Goal: Communication & Community: Participate in discussion

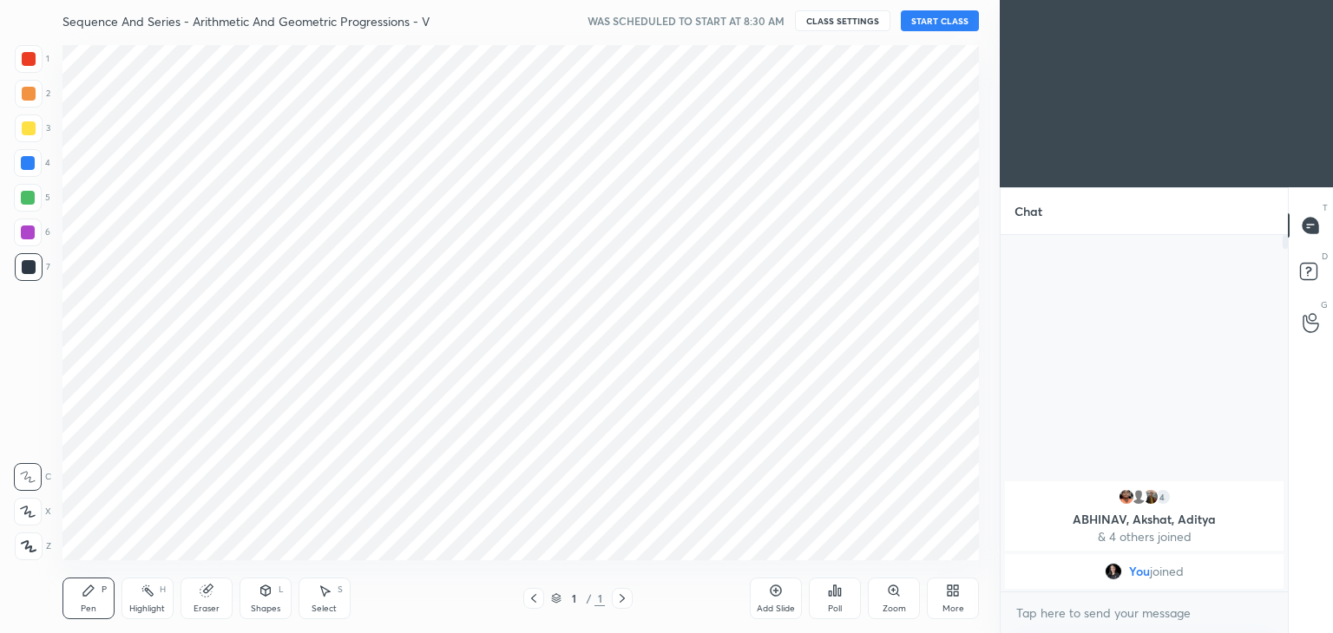
scroll to position [86256, 85849]
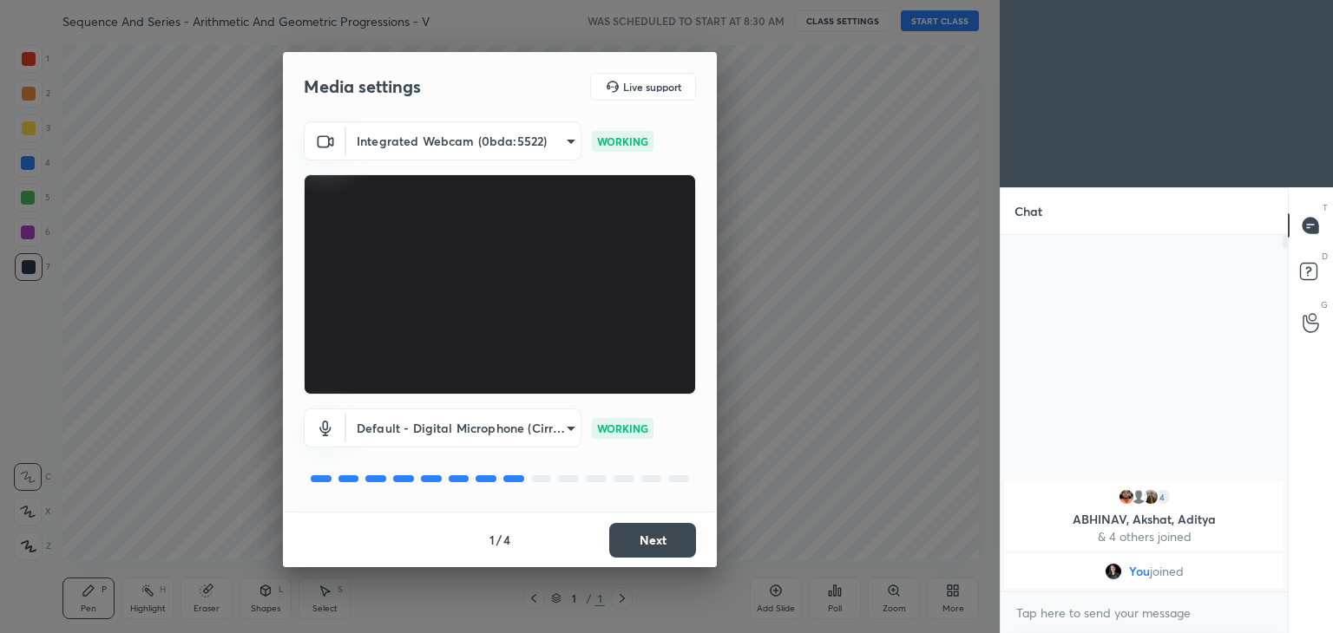
click at [675, 535] on button "Next" at bounding box center [652, 540] width 87 height 35
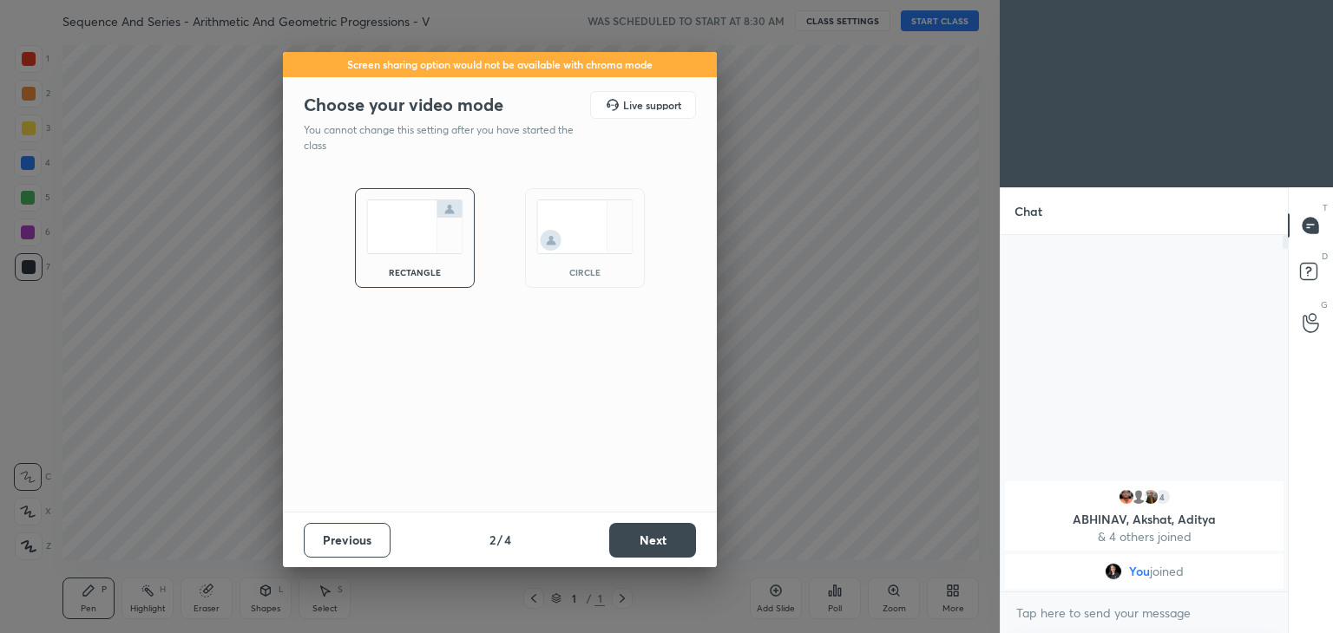
click at [675, 535] on button "Next" at bounding box center [652, 540] width 87 height 35
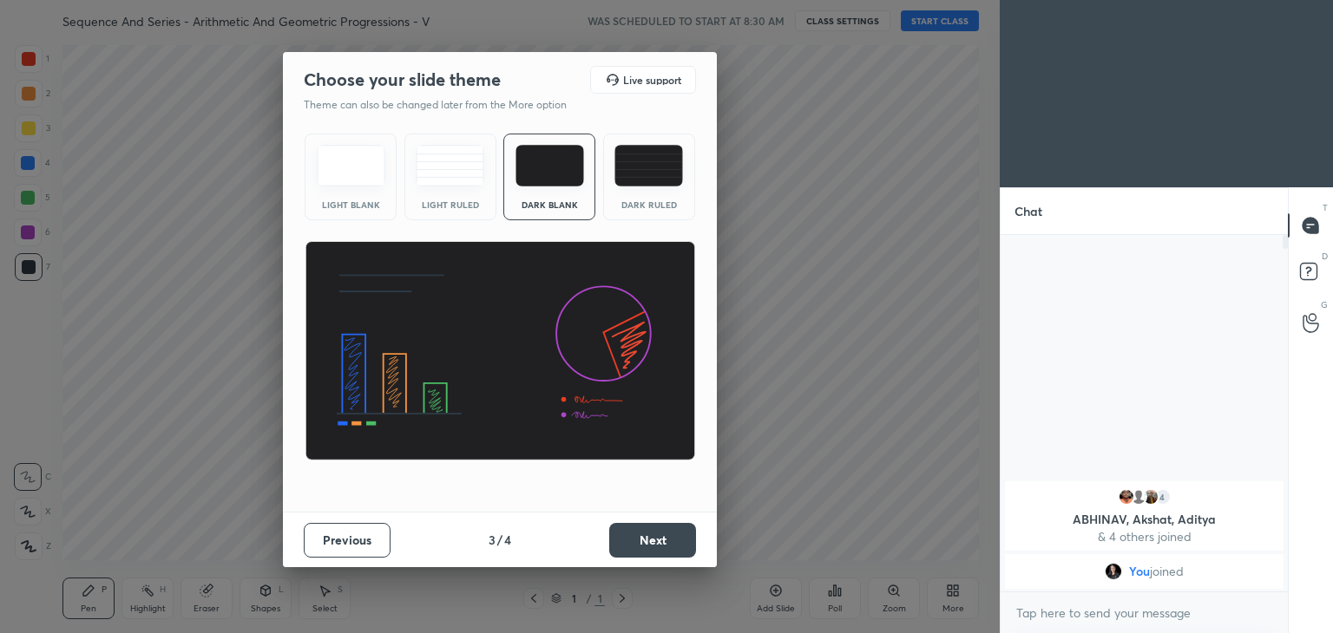
click at [675, 535] on button "Next" at bounding box center [652, 540] width 87 height 35
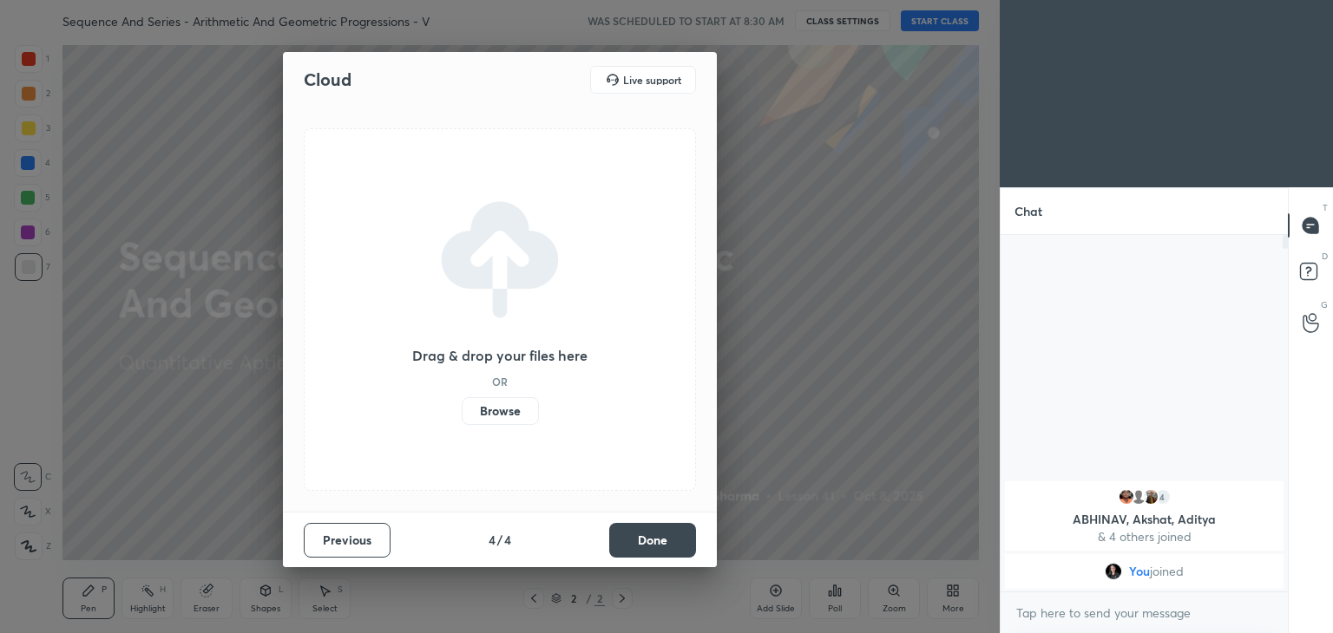
click at [675, 535] on button "Done" at bounding box center [652, 540] width 87 height 35
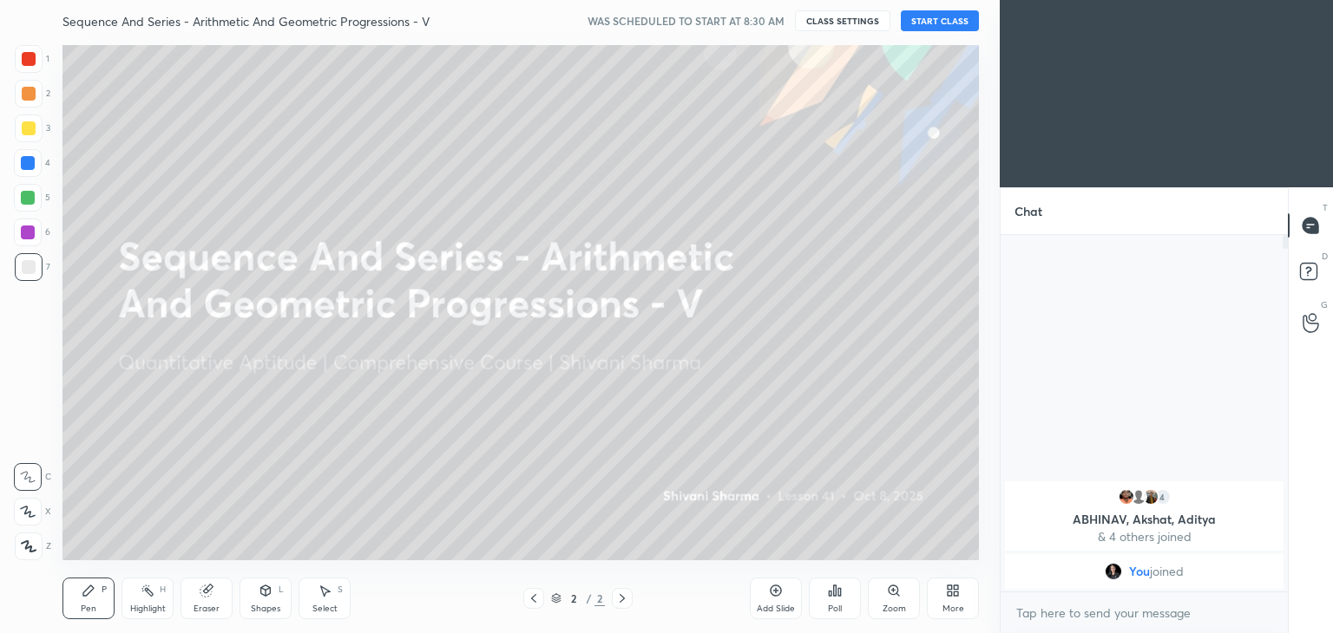
click at [954, 591] on icon at bounding box center [953, 591] width 14 height 14
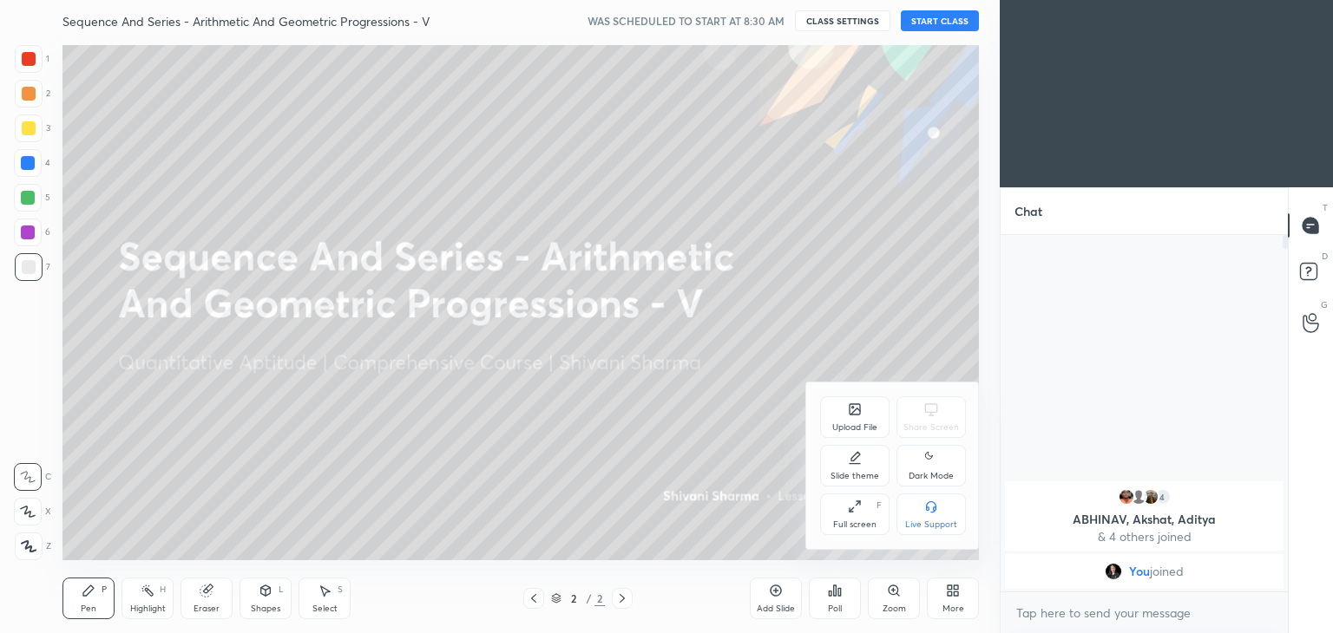
click at [919, 458] on div "Dark Mode" at bounding box center [930, 466] width 69 height 42
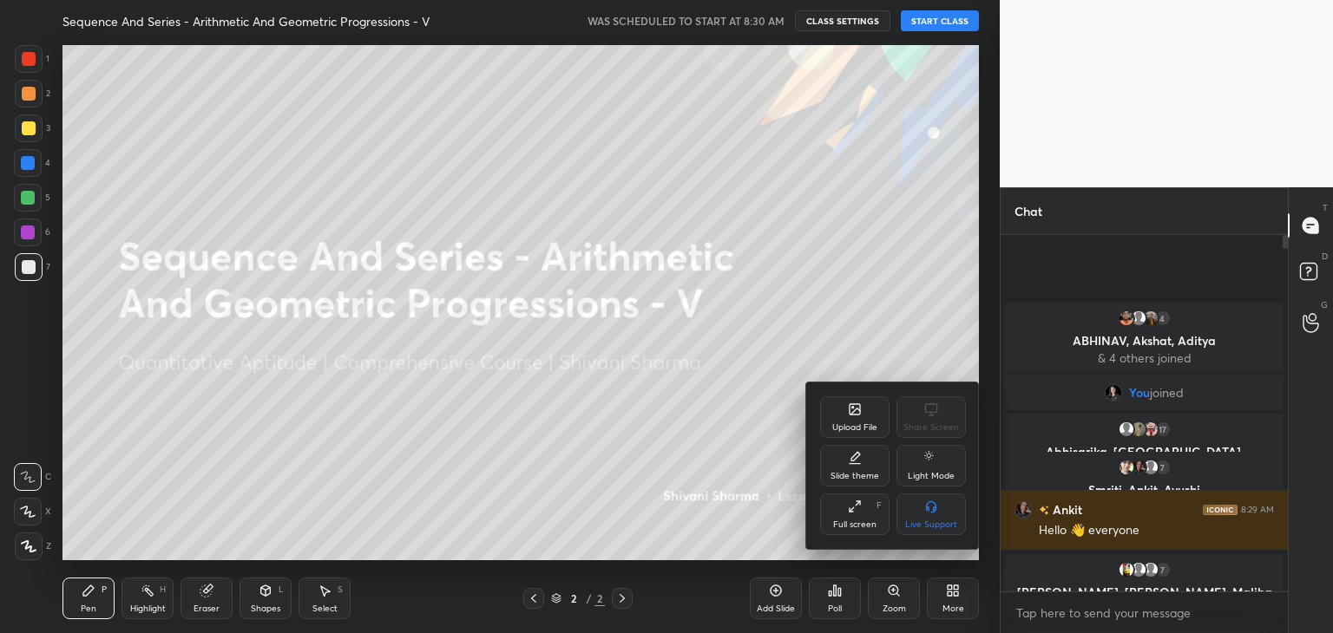
click at [968, 22] on div at bounding box center [666, 316] width 1333 height 633
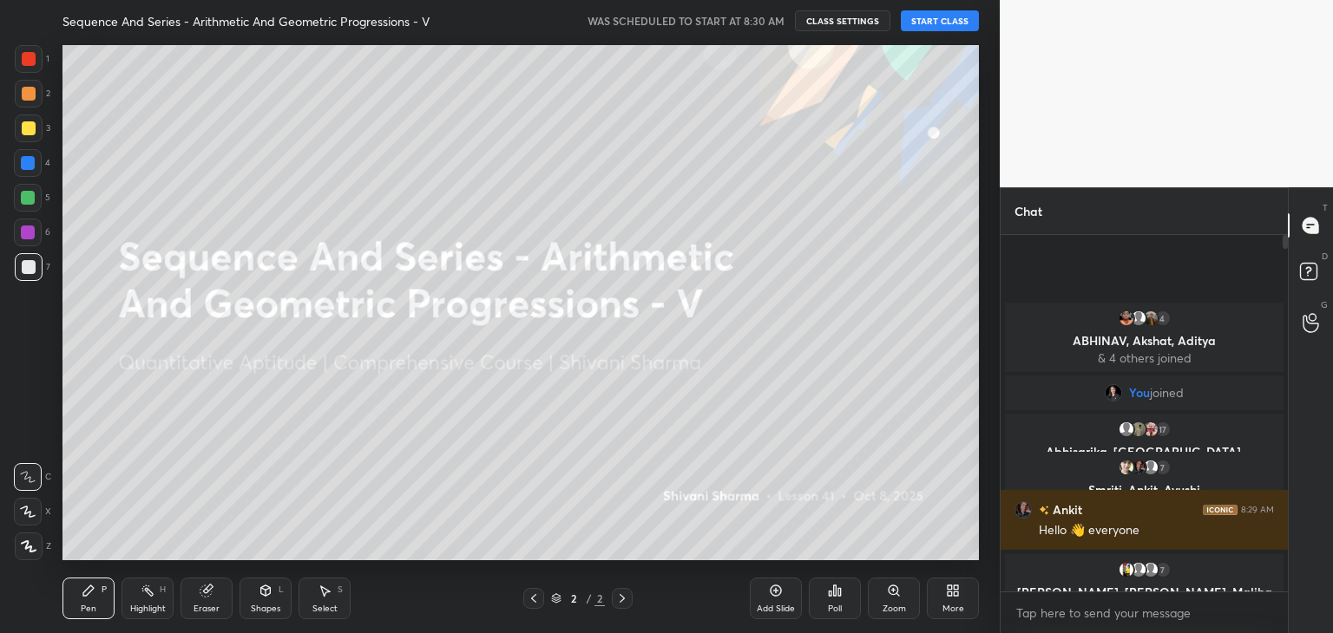
click at [968, 22] on div "Upload File Share Screen Slide theme Light Mode Full screen F Live Support" at bounding box center [666, 316] width 1333 height 633
click at [935, 24] on button "START CLASS" at bounding box center [940, 20] width 78 height 21
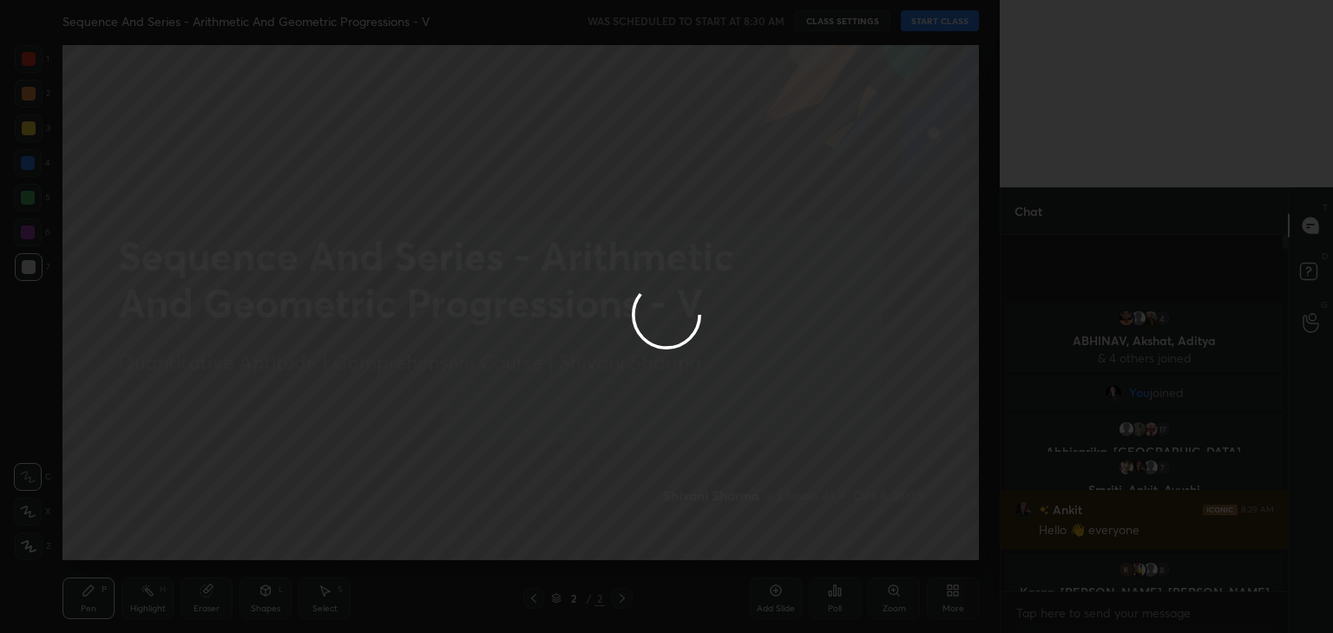
click at [935, 24] on div at bounding box center [666, 316] width 1333 height 633
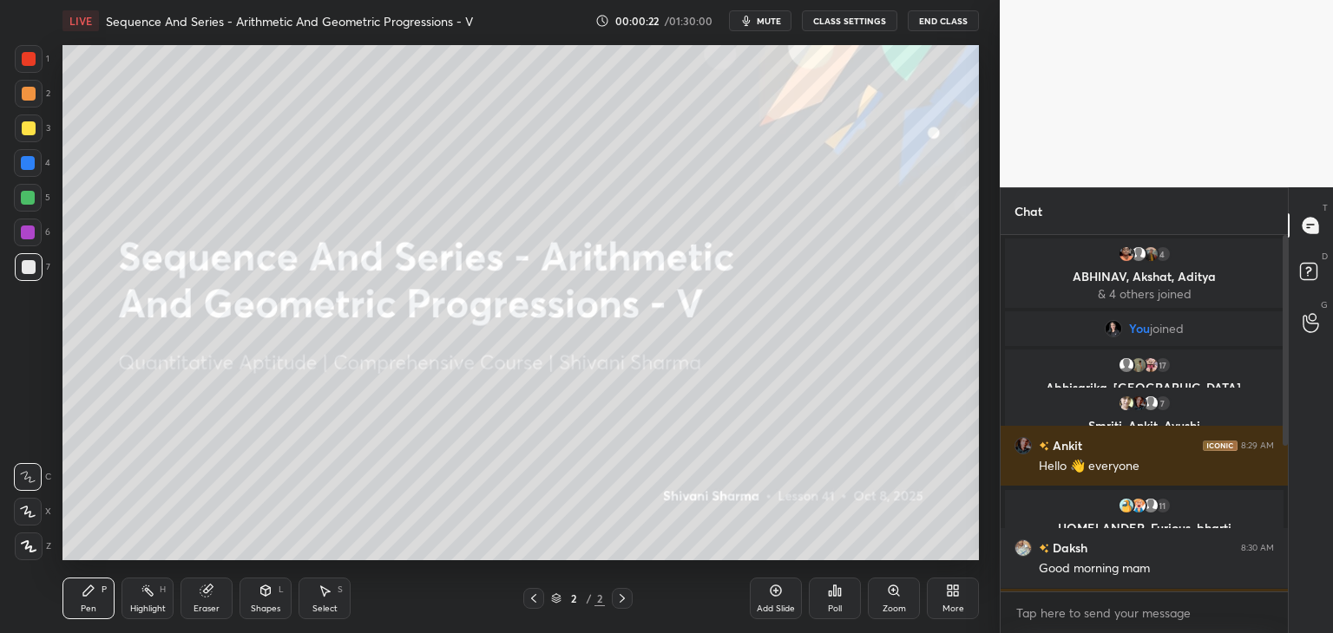
scroll to position [387, 0]
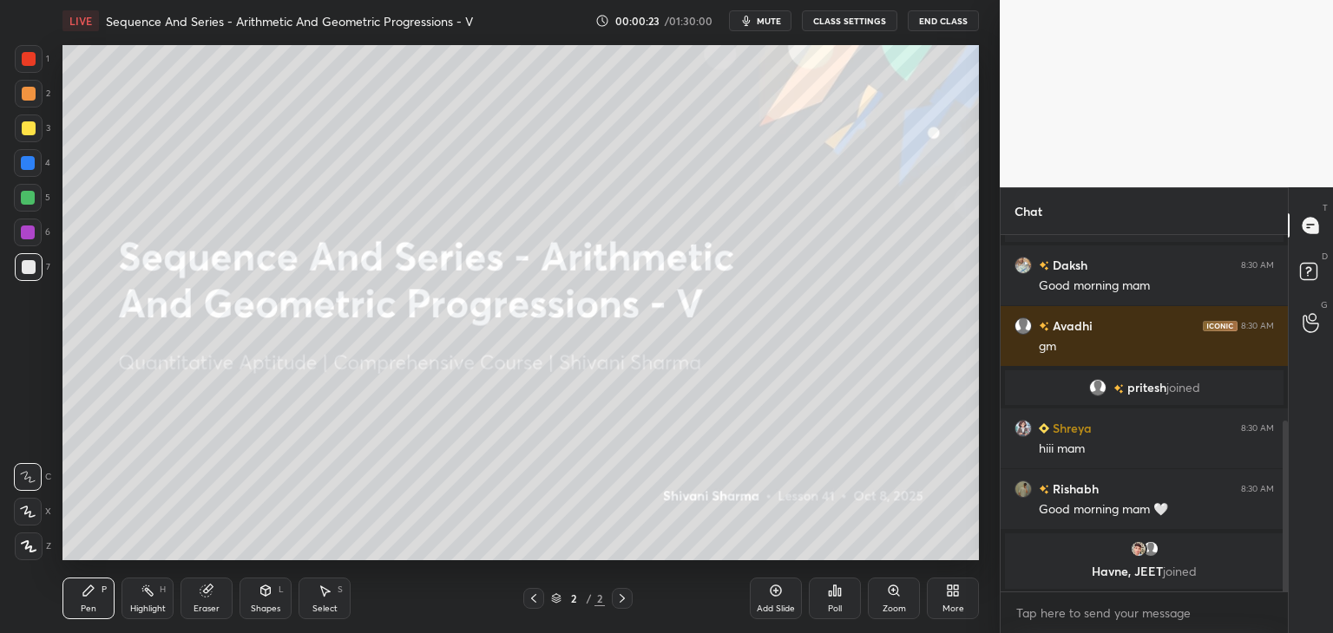
drag, startPoint x: 1285, startPoint y: 397, endPoint x: 1301, endPoint y: 598, distance: 201.1
click at [1301, 598] on div "Chat 4 ABHINAV, [PERSON_NAME], [PERSON_NAME] & 4 others joined You joined 17 Ab…" at bounding box center [1166, 410] width 333 height 446
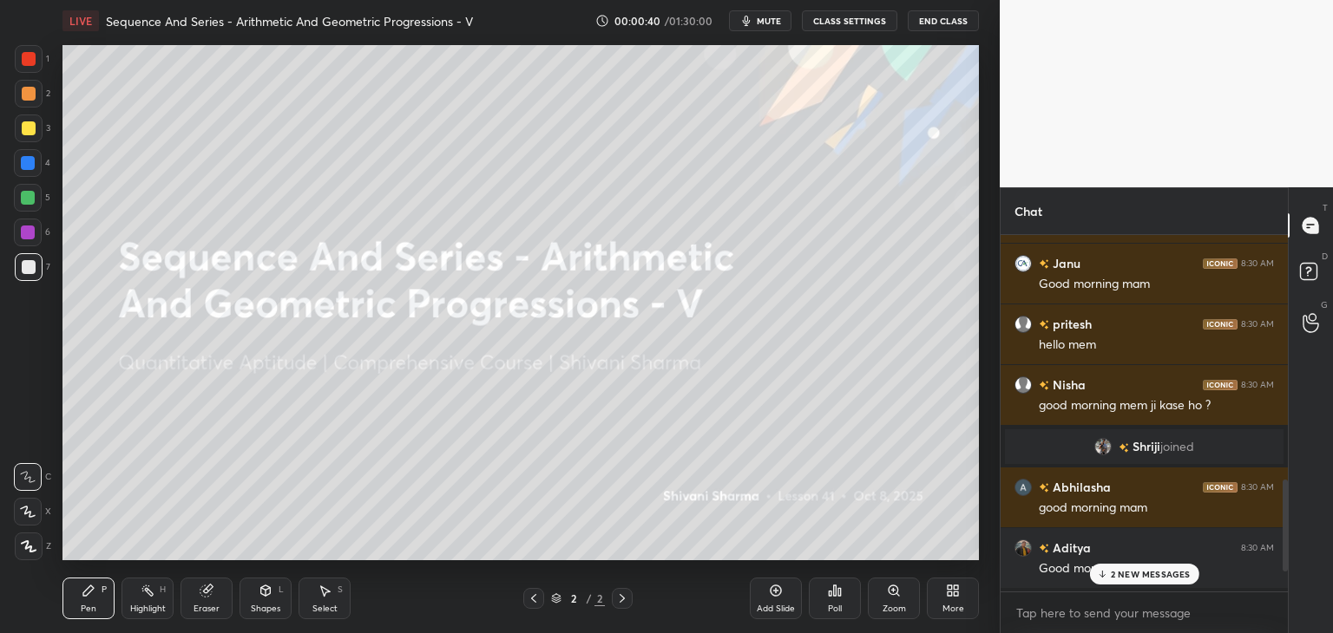
scroll to position [1034, 0]
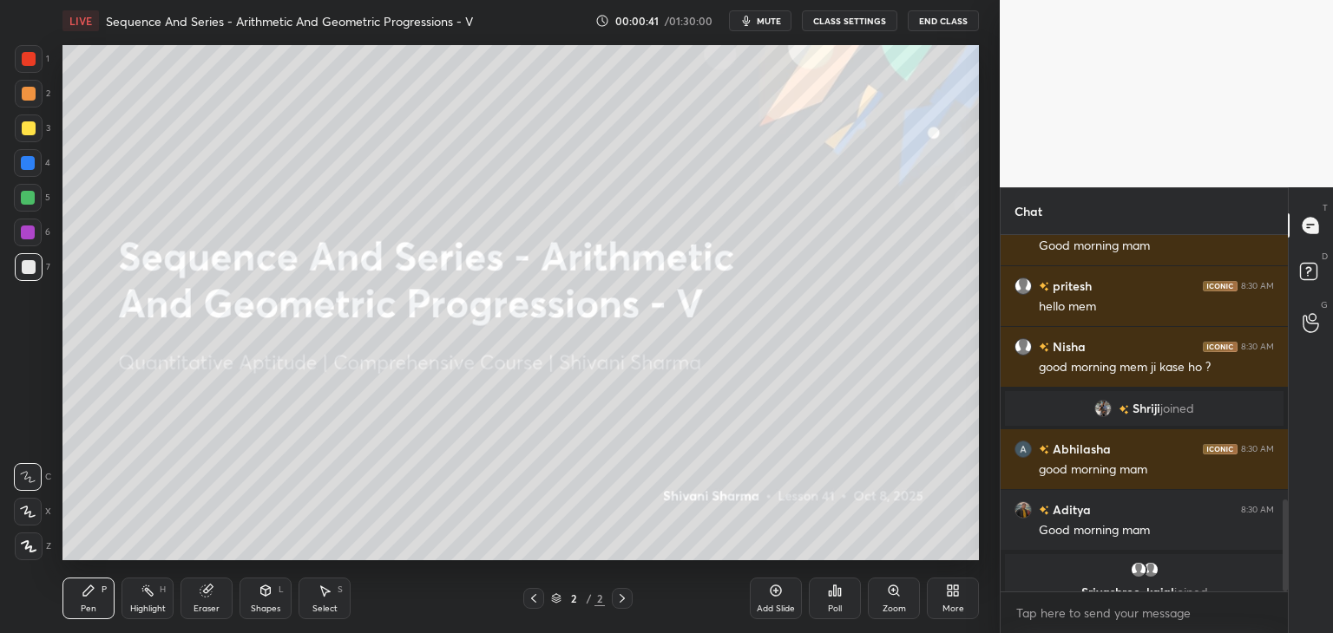
drag, startPoint x: 1283, startPoint y: 535, endPoint x: 1303, endPoint y: 617, distance: 84.0
click at [1303, 617] on div "Chat Furious 8:30 AM Good morning ma'am 🔆🌞 Janu 8:30 AM Good morning mam [PERSO…" at bounding box center [1166, 410] width 333 height 446
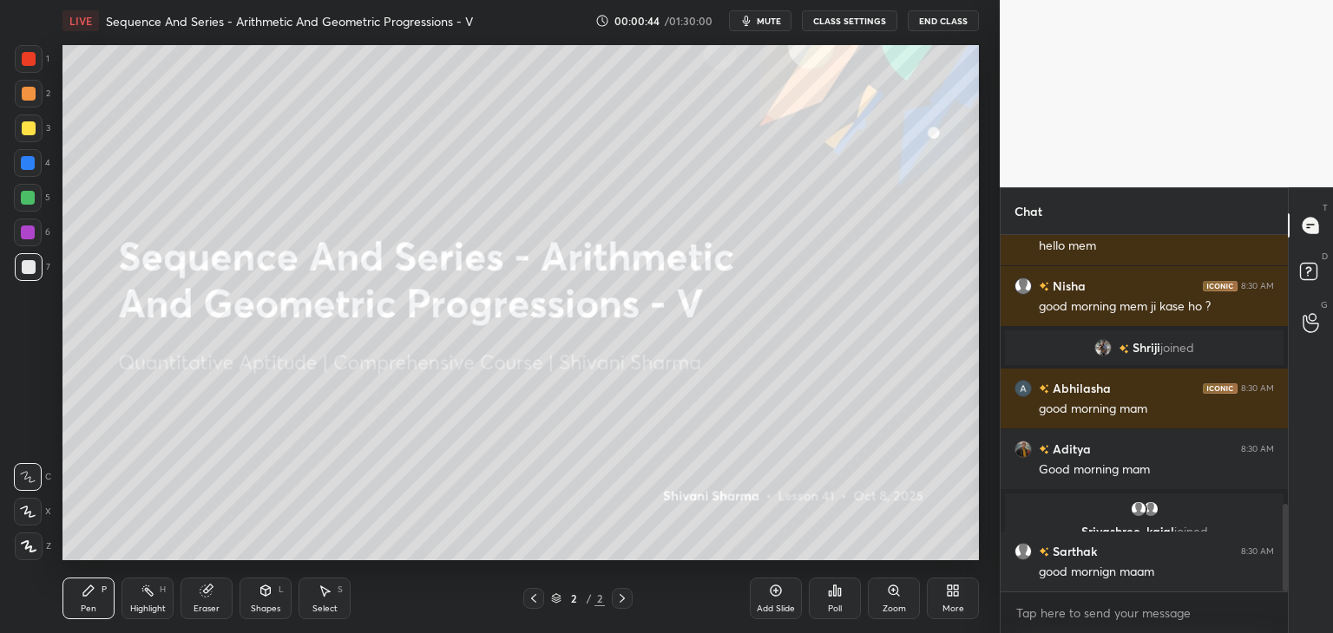
drag, startPoint x: 1286, startPoint y: 543, endPoint x: 1292, endPoint y: 583, distance: 40.4
click at [1292, 583] on div "Chat Janu 8:30 AM Good morning mam [PERSON_NAME] 8:30 AM hello mem Nisha 8:30 A…" at bounding box center [1166, 410] width 333 height 446
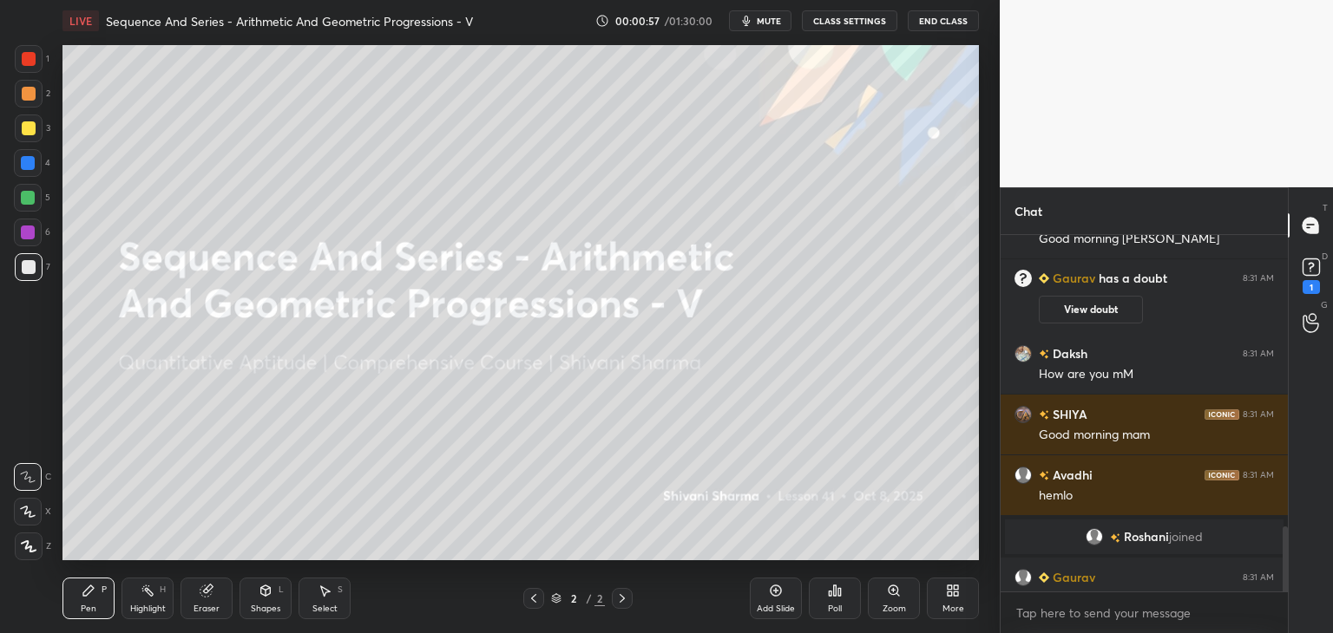
scroll to position [1602, 0]
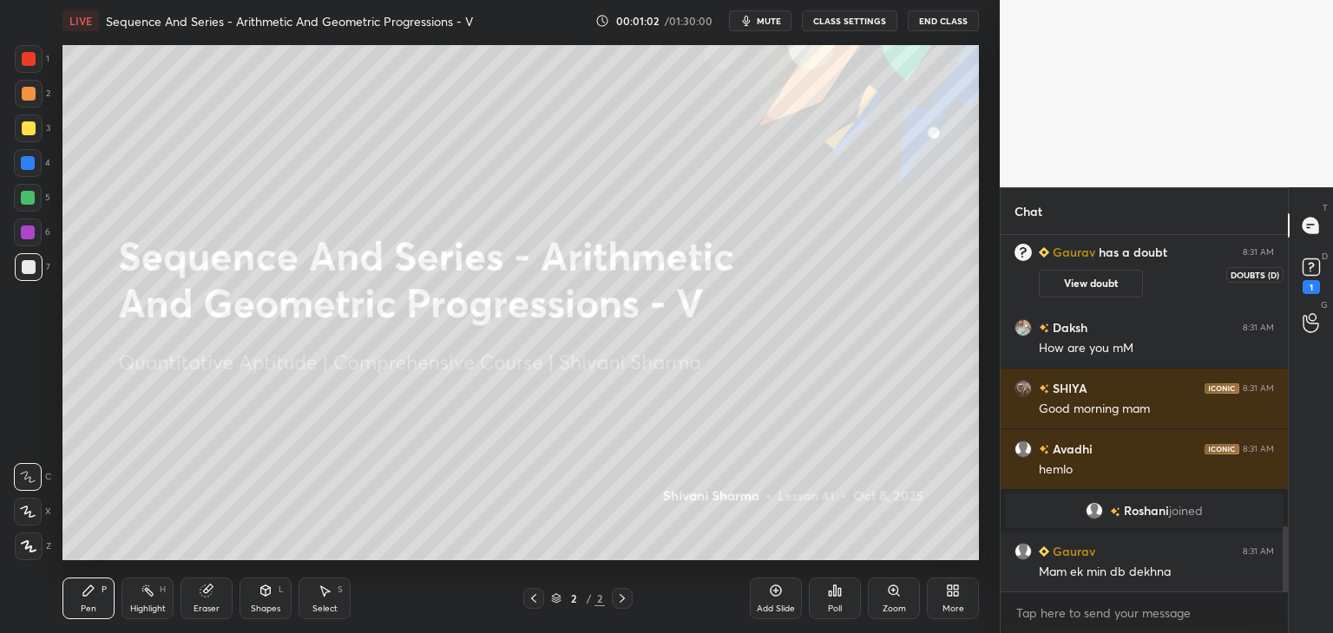
click at [1309, 268] on icon at bounding box center [1311, 266] width 6 height 7
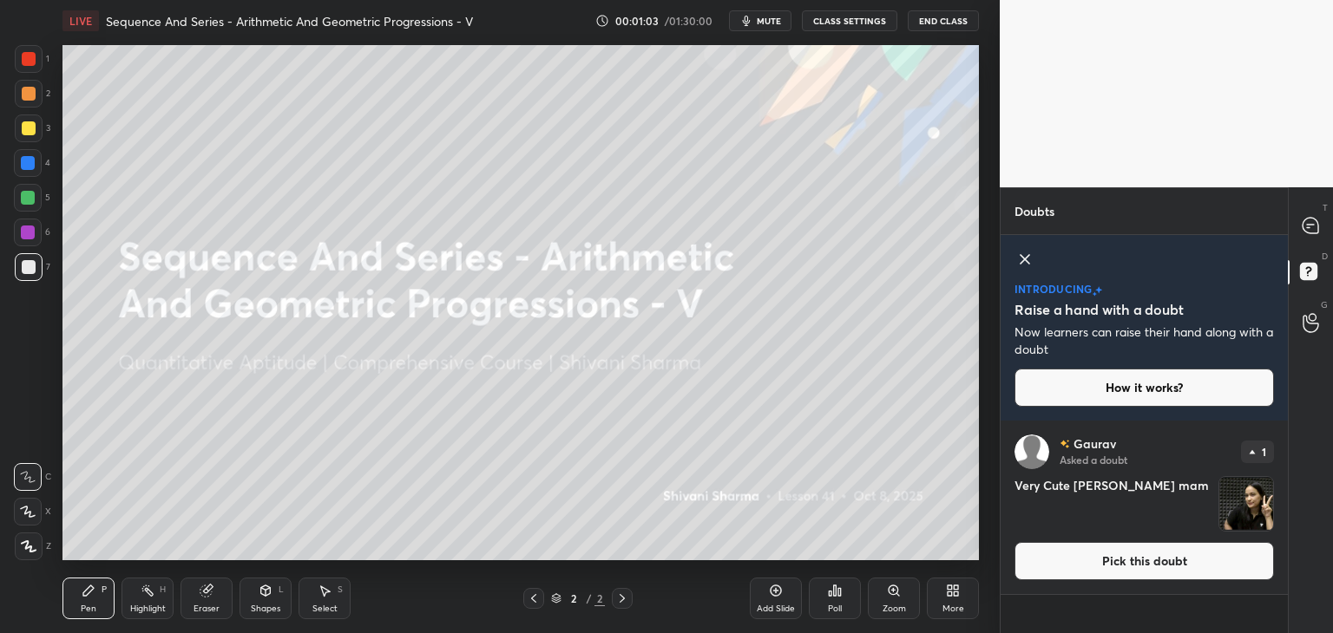
click at [1236, 510] on img "grid" at bounding box center [1246, 504] width 54 height 54
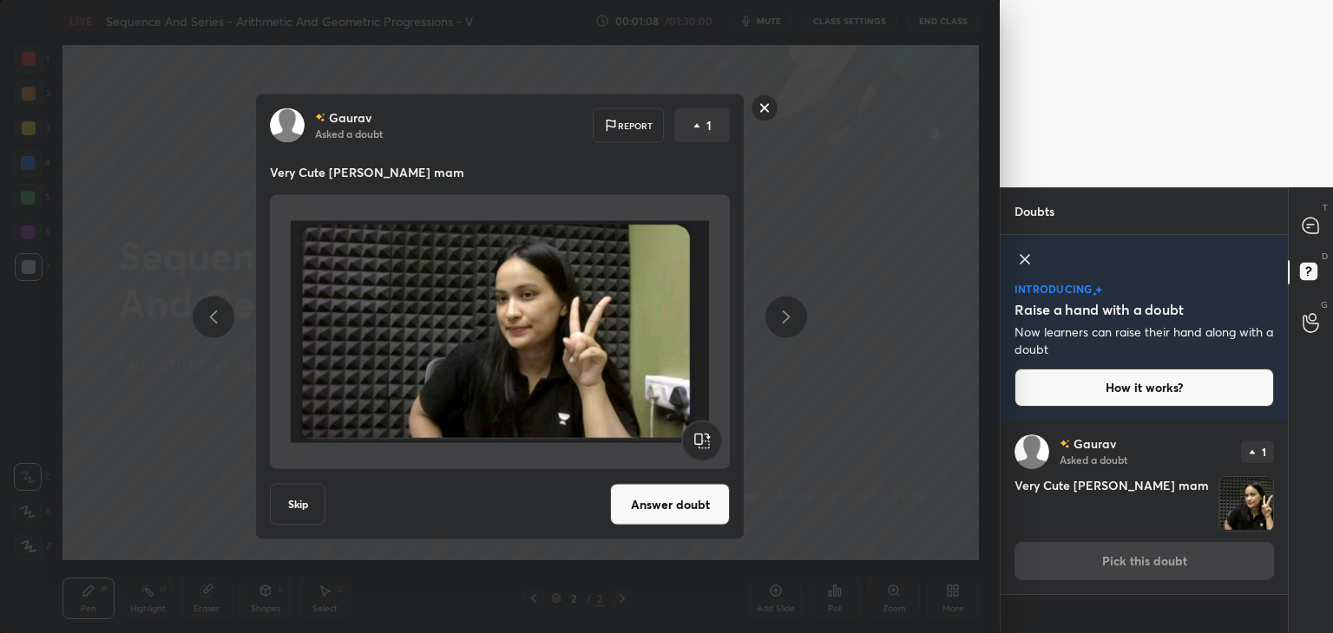
click at [762, 108] on rect at bounding box center [765, 108] width 27 height 27
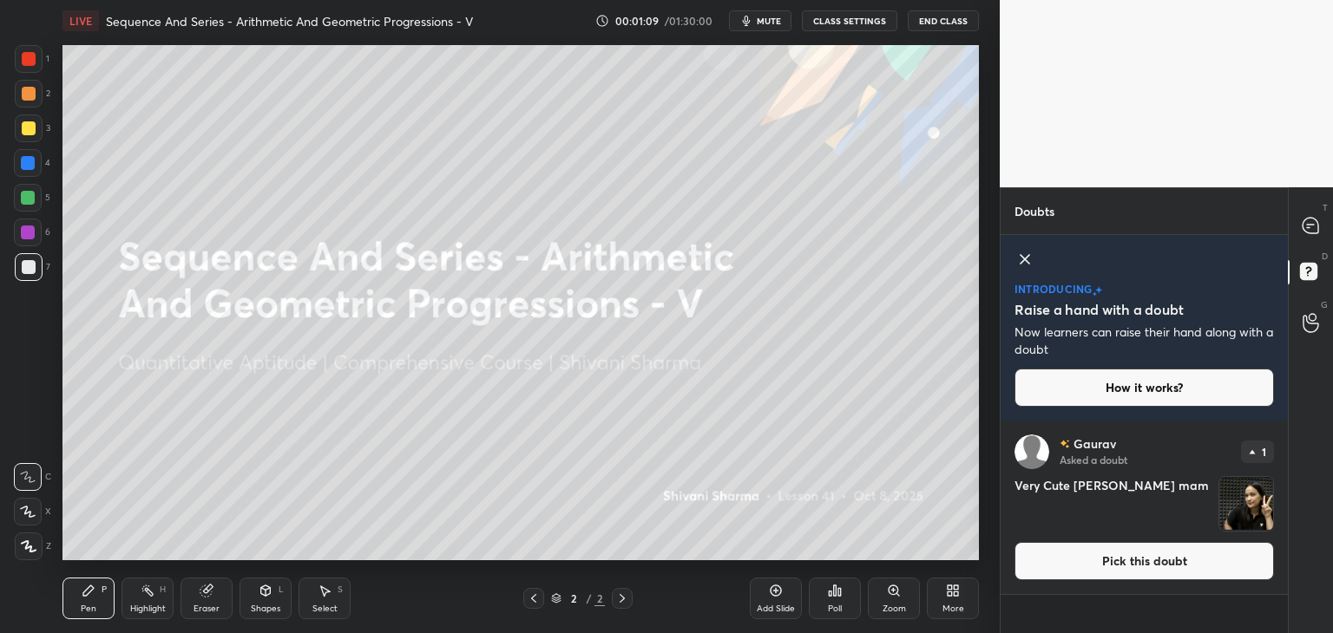
click at [1305, 250] on div "D Doubts (D)" at bounding box center [1311, 274] width 44 height 49
click at [1305, 220] on icon at bounding box center [1311, 226] width 16 height 16
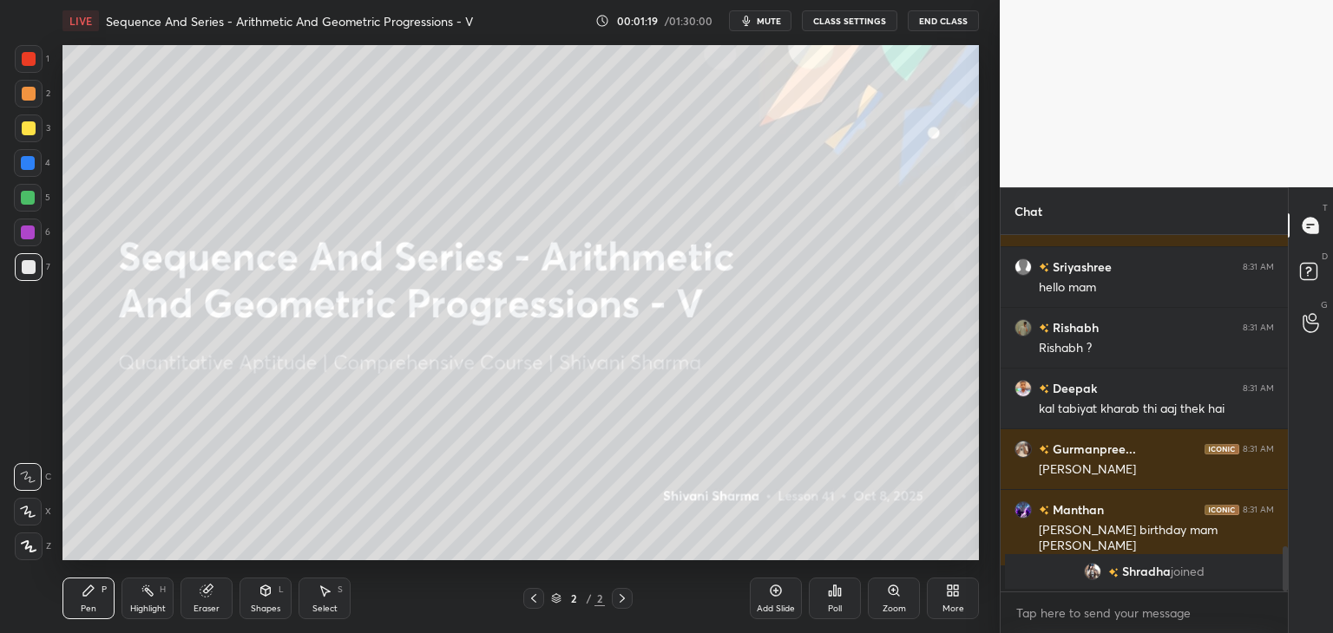
scroll to position [2031, 0]
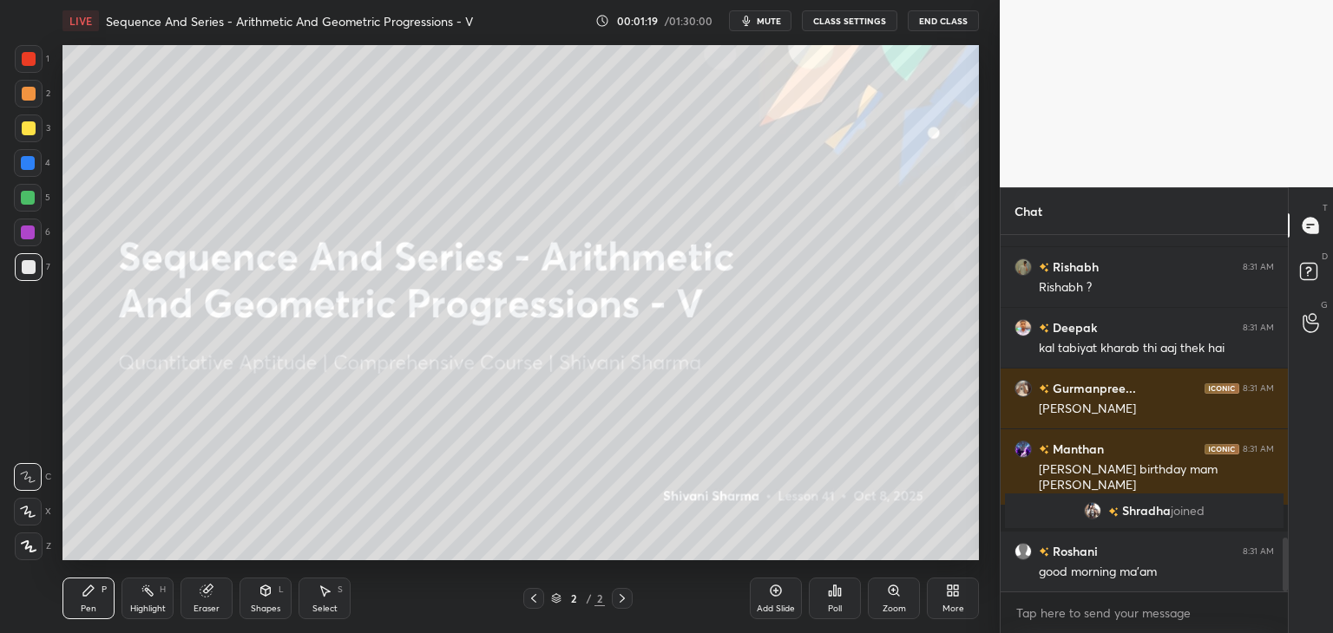
drag, startPoint x: 1284, startPoint y: 563, endPoint x: 1284, endPoint y: 589, distance: 26.0
click at [1284, 589] on div at bounding box center [1285, 565] width 5 height 54
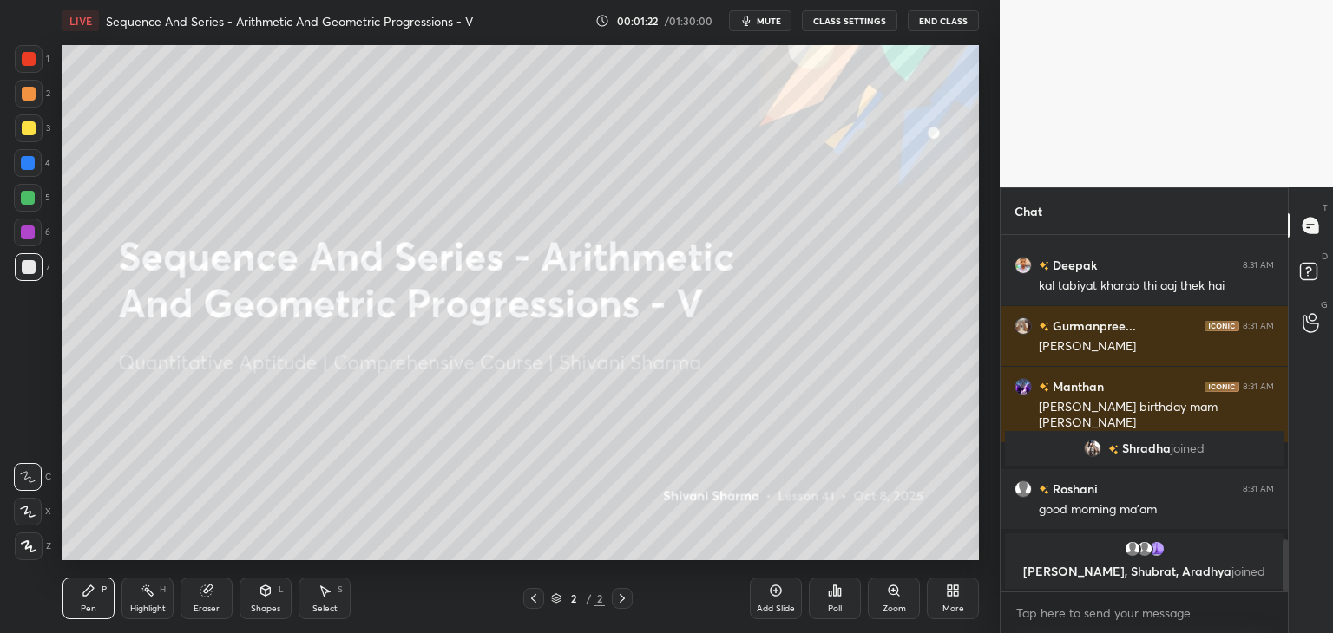
scroll to position [2100, 0]
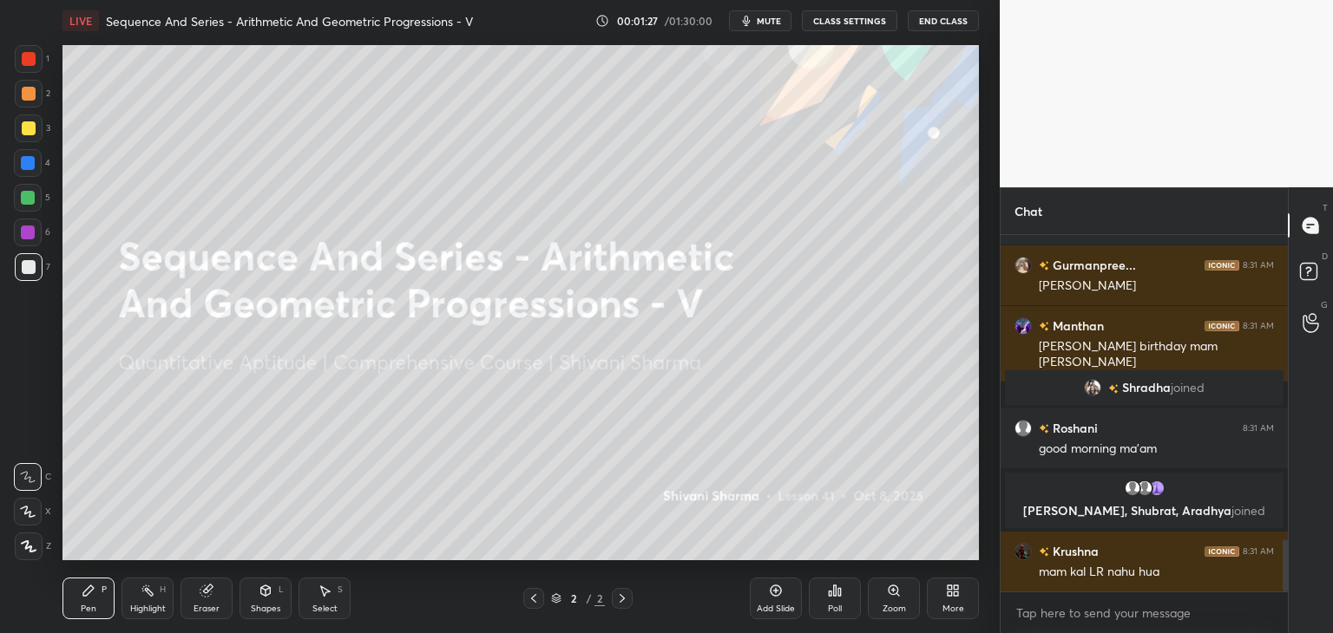
drag, startPoint x: 1285, startPoint y: 566, endPoint x: 1291, endPoint y: 592, distance: 26.7
click at [1291, 592] on div "Chat Rishabh 8:31 AM Rishabh ? Deepak 8:31 AM kal tabiyat kharab thi aaj thek h…" at bounding box center [1166, 410] width 333 height 446
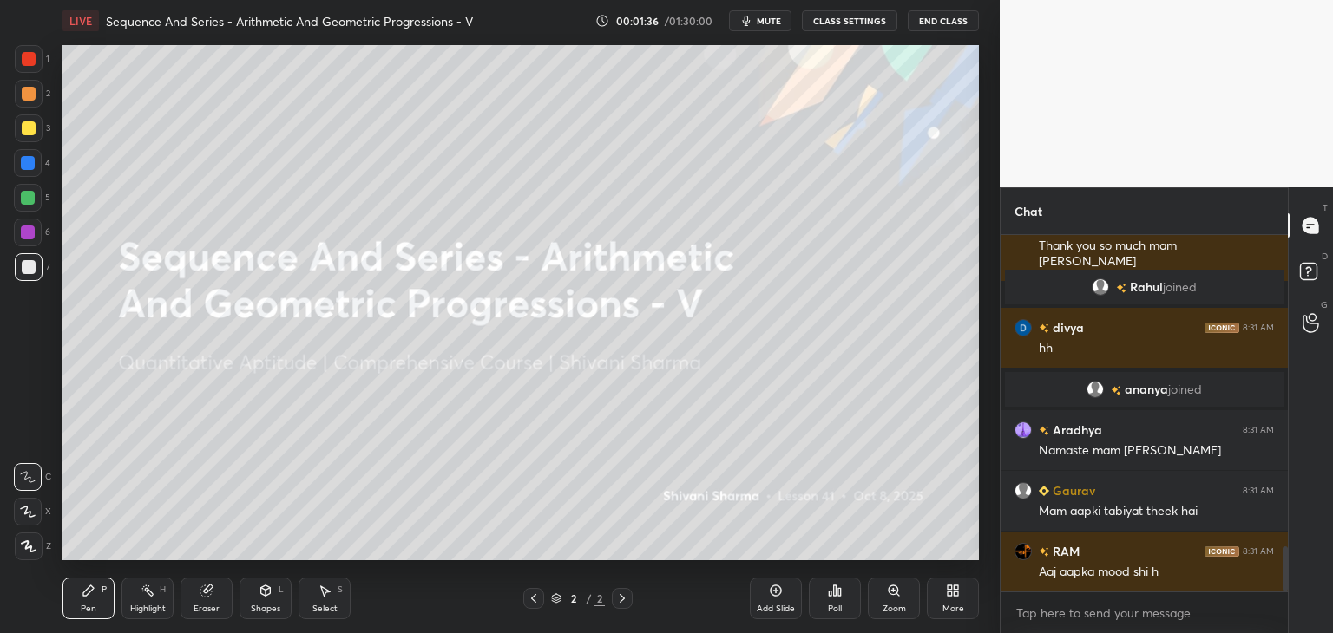
scroll to position [2532, 0]
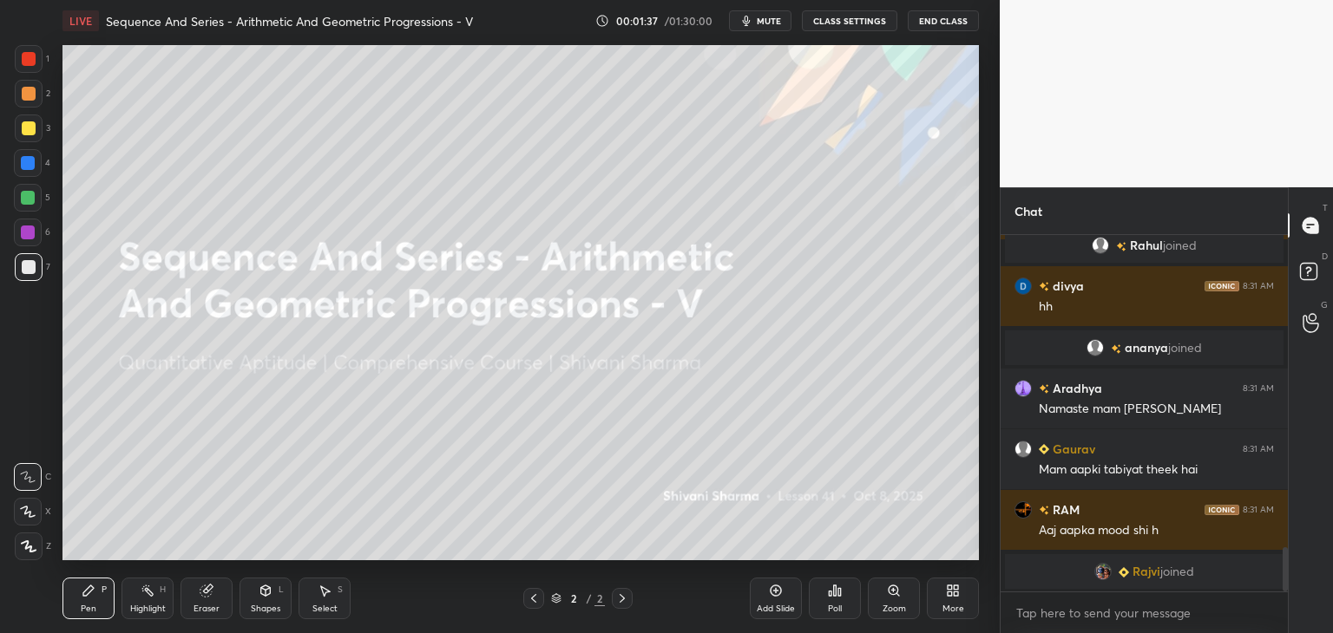
click at [1278, 563] on div at bounding box center [1282, 413] width 10 height 357
click at [1277, 568] on div at bounding box center [1282, 413] width 10 height 357
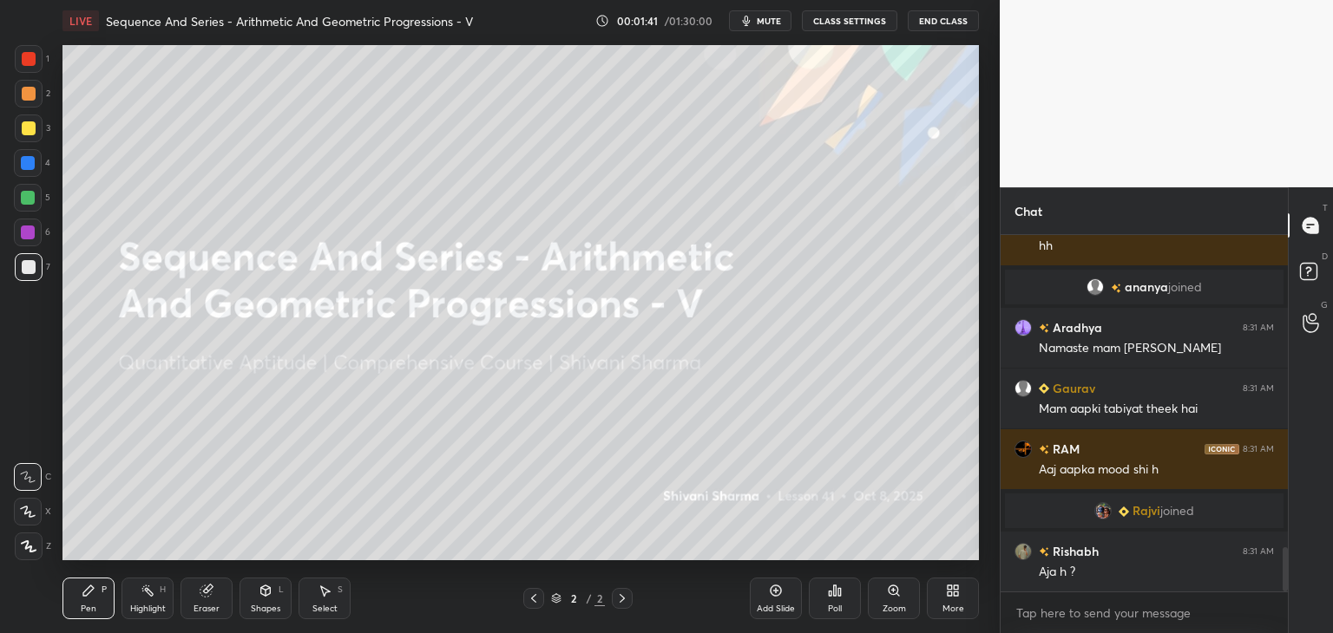
scroll to position [2584, 0]
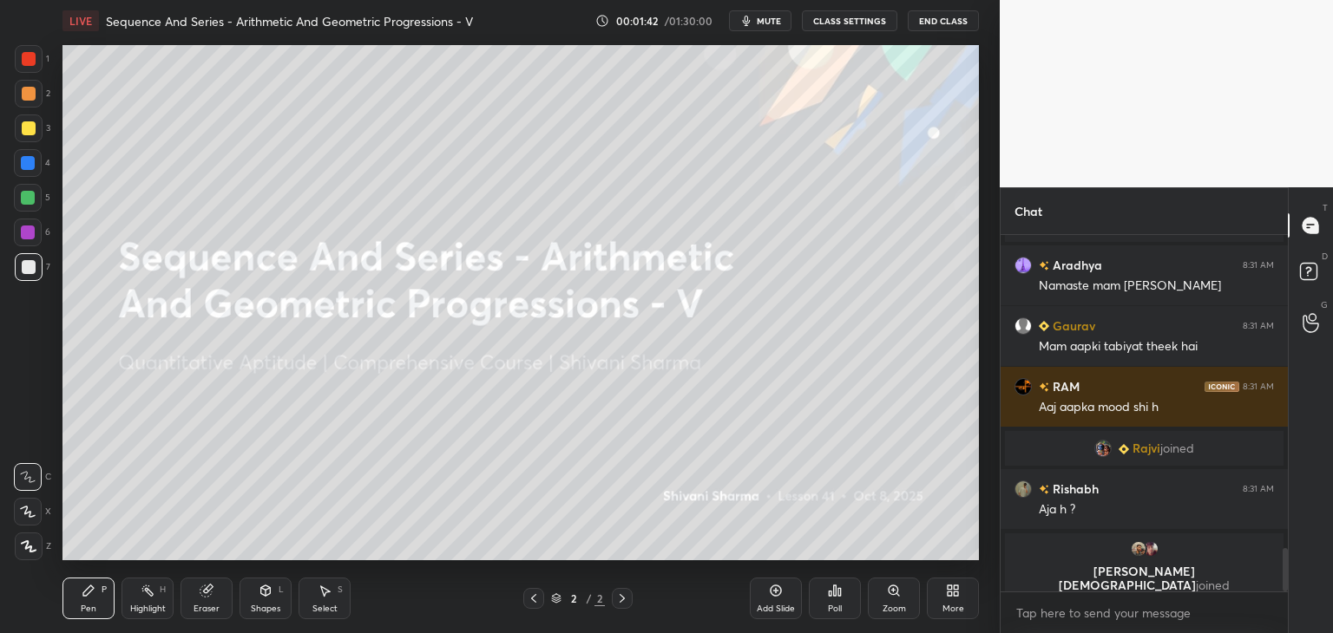
click at [1298, 546] on div "T Messages (T) D Doubts (D) G Raise Hand (G)" at bounding box center [1310, 410] width 45 height 446
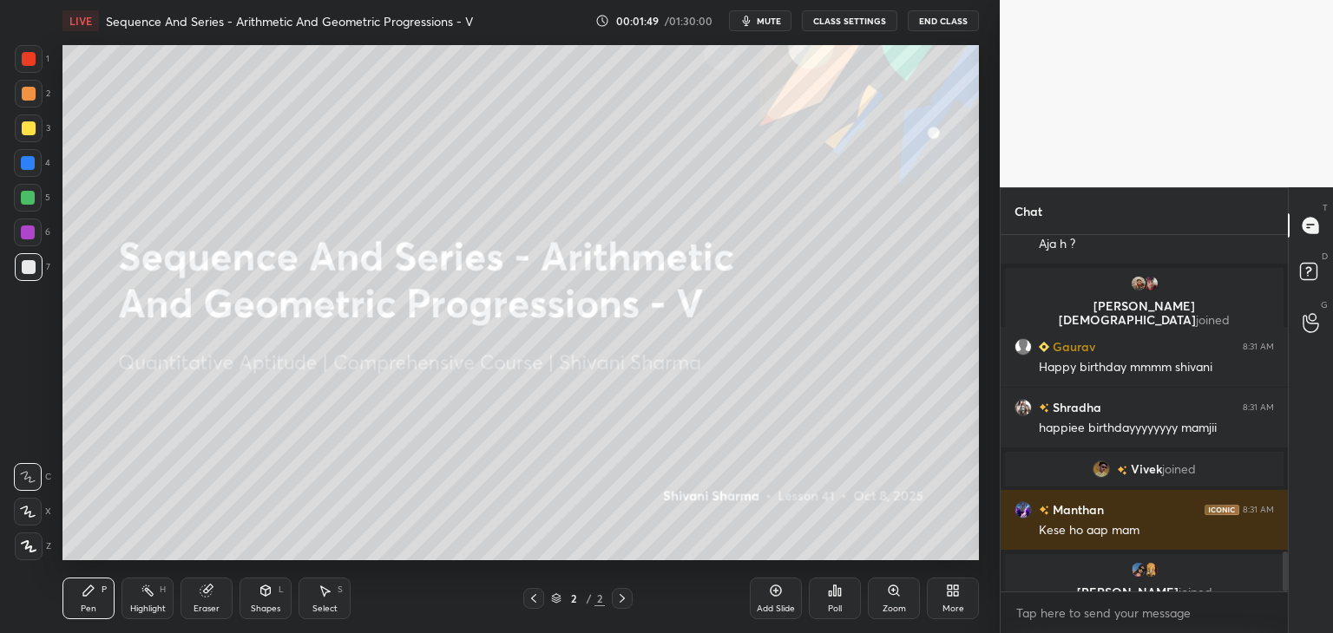
scroll to position [2806, 0]
click at [1187, 569] on div "1 NEW MESSAGE" at bounding box center [1144, 574] width 103 height 21
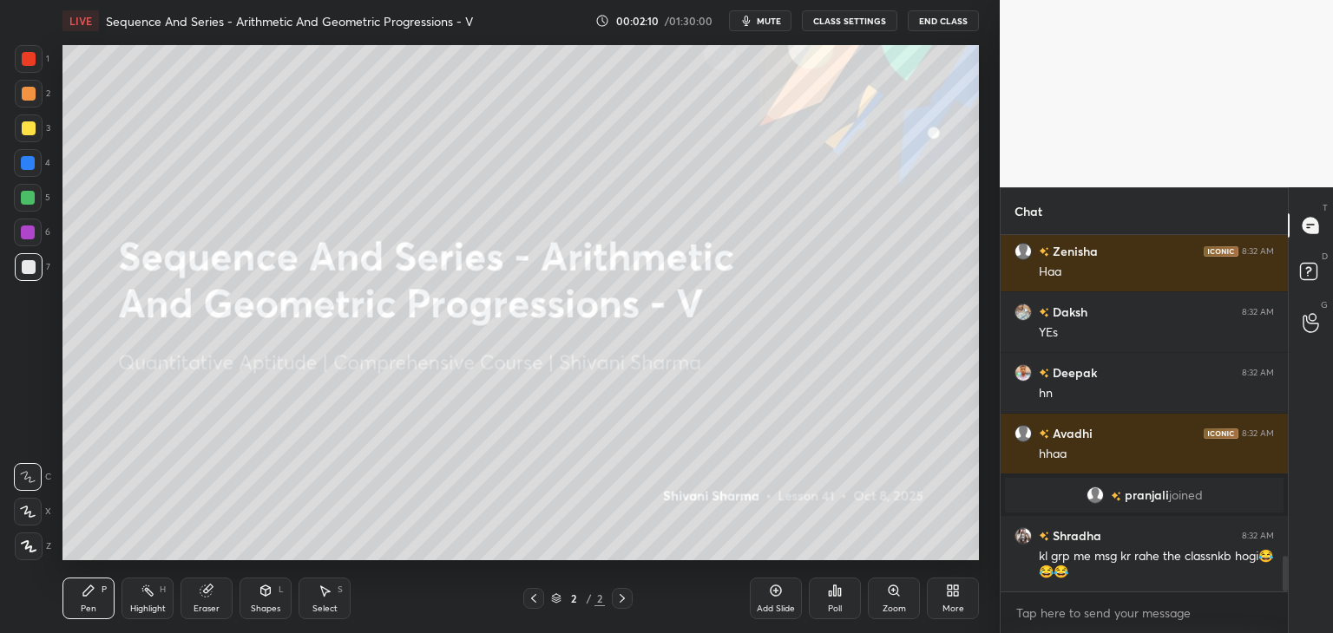
scroll to position [3306, 0]
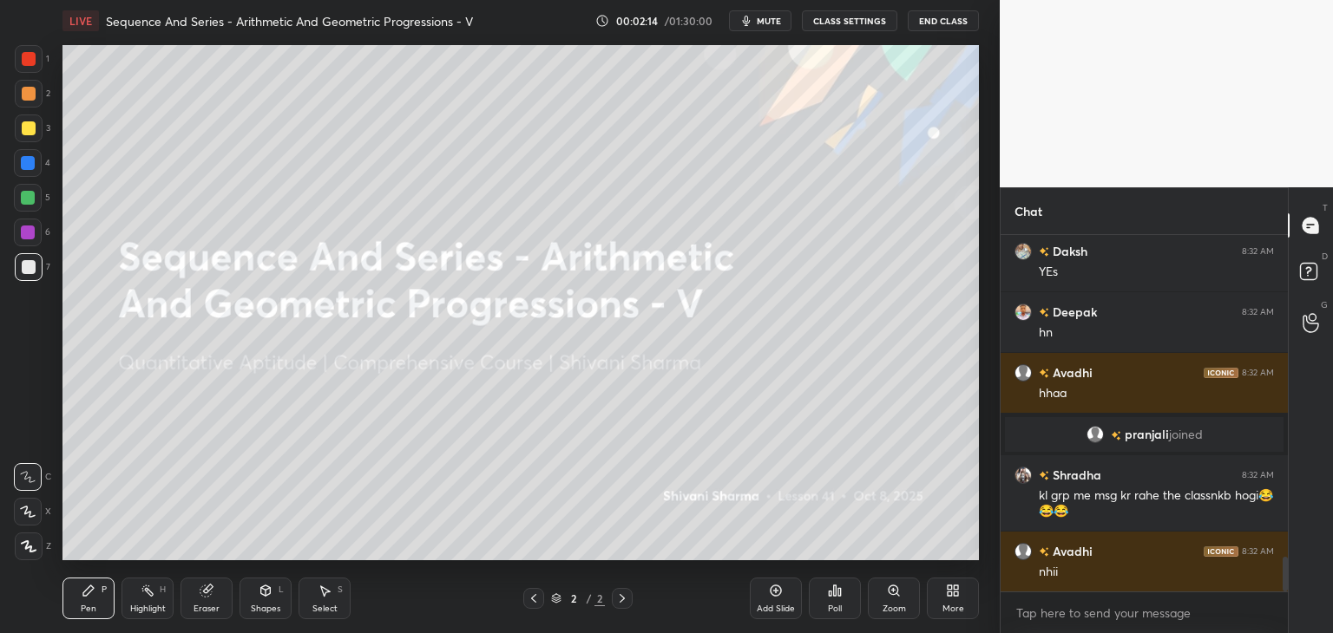
click at [955, 593] on icon at bounding box center [956, 594] width 4 height 4
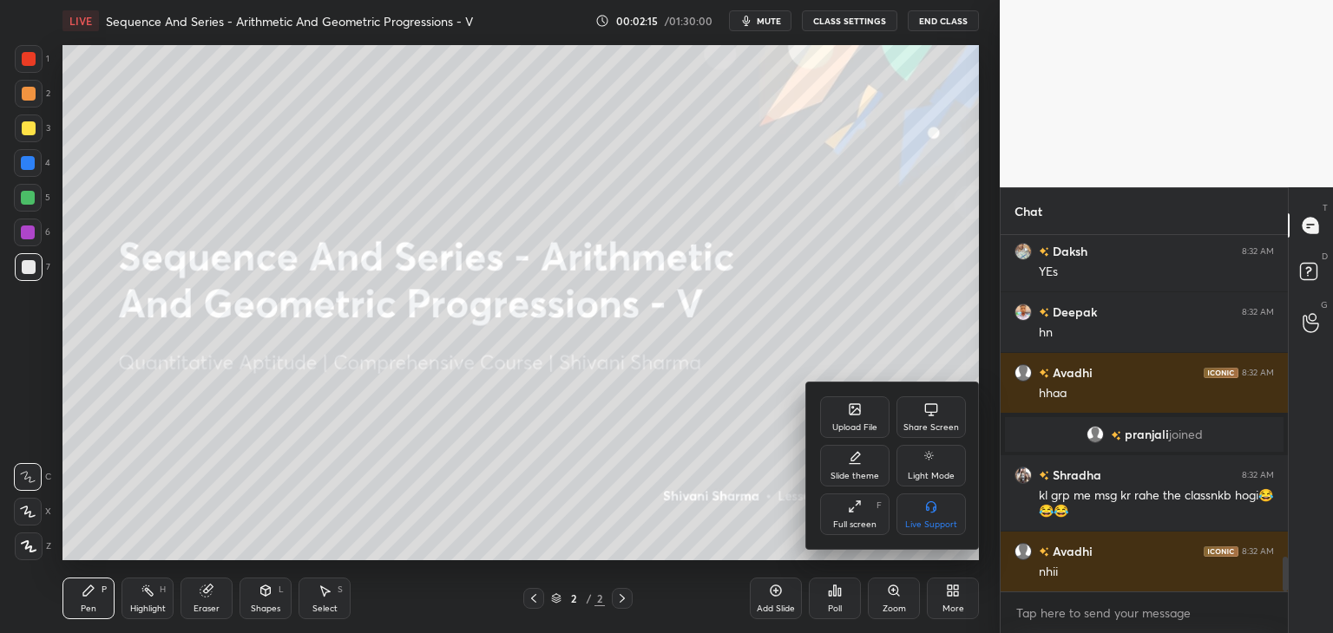
scroll to position [3348, 0]
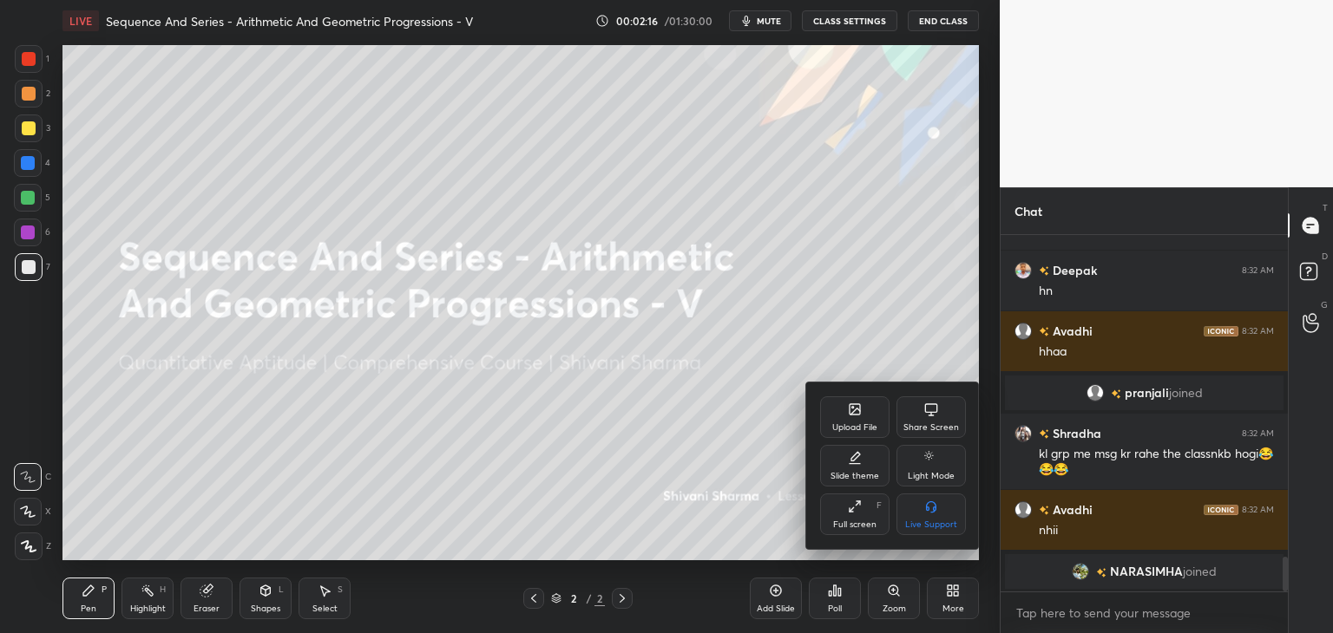
click at [844, 414] on div "Upload File" at bounding box center [854, 418] width 69 height 42
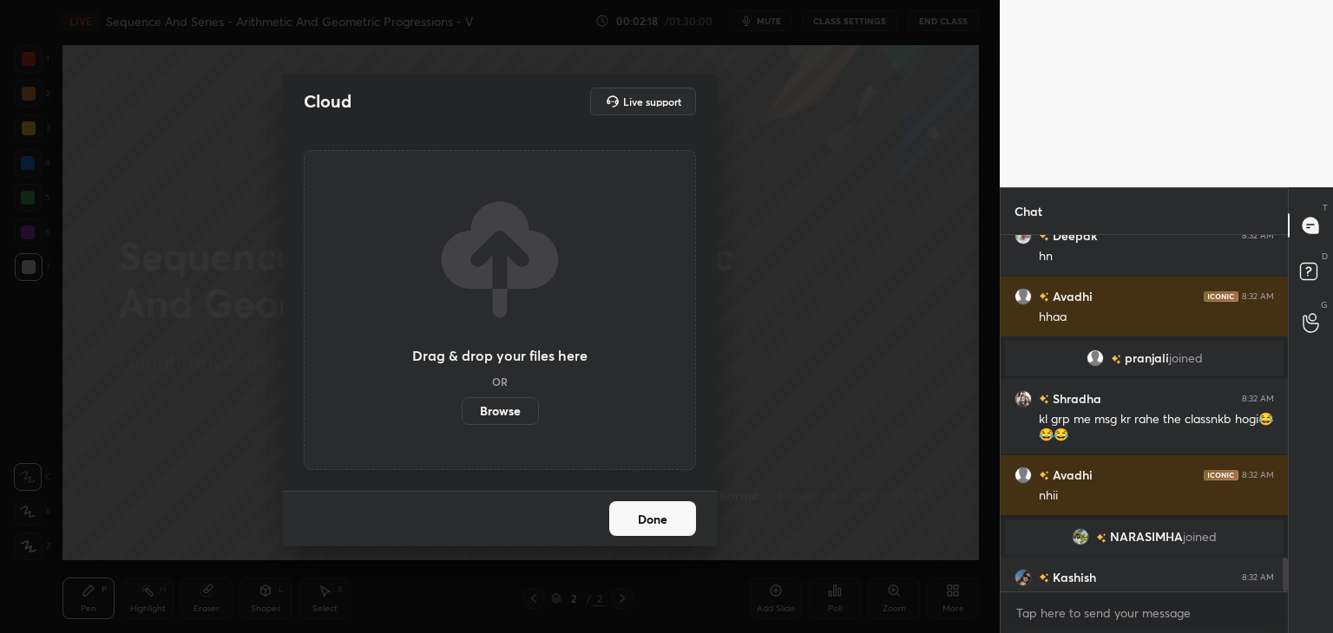
scroll to position [3390, 0]
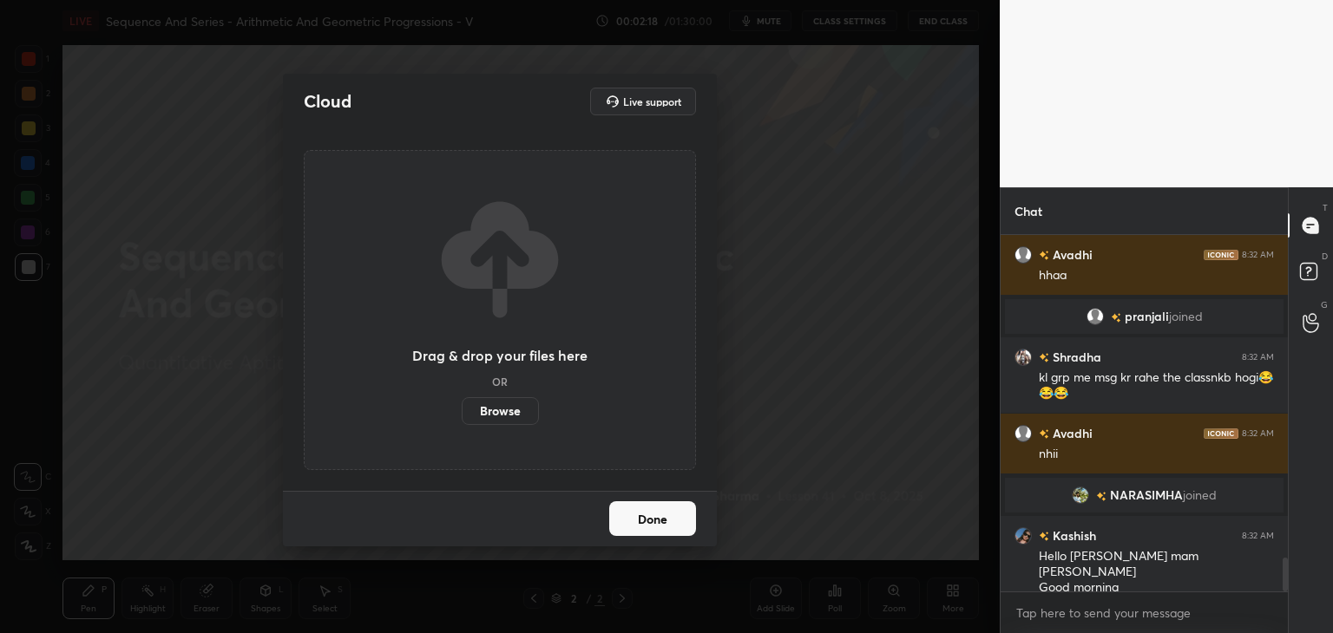
click at [496, 414] on label "Browse" at bounding box center [500, 411] width 77 height 28
click at [462, 414] on input "Browse" at bounding box center [462, 411] width 0 height 28
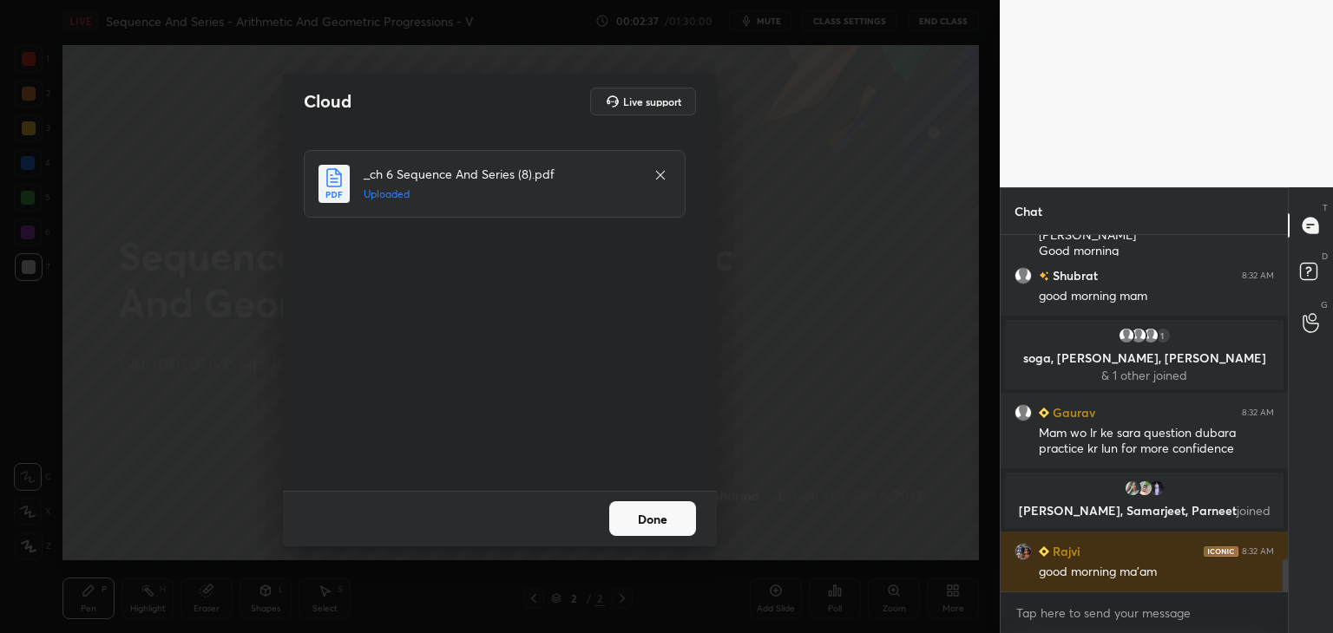
scroll to position [3700, 0]
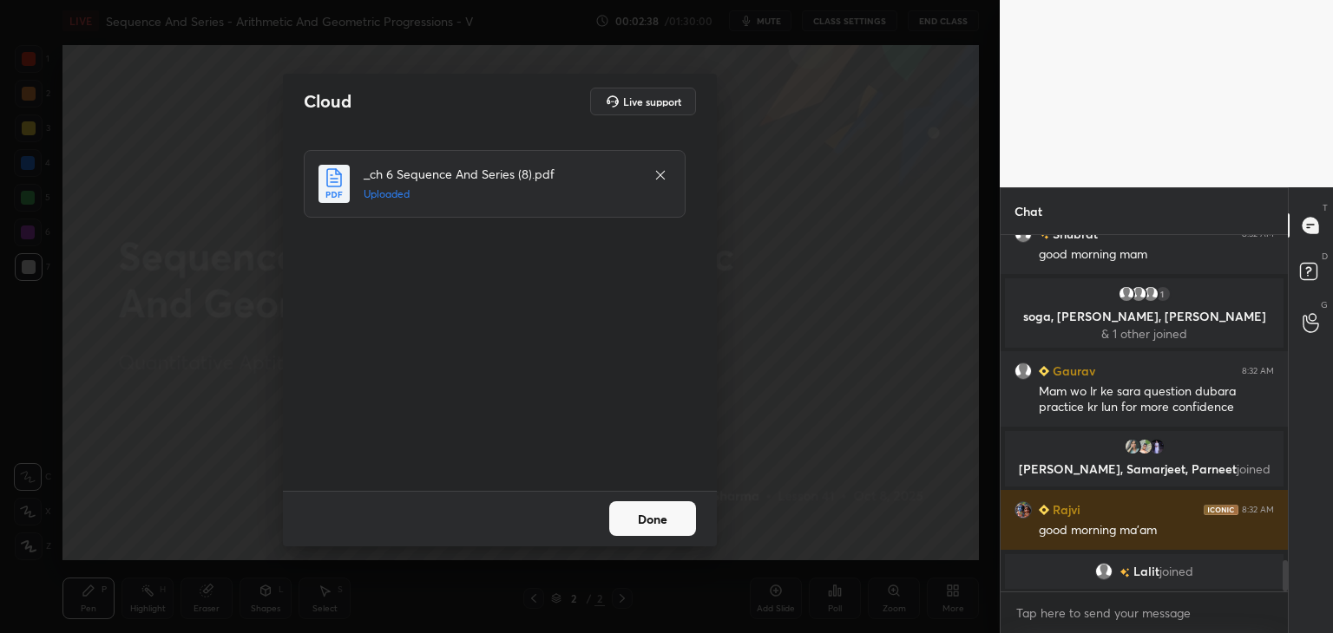
click at [640, 521] on button "Done" at bounding box center [652, 519] width 87 height 35
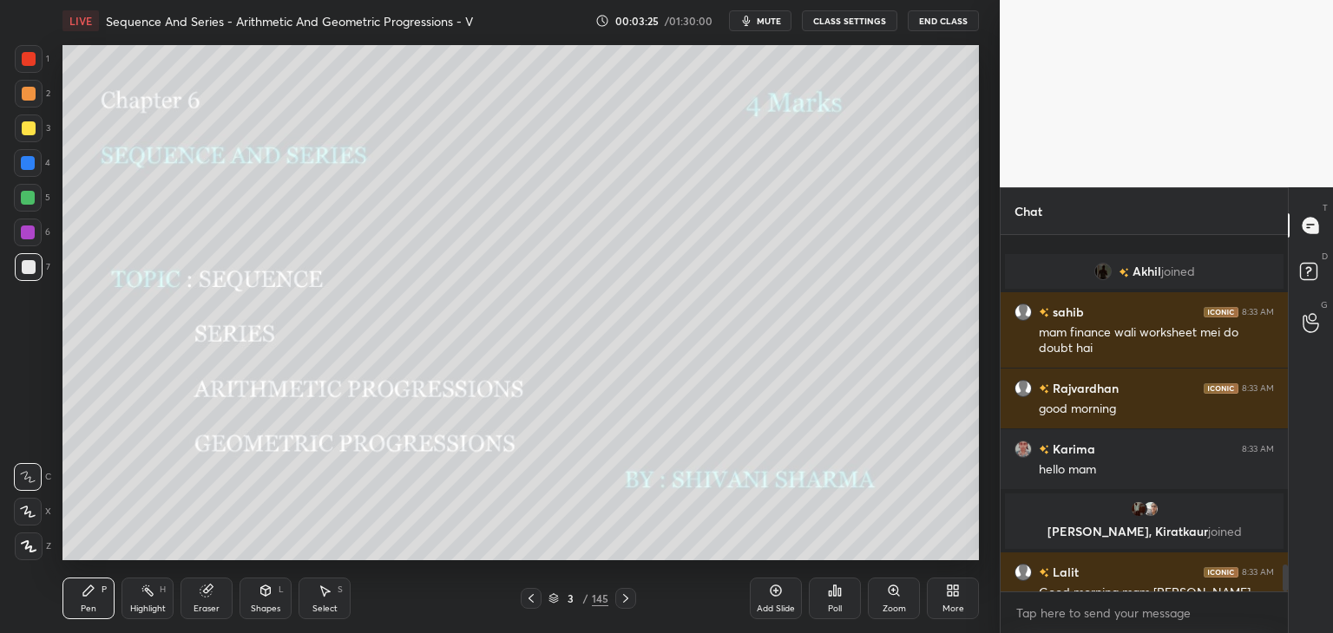
scroll to position [4403, 0]
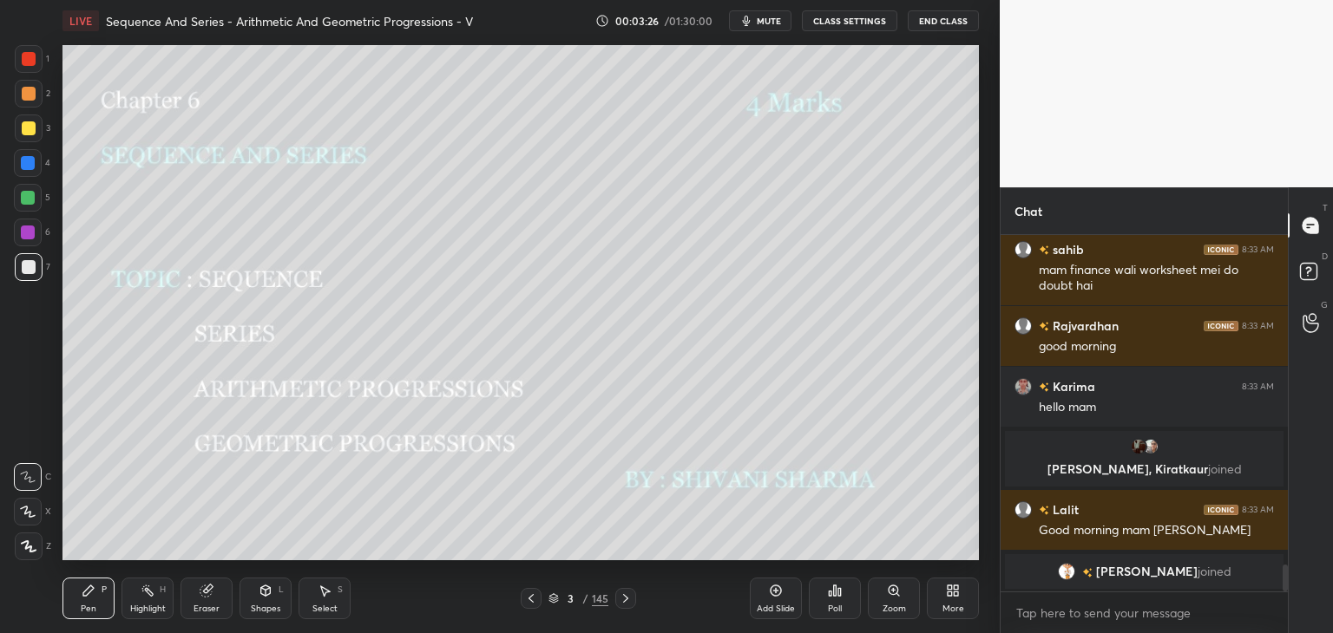
click at [23, 545] on icon at bounding box center [29, 547] width 16 height 12
click at [583, 596] on div "/" at bounding box center [585, 599] width 5 height 10
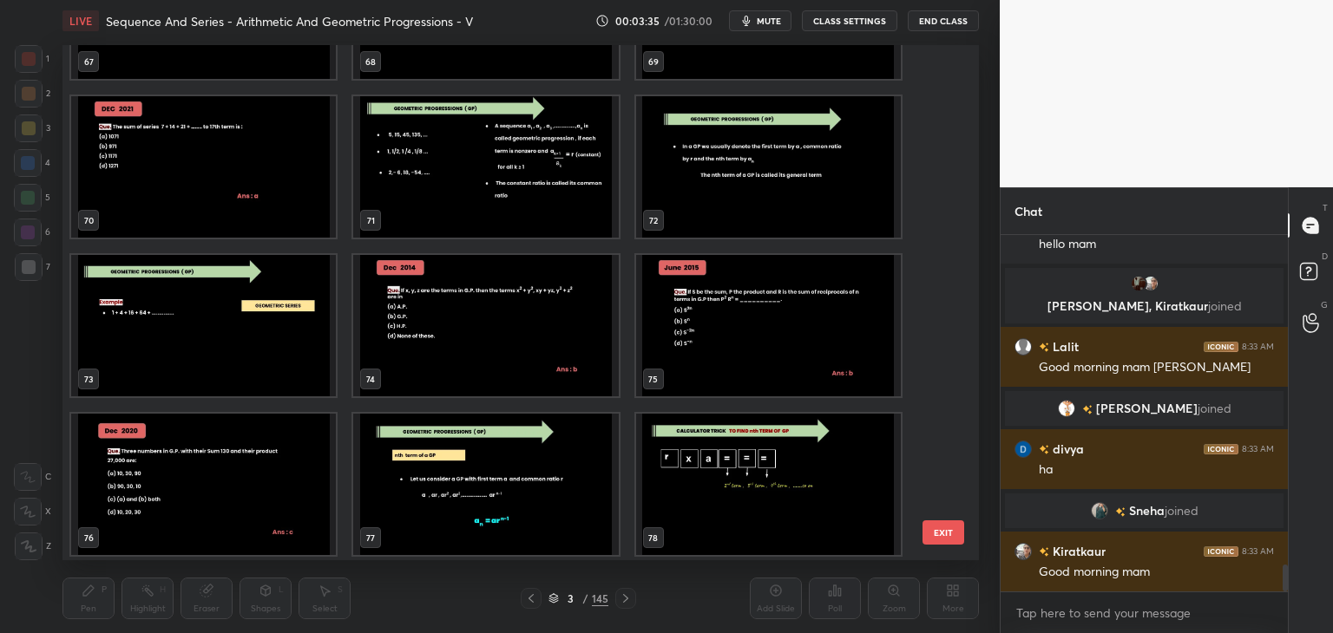
scroll to position [4061, 0]
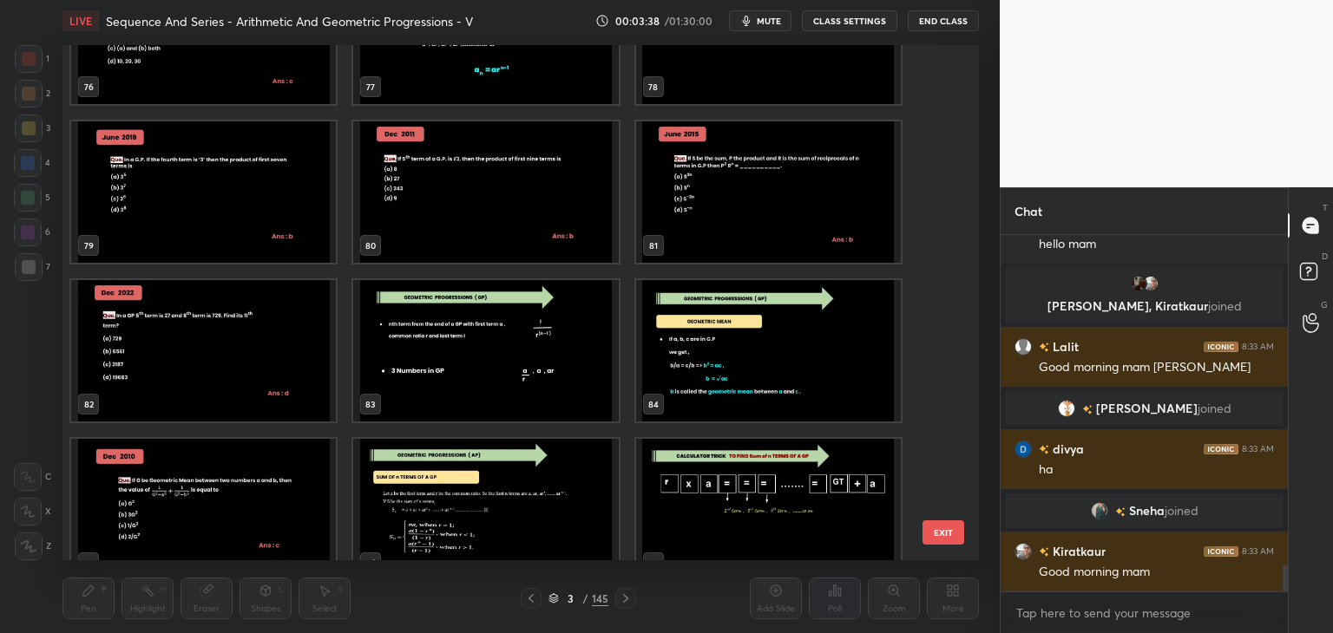
click at [729, 500] on img "grid" at bounding box center [768, 509] width 265 height 141
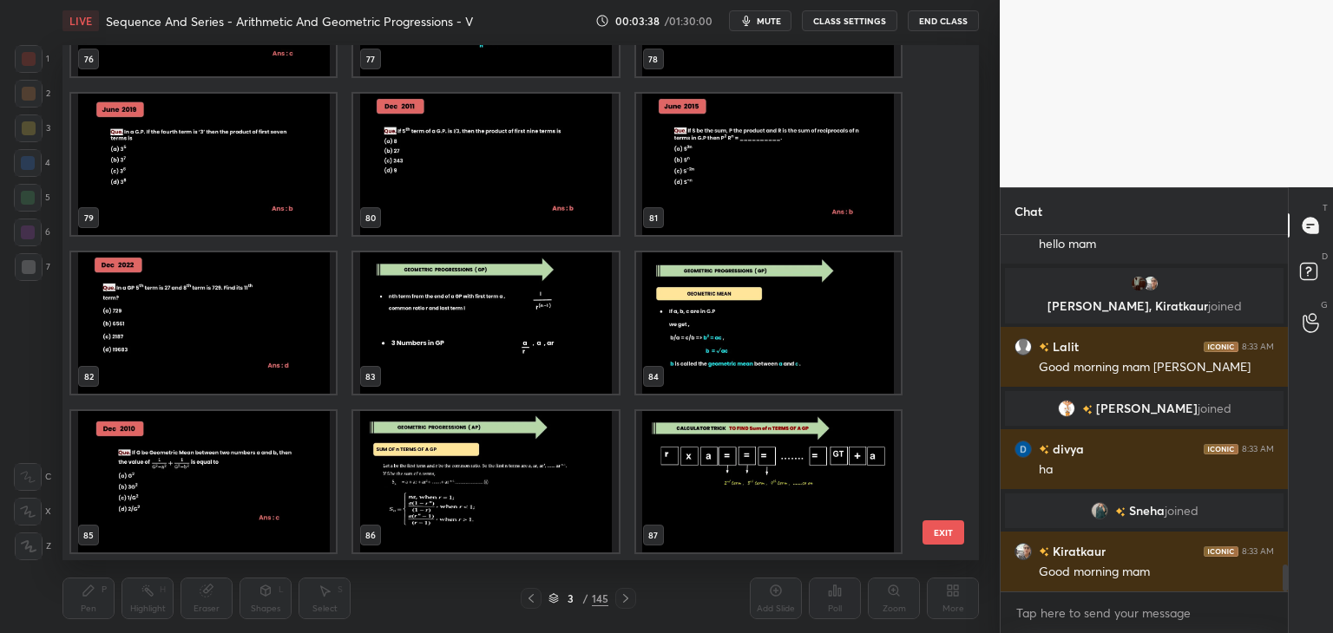
click at [729, 500] on img "grid" at bounding box center [768, 481] width 265 height 141
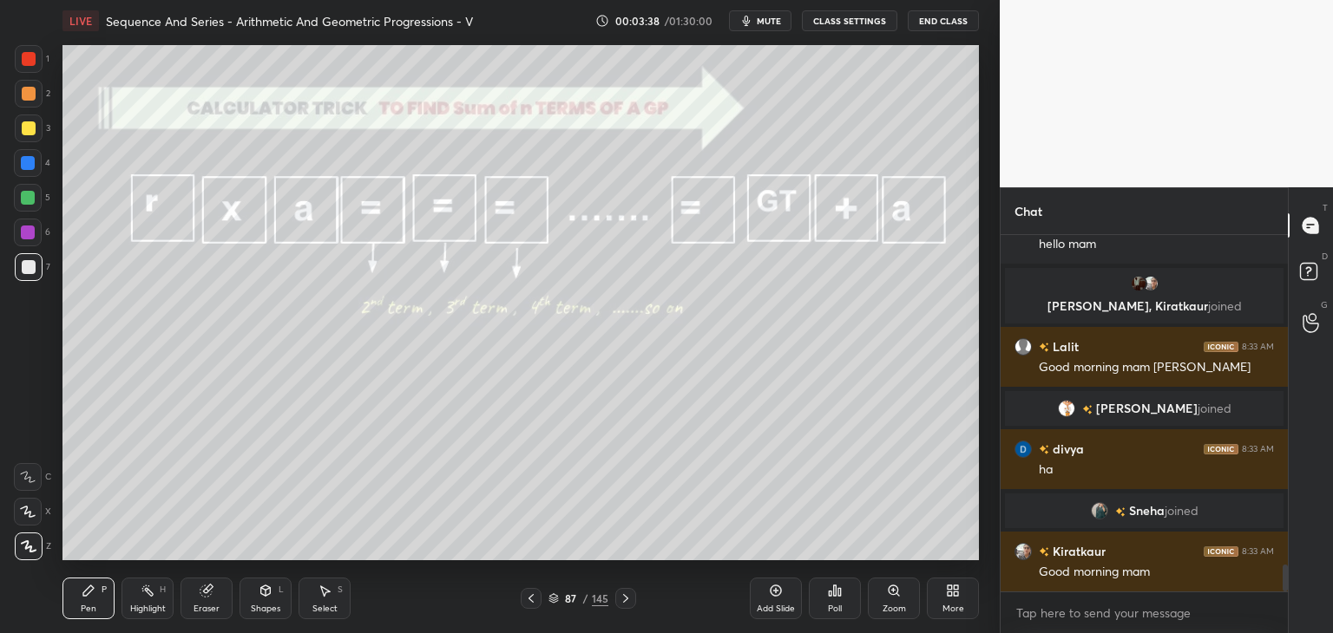
click at [729, 500] on img "grid" at bounding box center [768, 481] width 265 height 141
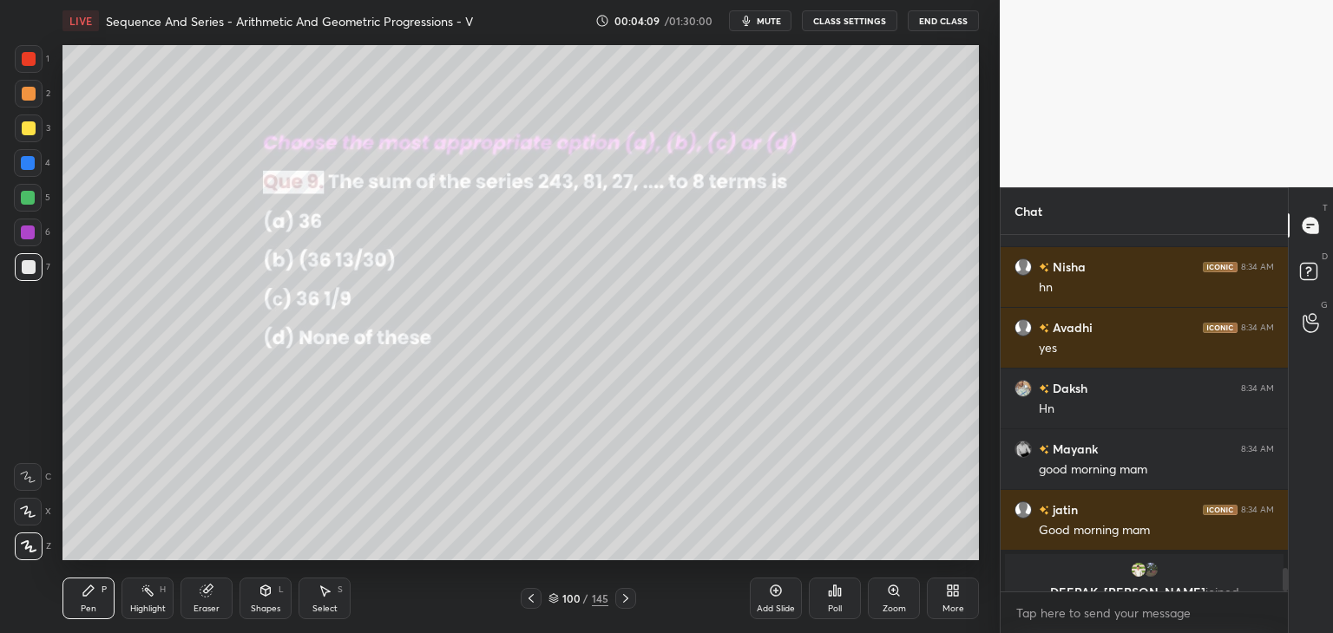
scroll to position [5047, 0]
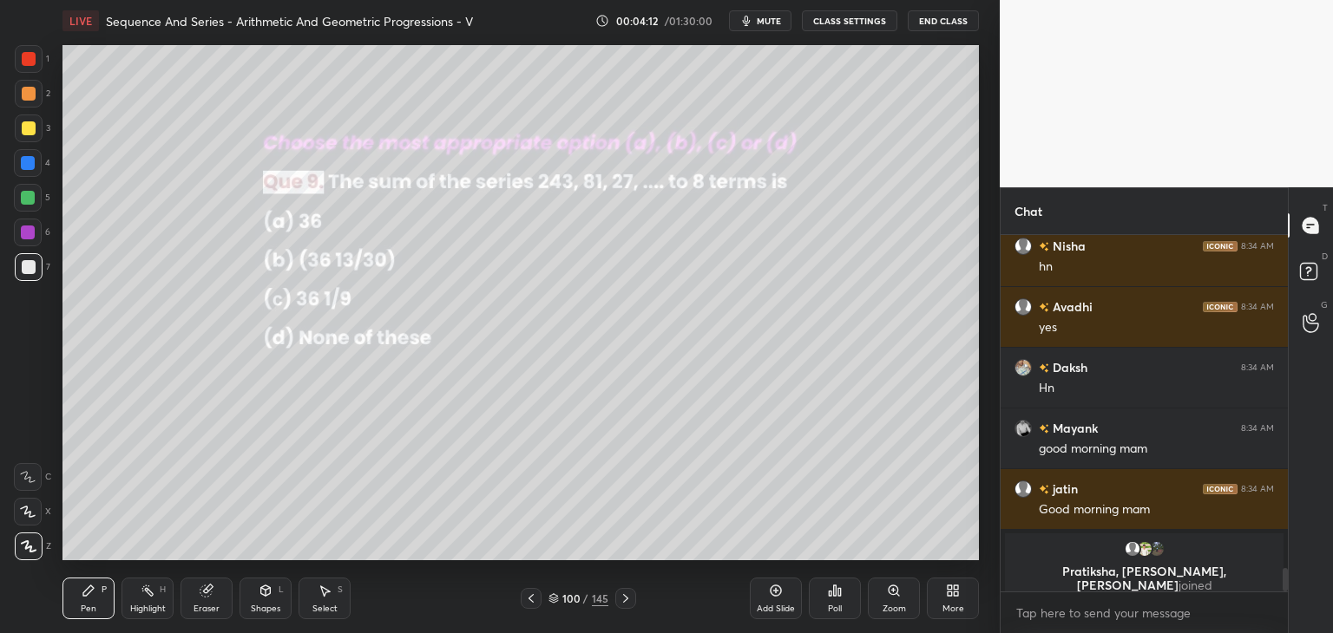
drag, startPoint x: 28, startPoint y: 548, endPoint x: 31, endPoint y: 531, distance: 16.8
click at [28, 547] on icon at bounding box center [29, 547] width 14 height 10
click at [24, 129] on div at bounding box center [29, 128] width 14 height 14
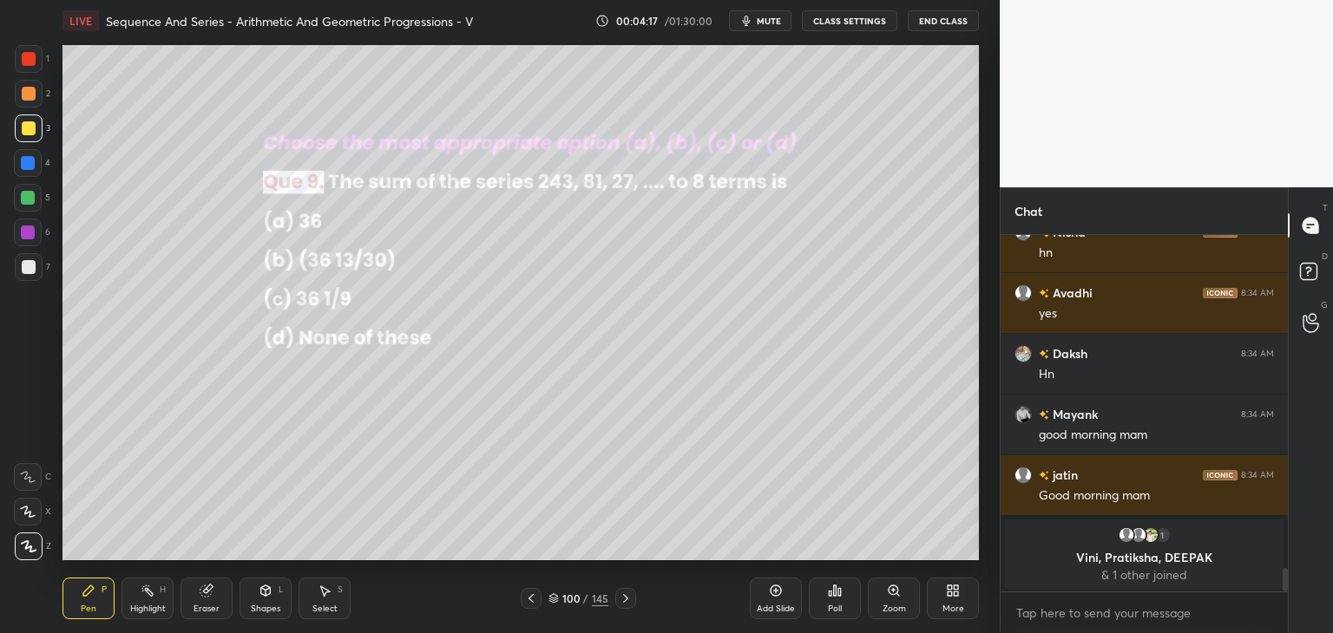
click at [266, 609] on div "Shapes" at bounding box center [266, 609] width 30 height 9
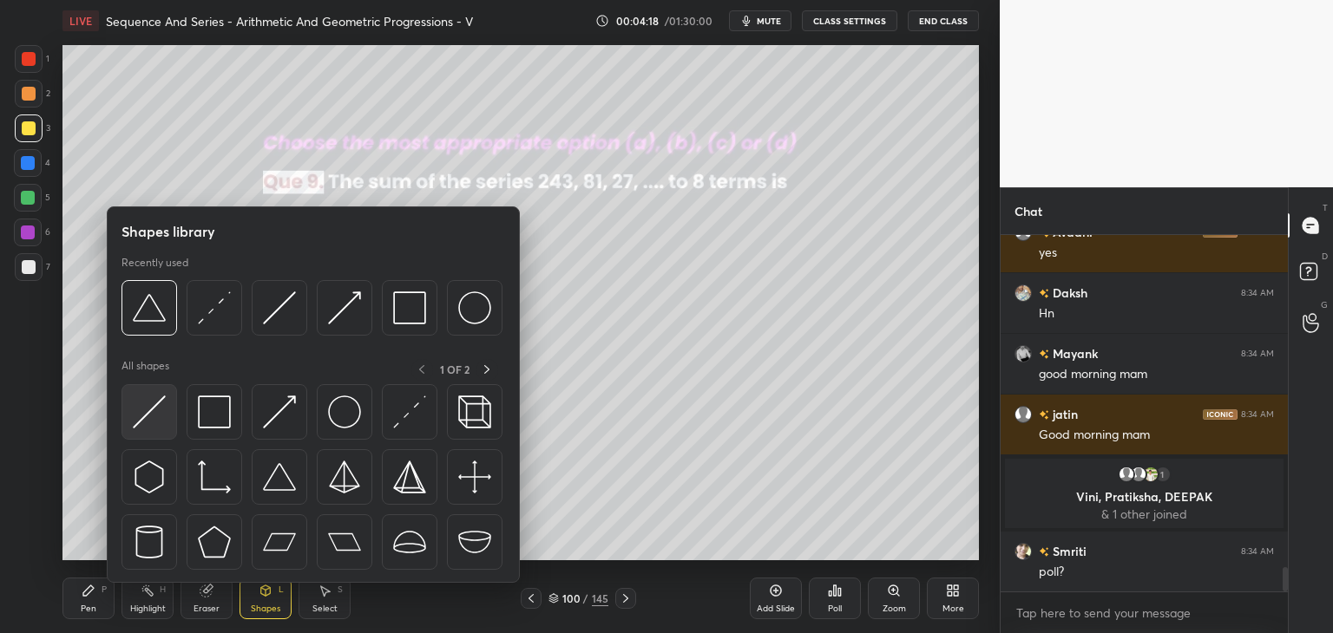
scroll to position [4969, 0]
click at [154, 415] on img at bounding box center [149, 412] width 33 height 33
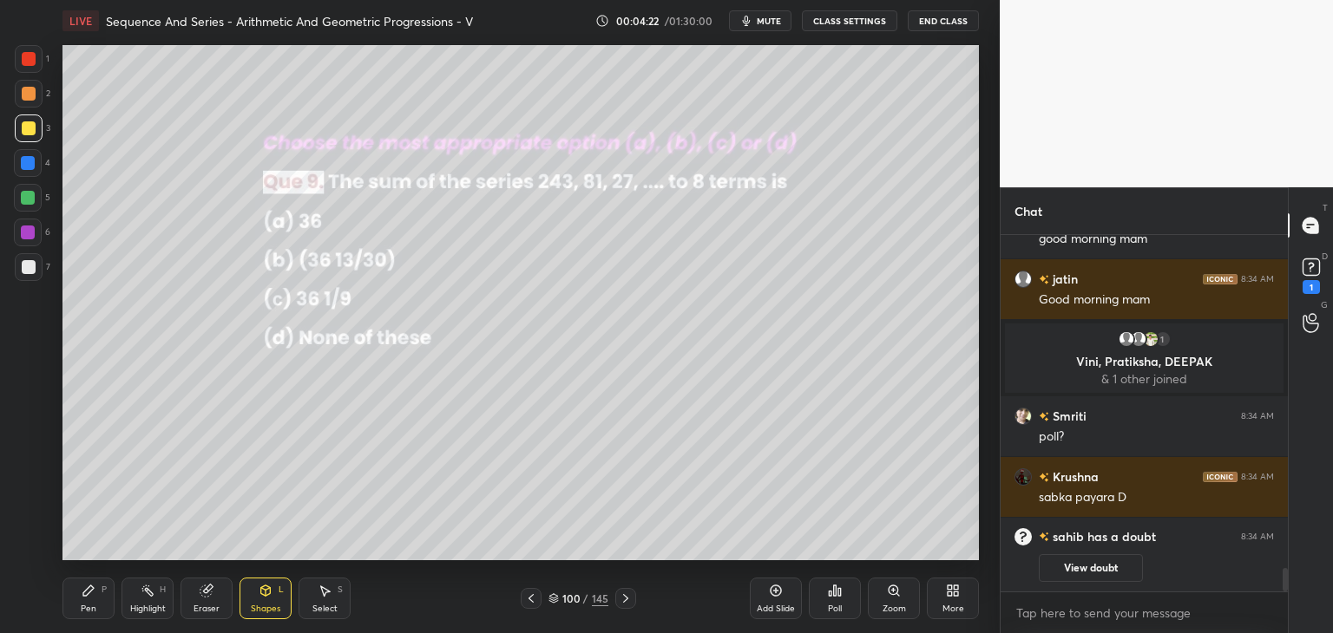
scroll to position [5130, 0]
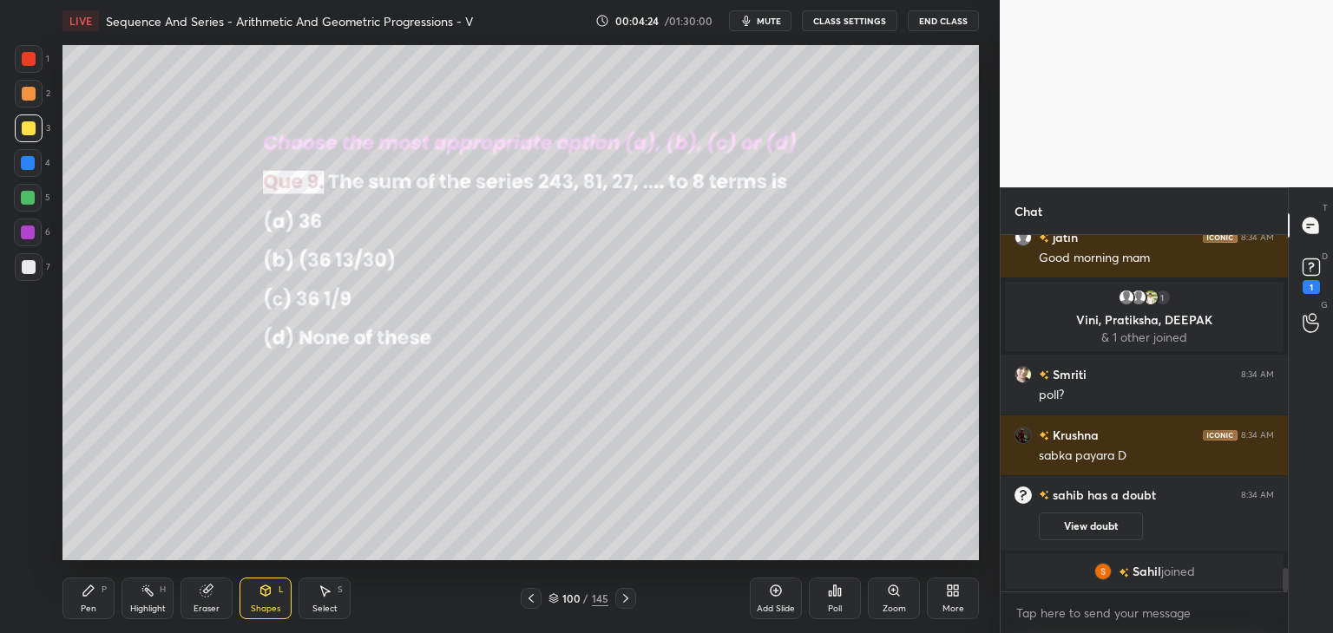
click at [91, 592] on icon at bounding box center [89, 591] width 14 height 14
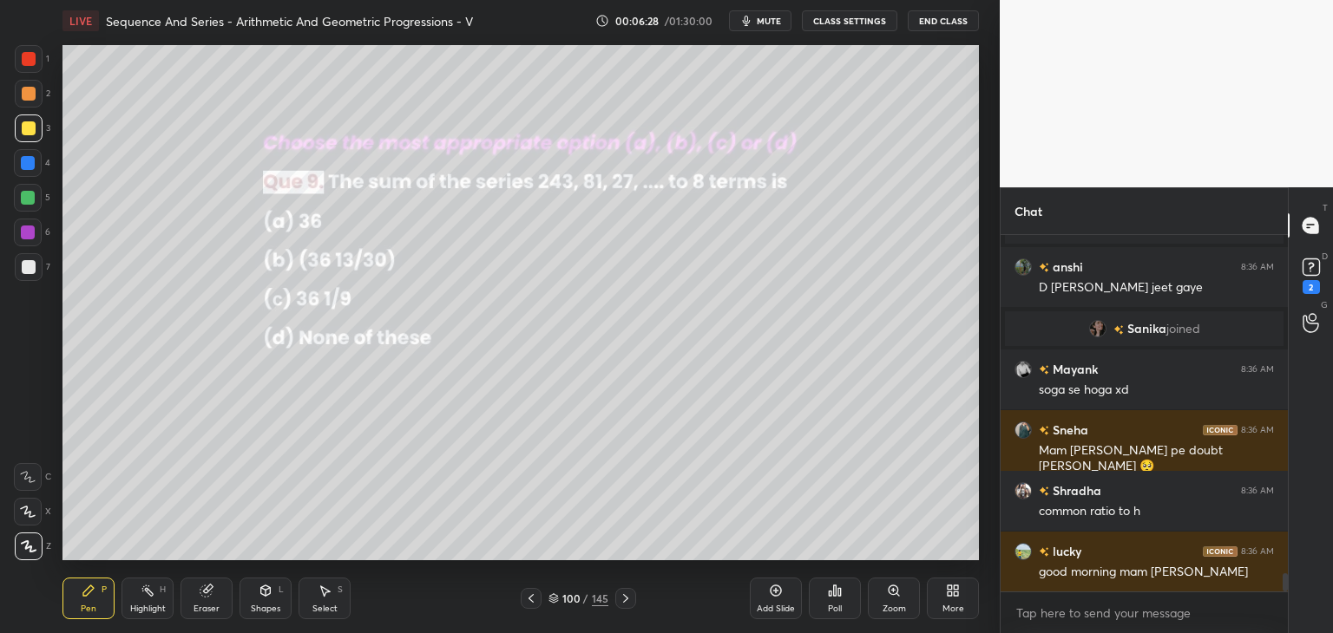
scroll to position [6659, 0]
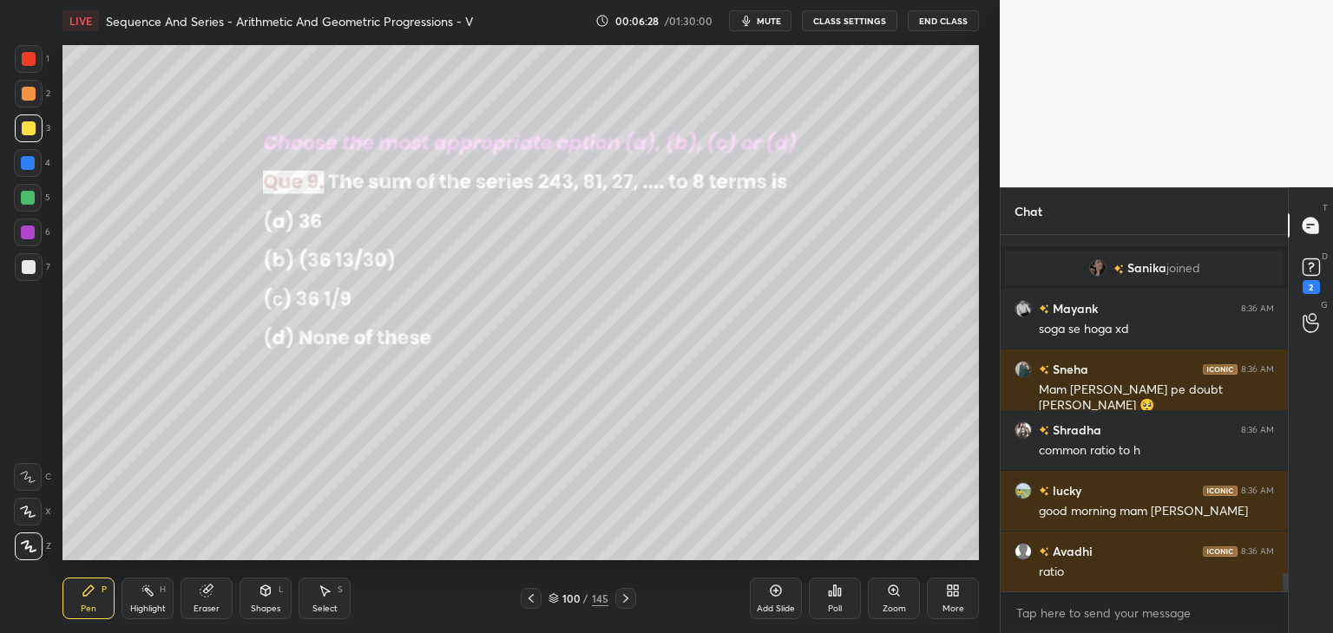
drag, startPoint x: 622, startPoint y: 597, endPoint x: 632, endPoint y: 597, distance: 9.5
click at [623, 597] on icon at bounding box center [626, 599] width 14 height 14
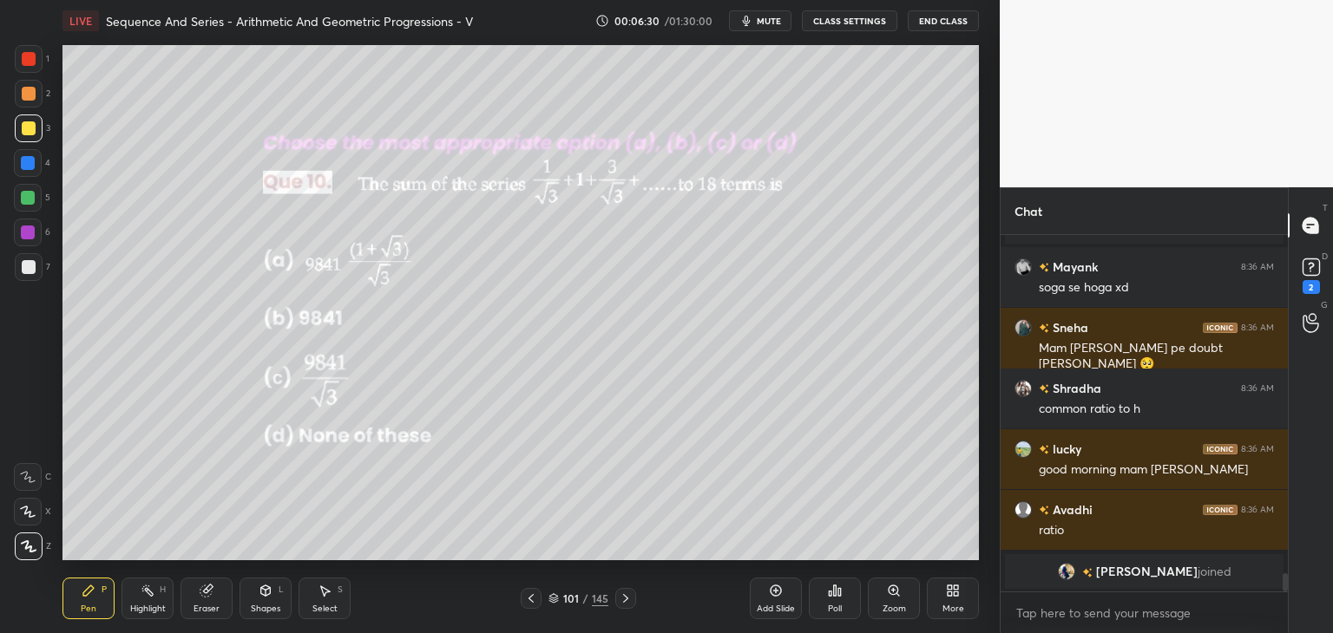
click at [835, 606] on div "Poll" at bounding box center [835, 609] width 14 height 9
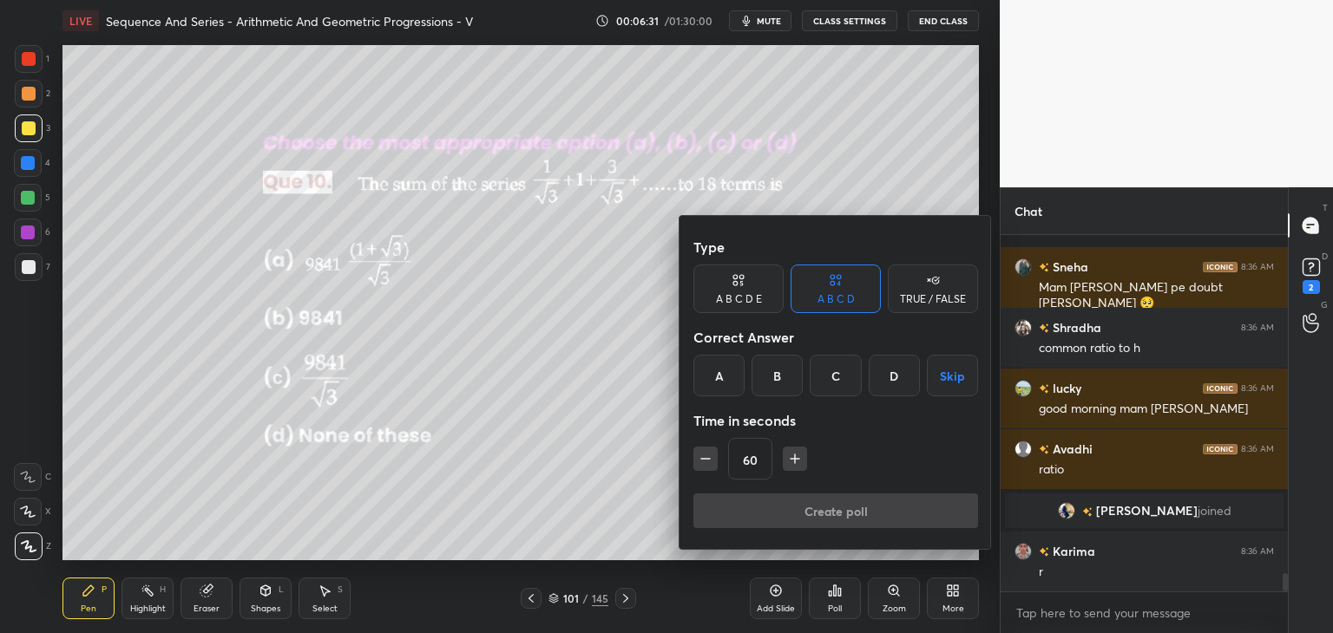
scroll to position [6814, 0]
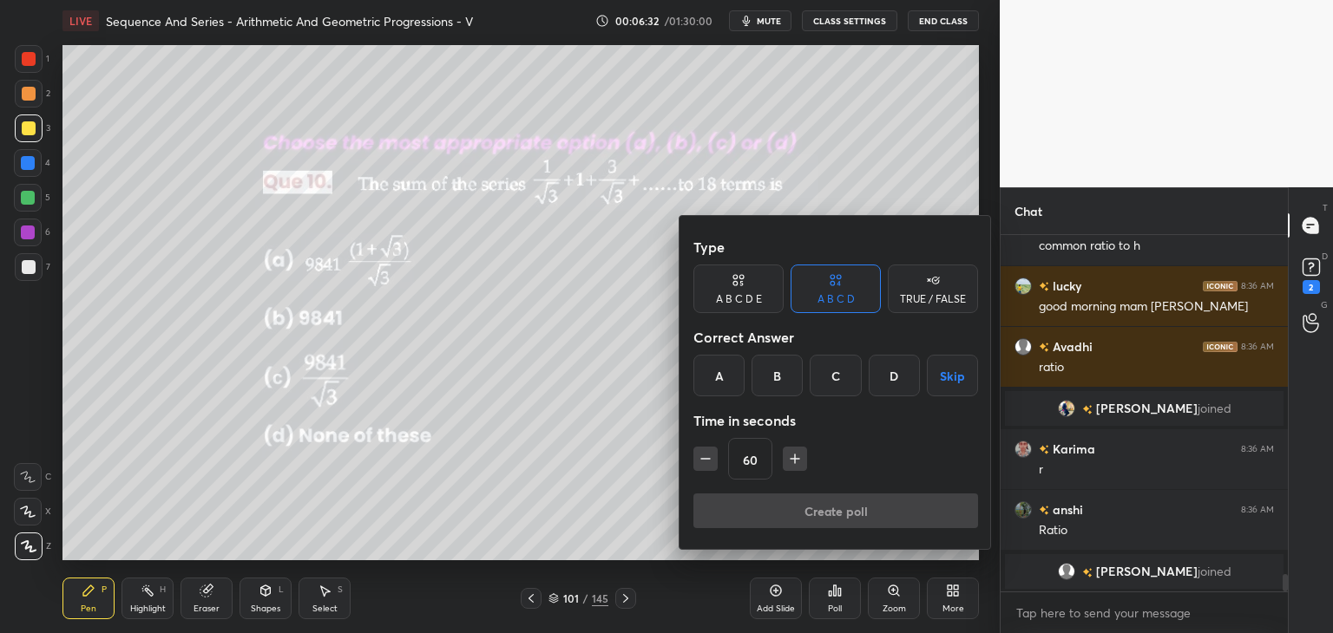
click at [722, 362] on div "A" at bounding box center [718, 376] width 51 height 42
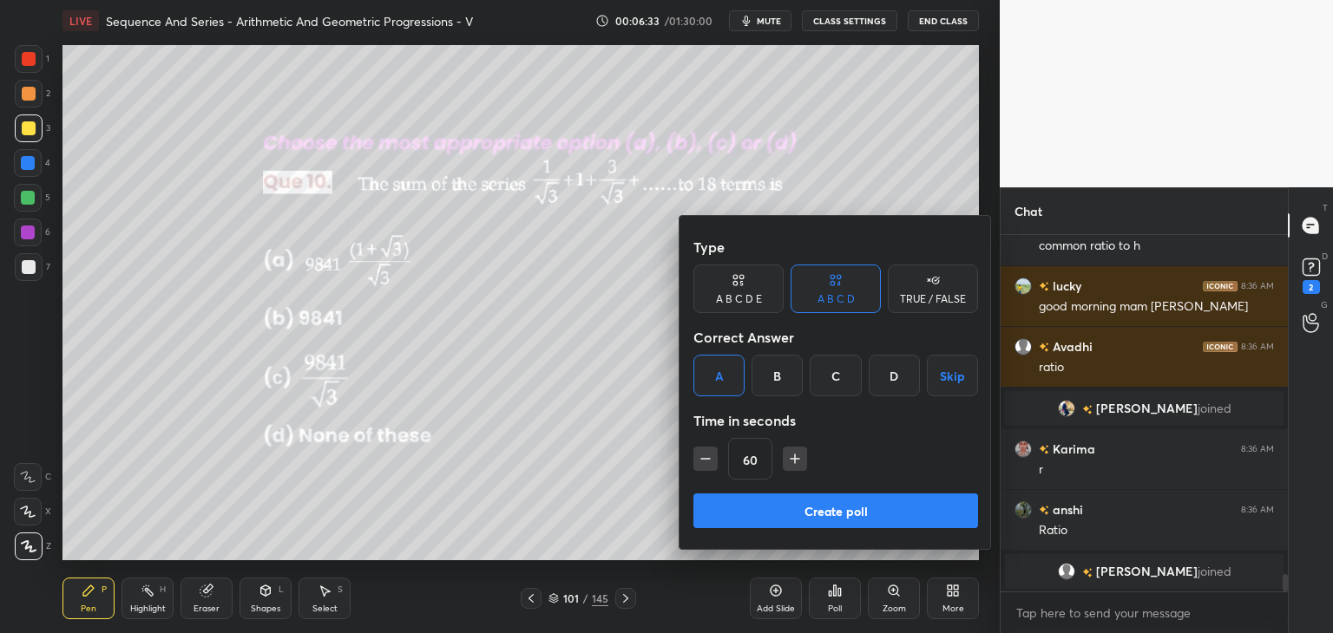
click at [798, 509] on button "Create poll" at bounding box center [835, 511] width 285 height 35
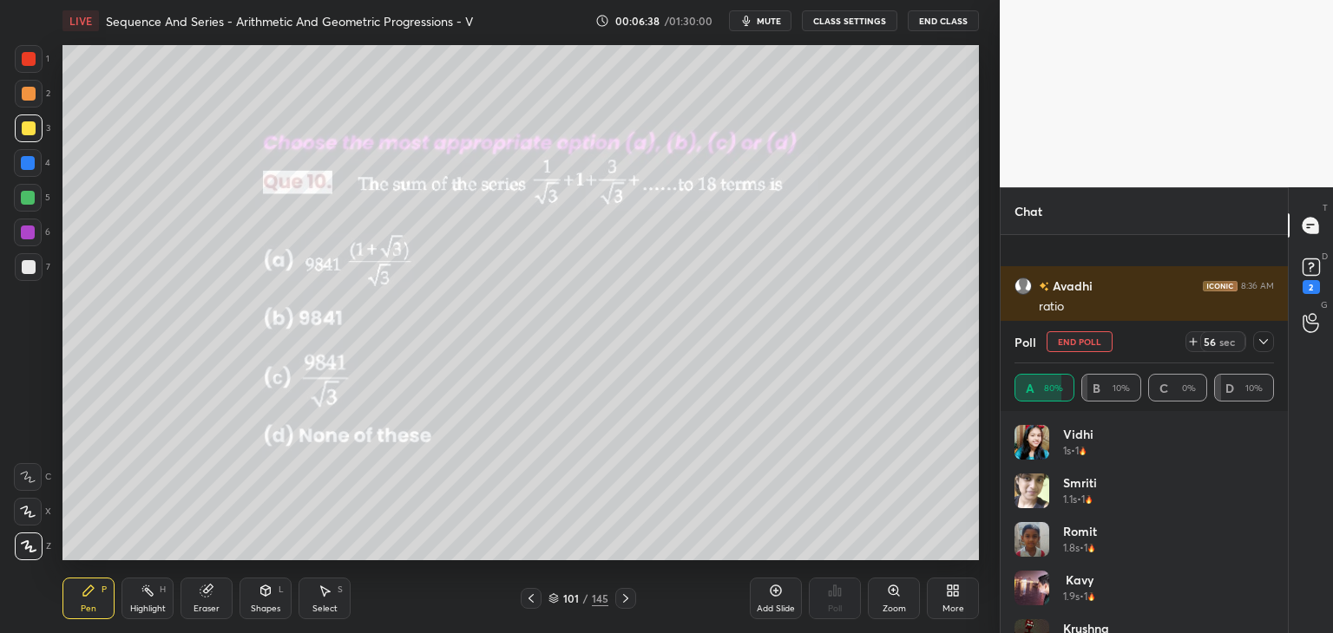
scroll to position [0, 0]
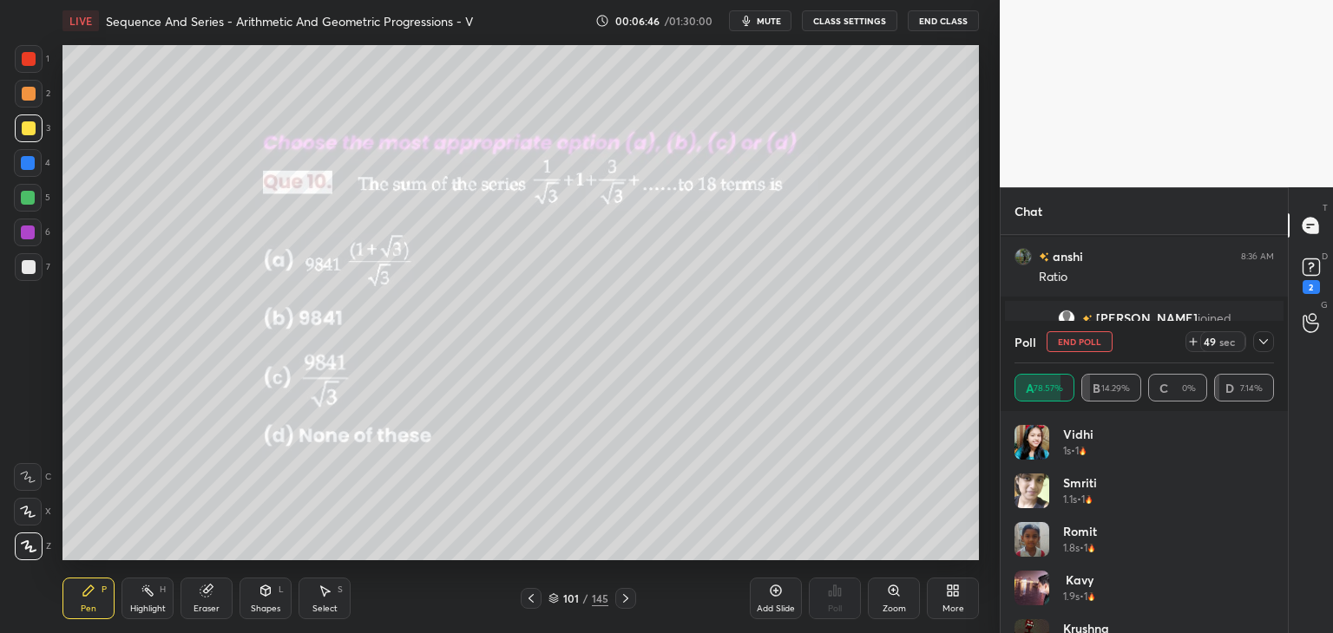
click at [1265, 338] on icon at bounding box center [1264, 342] width 14 height 14
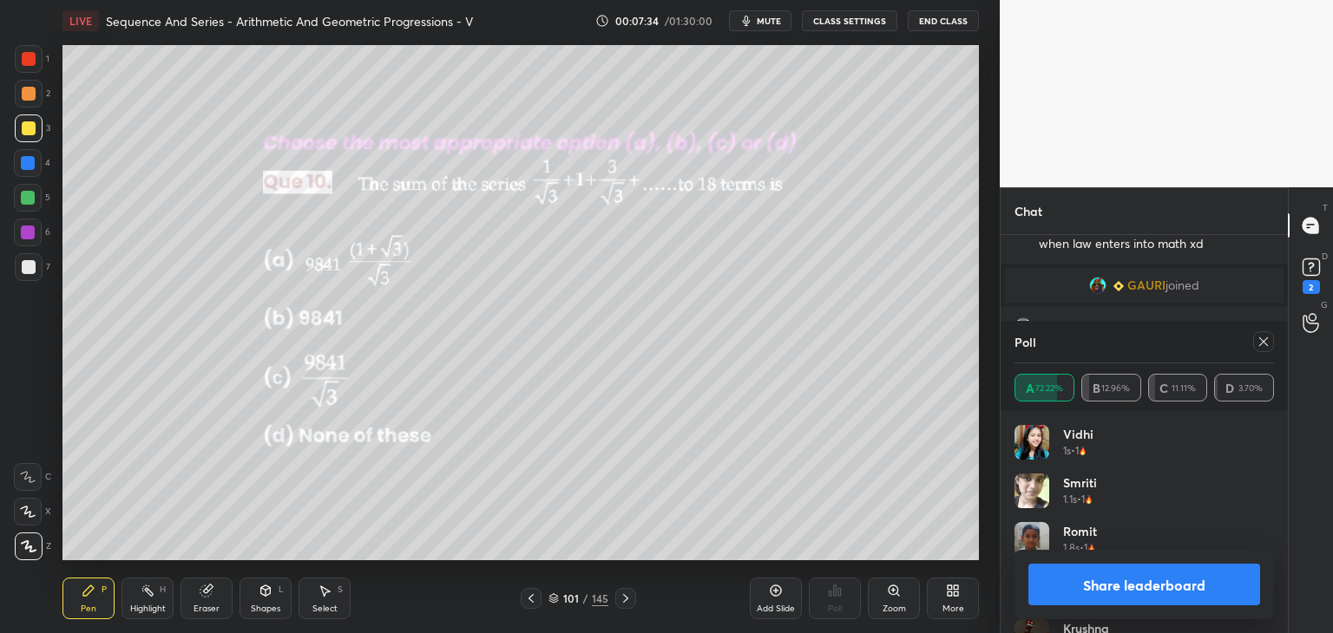
scroll to position [203, 254]
click at [1267, 335] on icon at bounding box center [1264, 342] width 14 height 14
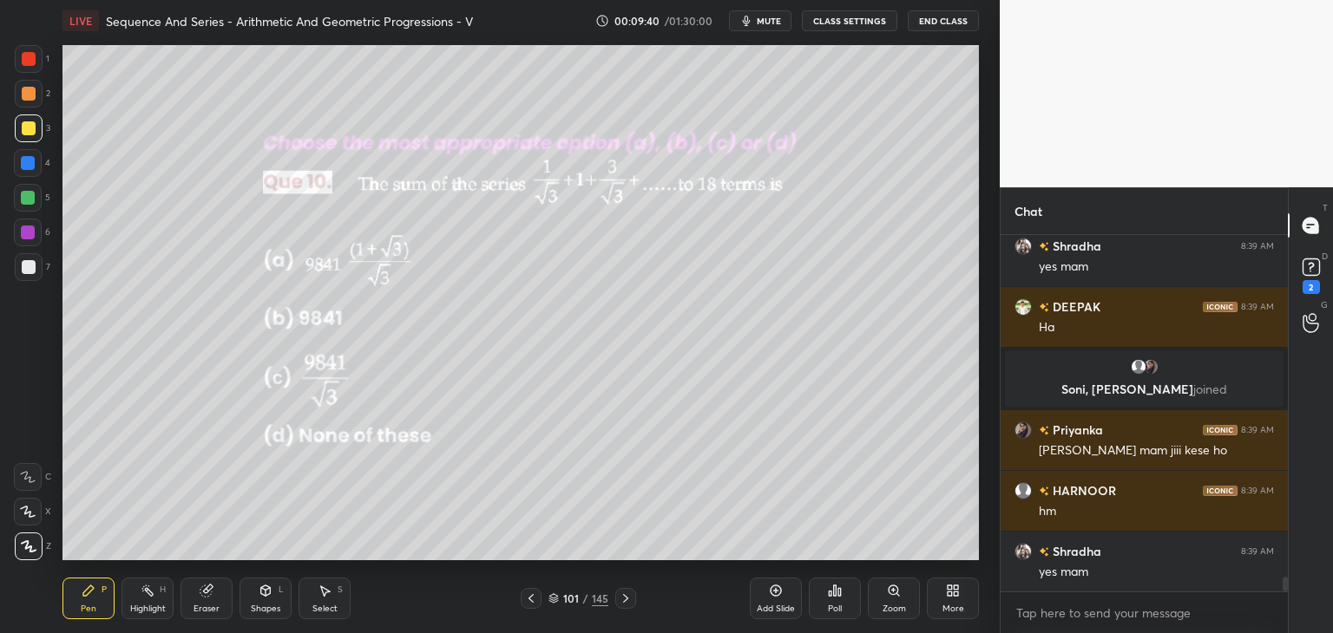
scroll to position [8228, 0]
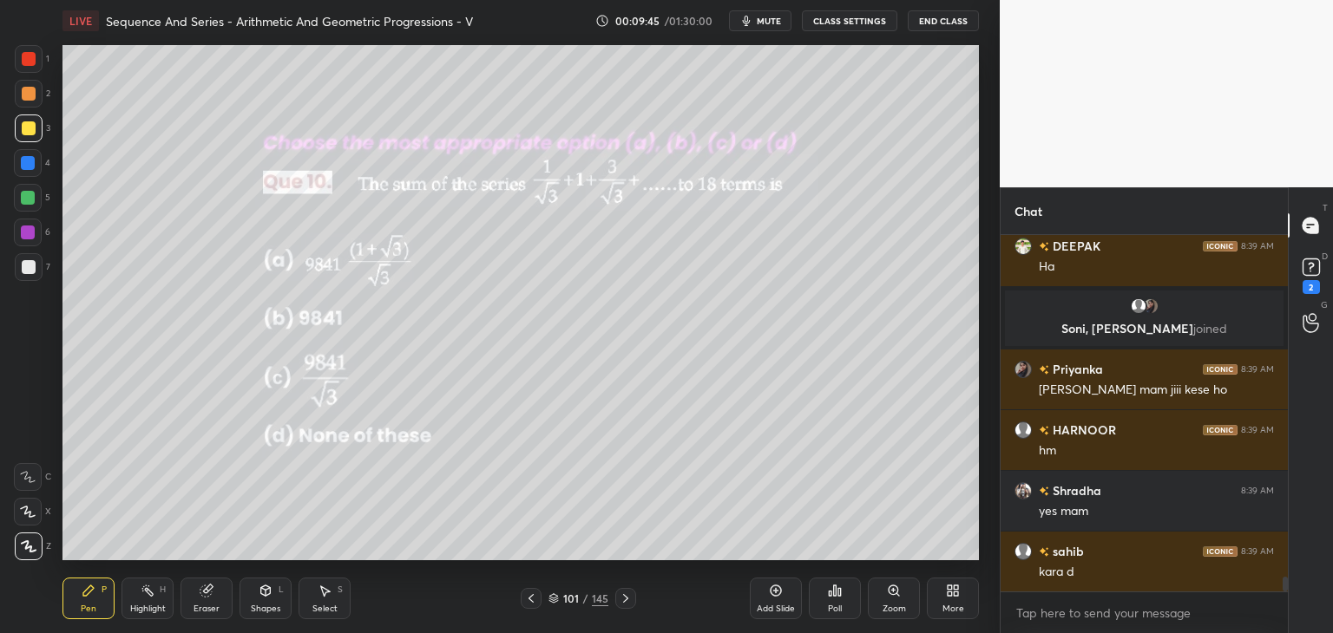
click at [625, 600] on icon at bounding box center [626, 599] width 14 height 14
click at [528, 601] on icon at bounding box center [531, 599] width 14 height 14
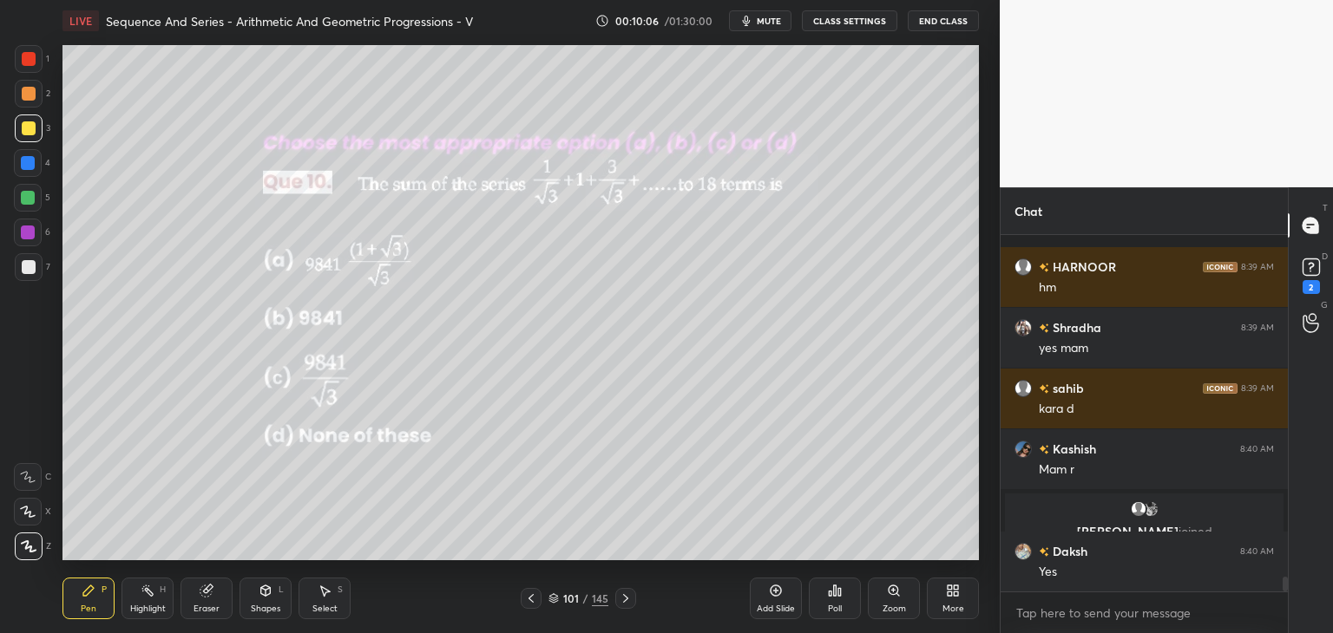
scroll to position [8447, 0]
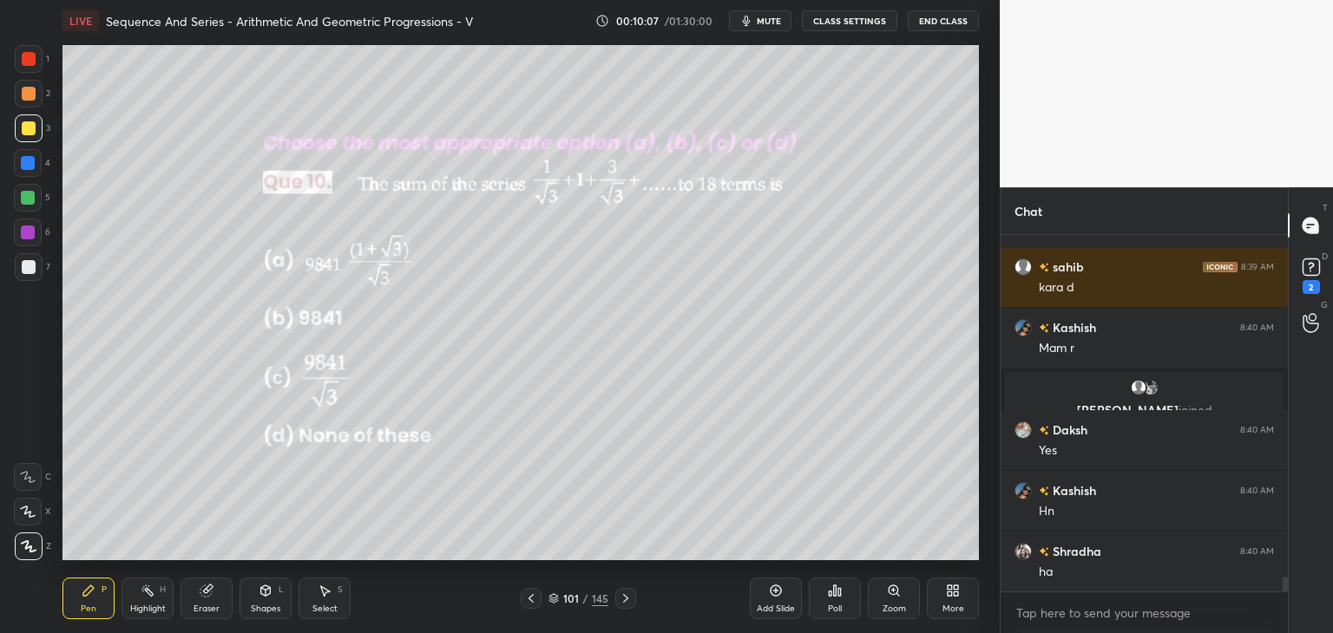
click at [628, 602] on icon at bounding box center [626, 599] width 14 height 14
click at [833, 607] on div "Poll" at bounding box center [835, 609] width 14 height 9
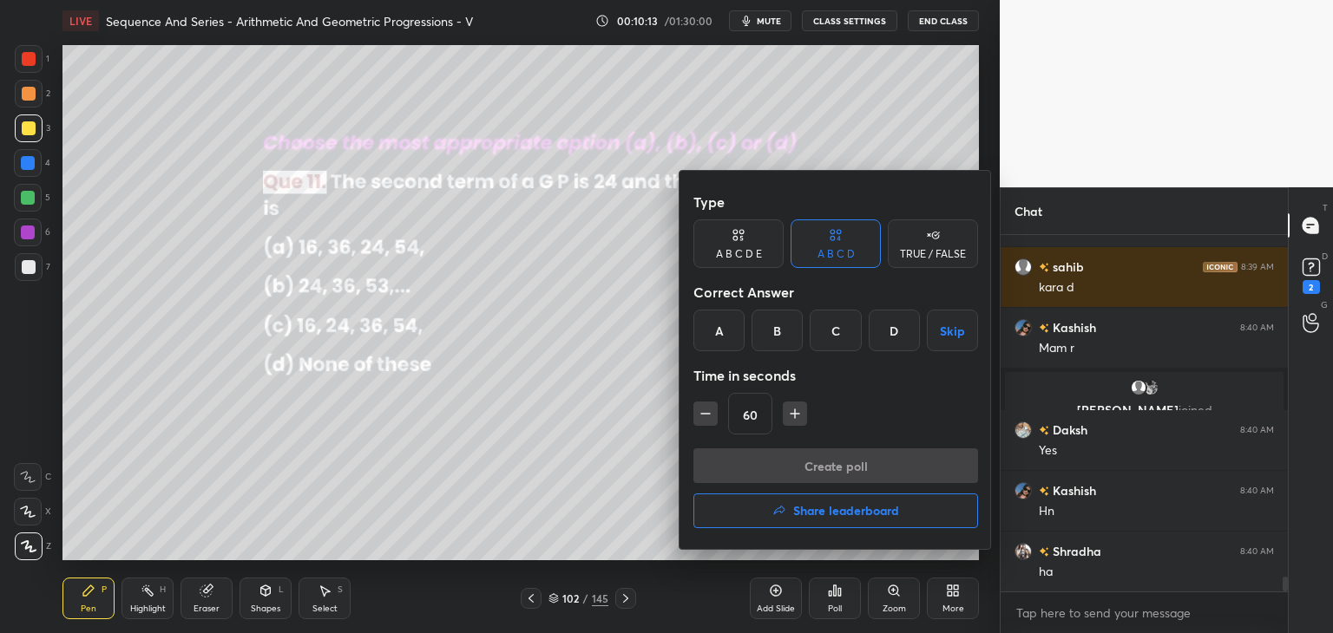
click at [839, 332] on div "C" at bounding box center [835, 331] width 51 height 42
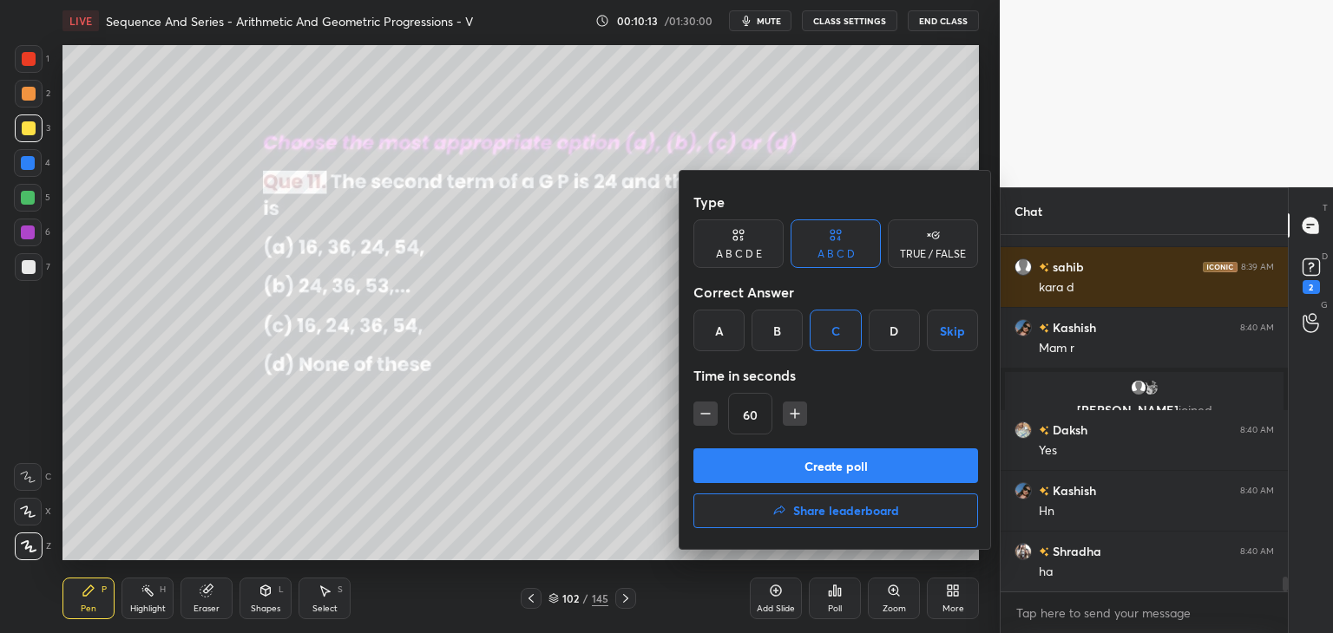
click at [799, 461] on button "Create poll" at bounding box center [835, 466] width 285 height 35
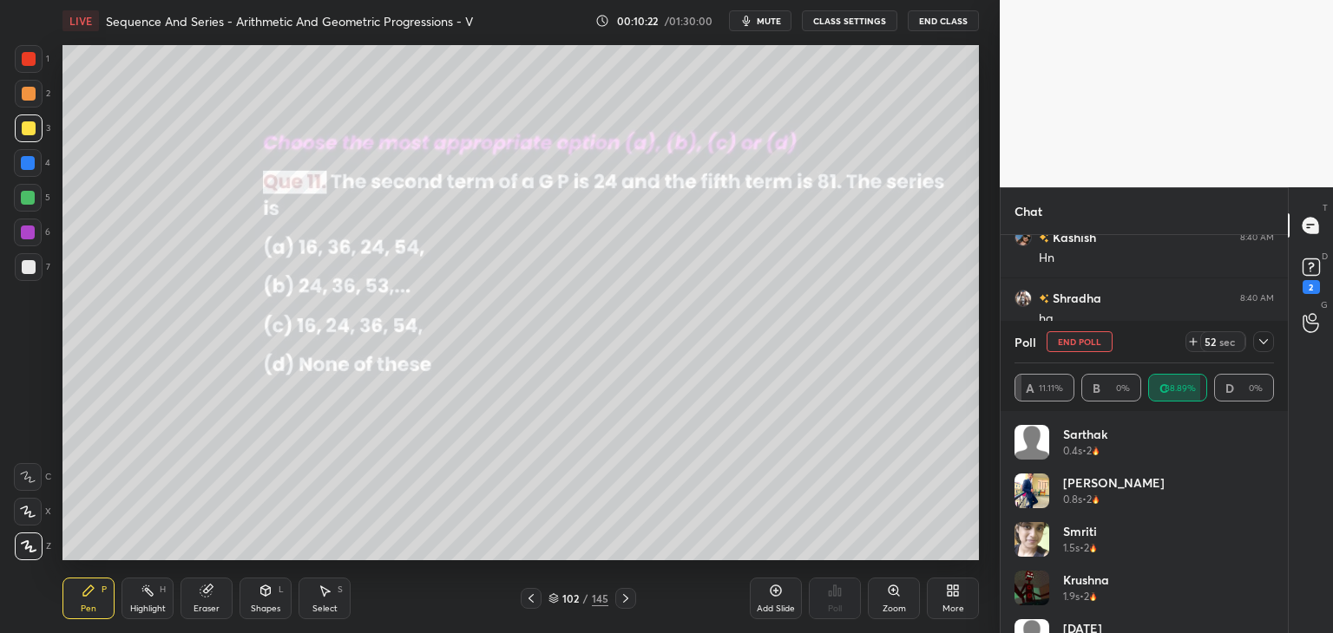
scroll to position [8621, 0]
click at [1259, 345] on icon at bounding box center [1264, 342] width 14 height 14
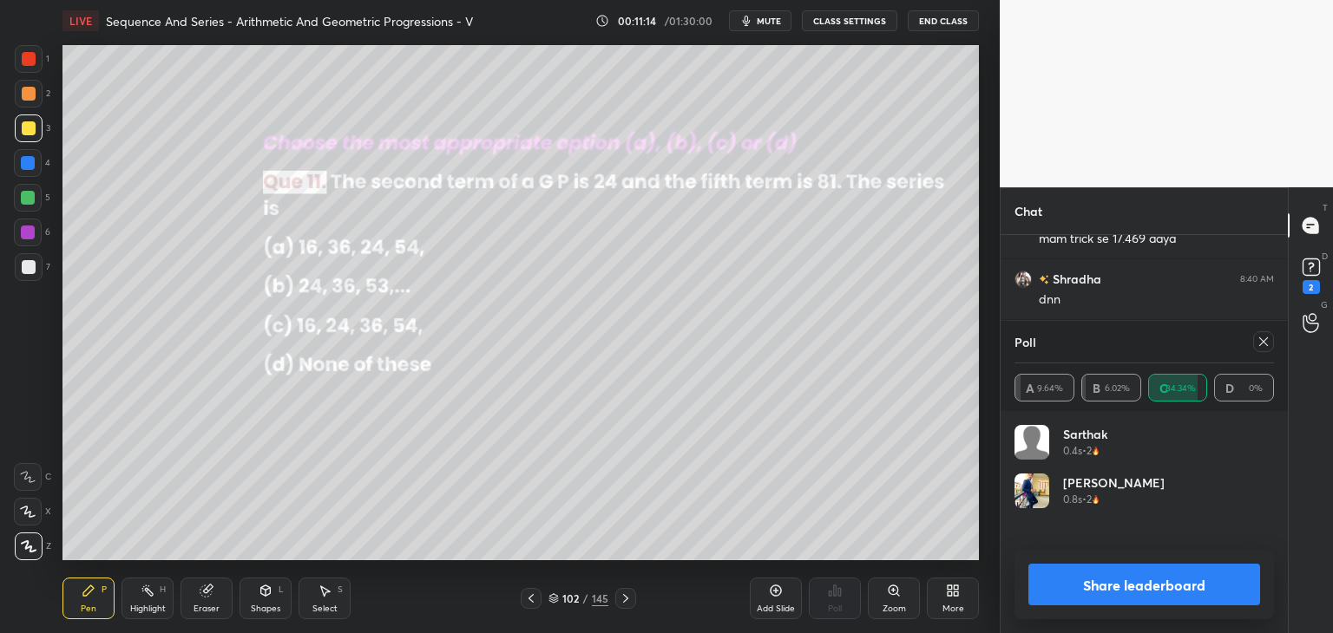
scroll to position [203, 254]
click at [1264, 341] on icon at bounding box center [1264, 342] width 14 height 14
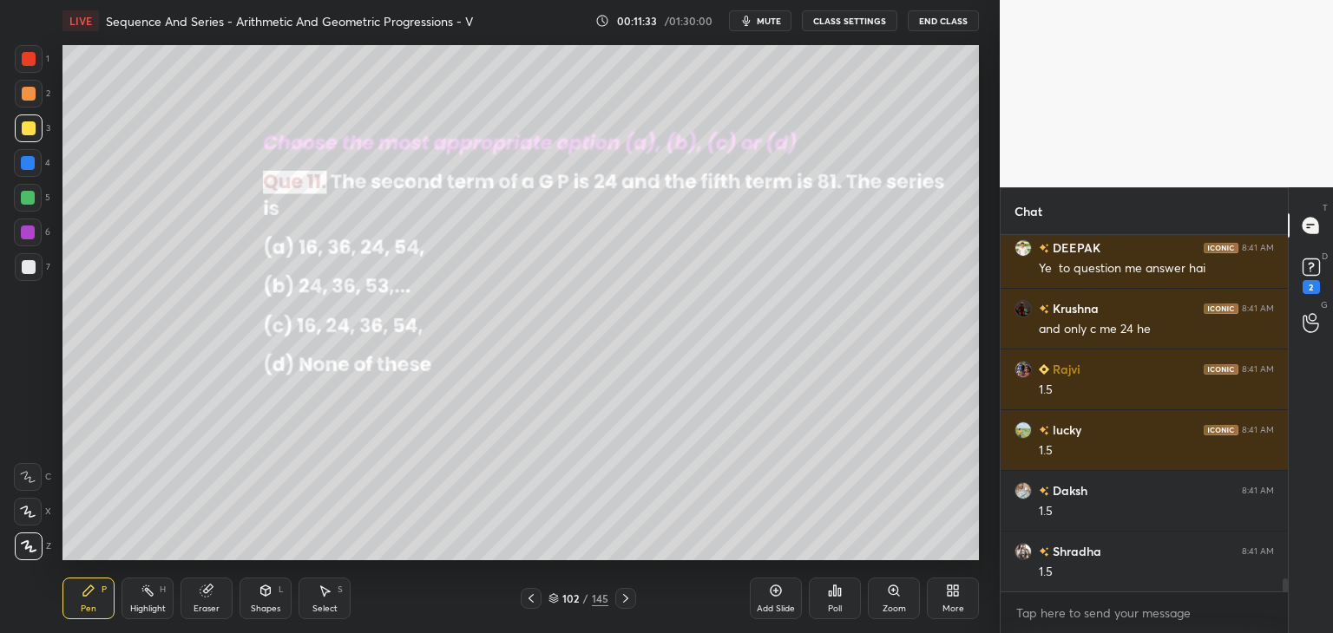
scroll to position [9180, 0]
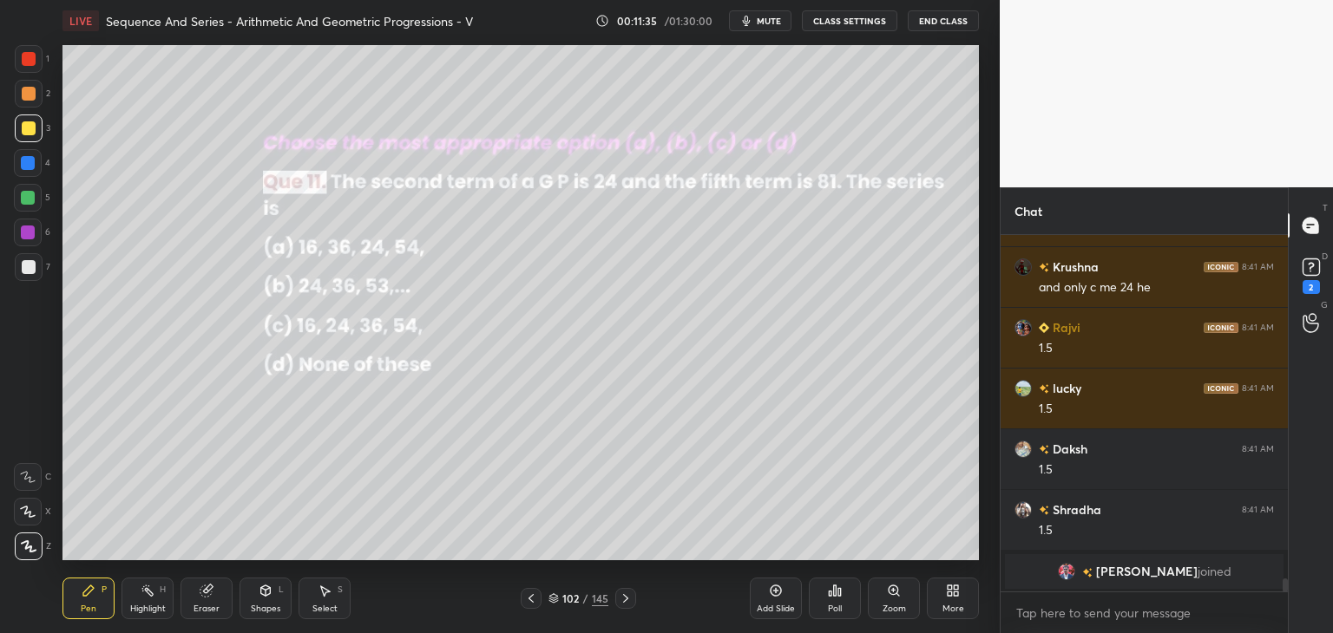
click at [625, 598] on icon at bounding box center [625, 598] width 5 height 9
click at [844, 605] on div "Poll" at bounding box center [835, 599] width 52 height 42
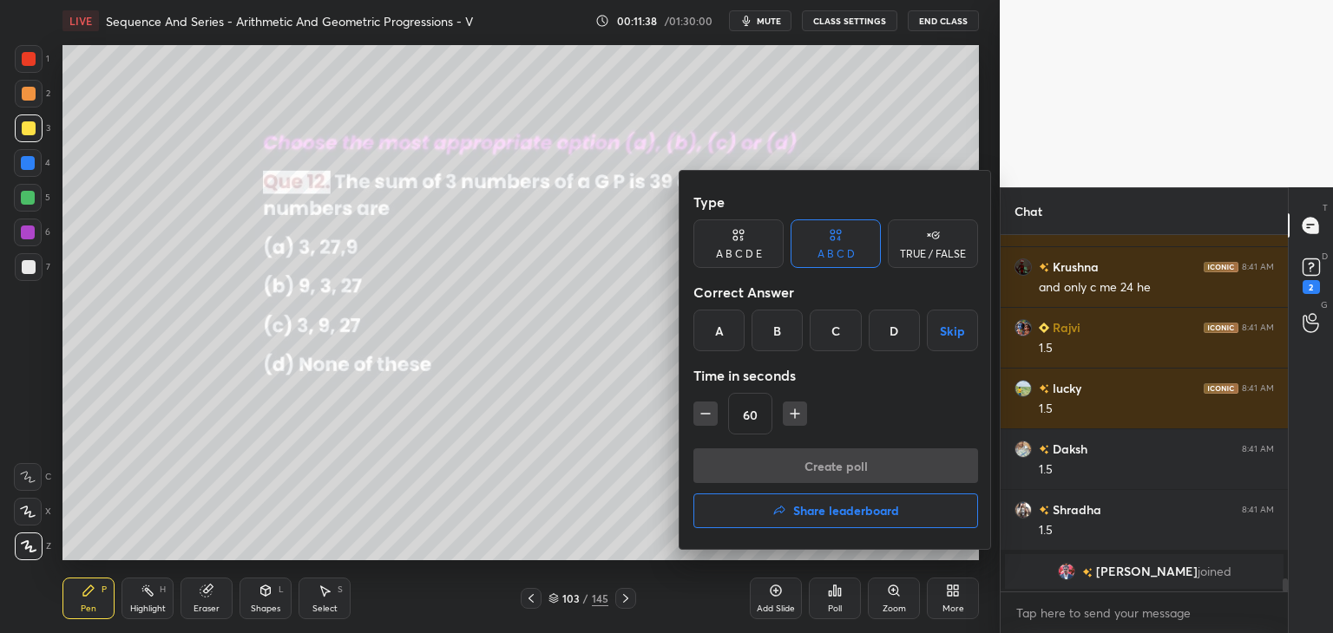
drag, startPoint x: 843, startPoint y: 328, endPoint x: 847, endPoint y: 368, distance: 40.2
click at [843, 330] on div "C" at bounding box center [835, 331] width 51 height 42
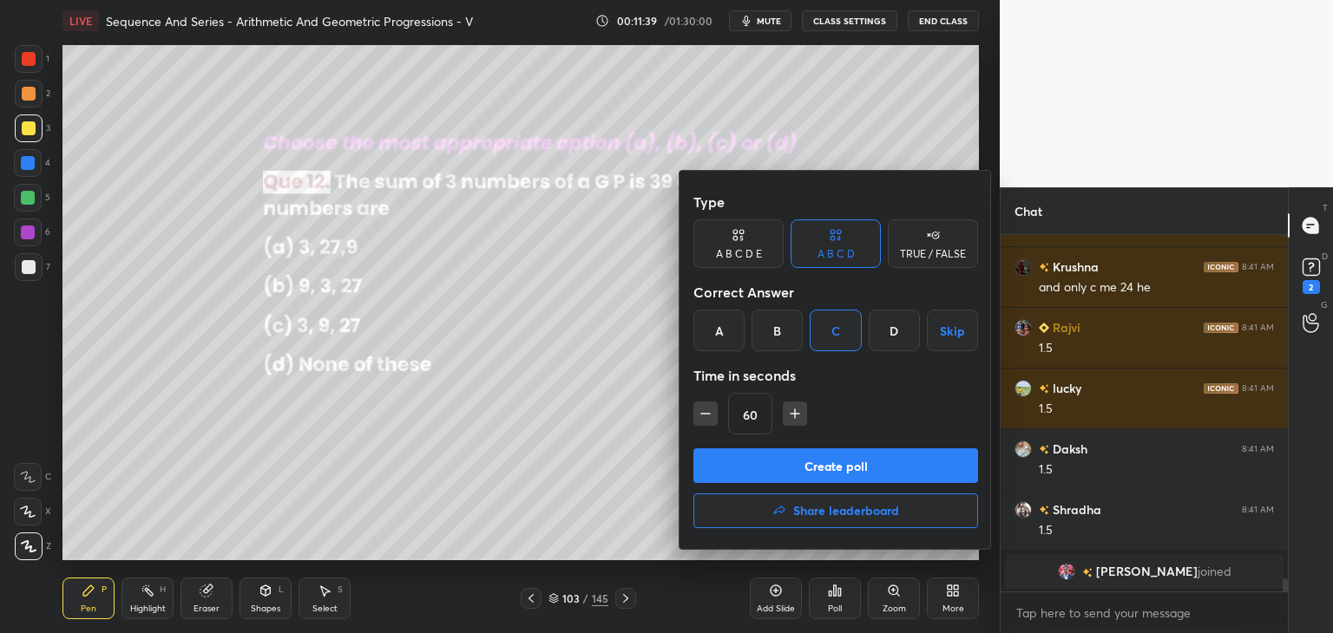
click at [837, 459] on button "Create poll" at bounding box center [835, 466] width 285 height 35
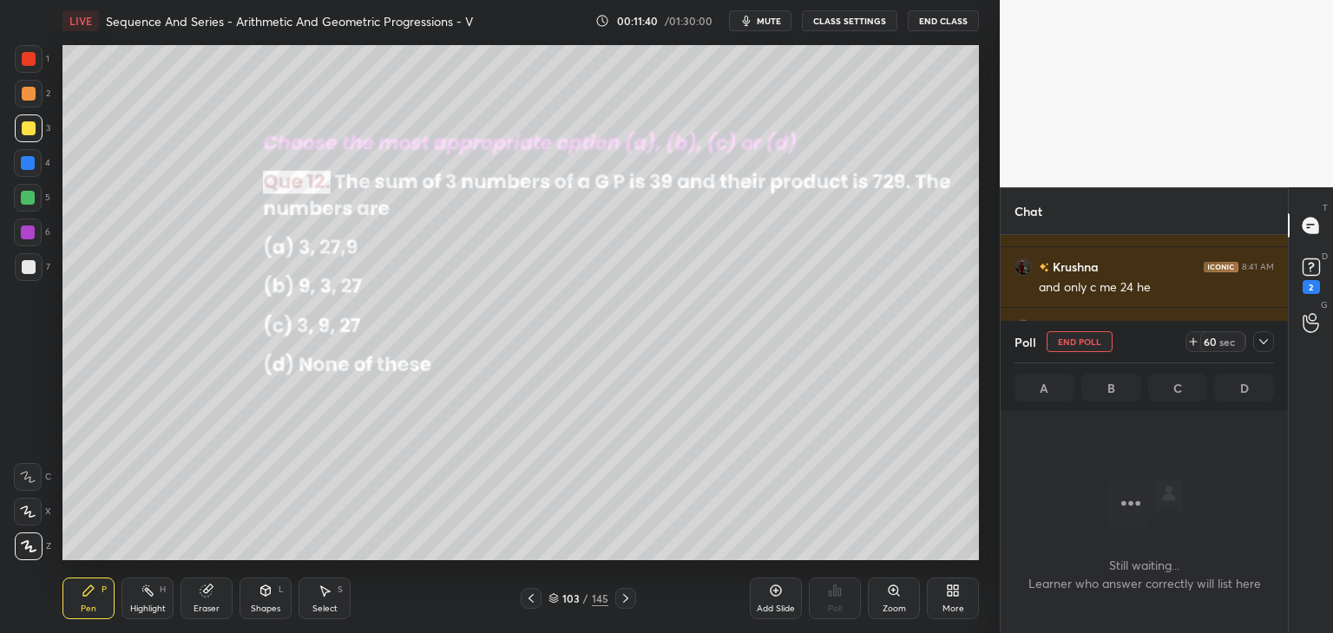
scroll to position [118, 282]
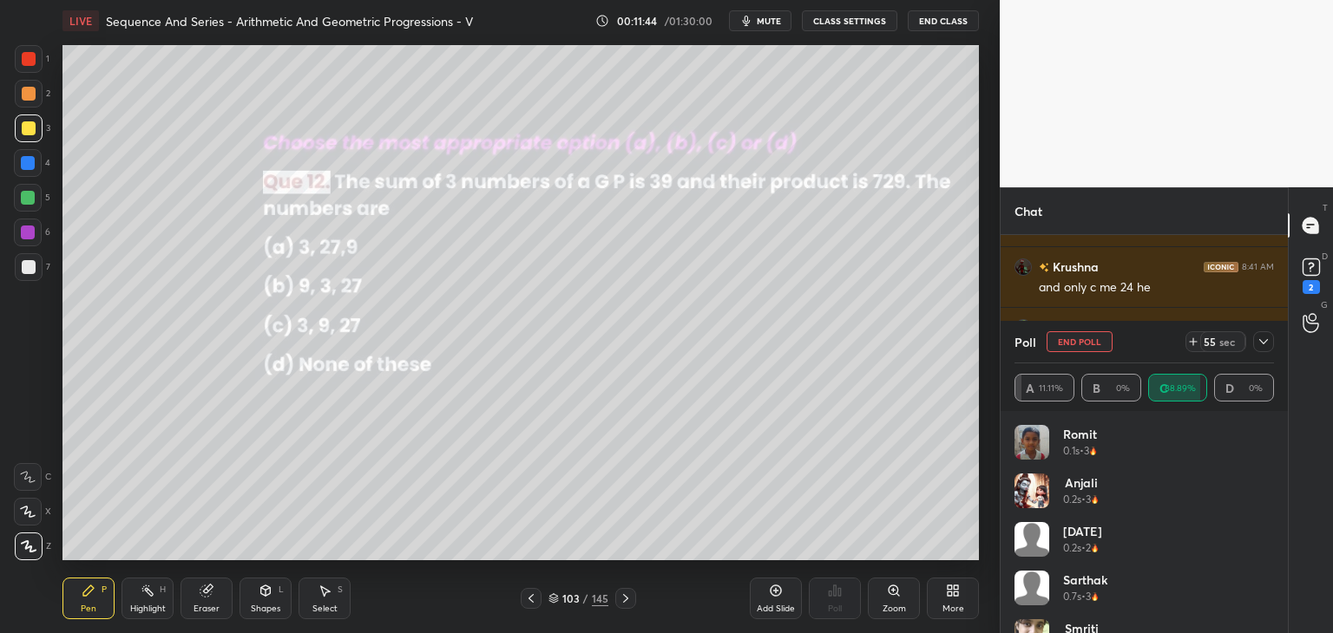
click at [1261, 344] on icon at bounding box center [1264, 342] width 14 height 14
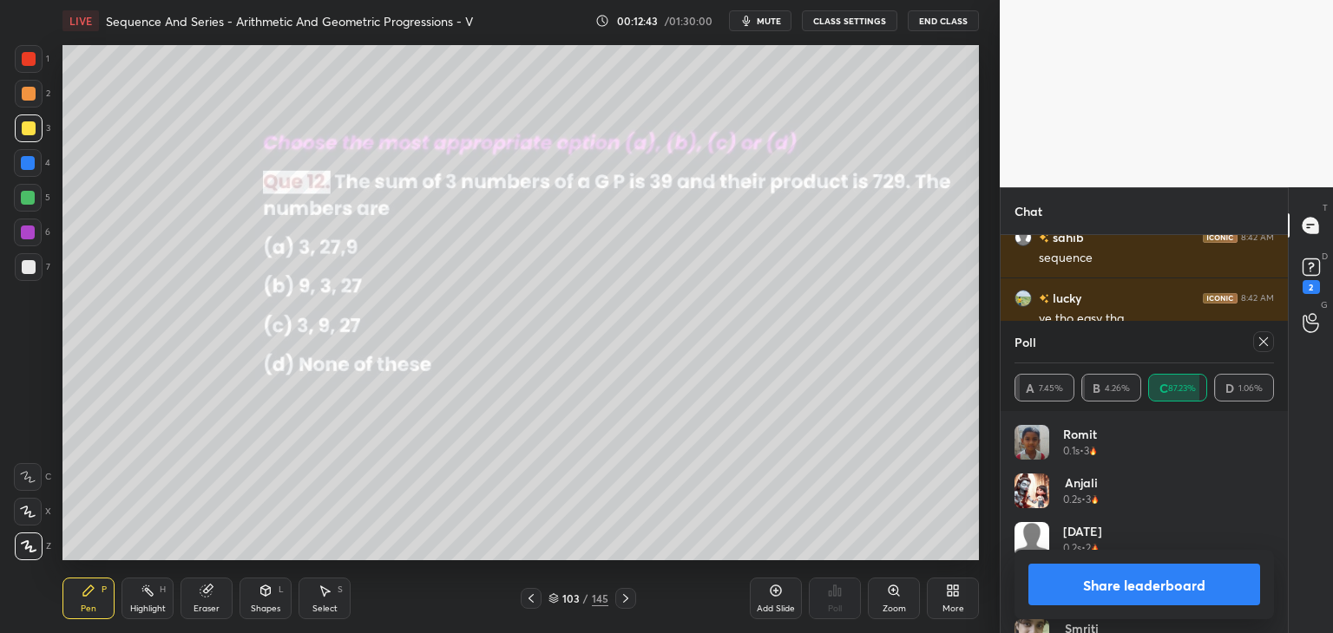
scroll to position [9501, 0]
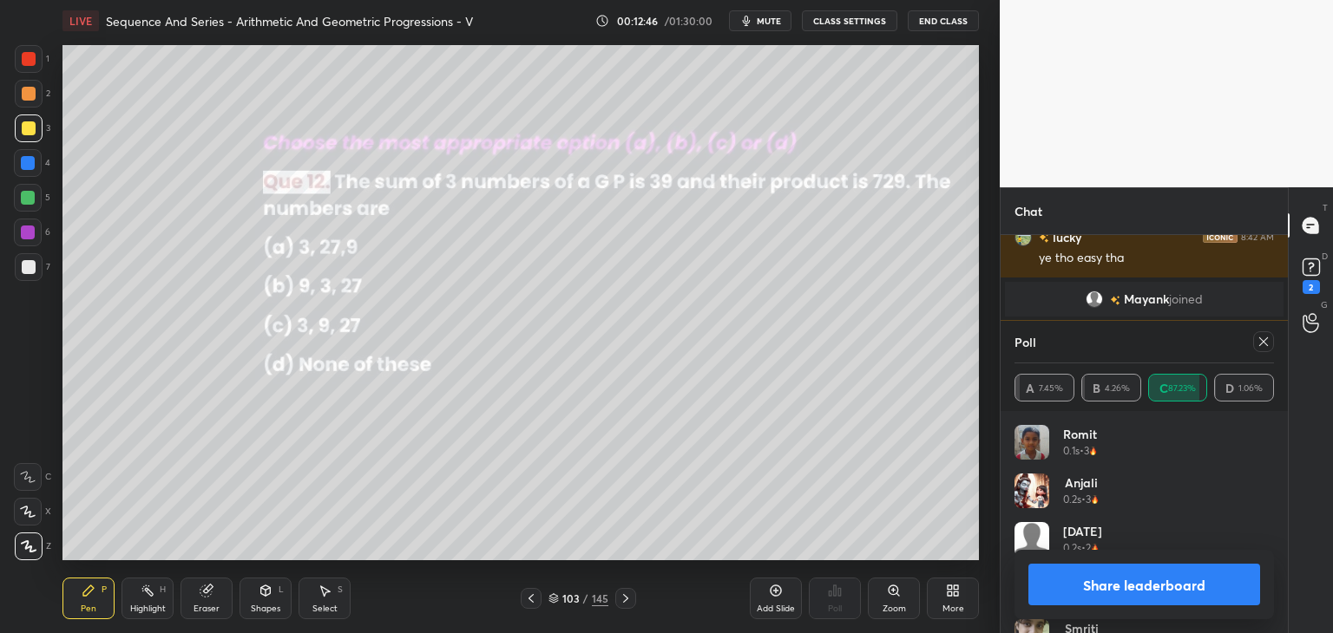
click at [1268, 334] on div at bounding box center [1263, 341] width 21 height 21
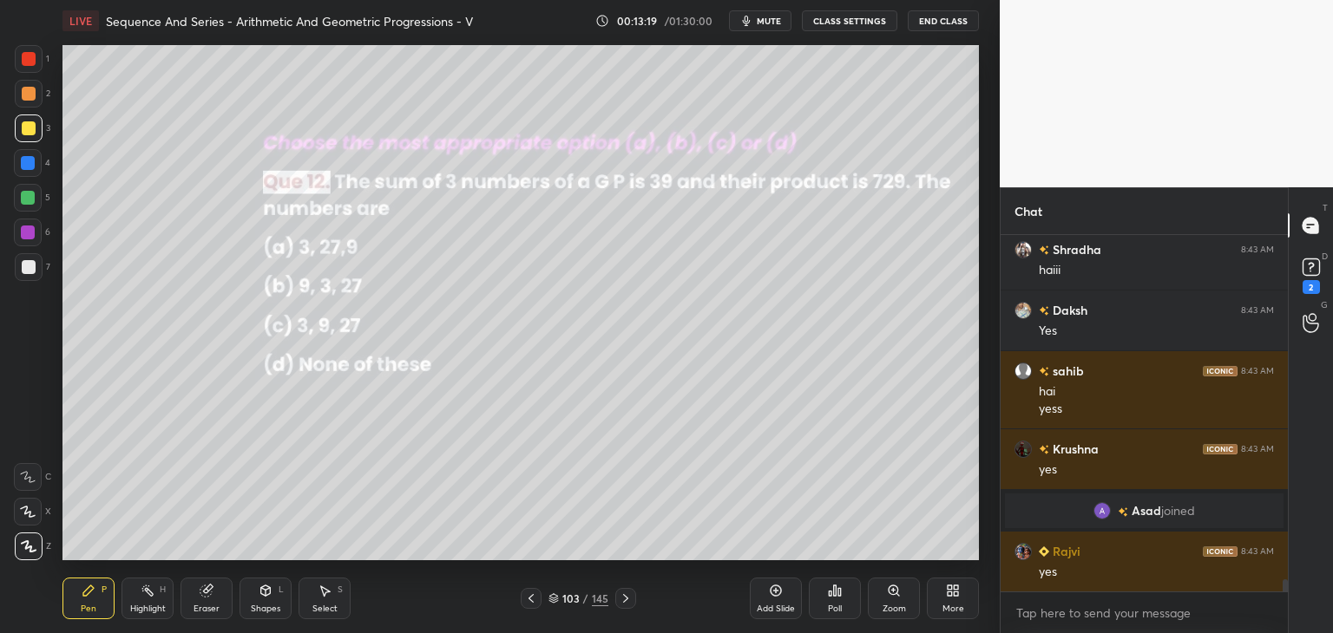
scroll to position [317, 282]
click at [625, 600] on icon at bounding box center [626, 599] width 14 height 14
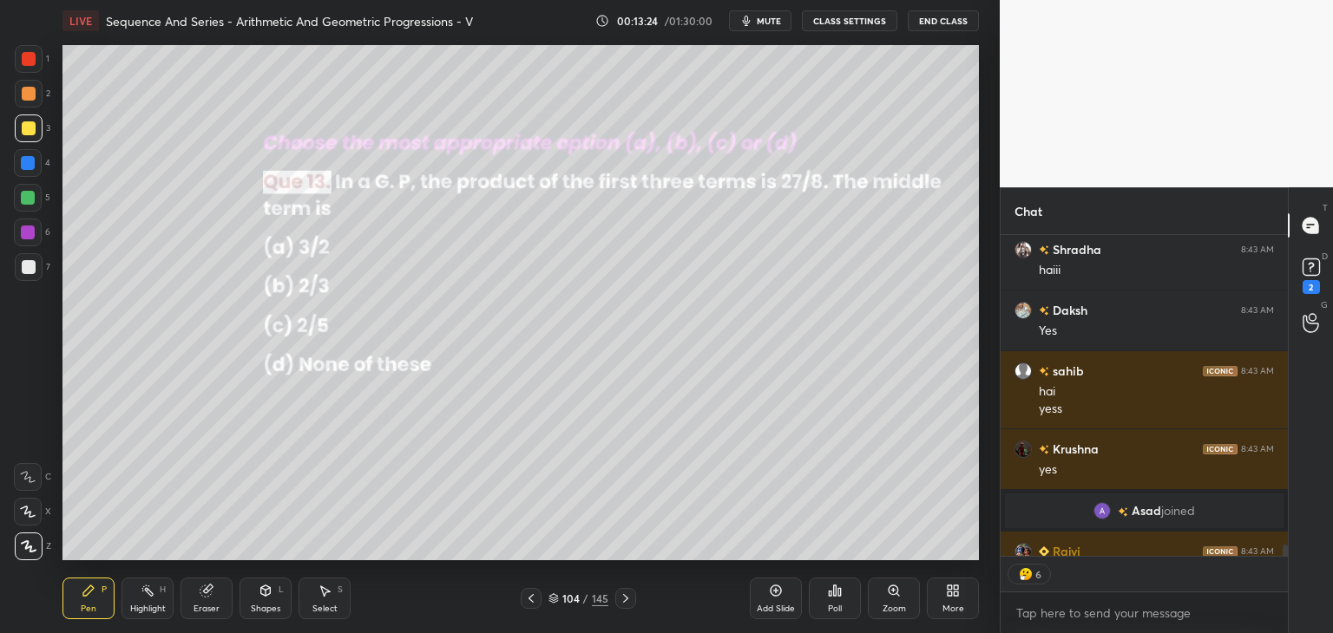
click at [840, 598] on icon at bounding box center [835, 591] width 14 height 14
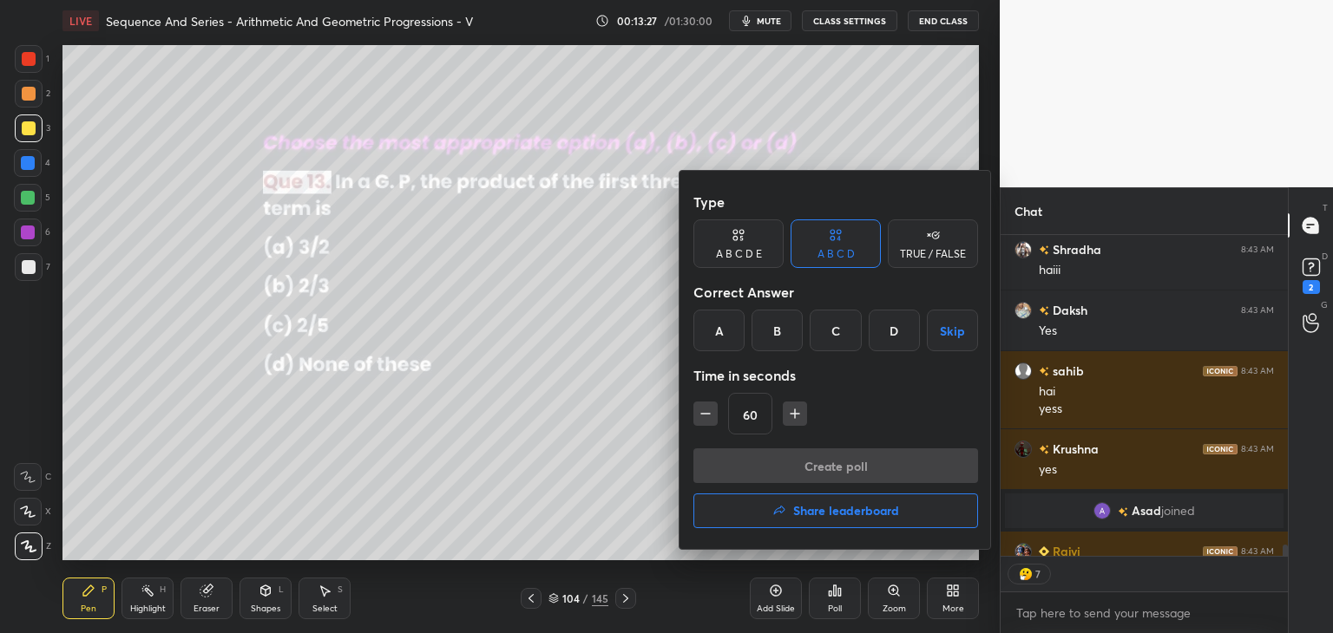
click at [719, 338] on div "A" at bounding box center [718, 331] width 51 height 42
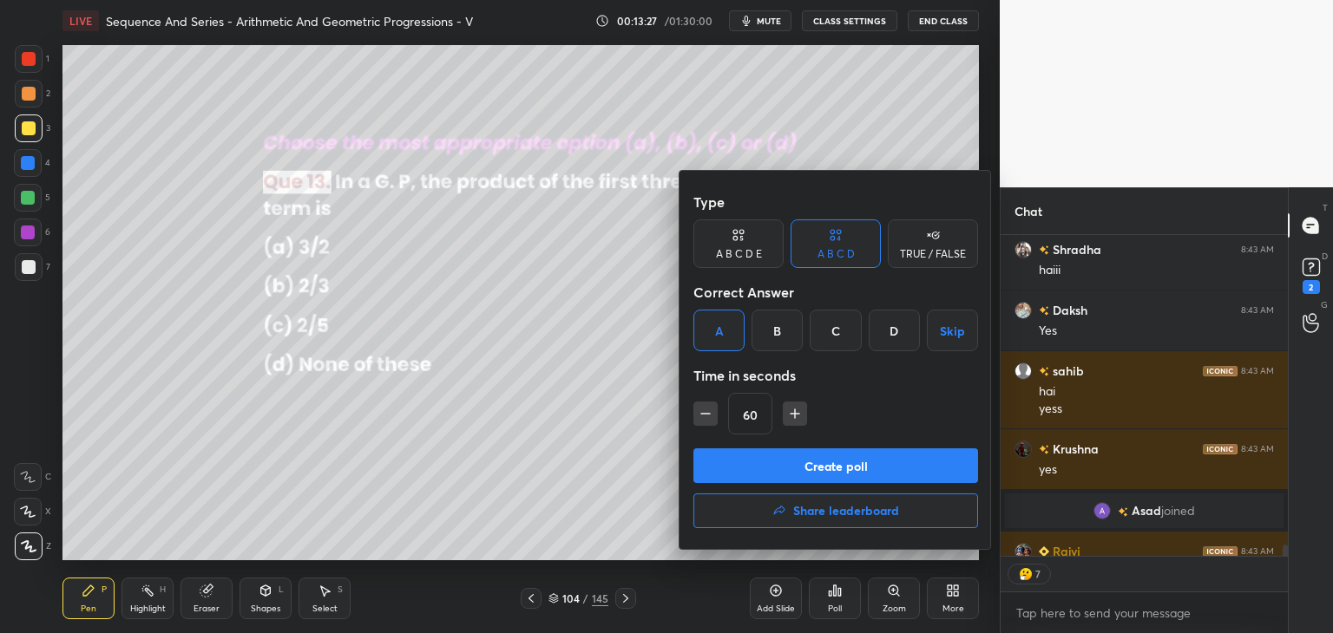
click at [784, 462] on button "Create poll" at bounding box center [835, 466] width 285 height 35
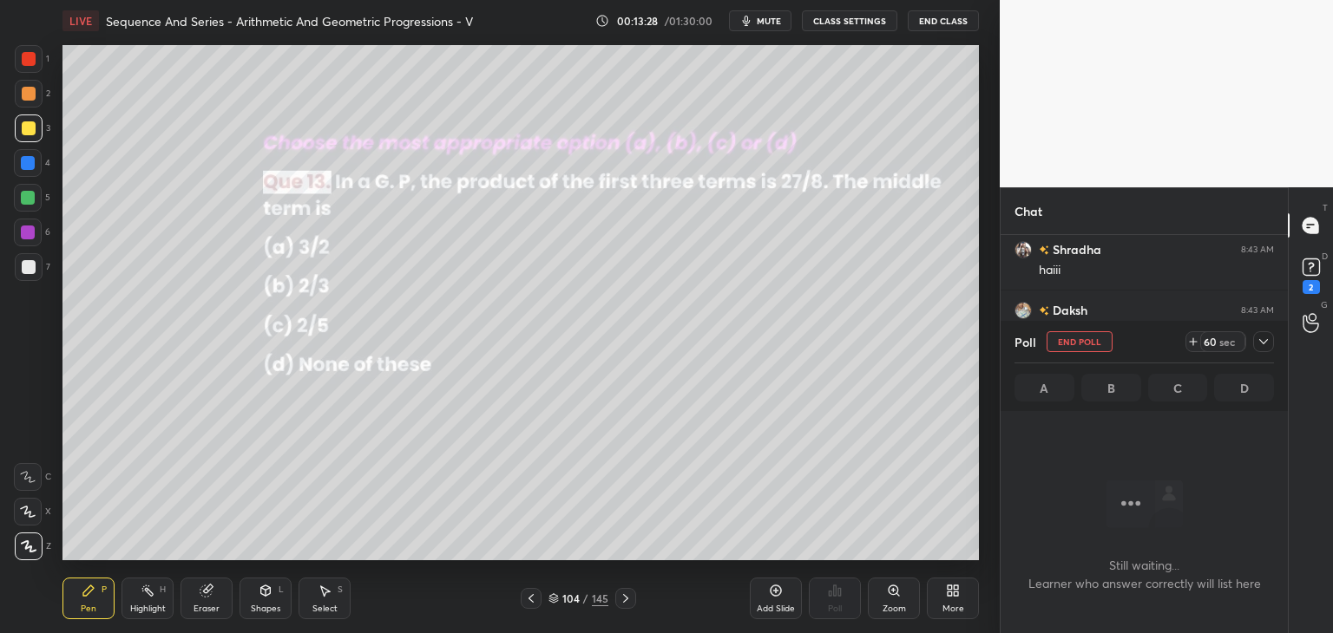
scroll to position [162, 282]
click at [1261, 341] on icon at bounding box center [1263, 341] width 9 height 5
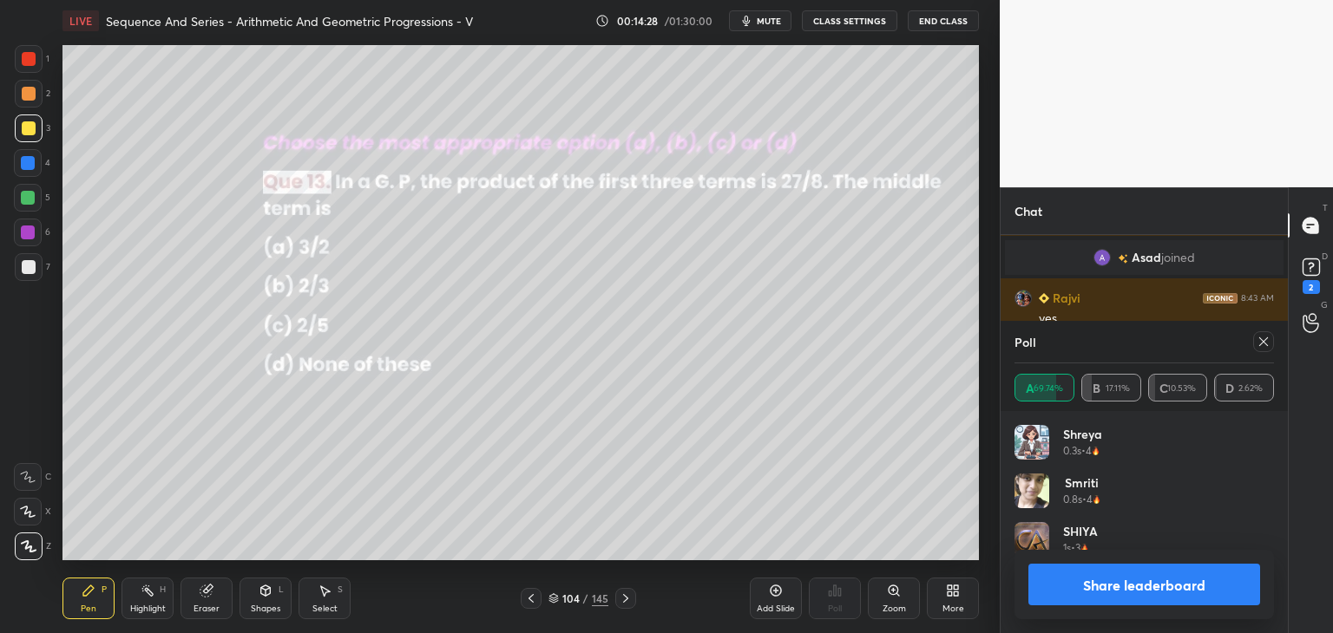
scroll to position [203, 254]
click at [1264, 338] on icon at bounding box center [1264, 342] width 14 height 14
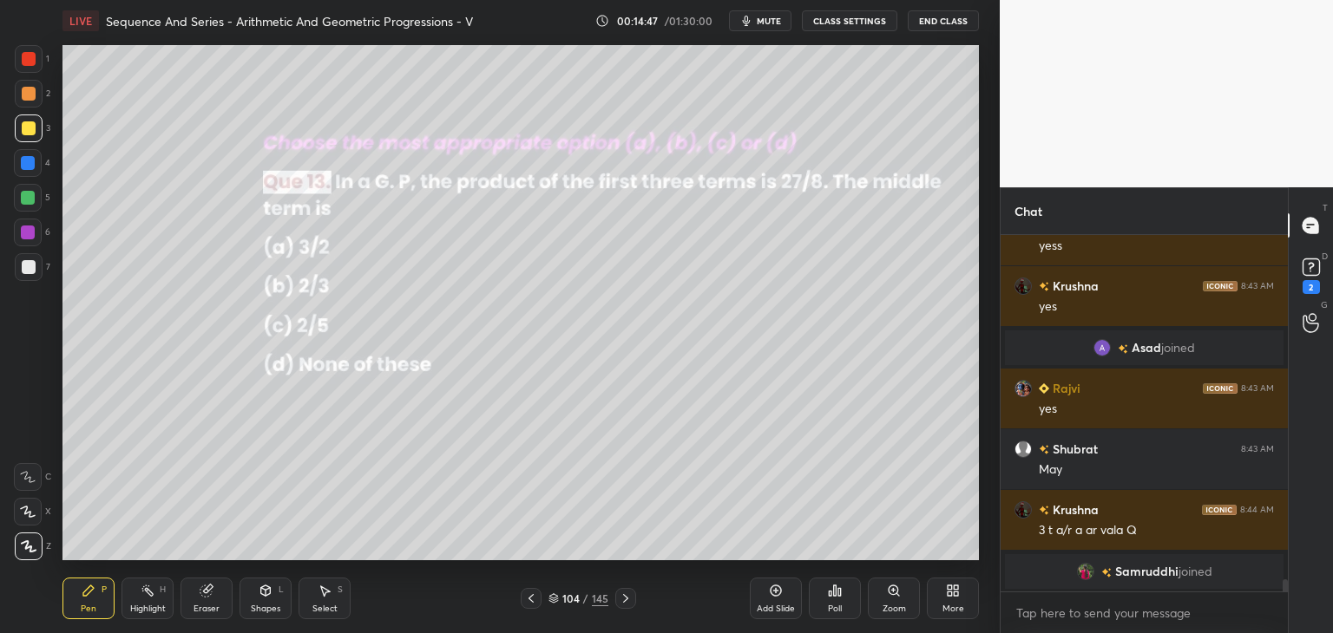
scroll to position [6, 5]
click at [24, 127] on div at bounding box center [29, 128] width 14 height 14
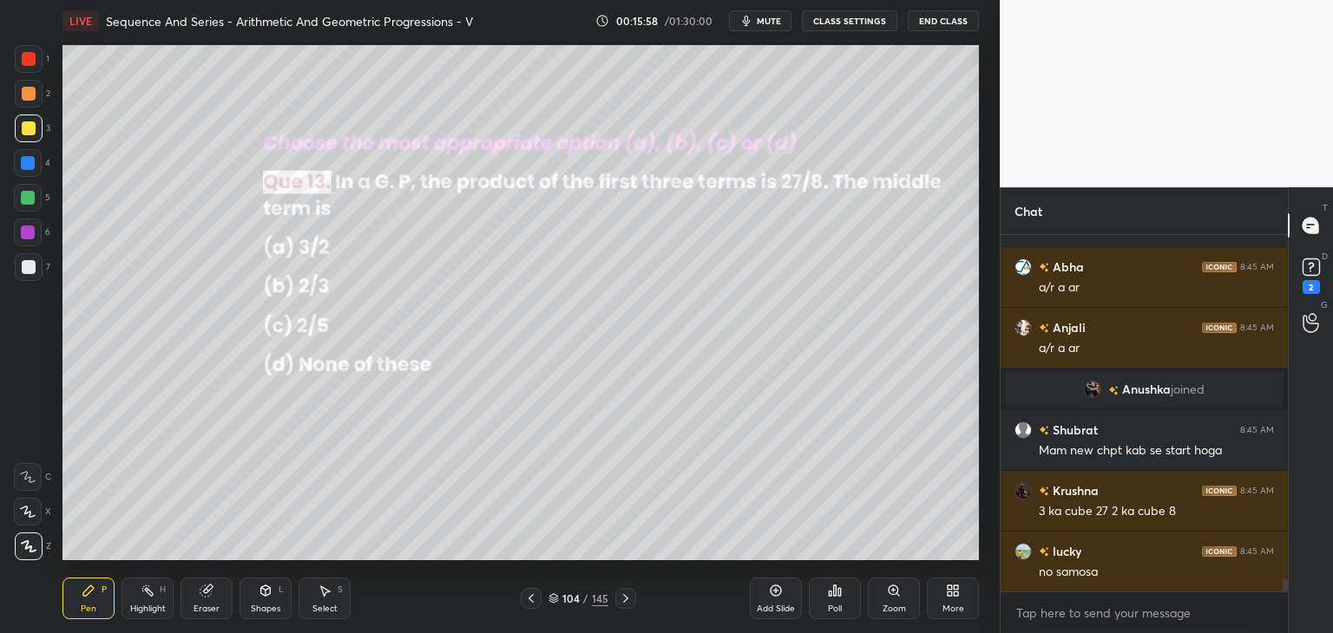
scroll to position [10467, 0]
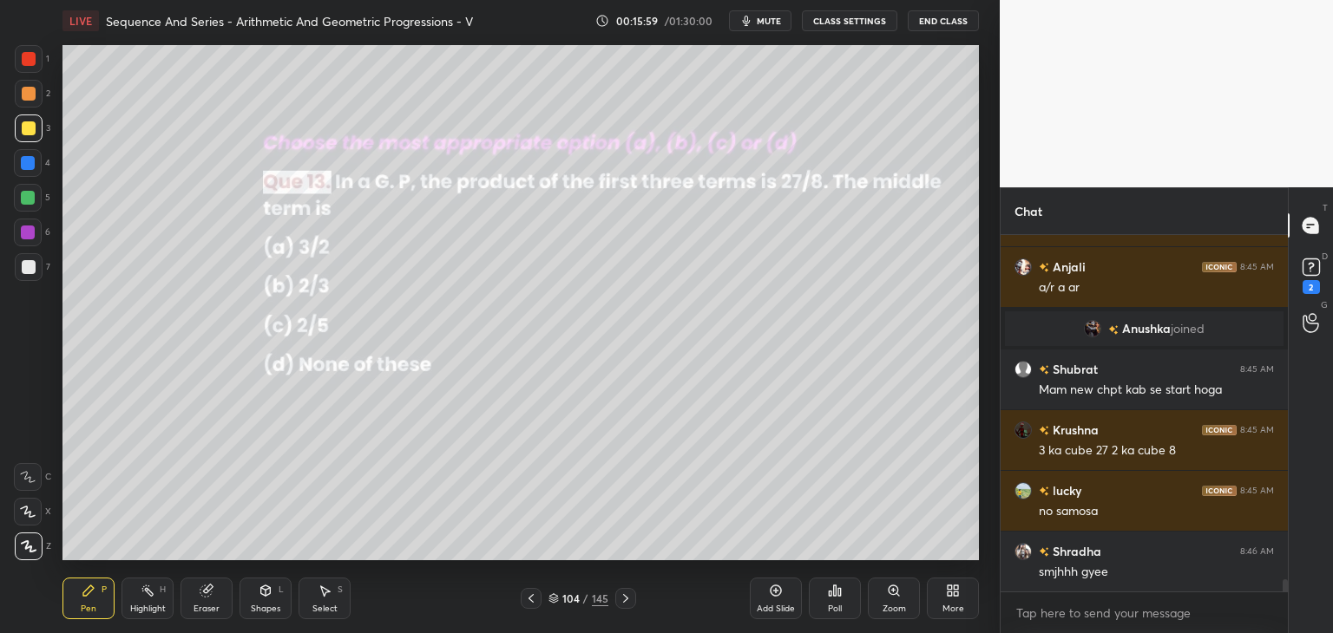
click at [620, 597] on icon at bounding box center [626, 599] width 14 height 14
click at [837, 598] on div "Poll" at bounding box center [835, 599] width 52 height 42
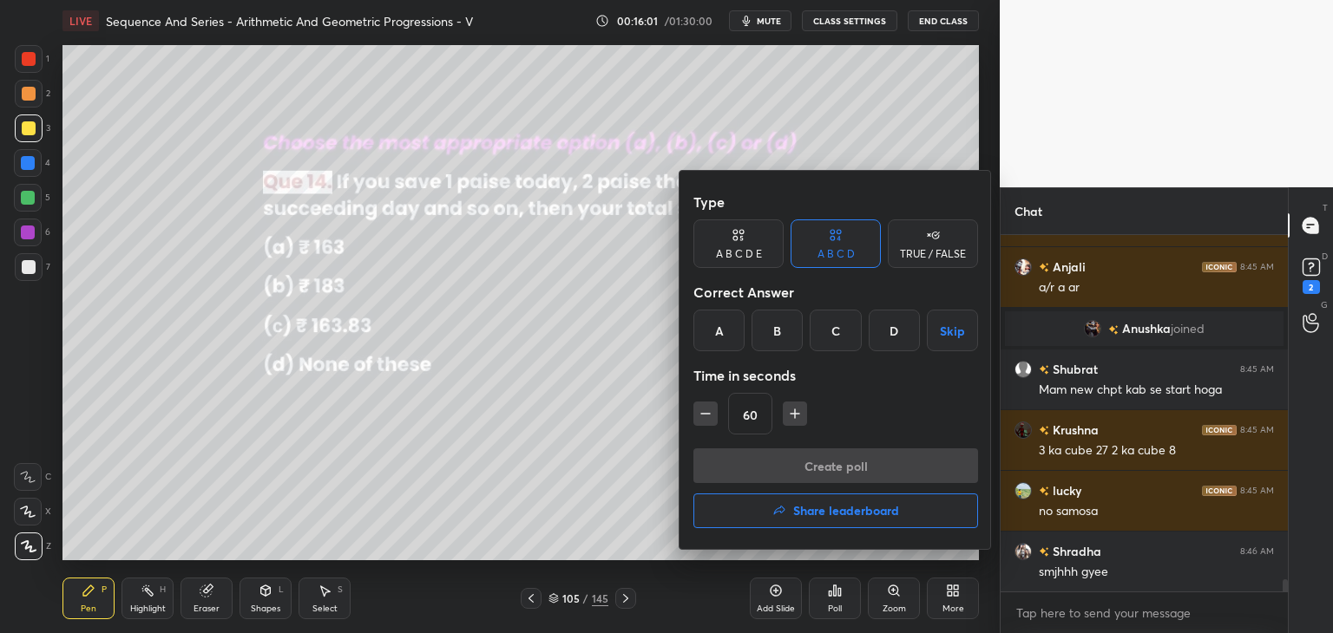
click at [844, 331] on div "C" at bounding box center [835, 331] width 51 height 42
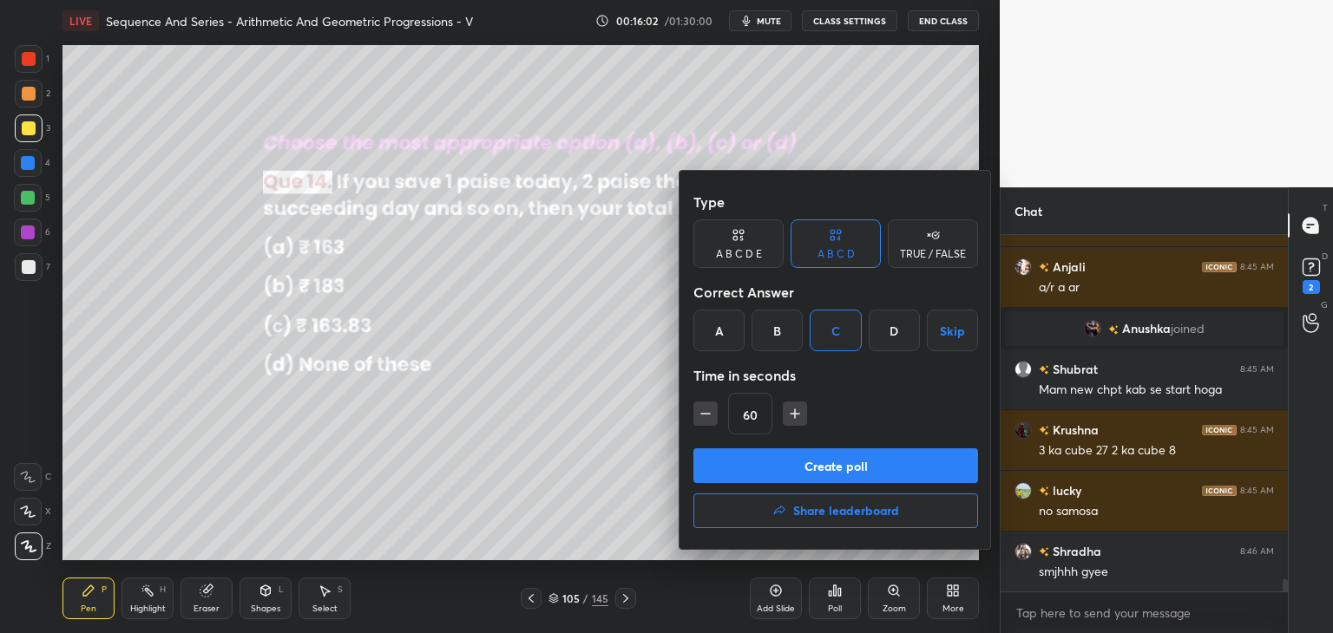
click at [803, 463] on button "Create poll" at bounding box center [835, 466] width 285 height 35
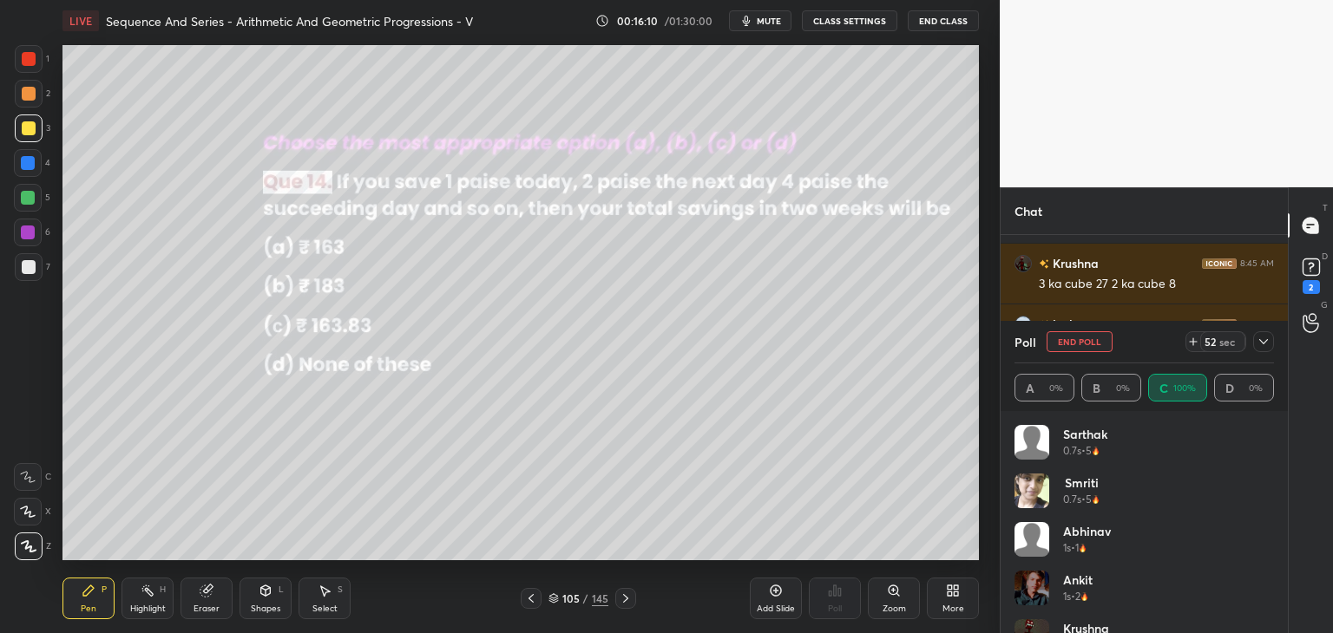
scroll to position [10710, 0]
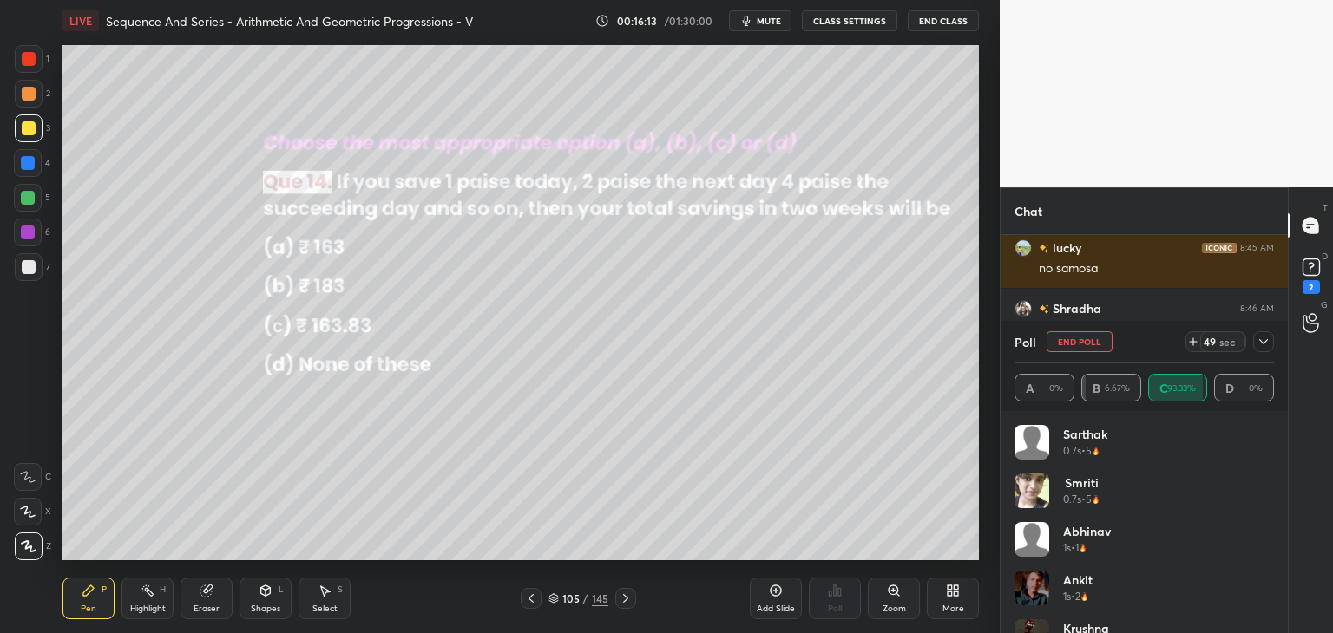
click at [1260, 342] on icon at bounding box center [1264, 342] width 14 height 14
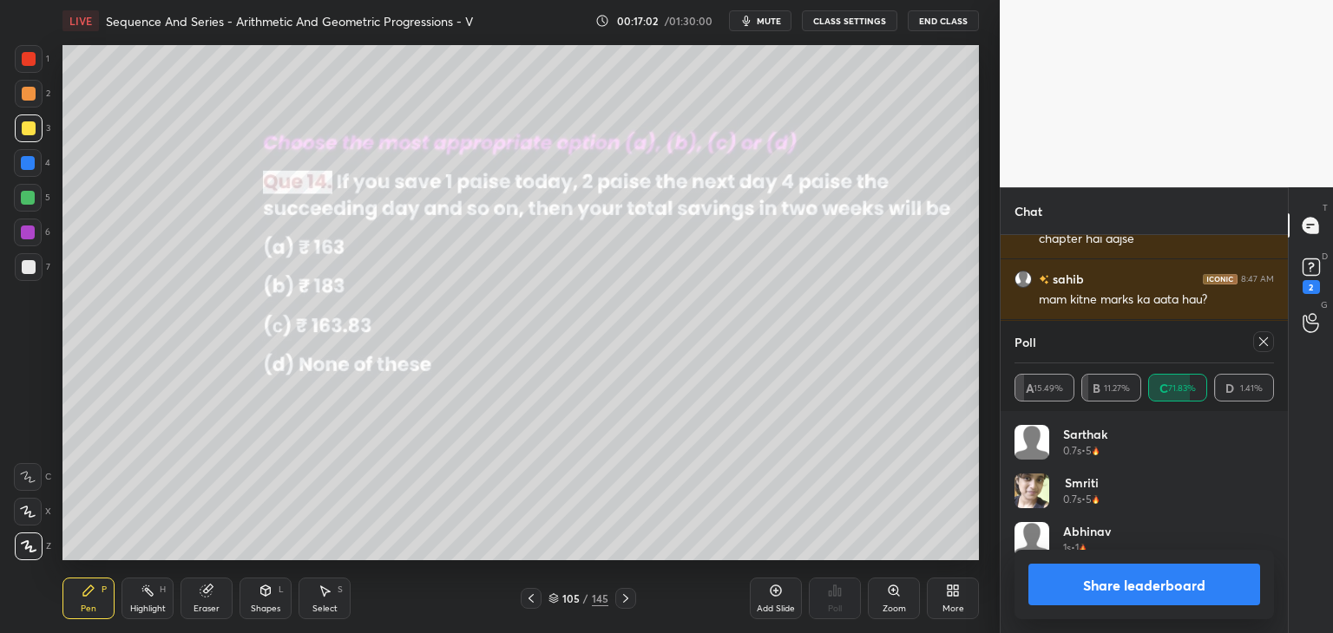
scroll to position [203, 254]
drag, startPoint x: 1264, startPoint y: 347, endPoint x: 1257, endPoint y: 351, distance: 8.9
click at [1264, 347] on icon at bounding box center [1264, 342] width 14 height 14
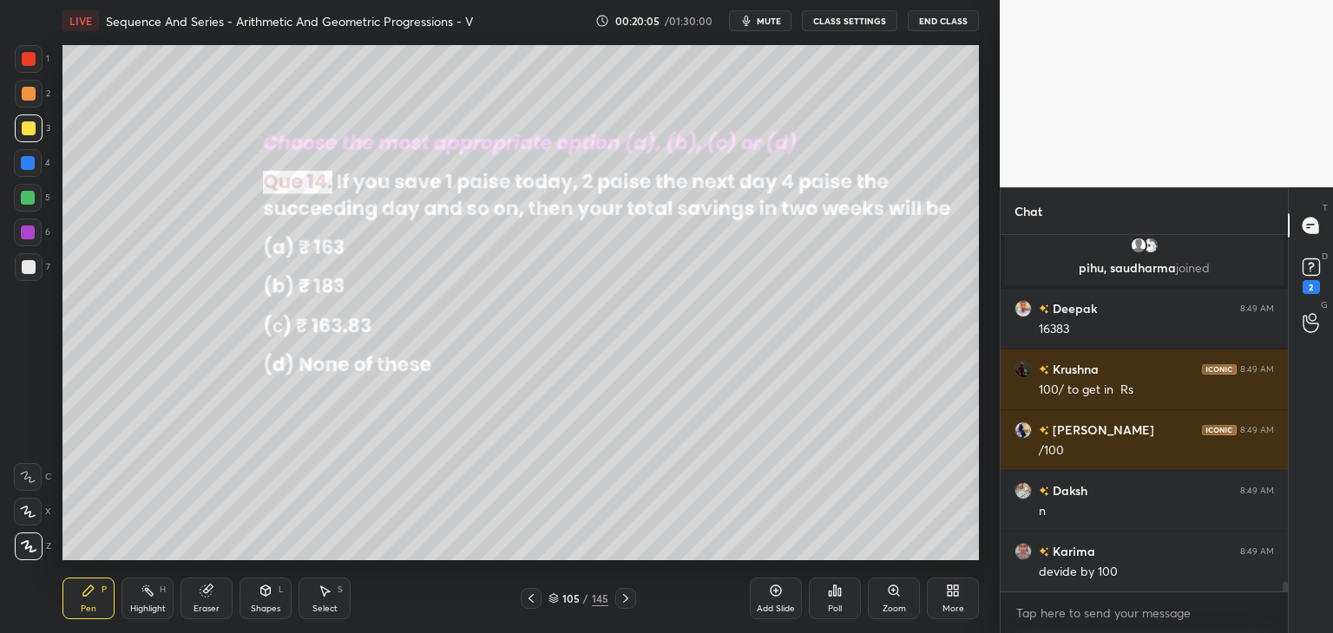
scroll to position [13015, 0]
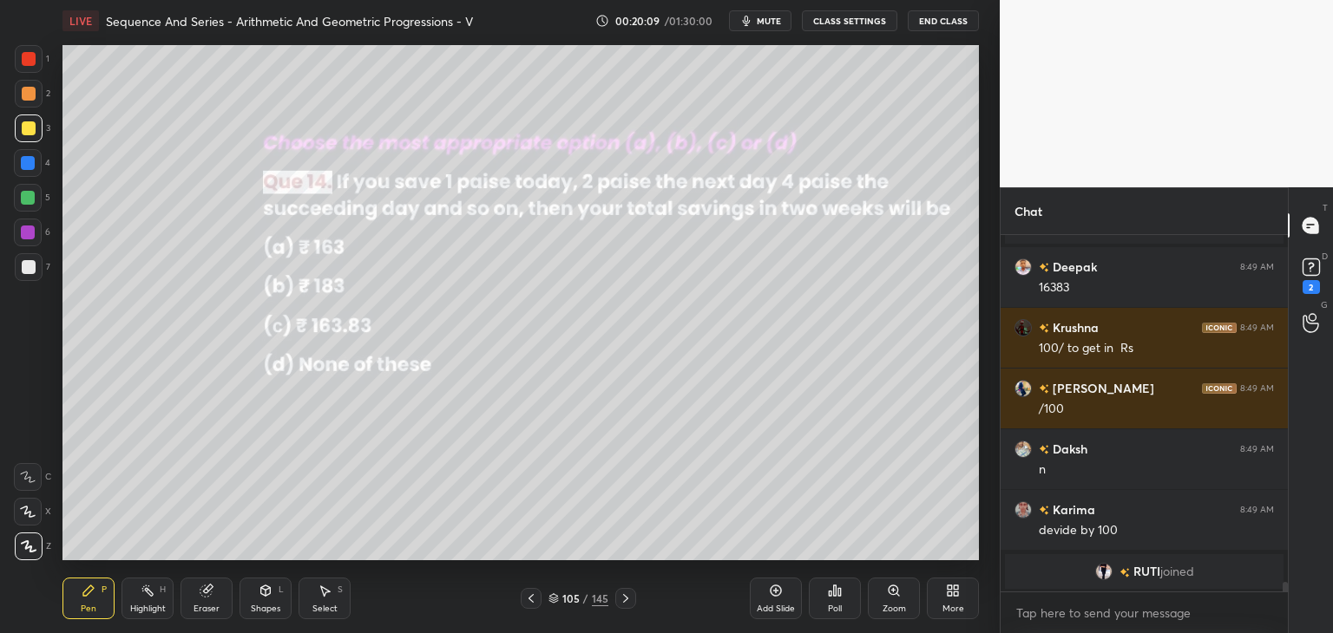
drag, startPoint x: 621, startPoint y: 601, endPoint x: 636, endPoint y: 605, distance: 15.2
click at [621, 601] on icon at bounding box center [626, 599] width 14 height 14
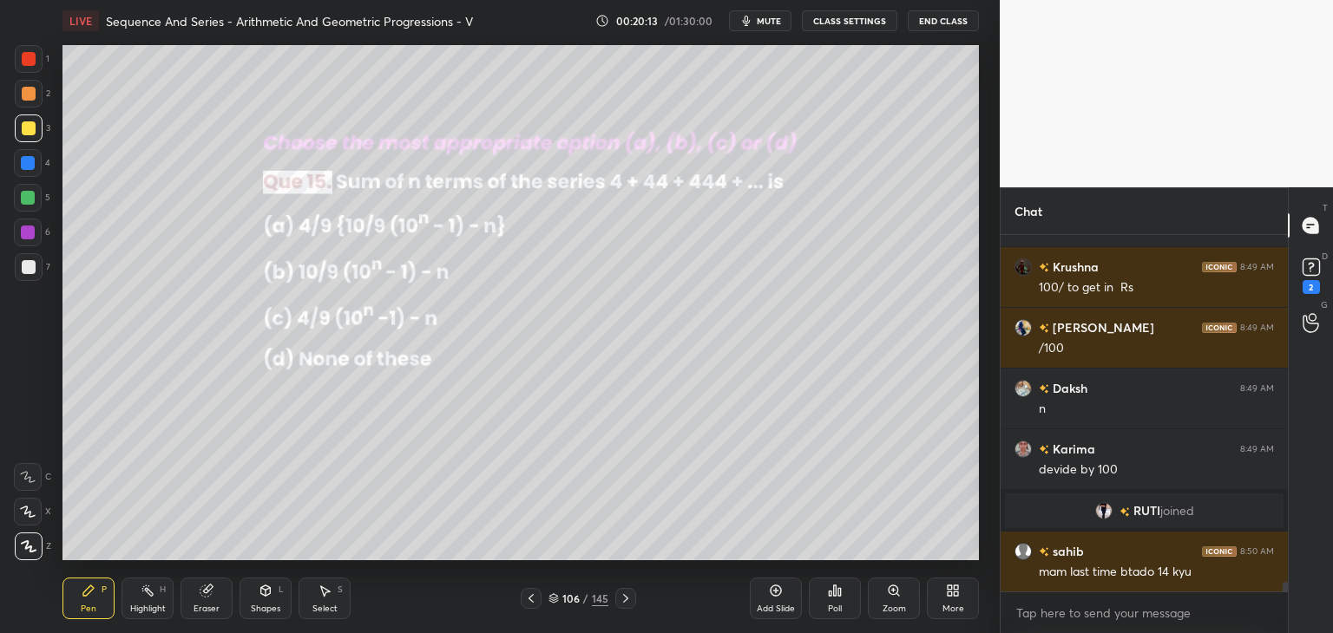
scroll to position [12989, 0]
click at [833, 605] on div "Poll" at bounding box center [835, 609] width 14 height 9
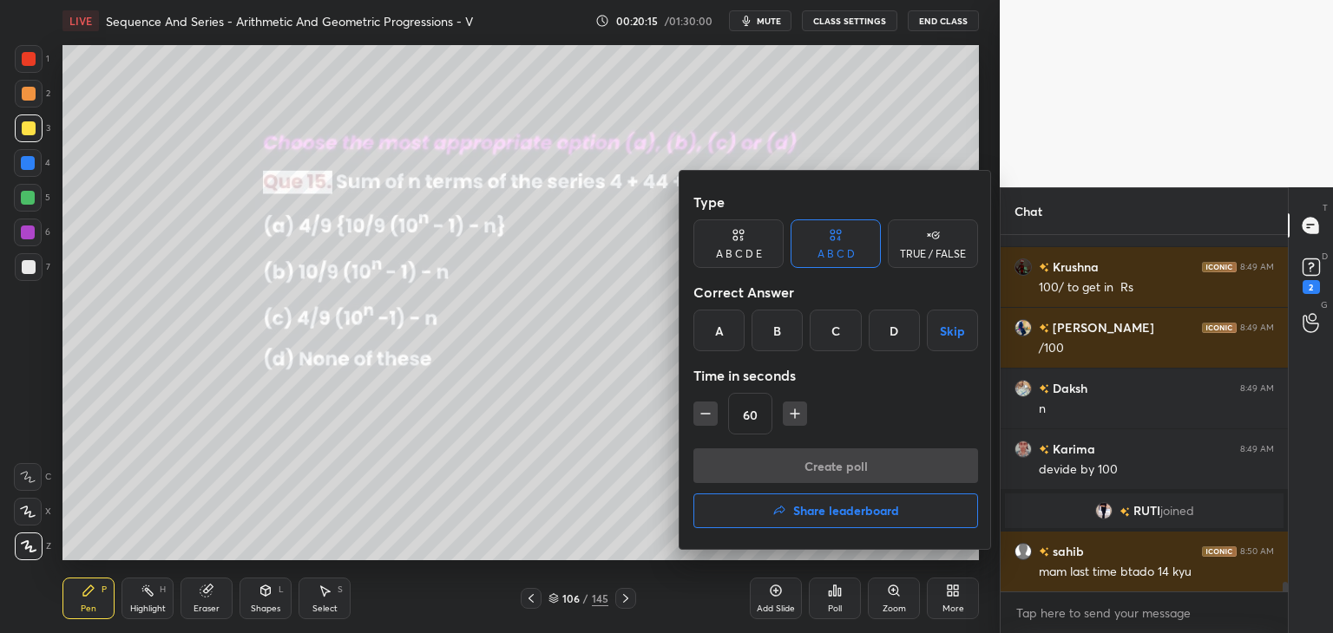
click at [725, 325] on div "A" at bounding box center [718, 331] width 51 height 42
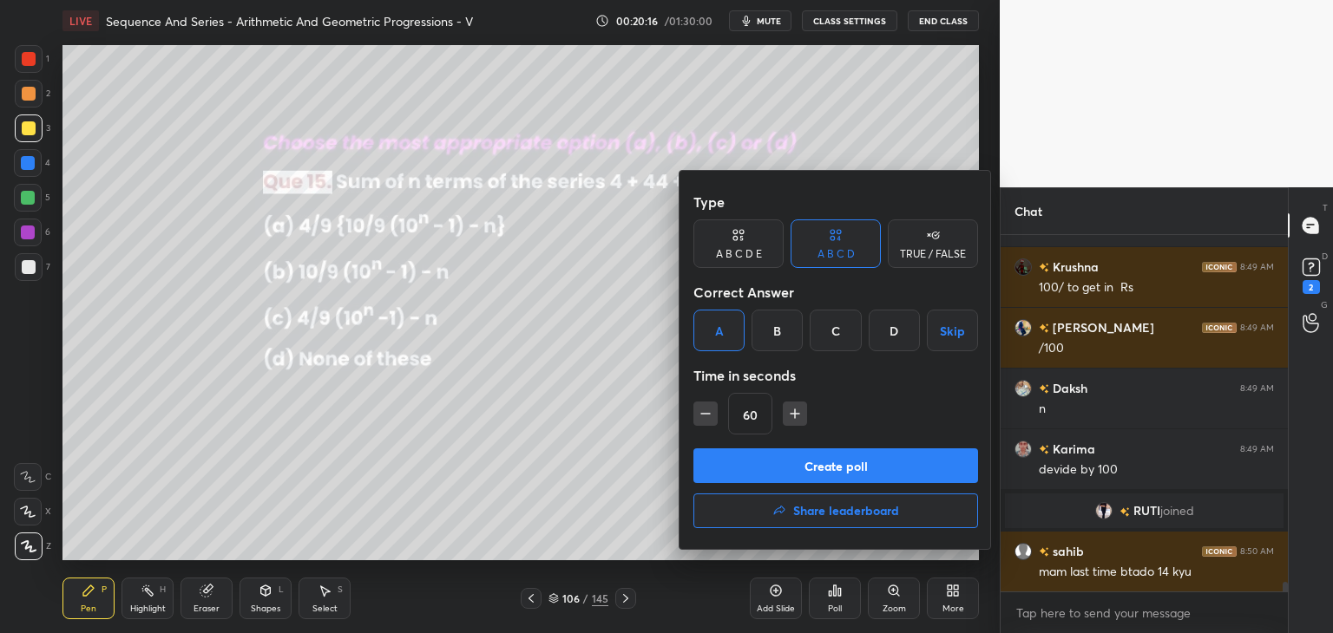
click at [764, 468] on button "Create poll" at bounding box center [835, 466] width 285 height 35
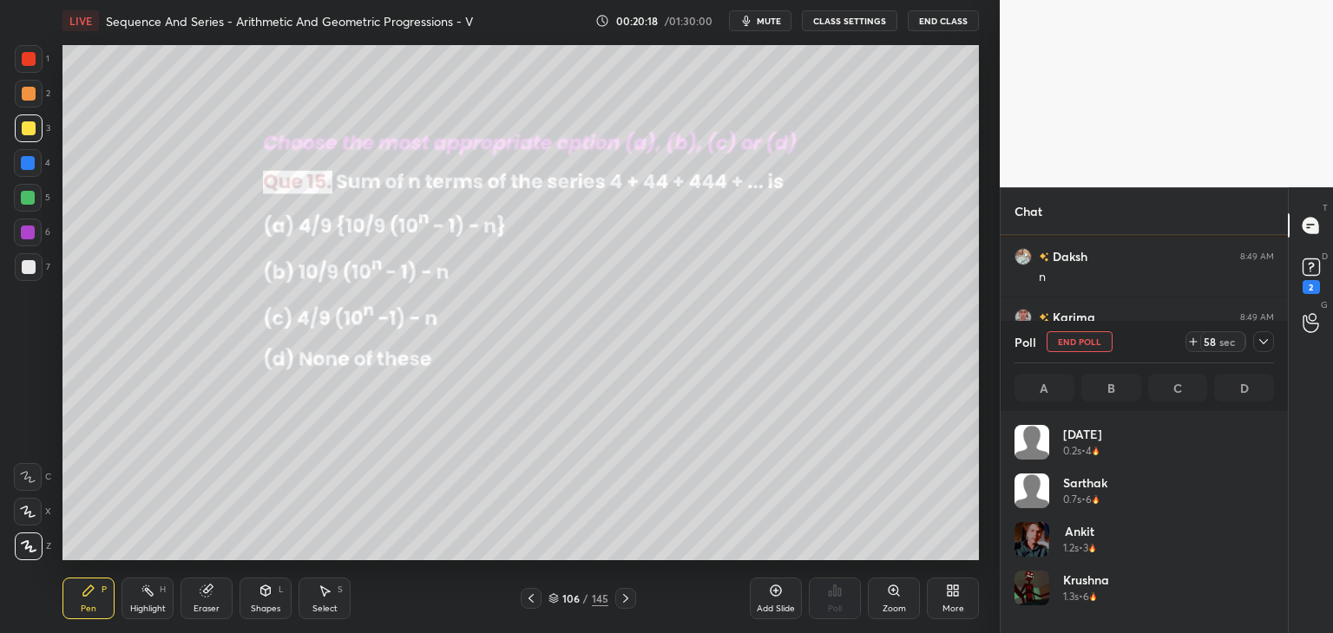
scroll to position [5, 5]
click at [1268, 338] on icon at bounding box center [1264, 342] width 14 height 14
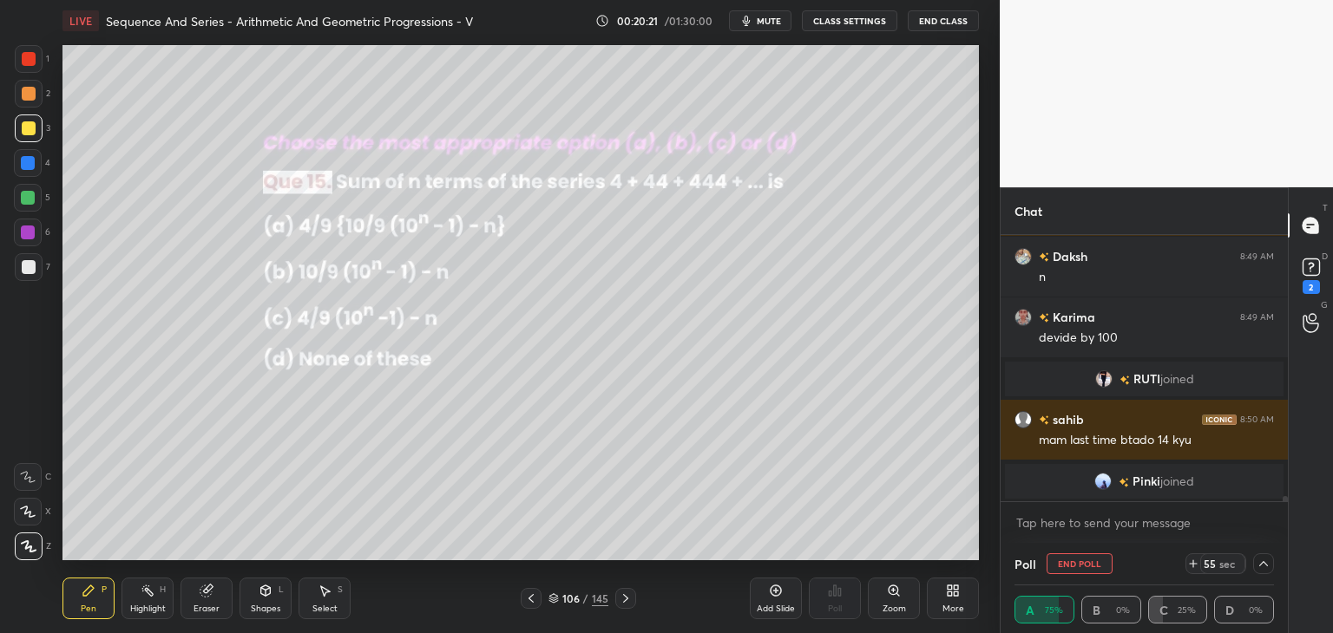
scroll to position [0, 5]
drag, startPoint x: 1264, startPoint y: 561, endPoint x: 1229, endPoint y: 566, distance: 36.0
click at [1263, 561] on icon at bounding box center [1264, 564] width 14 height 14
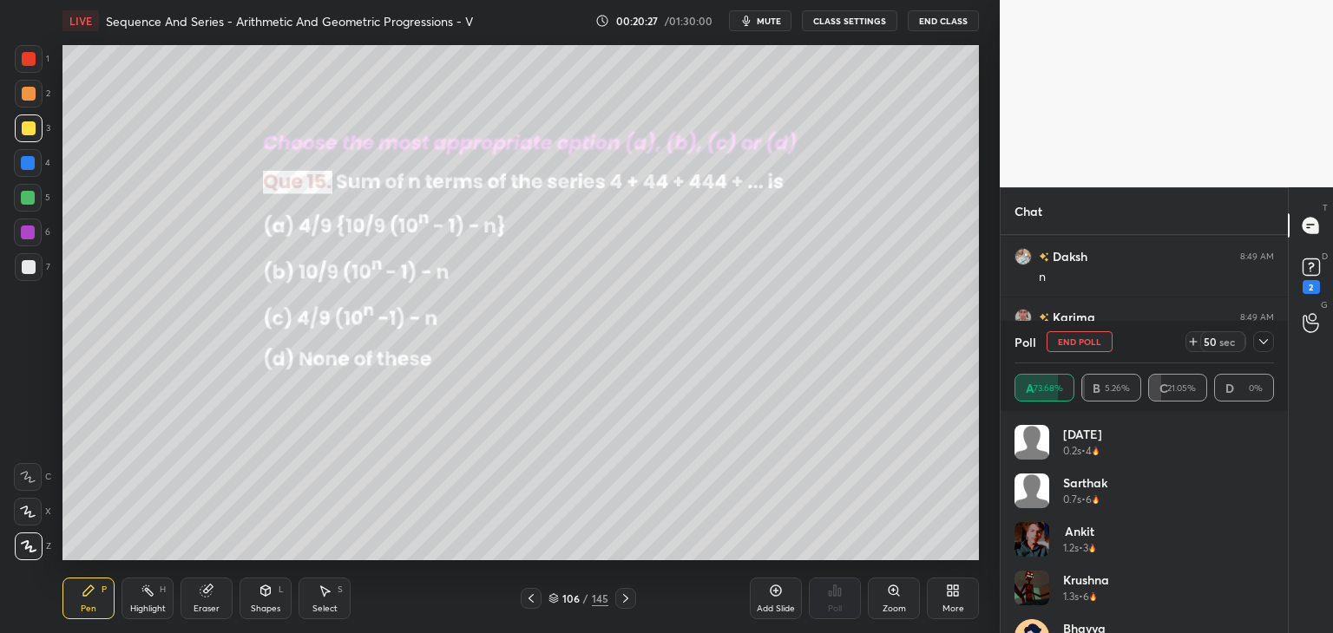
scroll to position [13112, 0]
click at [1260, 338] on icon at bounding box center [1264, 342] width 14 height 14
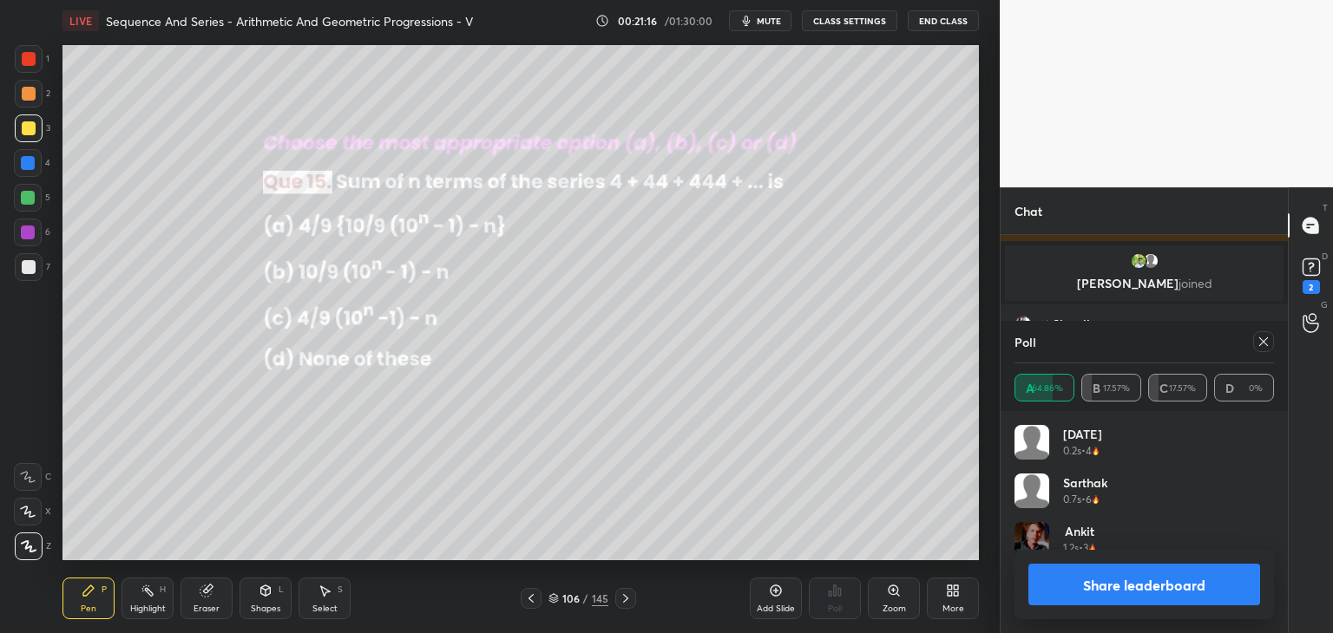
scroll to position [6, 5]
click at [1266, 341] on icon at bounding box center [1264, 342] width 14 height 14
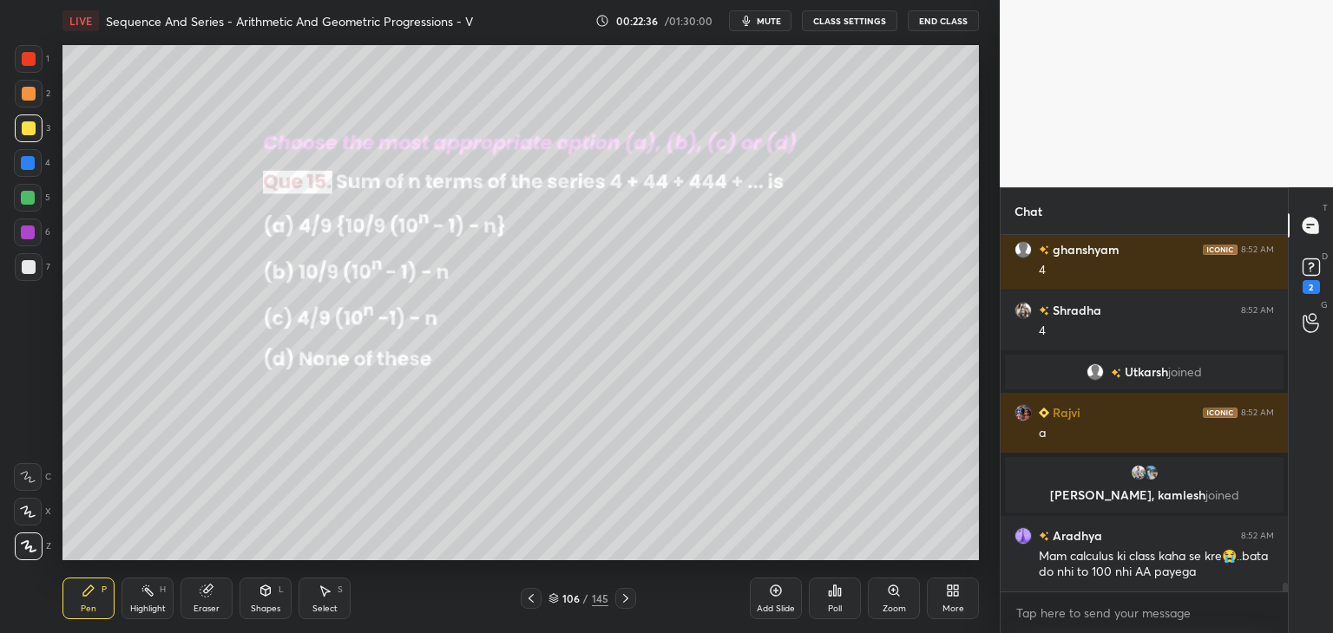
scroll to position [14053, 0]
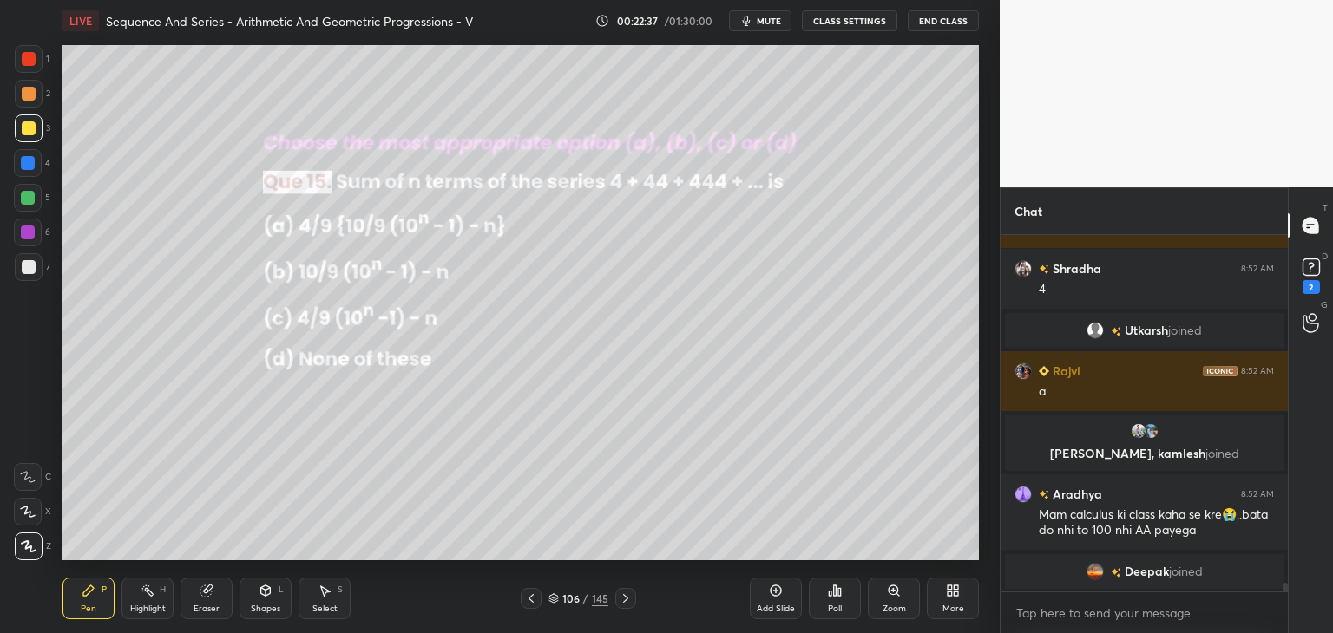
click at [331, 597] on icon at bounding box center [325, 591] width 14 height 14
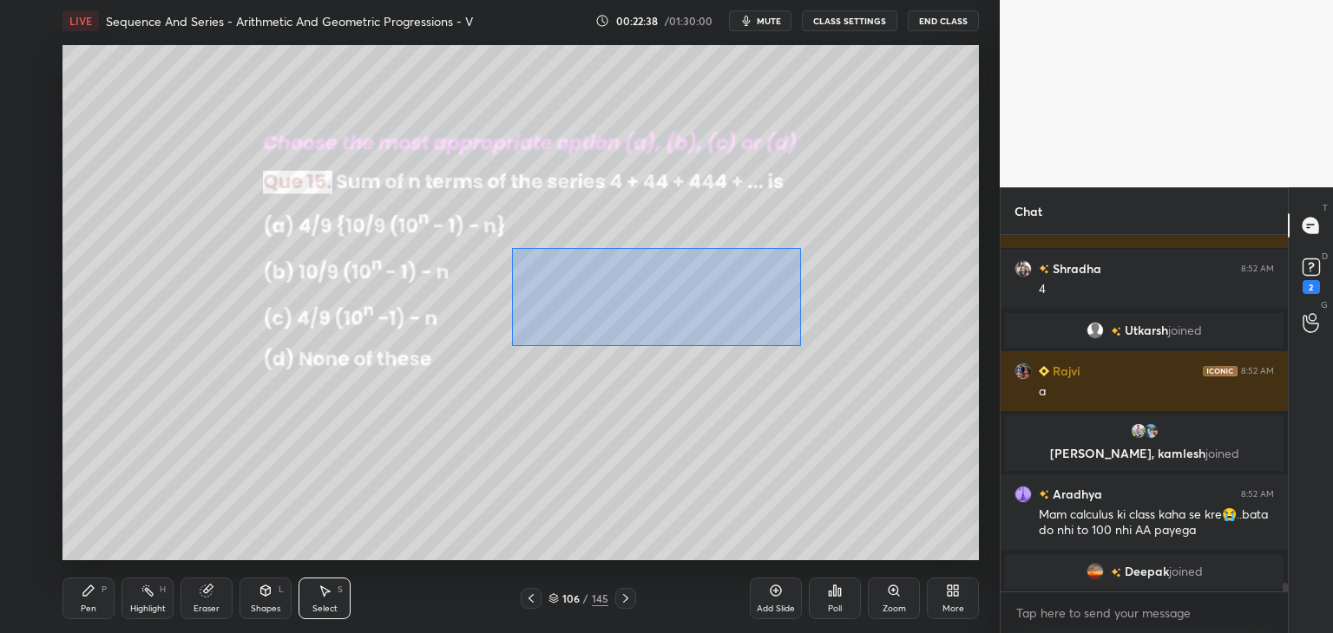
drag, startPoint x: 539, startPoint y: 272, endPoint x: 812, endPoint y: 332, distance: 279.8
click at [840, 341] on div "0 ° Undo Copy Duplicate Duplicate to new slide Delete" at bounding box center [520, 302] width 916 height 515
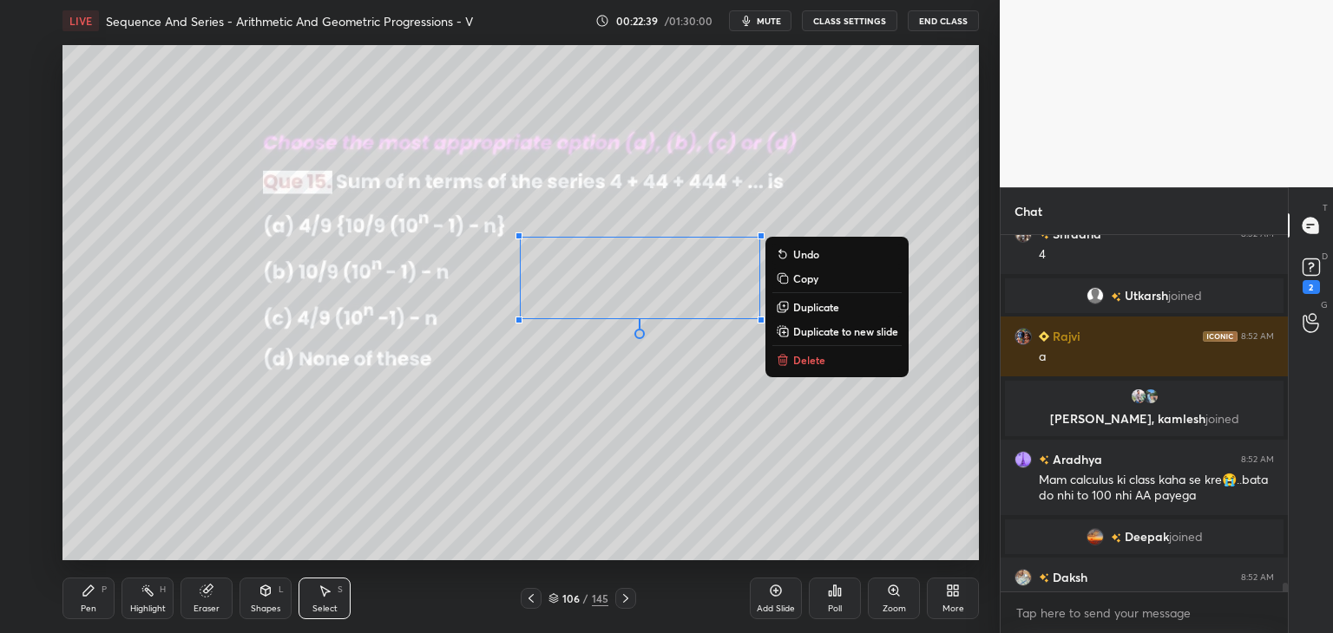
scroll to position [14079, 0]
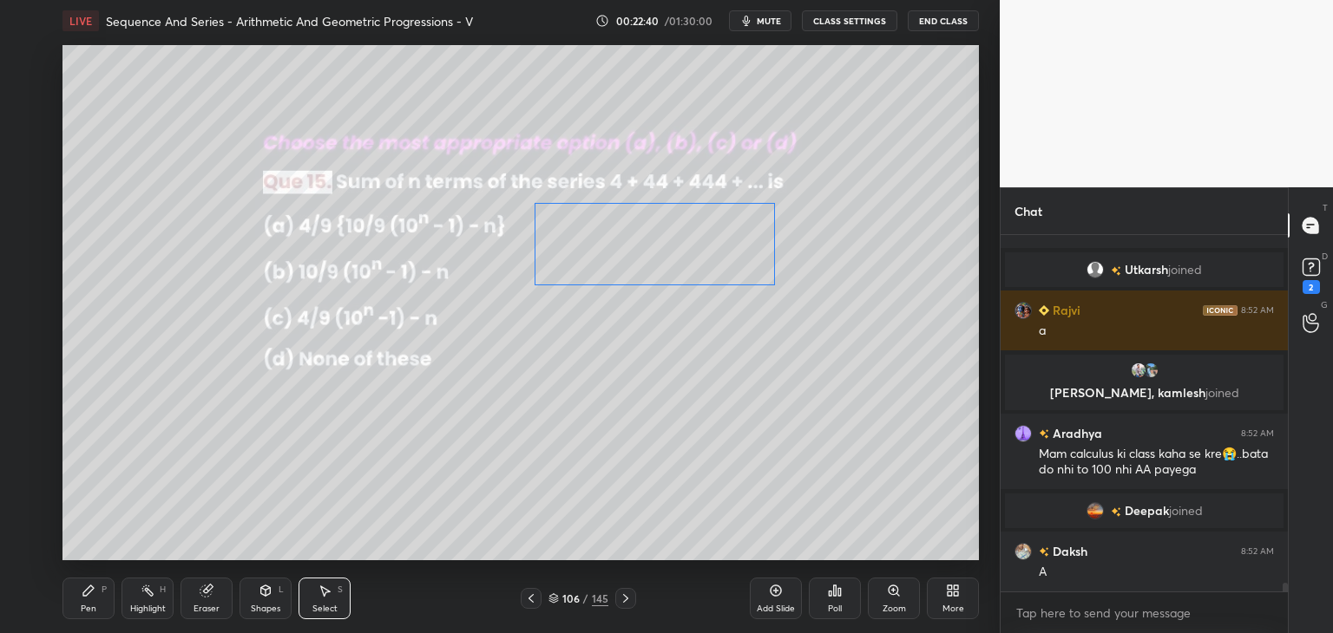
drag, startPoint x: 604, startPoint y: 268, endPoint x: 607, endPoint y: 259, distance: 10.2
click at [608, 253] on div "0 ° Undo Copy Duplicate Duplicate to new slide Delete" at bounding box center [520, 302] width 916 height 515
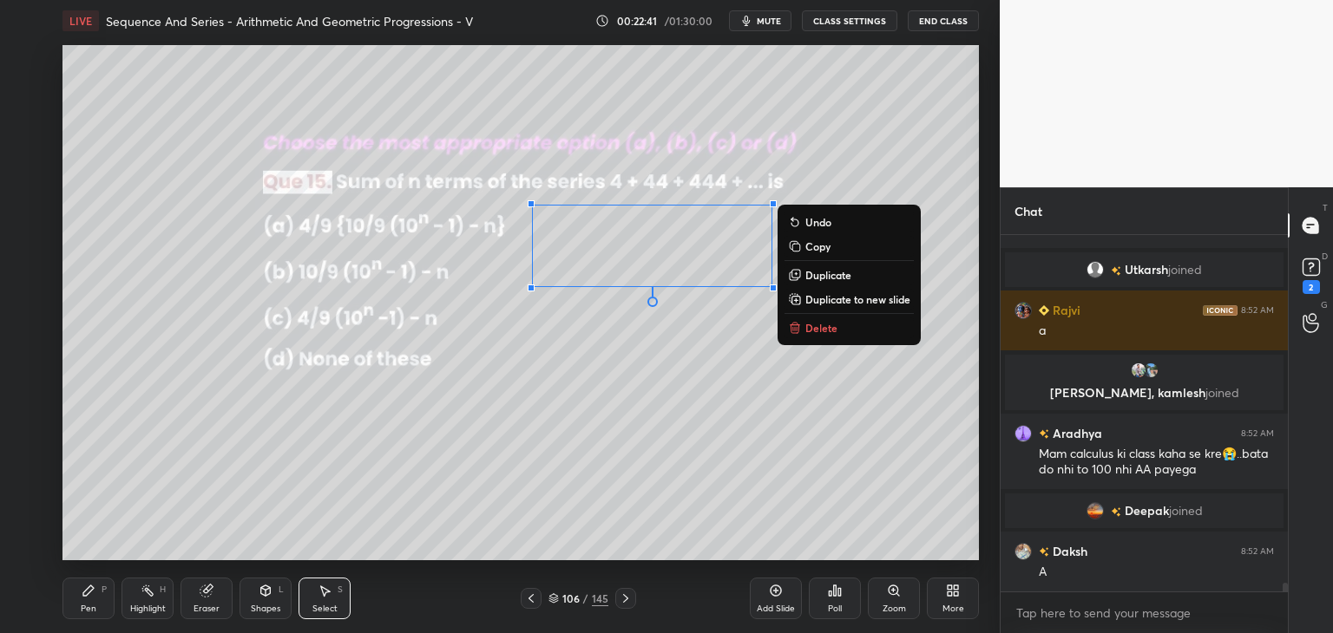
click at [494, 466] on div "0 ° Undo Copy Duplicate Duplicate to new slide Delete" at bounding box center [520, 302] width 916 height 515
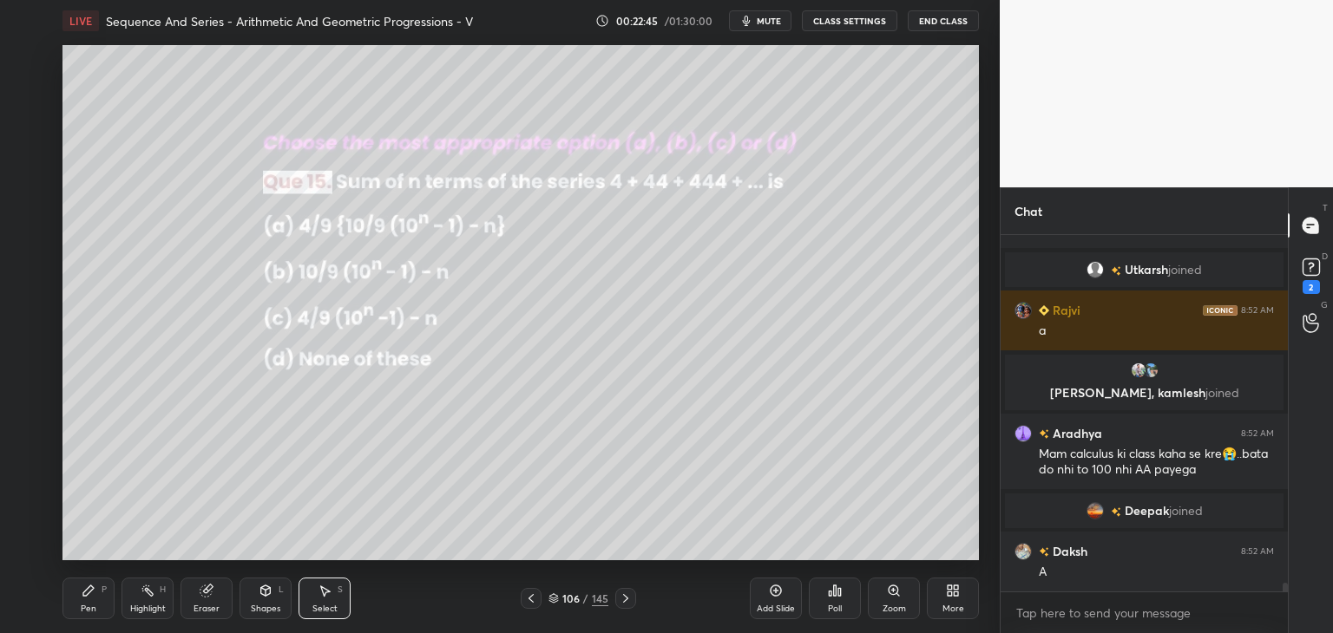
click at [93, 605] on div "Pen" at bounding box center [89, 609] width 16 height 9
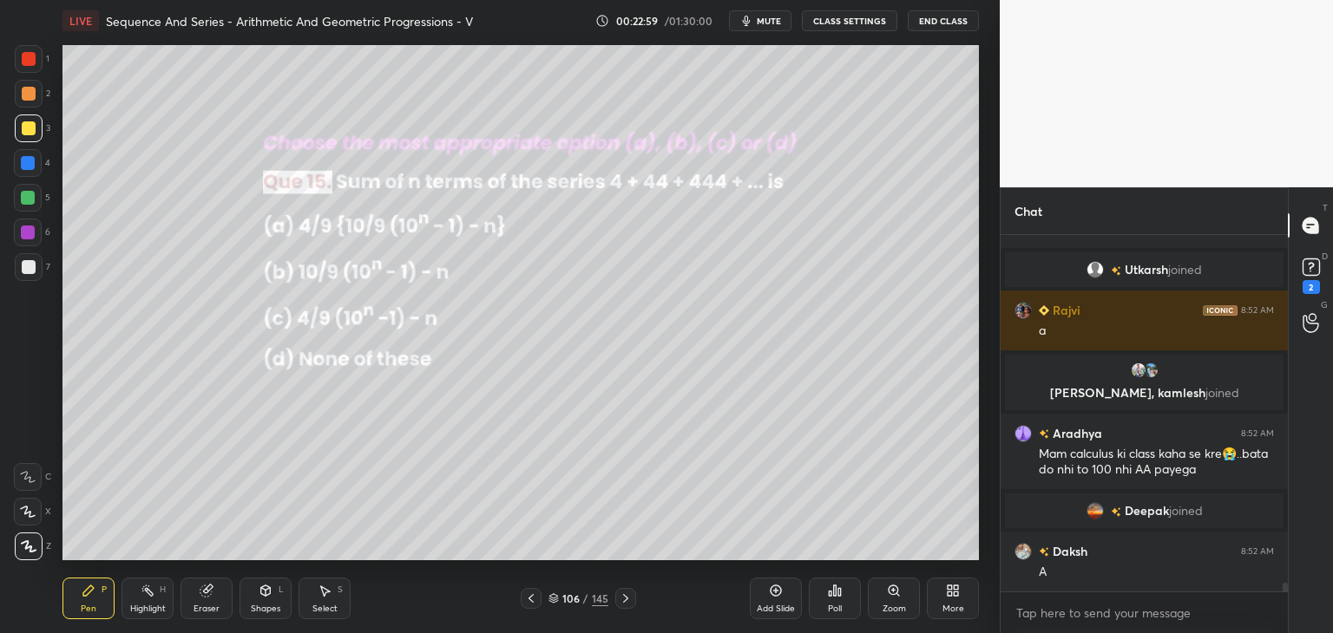
click at [29, 63] on div at bounding box center [29, 59] width 14 height 14
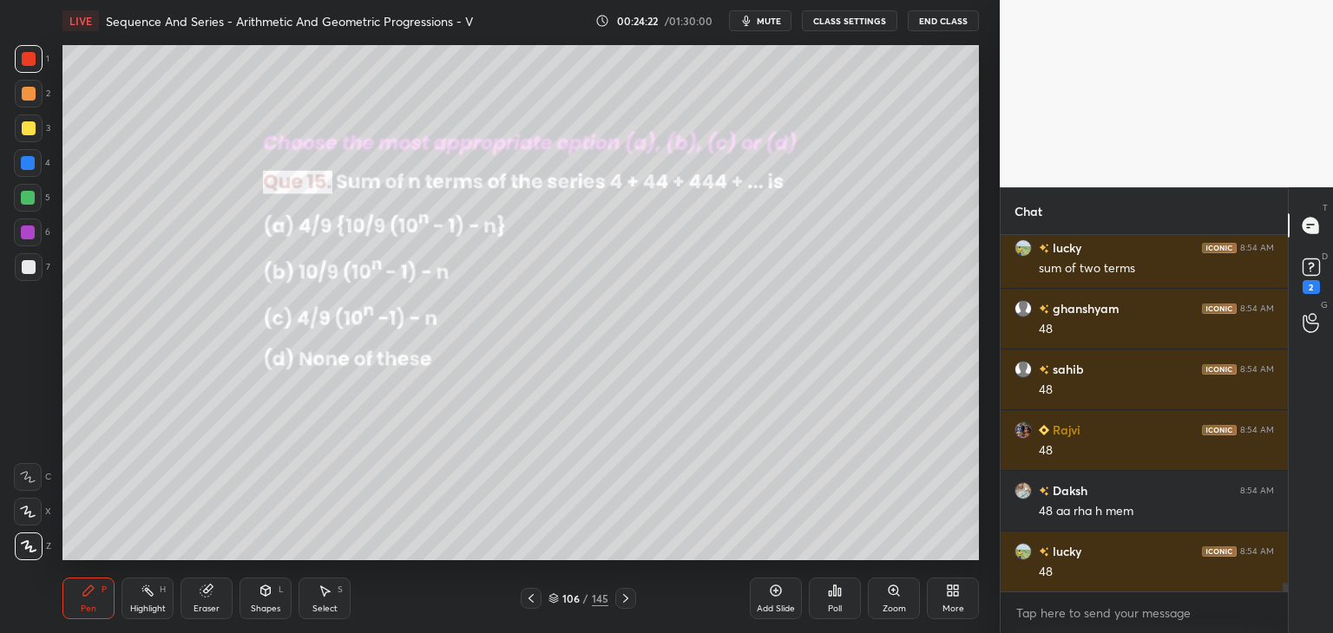
scroll to position [15002, 0]
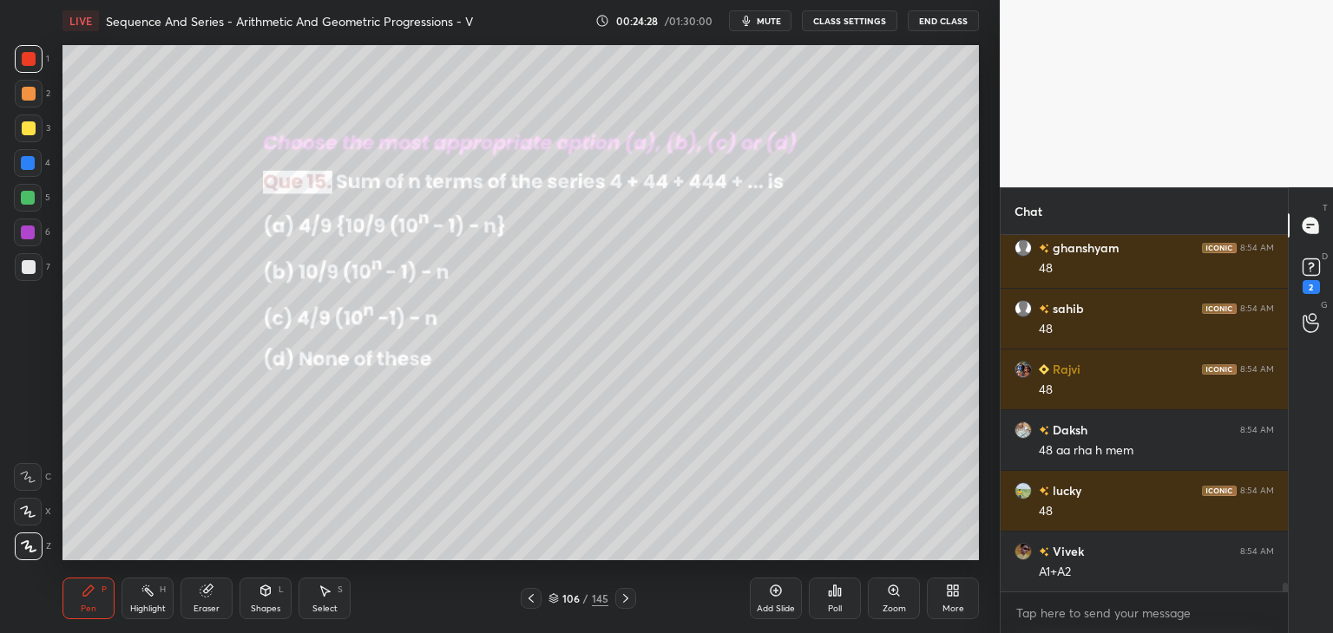
click at [330, 608] on div "Select" at bounding box center [324, 609] width 25 height 9
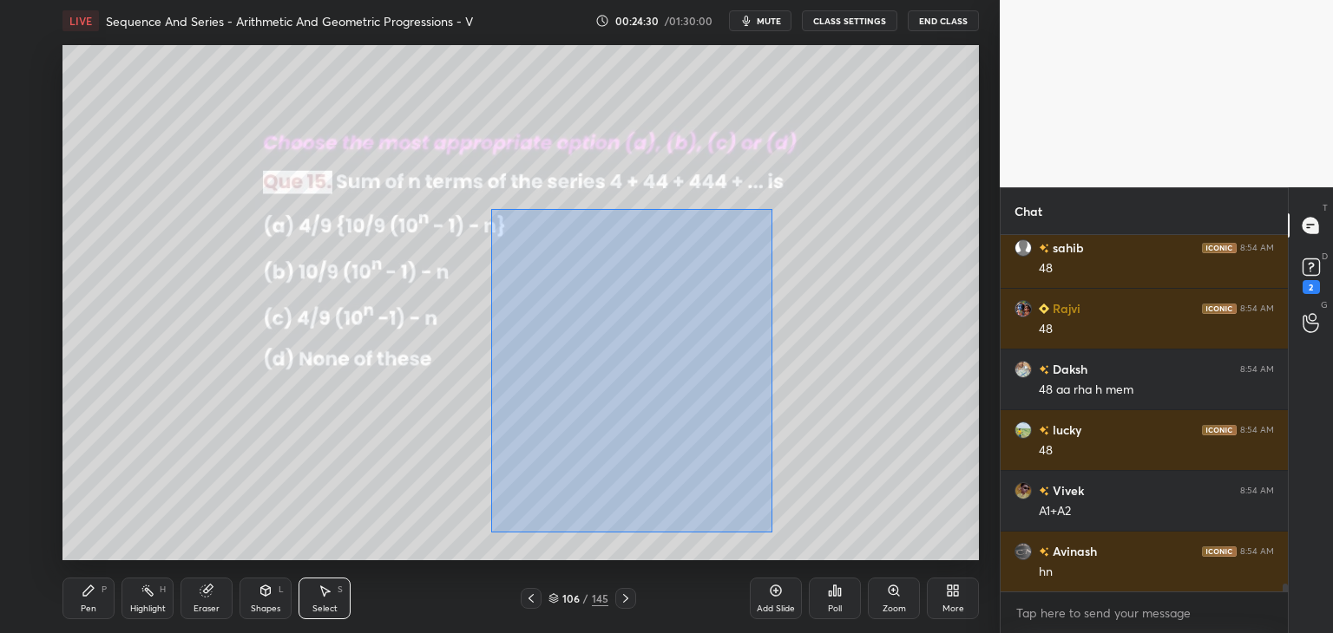
scroll to position [15124, 0]
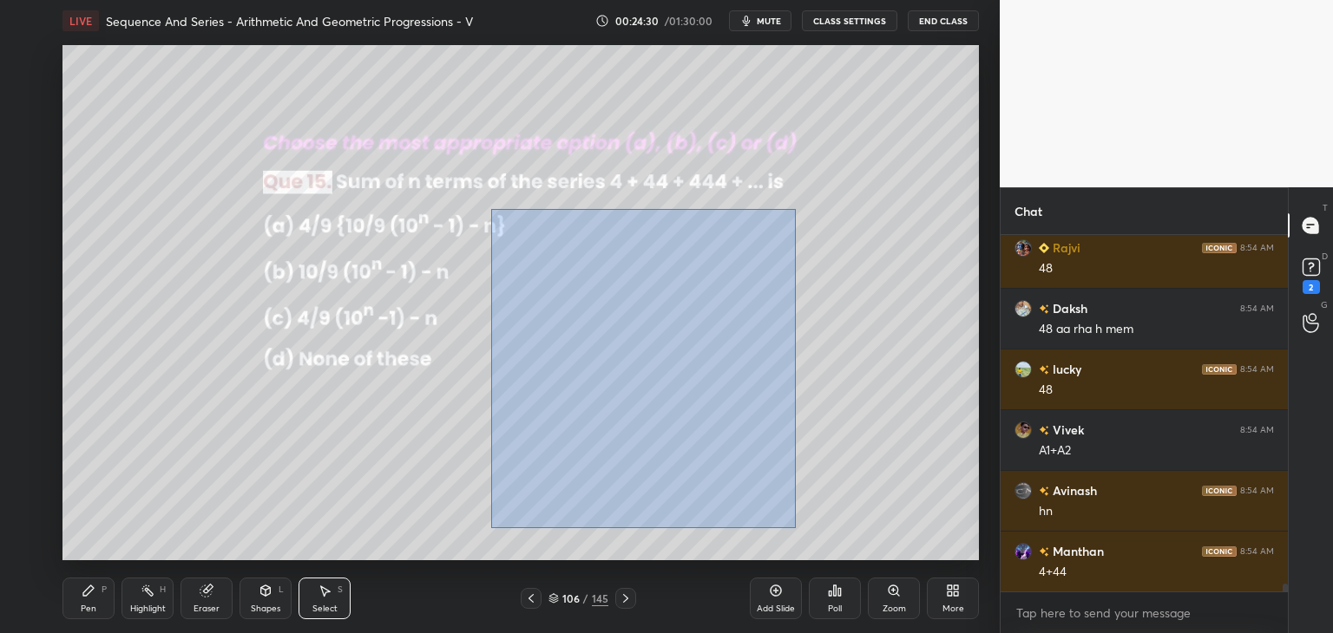
drag, startPoint x: 491, startPoint y: 209, endPoint x: 788, endPoint y: 526, distance: 434.1
click at [794, 528] on div "0 ° Undo Copy Duplicate Duplicate to new slide Delete" at bounding box center [520, 302] width 916 height 515
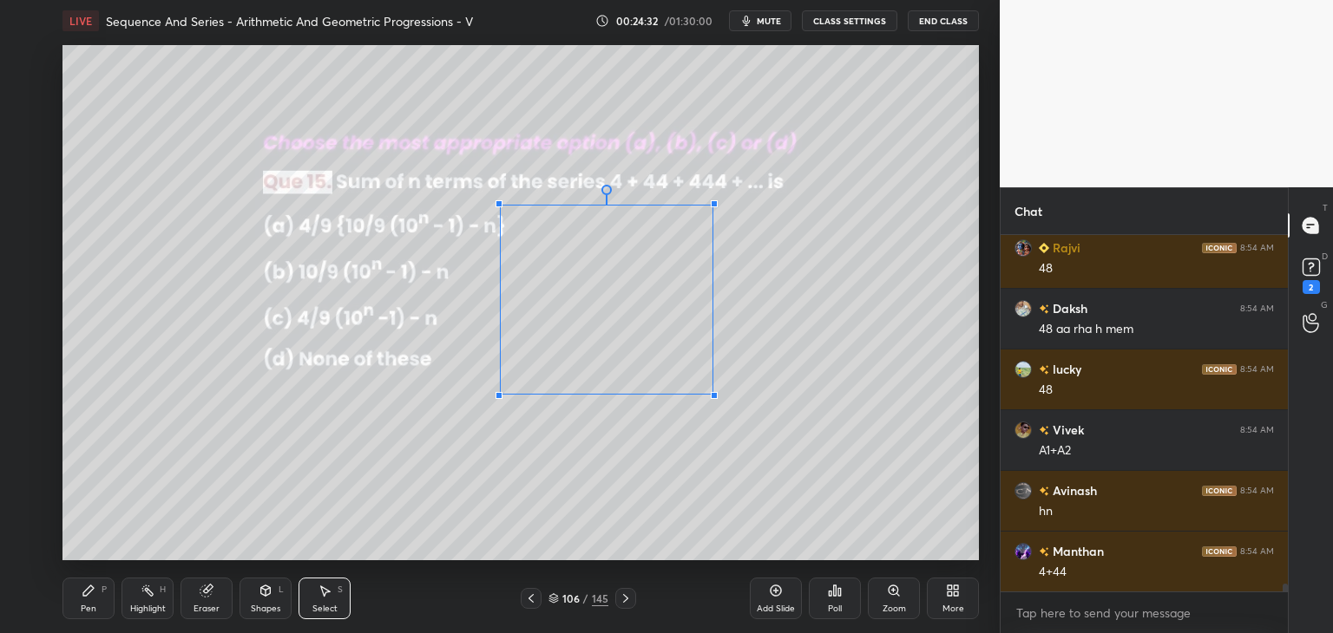
drag, startPoint x: 773, startPoint y: 515, endPoint x: 708, endPoint y: 391, distance: 139.4
click at [718, 393] on div at bounding box center [714, 395] width 7 height 7
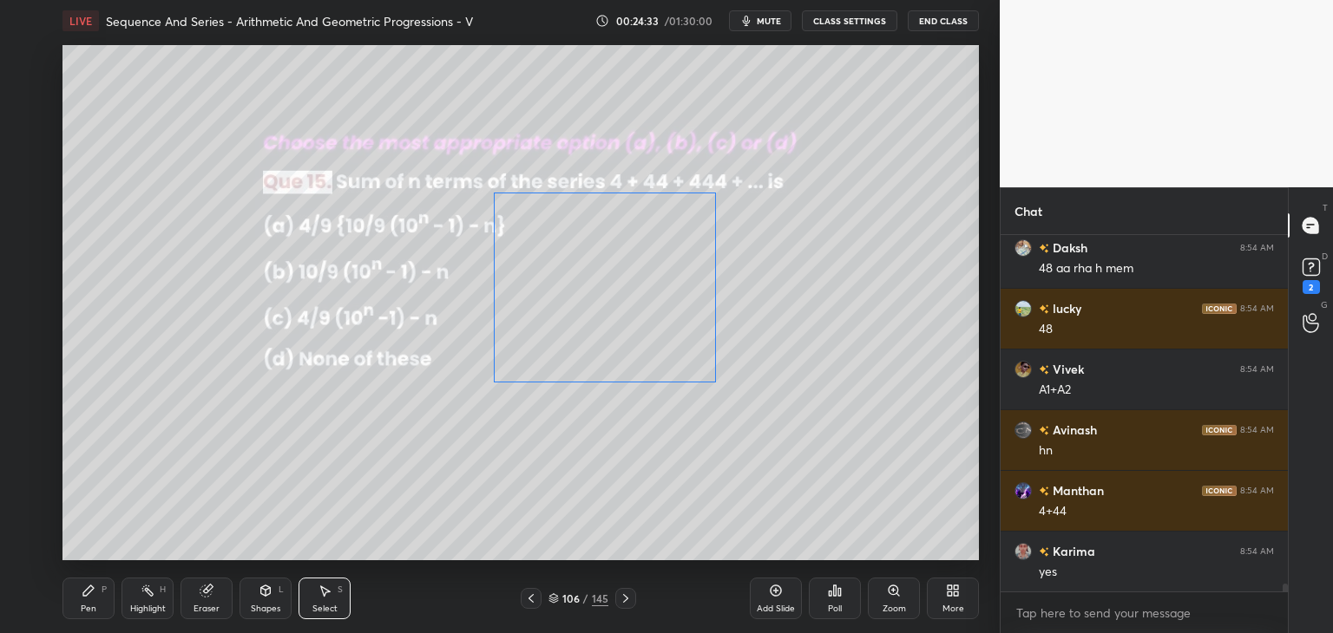
click at [637, 328] on div "0 ° Undo Copy Duplicate Duplicate to new slide Delete" at bounding box center [520, 302] width 916 height 515
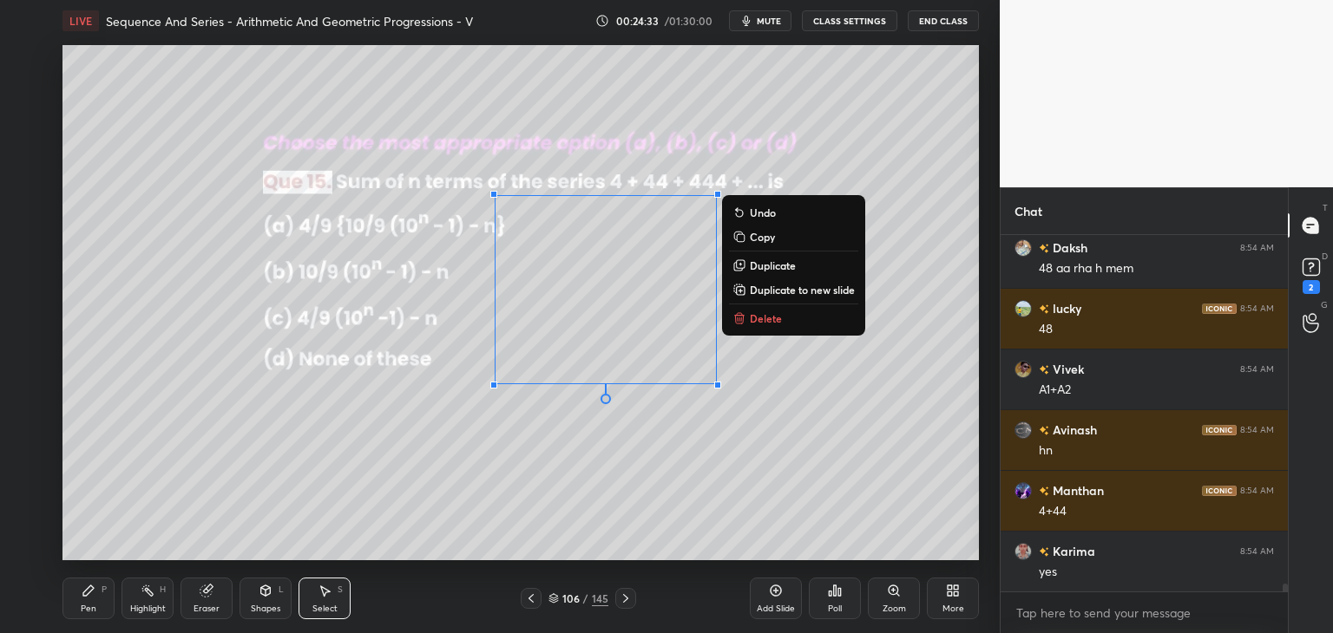
scroll to position [15245, 0]
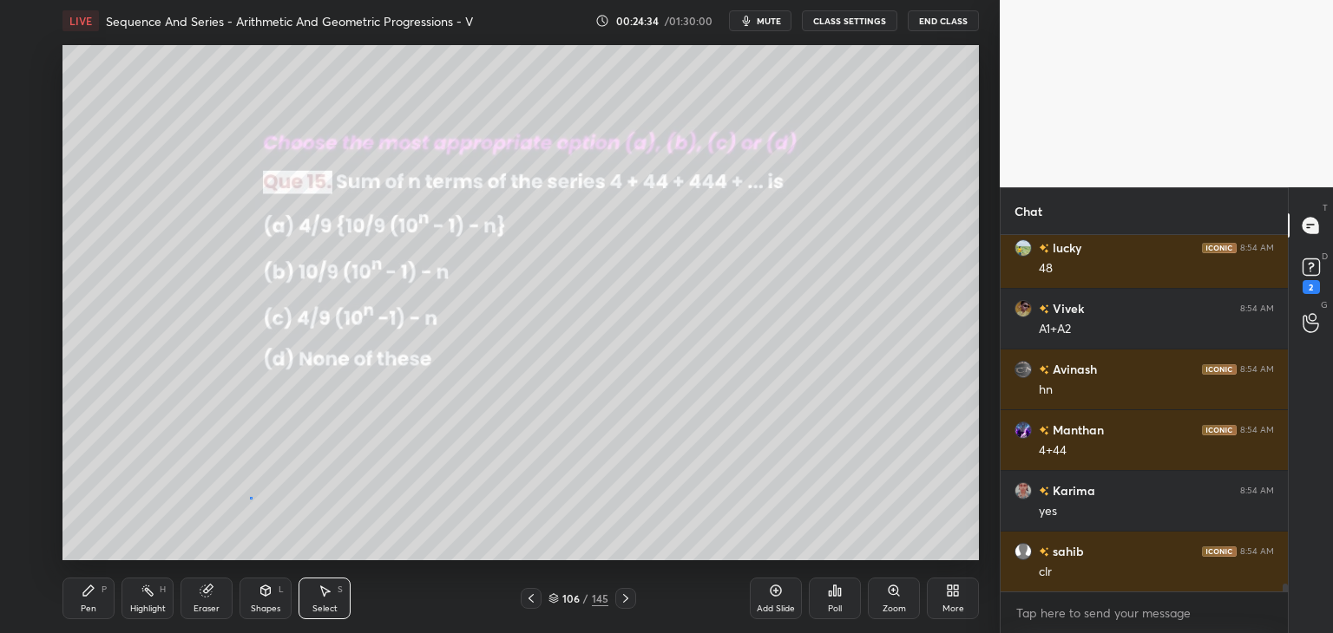
click at [250, 497] on div "0 ° Undo Copy Duplicate Duplicate to new slide Delete" at bounding box center [520, 302] width 916 height 515
click at [84, 600] on div "Pen P" at bounding box center [88, 599] width 52 height 42
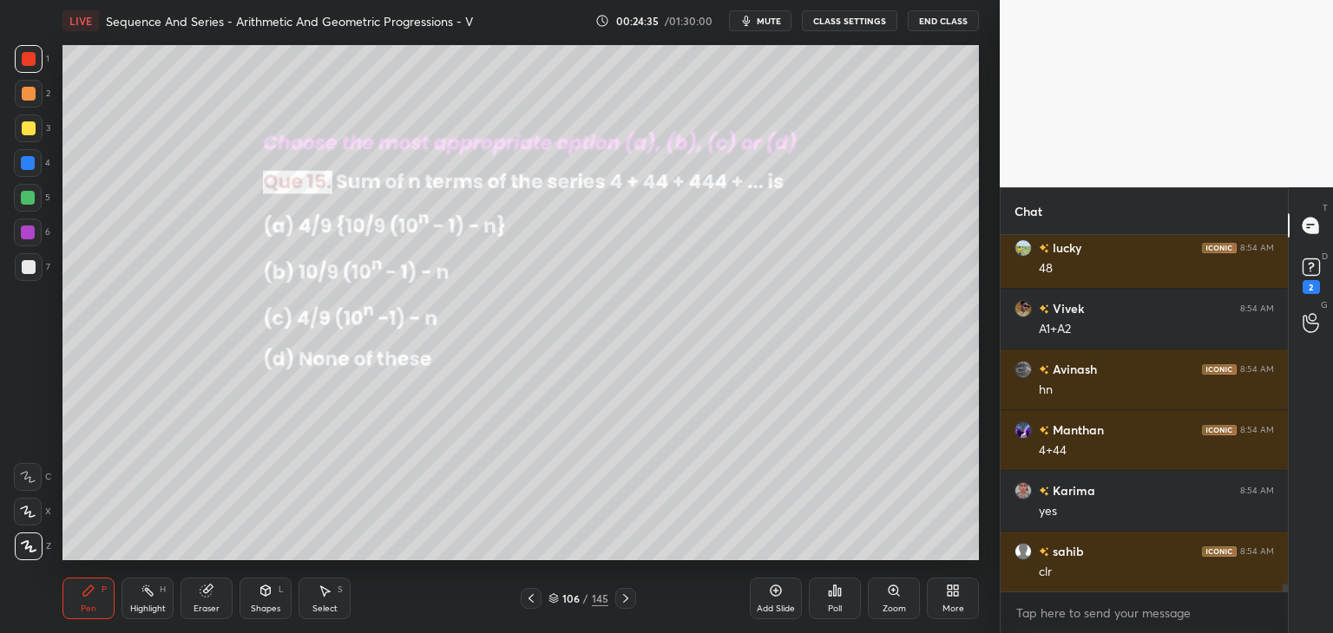
scroll to position [15306, 0]
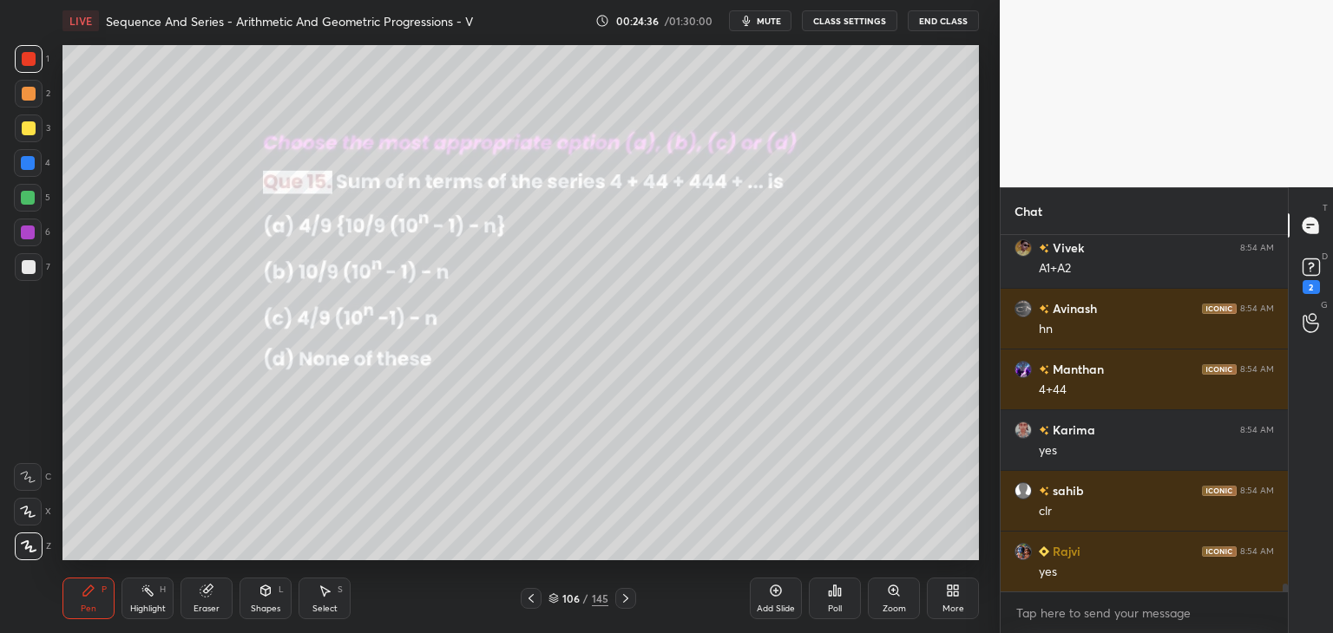
click at [34, 199] on div at bounding box center [28, 198] width 14 height 14
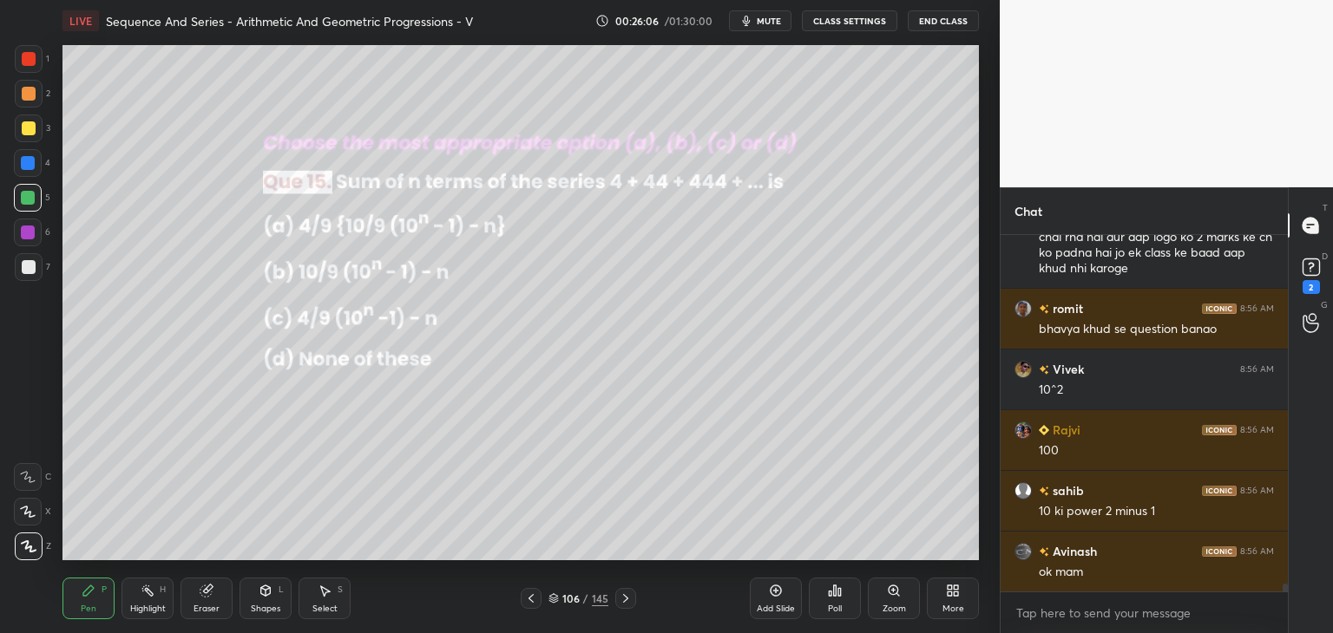
scroll to position [16190, 0]
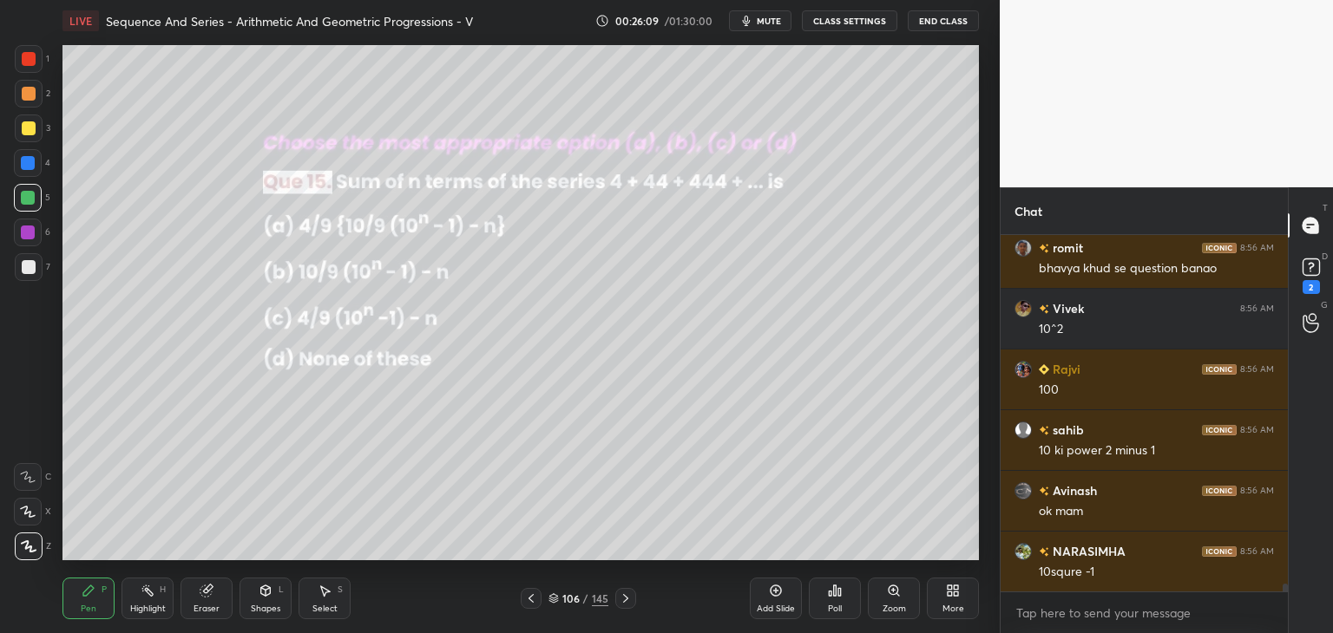
click at [626, 601] on icon at bounding box center [626, 599] width 14 height 14
click at [837, 605] on div "Poll" at bounding box center [835, 609] width 14 height 9
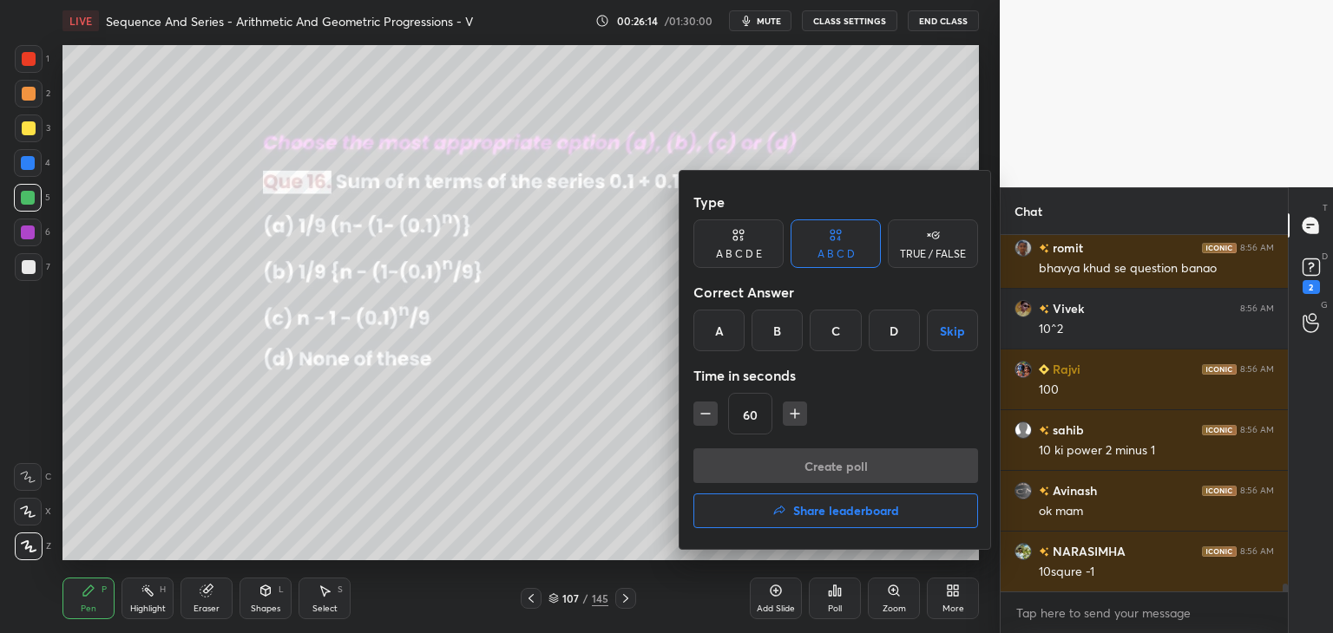
click at [778, 338] on div "B" at bounding box center [777, 331] width 51 height 42
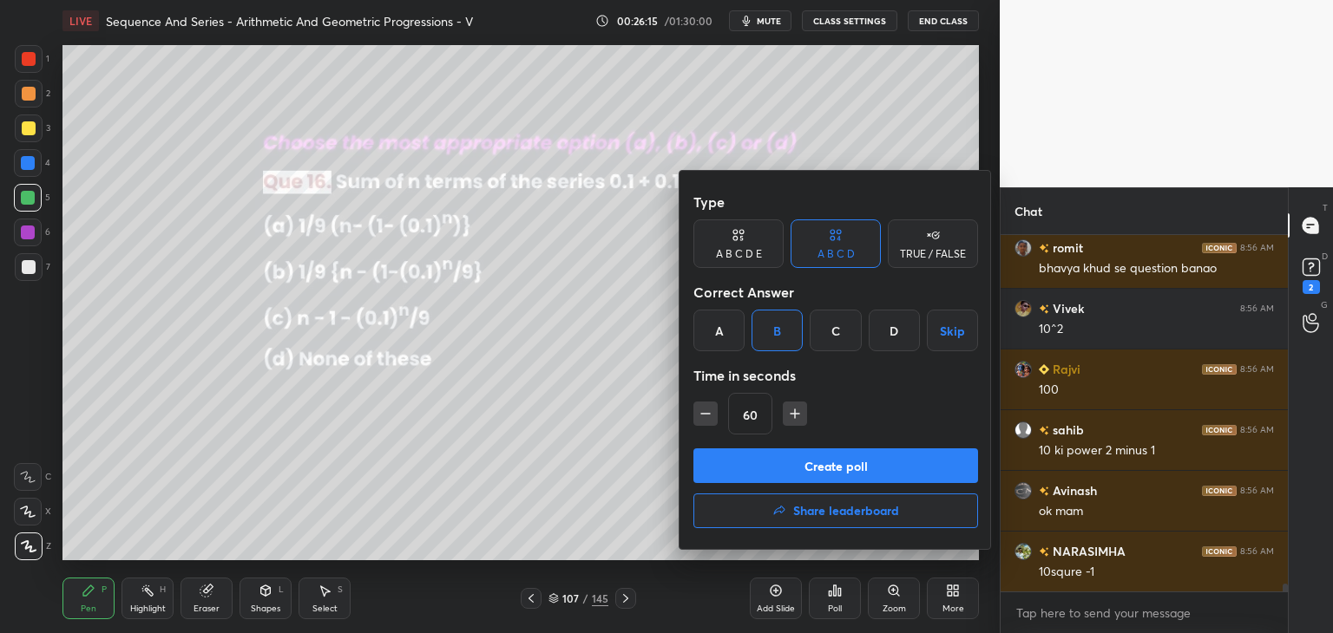
click at [766, 474] on button "Create poll" at bounding box center [835, 466] width 285 height 35
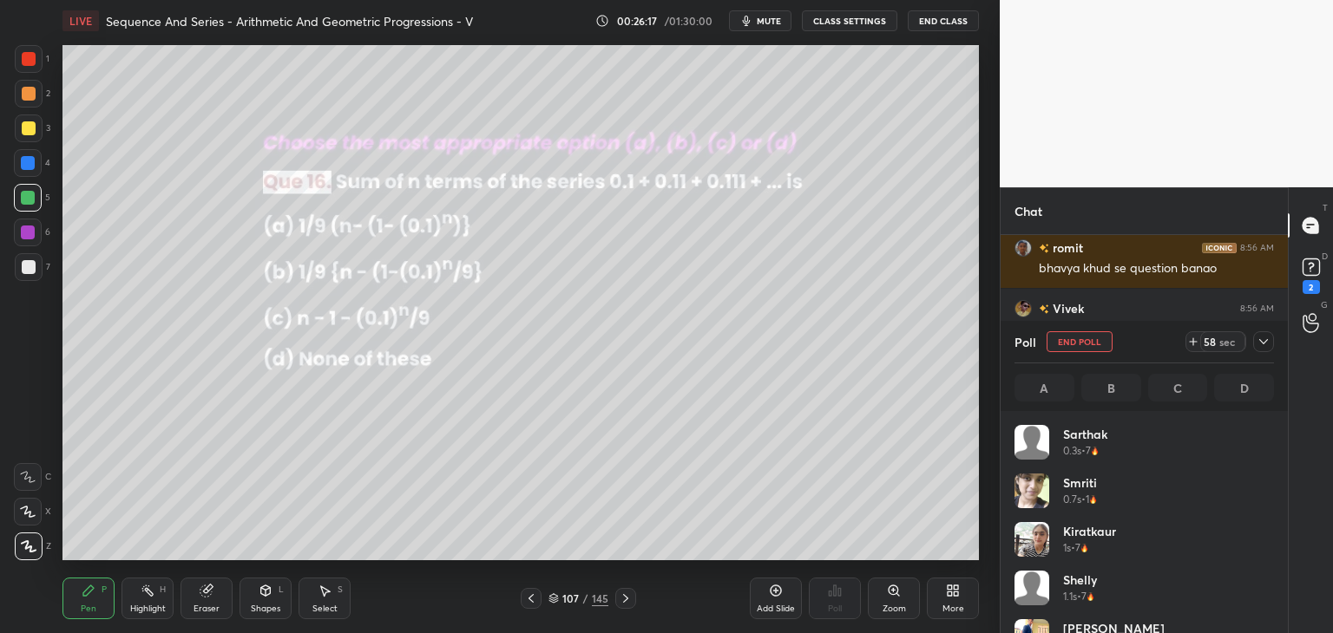
scroll to position [5, 5]
drag, startPoint x: 1260, startPoint y: 337, endPoint x: 1201, endPoint y: 351, distance: 60.8
click at [1261, 338] on icon at bounding box center [1264, 342] width 14 height 14
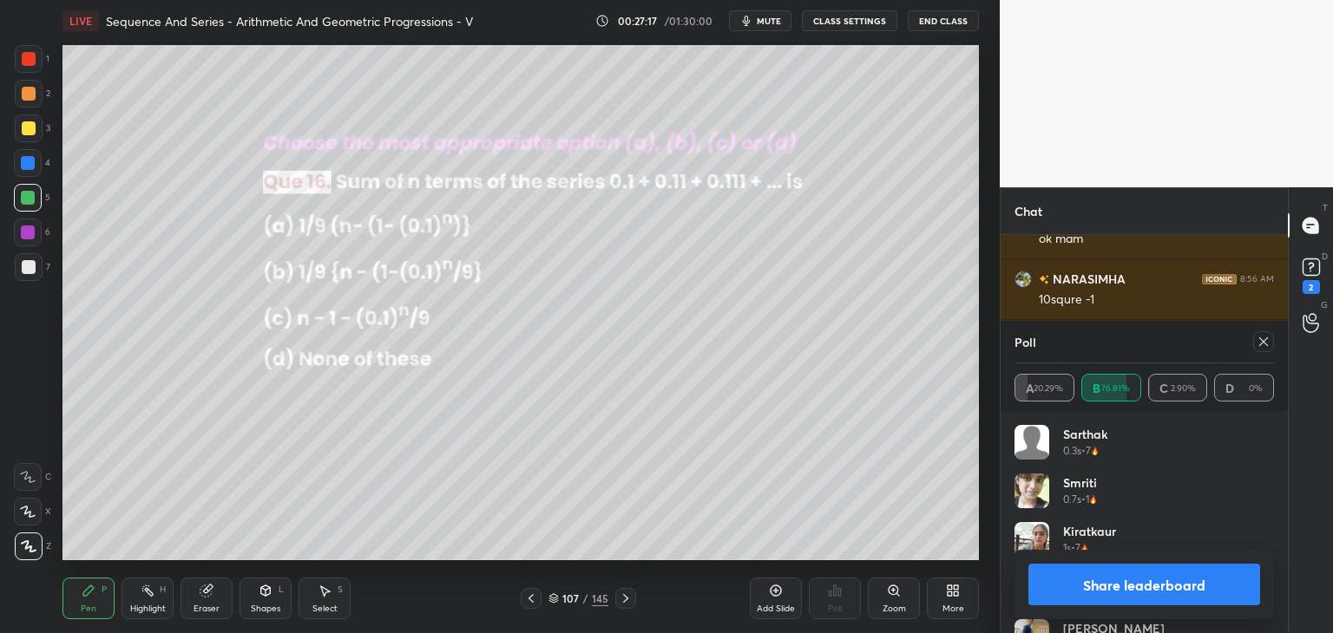
scroll to position [16504, 0]
drag, startPoint x: 1266, startPoint y: 344, endPoint x: 1271, endPoint y: 353, distance: 10.9
click at [1267, 345] on icon at bounding box center [1264, 342] width 14 height 14
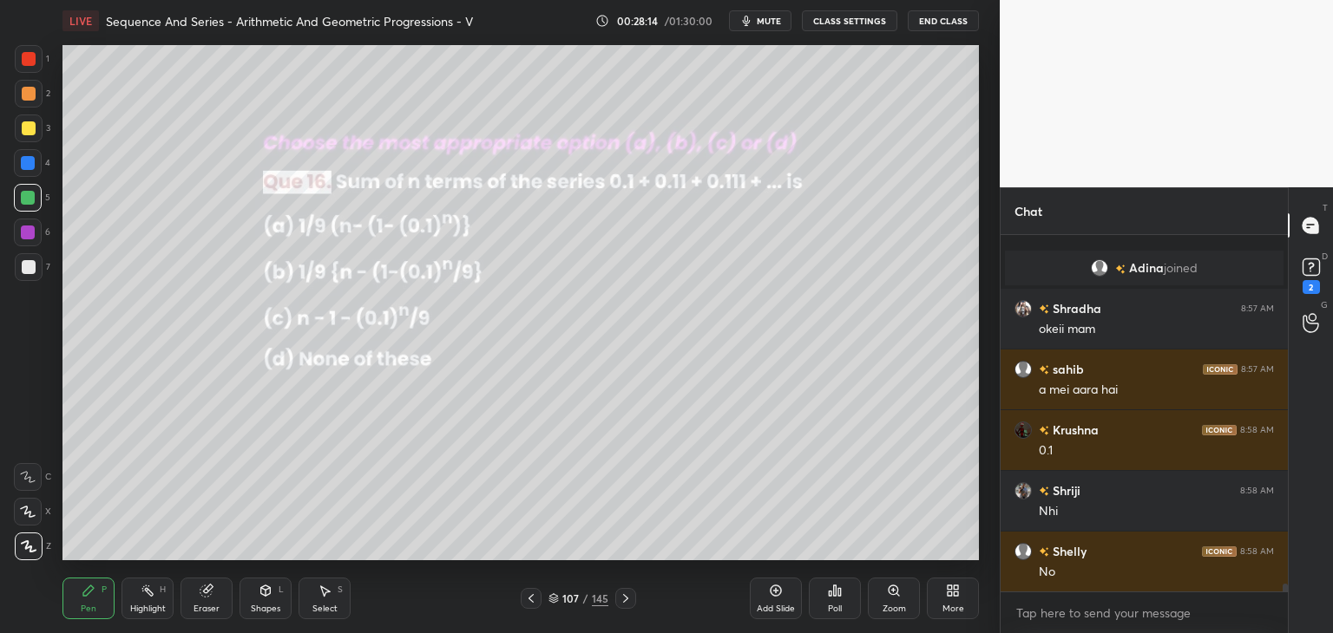
scroll to position [16214, 0]
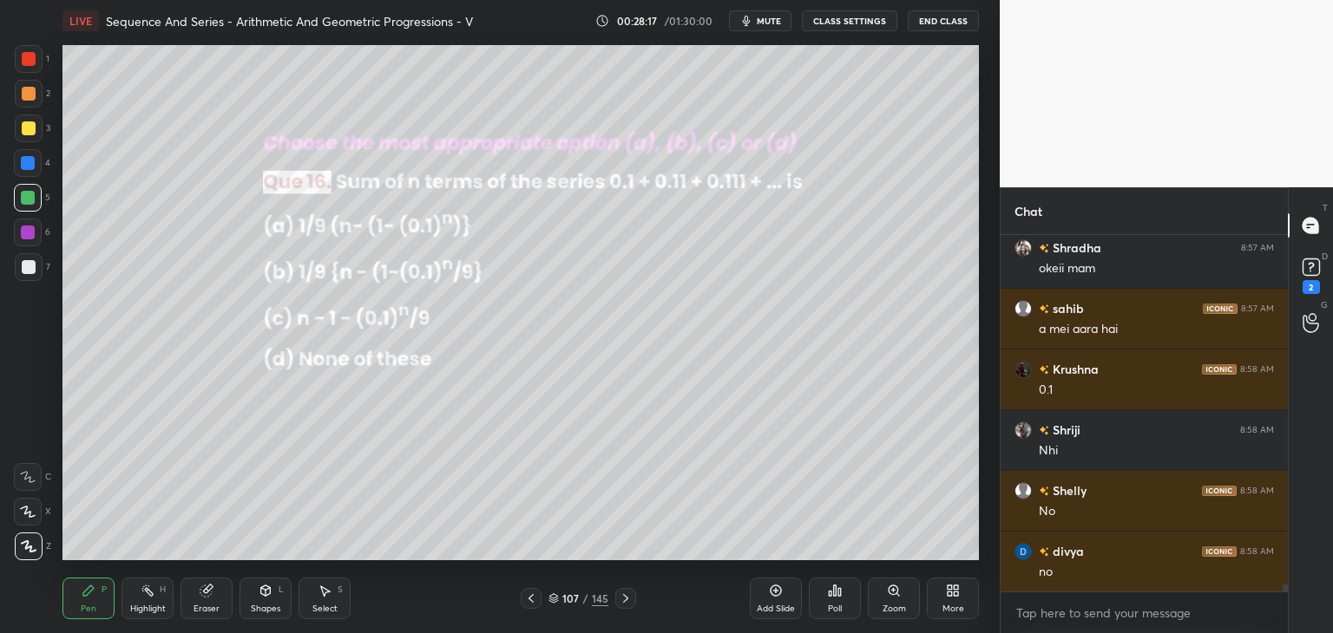
click at [32, 272] on div at bounding box center [29, 267] width 14 height 14
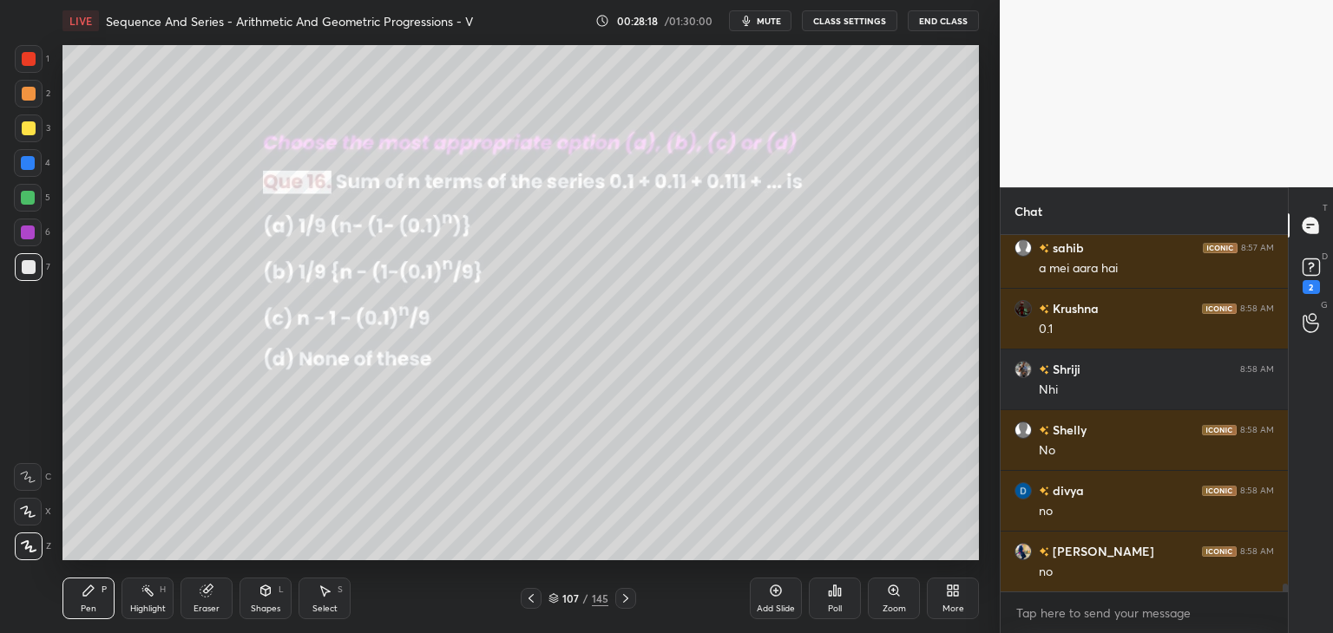
drag, startPoint x: 24, startPoint y: 128, endPoint x: 38, endPoint y: 129, distance: 13.9
click at [24, 128] on div at bounding box center [29, 128] width 14 height 14
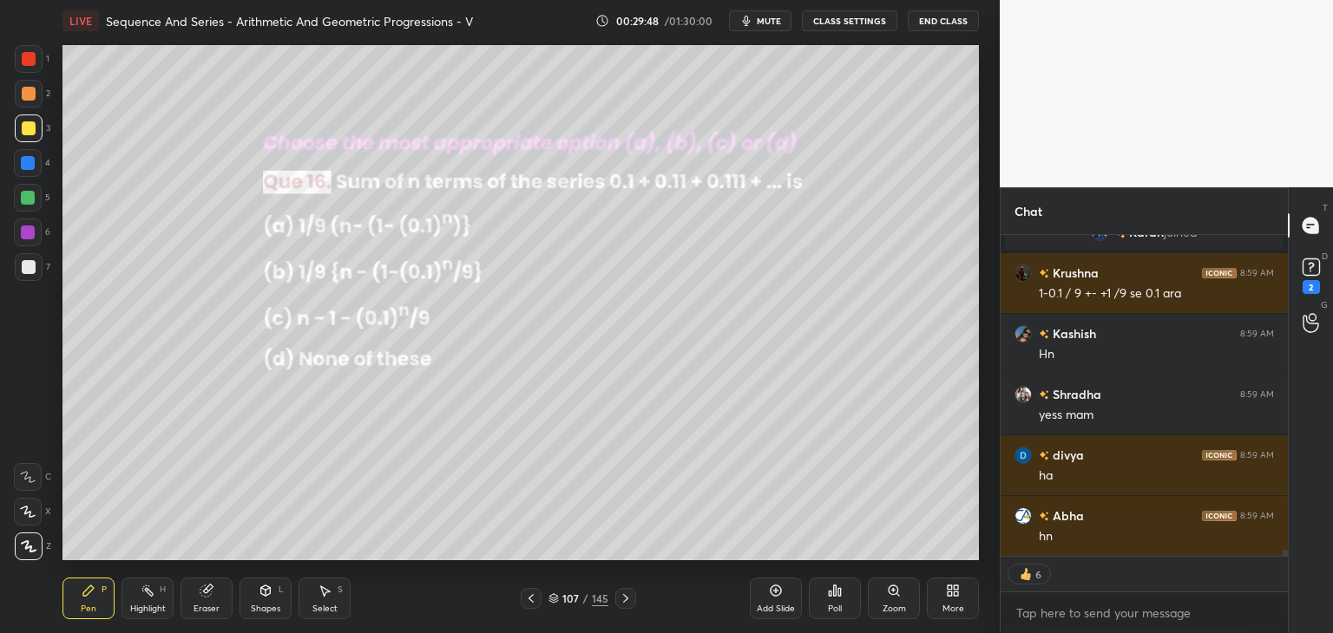
scroll to position [16710, 0]
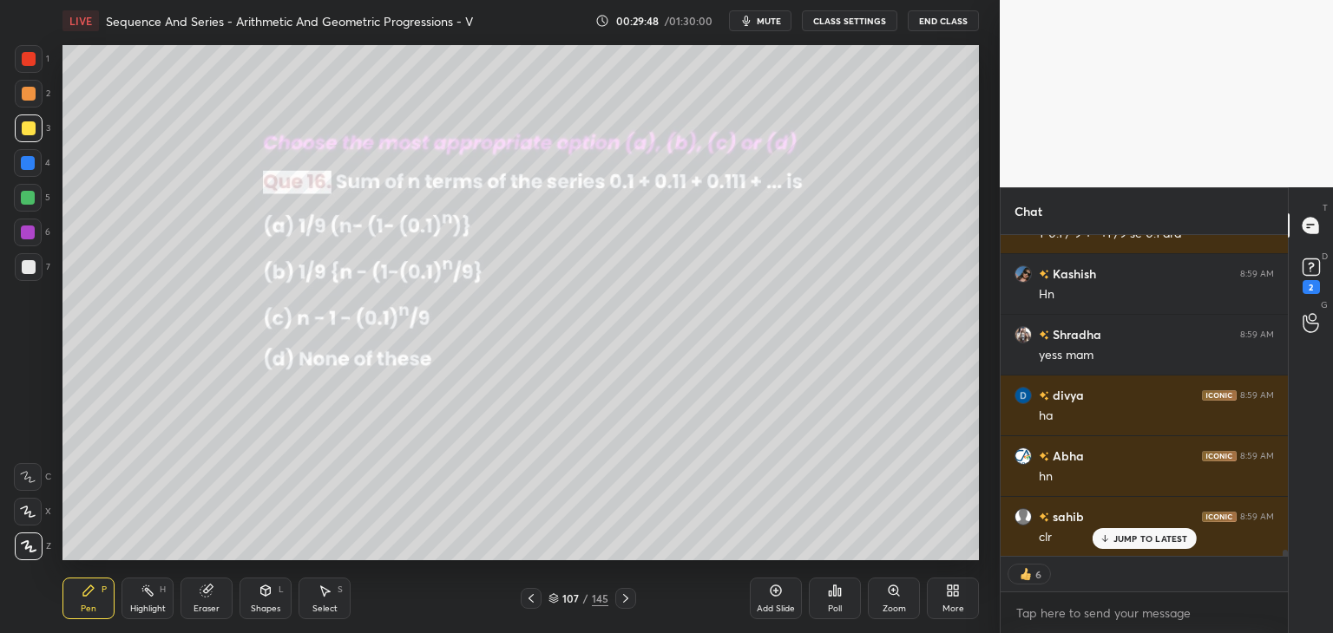
click at [625, 600] on icon at bounding box center [625, 598] width 5 height 9
click at [844, 607] on div "Poll" at bounding box center [835, 599] width 52 height 42
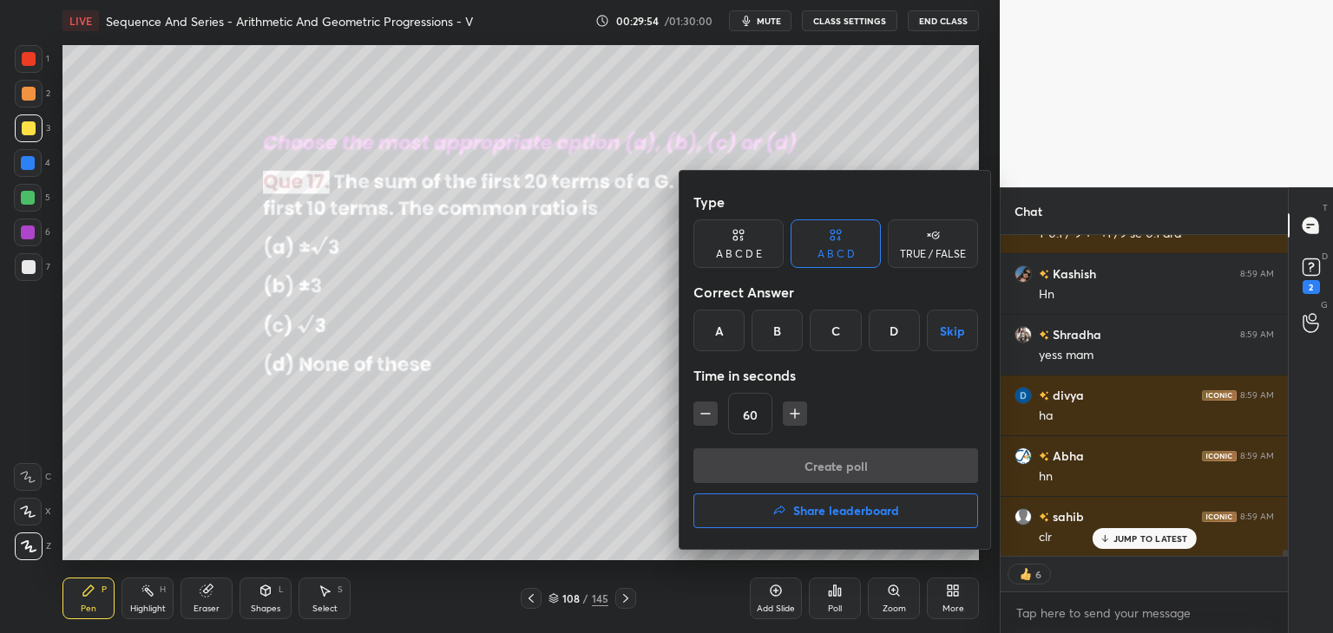
click at [722, 331] on div "A" at bounding box center [718, 331] width 51 height 42
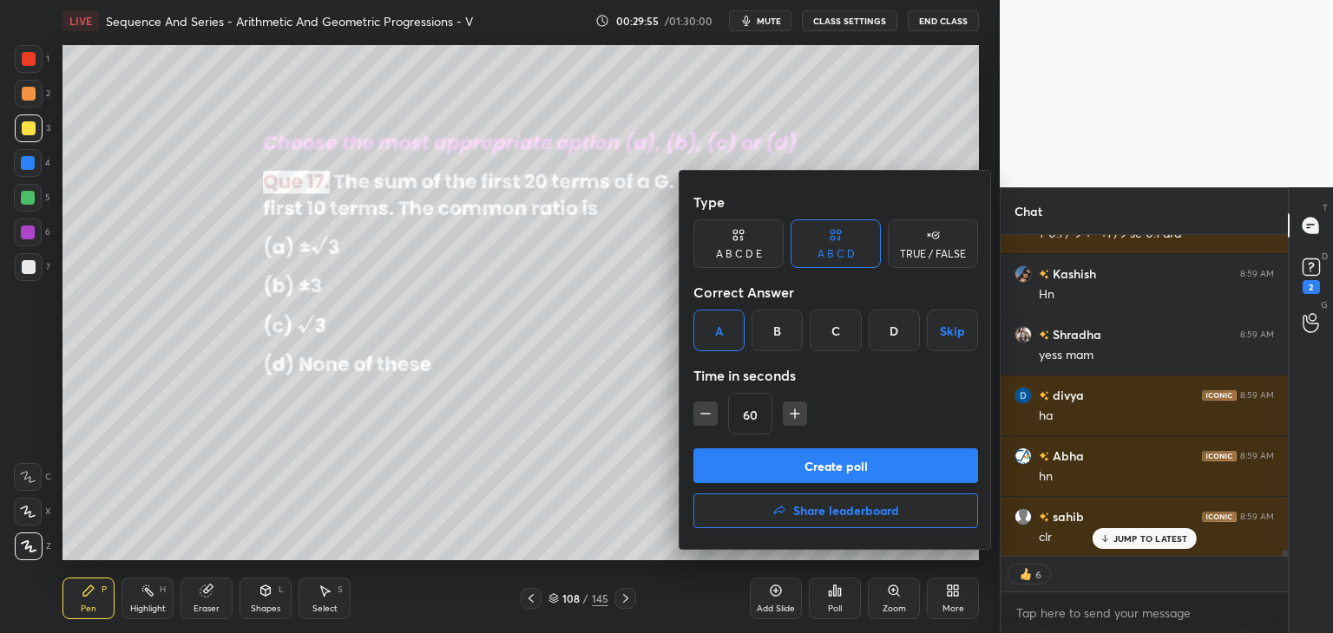
drag, startPoint x: 791, startPoint y: 467, endPoint x: 798, endPoint y: 473, distance: 9.2
click at [793, 467] on button "Create poll" at bounding box center [835, 466] width 285 height 35
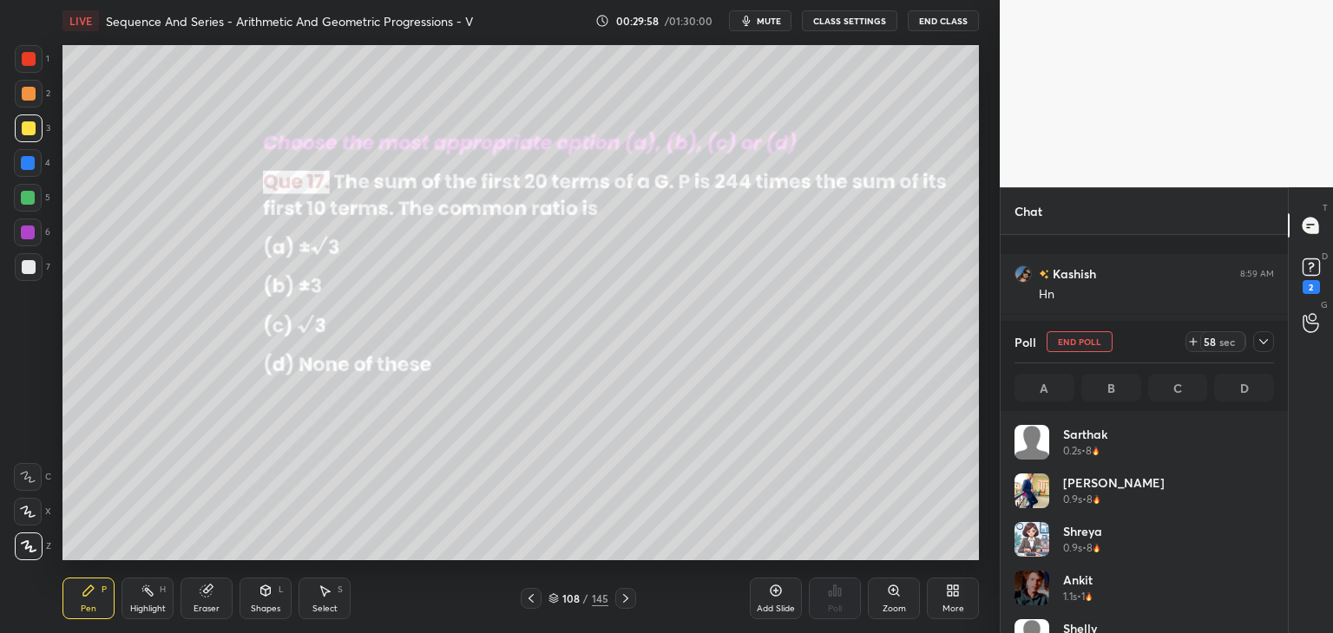
scroll to position [5, 5]
click at [1263, 341] on icon at bounding box center [1264, 342] width 14 height 14
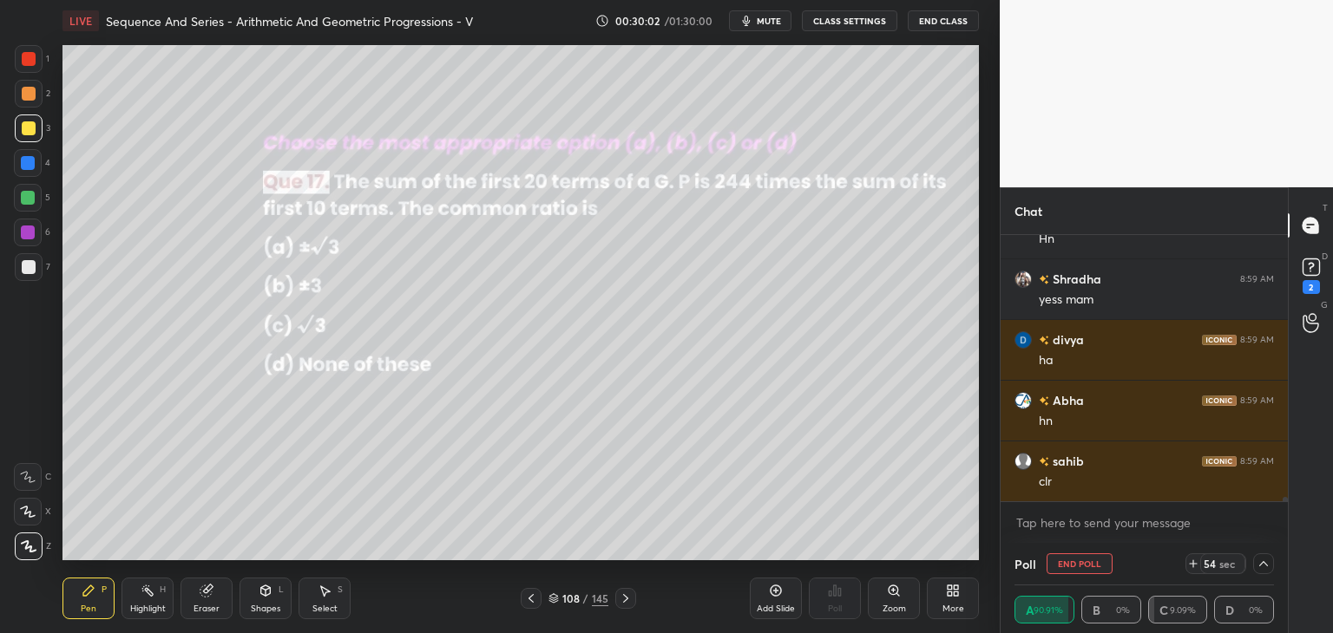
scroll to position [0, 5]
click at [1314, 279] on icon at bounding box center [1311, 267] width 26 height 26
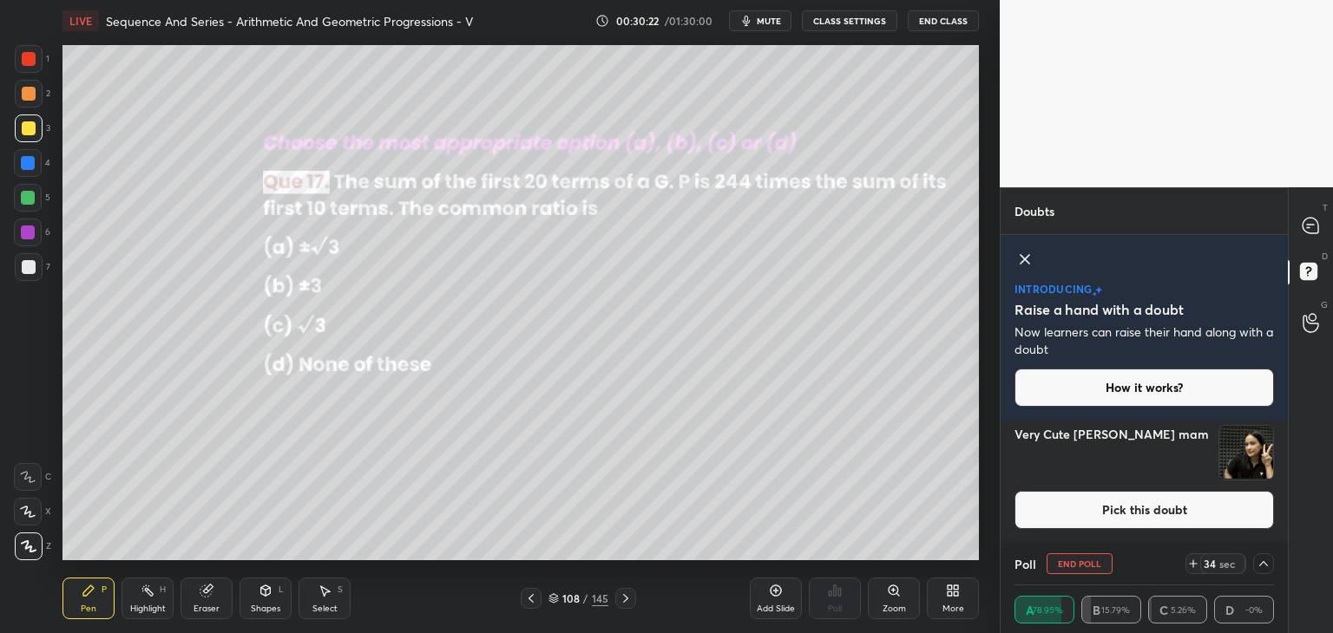
scroll to position [160, 0]
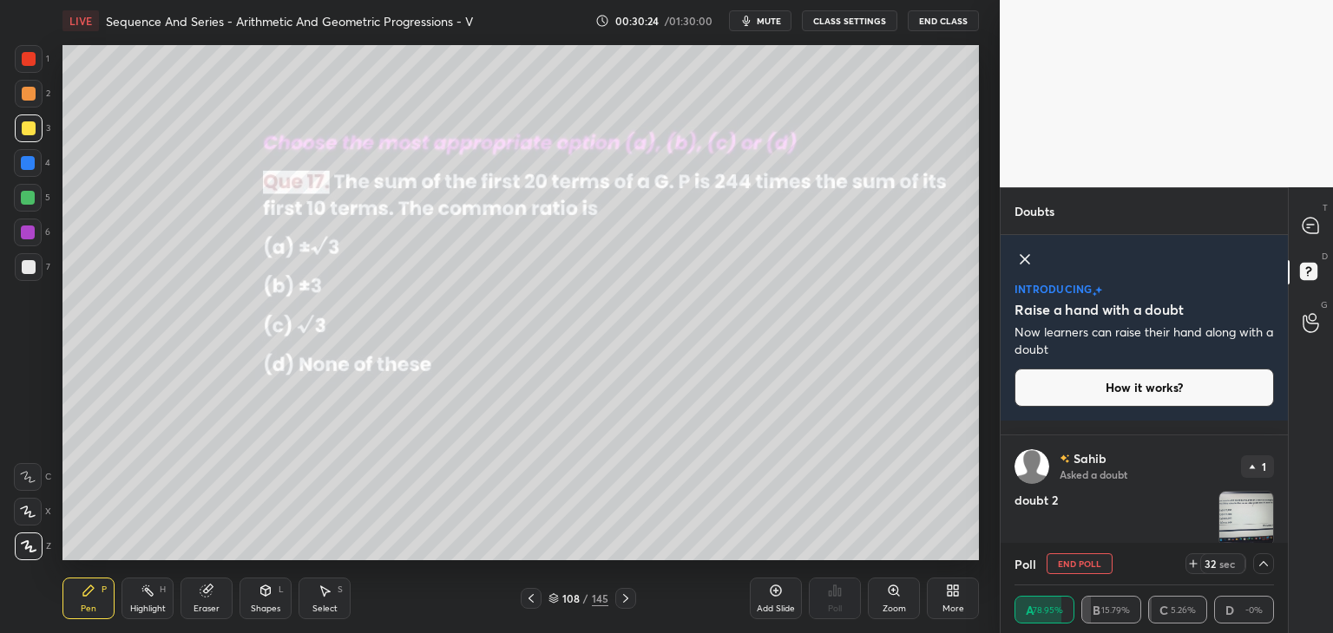
click at [1259, 518] on img "grid" at bounding box center [1246, 519] width 54 height 54
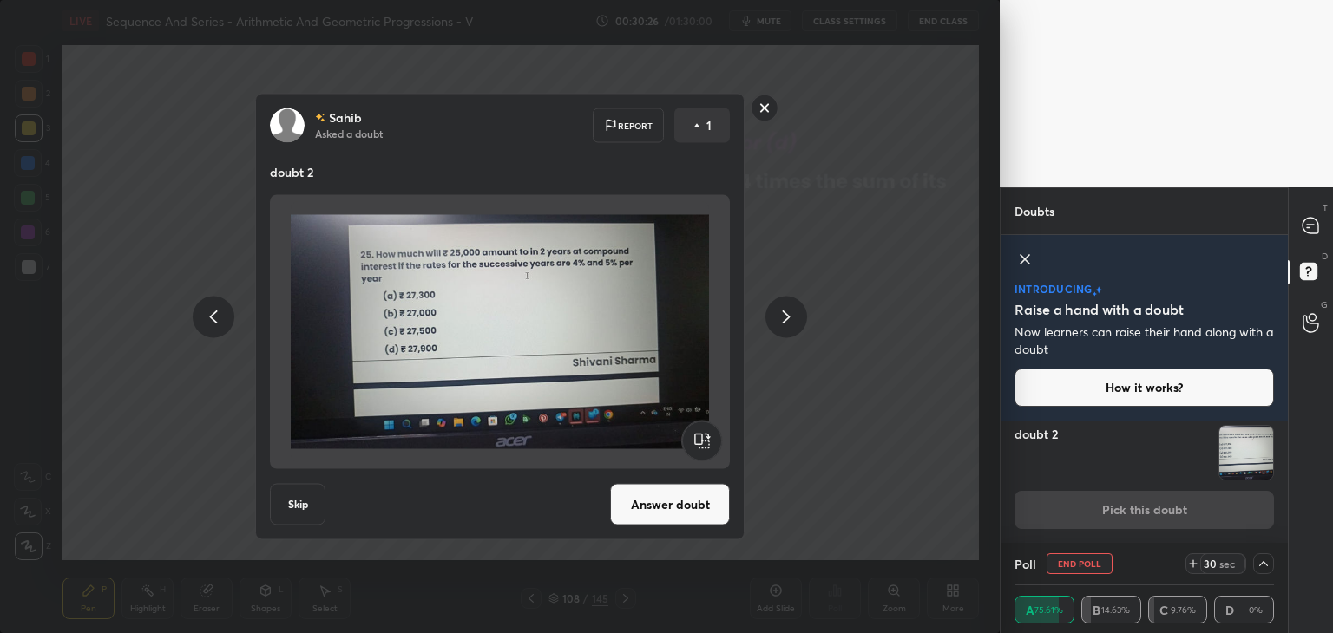
click at [760, 106] on rect at bounding box center [765, 108] width 27 height 27
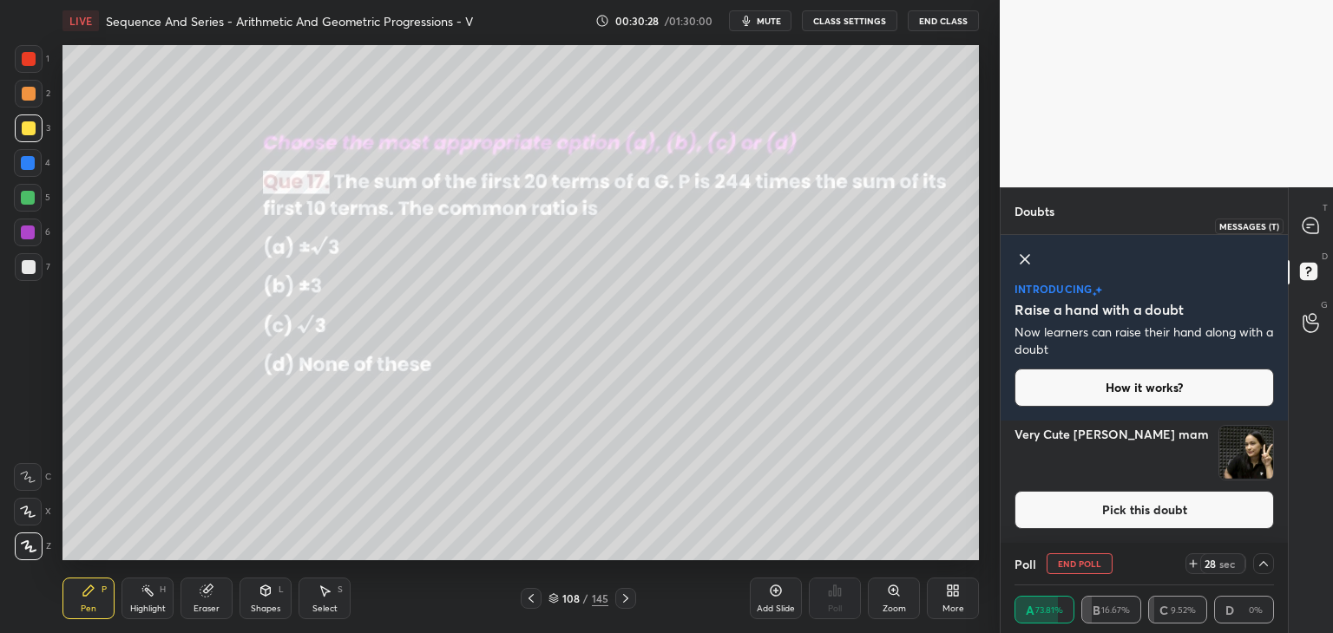
click at [1313, 221] on icon at bounding box center [1311, 226] width 16 height 16
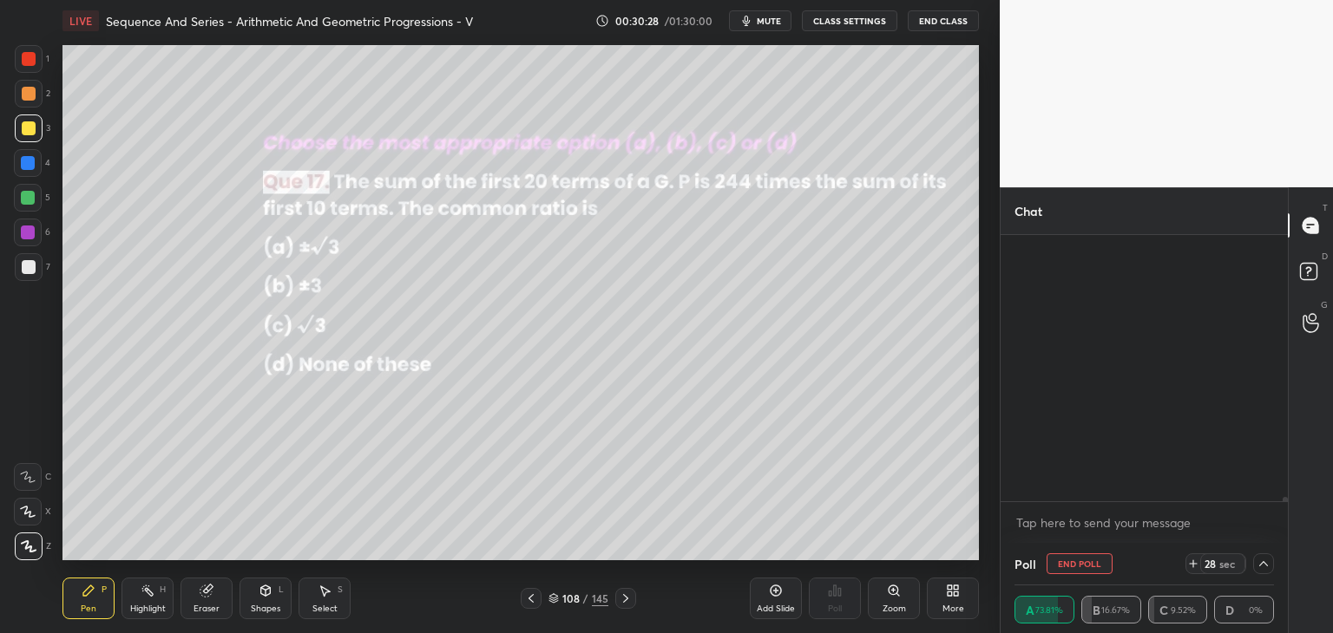
scroll to position [17094, 0]
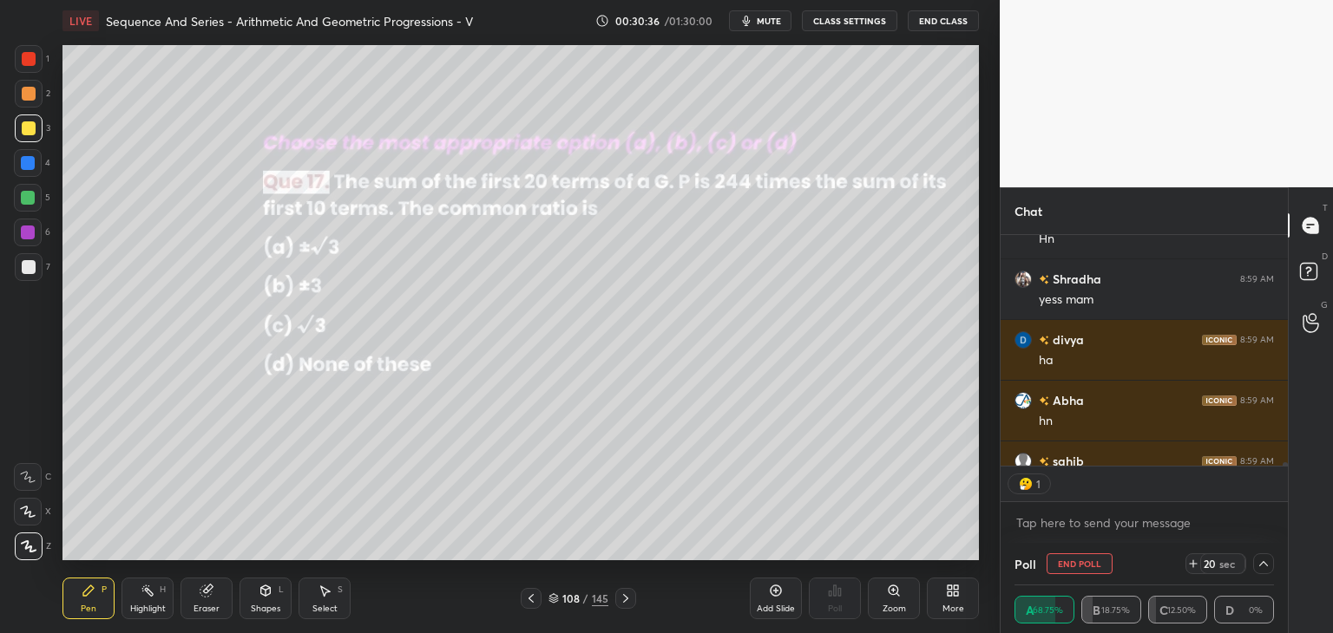
click at [1270, 563] on div at bounding box center [1263, 564] width 21 height 21
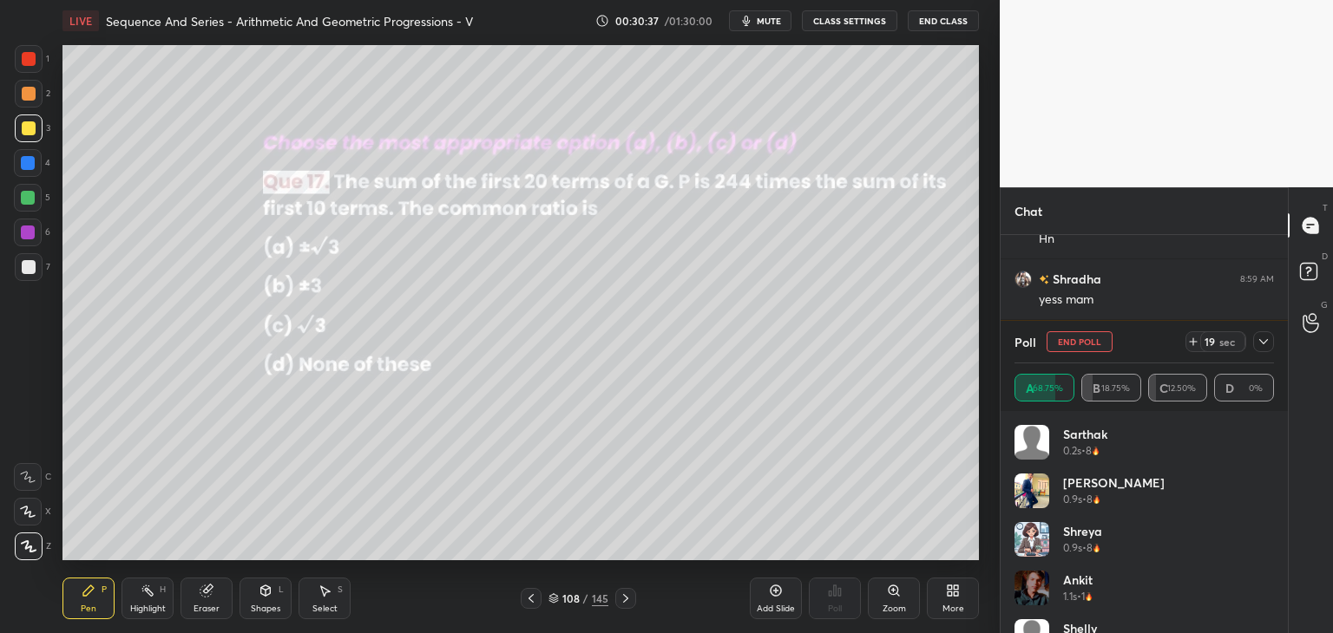
click at [1268, 579] on div "Ankit 1.1s • 1" at bounding box center [1143, 595] width 259 height 49
click at [1268, 581] on div "Ankit 1.1s • 1" at bounding box center [1143, 595] width 259 height 49
click at [1268, 584] on div "Ankit 1.1s • 1" at bounding box center [1143, 595] width 259 height 49
click at [1270, 584] on div "Sarthak 0.2s • 8 Raj 0.9s • 8 Shreya 0.9s • 8 Ankit 1.1s • 1 Shelly 1.1s • 8 Kr…" at bounding box center [1143, 529] width 259 height 208
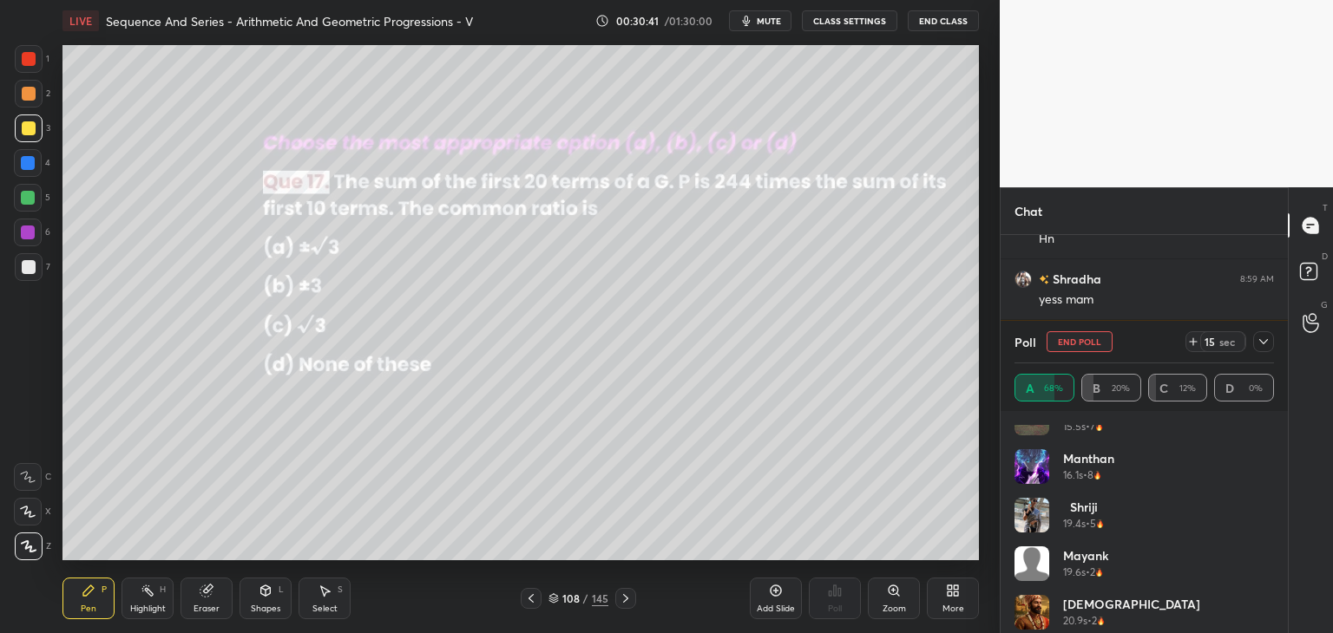
click at [1275, 588] on div "Kiratkaur 13.7s • 8 [PERSON_NAME] 15.5s • 7 Manthan 16.1s • 8 Shriji 19.4s • 5 …" at bounding box center [1144, 522] width 287 height 222
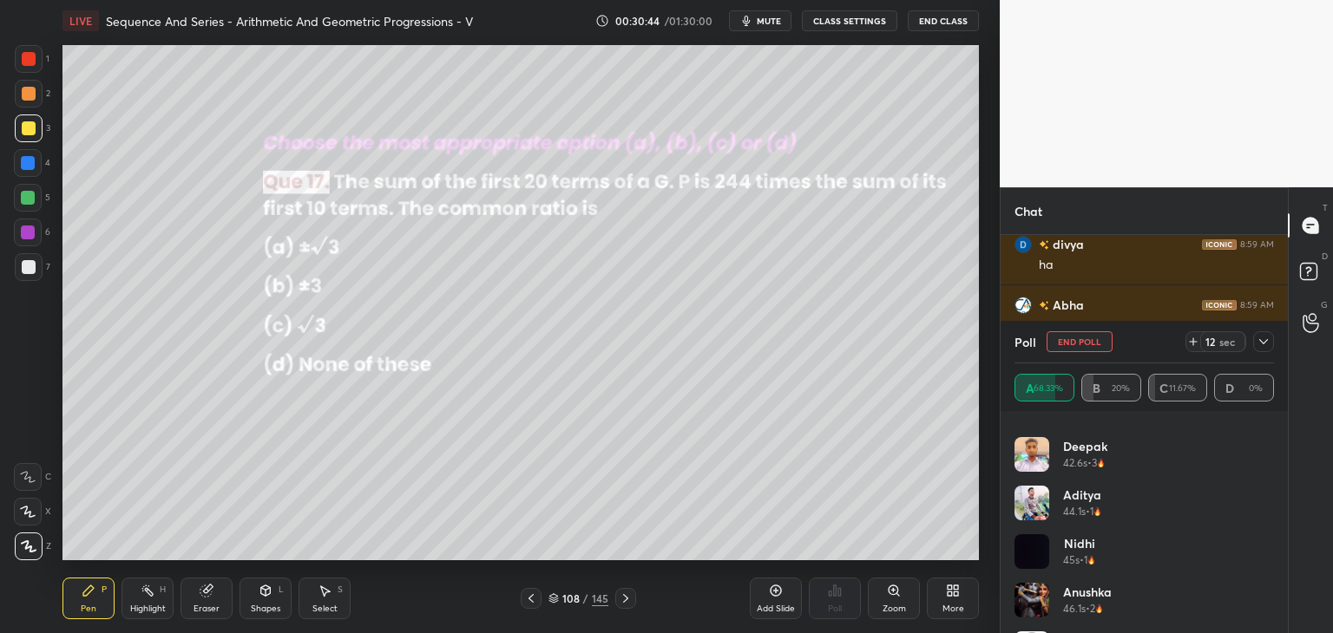
click at [1274, 605] on div "Daksh 37.1s • 3 Abha 39.5s • 2 Deepak 42.6s • 3 Aditya 44.1s • 1 nidhi 45s • 1 …" at bounding box center [1144, 522] width 287 height 222
click at [1264, 338] on icon at bounding box center [1264, 342] width 14 height 14
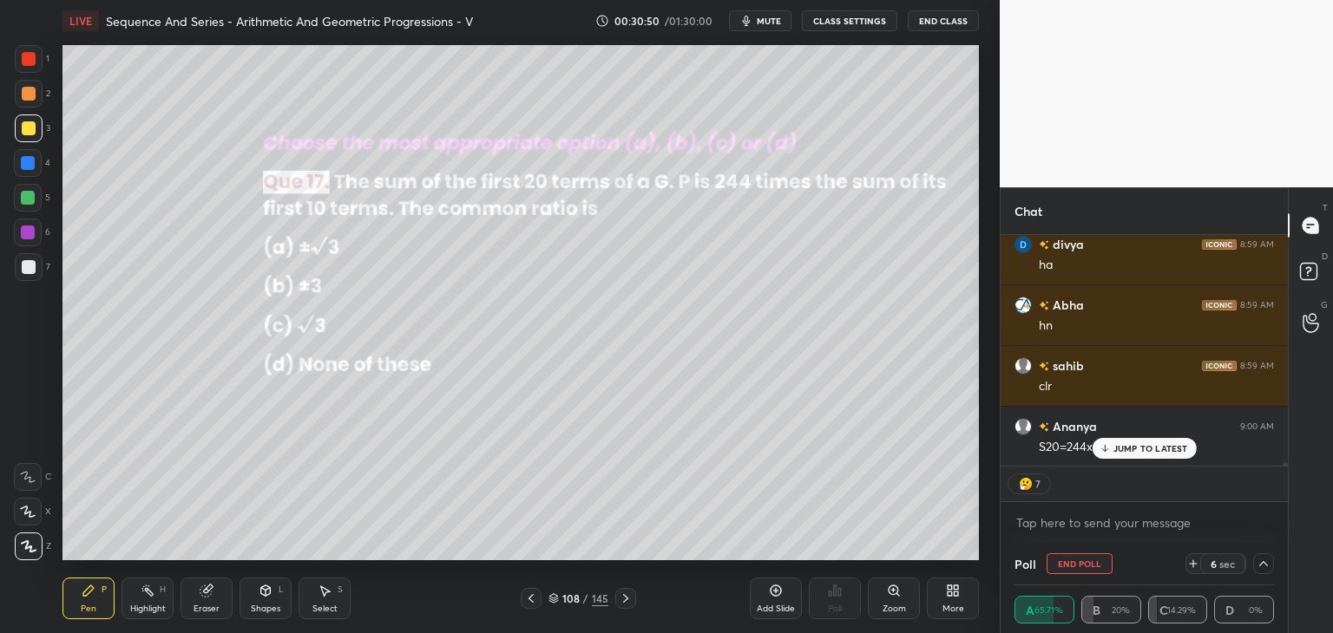
click at [1159, 445] on p "JUMP TO LATEST" at bounding box center [1150, 448] width 75 height 10
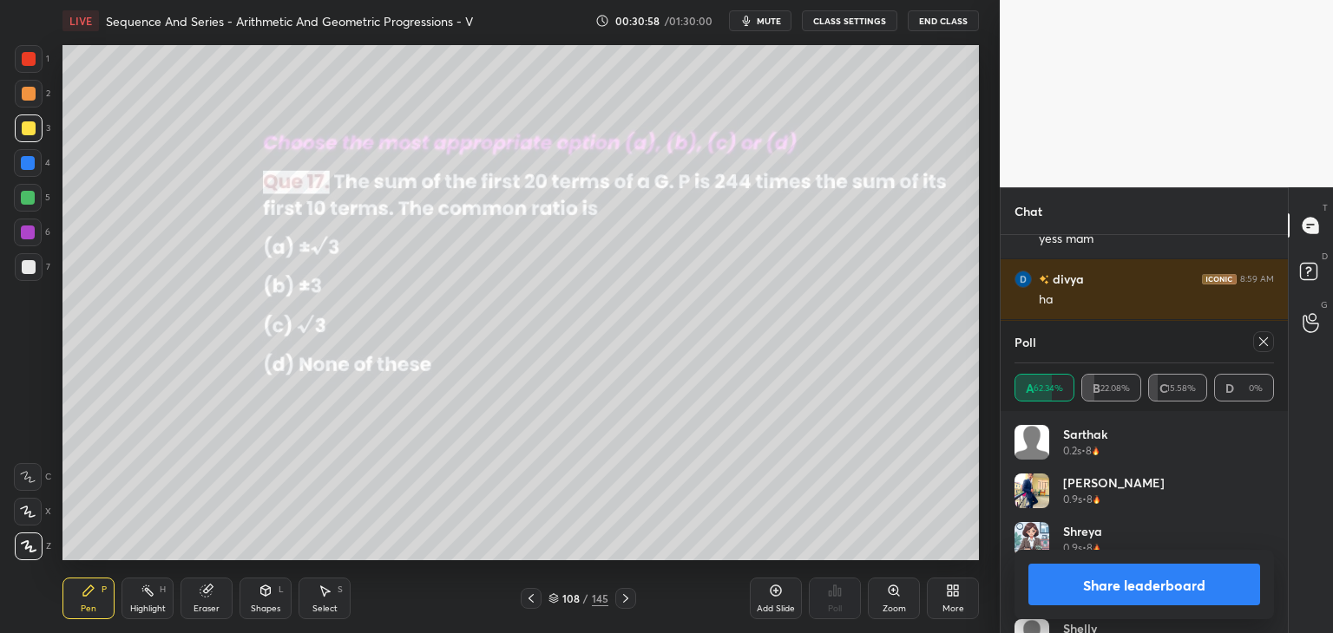
drag, startPoint x: 1262, startPoint y: 342, endPoint x: 1251, endPoint y: 353, distance: 15.4
click at [1261, 342] on icon at bounding box center [1264, 342] width 14 height 14
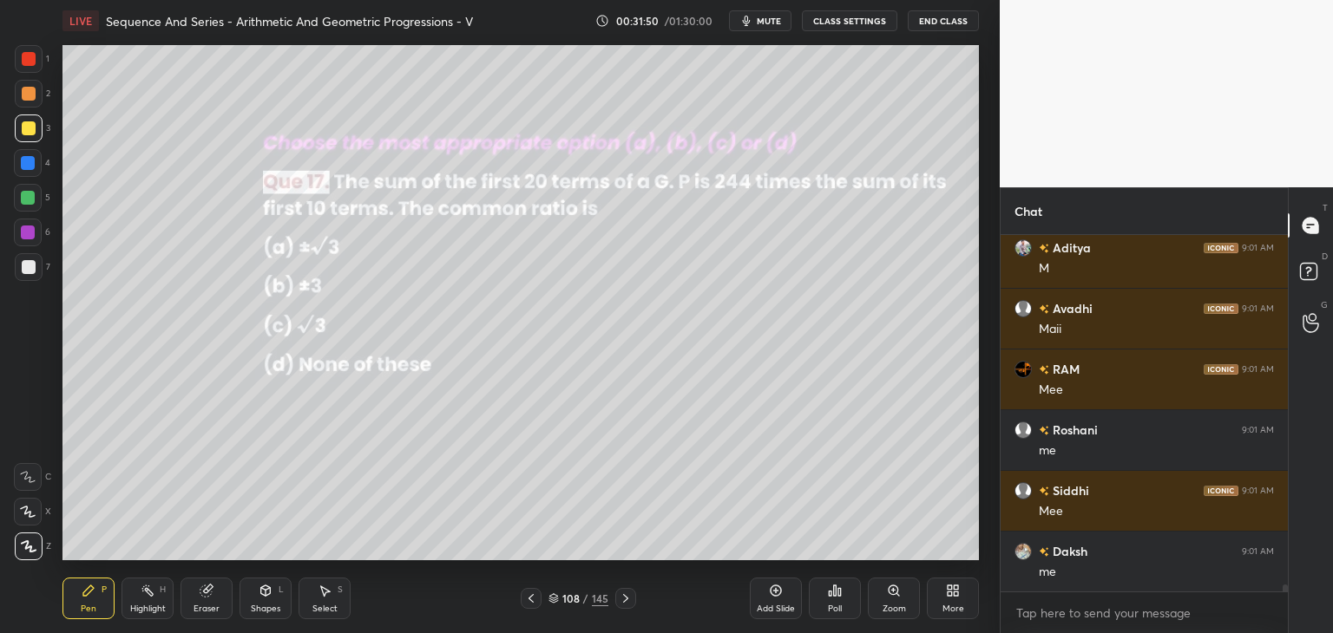
click at [209, 598] on div "Eraser" at bounding box center [207, 599] width 52 height 42
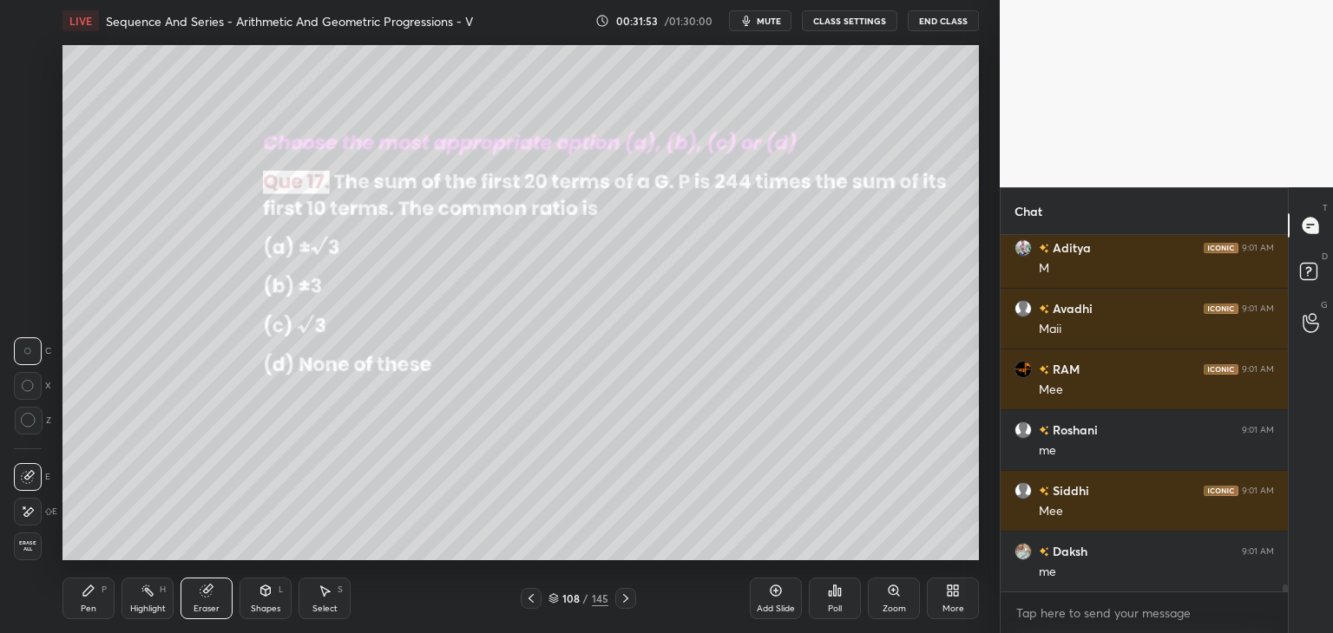
drag, startPoint x: 93, startPoint y: 597, endPoint x: 107, endPoint y: 567, distance: 33.4
click at [94, 598] on icon at bounding box center [89, 591] width 14 height 14
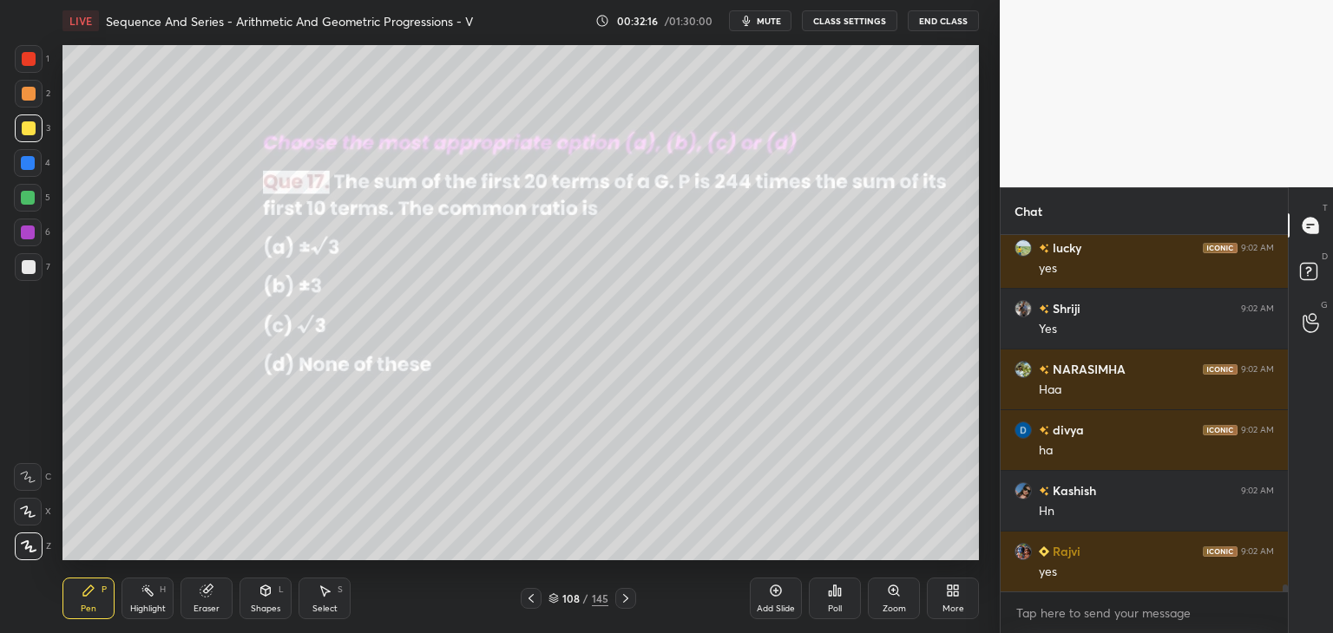
scroll to position [18321, 0]
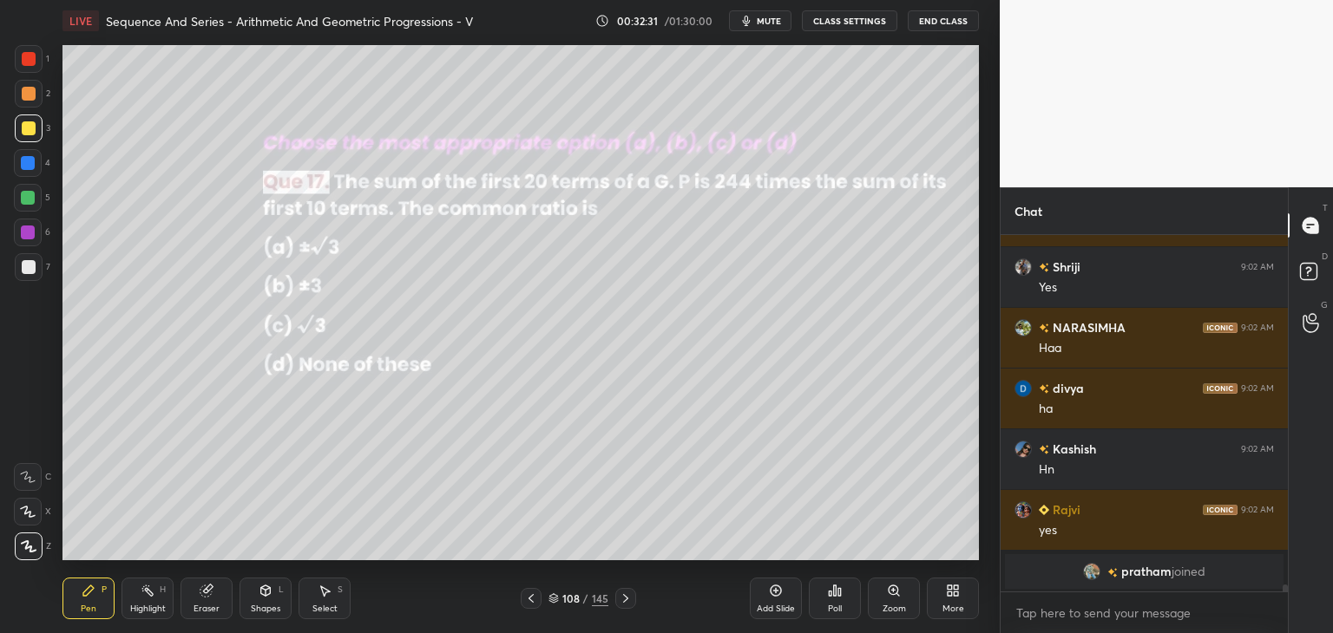
click at [23, 266] on div at bounding box center [29, 267] width 14 height 14
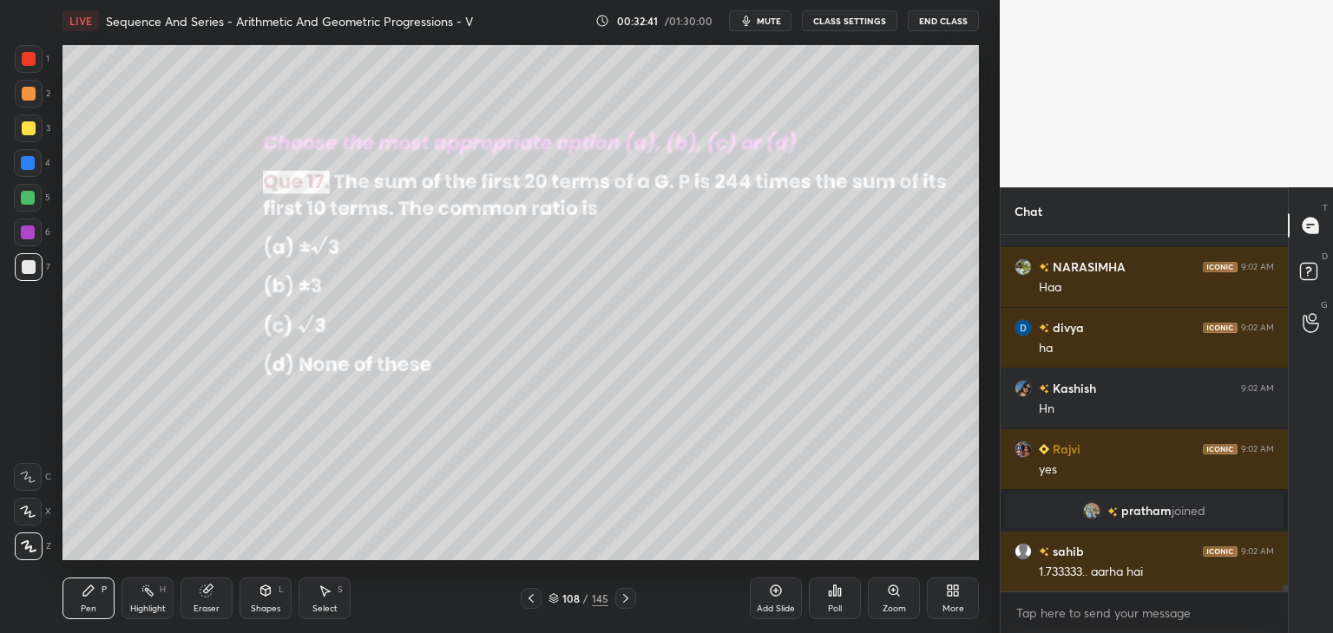
scroll to position [17647, 0]
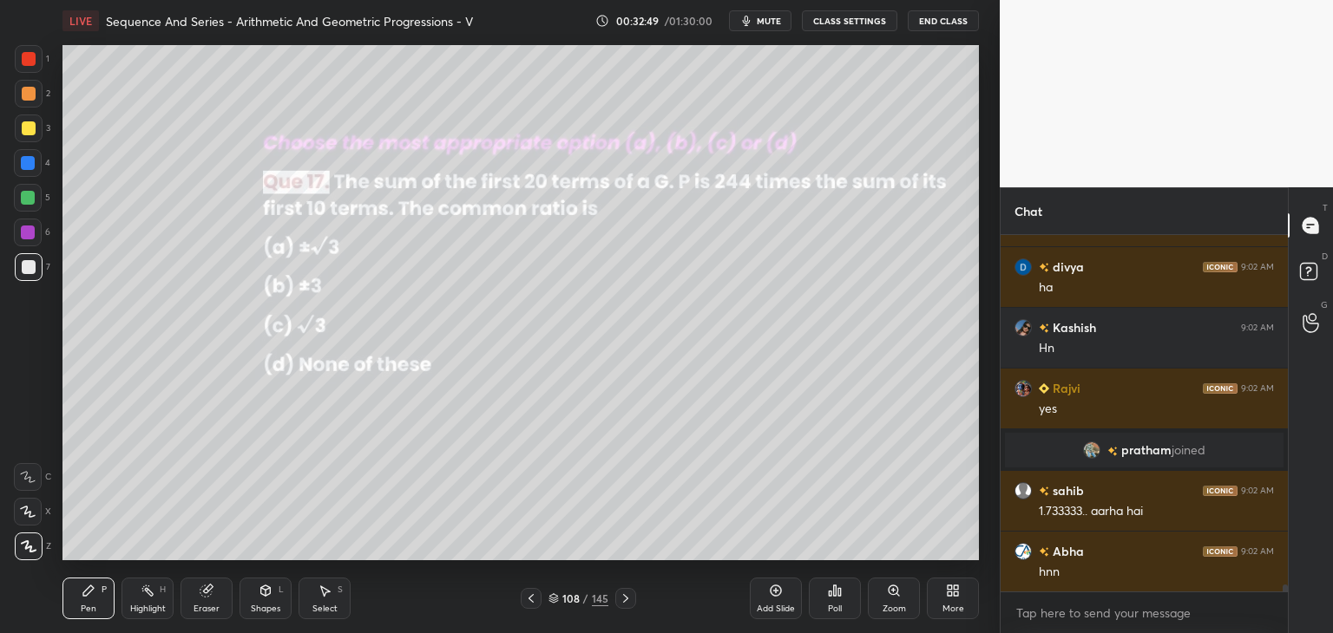
click at [338, 595] on div "Select S" at bounding box center [325, 599] width 52 height 42
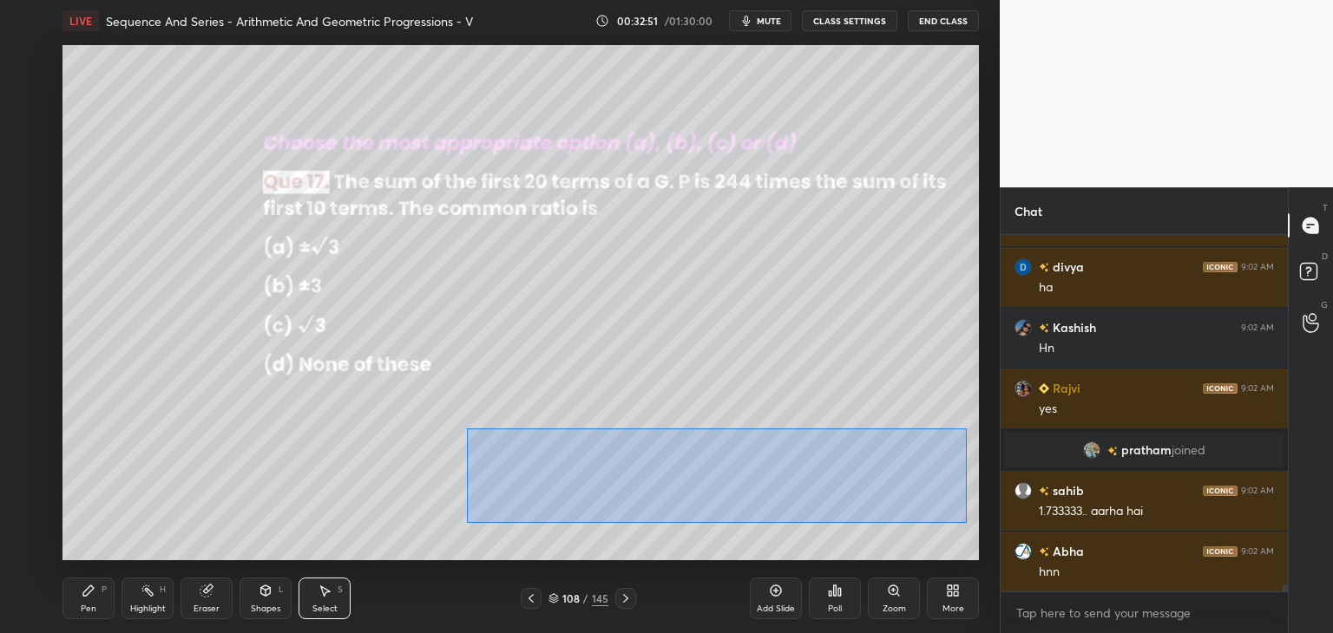
drag, startPoint x: 502, startPoint y: 445, endPoint x: 954, endPoint y: 524, distance: 458.1
click at [958, 525] on div "0 ° Undo Copy Duplicate Duplicate to new slide Delete" at bounding box center [520, 302] width 916 height 515
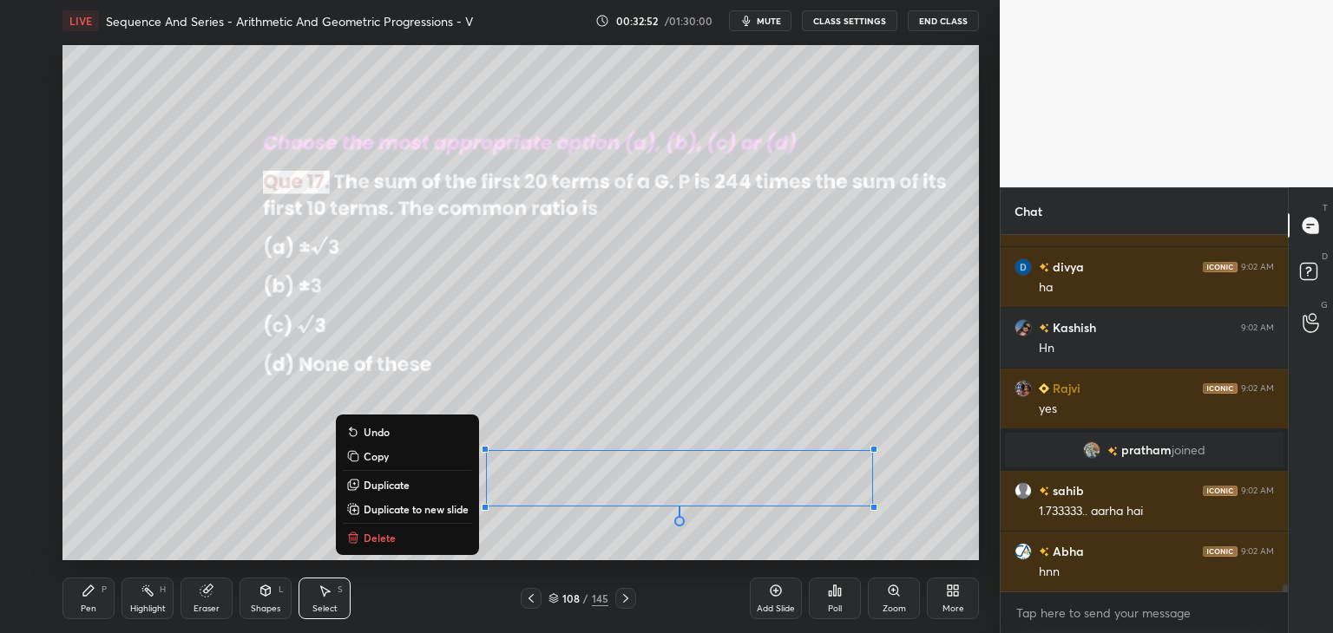
scroll to position [17708, 0]
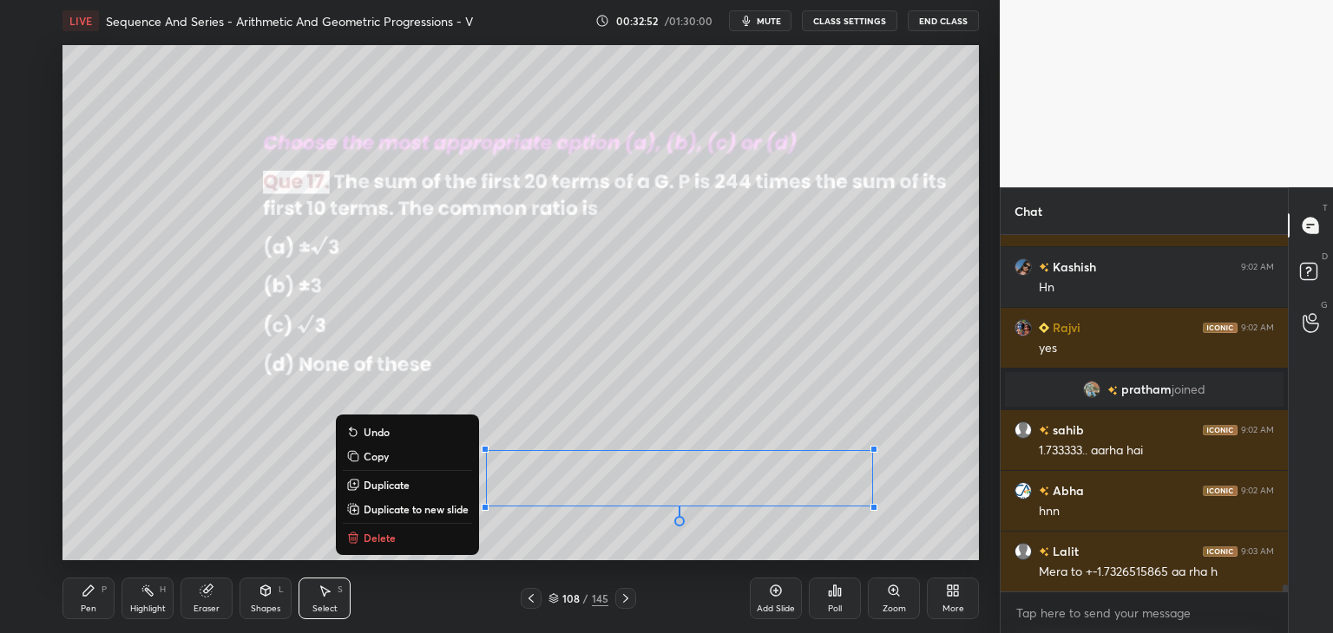
click at [364, 455] on p "Copy" at bounding box center [376, 457] width 25 height 14
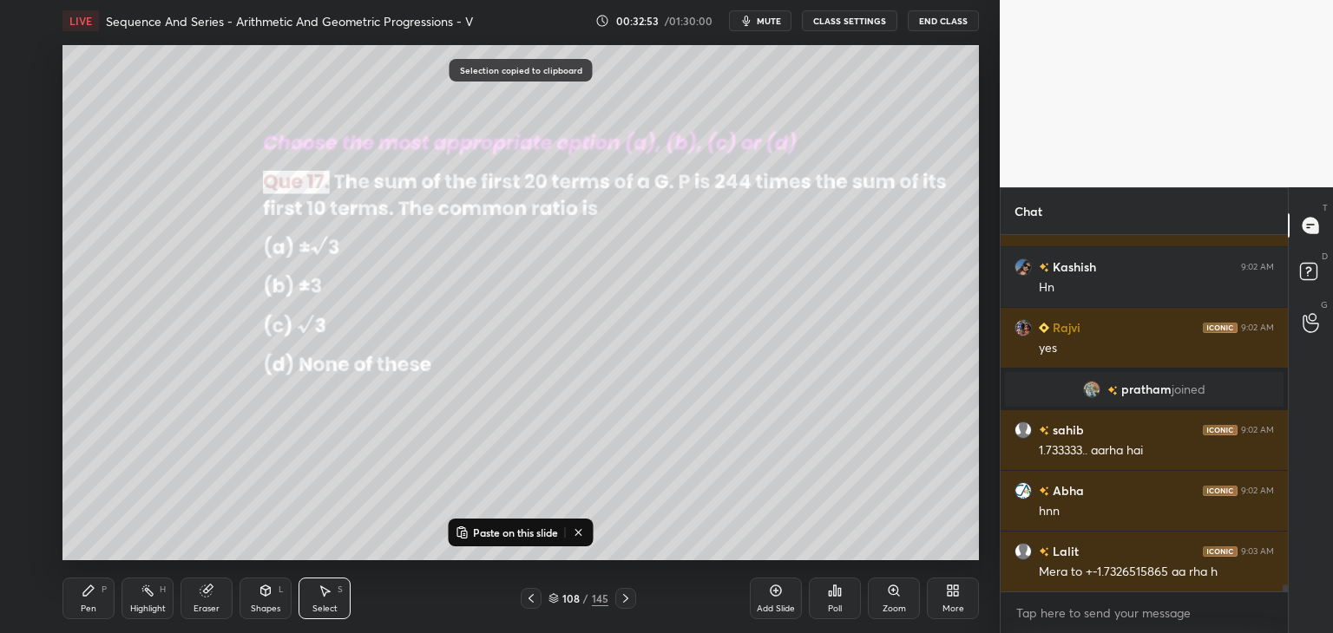
click at [770, 607] on div "Add Slide" at bounding box center [776, 609] width 38 height 9
click at [469, 531] on button "Paste on this slide" at bounding box center [506, 532] width 109 height 21
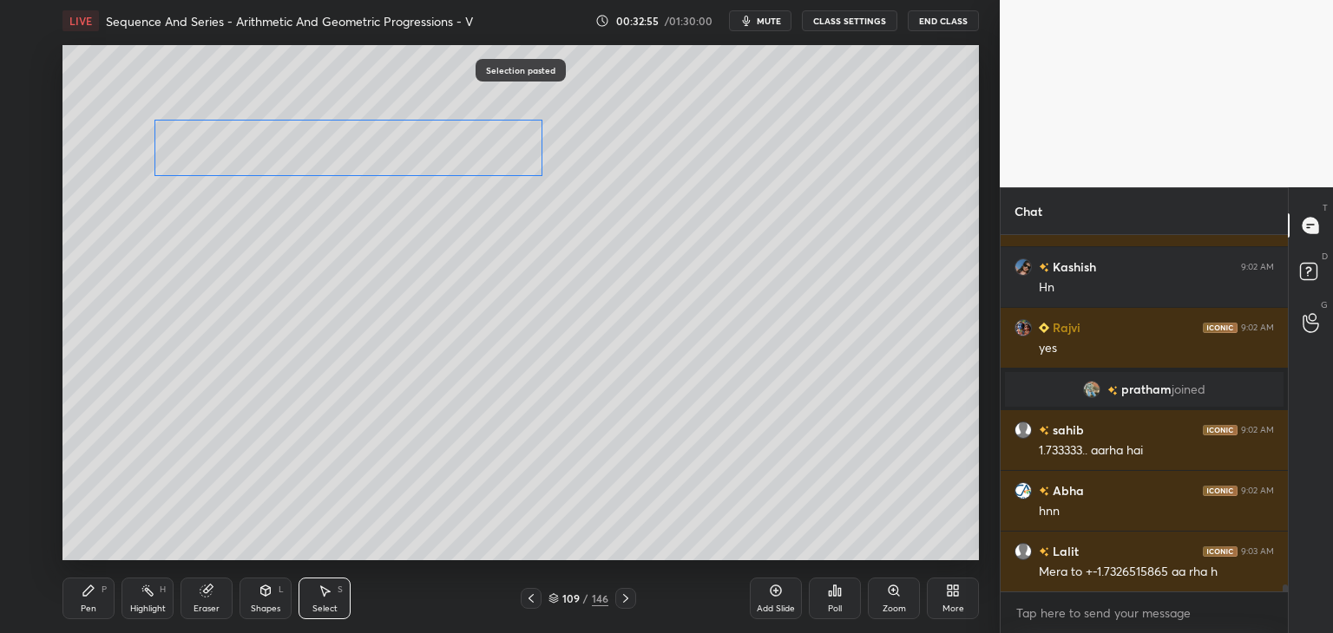
drag, startPoint x: 611, startPoint y: 465, endPoint x: 280, endPoint y: 136, distance: 466.4
click at [279, 129] on div "0 ° Undo Copy Paste here Duplicate Duplicate to new slide Delete" at bounding box center [520, 302] width 916 height 515
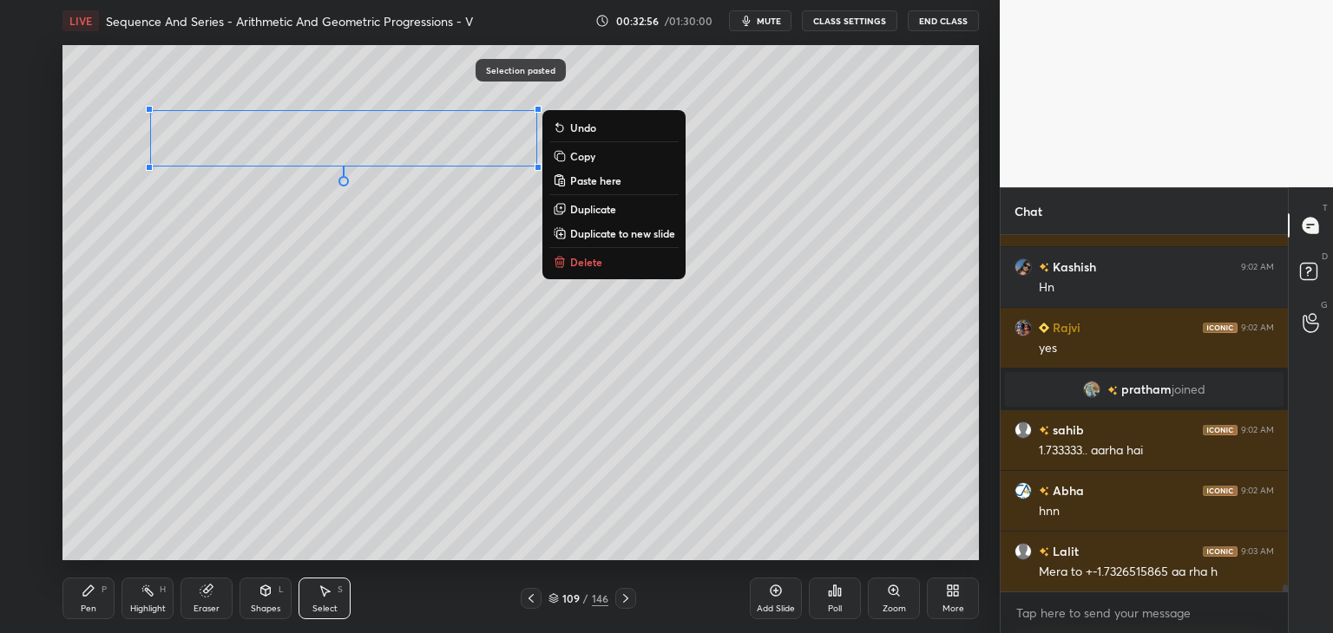
click at [195, 345] on div "0 ° Undo Copy Paste here Duplicate Duplicate to new slide Delete" at bounding box center [520, 302] width 916 height 515
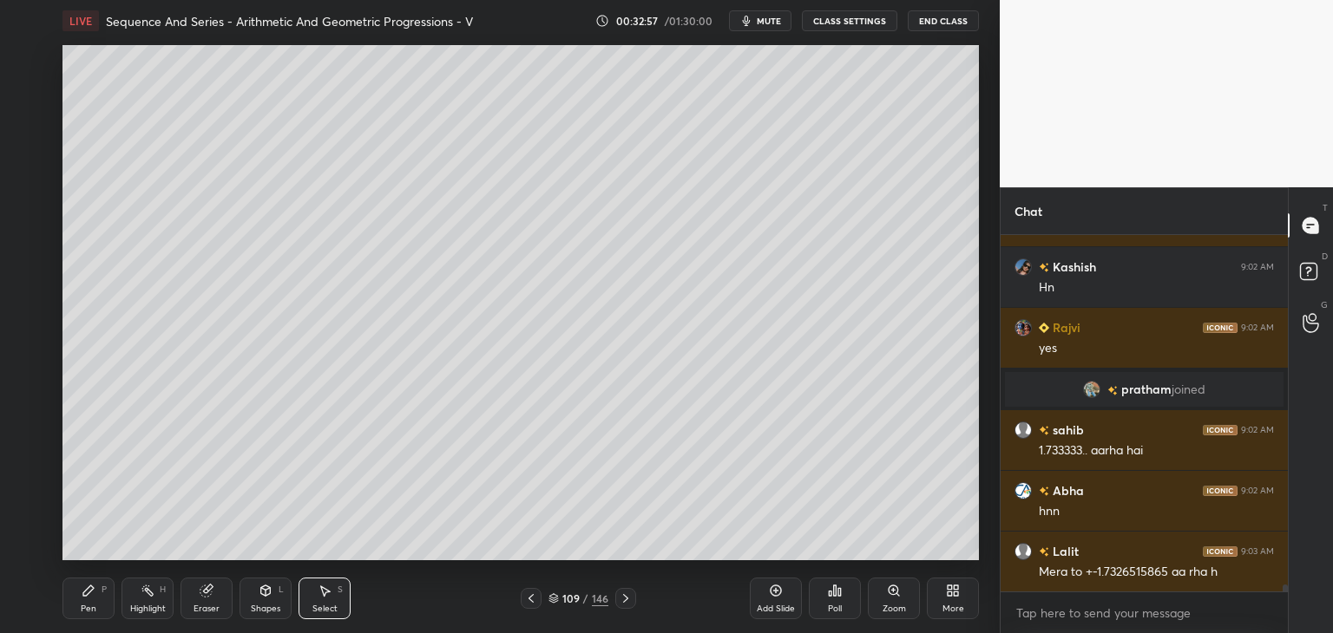
click at [87, 605] on div "Pen" at bounding box center [89, 609] width 16 height 9
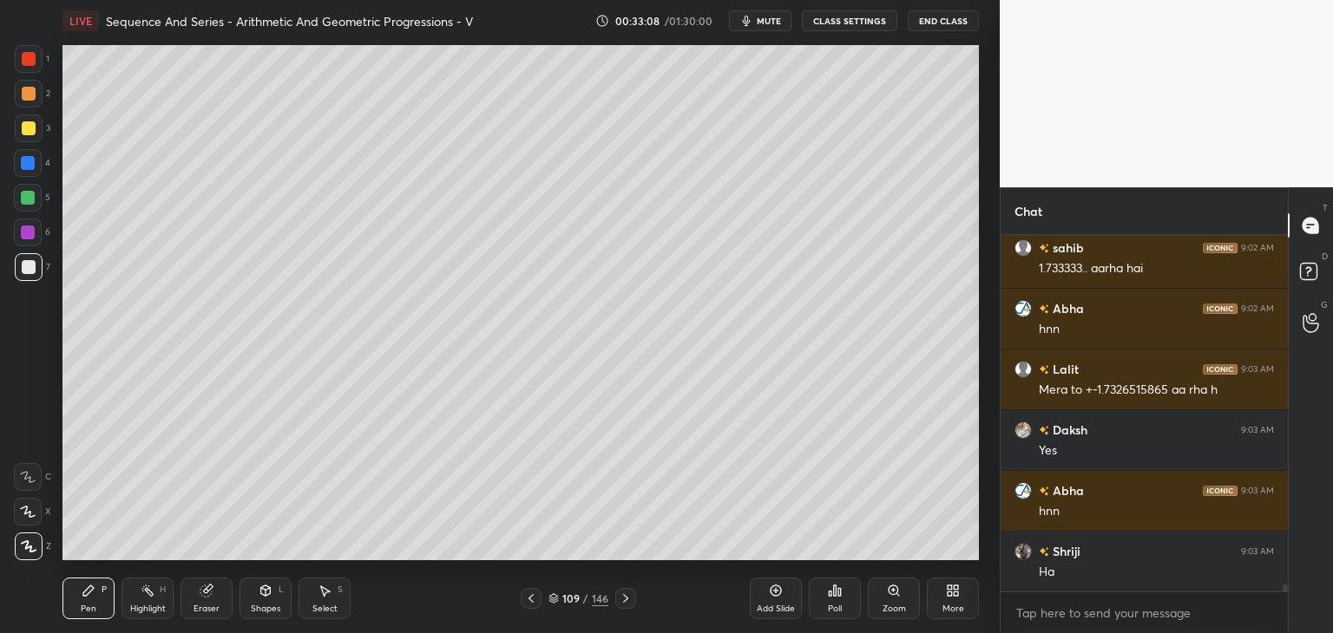
scroll to position [17951, 0]
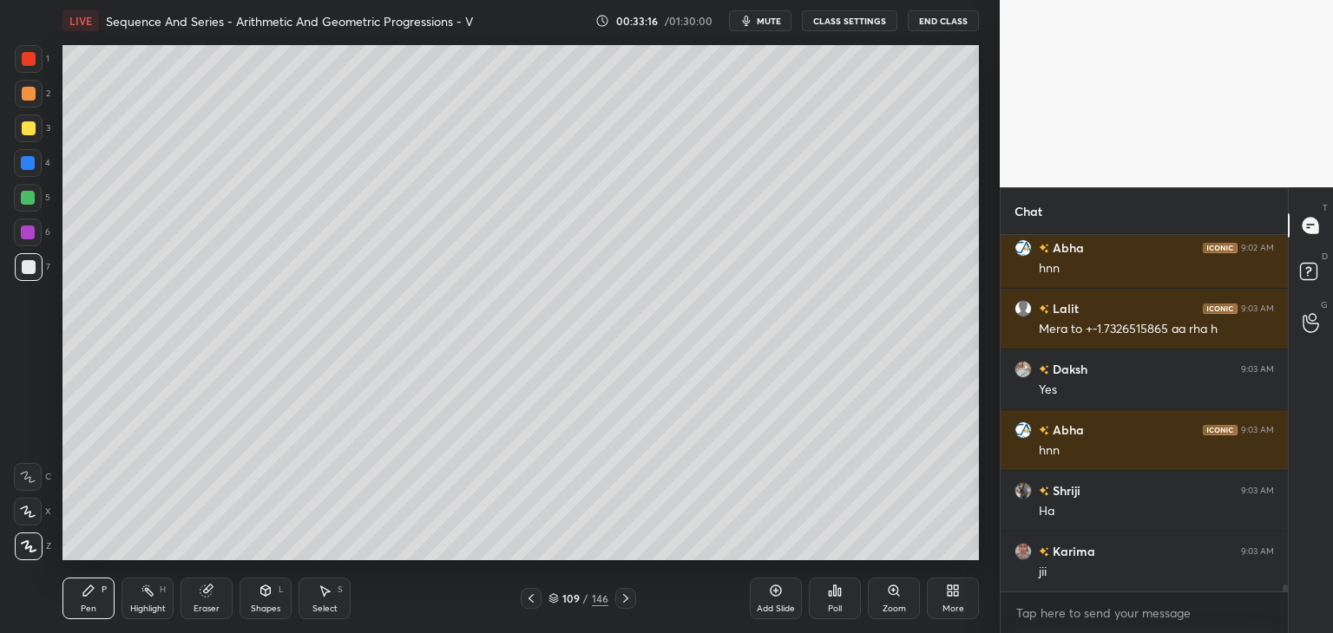
click at [26, 195] on div at bounding box center [28, 198] width 14 height 14
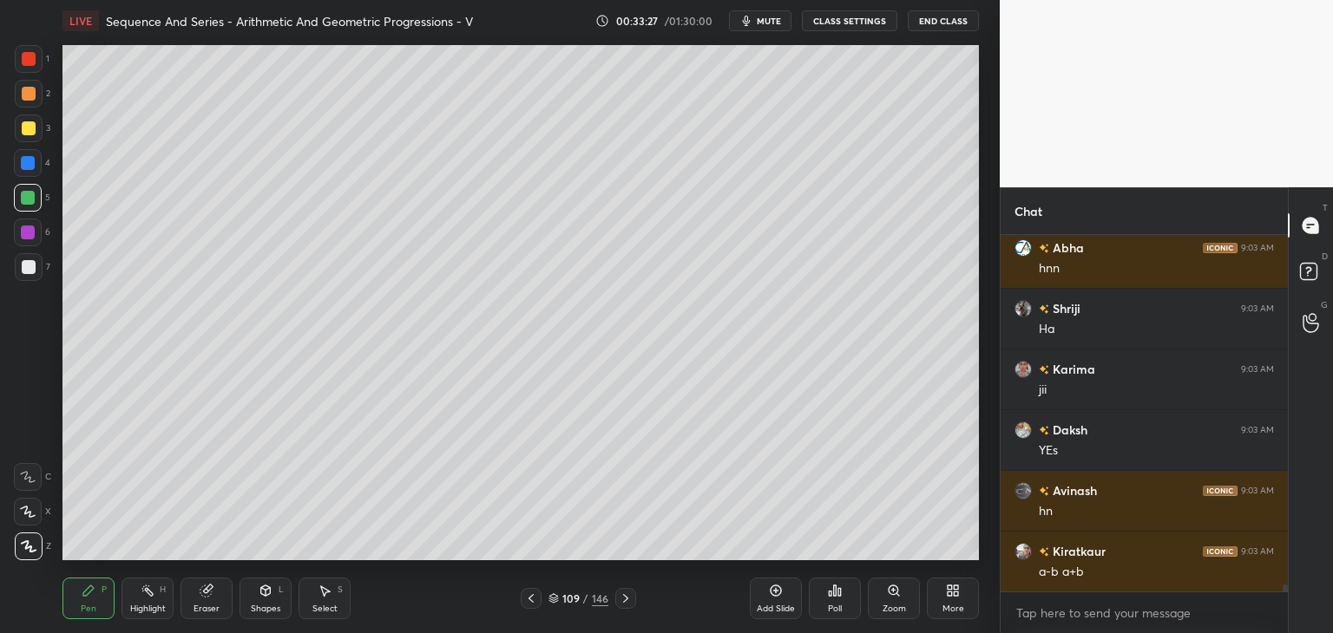
scroll to position [18194, 0]
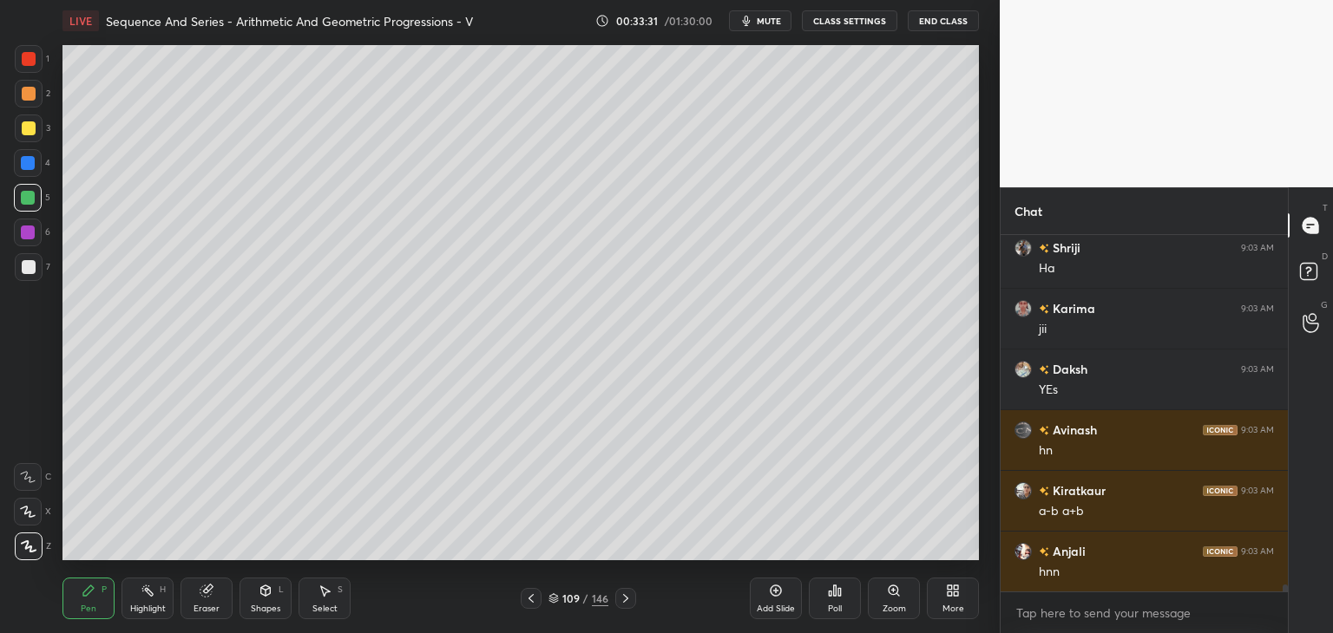
click at [23, 270] on div at bounding box center [29, 267] width 14 height 14
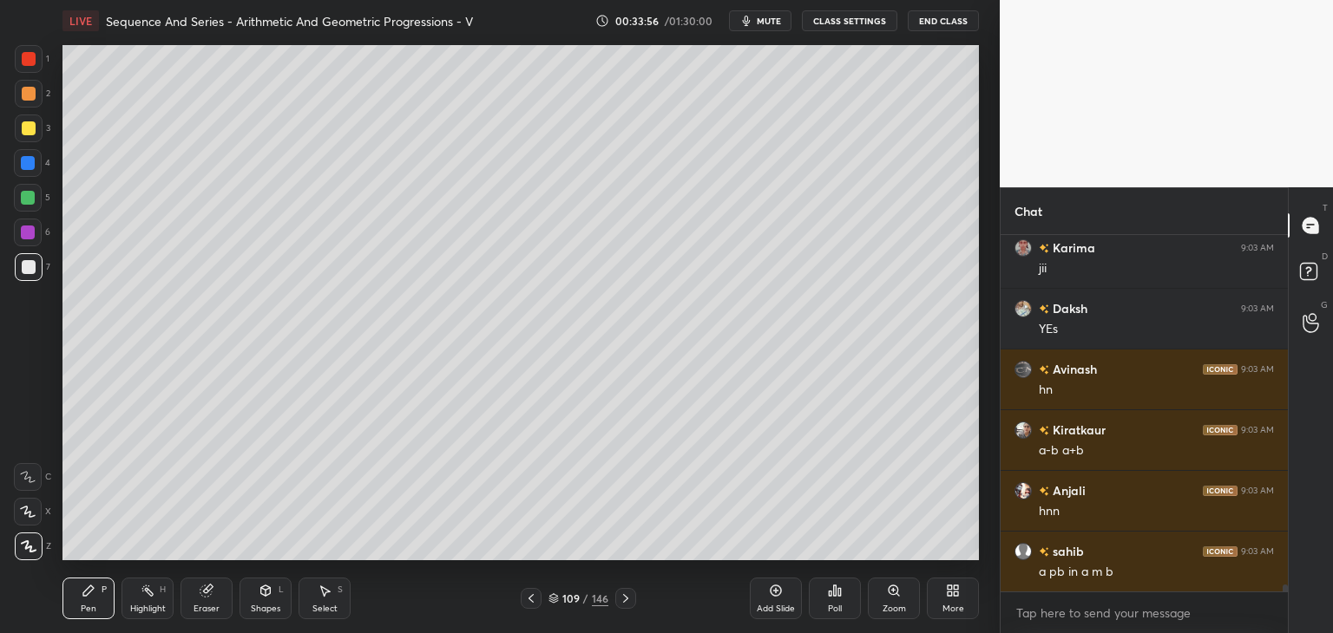
scroll to position [18297, 0]
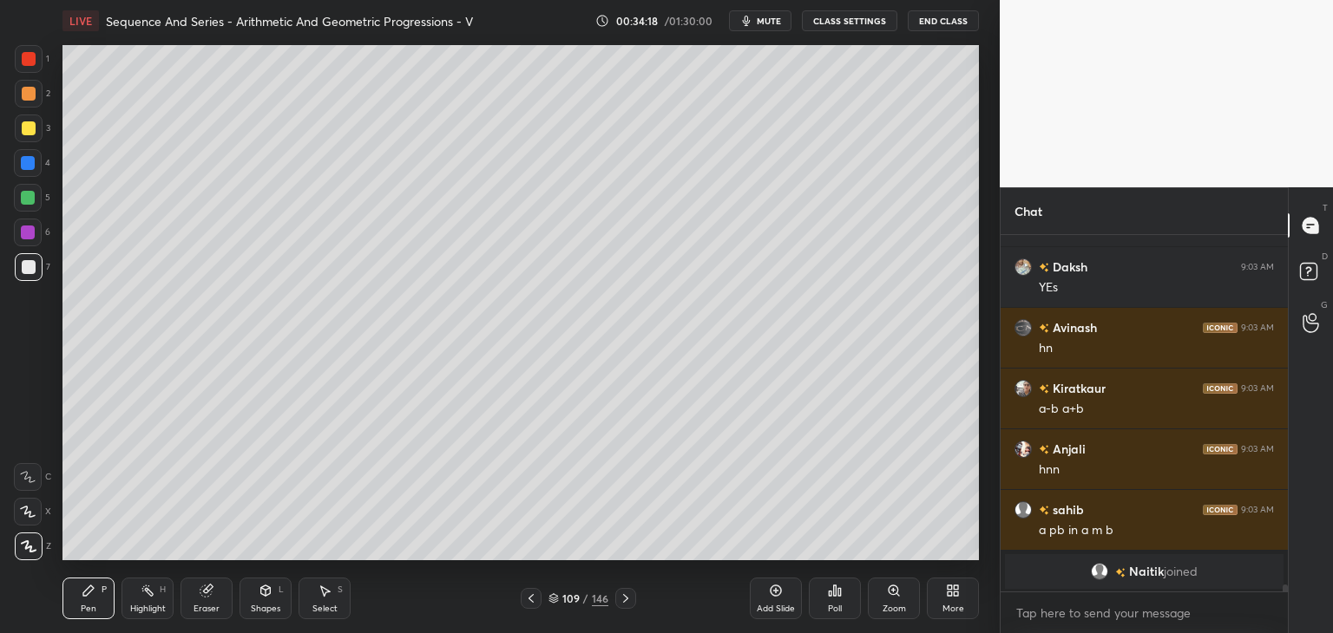
click at [530, 598] on icon at bounding box center [531, 599] width 14 height 14
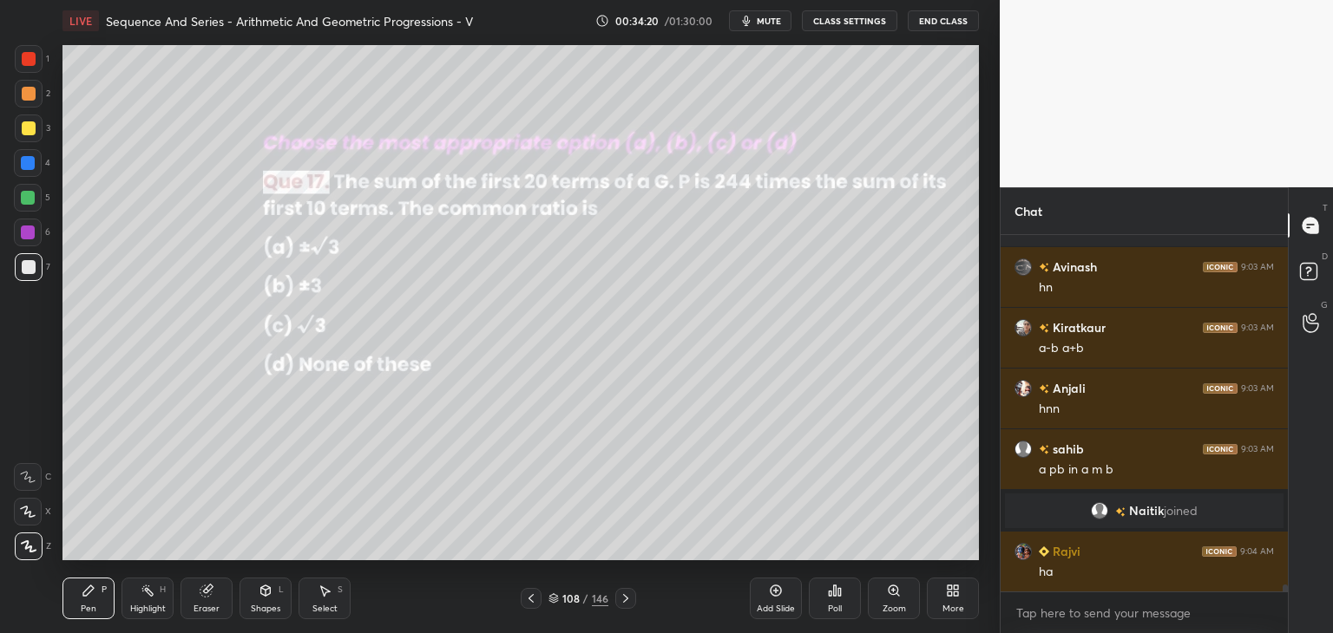
scroll to position [18175, 0]
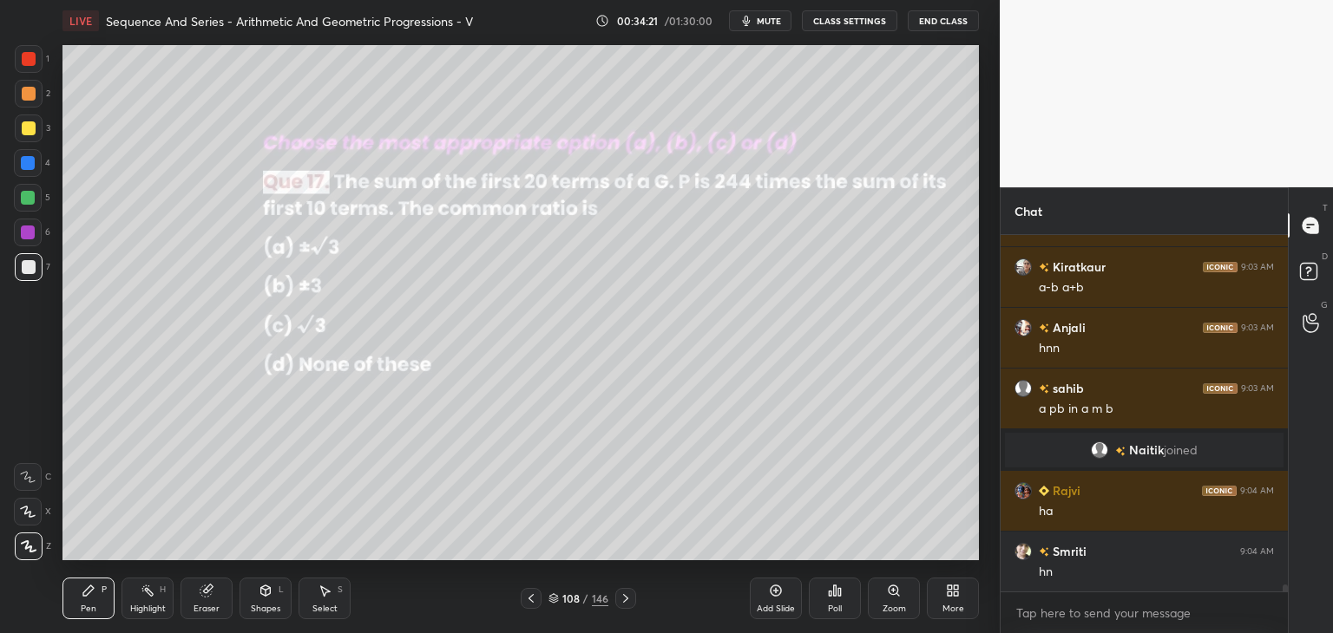
click at [621, 601] on icon at bounding box center [626, 599] width 14 height 14
click at [528, 600] on icon at bounding box center [531, 599] width 14 height 14
click at [628, 602] on icon at bounding box center [626, 599] width 14 height 14
drag, startPoint x: 537, startPoint y: 601, endPoint x: 528, endPoint y: 563, distance: 38.5
click at [536, 601] on icon at bounding box center [531, 599] width 14 height 14
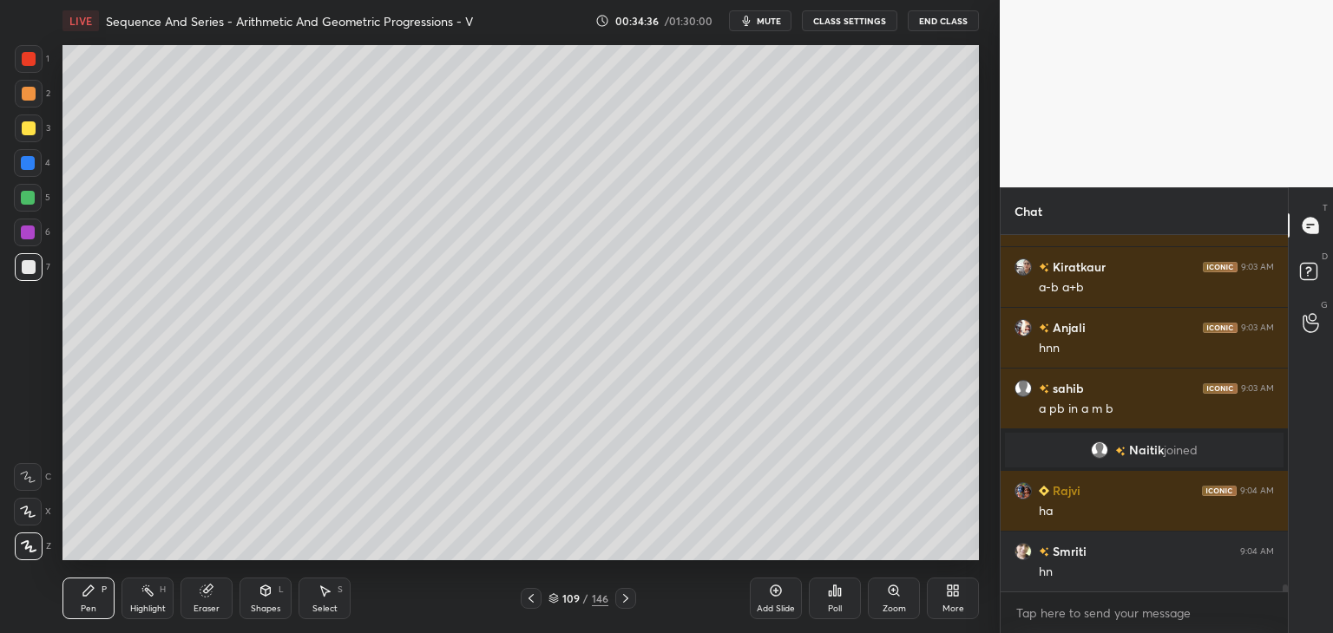
scroll to position [18236, 0]
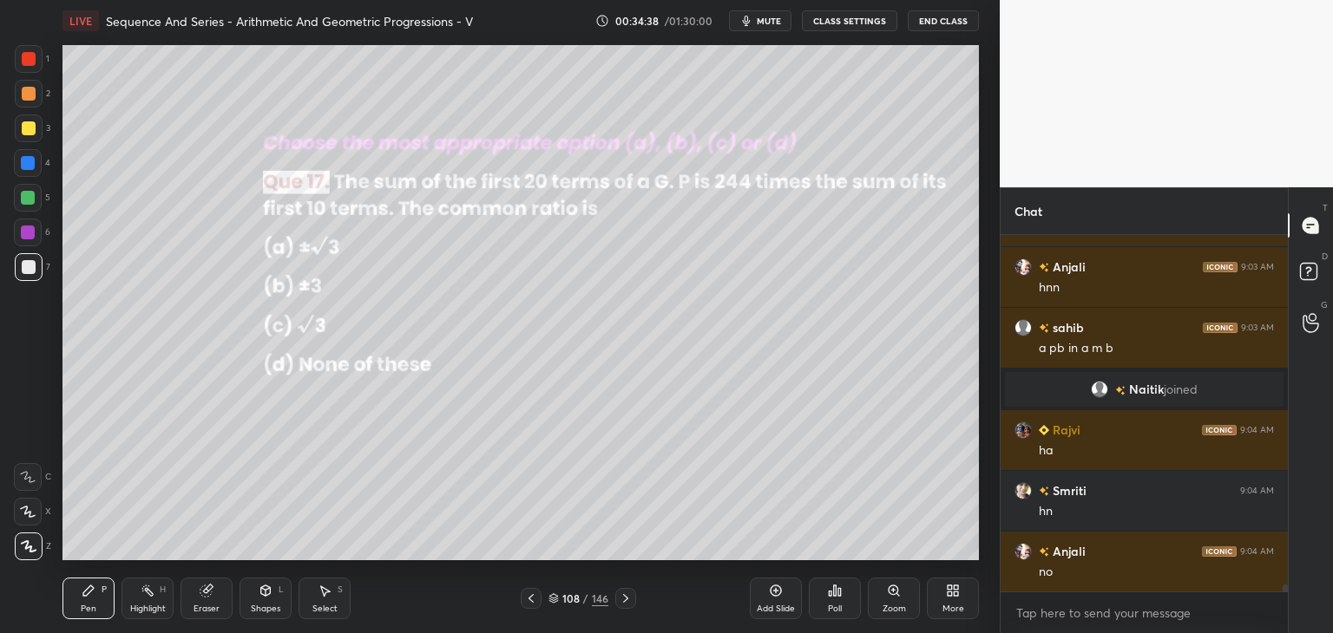
drag, startPoint x: 206, startPoint y: 608, endPoint x: 205, endPoint y: 597, distance: 11.3
click at [205, 607] on div "Eraser" at bounding box center [207, 609] width 26 height 9
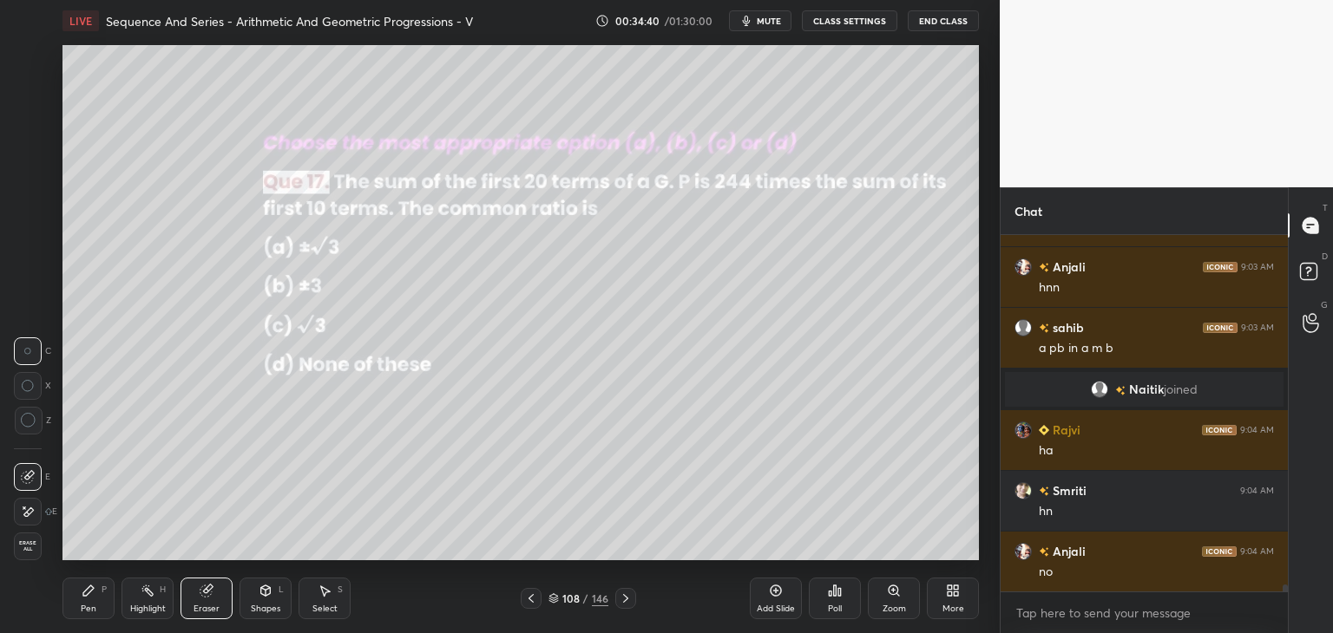
click at [625, 601] on icon at bounding box center [626, 599] width 14 height 14
drag, startPoint x: 97, startPoint y: 605, endPoint x: 203, endPoint y: 567, distance: 112.5
click at [97, 603] on div "Pen P" at bounding box center [88, 599] width 52 height 42
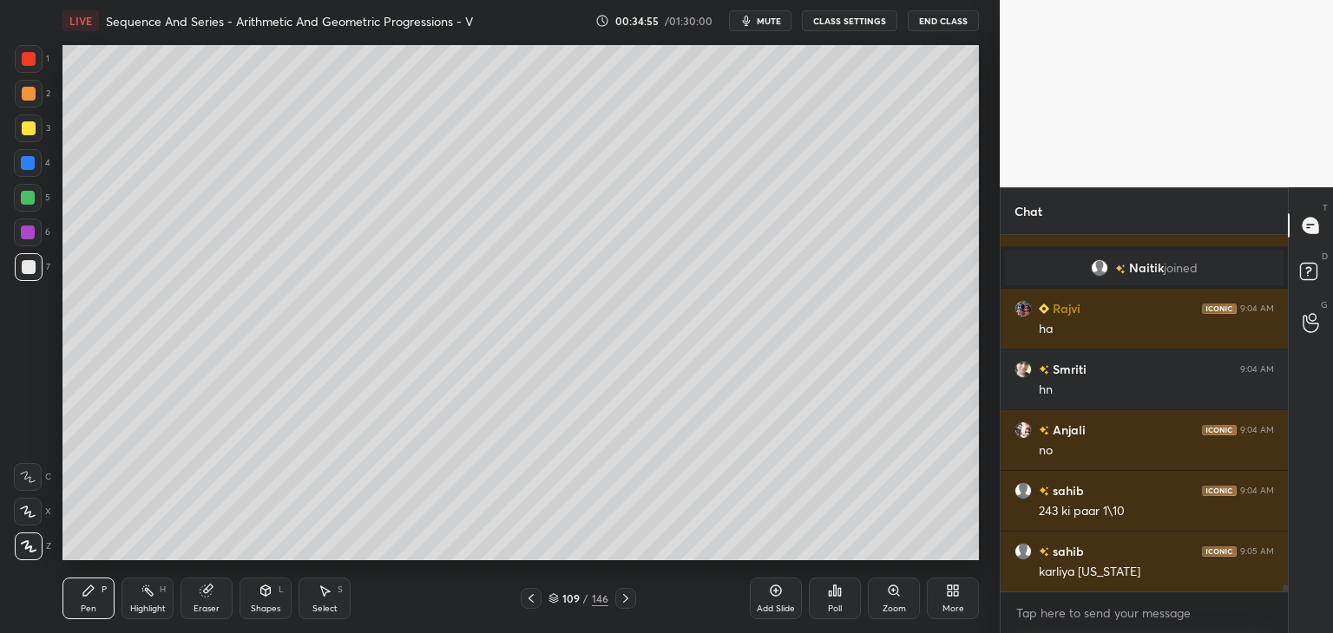
scroll to position [18418, 0]
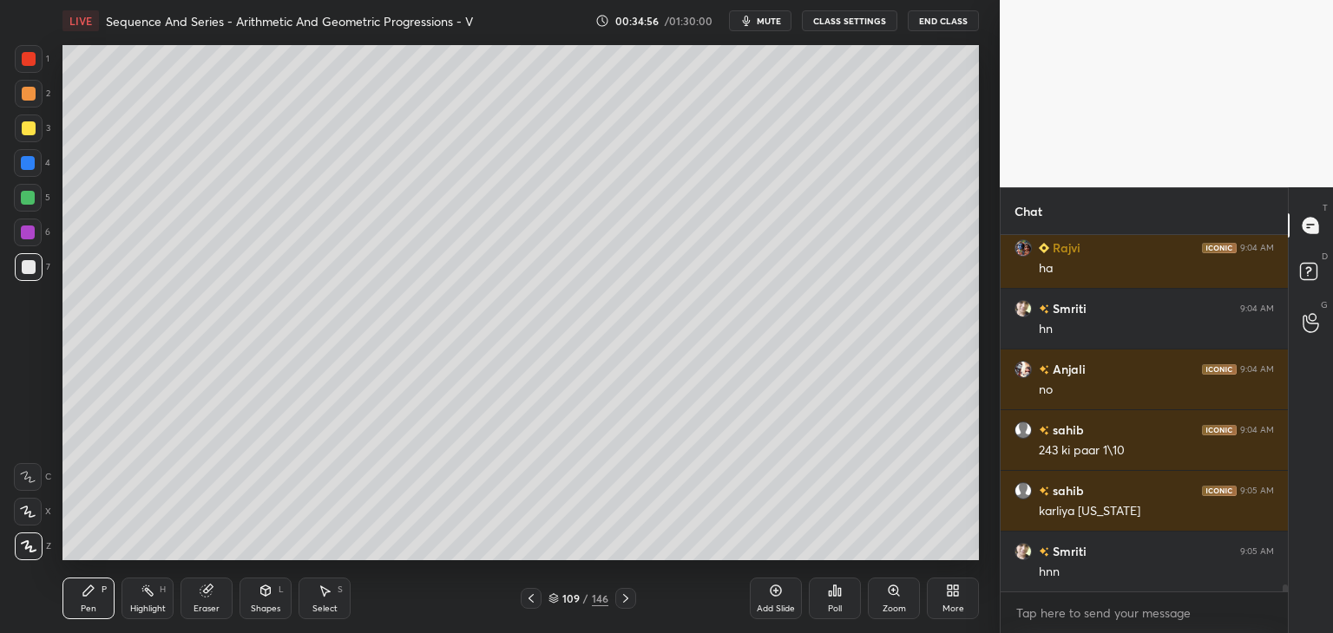
drag, startPoint x: 528, startPoint y: 603, endPoint x: 535, endPoint y: 584, distance: 20.6
click at [528, 603] on icon at bounding box center [531, 599] width 14 height 14
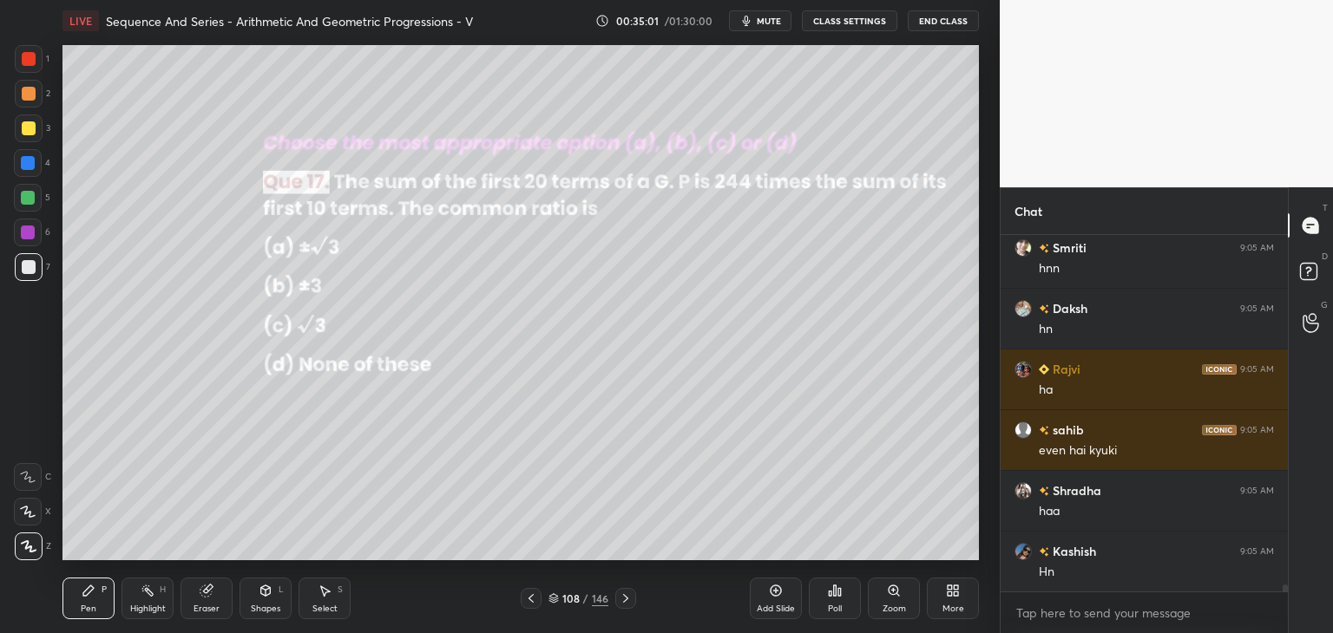
scroll to position [18843, 0]
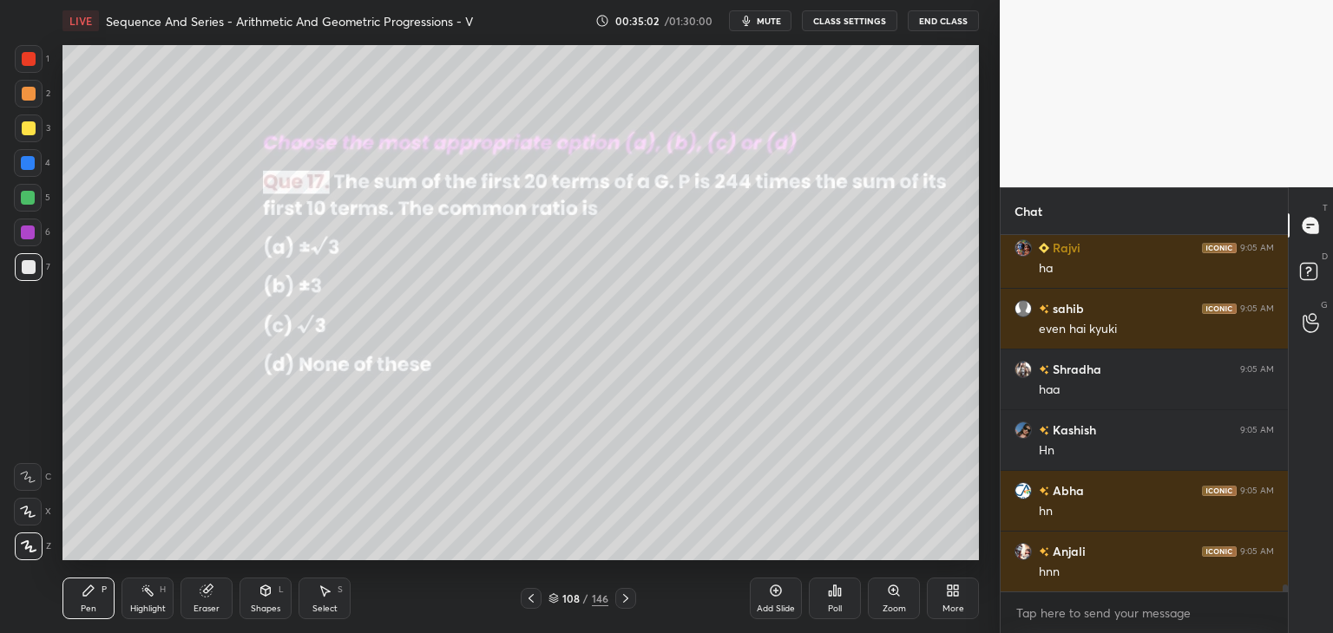
click at [627, 601] on icon at bounding box center [626, 599] width 14 height 14
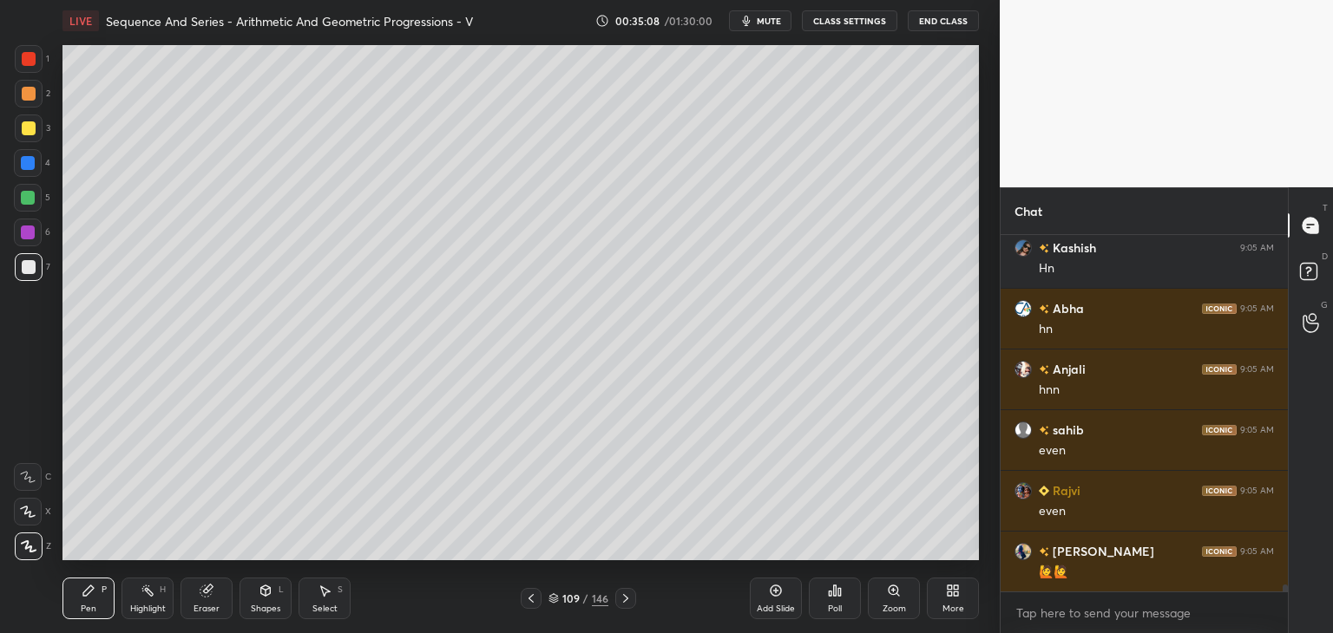
scroll to position [19086, 0]
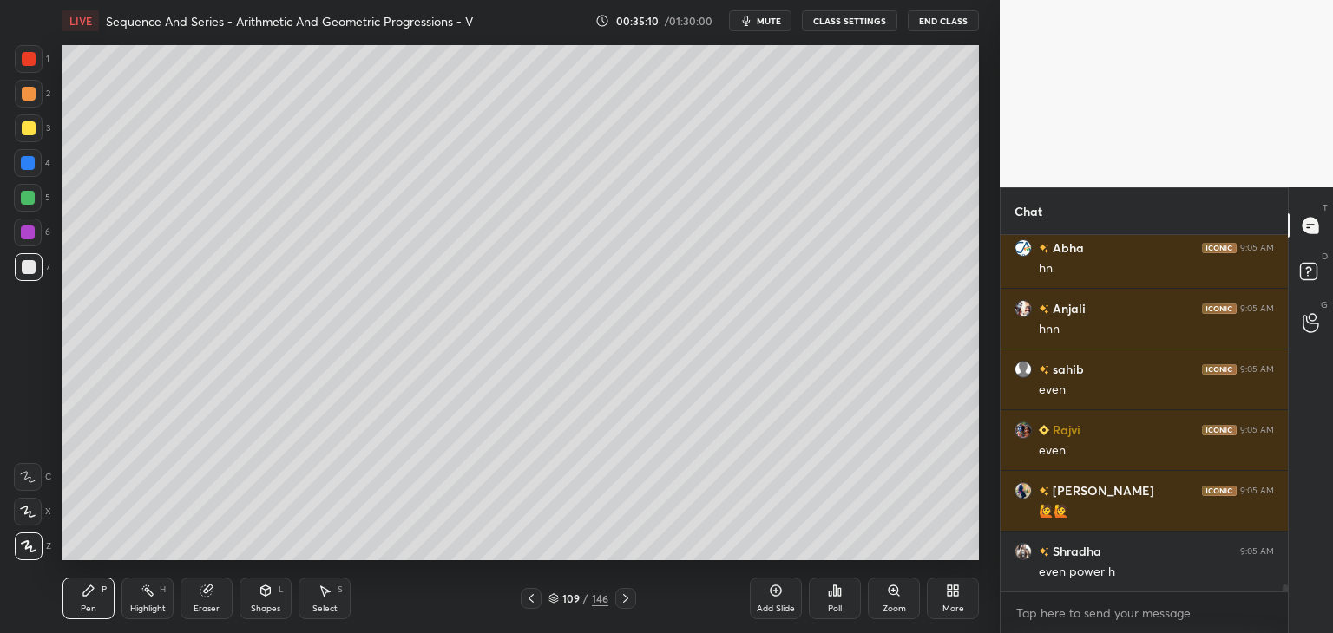
click at [530, 595] on icon at bounding box center [531, 599] width 14 height 14
drag, startPoint x: 627, startPoint y: 601, endPoint x: 650, endPoint y: 563, distance: 44.4
click at [627, 601] on icon at bounding box center [626, 599] width 14 height 14
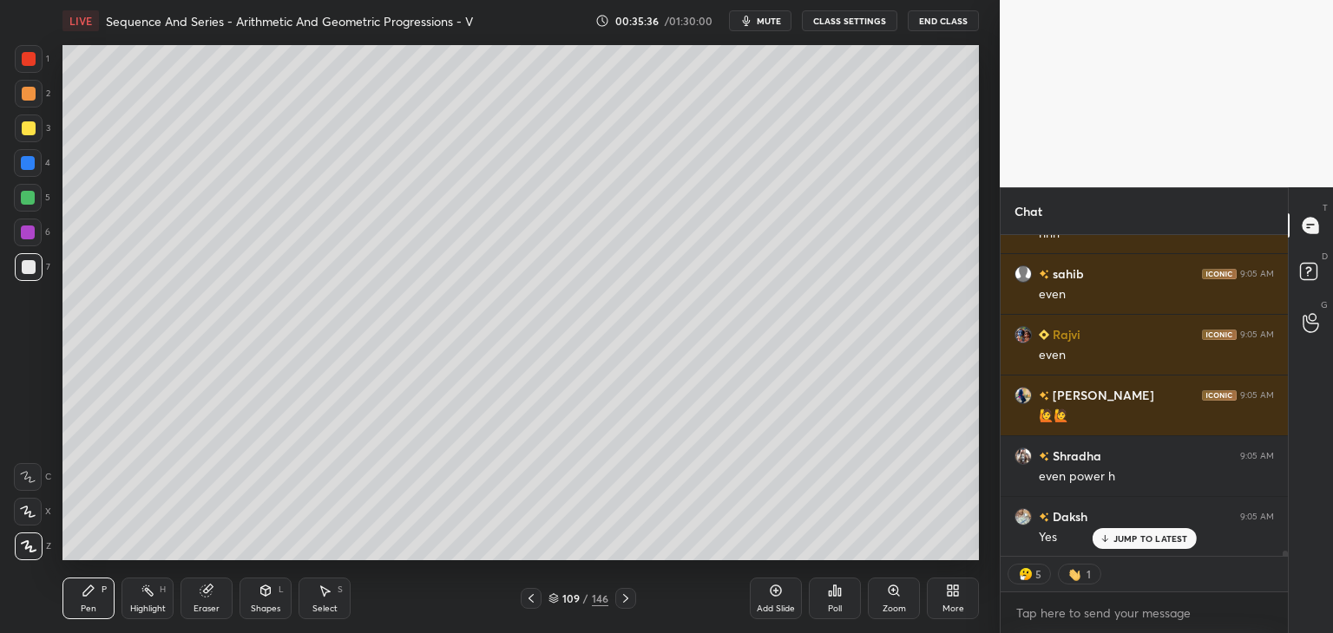
scroll to position [351, 282]
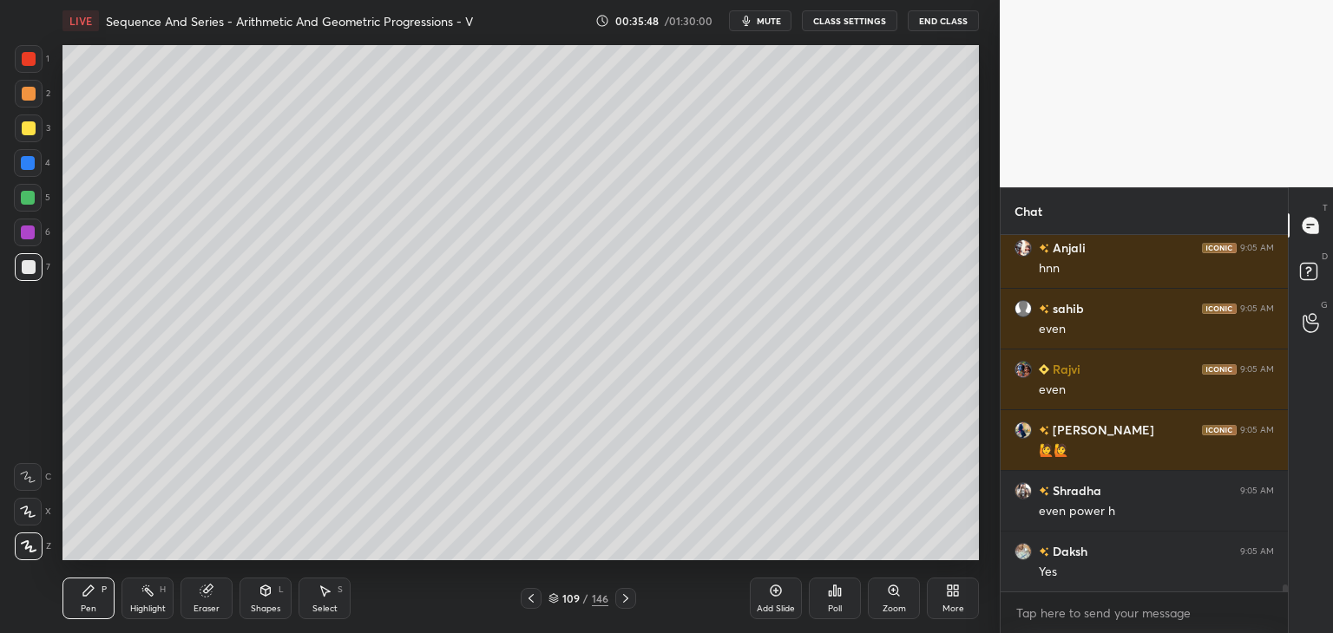
click at [528, 599] on icon at bounding box center [530, 598] width 5 height 9
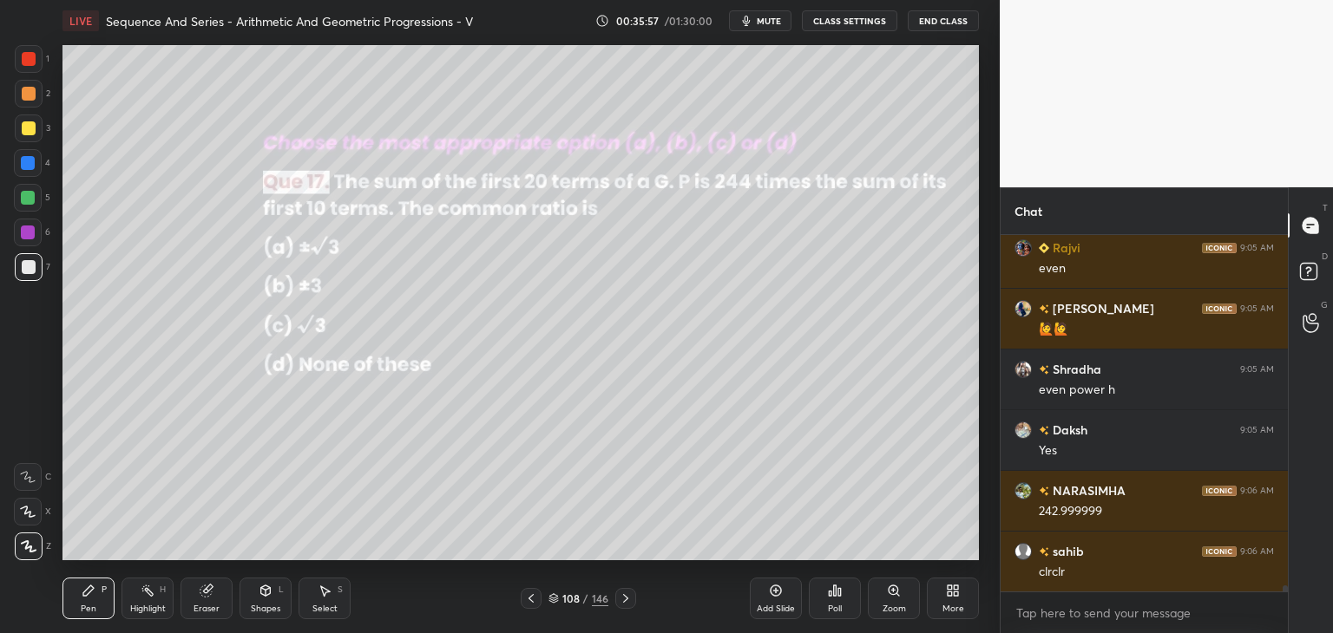
scroll to position [19310, 0]
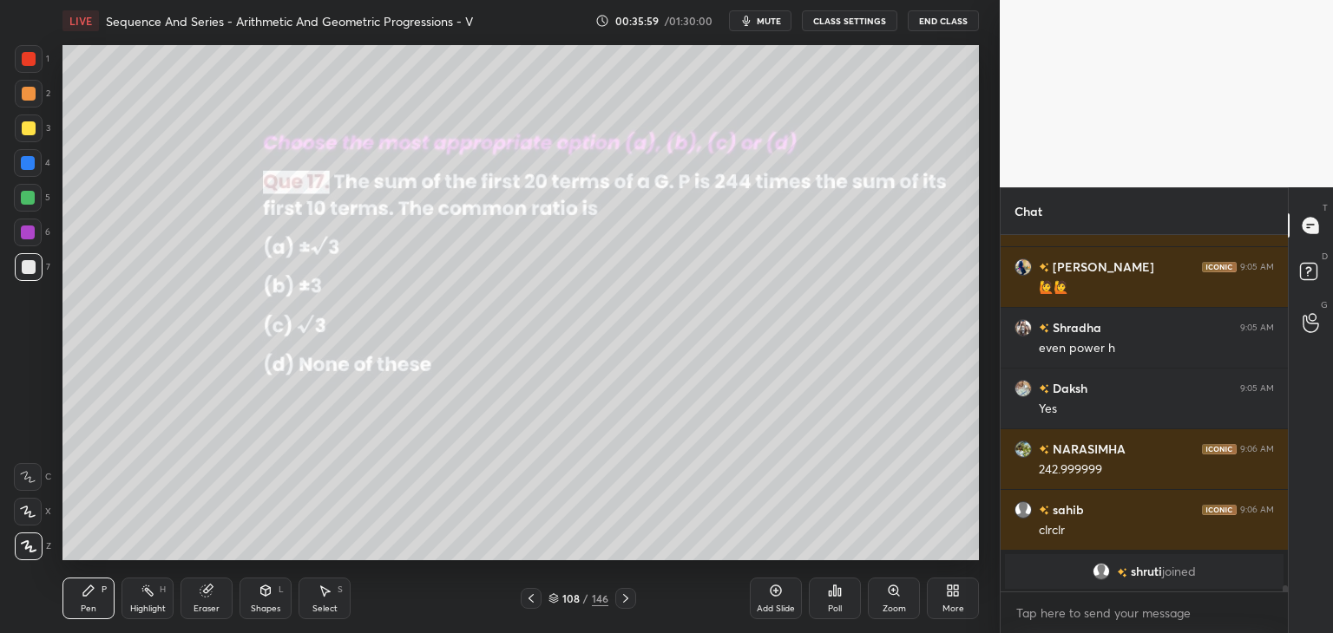
click at [621, 601] on icon at bounding box center [626, 599] width 14 height 14
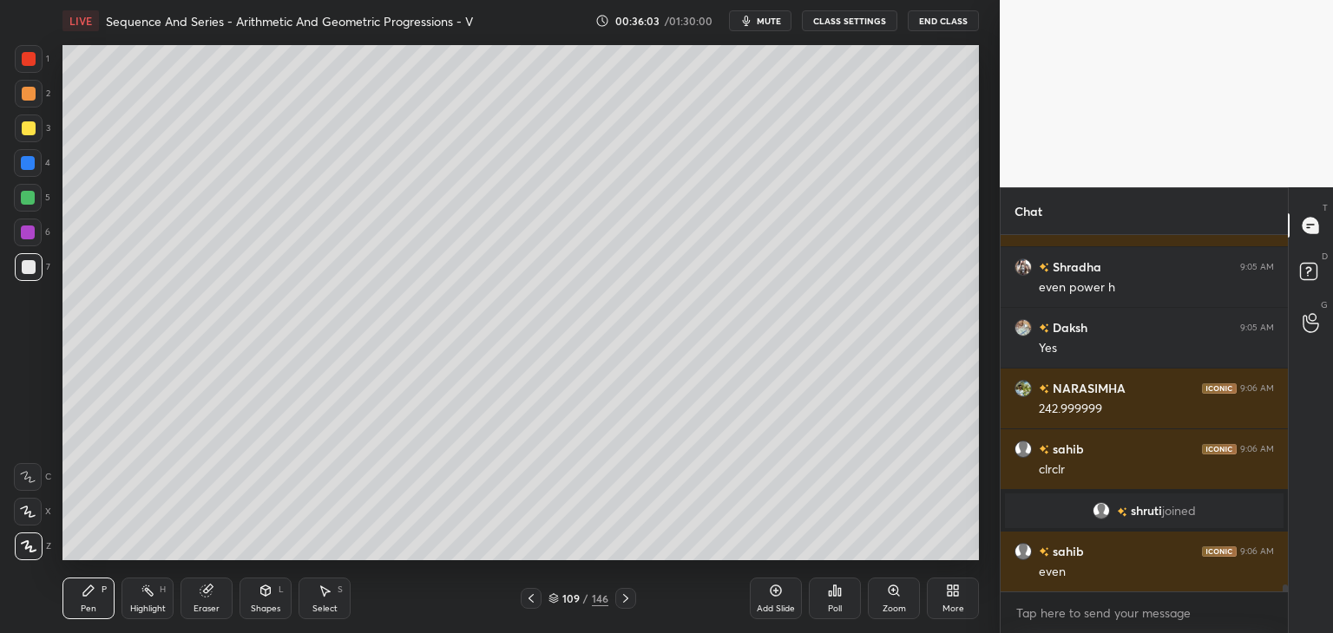
scroll to position [19062, 0]
click at [533, 597] on icon at bounding box center [531, 599] width 14 height 14
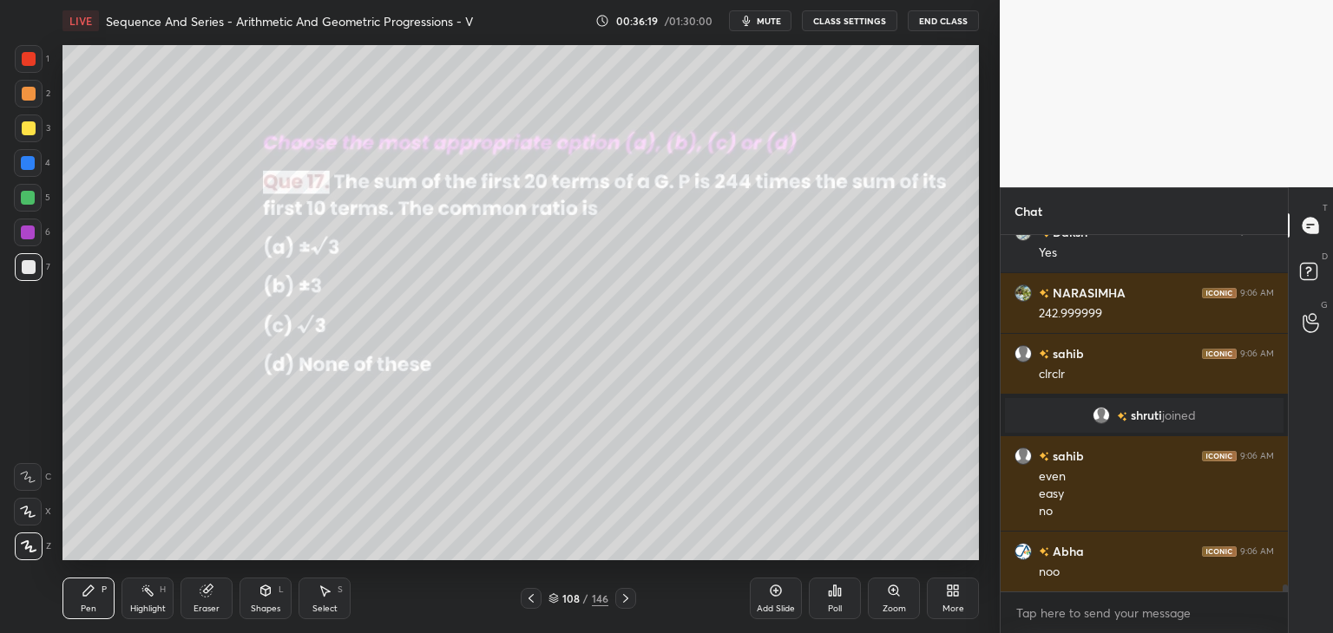
scroll to position [19218, 0]
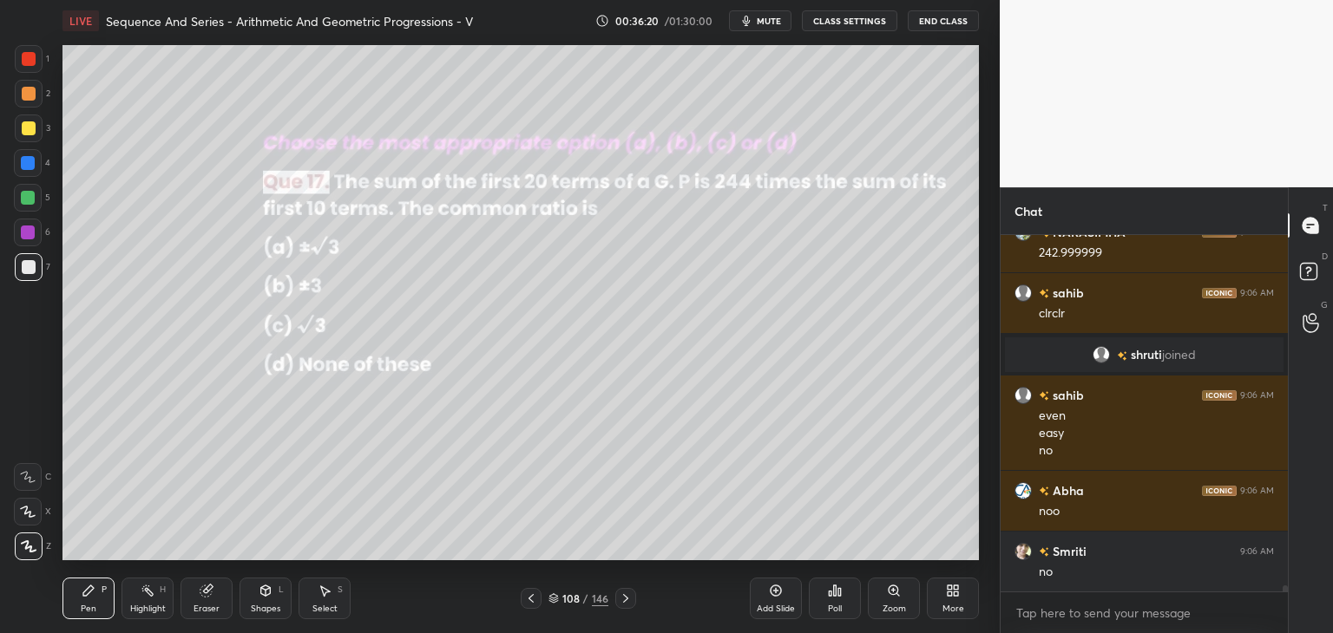
click at [625, 599] on icon at bounding box center [626, 599] width 14 height 14
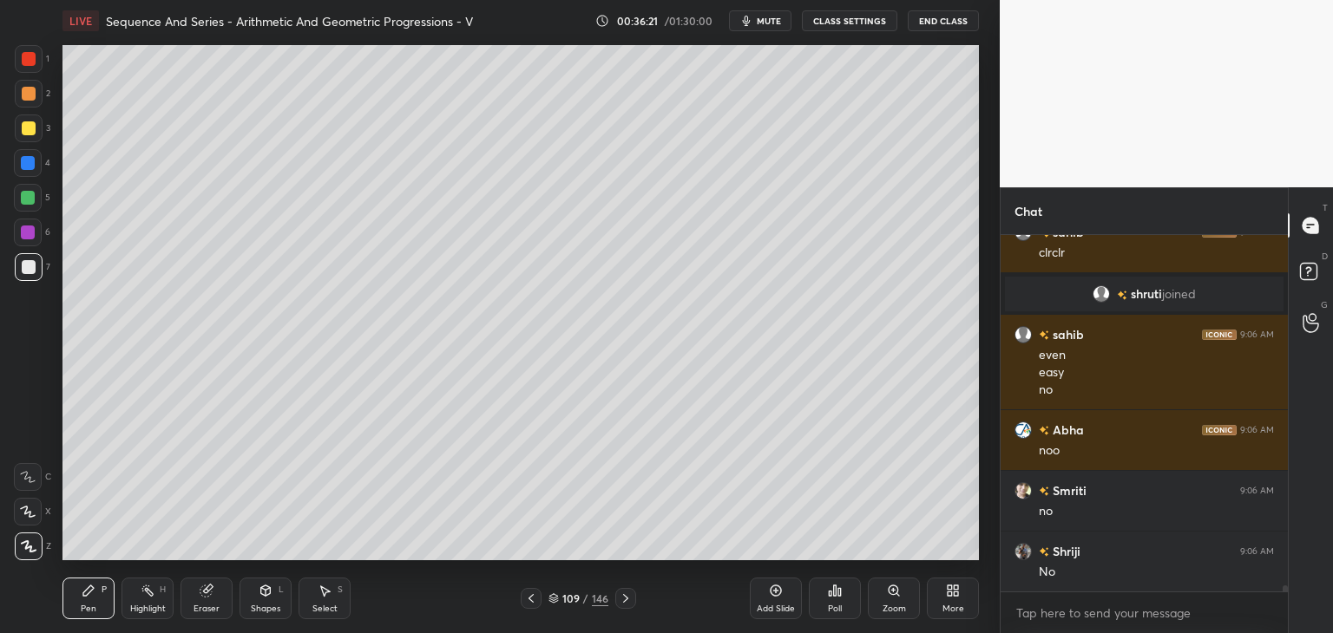
click at [628, 600] on icon at bounding box center [626, 599] width 14 height 14
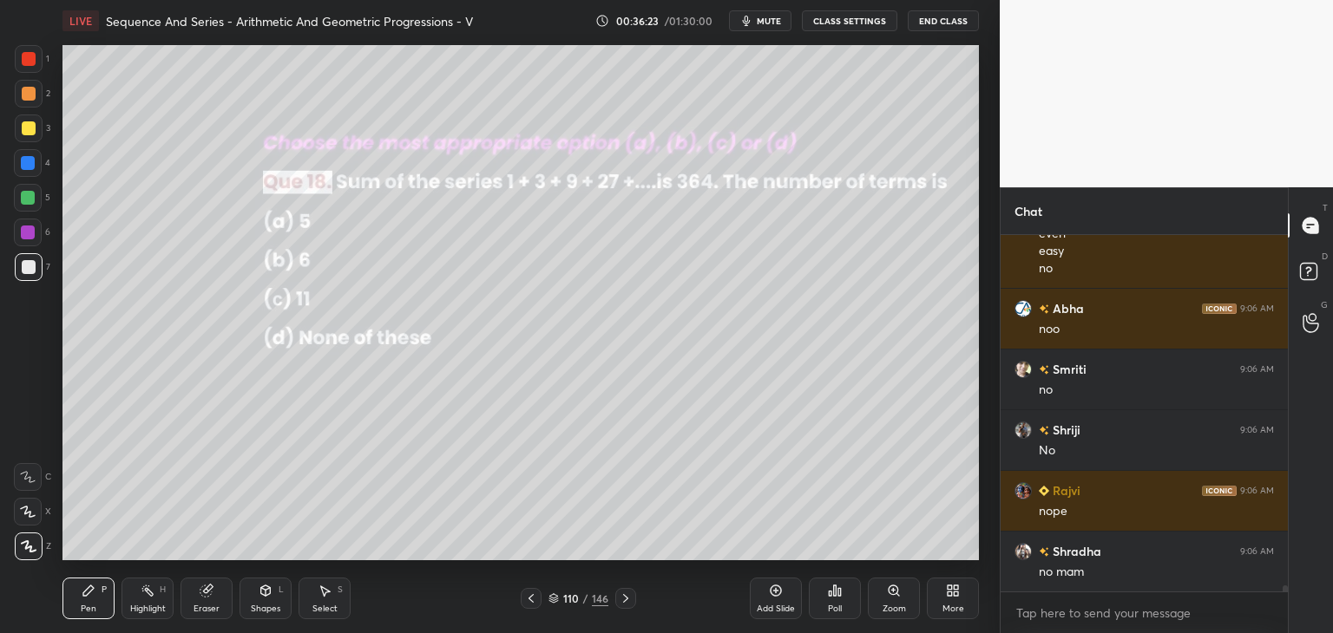
scroll to position [19537, 0]
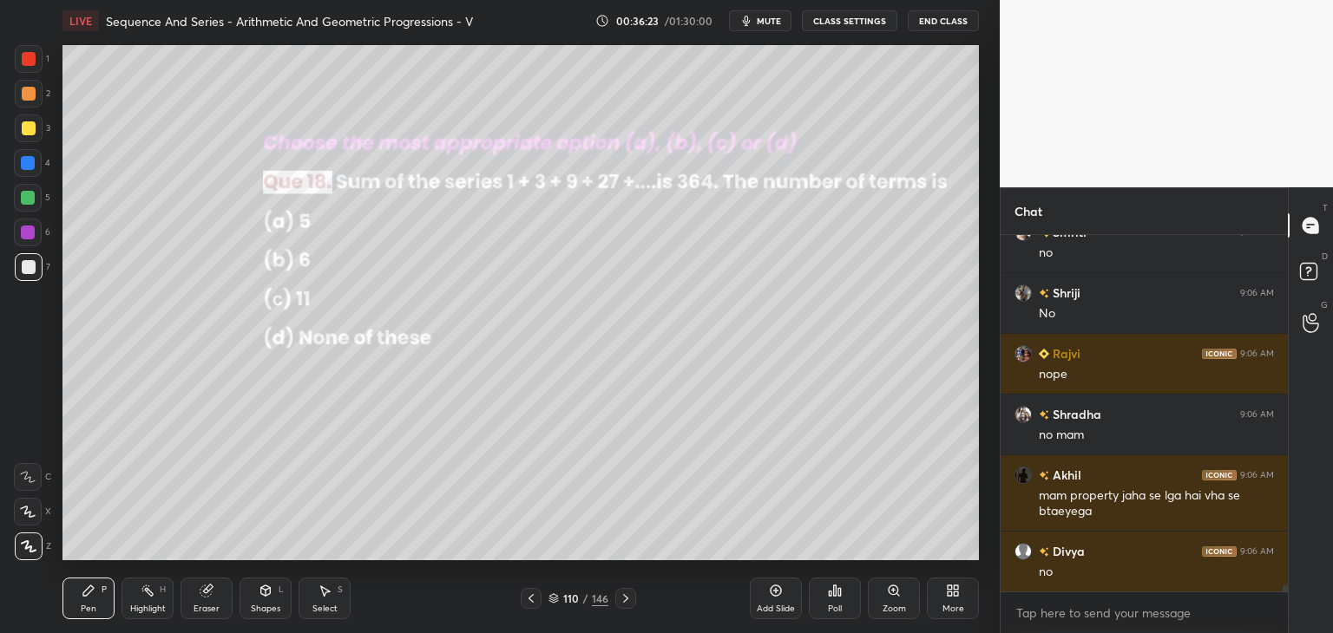
click at [843, 596] on div "Poll" at bounding box center [835, 599] width 52 height 42
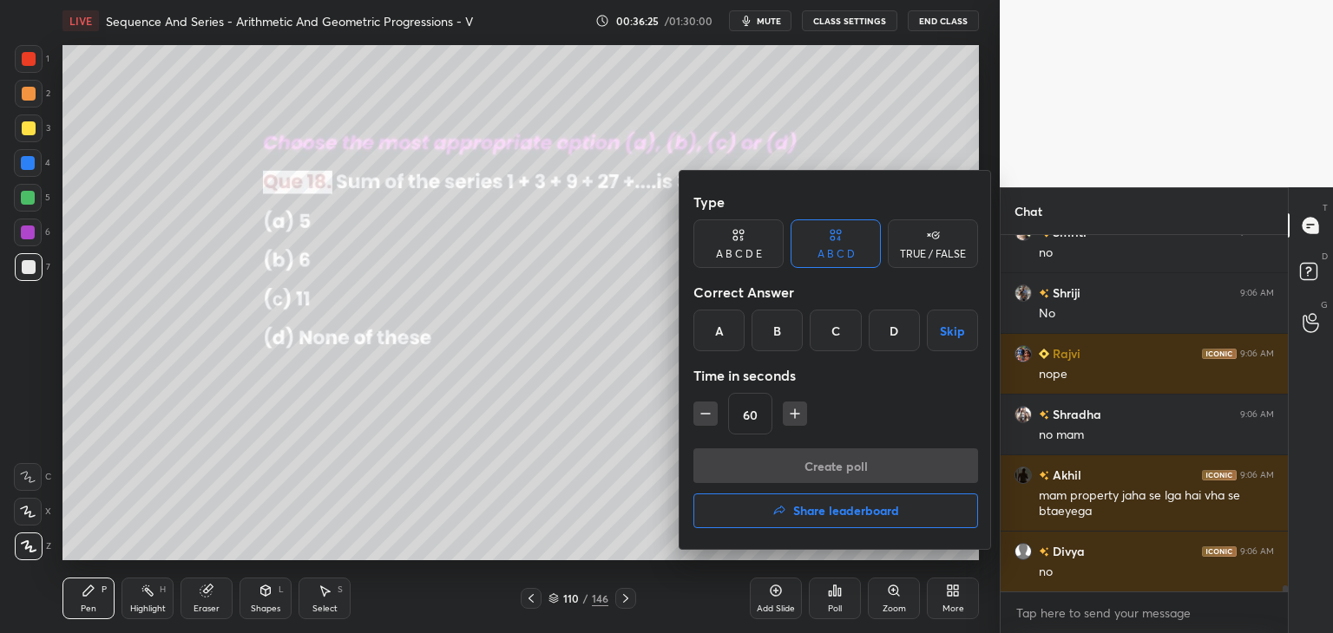
drag, startPoint x: 778, startPoint y: 340, endPoint x: 784, endPoint y: 362, distance: 22.5
click at [780, 341] on div "B" at bounding box center [777, 331] width 51 height 42
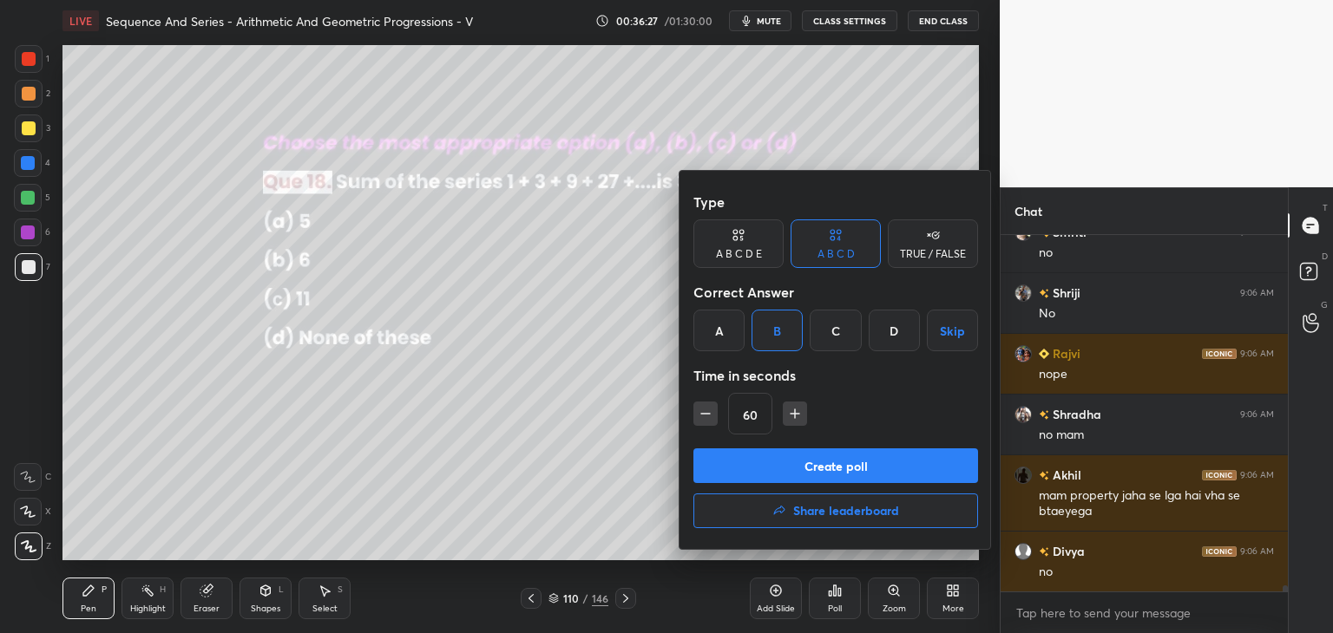
click at [781, 465] on button "Create poll" at bounding box center [835, 466] width 285 height 35
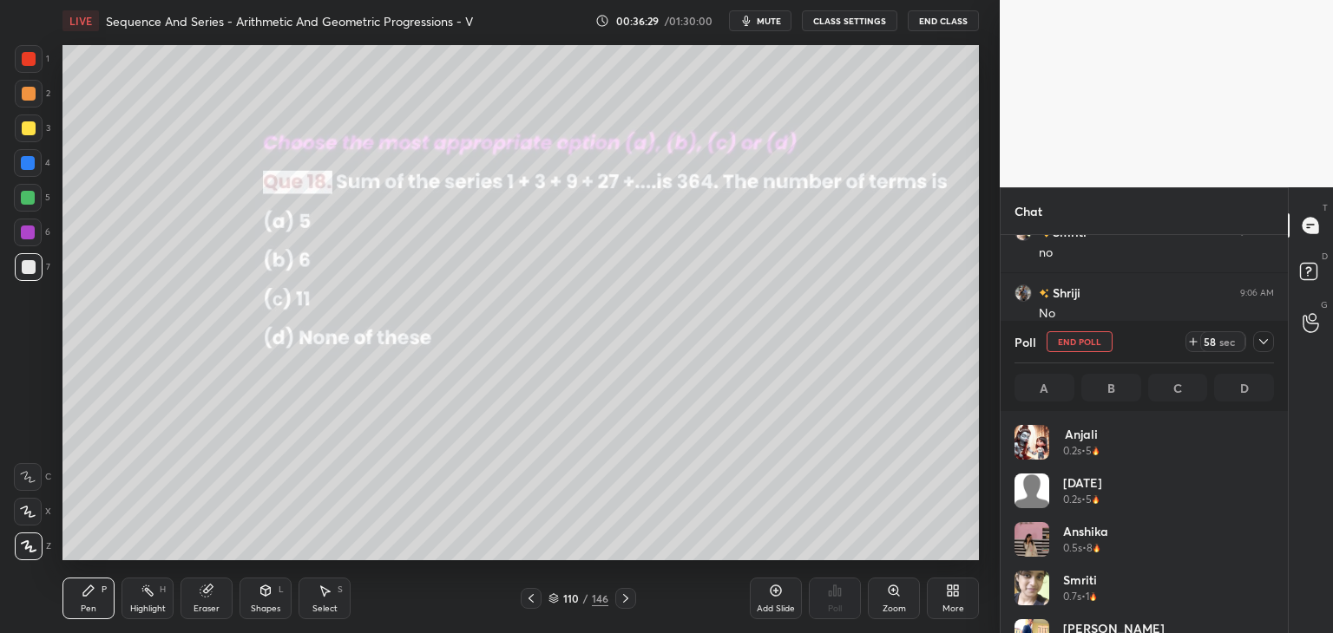
scroll to position [203, 254]
drag, startPoint x: 1265, startPoint y: 345, endPoint x: 1267, endPoint y: 355, distance: 10.6
click at [1267, 345] on icon at bounding box center [1264, 342] width 14 height 14
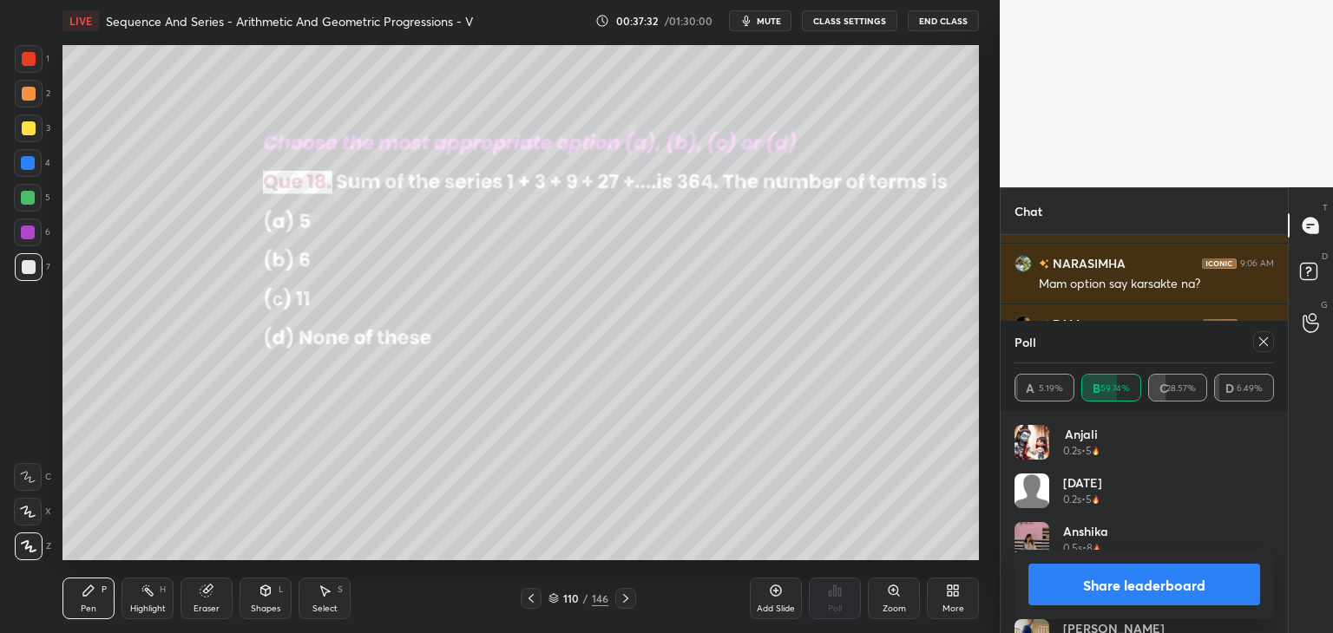
click at [1267, 340] on icon at bounding box center [1264, 342] width 14 height 14
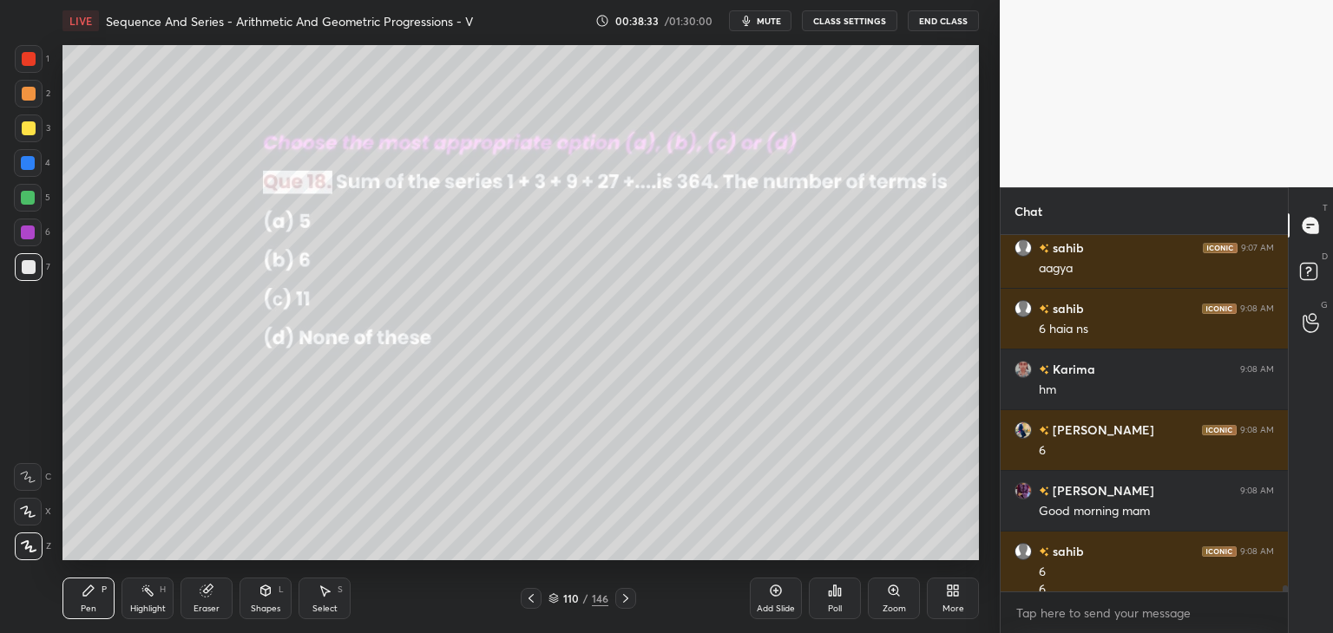
scroll to position [20055, 0]
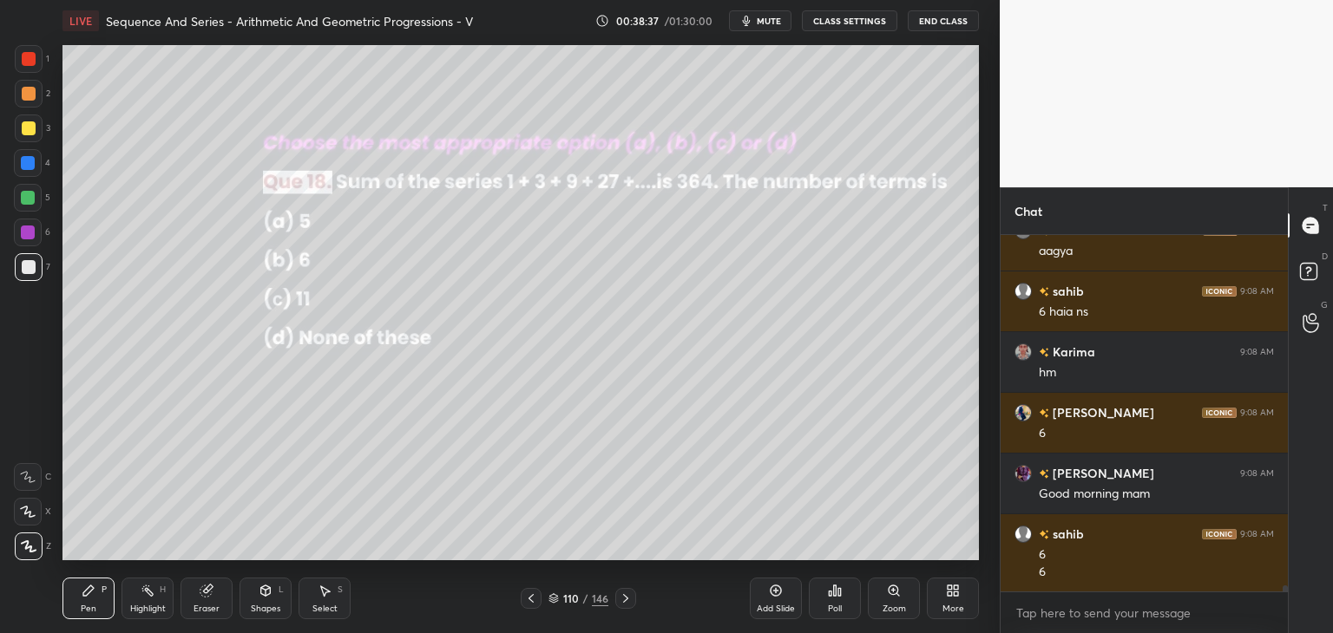
click at [528, 602] on icon at bounding box center [531, 599] width 14 height 14
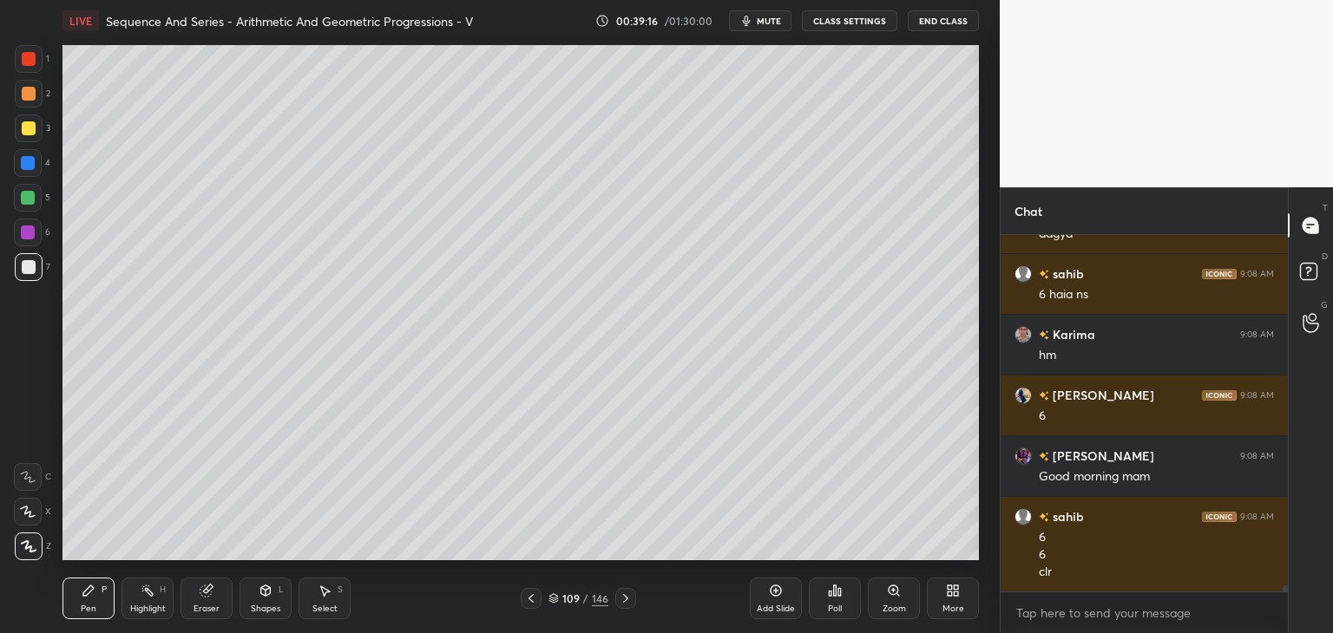
click at [625, 599] on icon at bounding box center [626, 599] width 14 height 14
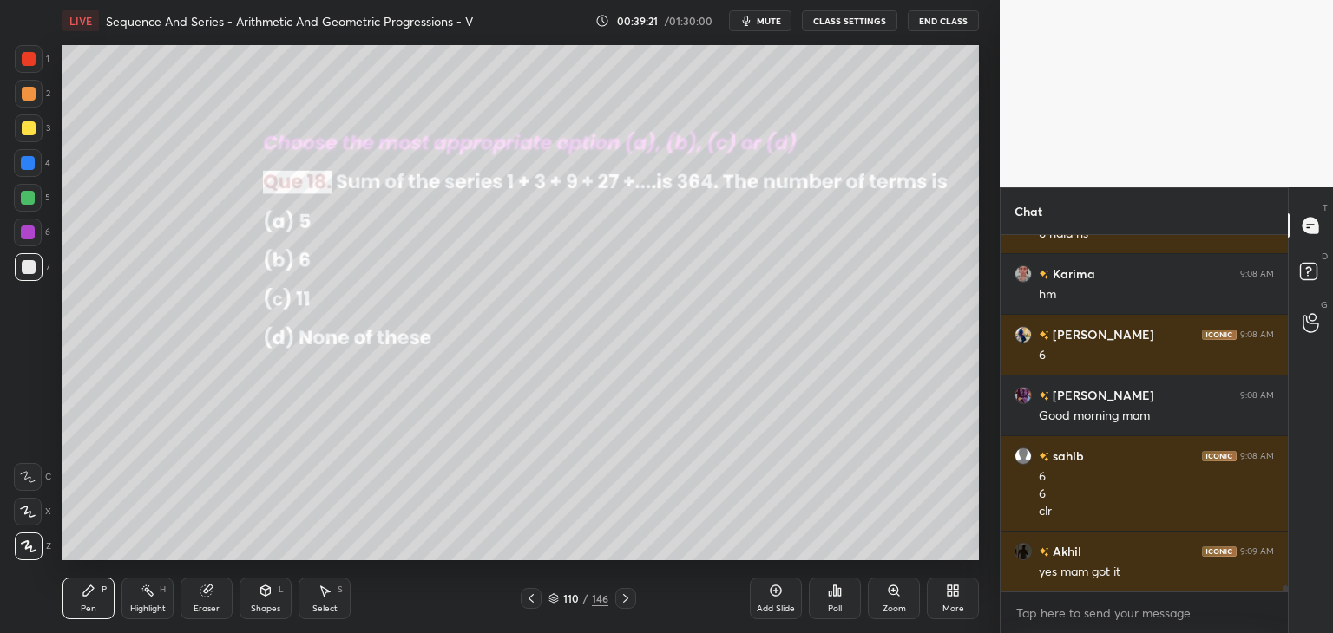
click at [627, 598] on icon at bounding box center [626, 599] width 14 height 14
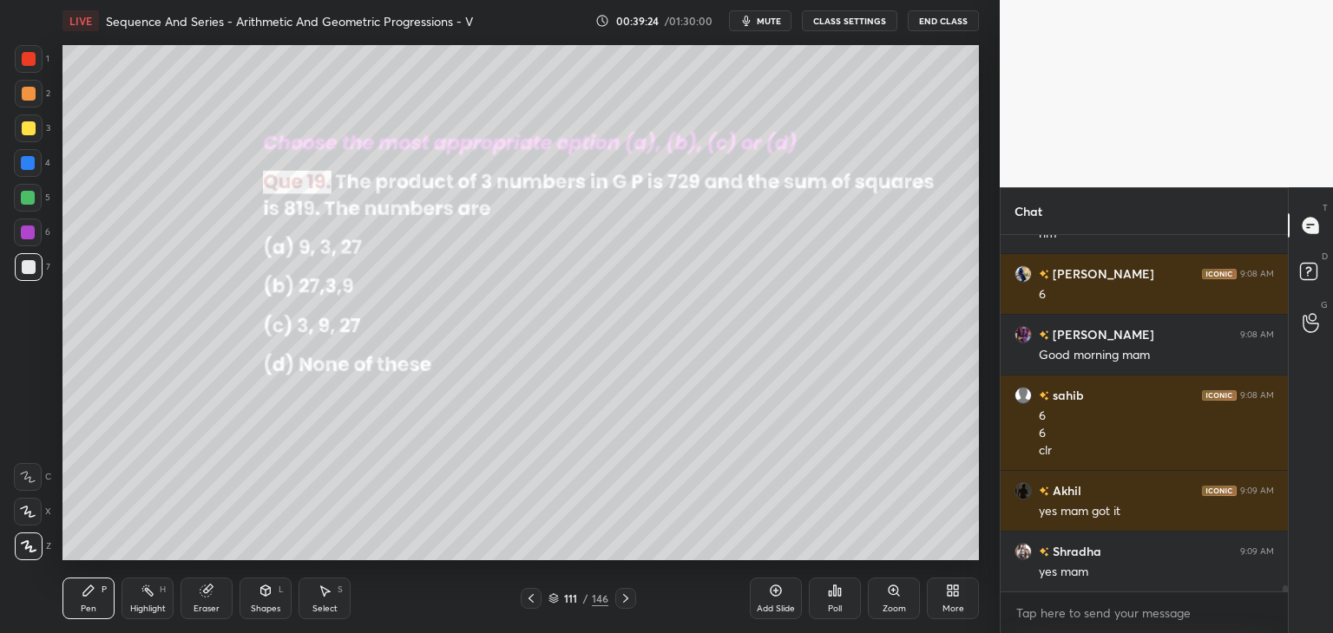
click at [839, 611] on div "Poll" at bounding box center [835, 609] width 14 height 9
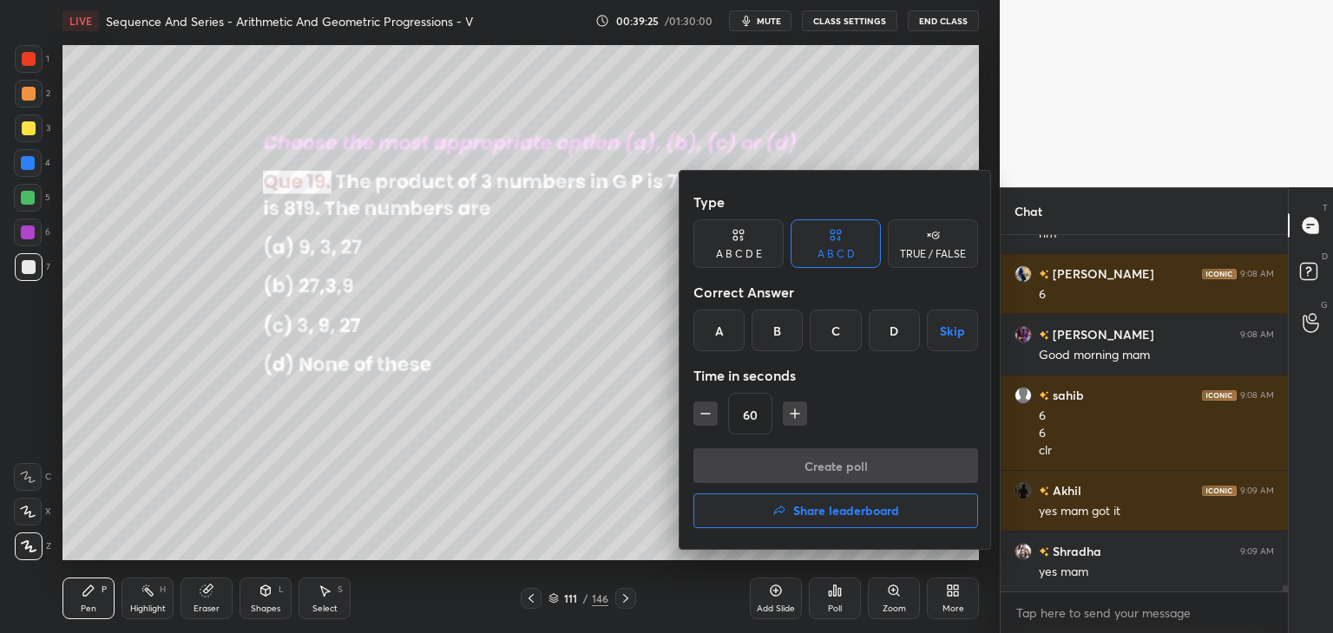
click at [838, 334] on div "C" at bounding box center [835, 331] width 51 height 42
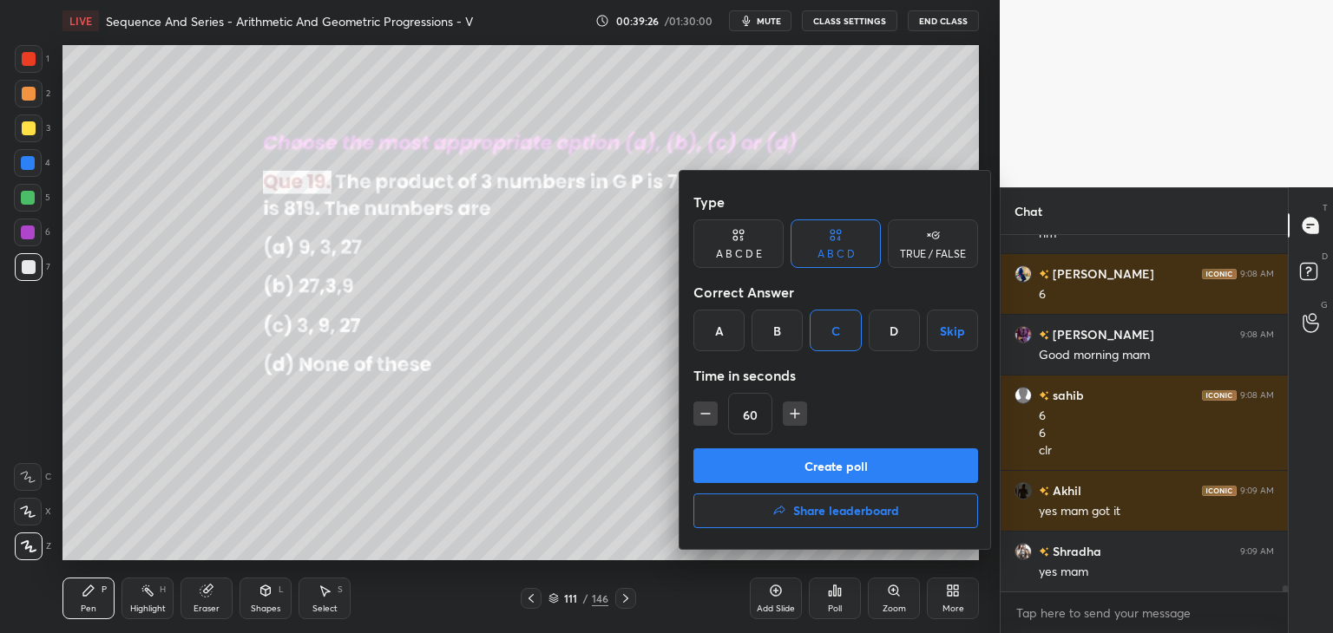
click at [799, 463] on button "Create poll" at bounding box center [835, 466] width 285 height 35
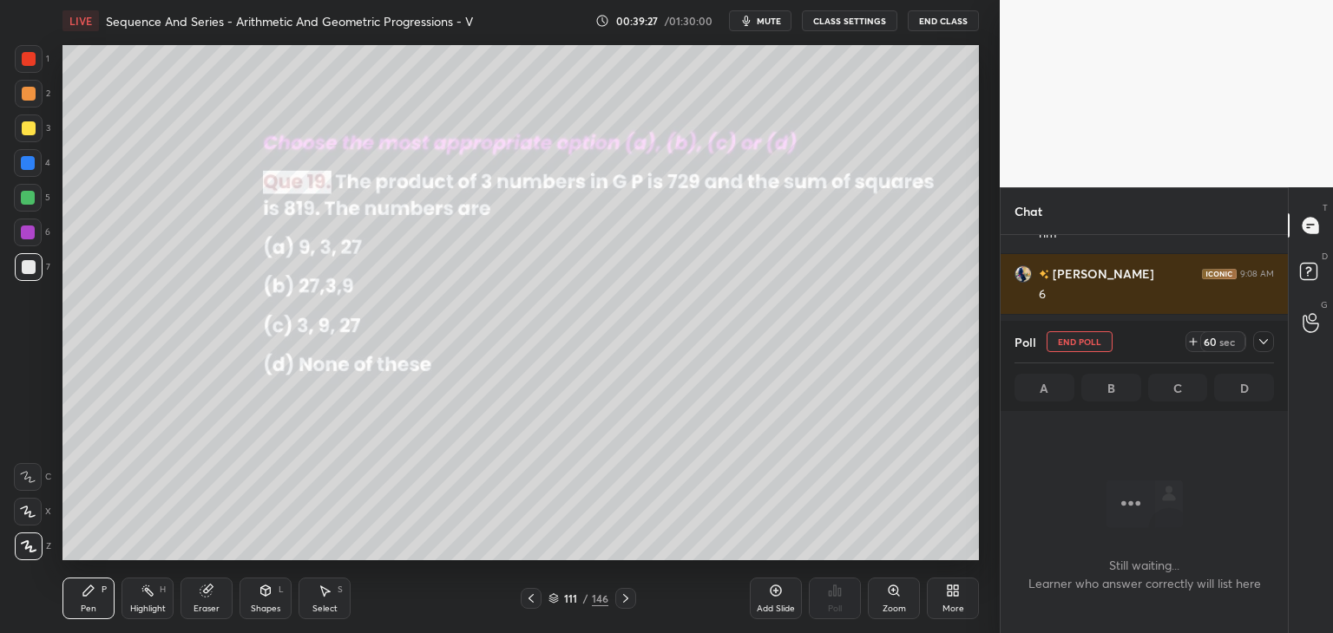
scroll to position [6, 5]
click at [1268, 338] on icon at bounding box center [1264, 342] width 14 height 14
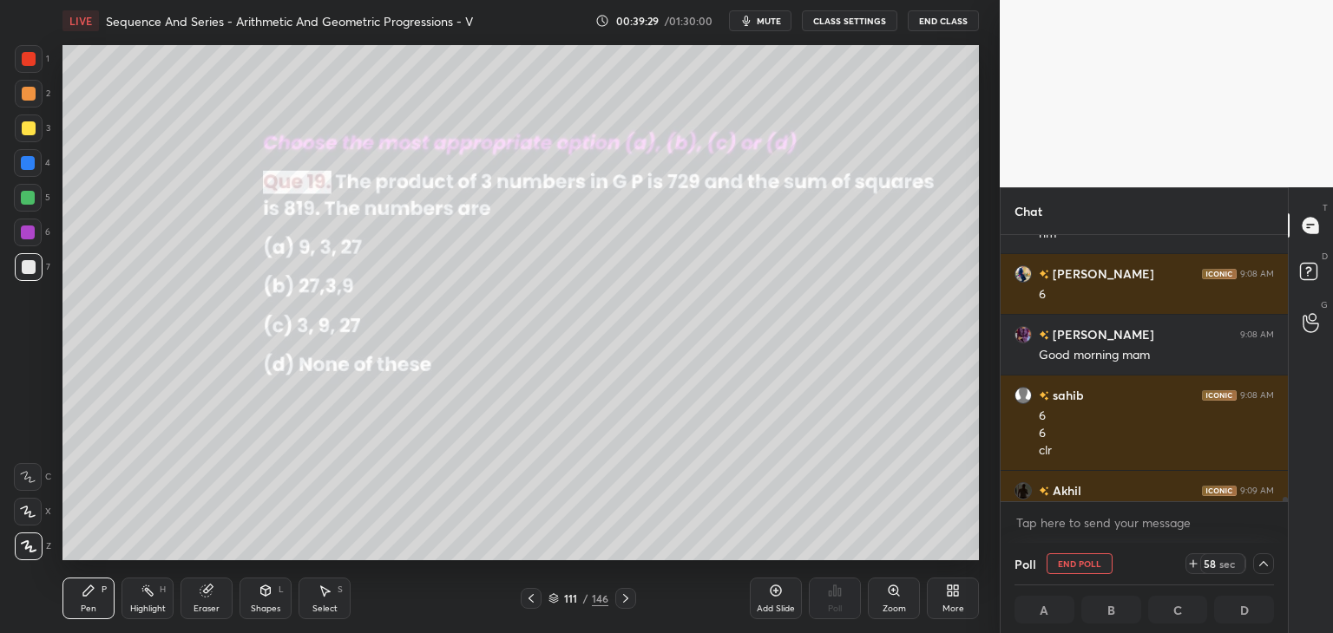
scroll to position [0, 5]
drag, startPoint x: 1268, startPoint y: 560, endPoint x: 1258, endPoint y: 561, distance: 9.6
click at [1268, 560] on icon at bounding box center [1264, 564] width 14 height 14
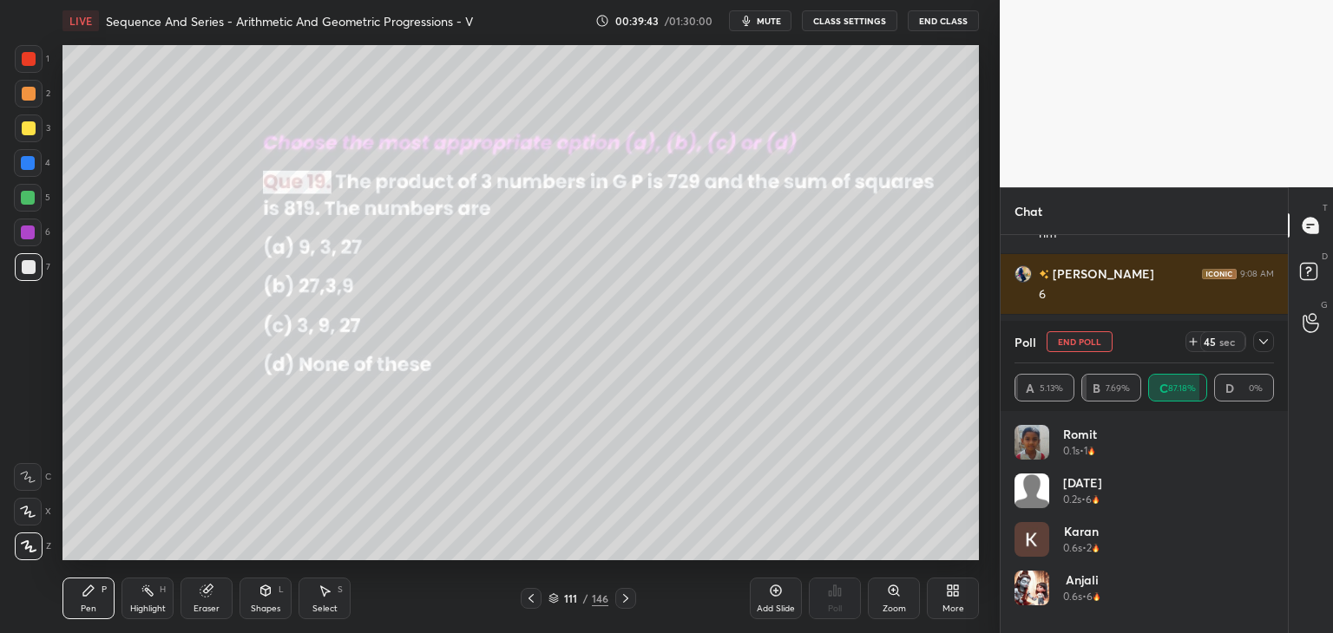
scroll to position [203, 254]
drag, startPoint x: 1264, startPoint y: 339, endPoint x: 1258, endPoint y: 352, distance: 14.0
click at [1264, 340] on icon at bounding box center [1264, 342] width 14 height 14
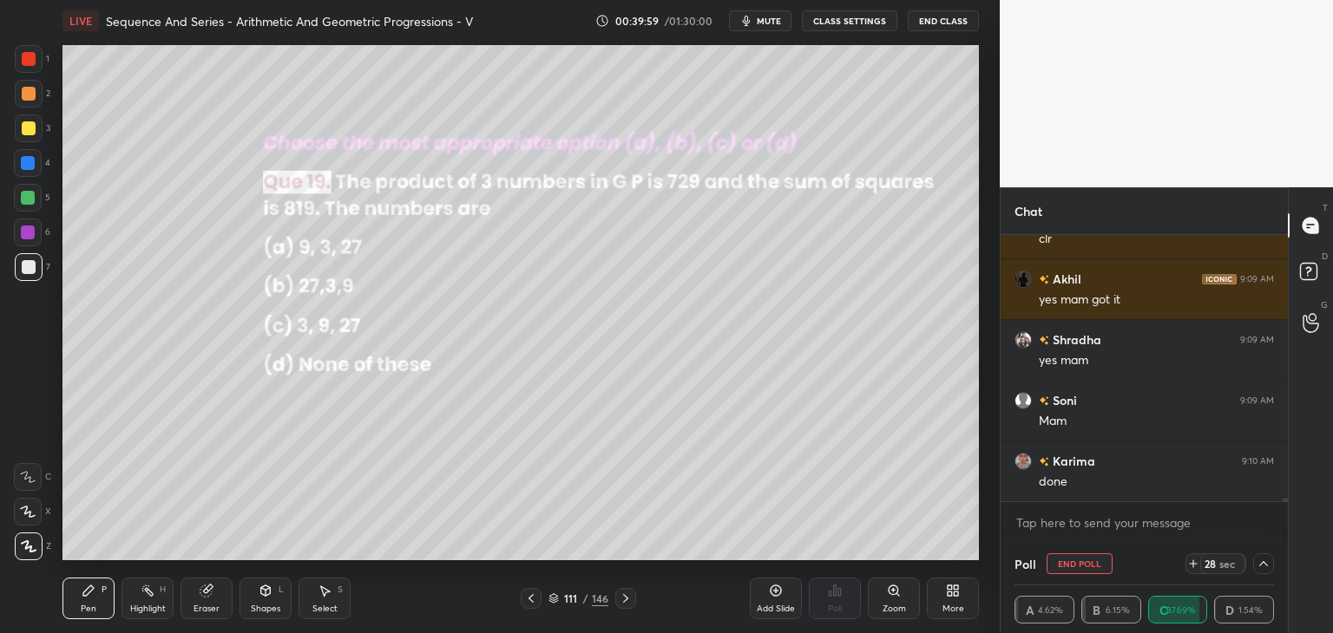
scroll to position [20466, 0]
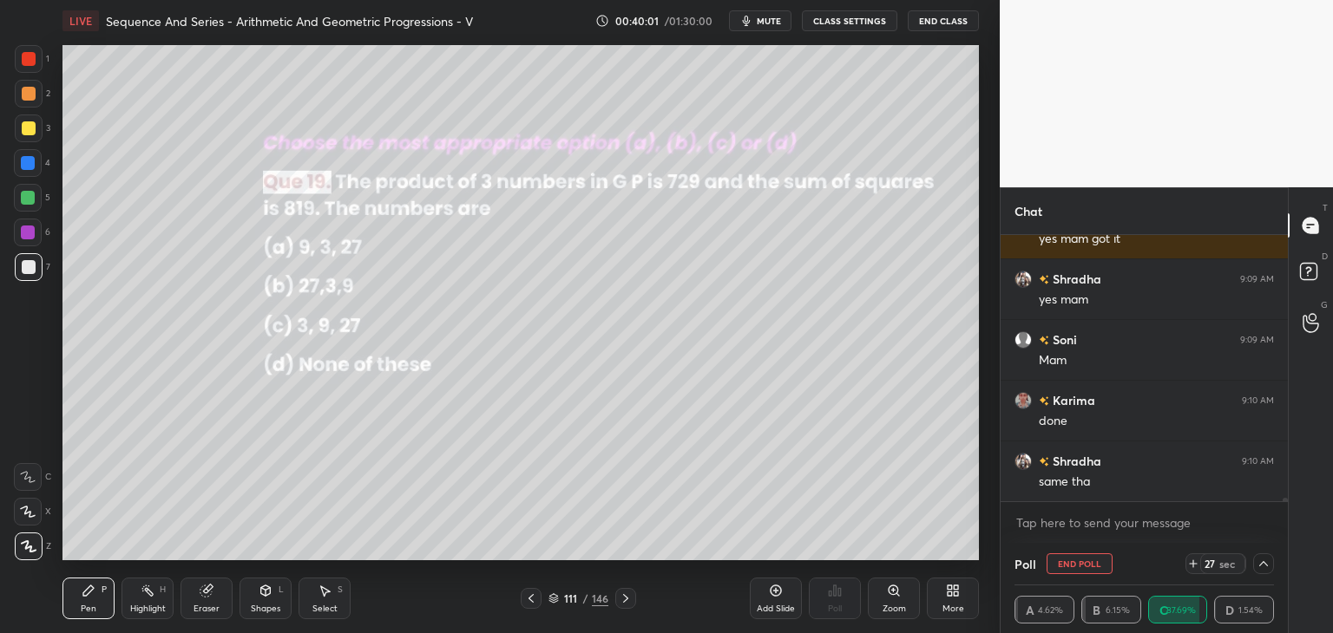
click at [1262, 561] on icon at bounding box center [1264, 564] width 14 height 14
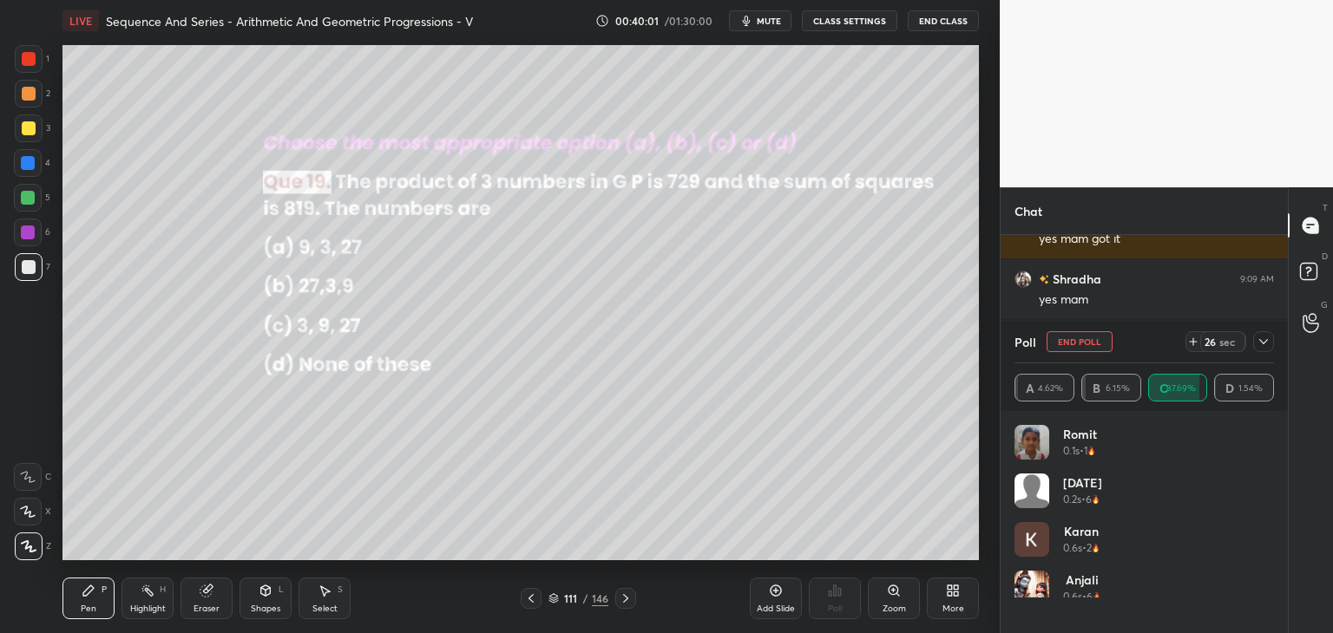
scroll to position [203, 254]
click at [1264, 339] on icon at bounding box center [1264, 342] width 14 height 14
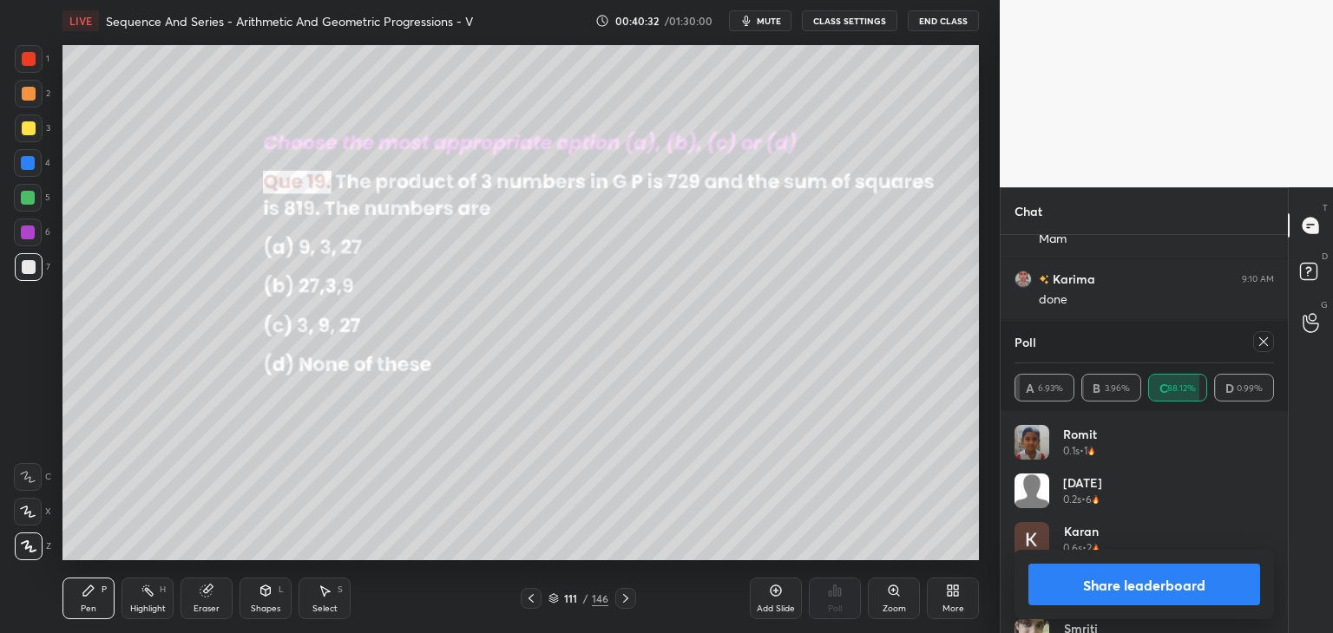
scroll to position [20648, 0]
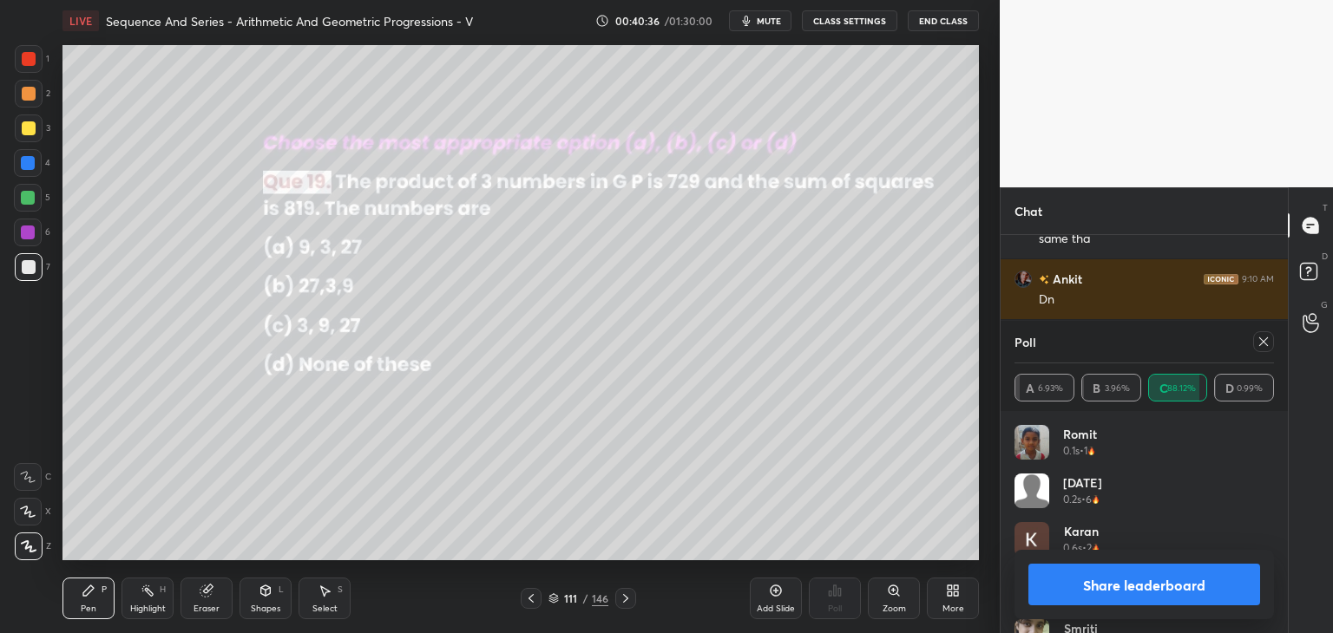
click at [1269, 340] on icon at bounding box center [1264, 342] width 14 height 14
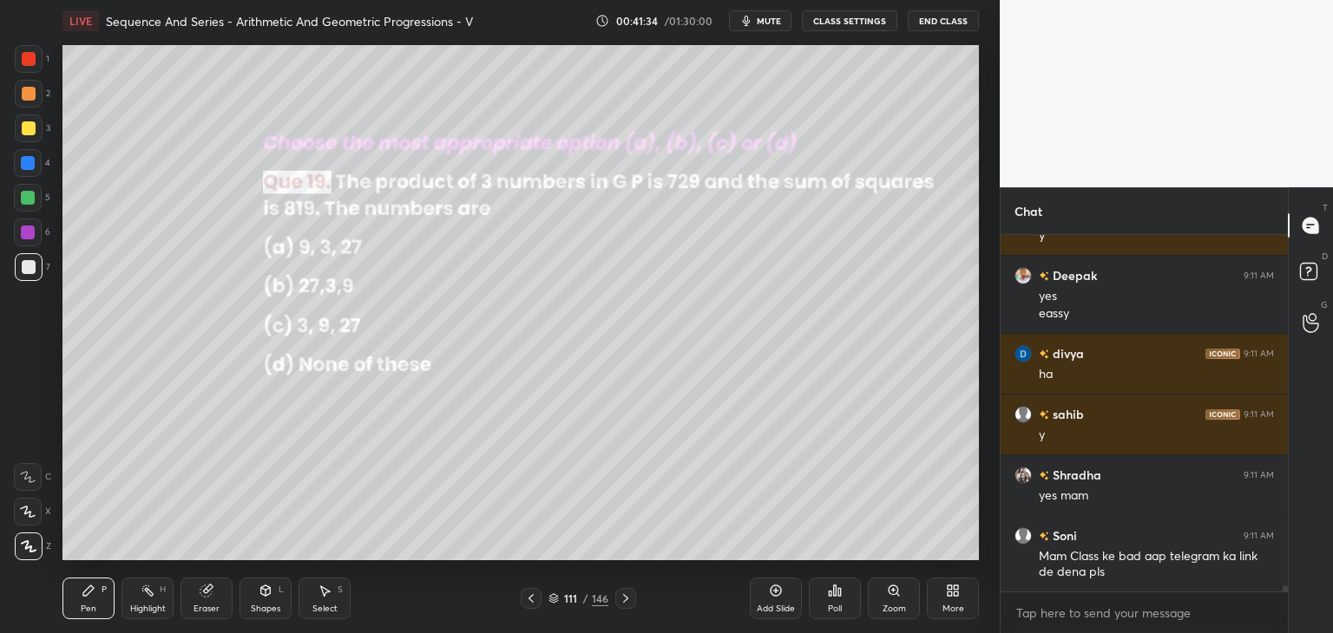
click at [625, 600] on icon at bounding box center [626, 599] width 14 height 14
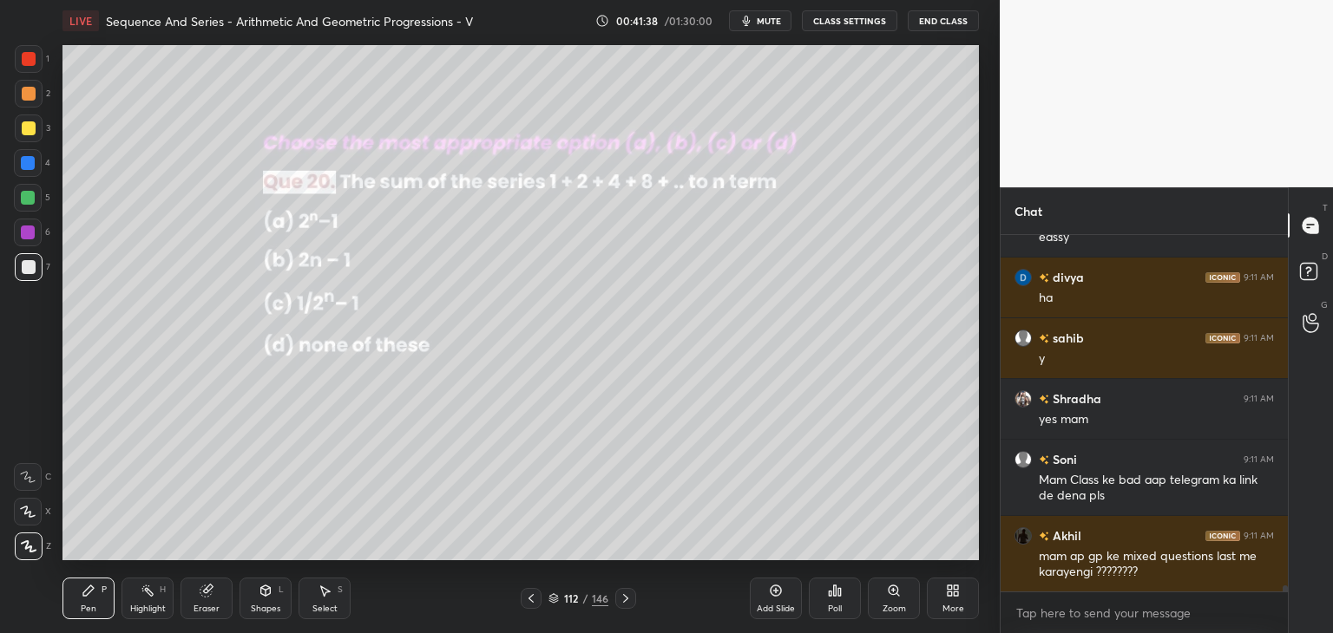
click at [831, 599] on div "Poll" at bounding box center [835, 599] width 52 height 42
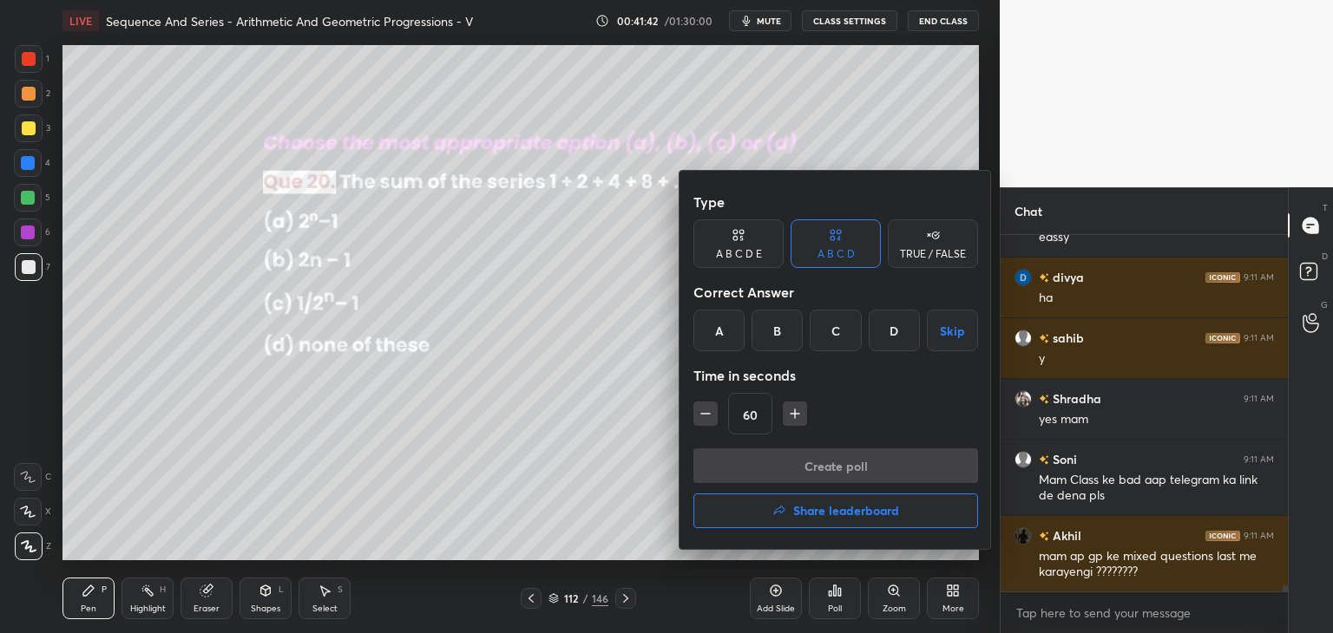
click at [728, 331] on div "A" at bounding box center [718, 331] width 51 height 42
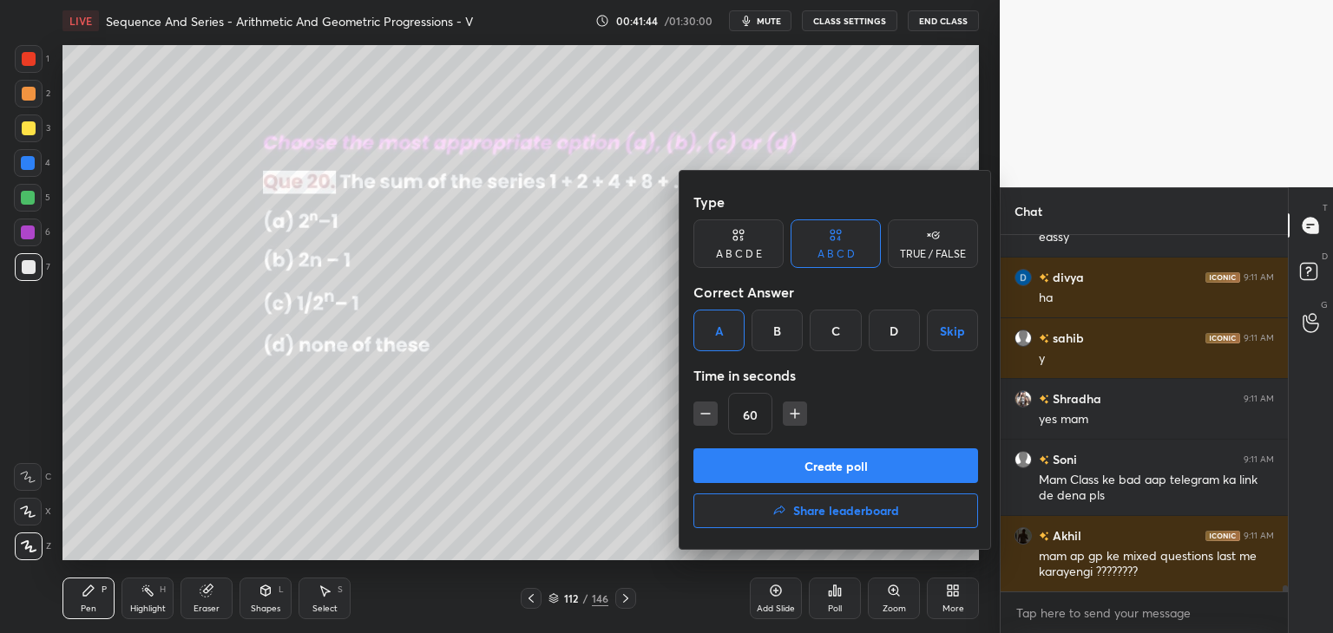
click at [765, 465] on button "Create poll" at bounding box center [835, 466] width 285 height 35
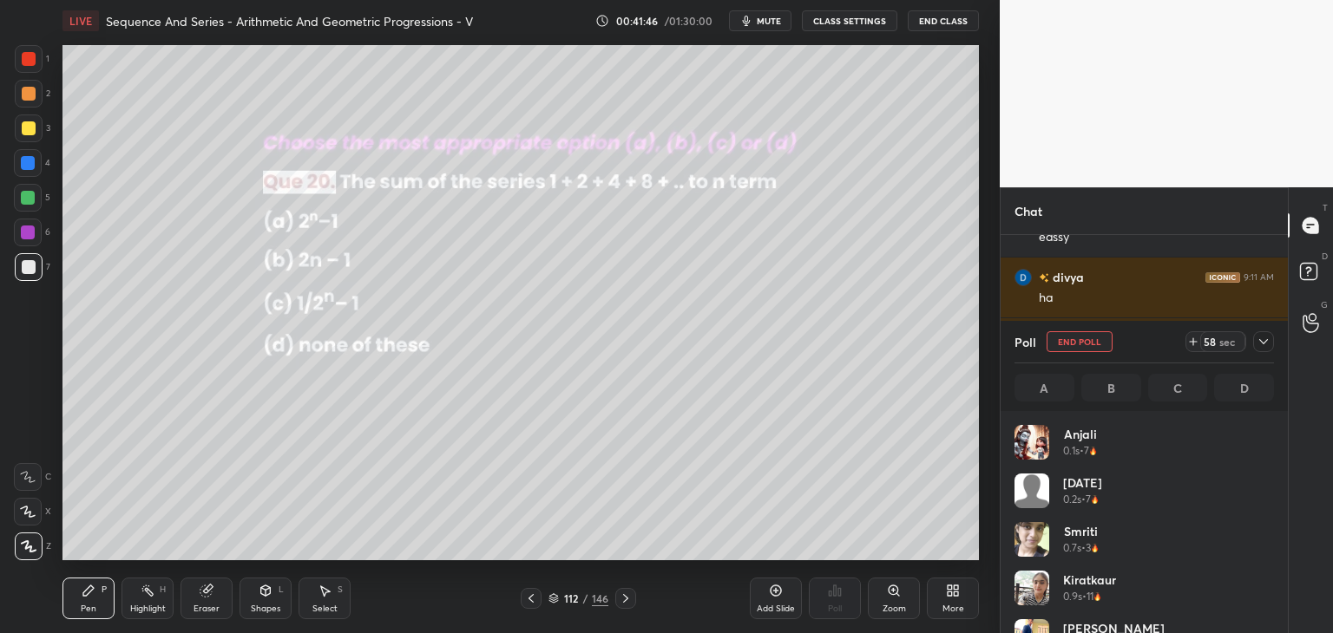
scroll to position [203, 254]
click at [1267, 335] on icon at bounding box center [1264, 342] width 14 height 14
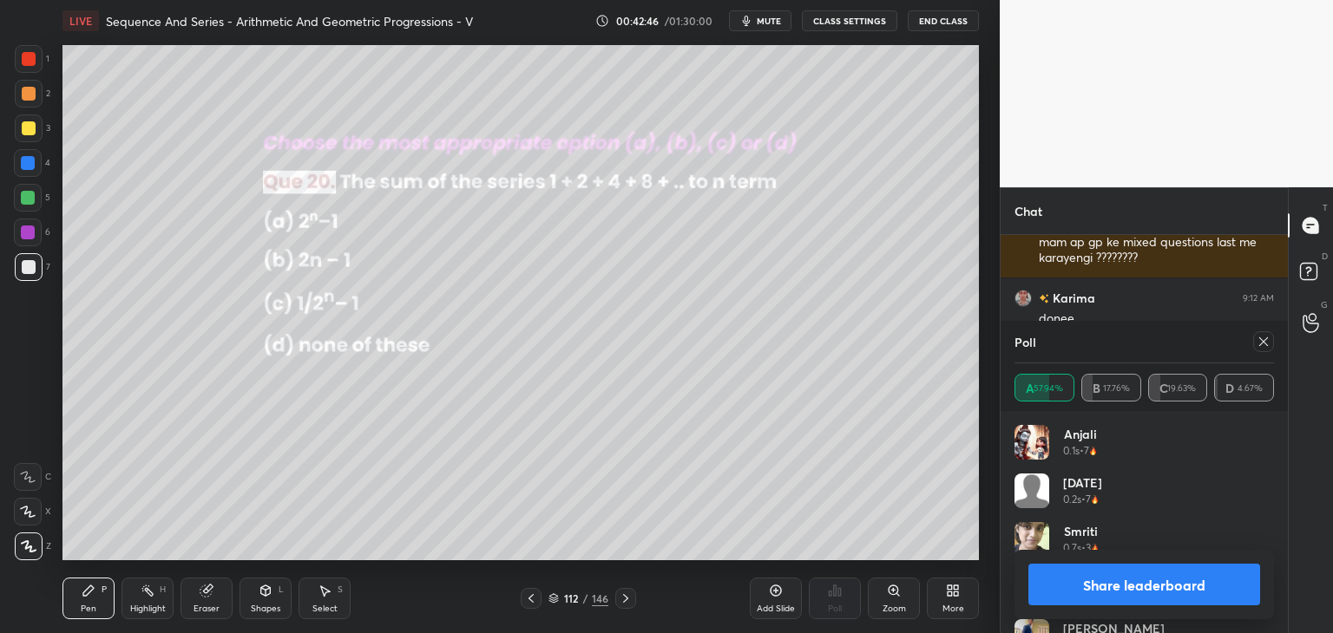
drag, startPoint x: 1264, startPoint y: 336, endPoint x: 1258, endPoint y: 346, distance: 11.6
click at [1264, 336] on icon at bounding box center [1264, 342] width 14 height 14
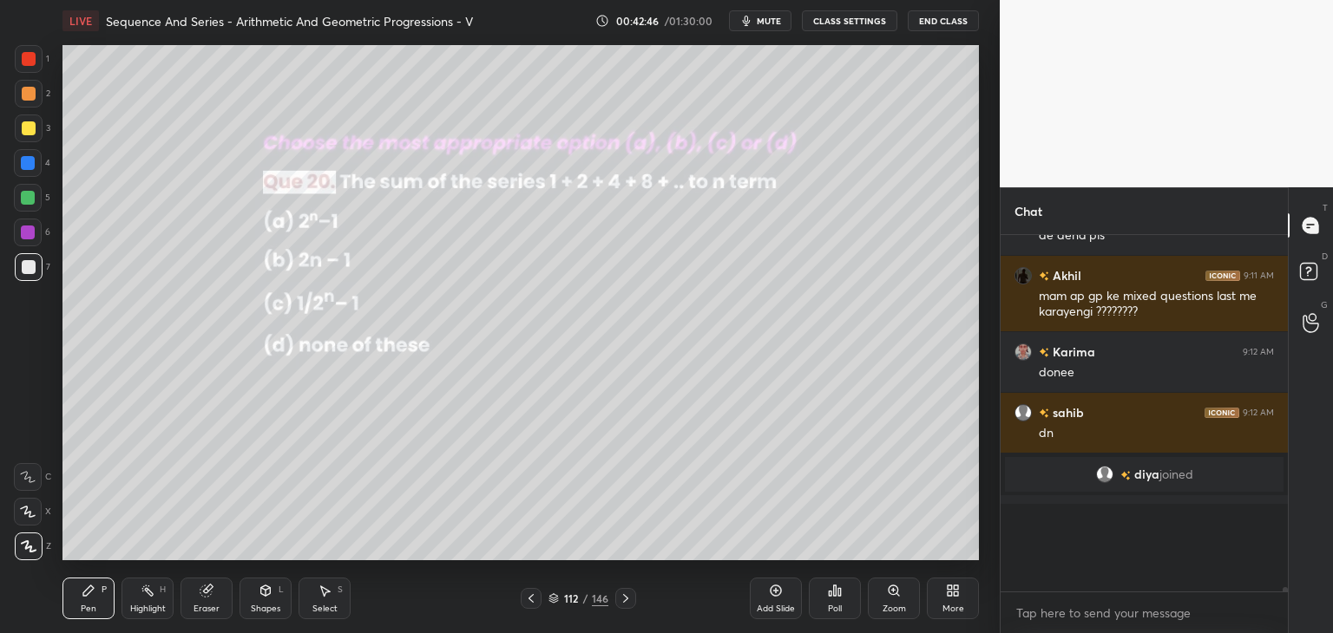
scroll to position [344, 282]
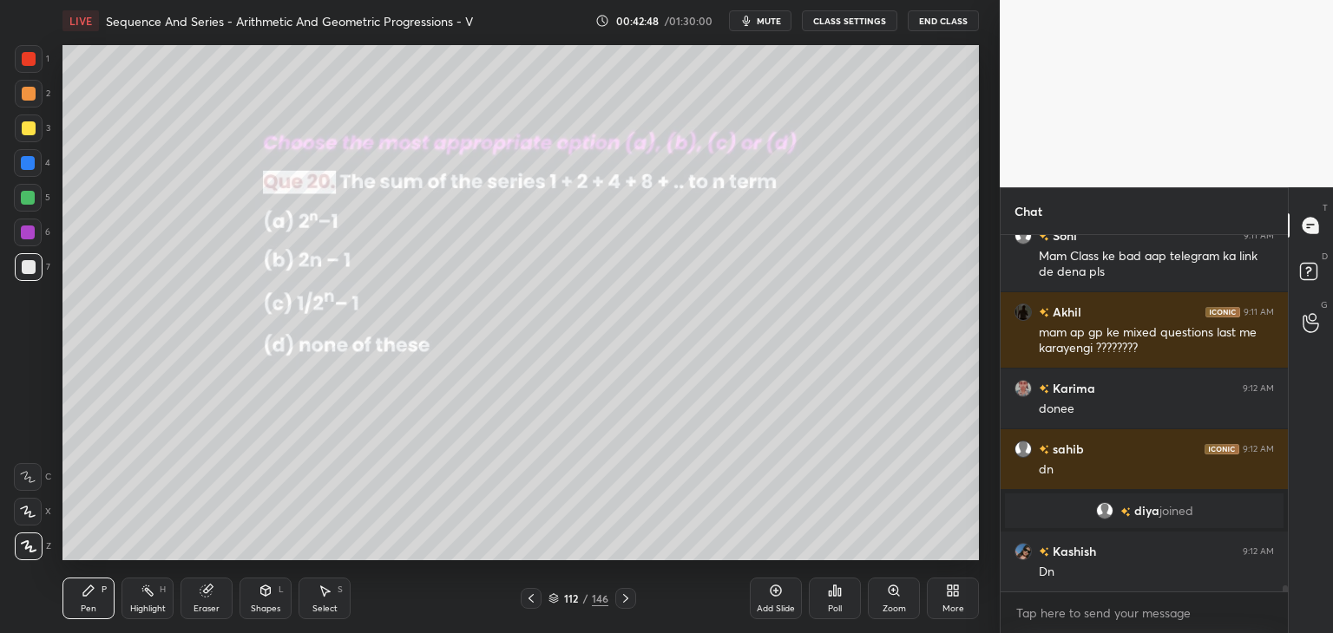
click at [99, 598] on div "Pen P" at bounding box center [88, 599] width 52 height 42
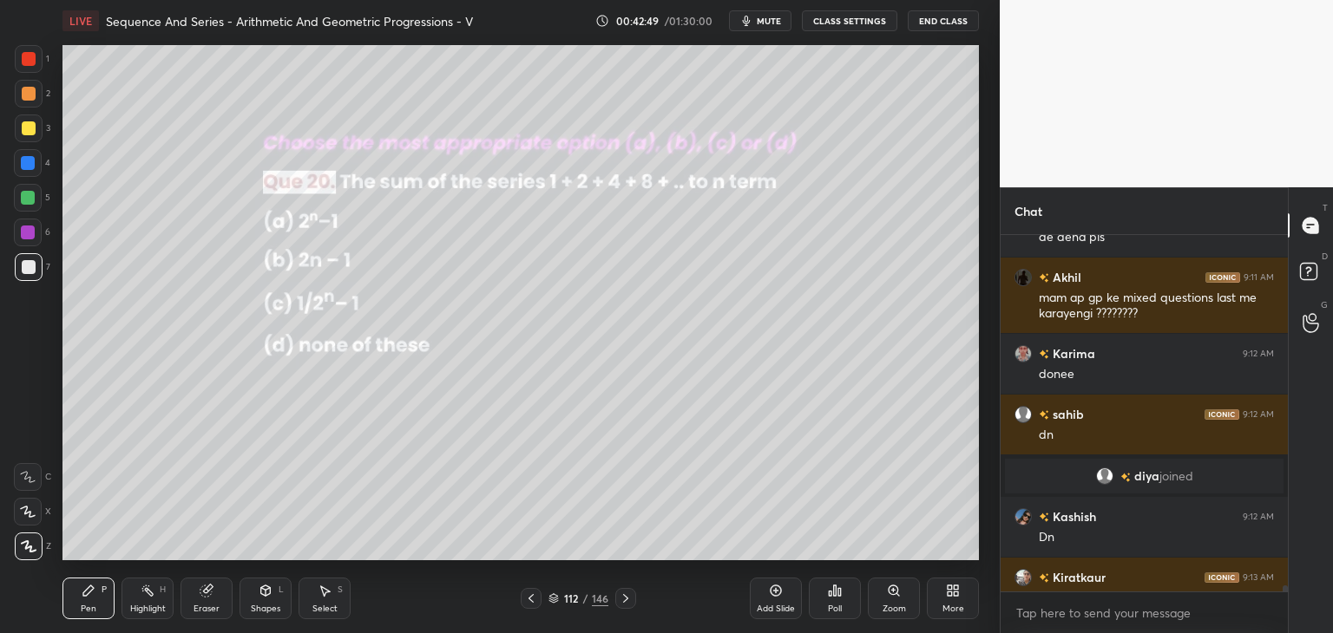
click at [36, 128] on div at bounding box center [29, 129] width 28 height 28
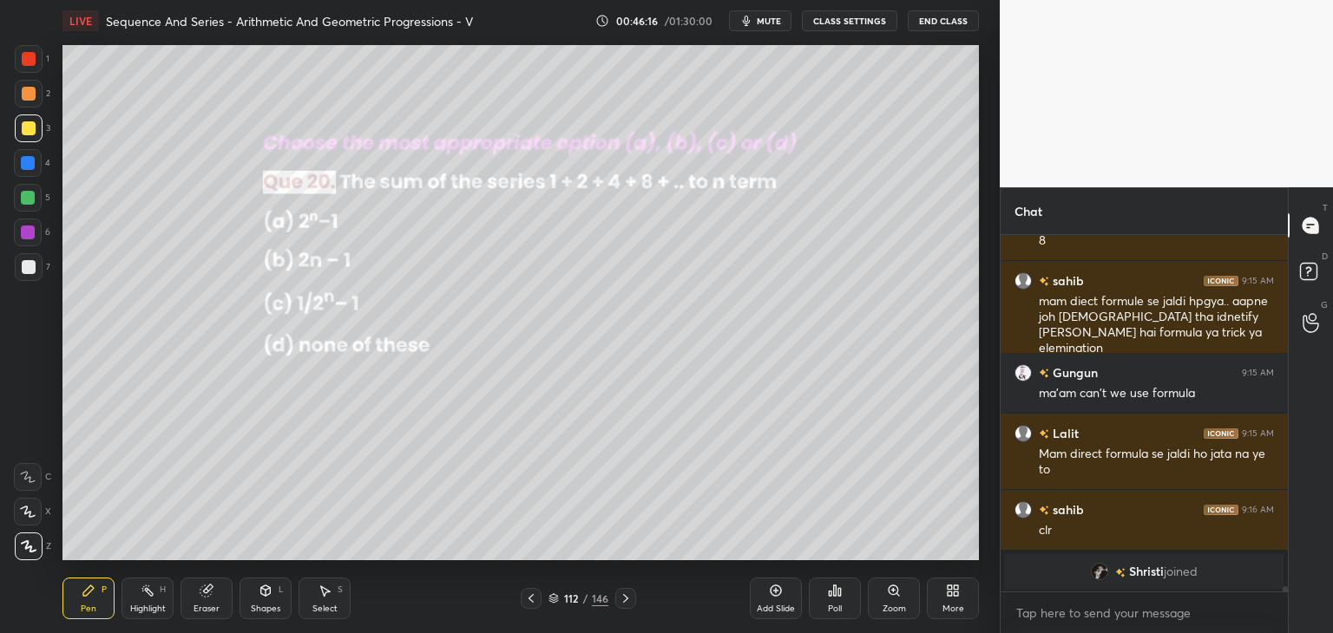
scroll to position [22780, 0]
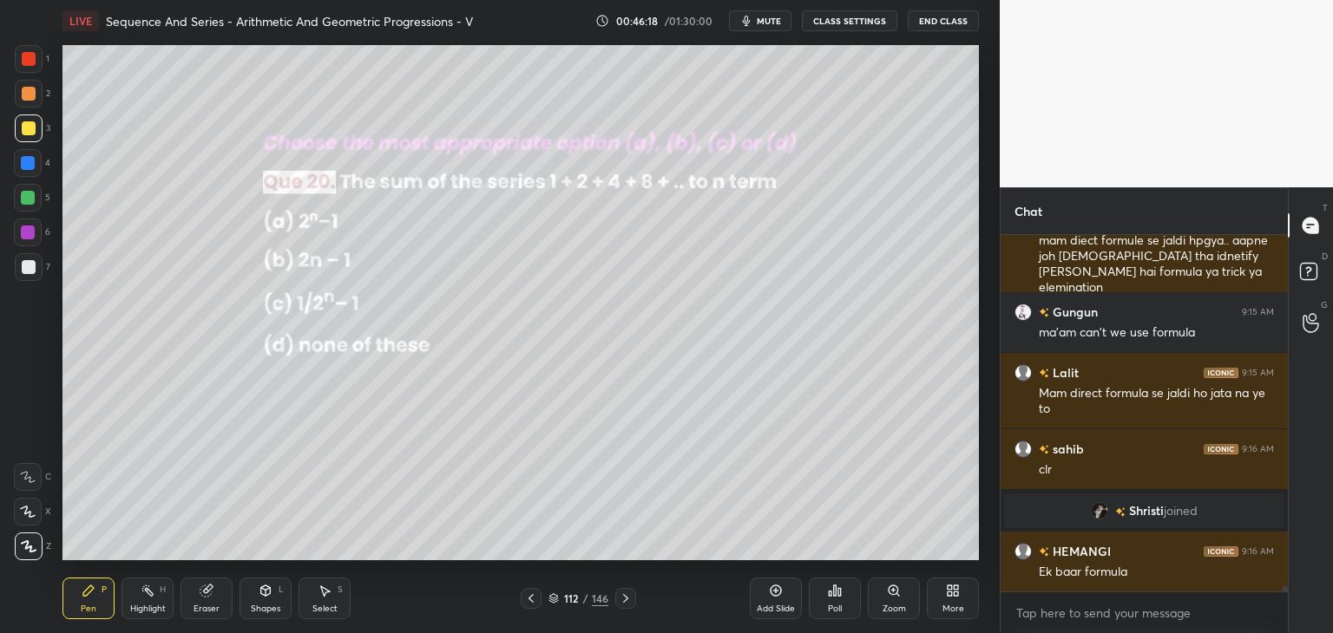
click at [626, 600] on icon at bounding box center [625, 598] width 5 height 9
click at [832, 612] on div "Poll" at bounding box center [835, 609] width 14 height 9
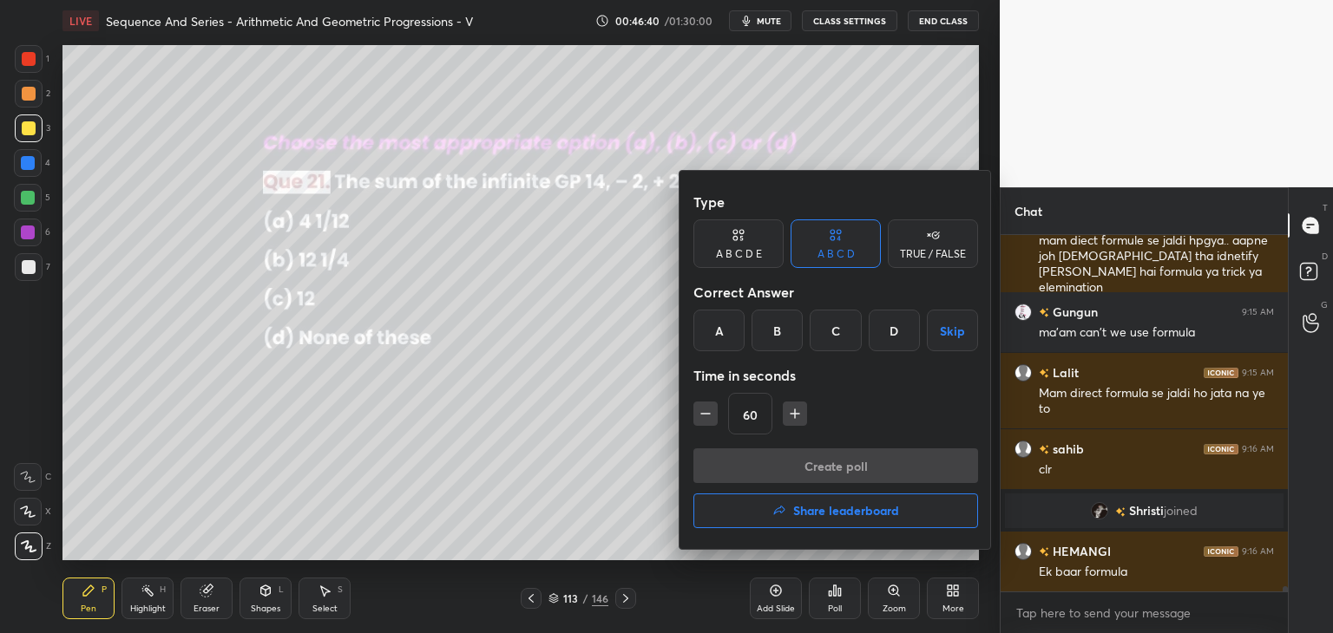
drag, startPoint x: 784, startPoint y: 335, endPoint x: 790, endPoint y: 344, distance: 10.1
click at [784, 337] on div "B" at bounding box center [777, 331] width 51 height 42
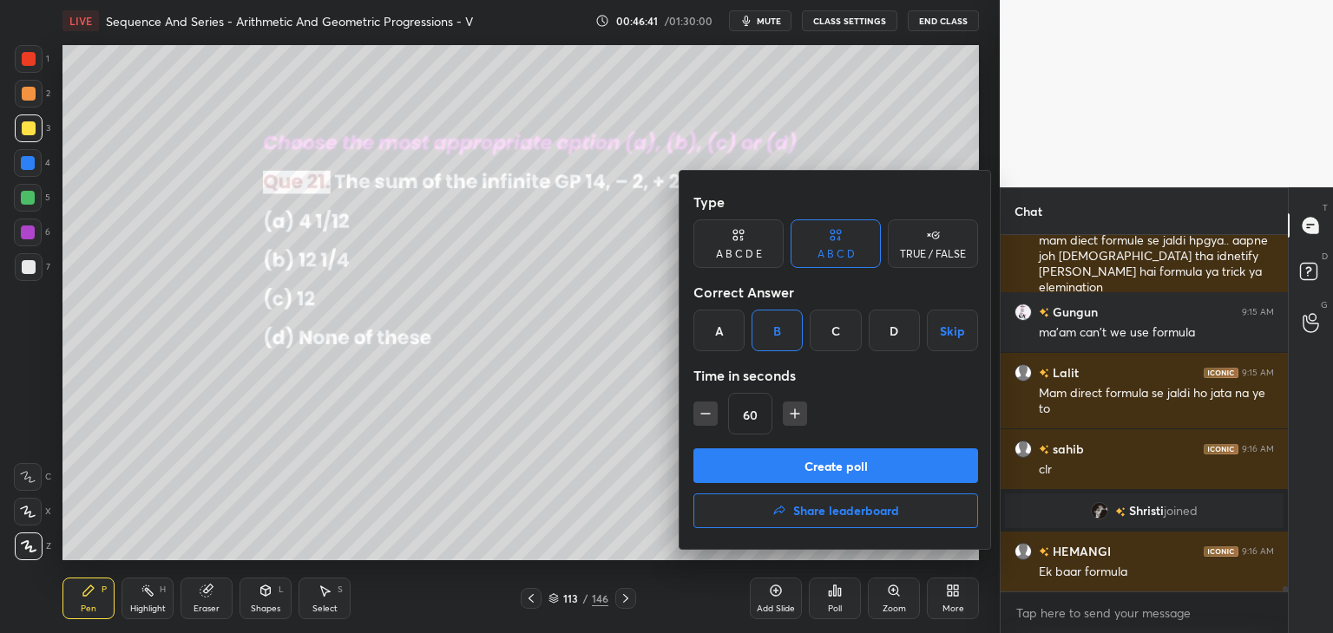
click at [798, 469] on button "Create poll" at bounding box center [835, 466] width 285 height 35
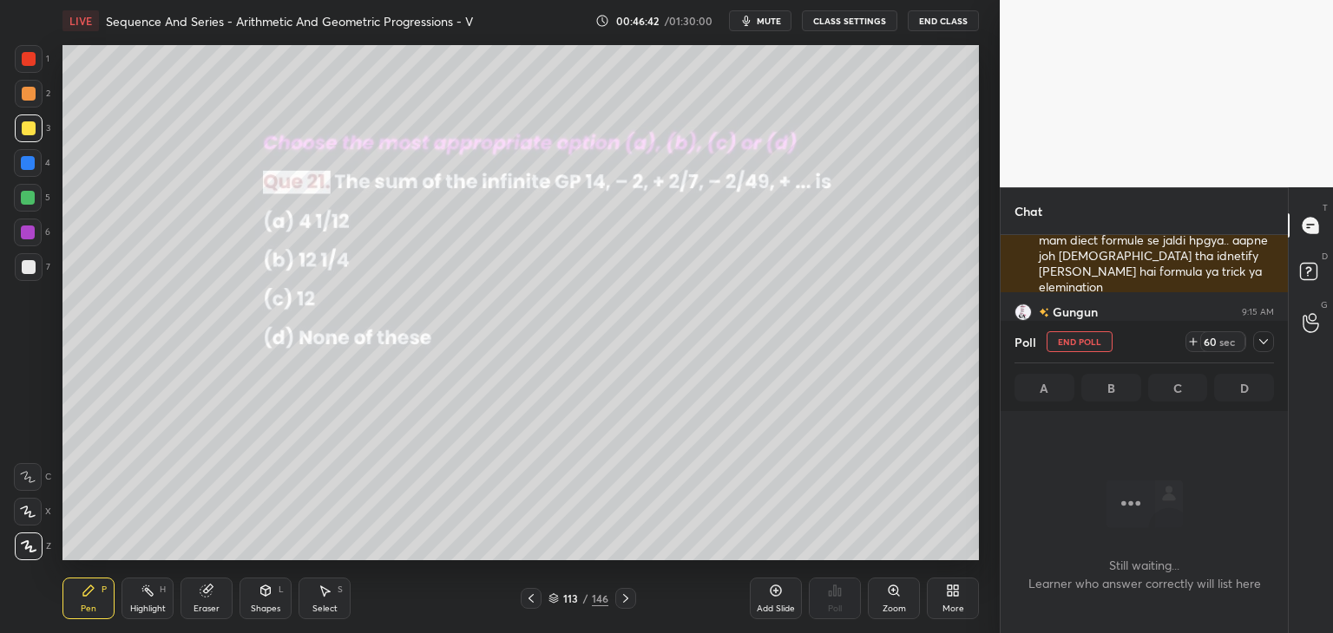
scroll to position [261, 282]
click at [1266, 338] on icon at bounding box center [1264, 342] width 14 height 14
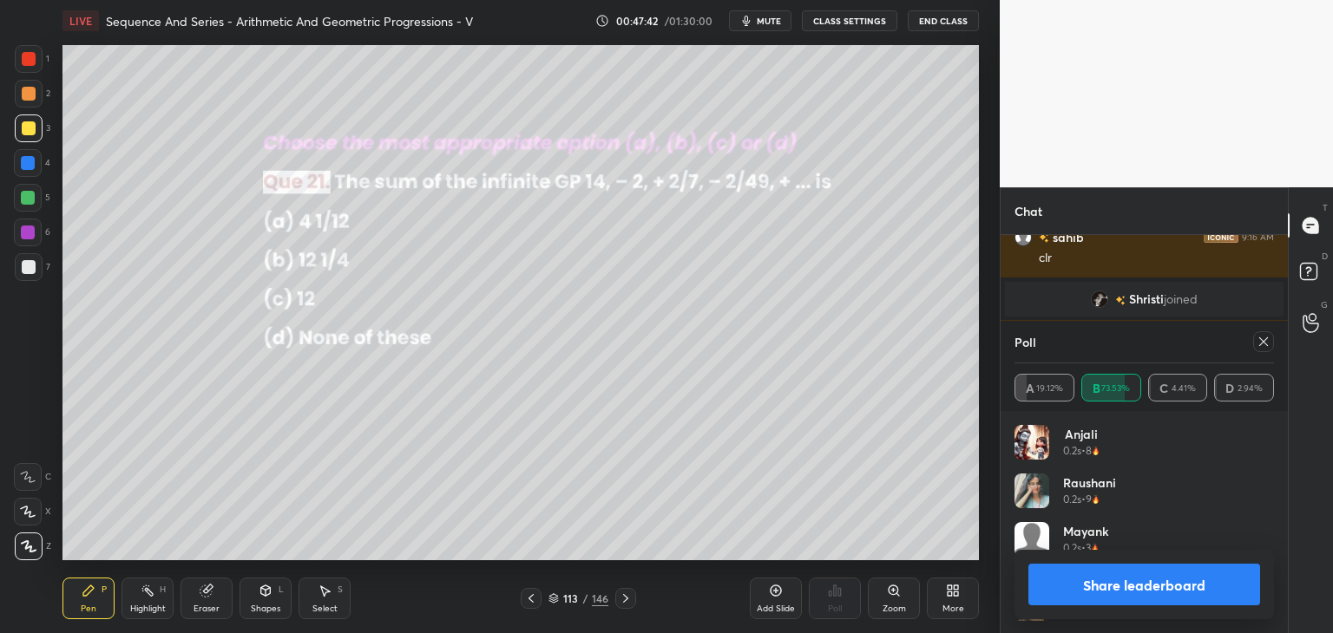
scroll to position [203, 254]
drag, startPoint x: 1270, startPoint y: 338, endPoint x: 1253, endPoint y: 348, distance: 20.2
click at [1270, 338] on div at bounding box center [1263, 341] width 21 height 21
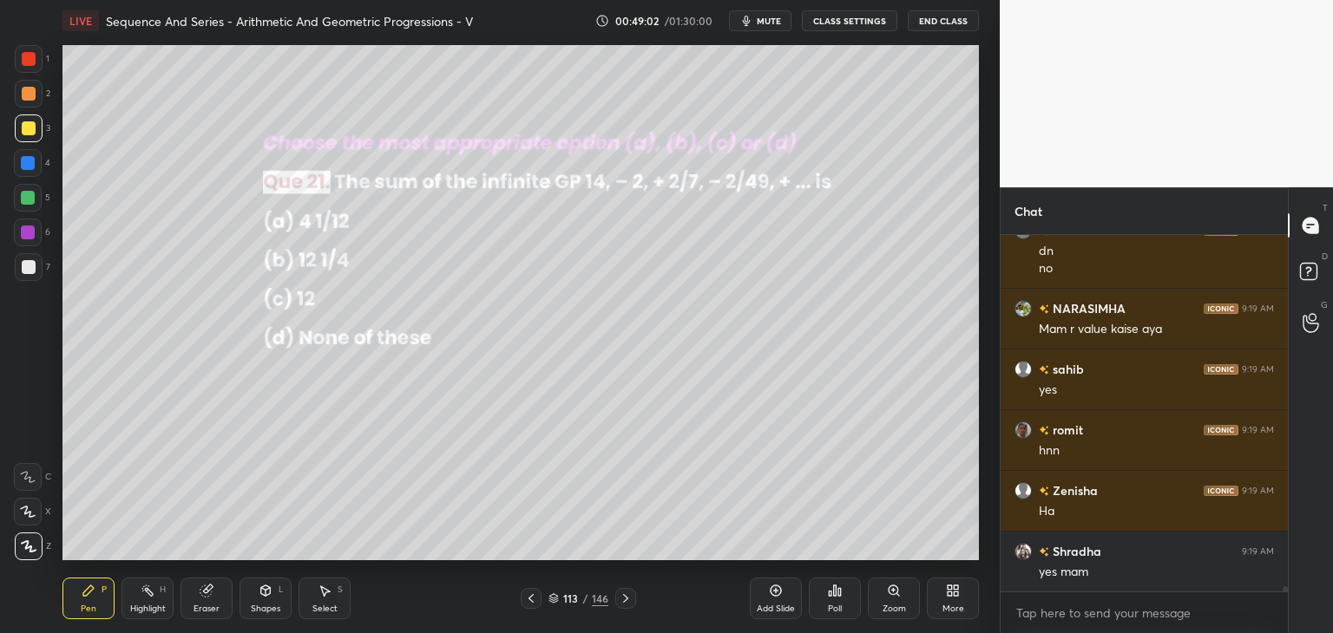
scroll to position [23725, 0]
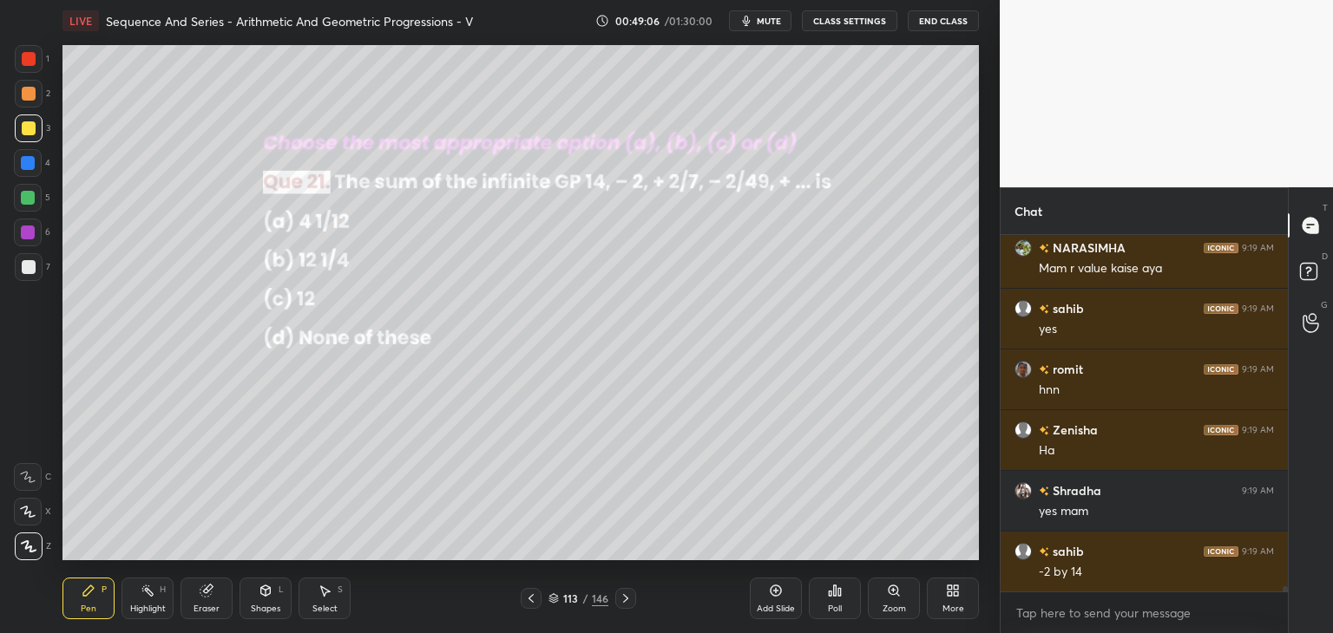
click at [625, 594] on icon at bounding box center [626, 599] width 14 height 14
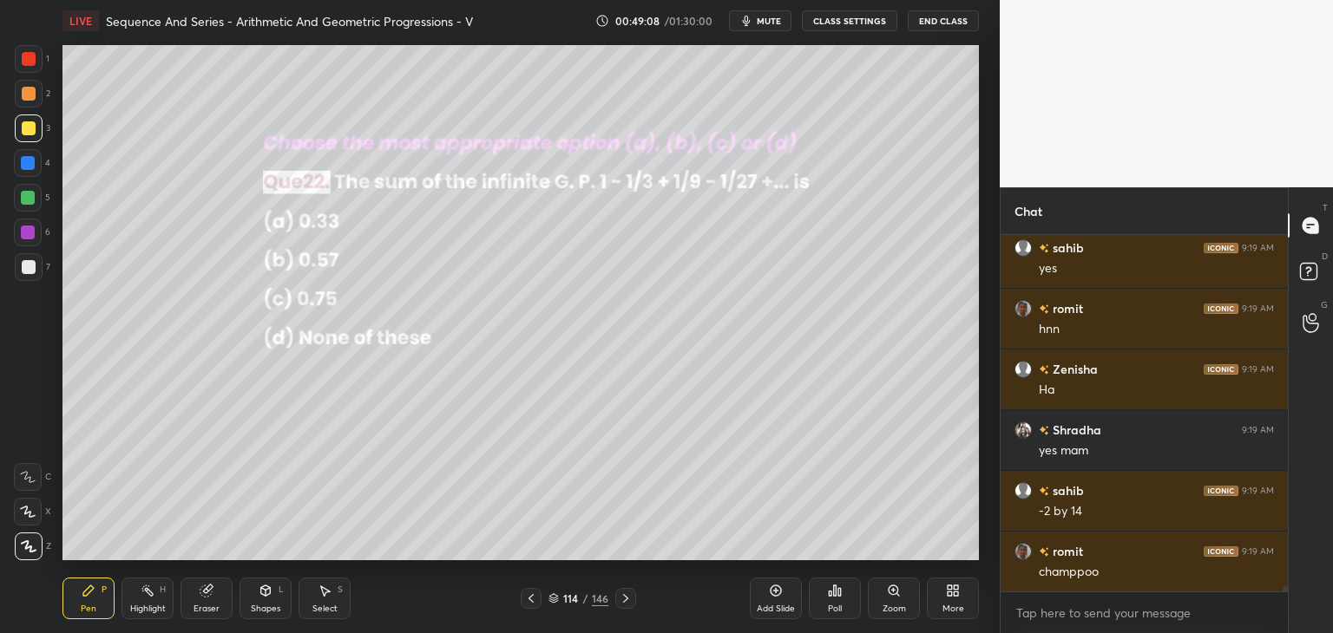
click at [830, 605] on div "Poll" at bounding box center [835, 609] width 14 height 9
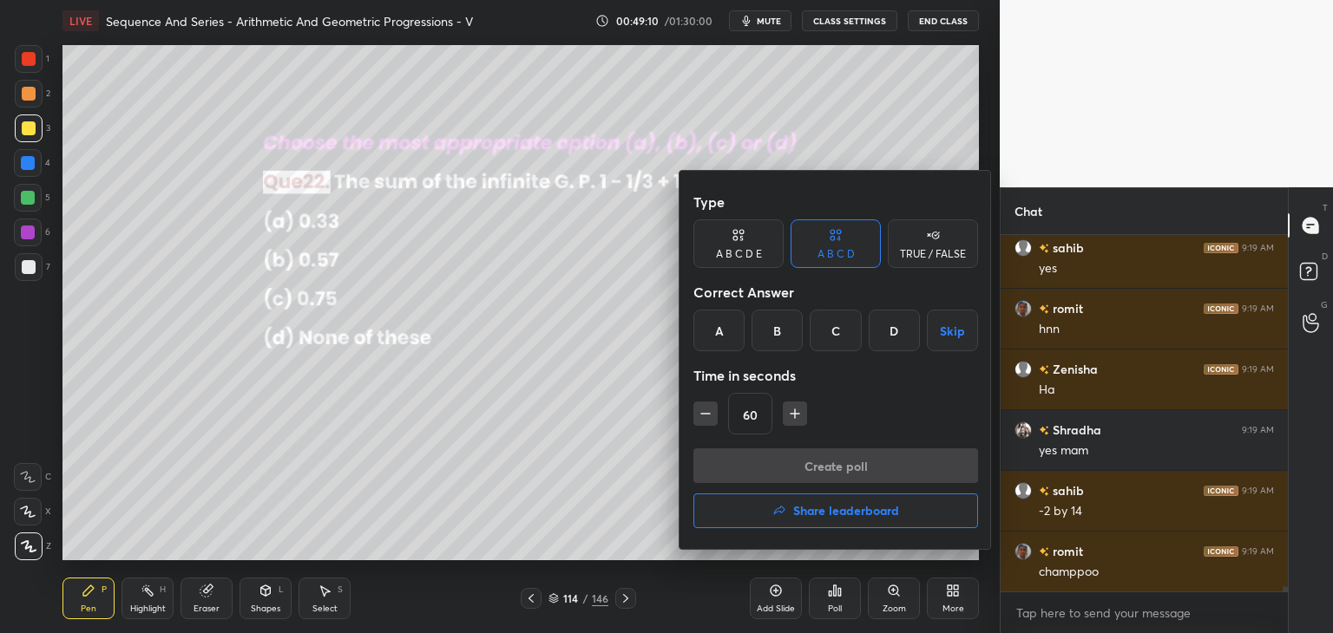
drag, startPoint x: 830, startPoint y: 336, endPoint x: 818, endPoint y: 397, distance: 61.9
click at [830, 337] on div "C" at bounding box center [835, 331] width 51 height 42
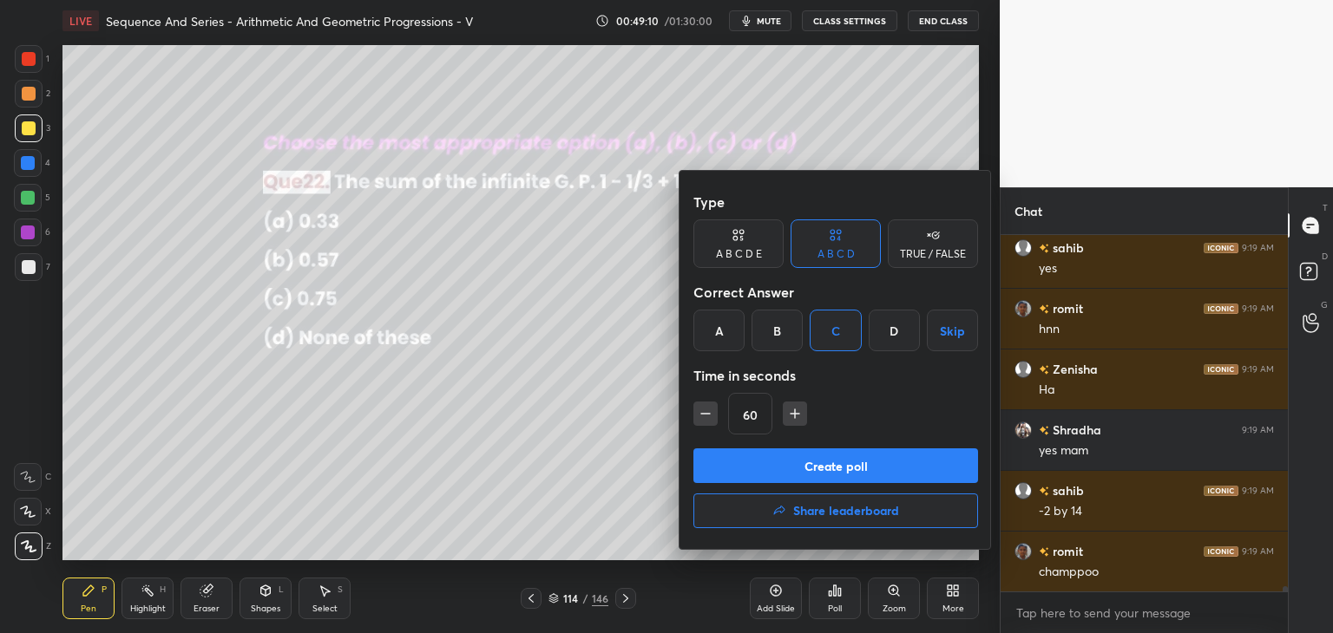
click at [788, 476] on button "Create poll" at bounding box center [835, 466] width 285 height 35
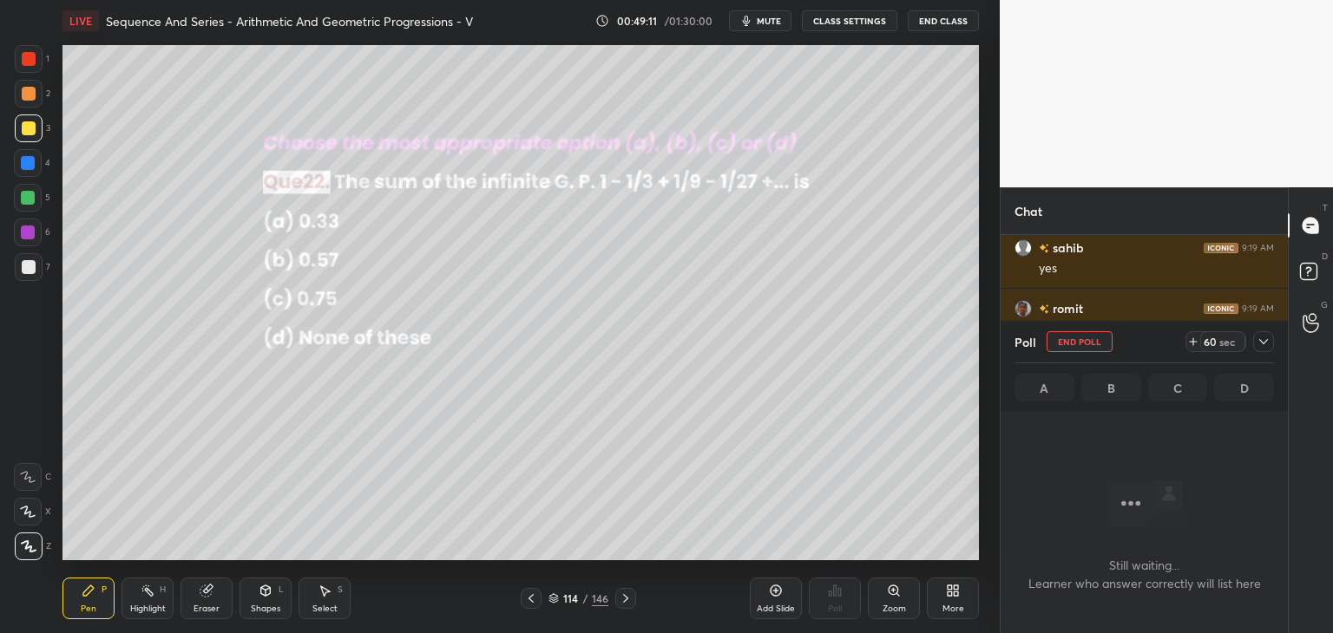
scroll to position [118, 282]
click at [1269, 331] on div "Poll End Poll 60 sec" at bounding box center [1143, 342] width 259 height 42
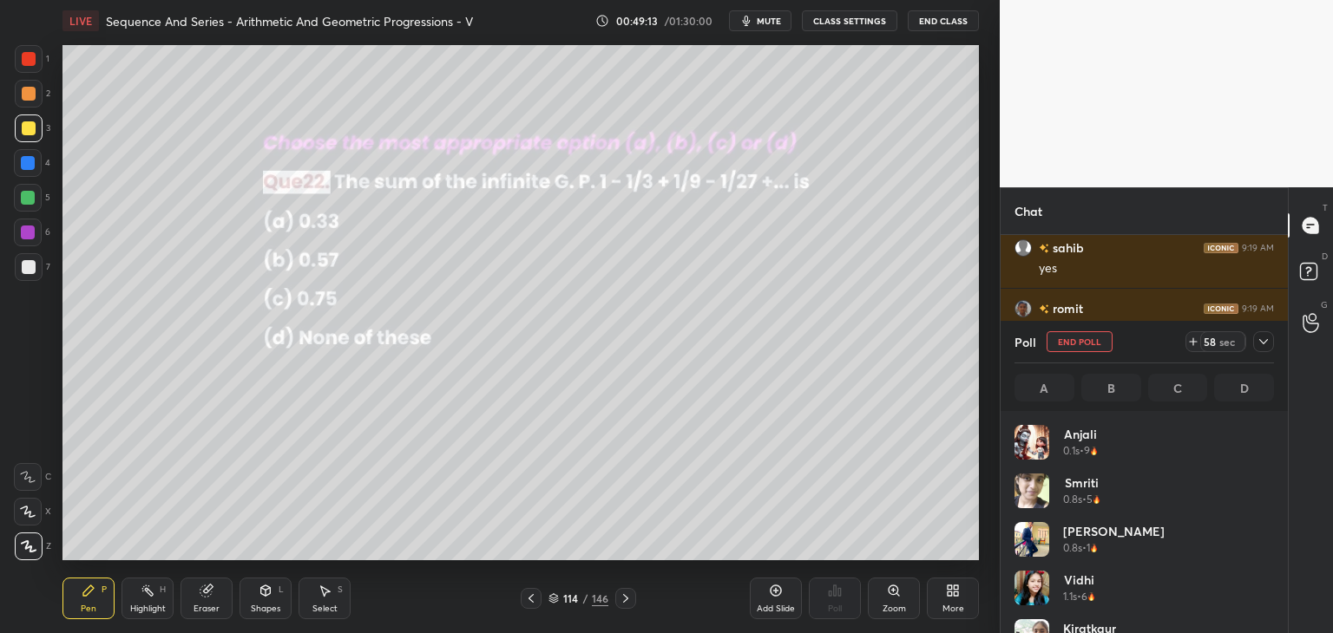
scroll to position [203, 254]
click at [1272, 338] on div at bounding box center [1263, 341] width 21 height 21
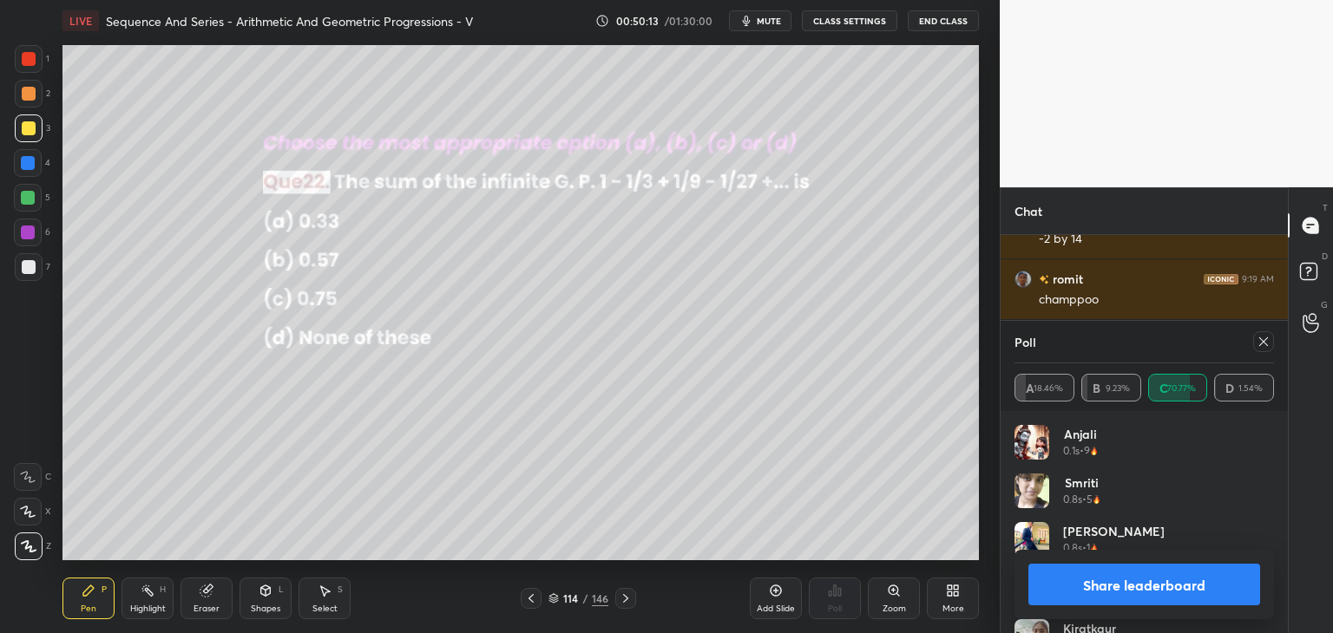
drag, startPoint x: 1267, startPoint y: 338, endPoint x: 1255, endPoint y: 351, distance: 17.2
click at [1264, 338] on icon at bounding box center [1264, 342] width 14 height 14
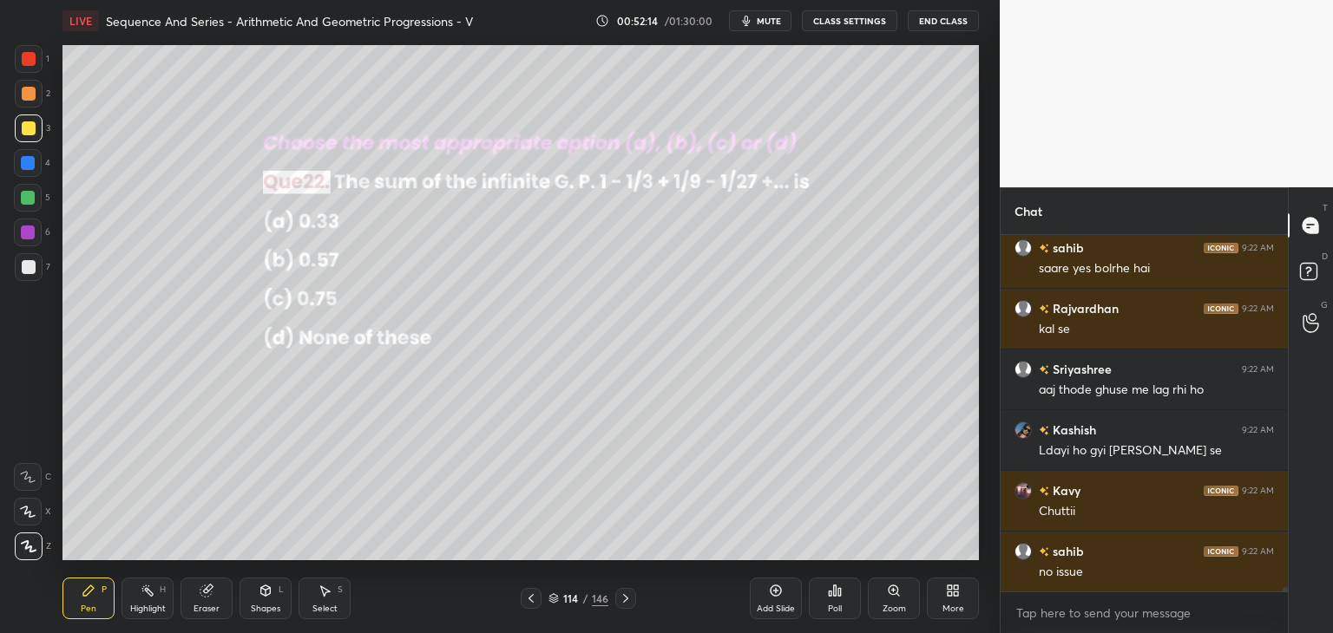
scroll to position [27021, 0]
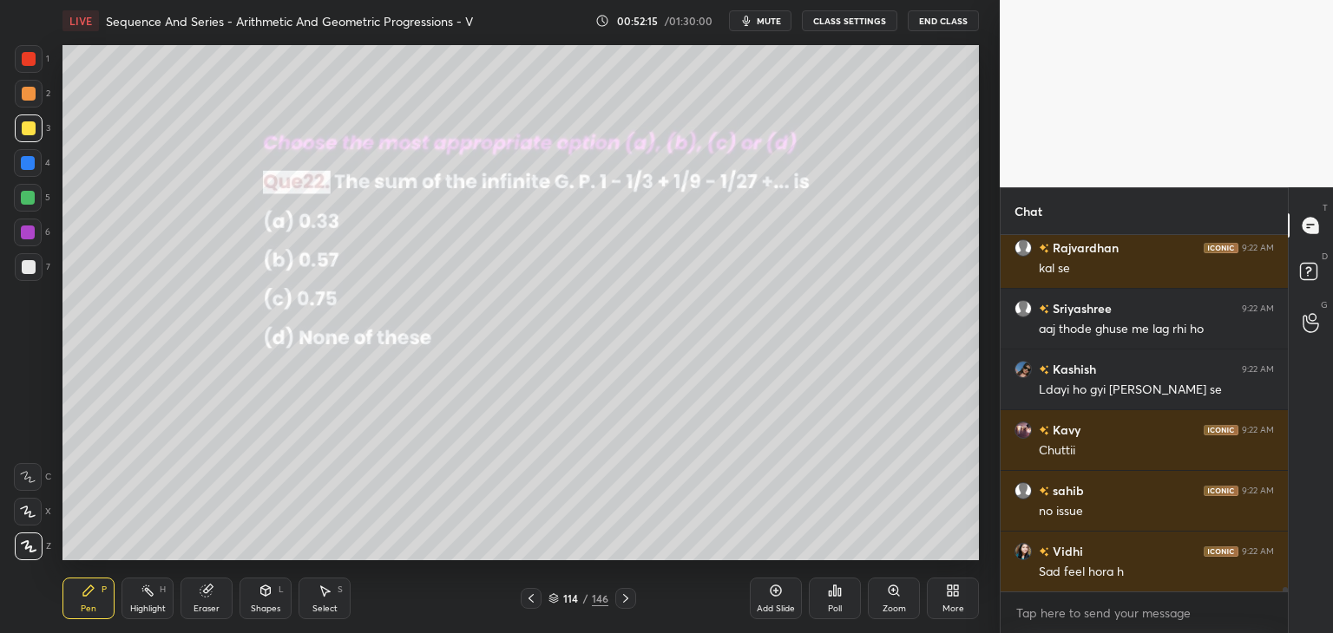
click at [625, 601] on icon at bounding box center [625, 598] width 5 height 9
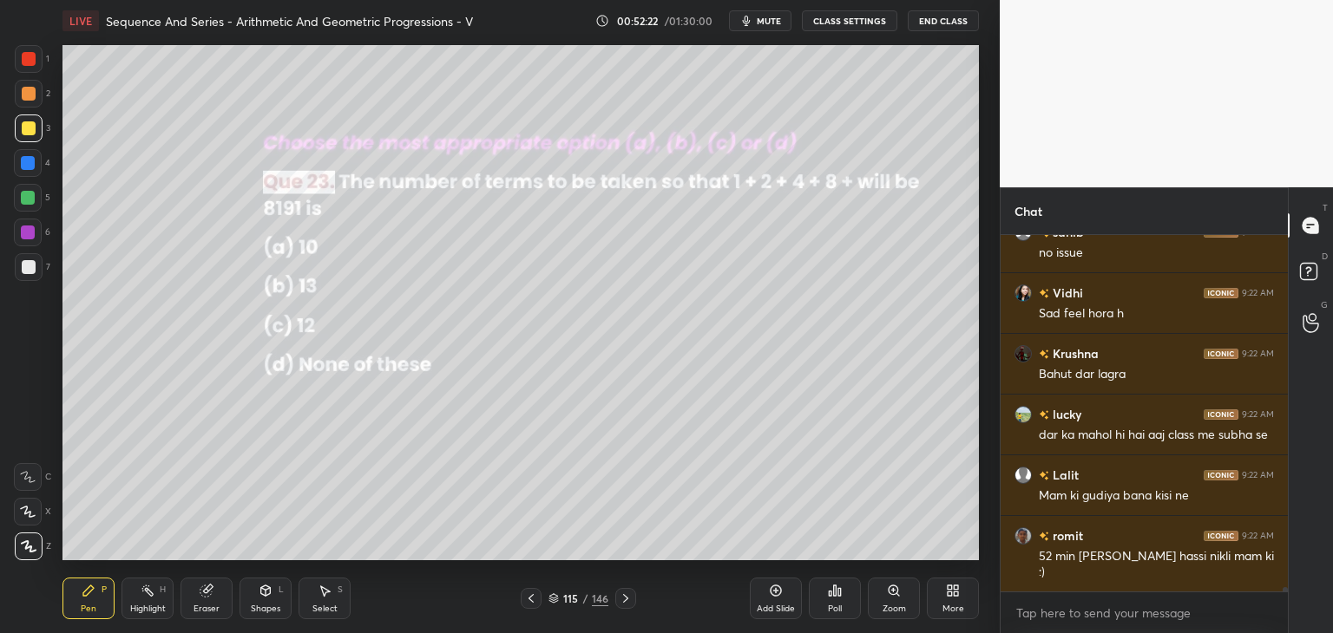
scroll to position [27356, 0]
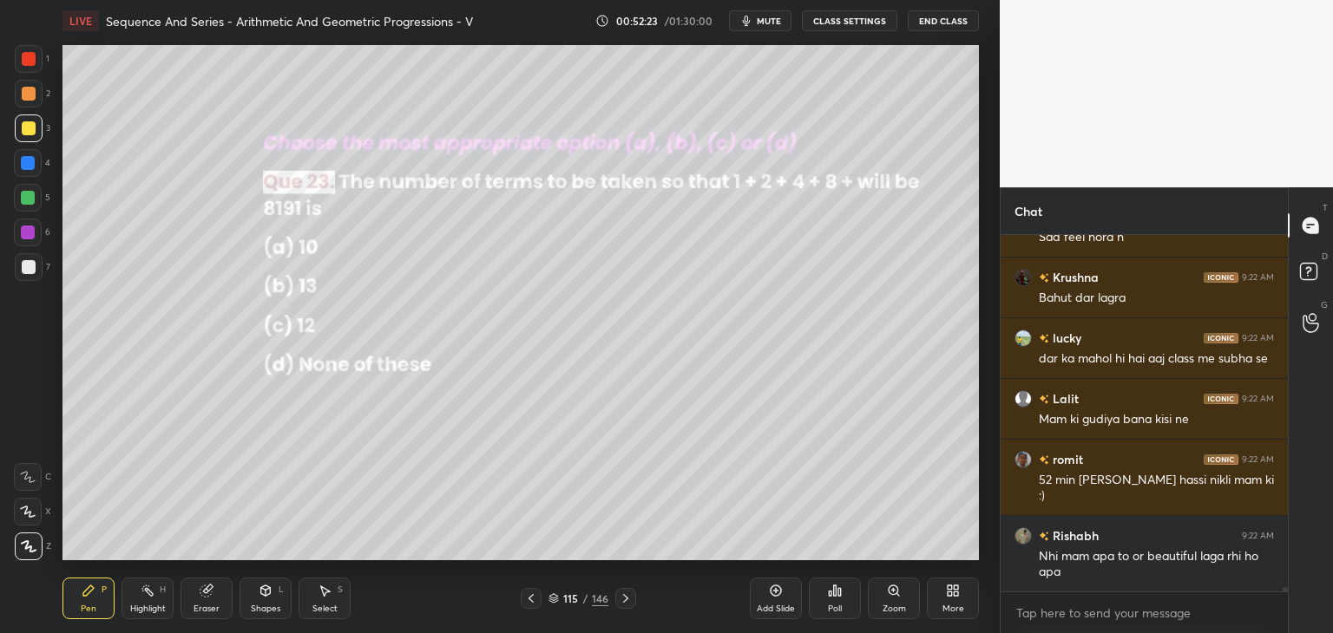
click at [837, 613] on div "Poll" at bounding box center [835, 609] width 14 height 9
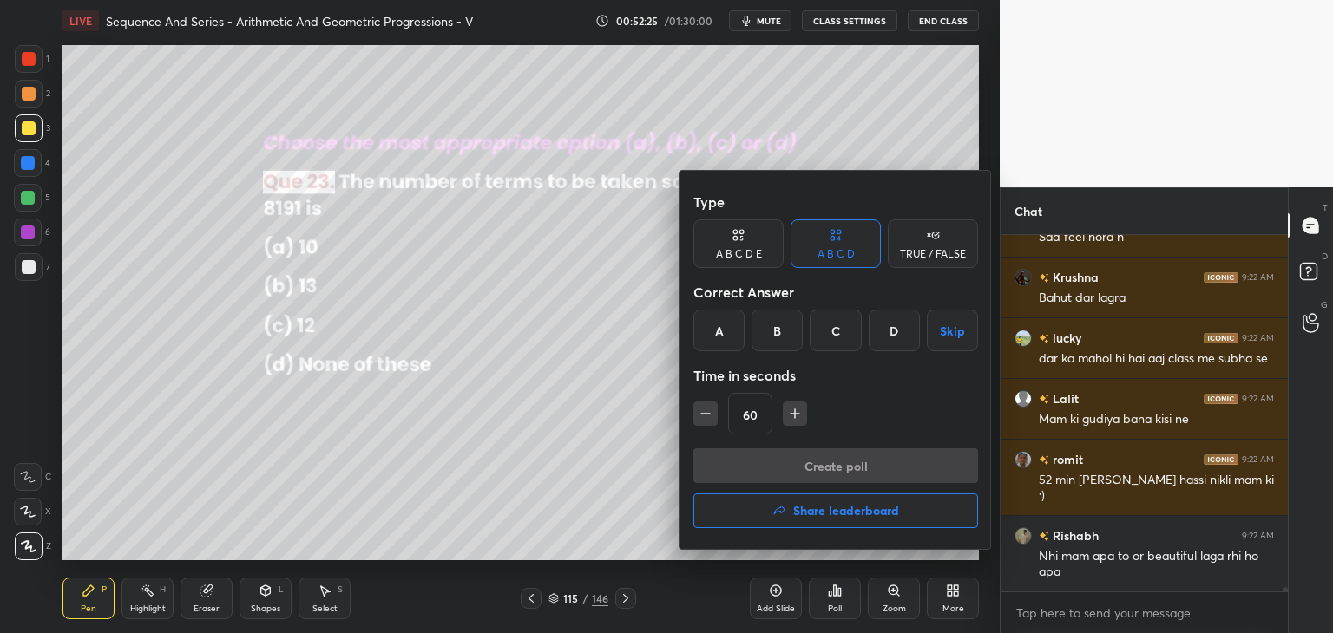
click at [774, 345] on div "B" at bounding box center [777, 331] width 51 height 42
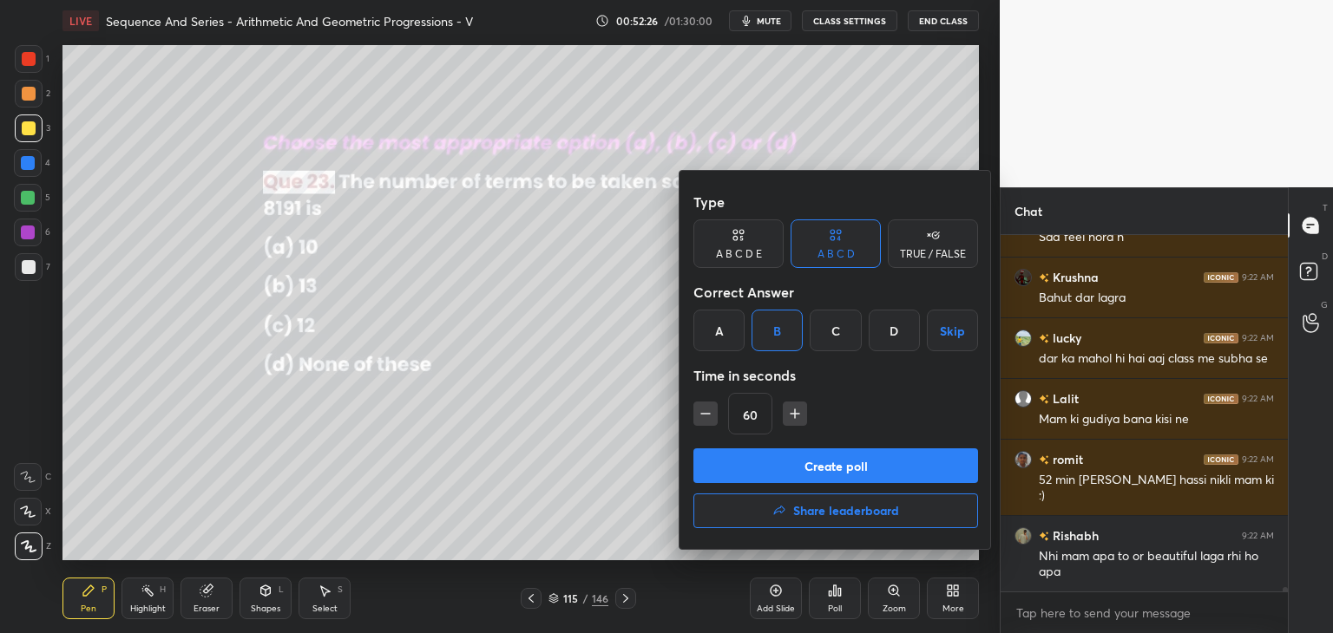
click at [791, 473] on button "Create poll" at bounding box center [835, 466] width 285 height 35
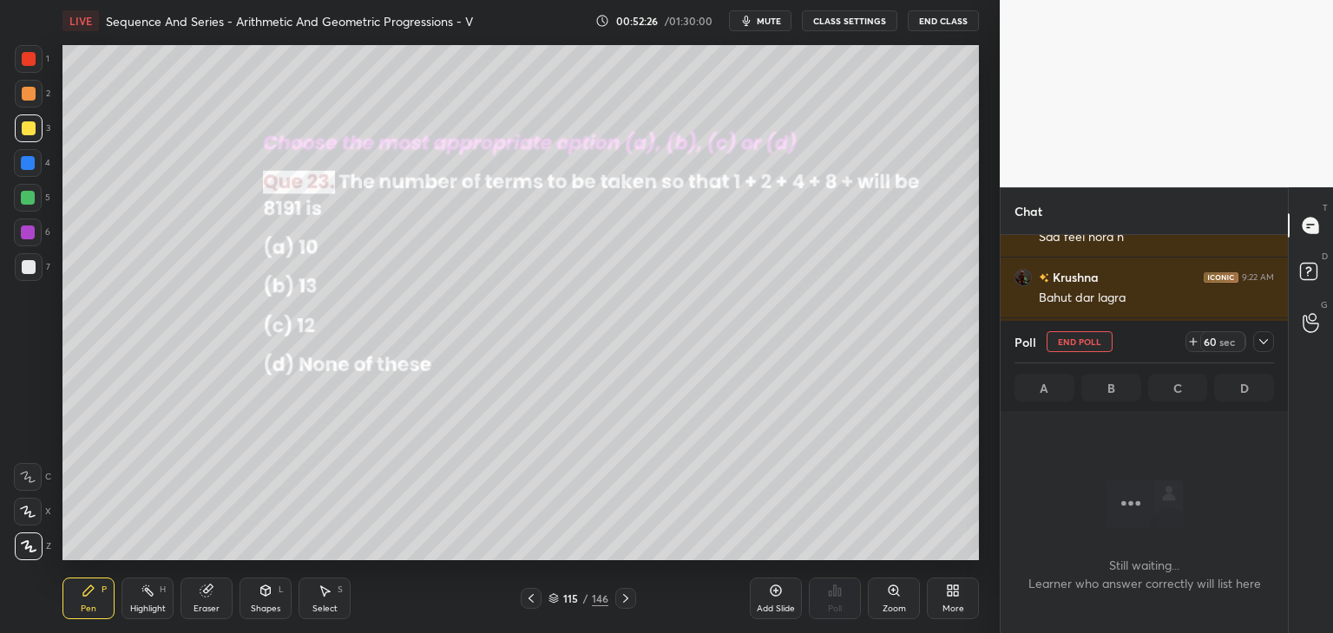
scroll to position [118, 282]
click at [1263, 338] on icon at bounding box center [1264, 342] width 14 height 14
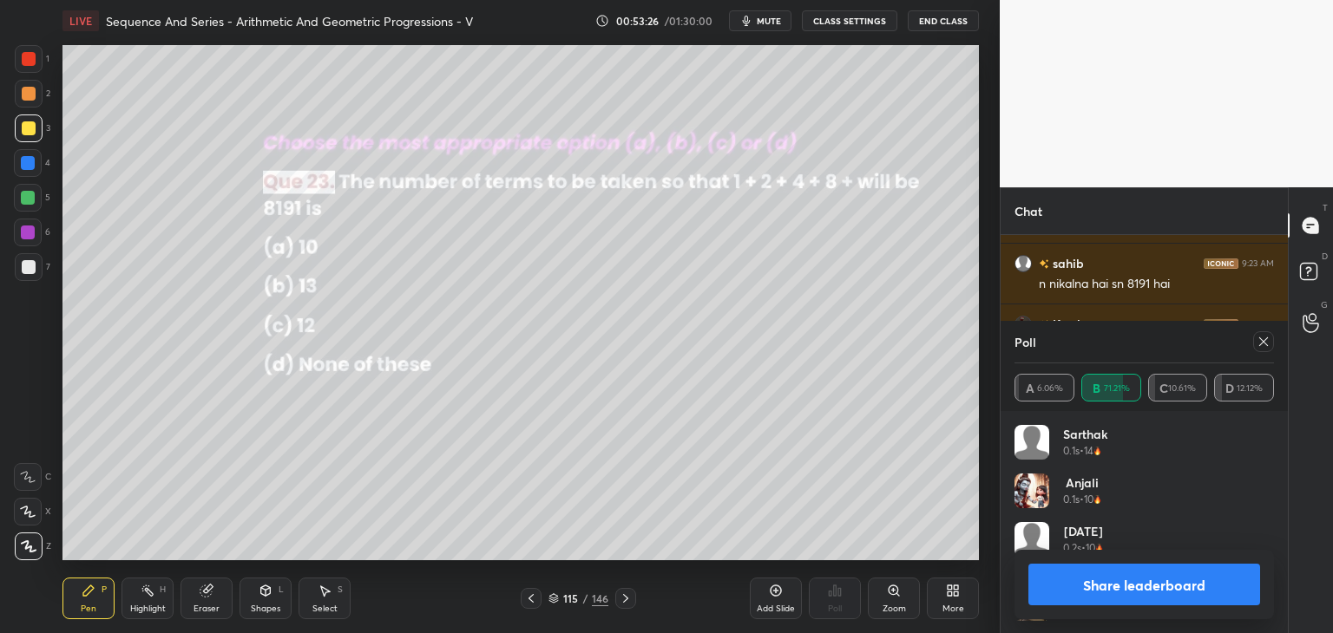
scroll to position [203, 254]
click at [1266, 344] on icon at bounding box center [1264, 342] width 14 height 14
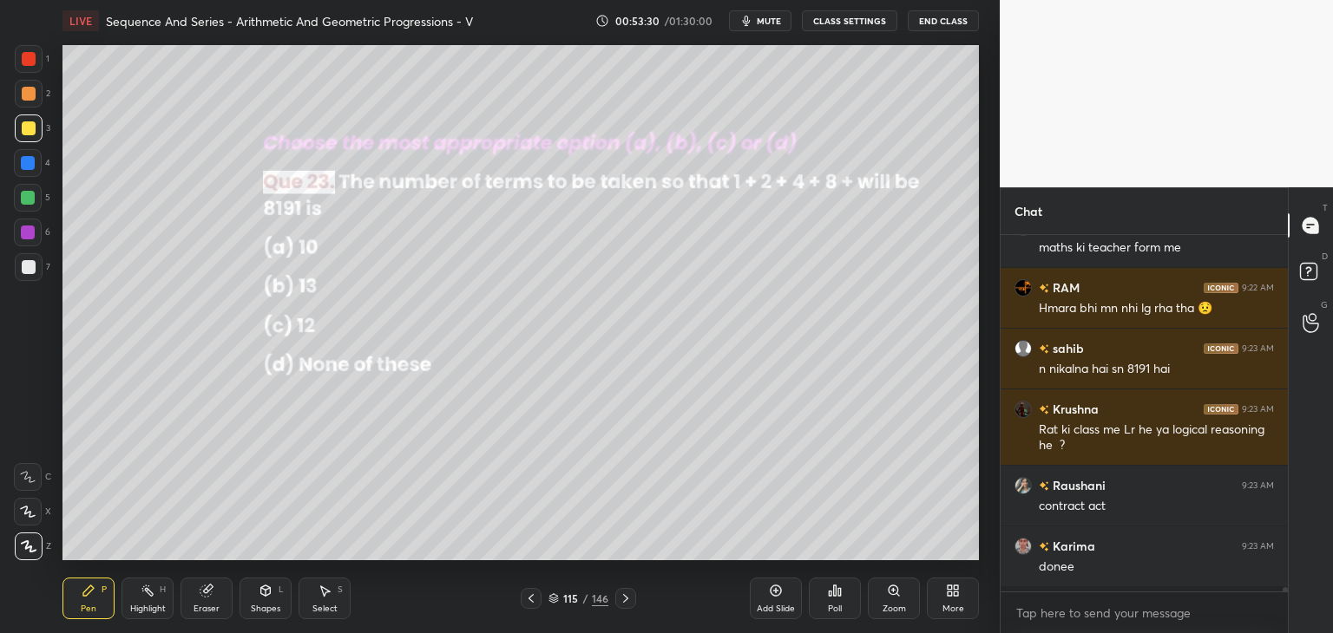
scroll to position [208, 282]
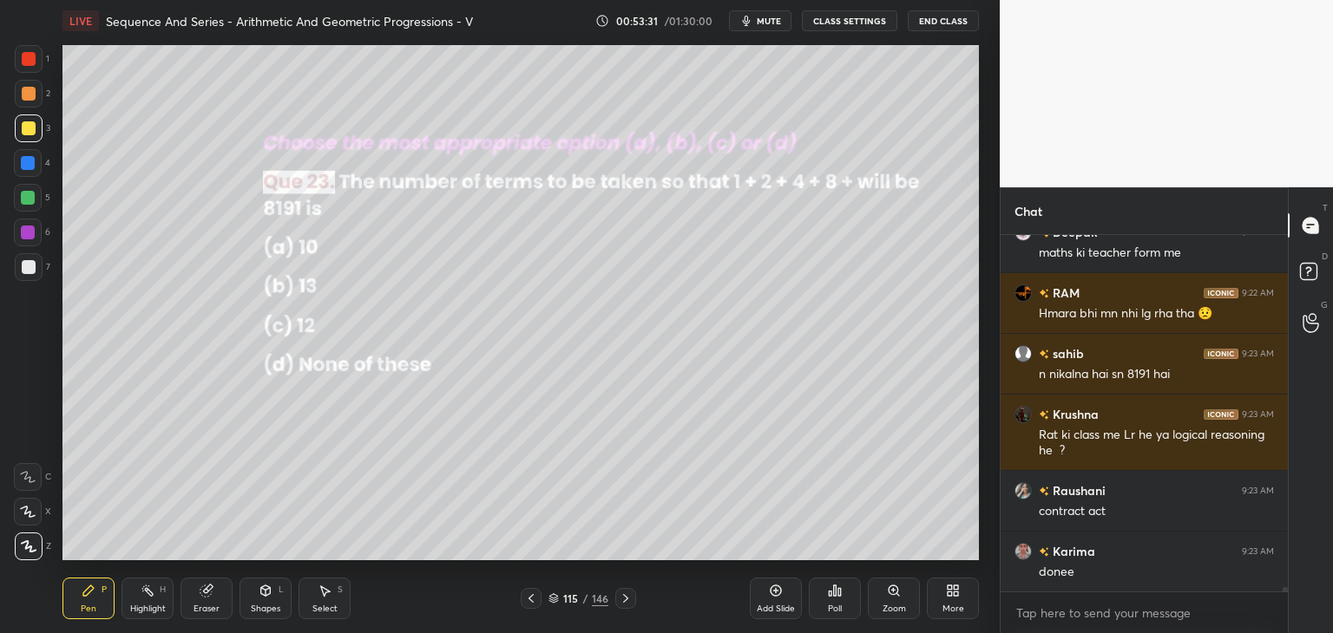
click at [94, 600] on div "Pen P" at bounding box center [88, 599] width 52 height 42
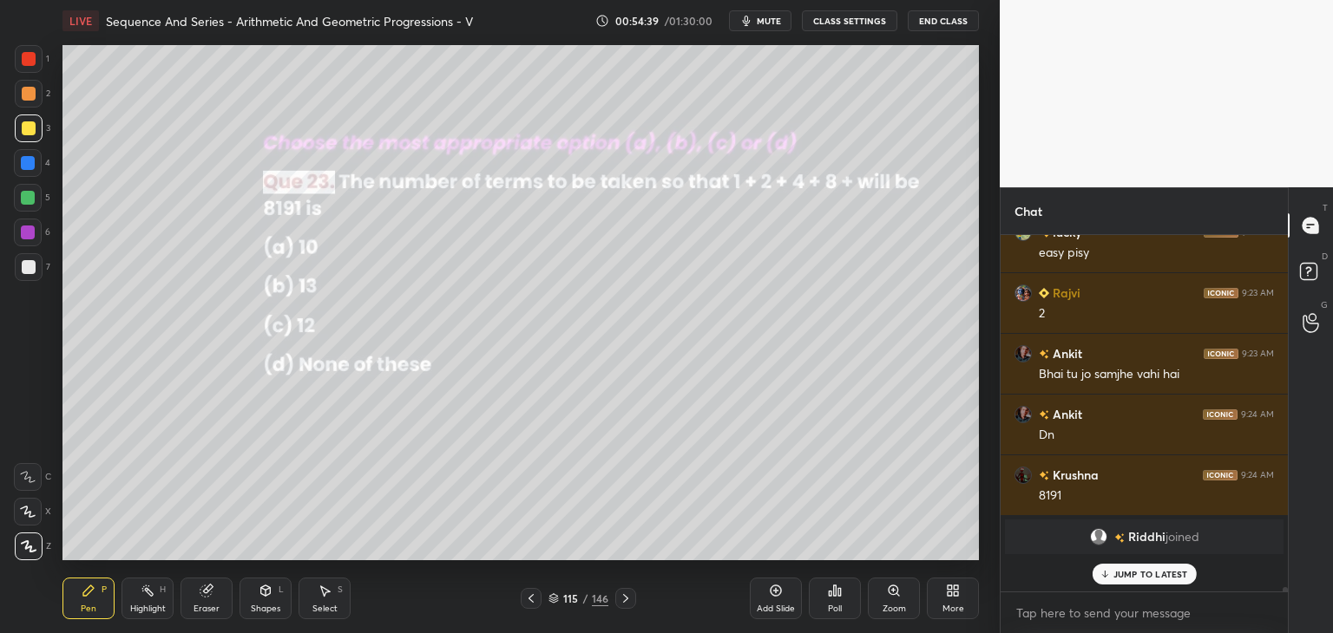
scroll to position [351, 282]
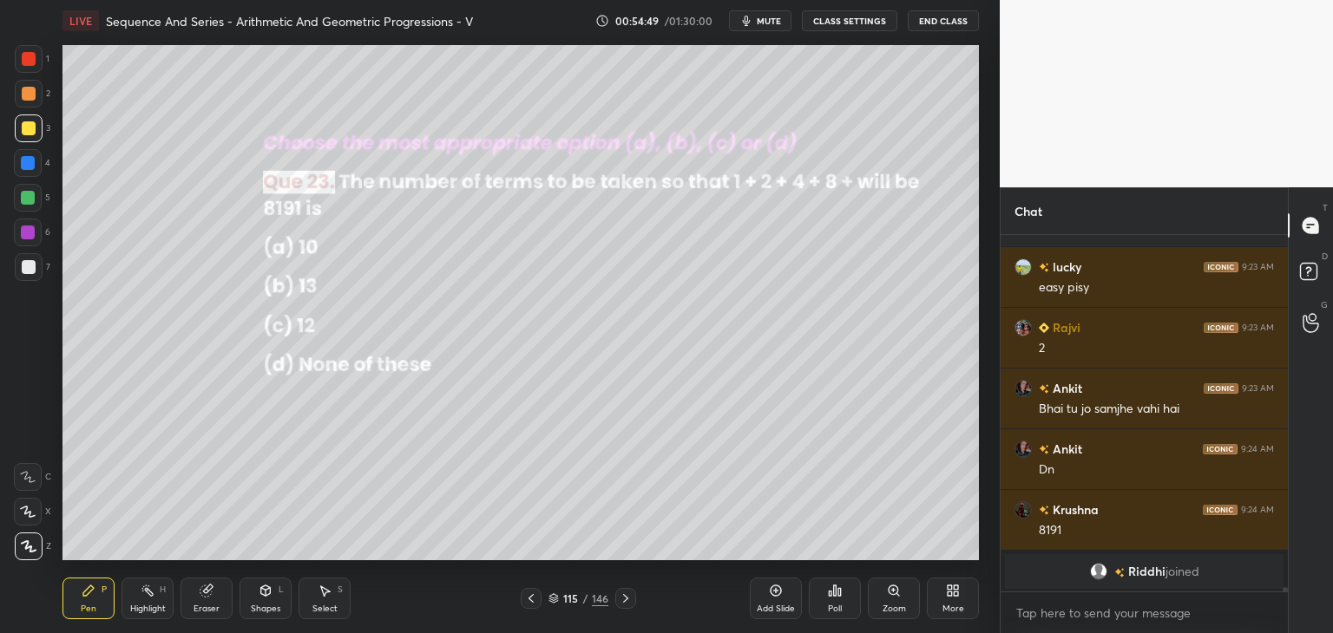
drag, startPoint x: 626, startPoint y: 598, endPoint x: 635, endPoint y: 596, distance: 9.7
click at [627, 597] on icon at bounding box center [626, 599] width 14 height 14
click at [837, 601] on div "Poll" at bounding box center [835, 599] width 52 height 42
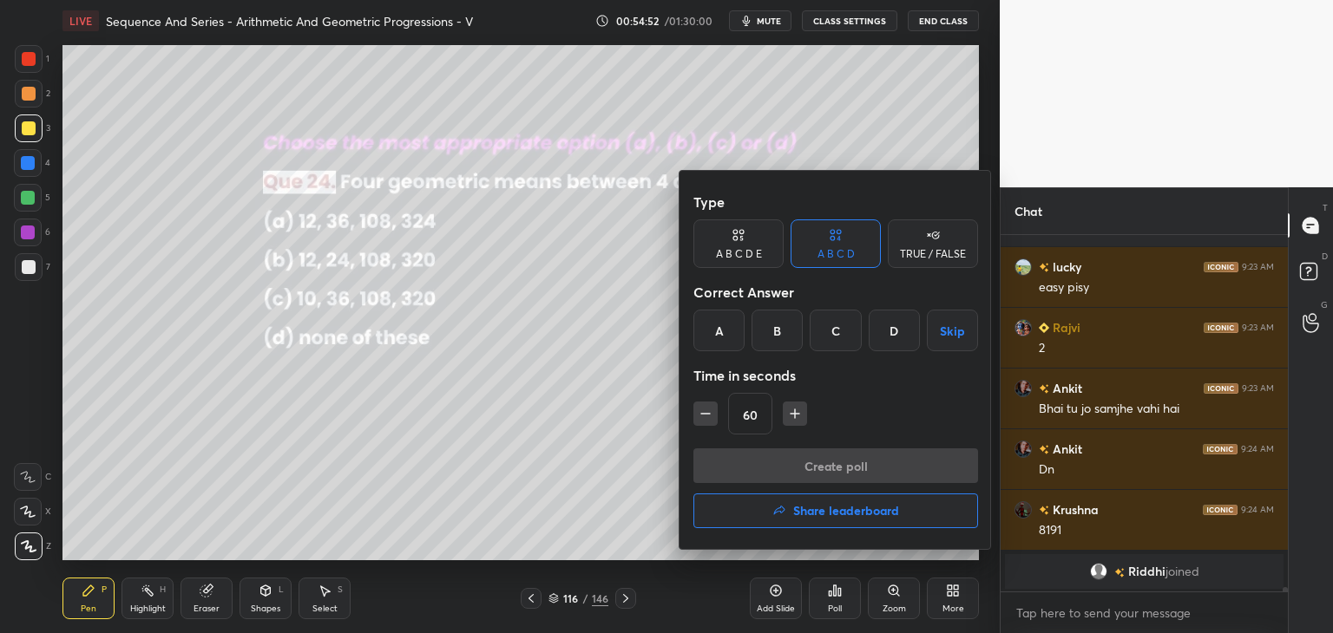
click at [719, 331] on div "A" at bounding box center [718, 331] width 51 height 42
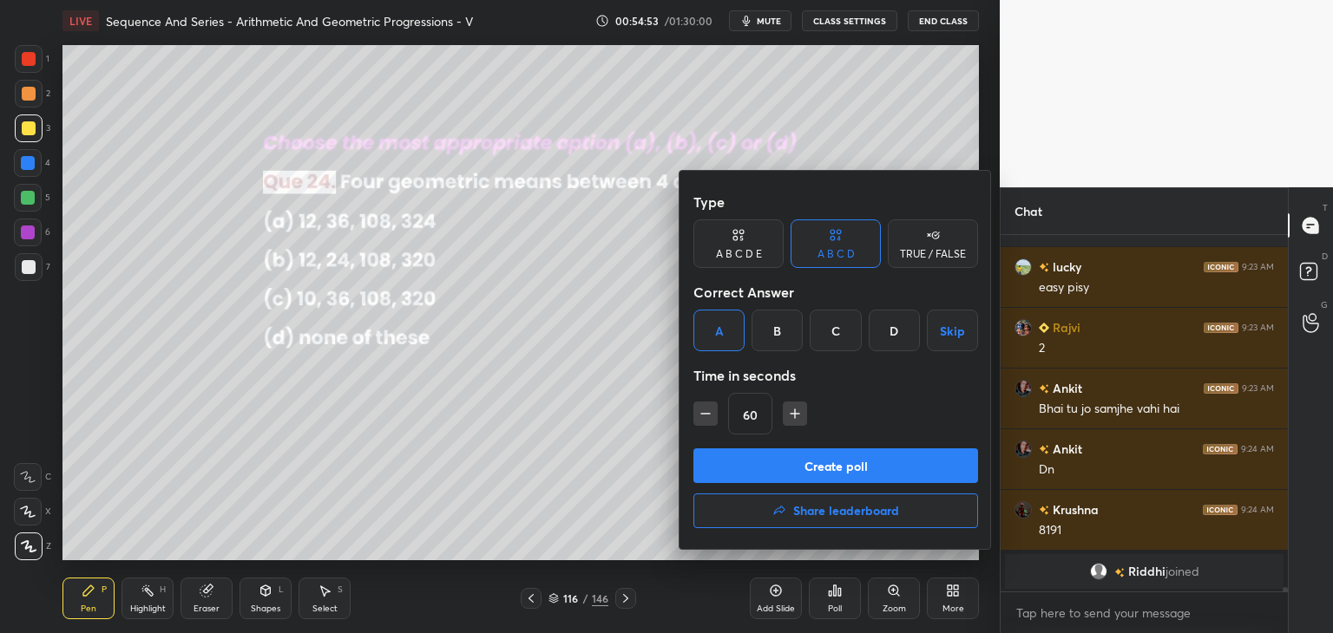
click at [736, 465] on button "Create poll" at bounding box center [835, 466] width 285 height 35
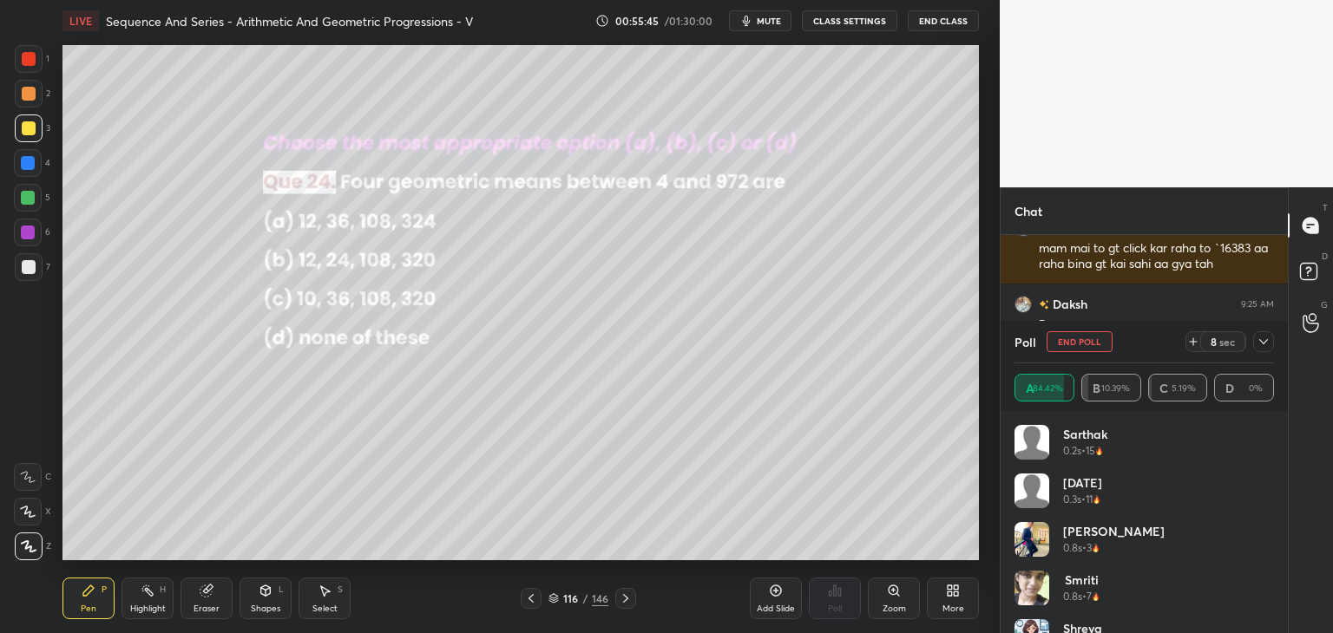
scroll to position [28526, 0]
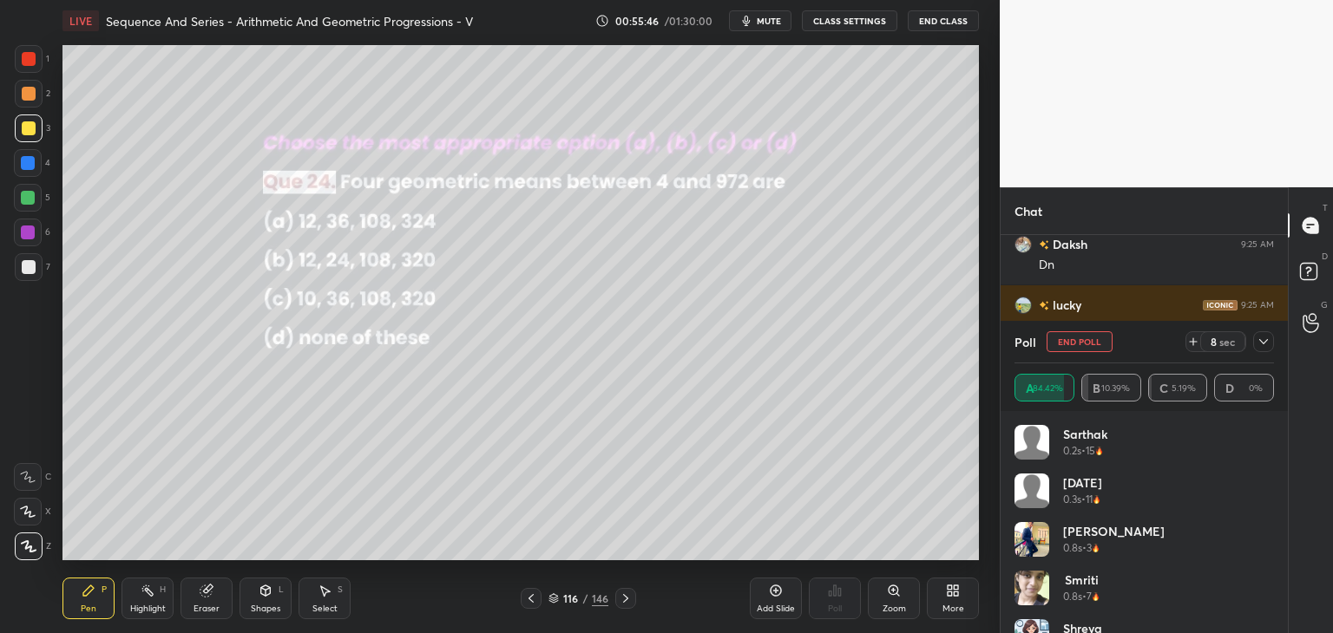
click at [1261, 340] on icon at bounding box center [1264, 342] width 14 height 14
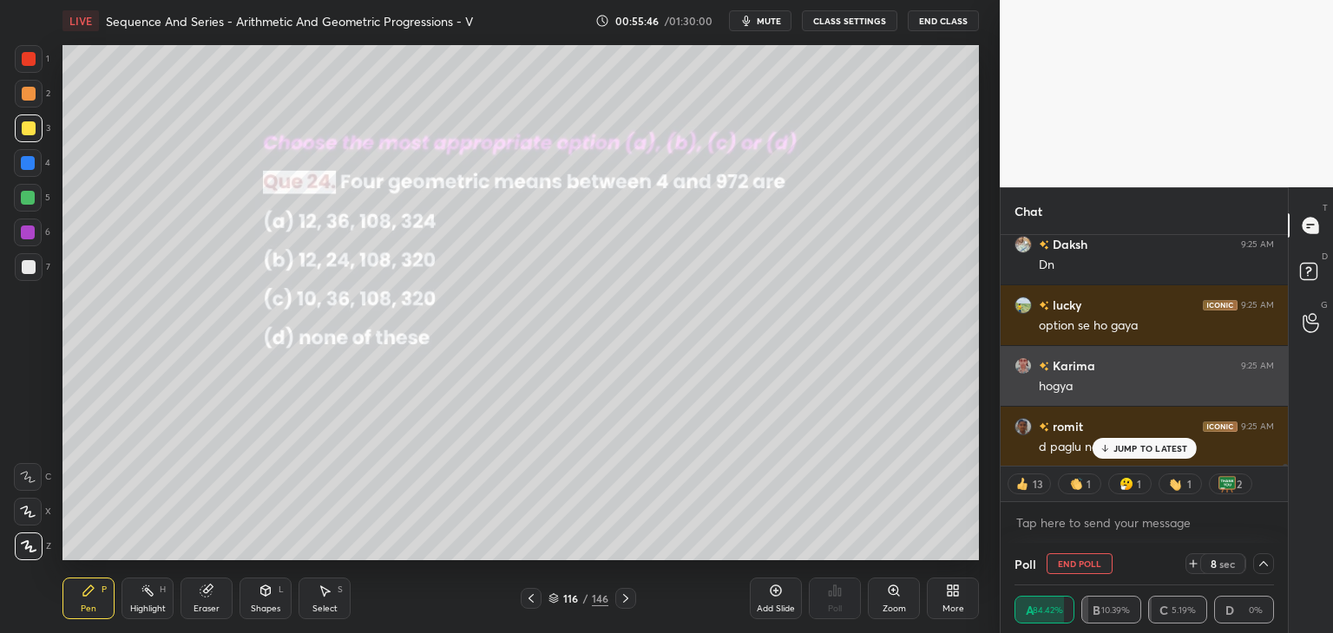
scroll to position [0, 0]
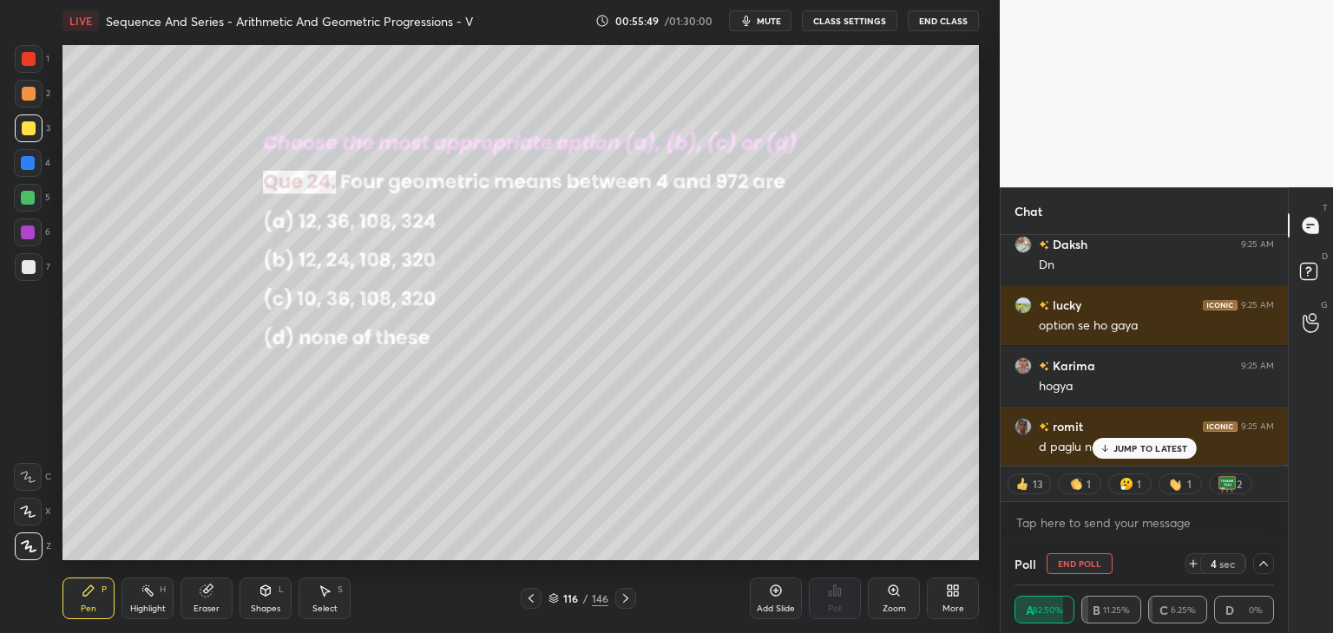
click at [1152, 445] on p "JUMP TO LATEST" at bounding box center [1150, 448] width 75 height 10
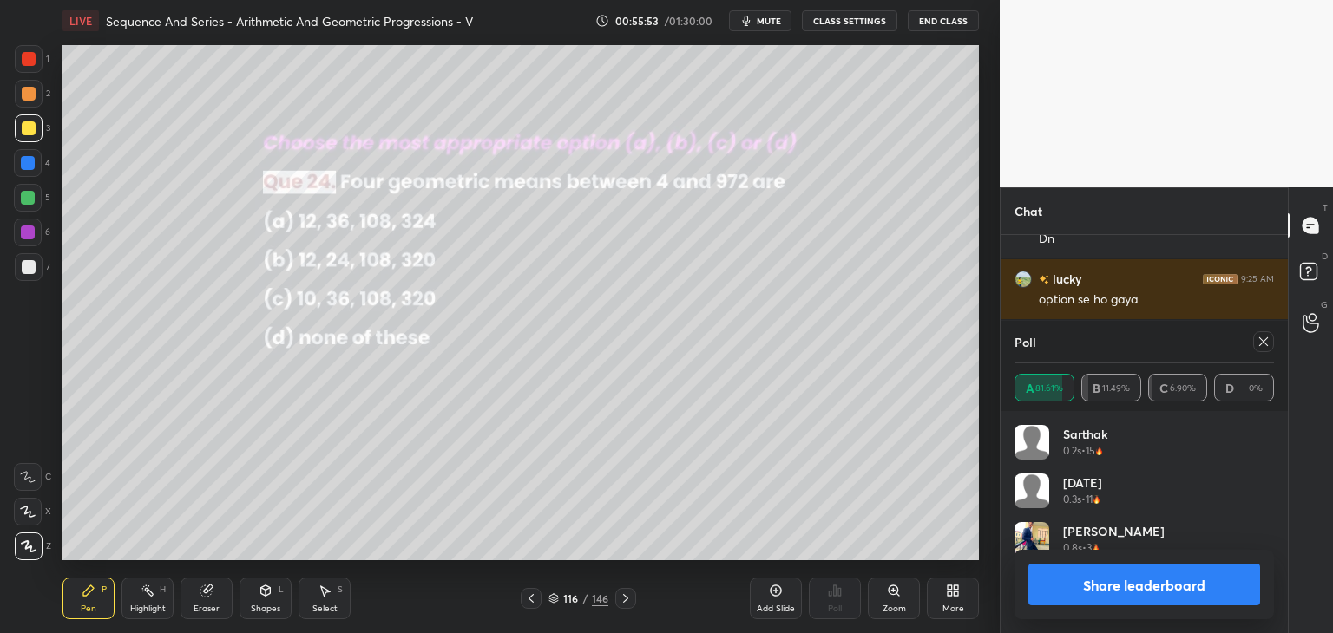
scroll to position [203, 254]
click at [1265, 338] on icon at bounding box center [1264, 342] width 14 height 14
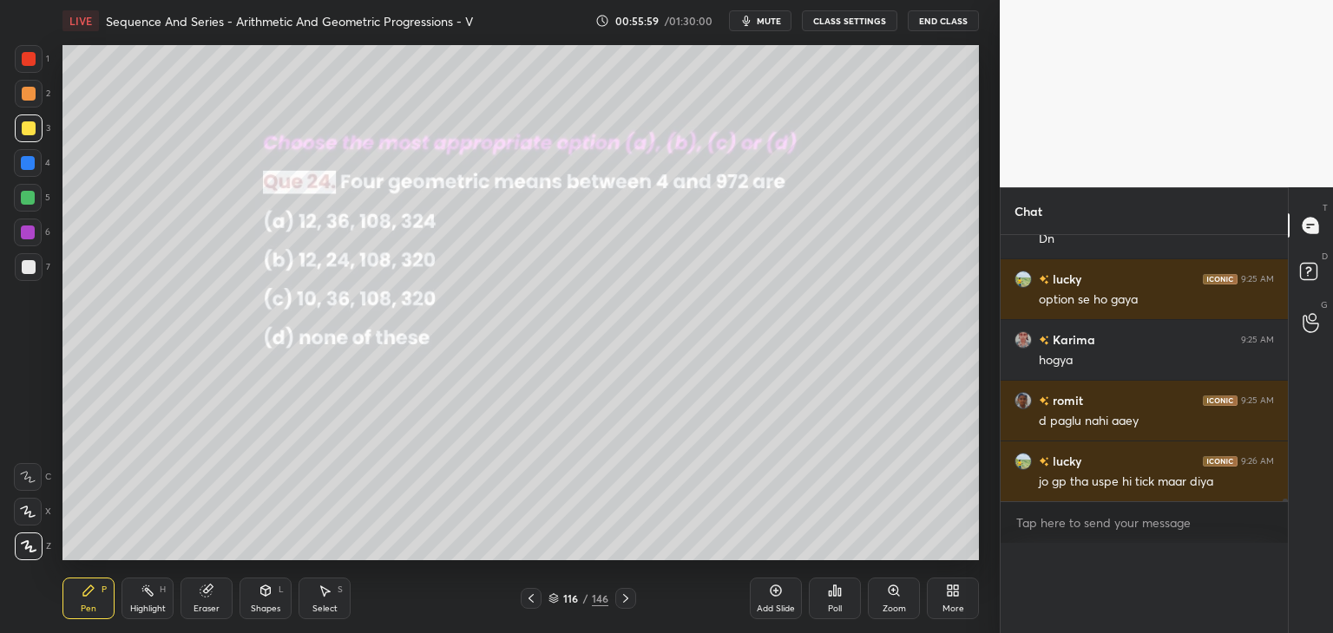
scroll to position [28507, 0]
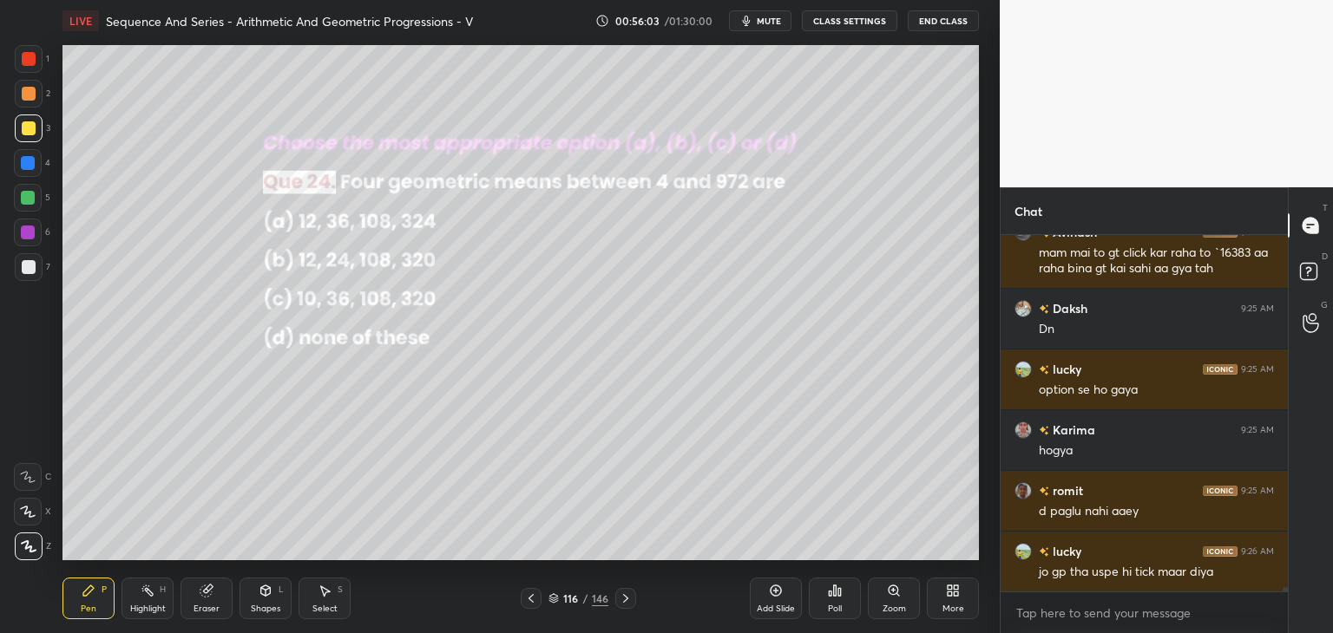
click at [38, 129] on div at bounding box center [29, 129] width 28 height 28
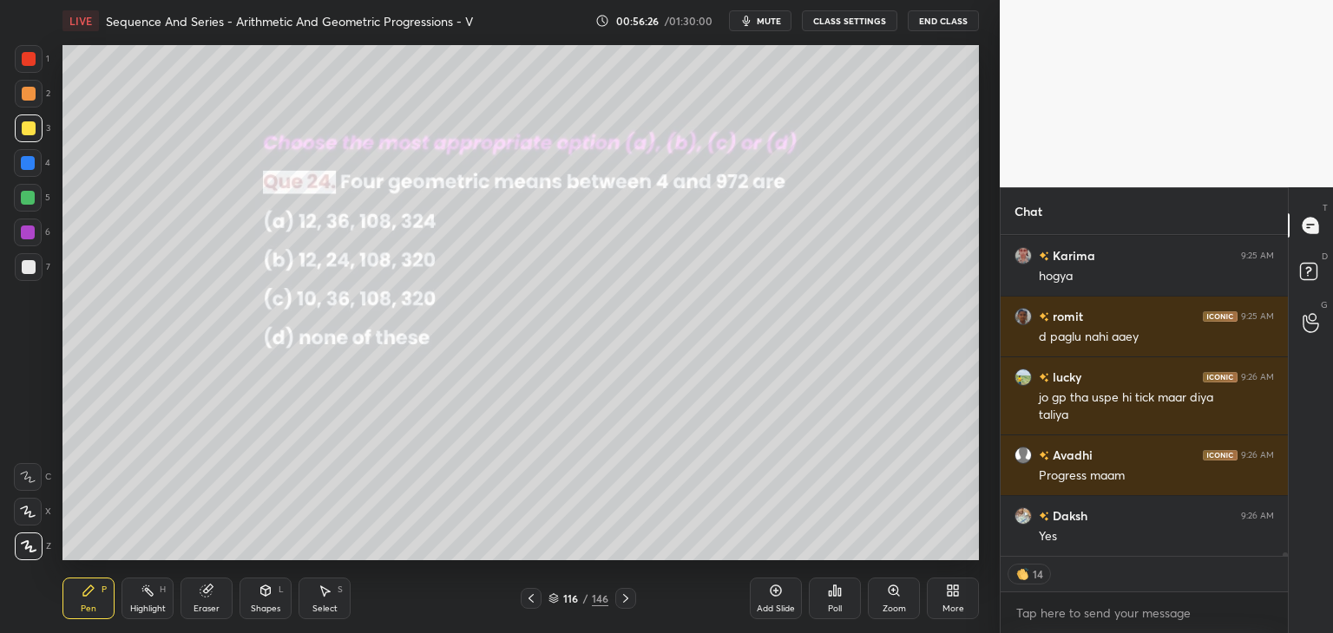
click at [29, 271] on div at bounding box center [29, 267] width 14 height 14
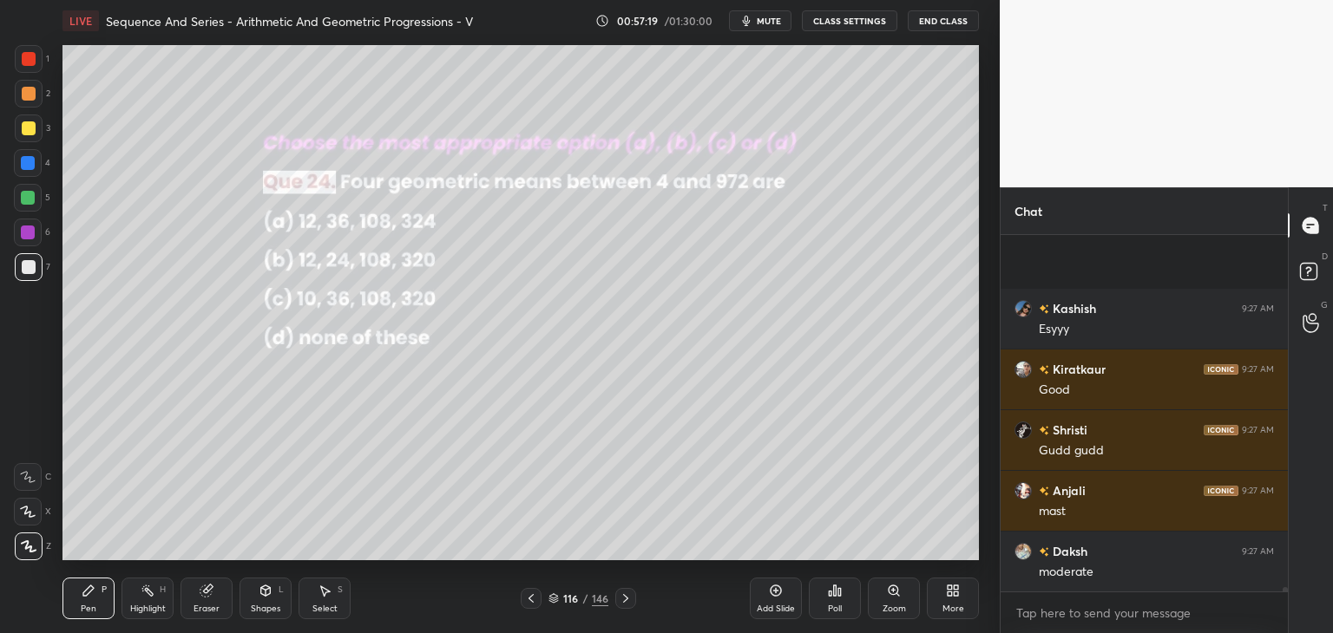
scroll to position [29741, 0]
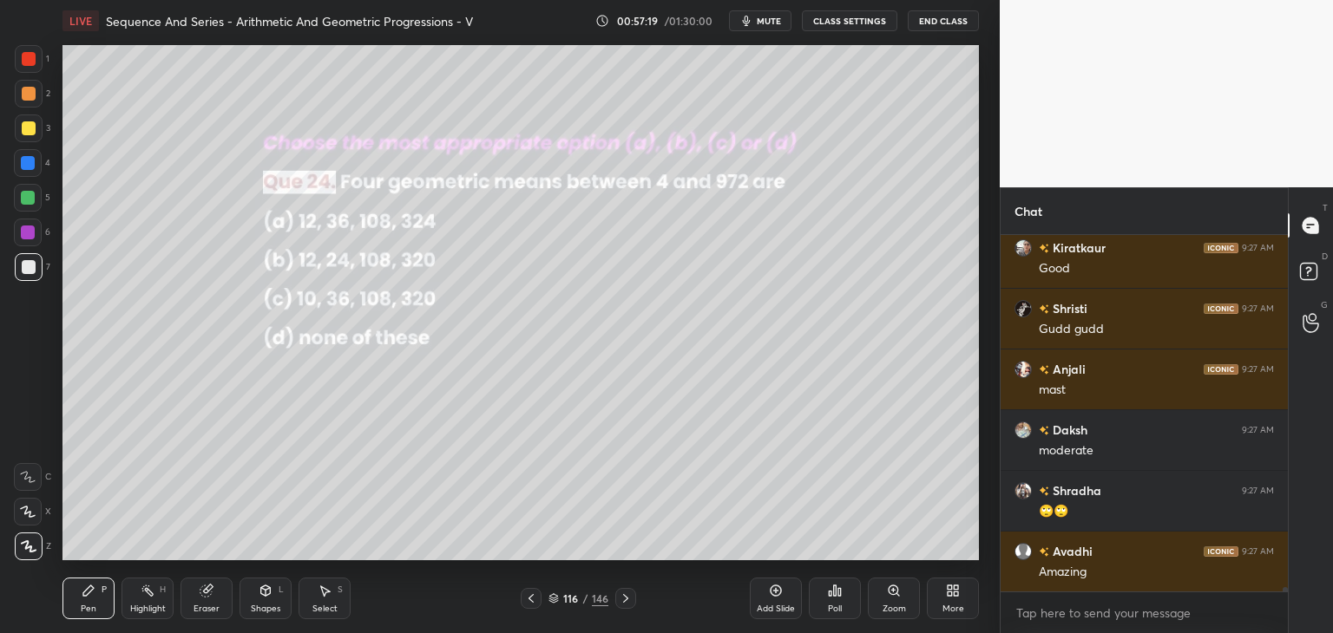
click at [622, 602] on icon at bounding box center [626, 599] width 14 height 14
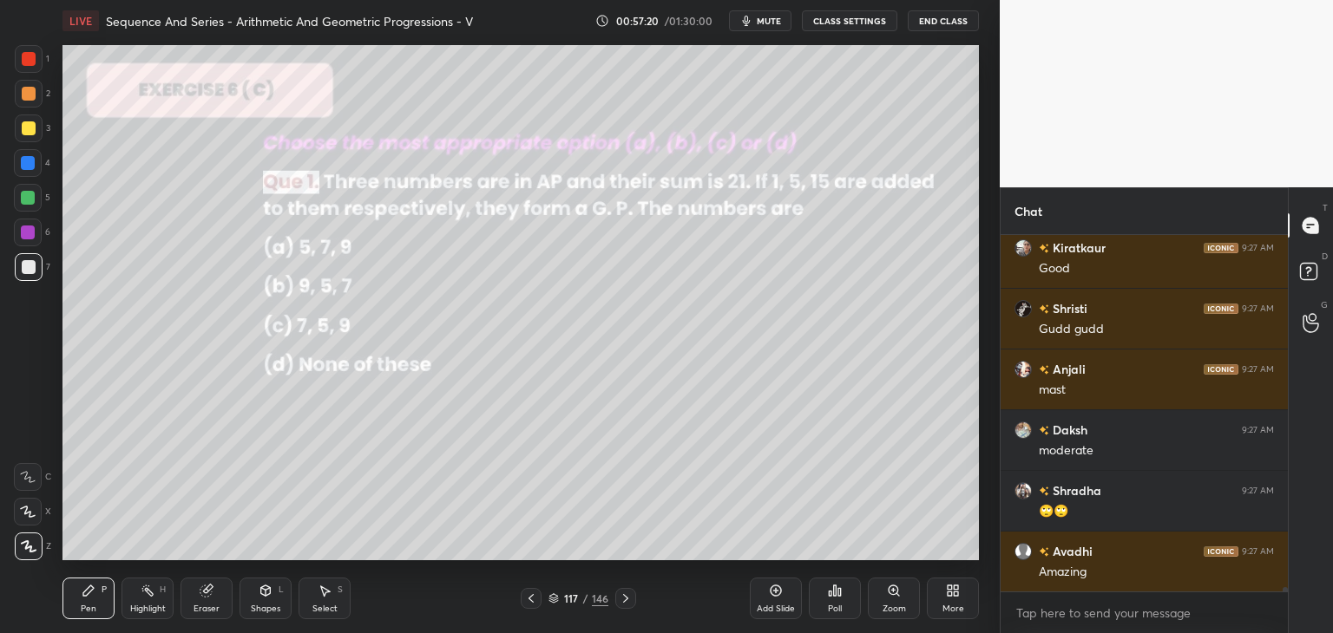
click at [530, 604] on icon at bounding box center [531, 599] width 14 height 14
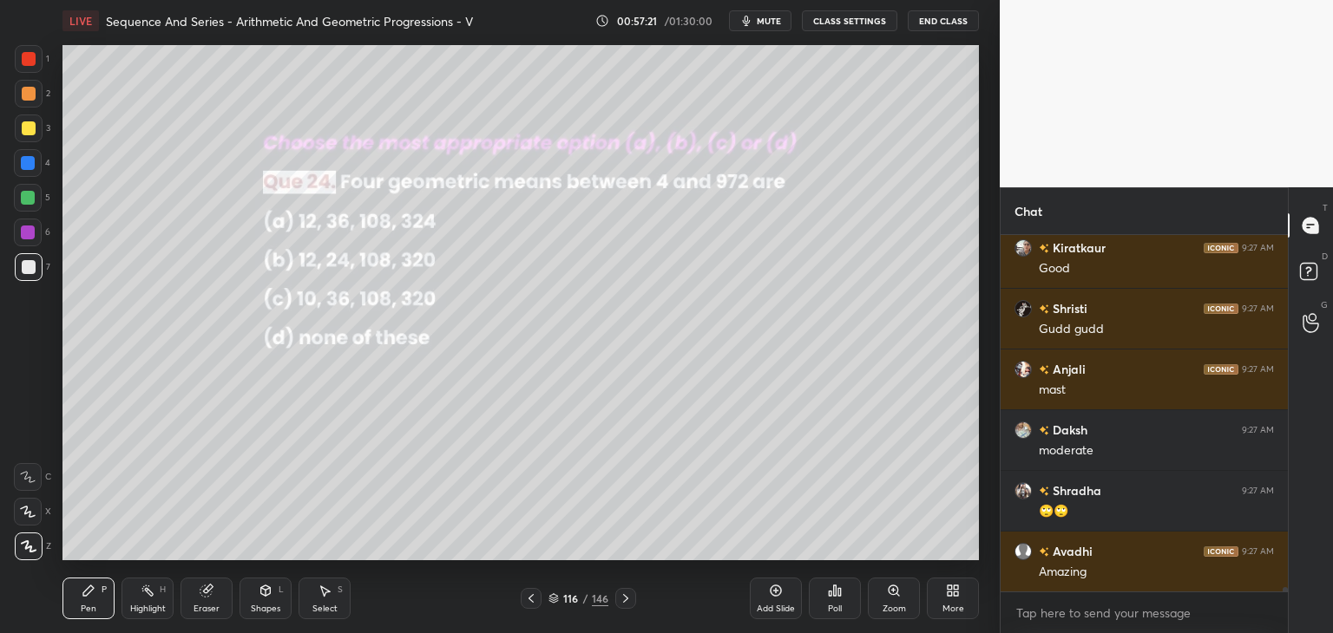
click at [530, 608] on div at bounding box center [531, 598] width 21 height 21
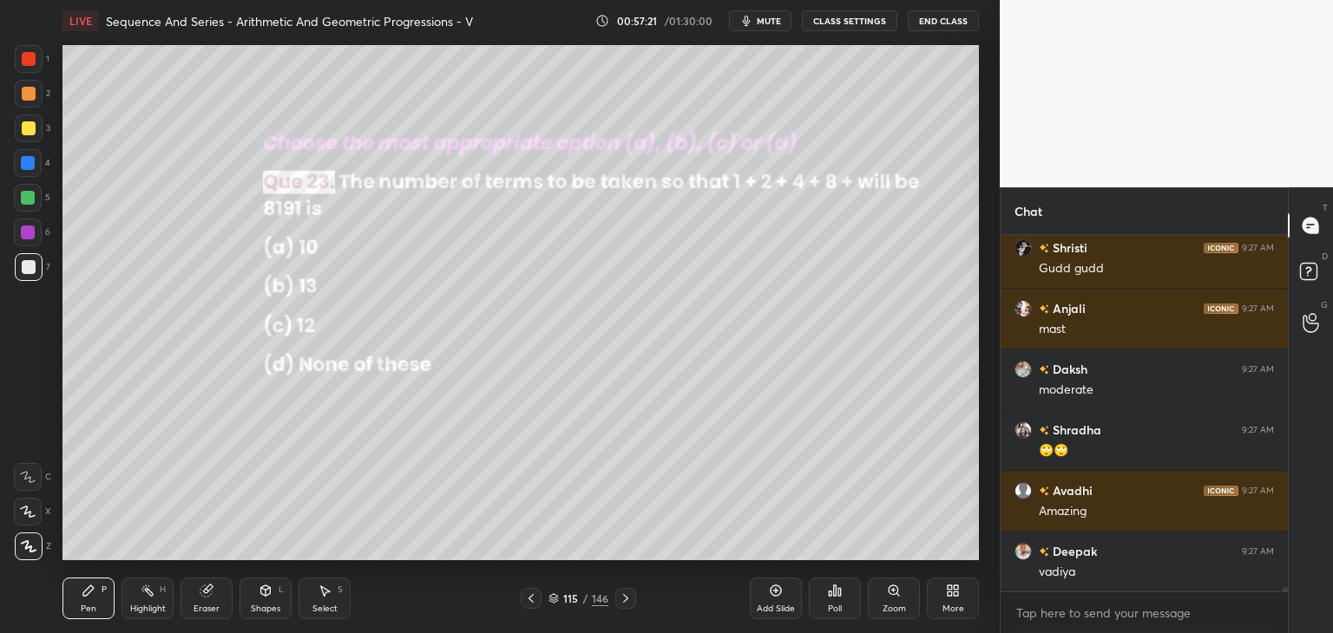
click at [530, 609] on div "Pen P Highlight H Eraser Shapes L Select S 115 / 146 Add Slide Poll Zoom More" at bounding box center [520, 598] width 916 height 69
click at [530, 607] on div "Pen P Highlight H Eraser Shapes L Select S 115 / 146 Add Slide Poll Zoom More" at bounding box center [520, 598] width 916 height 69
click at [531, 608] on div at bounding box center [531, 598] width 21 height 21
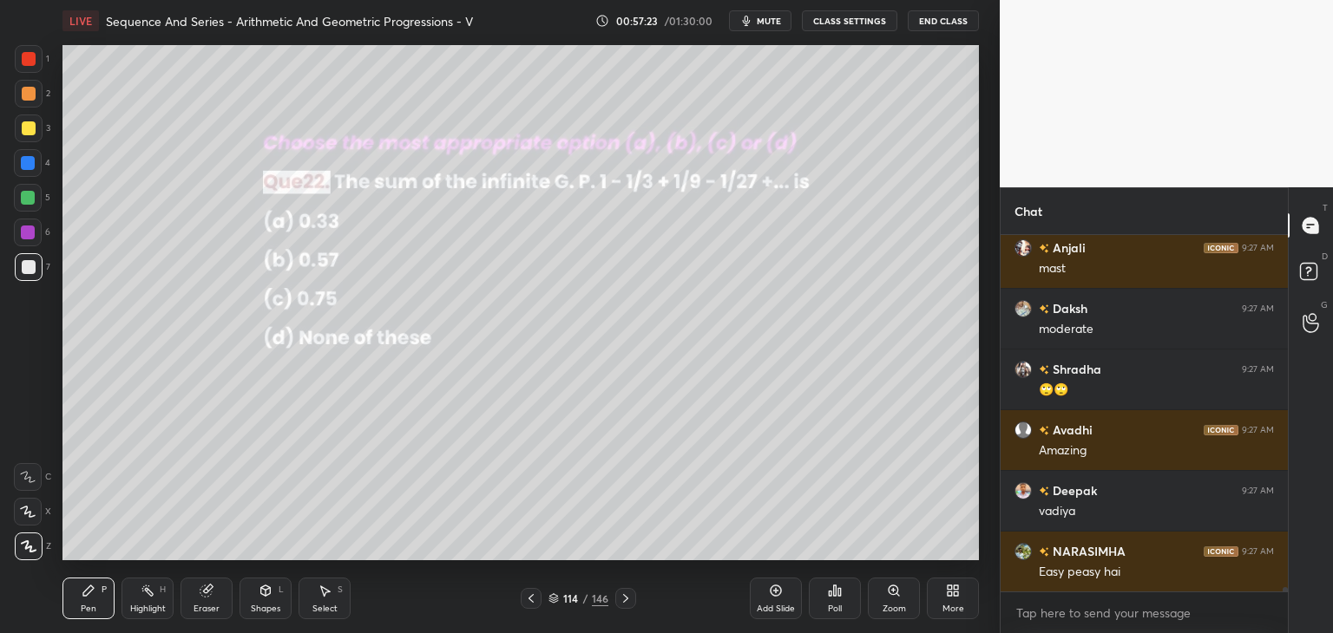
click at [613, 594] on div "114 / 146" at bounding box center [578, 598] width 115 height 21
click at [619, 595] on icon at bounding box center [626, 599] width 14 height 14
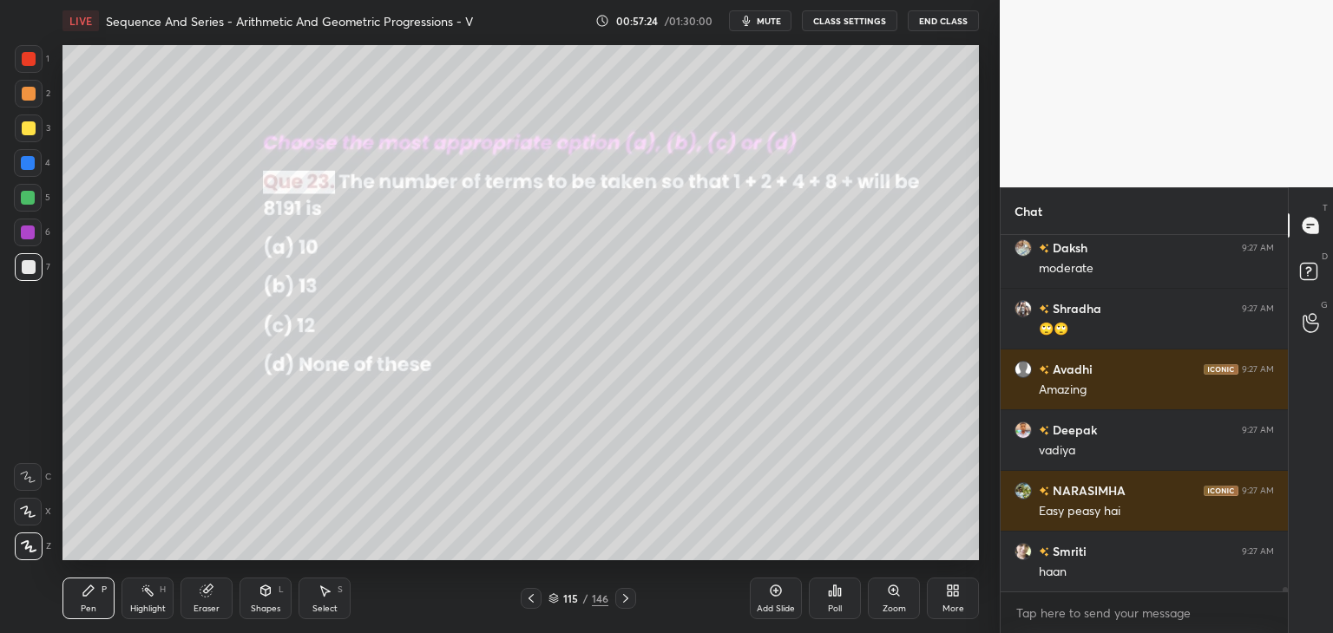
click at [627, 599] on icon at bounding box center [625, 598] width 5 height 9
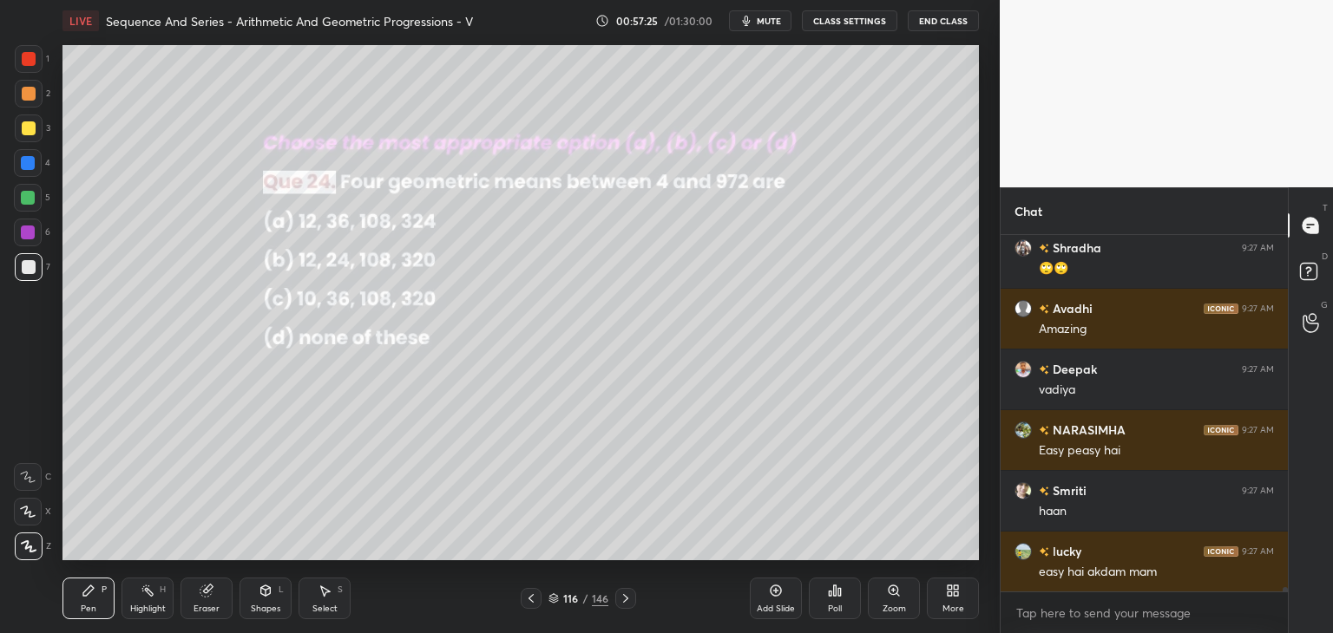
click at [632, 599] on div at bounding box center [625, 598] width 21 height 21
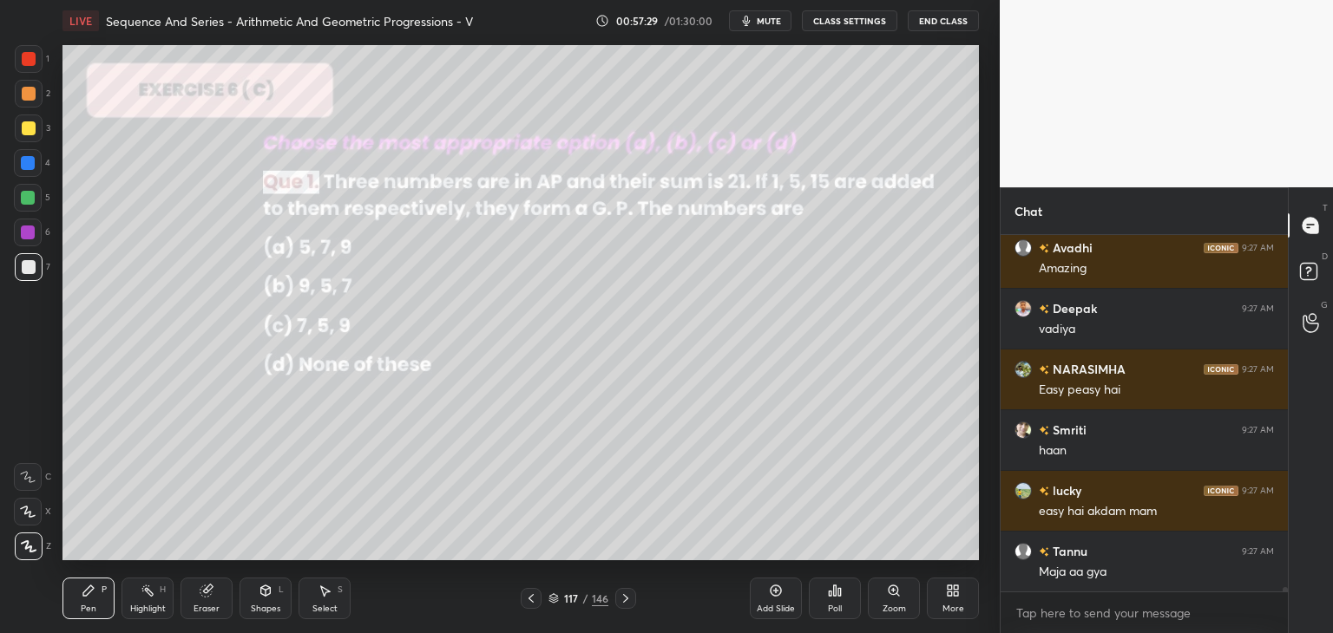
scroll to position [30105, 0]
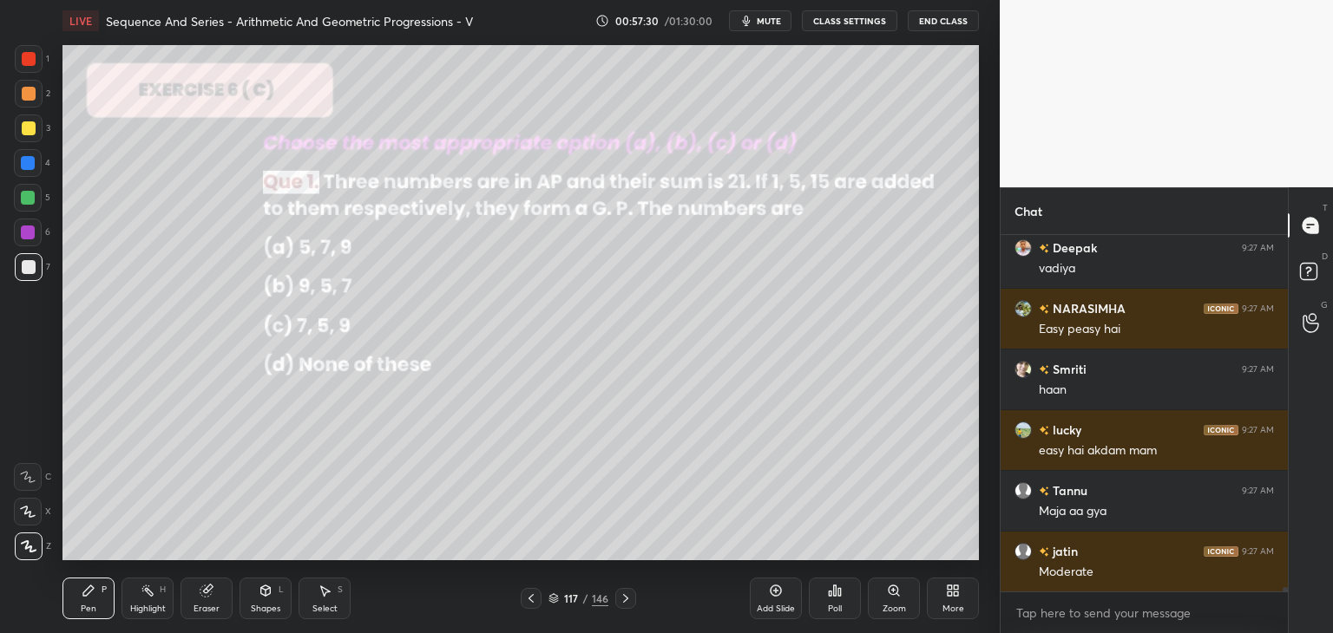
click at [832, 611] on div "Poll" at bounding box center [835, 609] width 14 height 9
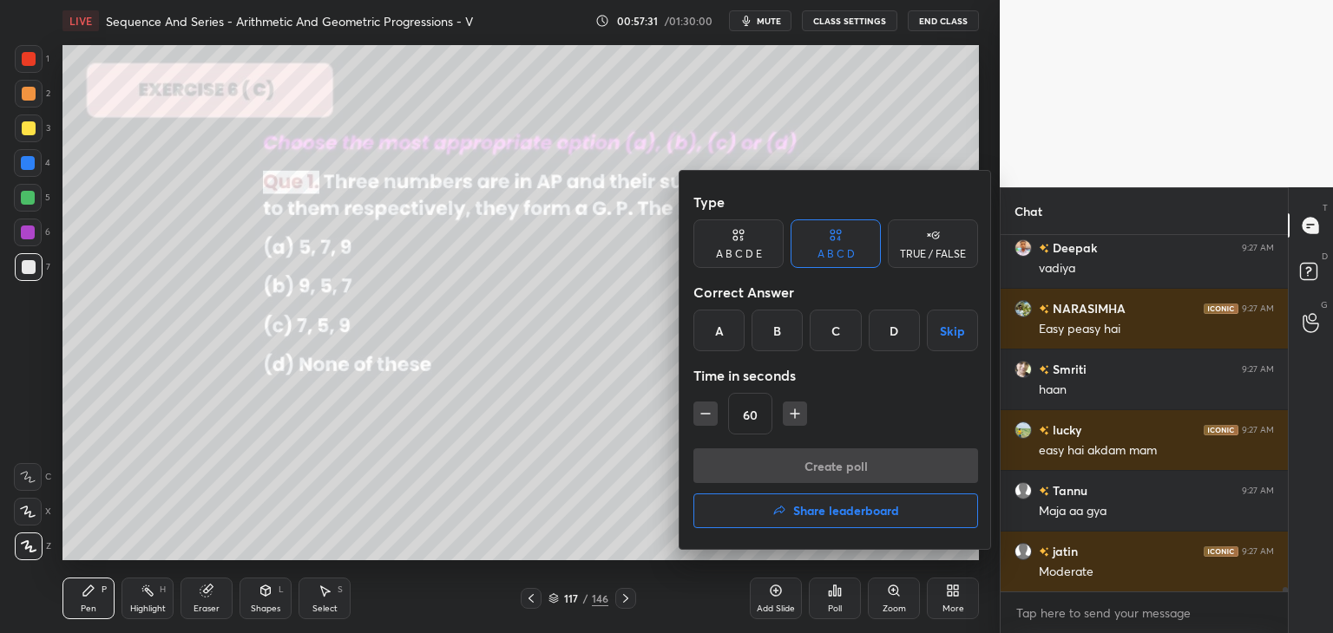
scroll to position [30166, 0]
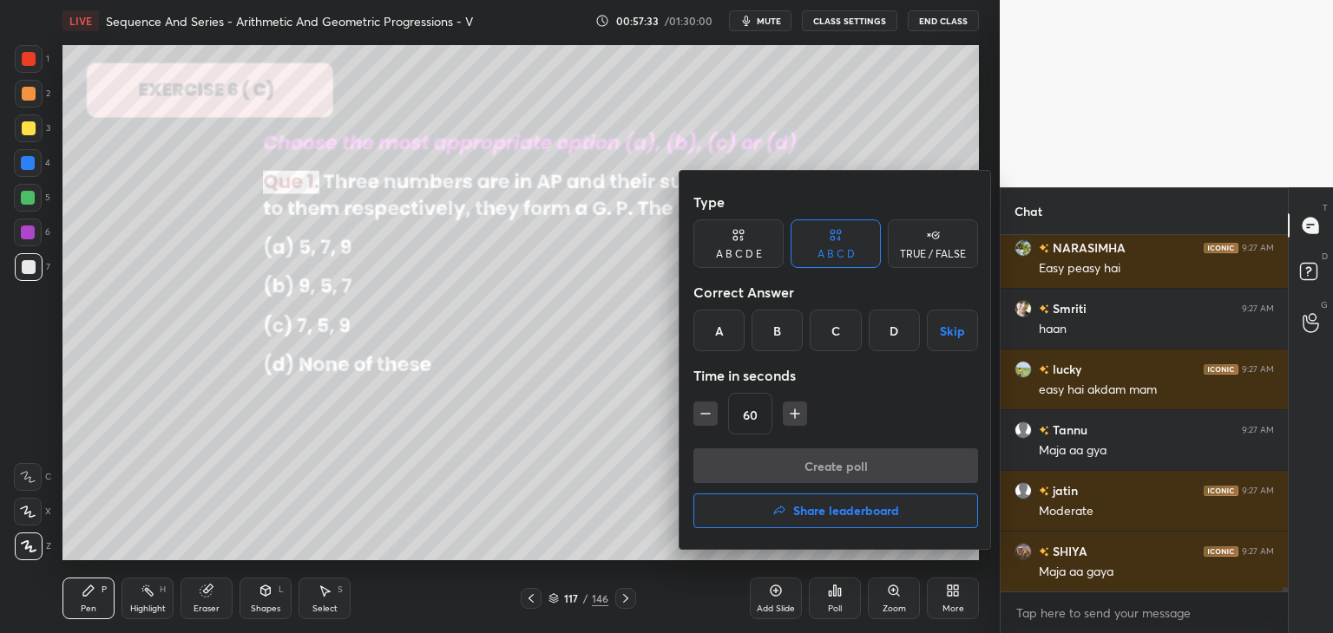
drag, startPoint x: 719, startPoint y: 334, endPoint x: 730, endPoint y: 351, distance: 20.2
click at [722, 334] on div "A" at bounding box center [718, 331] width 51 height 42
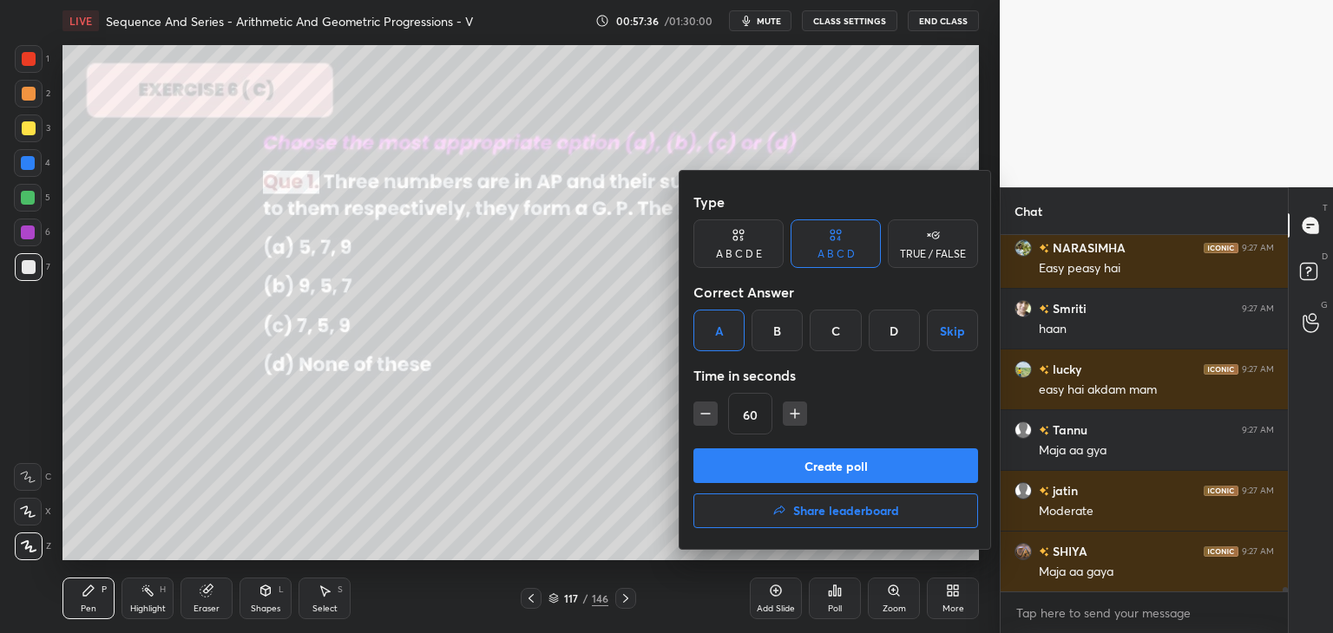
click at [787, 465] on button "Create poll" at bounding box center [835, 466] width 285 height 35
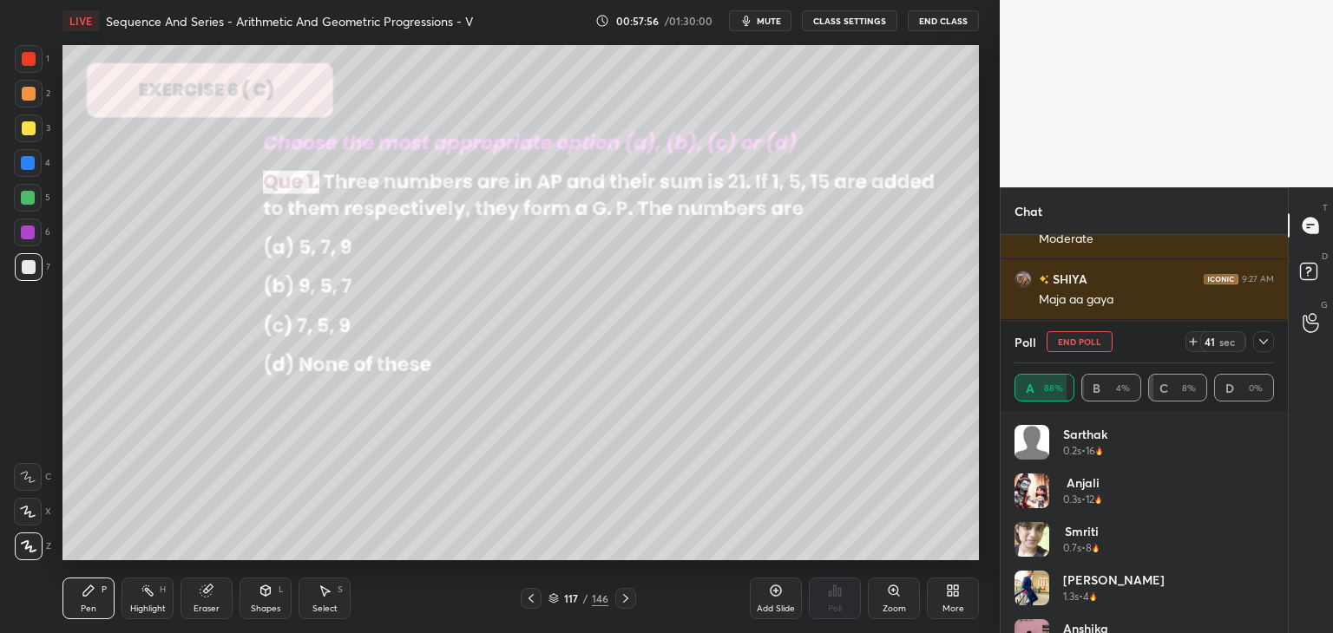
scroll to position [30499, 0]
click at [1267, 338] on icon at bounding box center [1264, 342] width 14 height 14
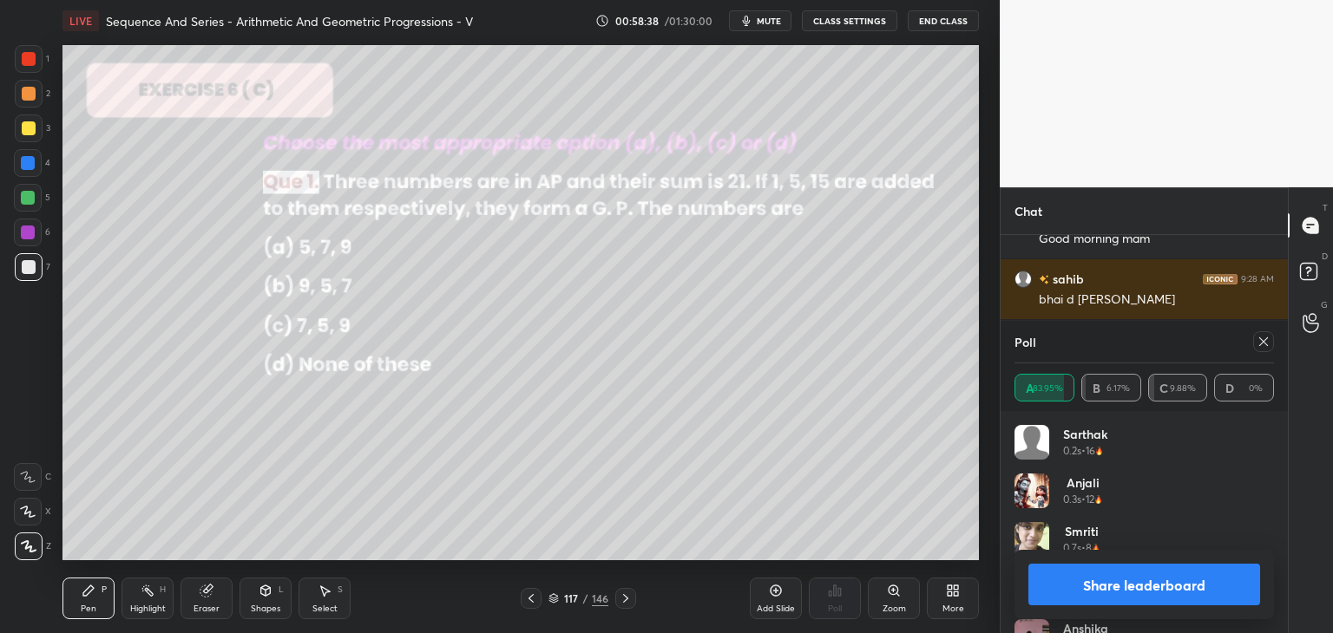
scroll to position [28594, 0]
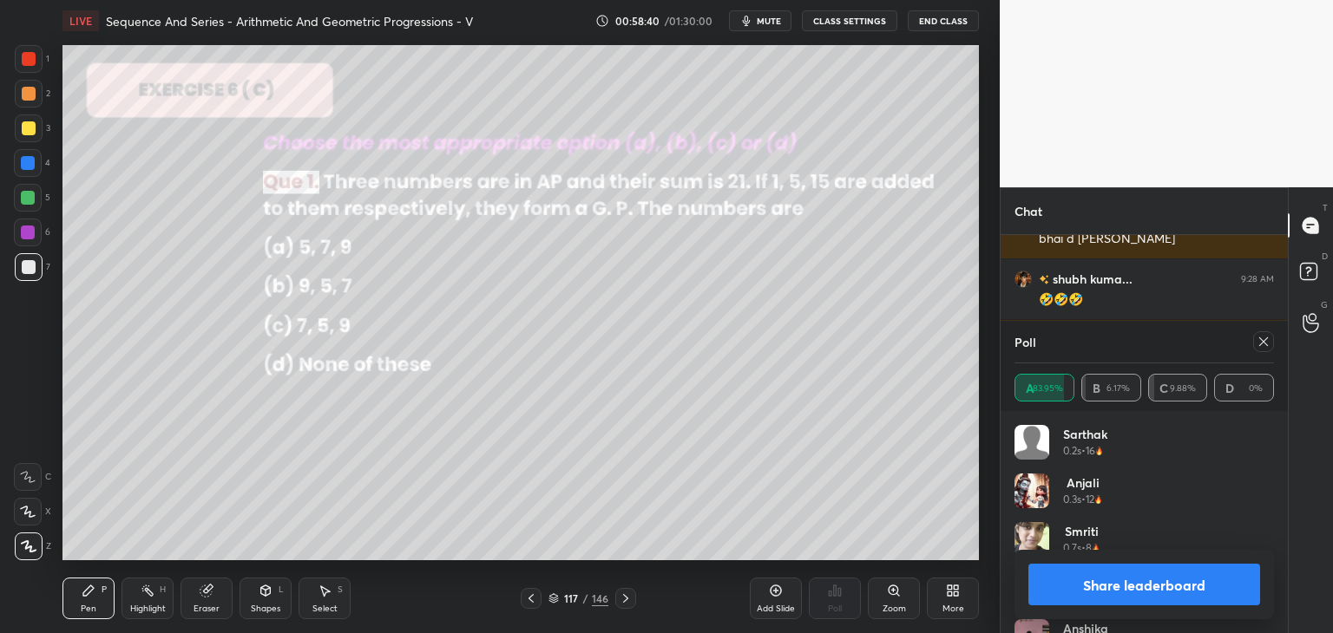
click at [1264, 342] on icon at bounding box center [1263, 342] width 9 height 9
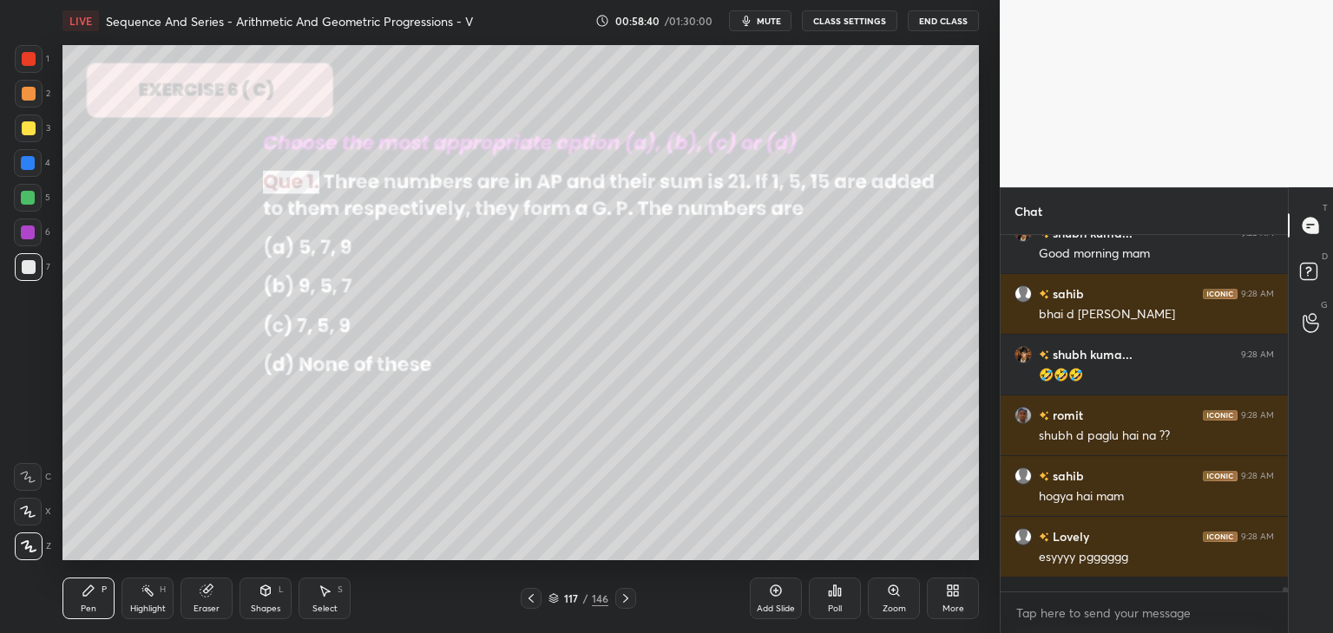
scroll to position [351, 282]
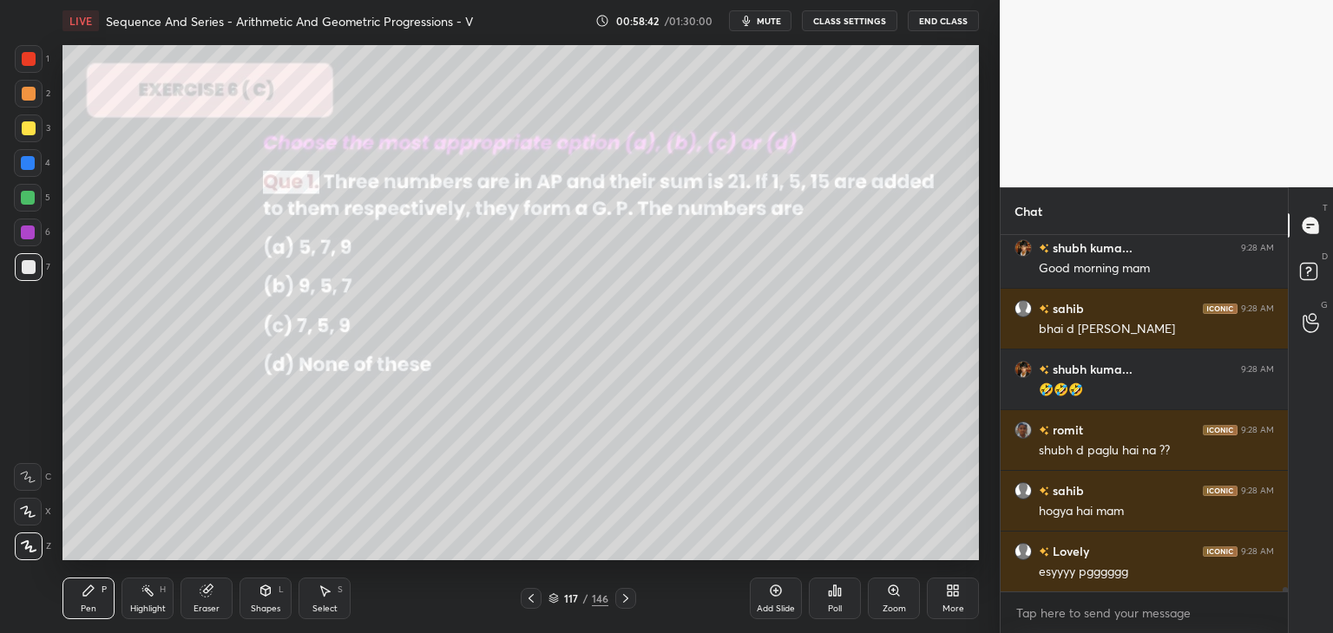
drag, startPoint x: 90, startPoint y: 597, endPoint x: 112, endPoint y: 592, distance: 22.3
click at [90, 597] on icon at bounding box center [89, 591] width 14 height 14
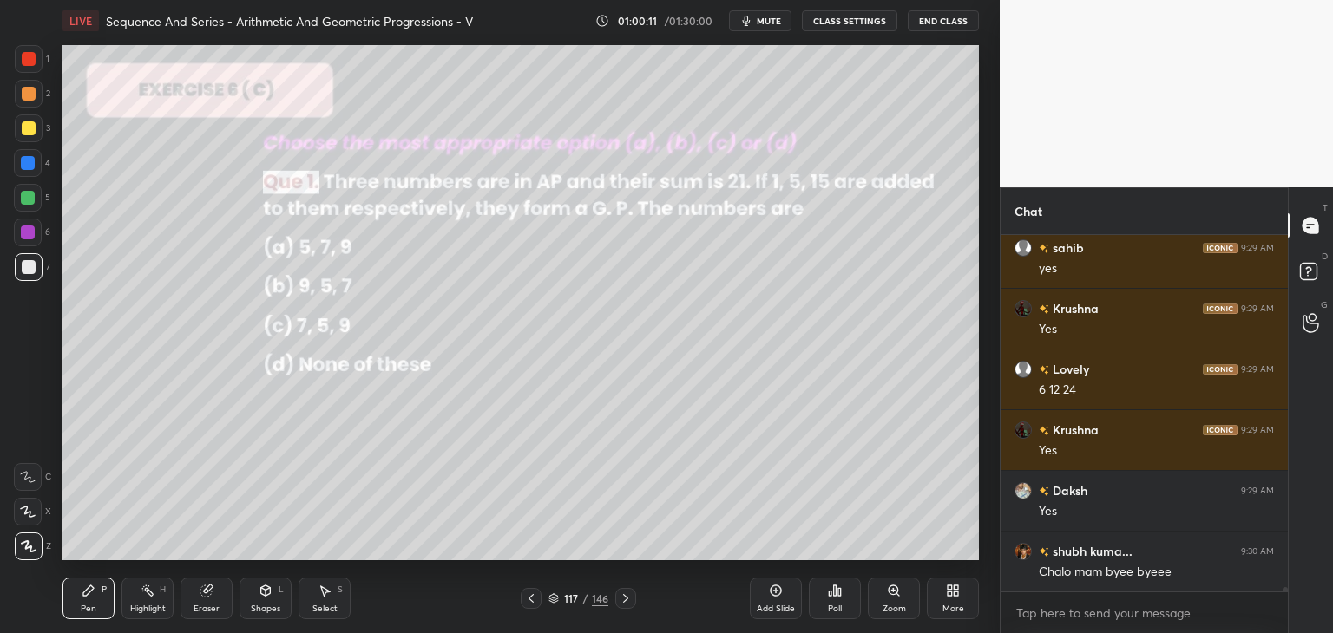
scroll to position [29219, 0]
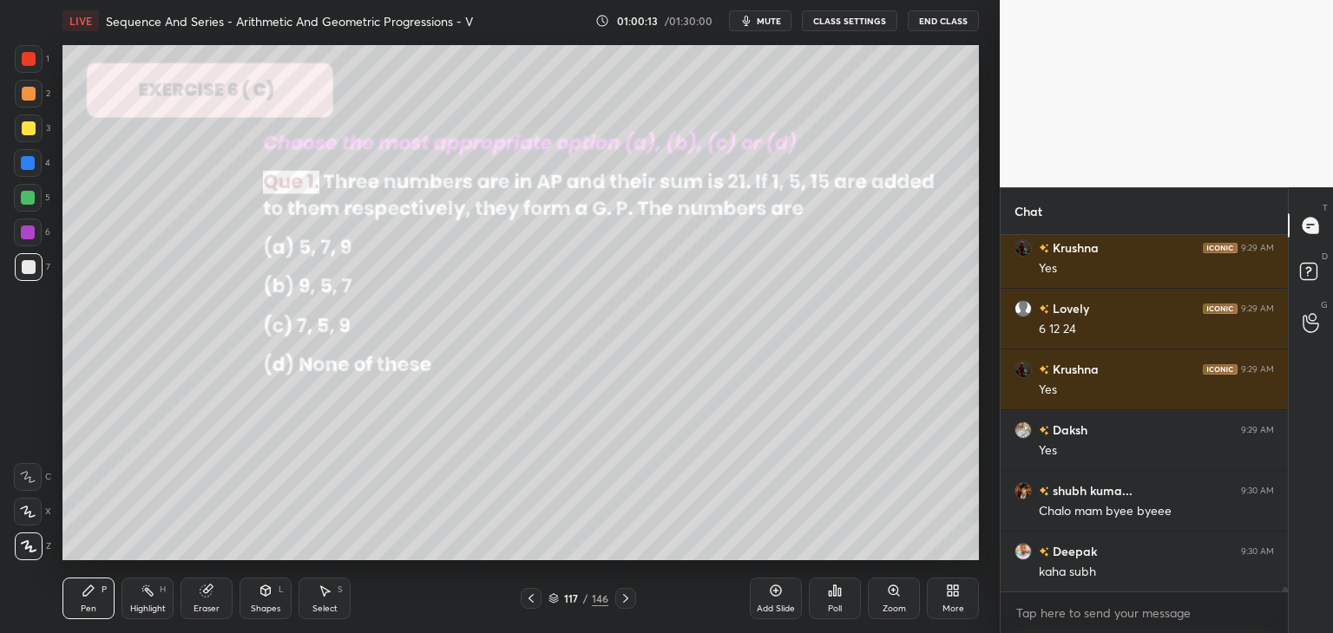
click at [623, 599] on icon at bounding box center [626, 599] width 14 height 14
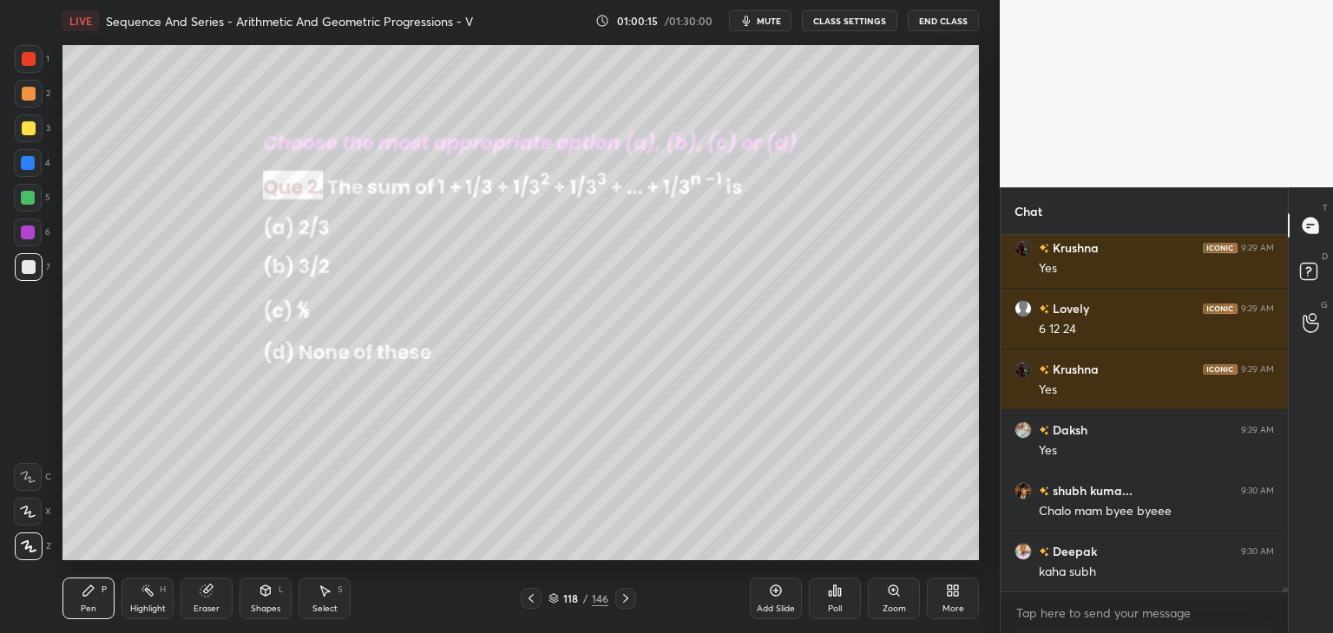
click at [831, 608] on div "Poll" at bounding box center [835, 609] width 14 height 9
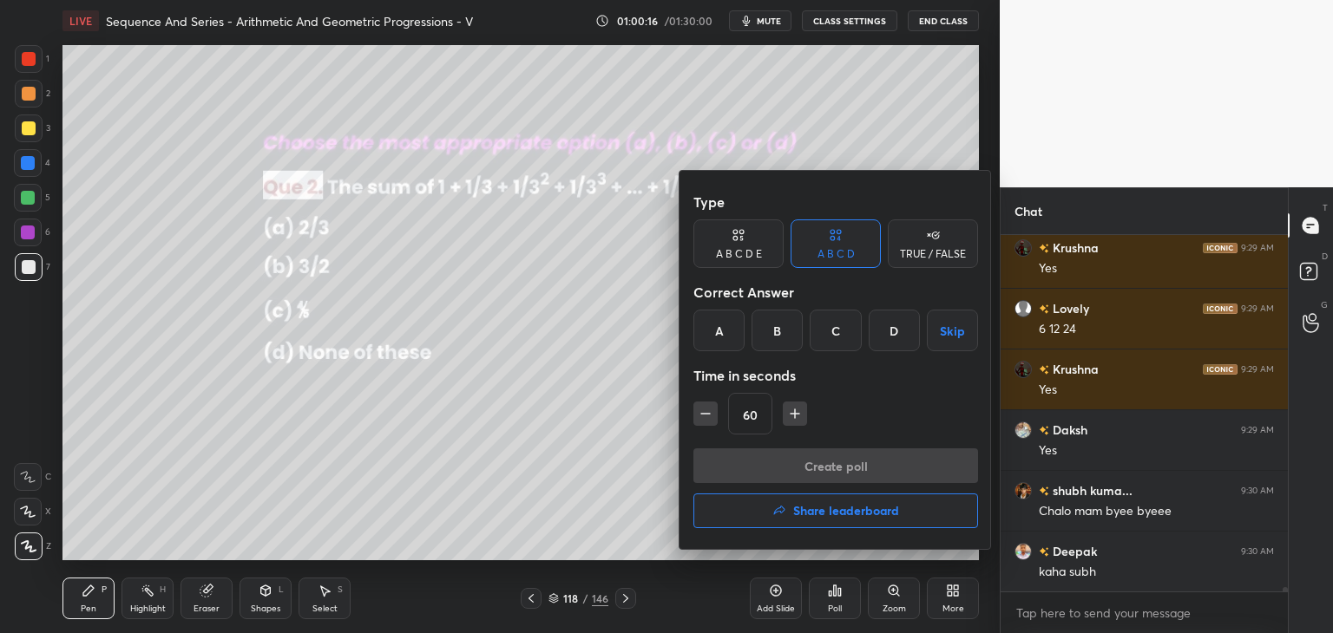
drag, startPoint x: 896, startPoint y: 331, endPoint x: 897, endPoint y: 348, distance: 17.4
click at [896, 332] on div "D" at bounding box center [894, 331] width 51 height 42
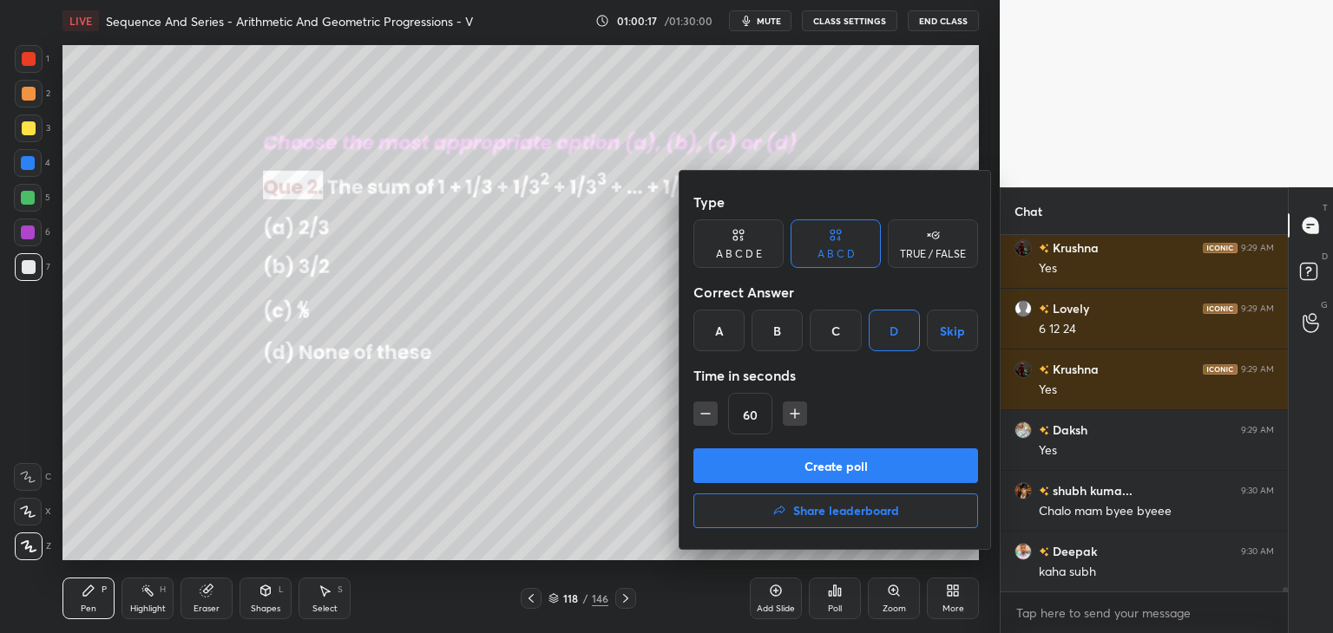
click at [783, 465] on button "Create poll" at bounding box center [835, 466] width 285 height 35
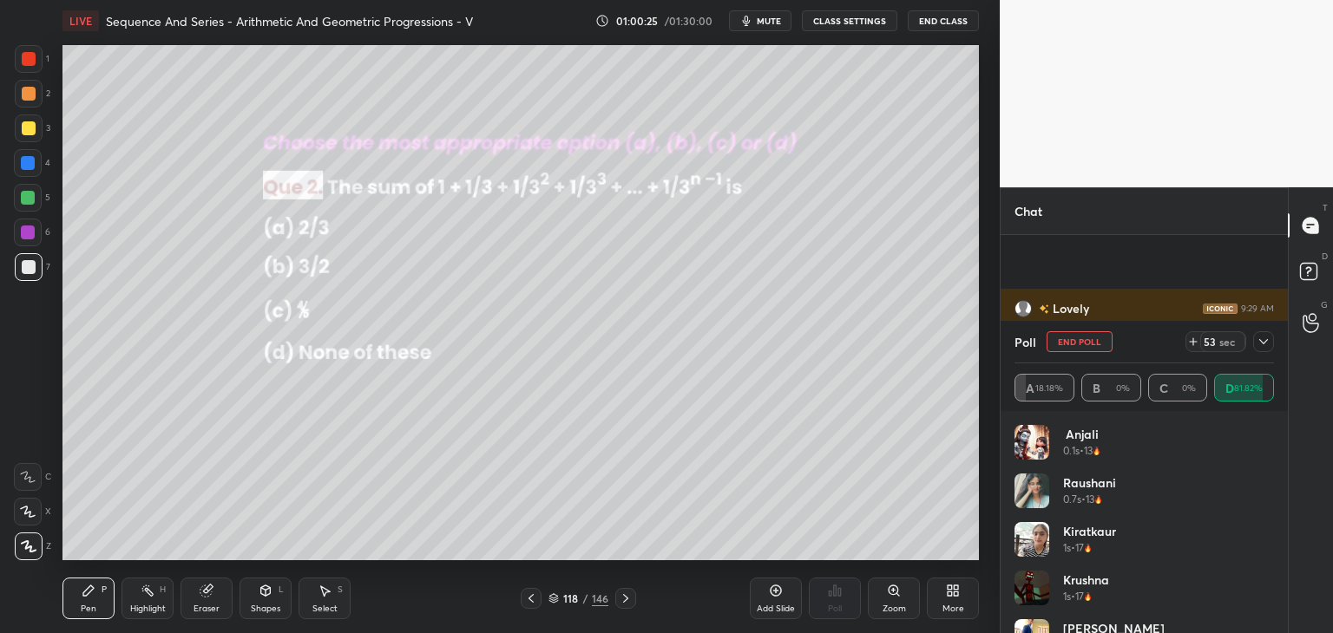
scroll to position [29370, 0]
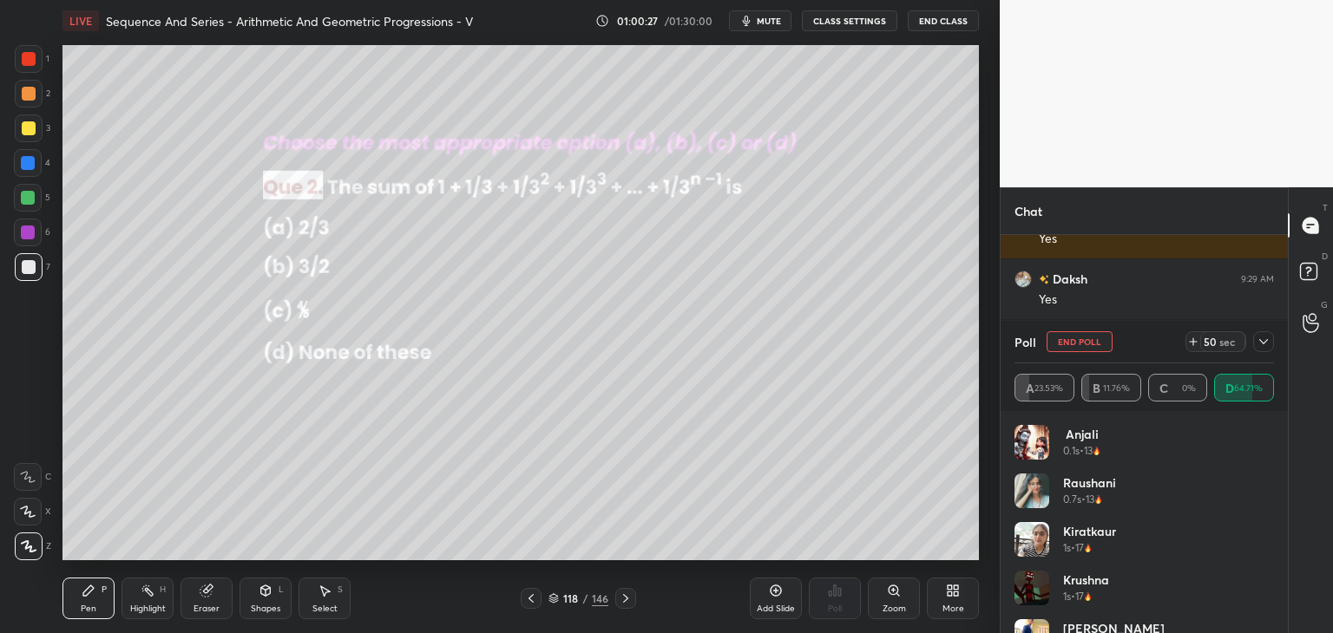
click at [1264, 340] on icon at bounding box center [1264, 342] width 14 height 14
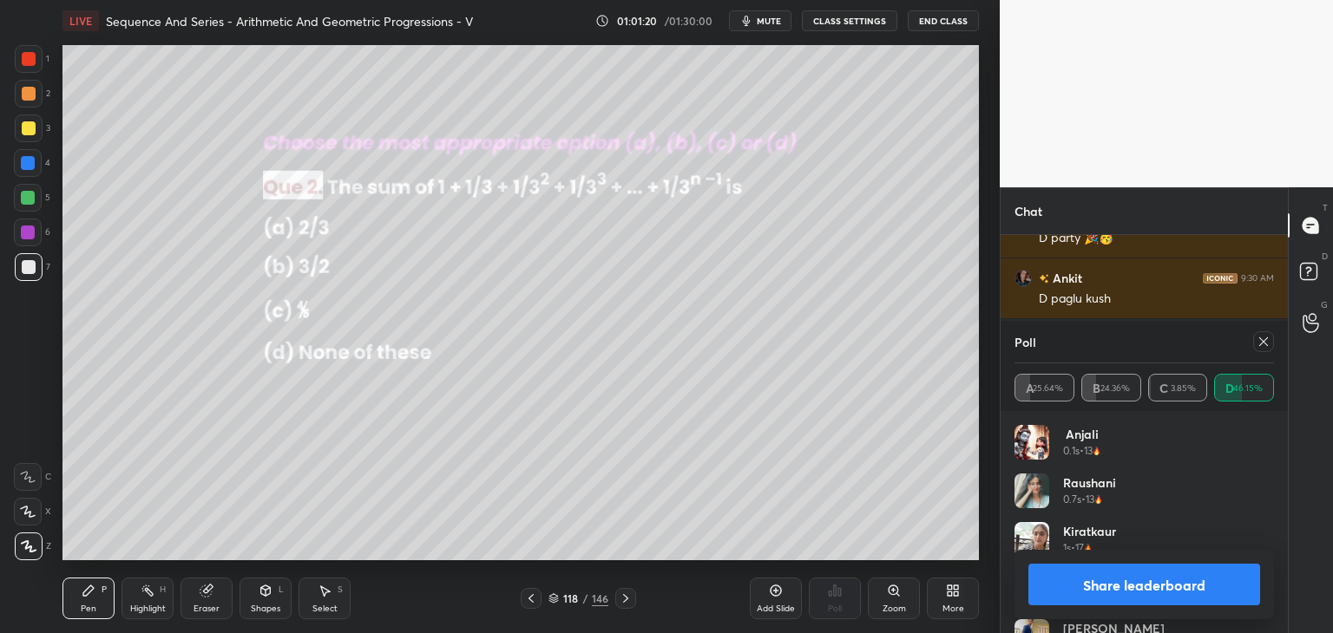
scroll to position [29673, 0]
click at [1260, 345] on icon at bounding box center [1264, 342] width 14 height 14
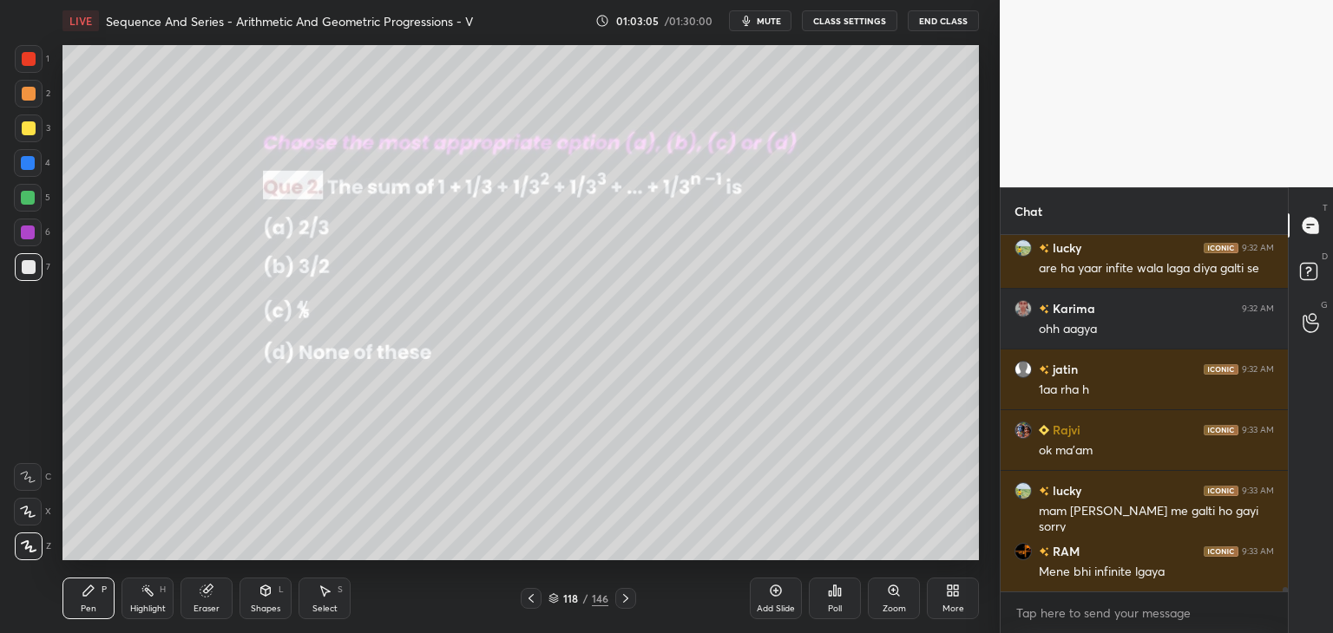
scroll to position [30191, 0]
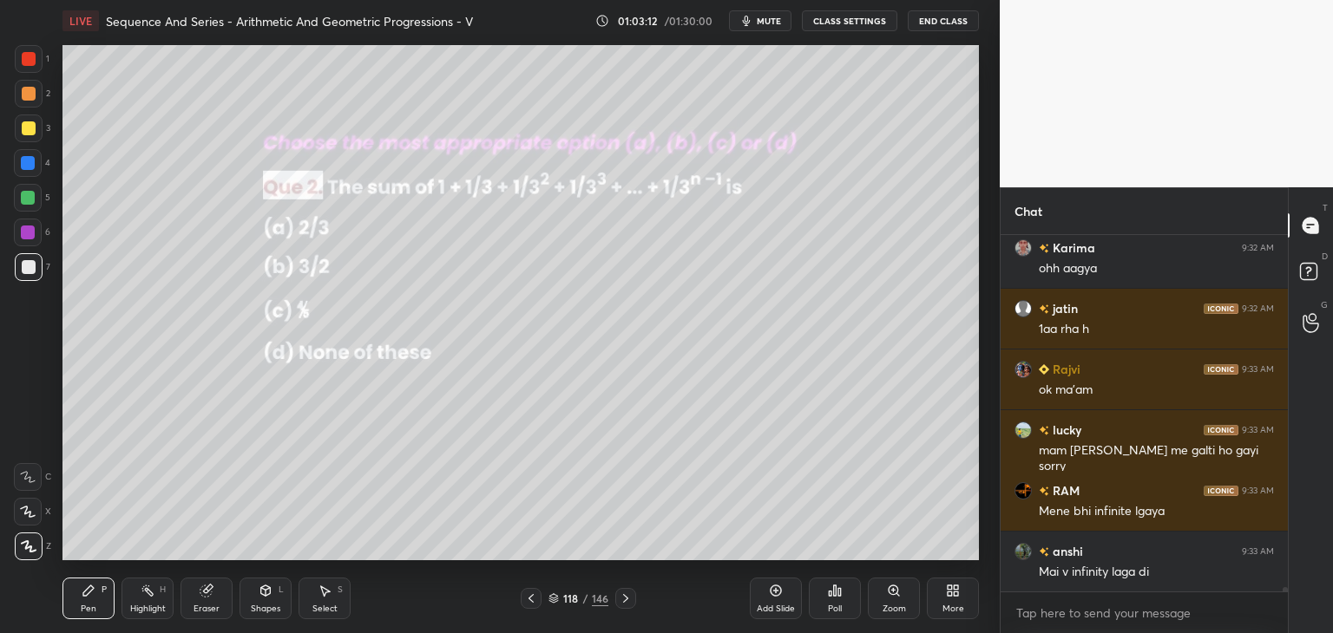
click at [623, 597] on icon at bounding box center [626, 599] width 14 height 14
click at [838, 608] on div "Poll" at bounding box center [835, 609] width 14 height 9
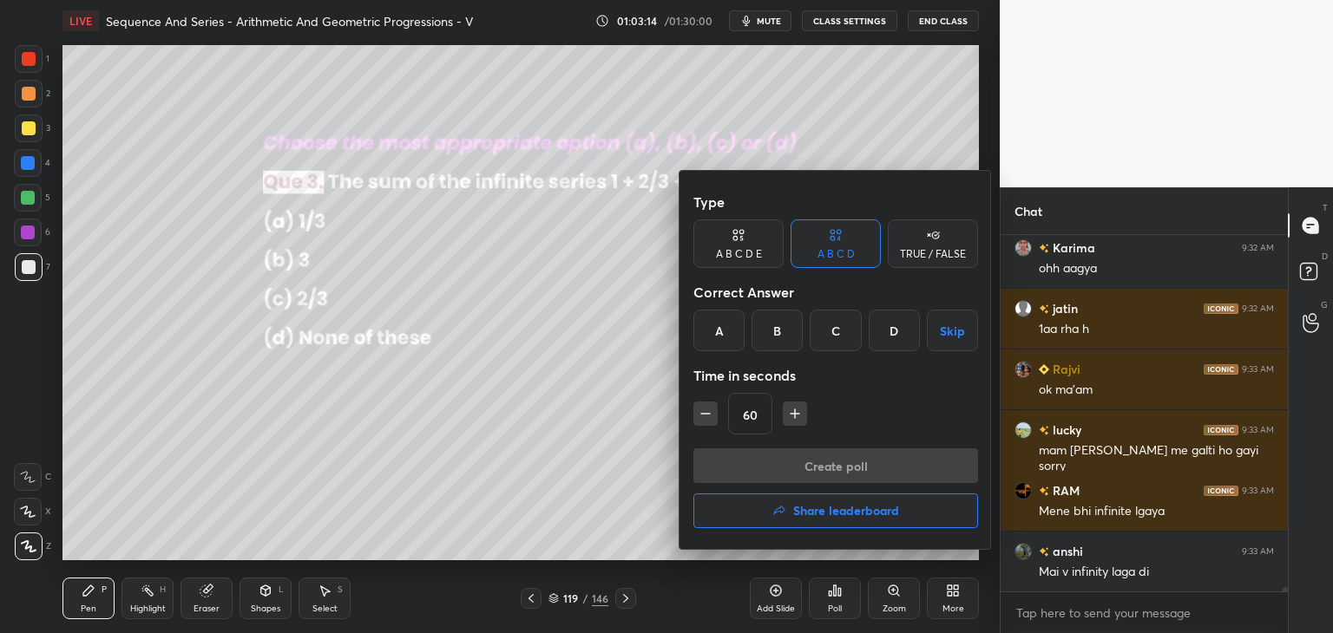
click at [784, 350] on div "B" at bounding box center [777, 331] width 51 height 42
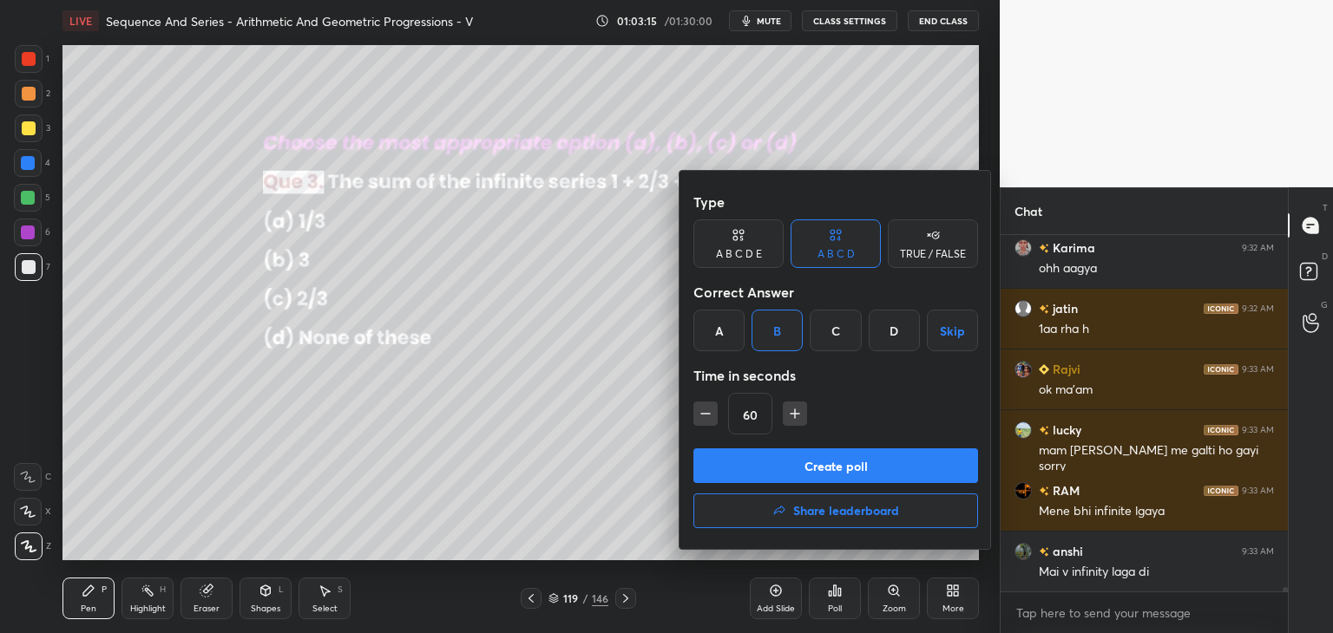
click at [783, 466] on button "Create poll" at bounding box center [835, 466] width 285 height 35
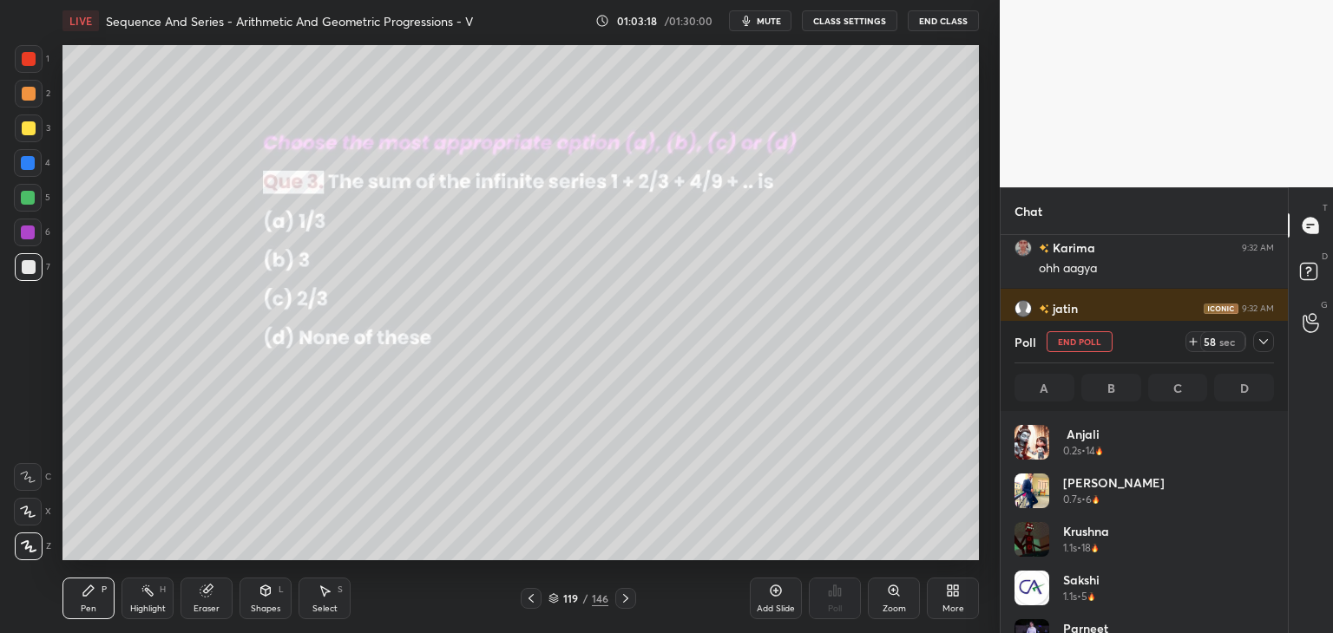
scroll to position [5, 5]
click at [1264, 339] on icon at bounding box center [1264, 342] width 14 height 14
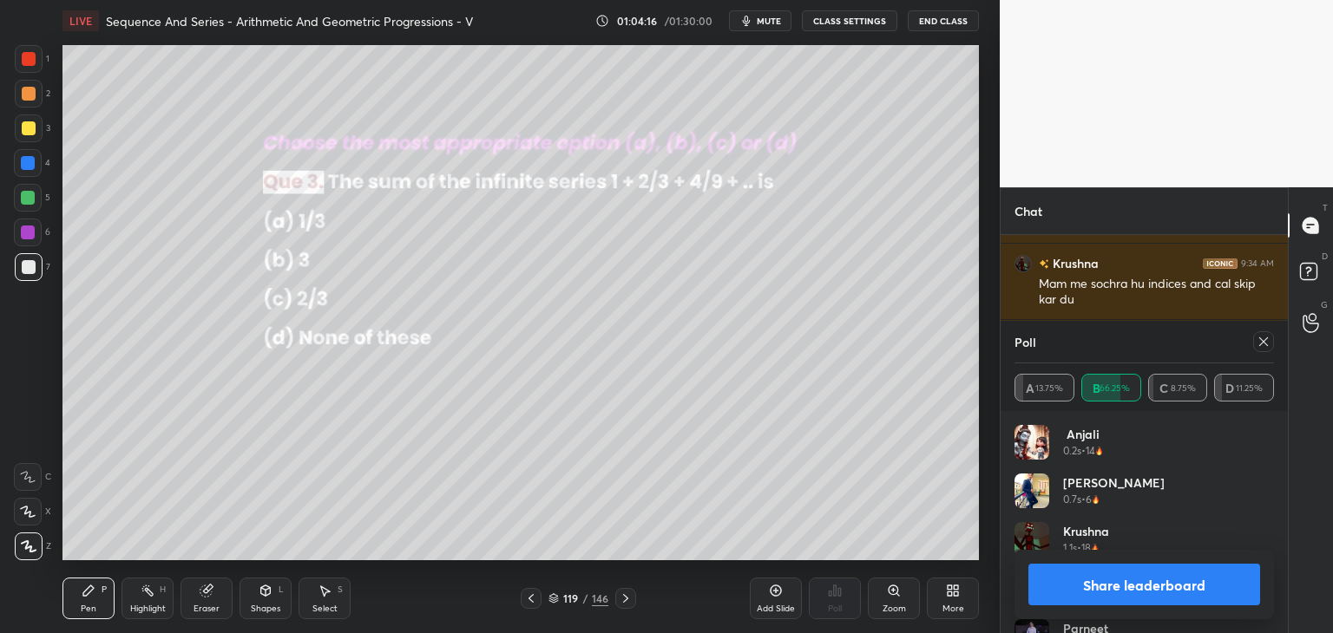
scroll to position [203, 254]
drag, startPoint x: 1258, startPoint y: 338, endPoint x: 1251, endPoint y: 365, distance: 28.6
click at [1259, 339] on icon at bounding box center [1264, 342] width 14 height 14
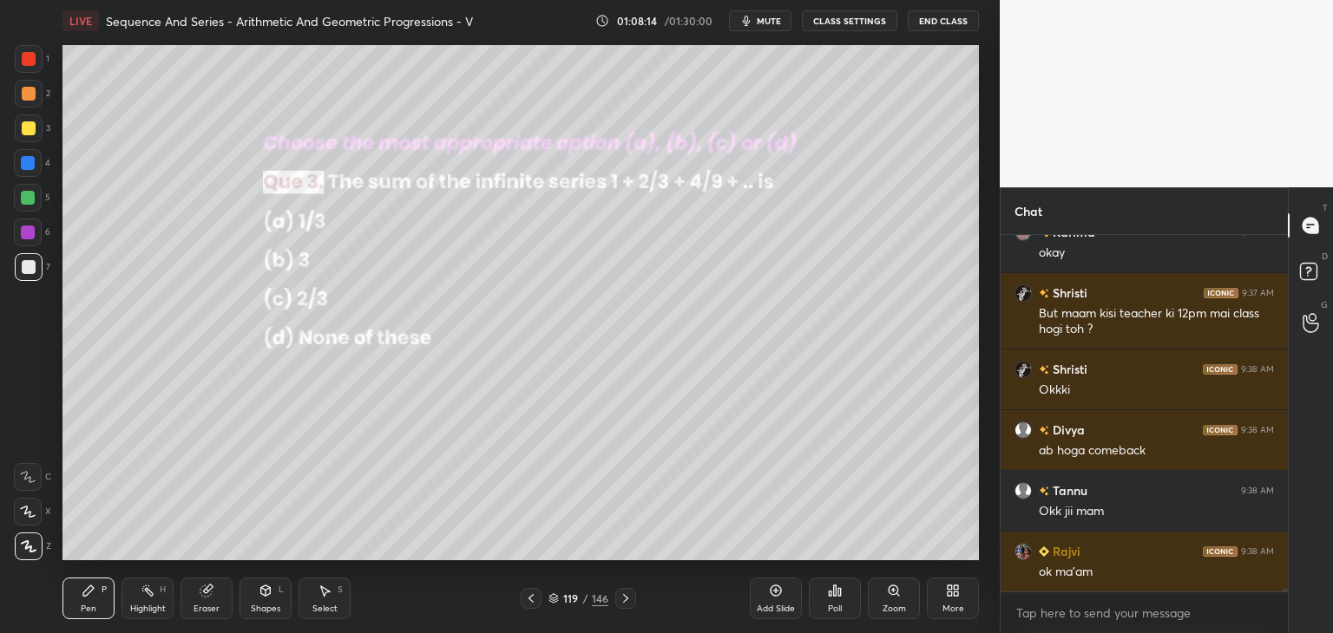
scroll to position [32379, 0]
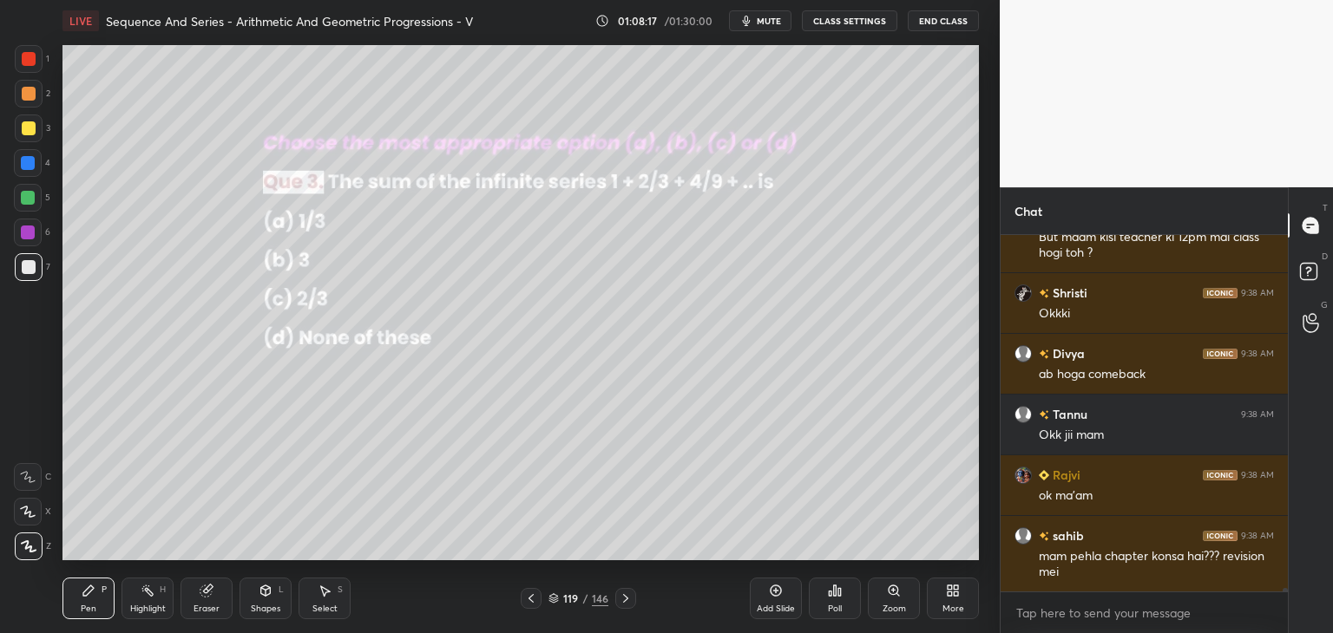
click at [627, 596] on icon at bounding box center [626, 599] width 14 height 14
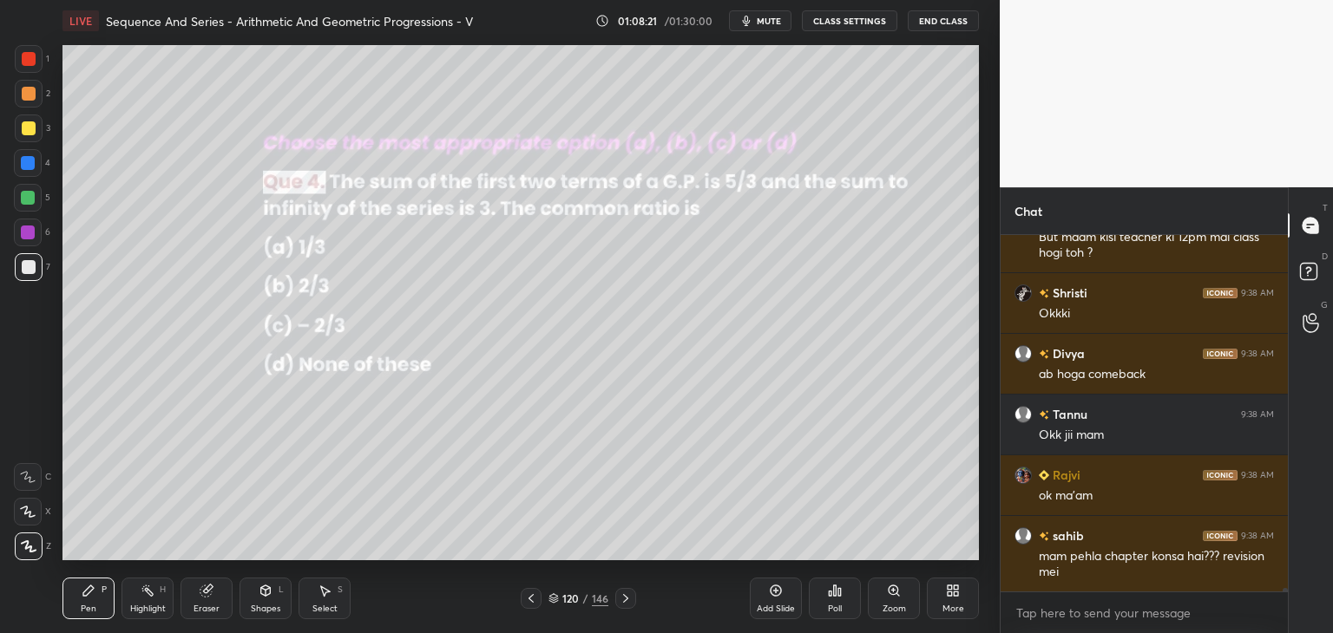
scroll to position [32440, 0]
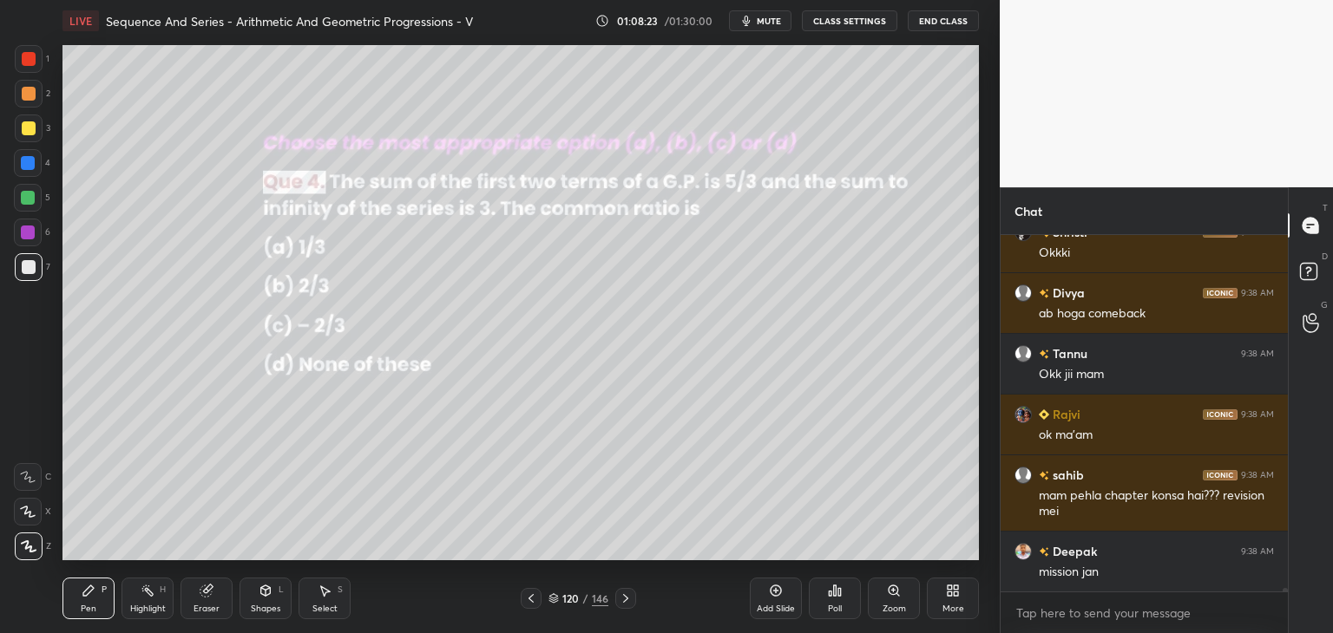
click at [836, 607] on div "Poll" at bounding box center [835, 609] width 14 height 9
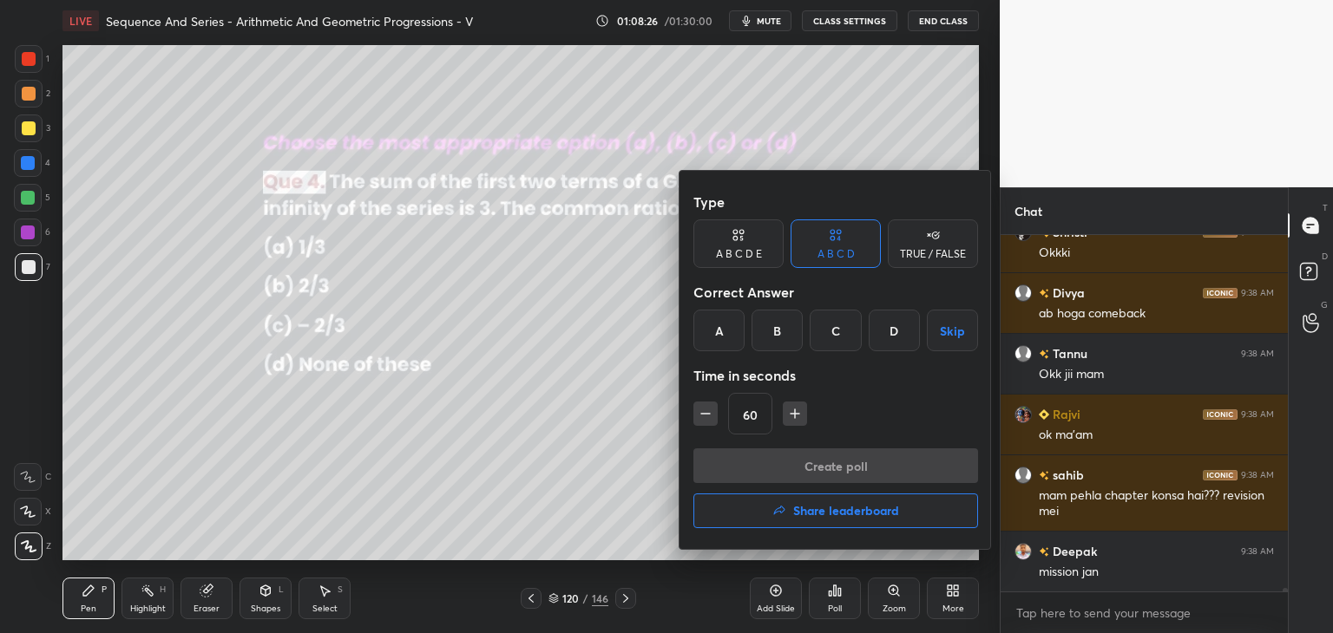
click at [782, 341] on div "B" at bounding box center [777, 331] width 51 height 42
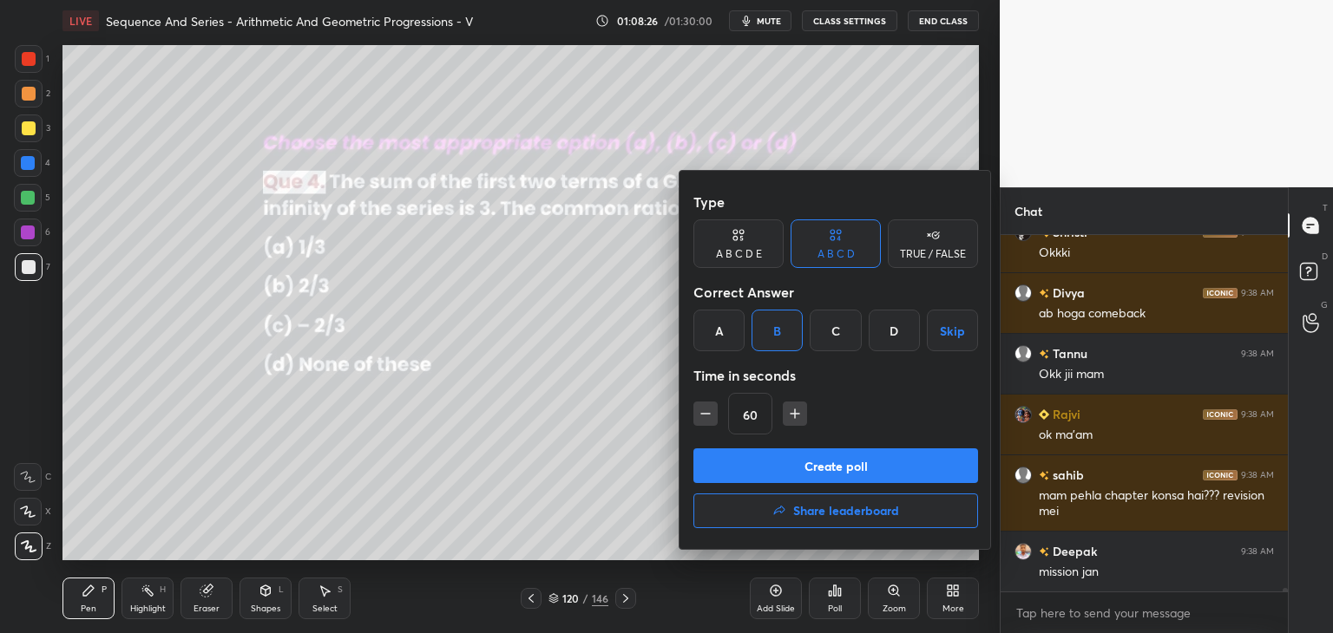
click at [758, 476] on button "Create poll" at bounding box center [835, 466] width 285 height 35
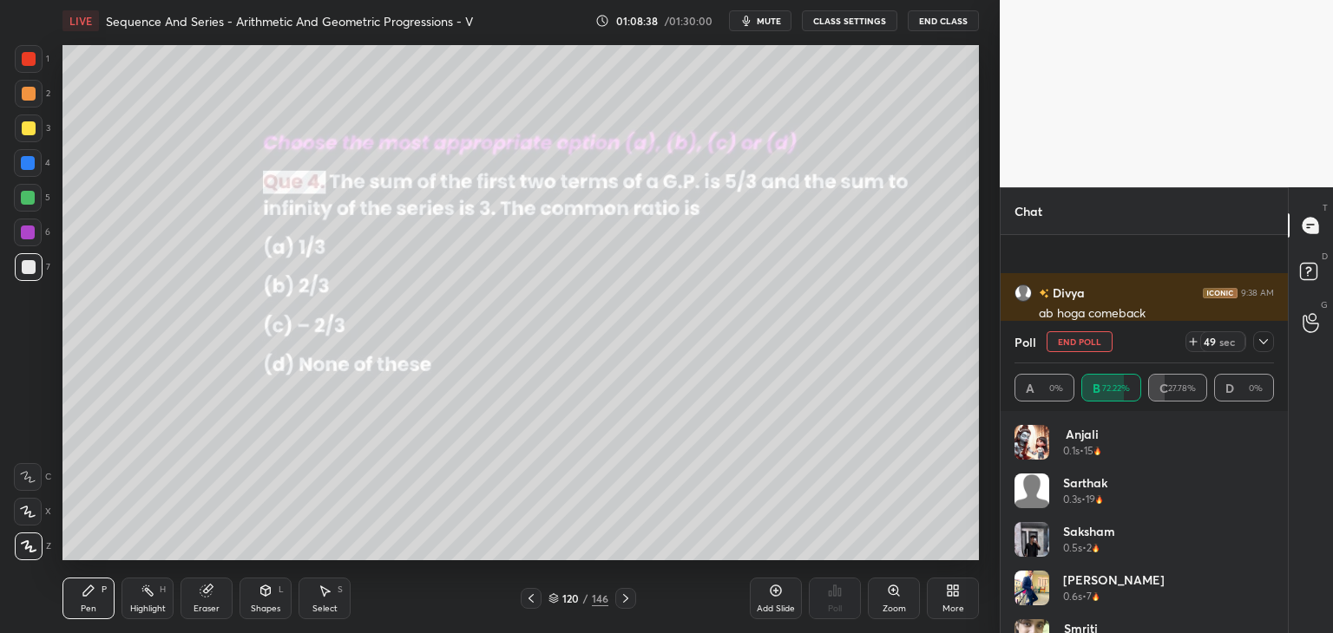
scroll to position [32591, 0]
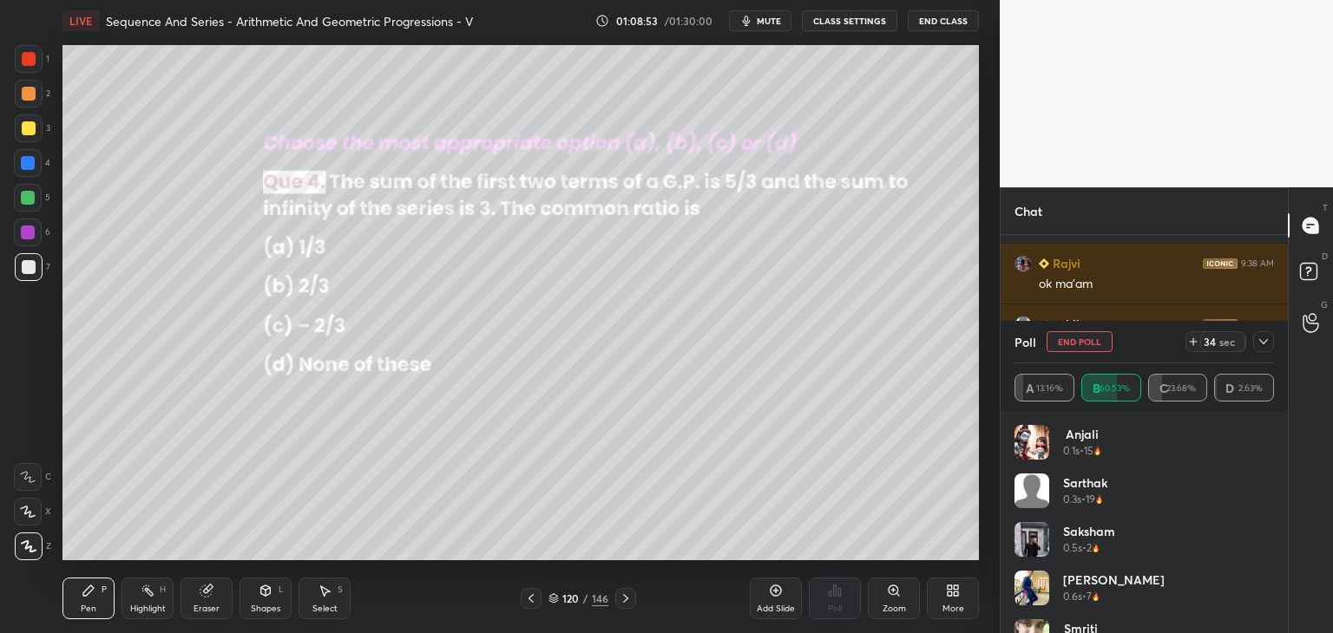
click at [1272, 335] on div at bounding box center [1263, 341] width 21 height 21
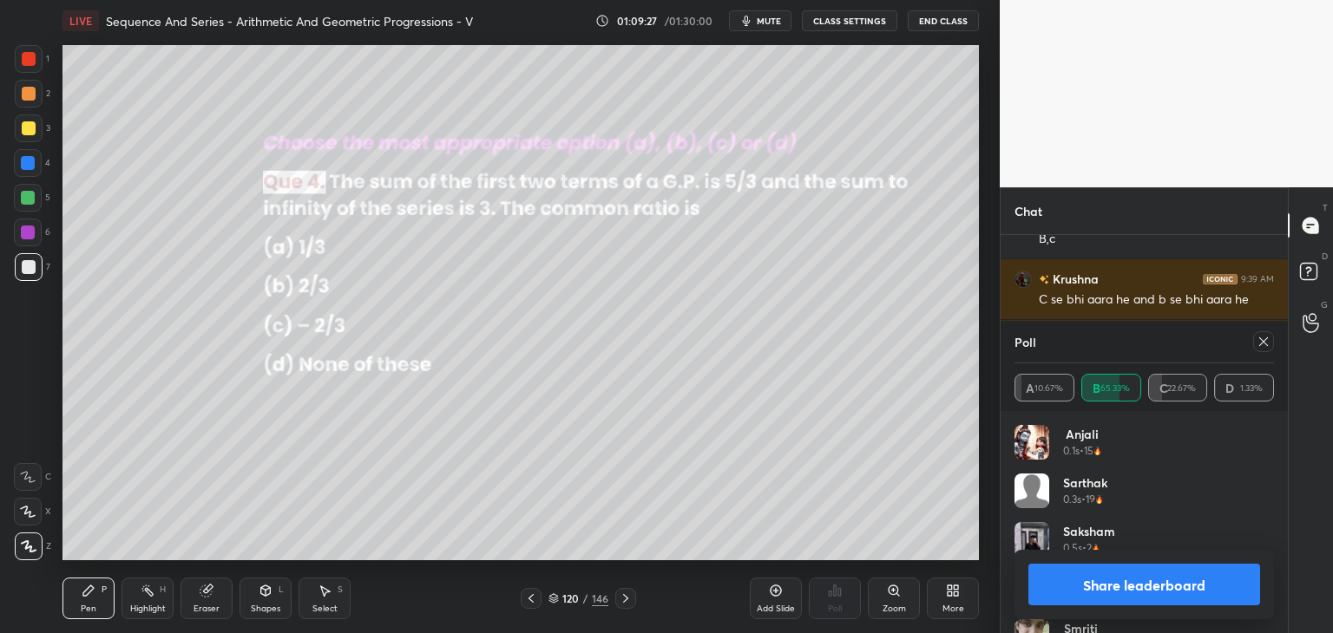
scroll to position [203, 254]
click at [1267, 338] on icon at bounding box center [1264, 342] width 14 height 14
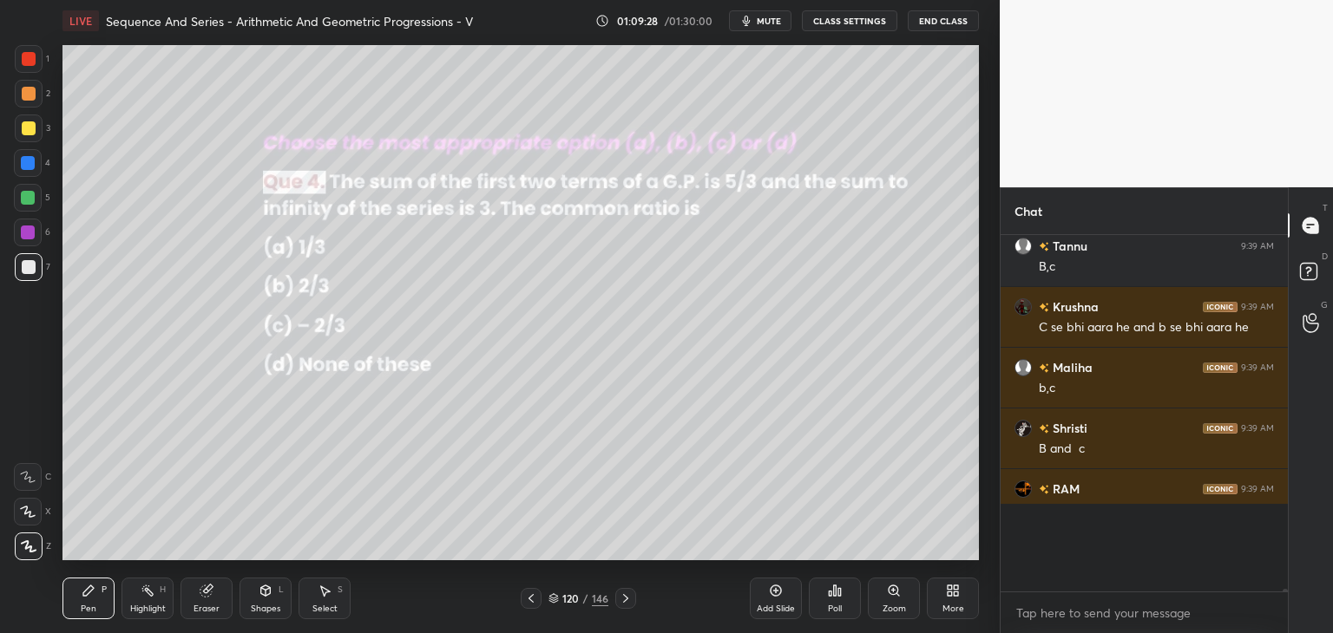
scroll to position [343, 282]
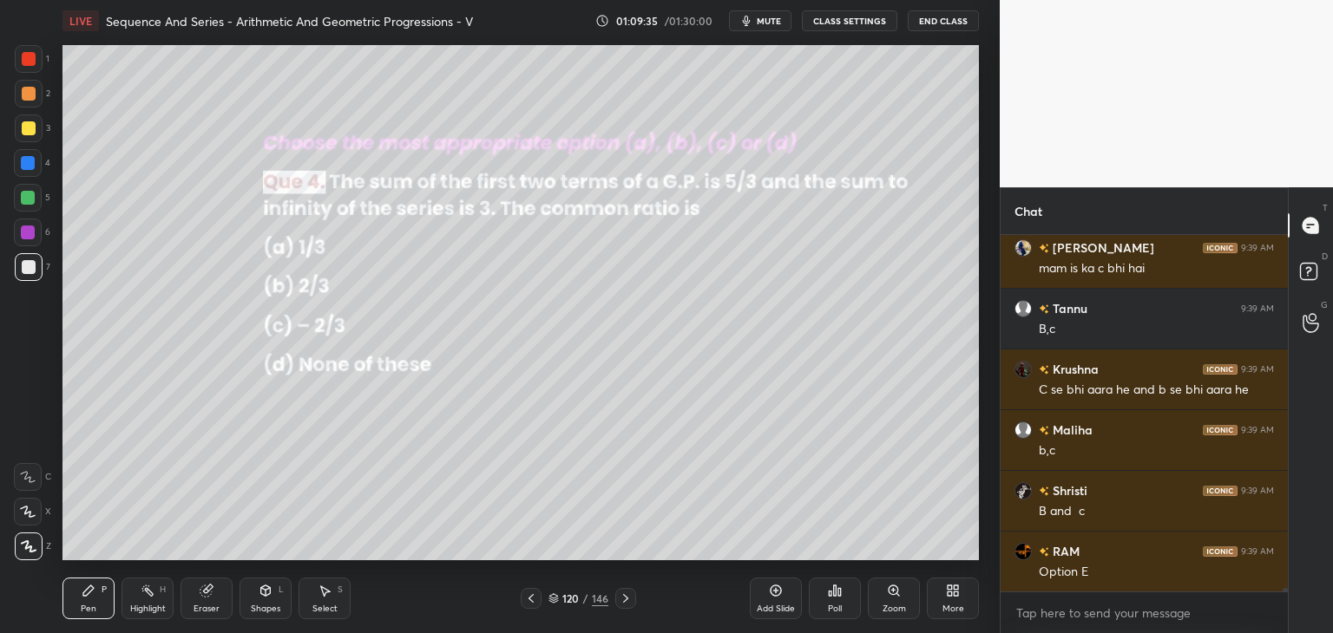
drag, startPoint x: 30, startPoint y: 122, endPoint x: 51, endPoint y: 134, distance: 23.7
click at [30, 124] on div at bounding box center [29, 128] width 14 height 14
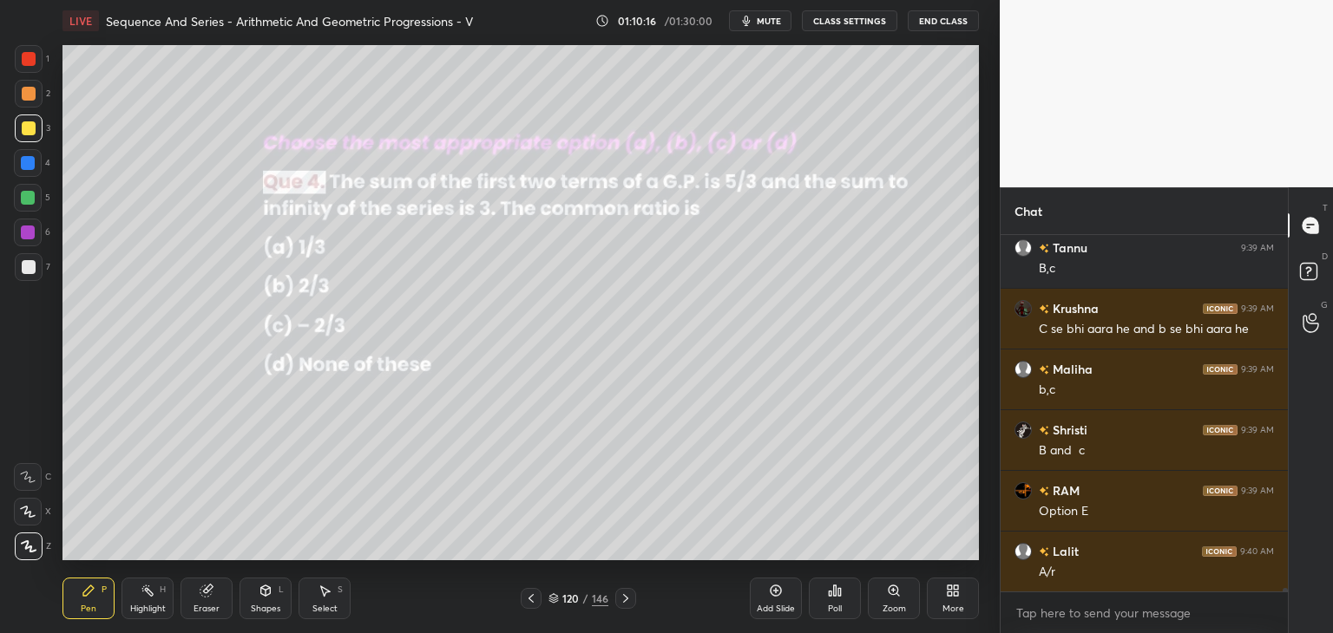
click at [311, 603] on div "Select S" at bounding box center [325, 599] width 52 height 42
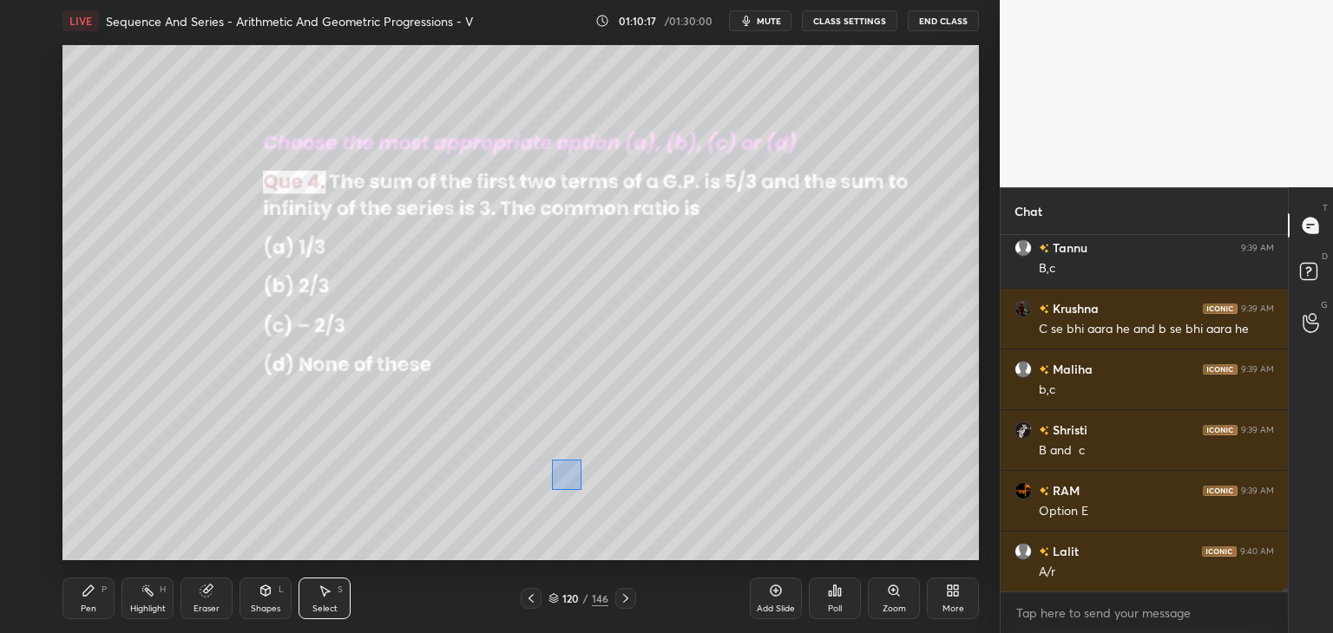
drag, startPoint x: 550, startPoint y: 462, endPoint x: 601, endPoint y: 495, distance: 60.9
click at [583, 489] on div "0 ° Undo Copy Paste here Duplicate Duplicate to new slide Delete" at bounding box center [520, 302] width 916 height 515
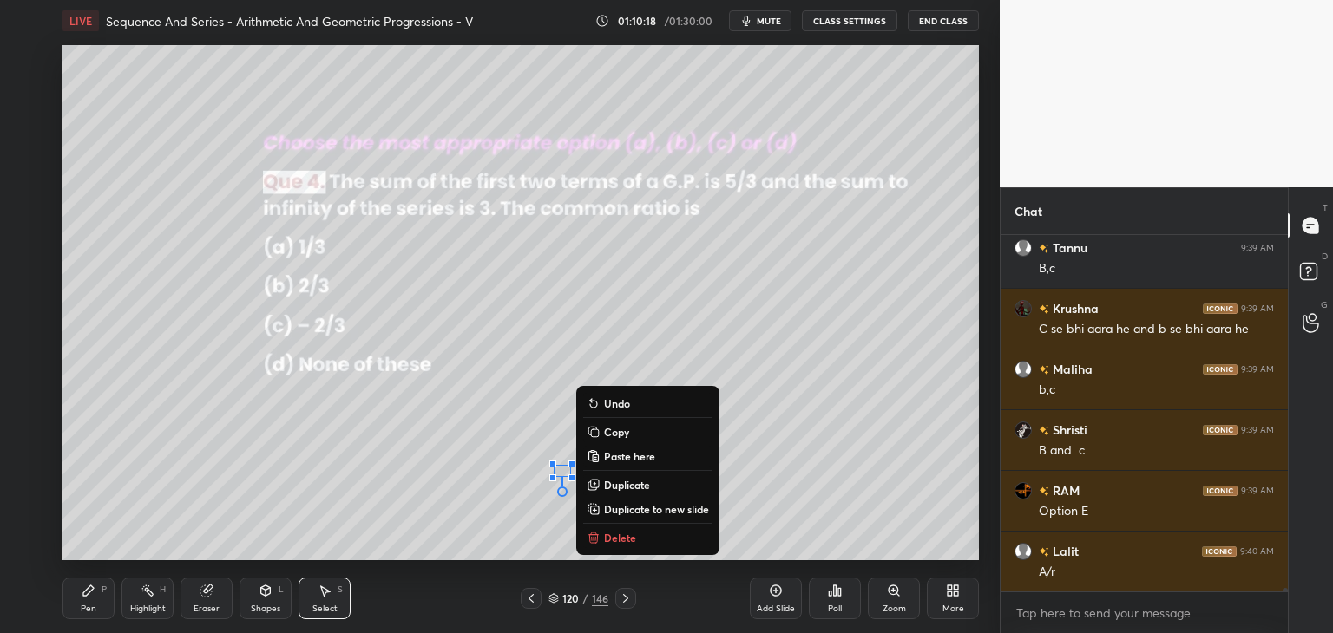
click at [613, 533] on p "Delete" at bounding box center [620, 538] width 32 height 14
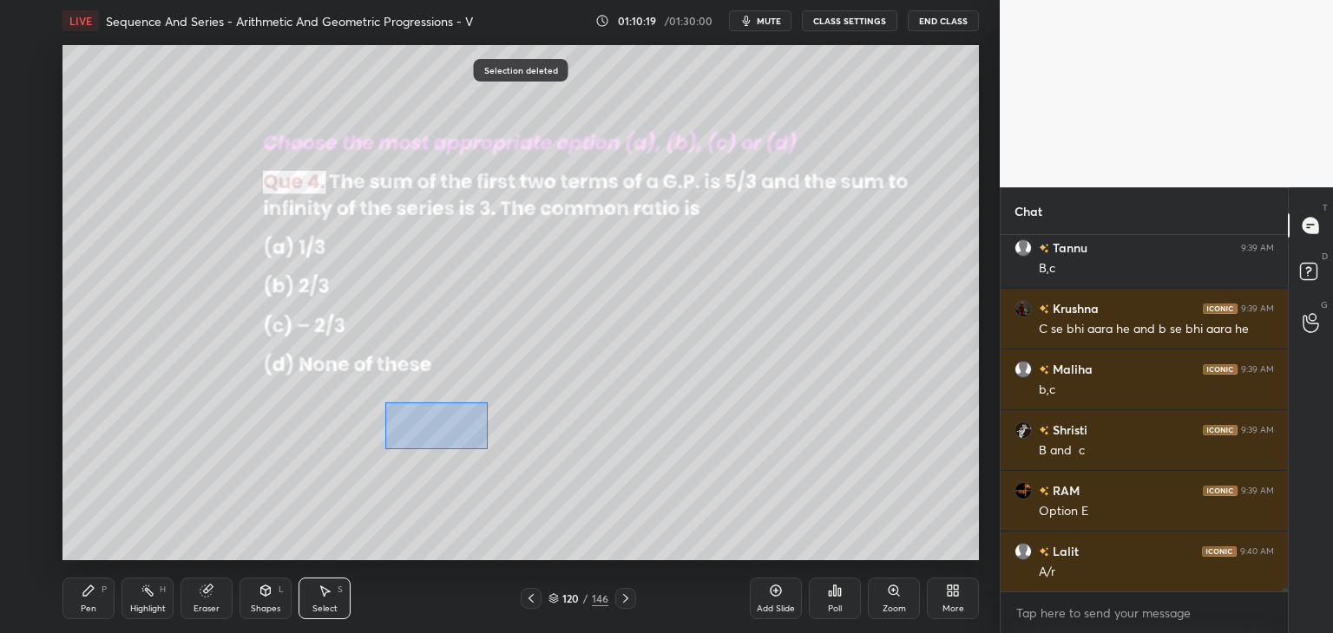
drag, startPoint x: 391, startPoint y: 406, endPoint x: 490, endPoint y: 452, distance: 109.9
click at [490, 452] on div "0 ° Undo Copy Paste here Duplicate Duplicate to new slide Delete" at bounding box center [520, 302] width 916 height 515
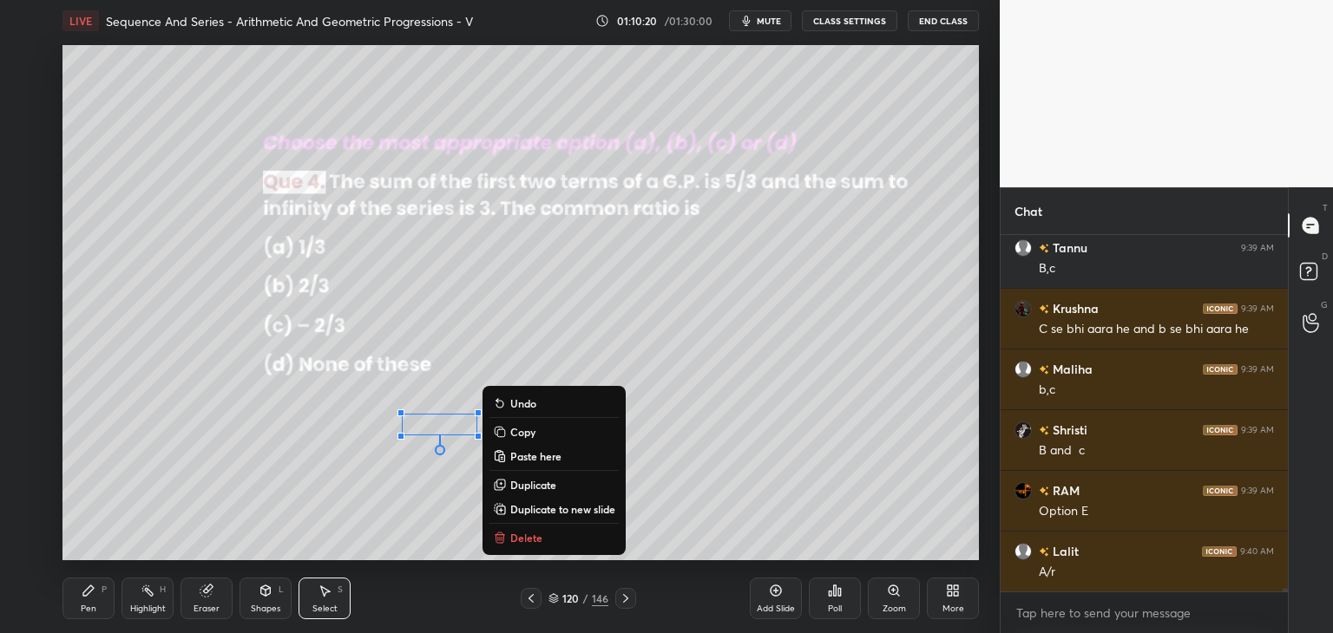
click at [535, 538] on p "Delete" at bounding box center [526, 538] width 32 height 14
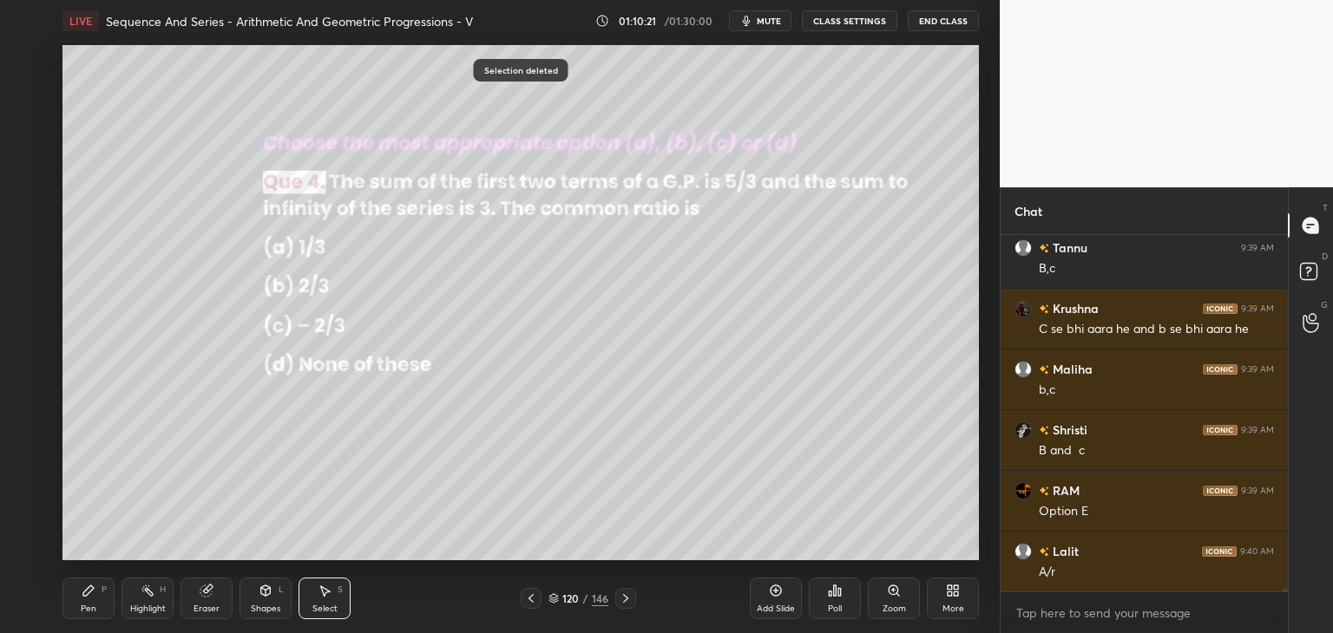
click at [80, 619] on div "Pen P" at bounding box center [88, 599] width 52 height 42
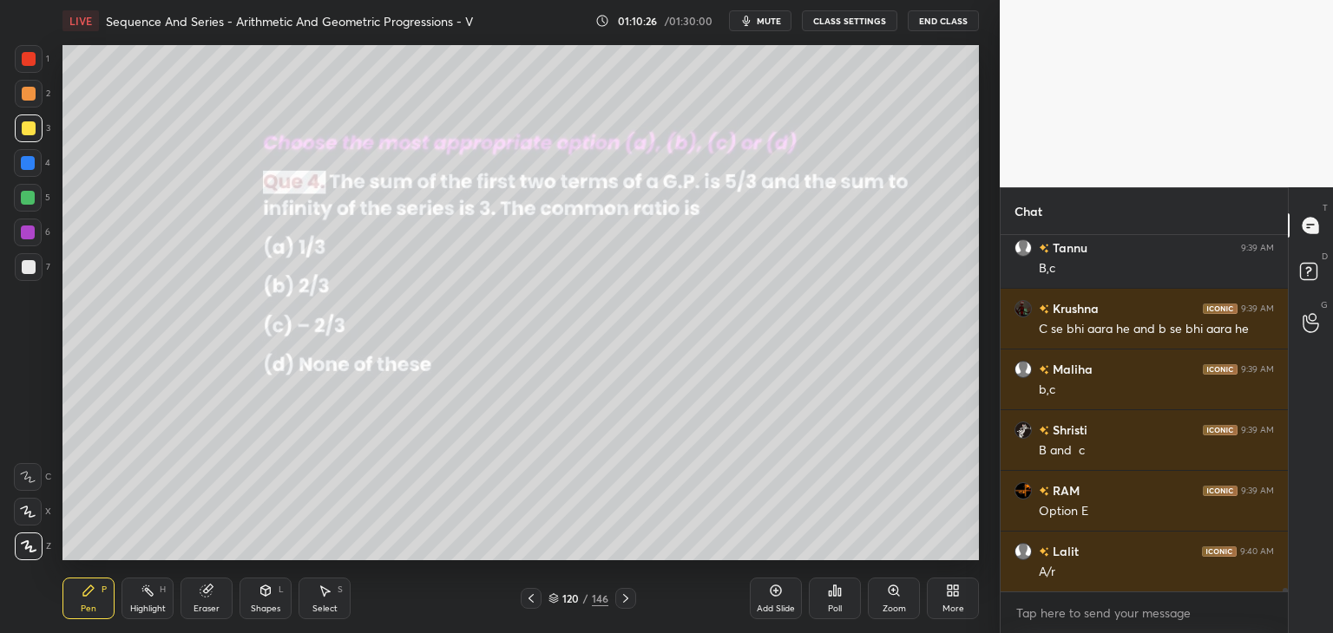
click at [261, 599] on div "Shapes L" at bounding box center [266, 599] width 52 height 42
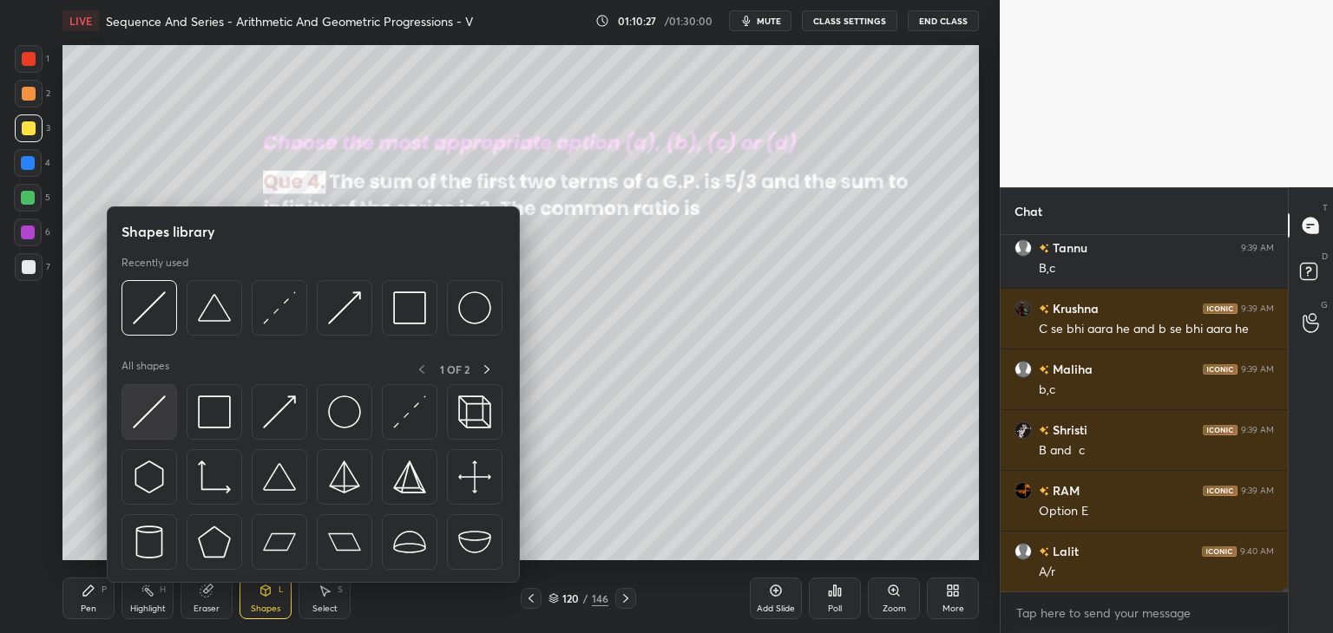
click at [142, 415] on img at bounding box center [149, 412] width 33 height 33
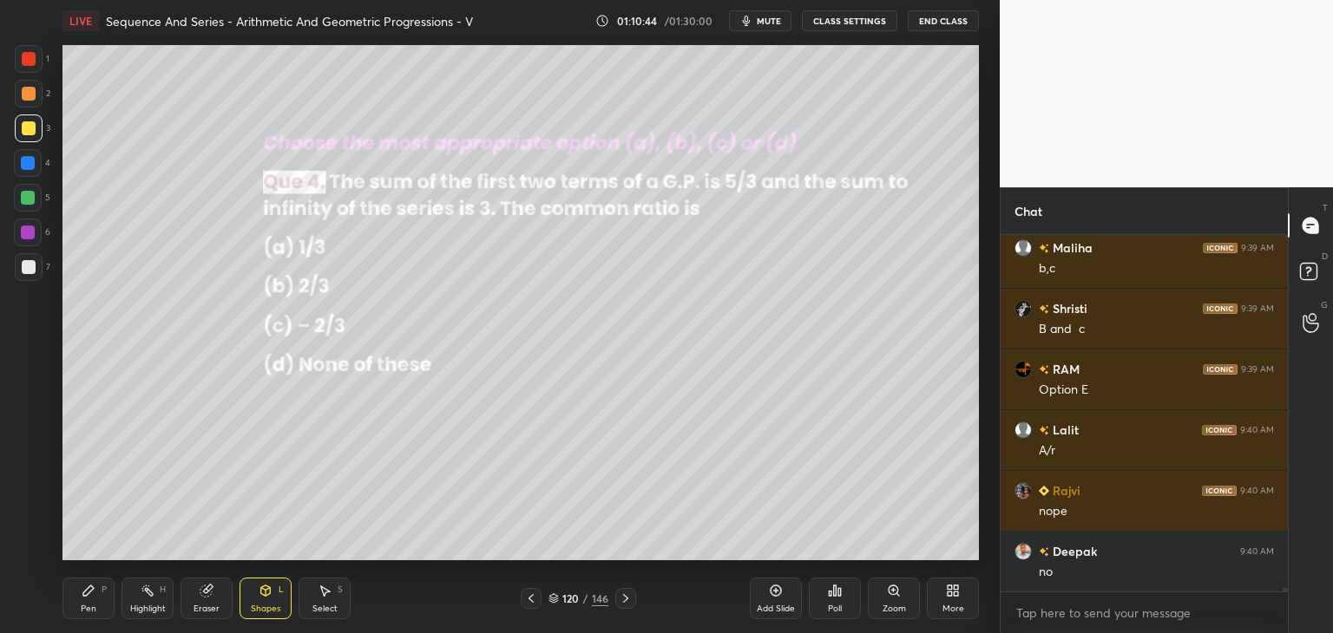
scroll to position [33108, 0]
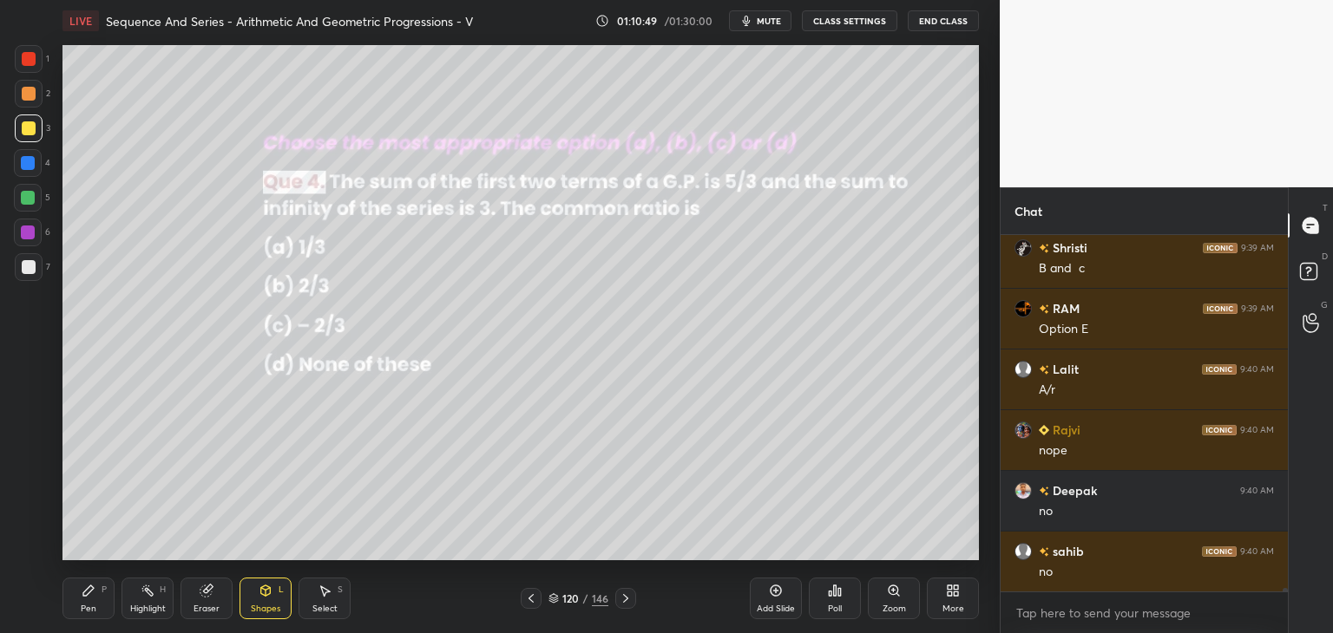
click at [90, 602] on div "Pen P" at bounding box center [88, 599] width 52 height 42
drag, startPoint x: 270, startPoint y: 594, endPoint x: 271, endPoint y: 584, distance: 9.6
click at [269, 594] on icon at bounding box center [266, 591] width 10 height 10
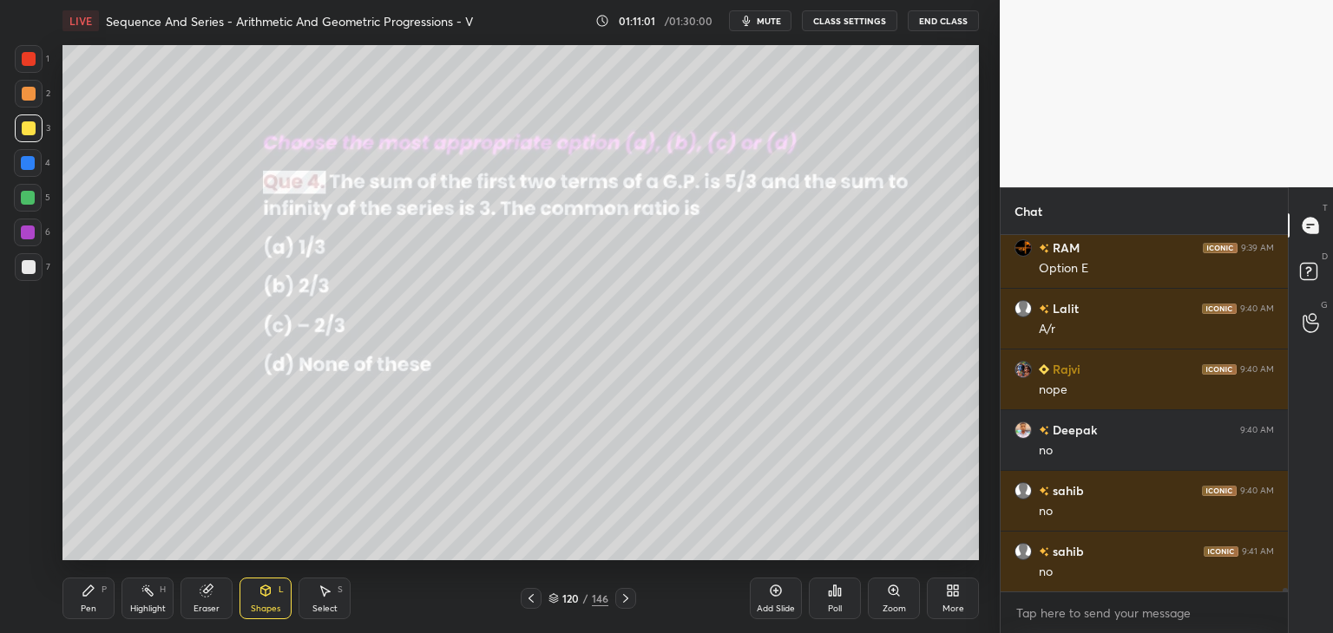
scroll to position [33230, 0]
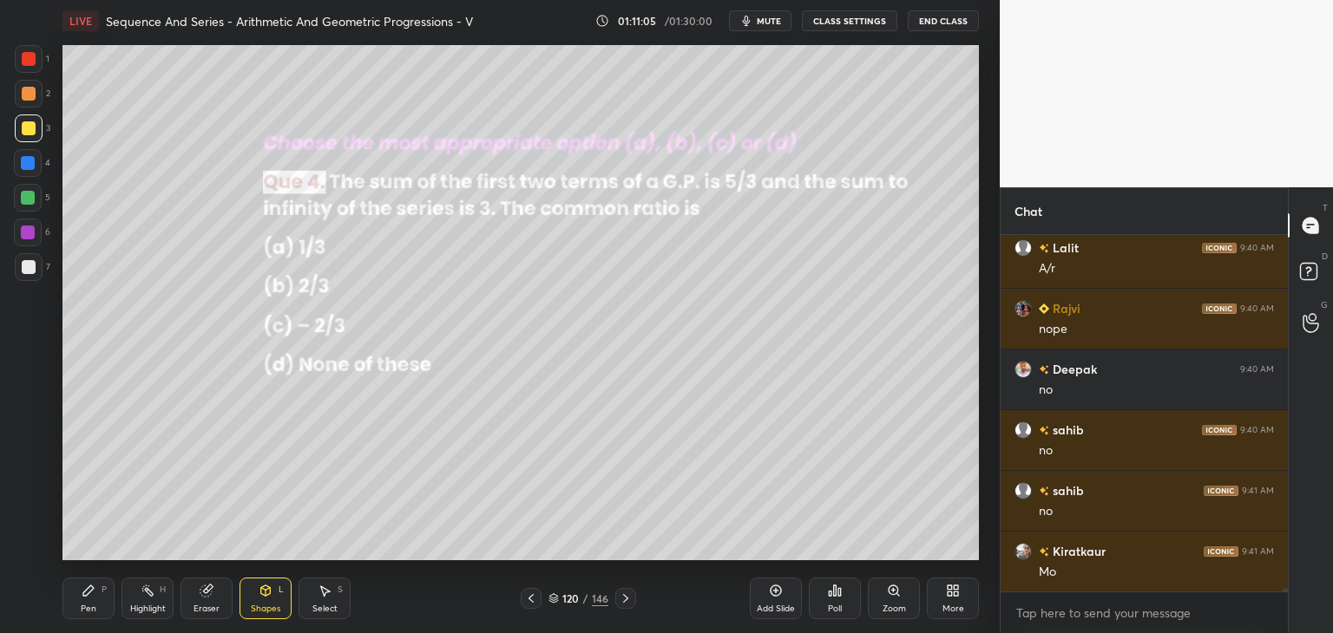
drag, startPoint x: 87, startPoint y: 598, endPoint x: 108, endPoint y: 587, distance: 23.3
click at [87, 598] on div "Pen P" at bounding box center [88, 599] width 52 height 42
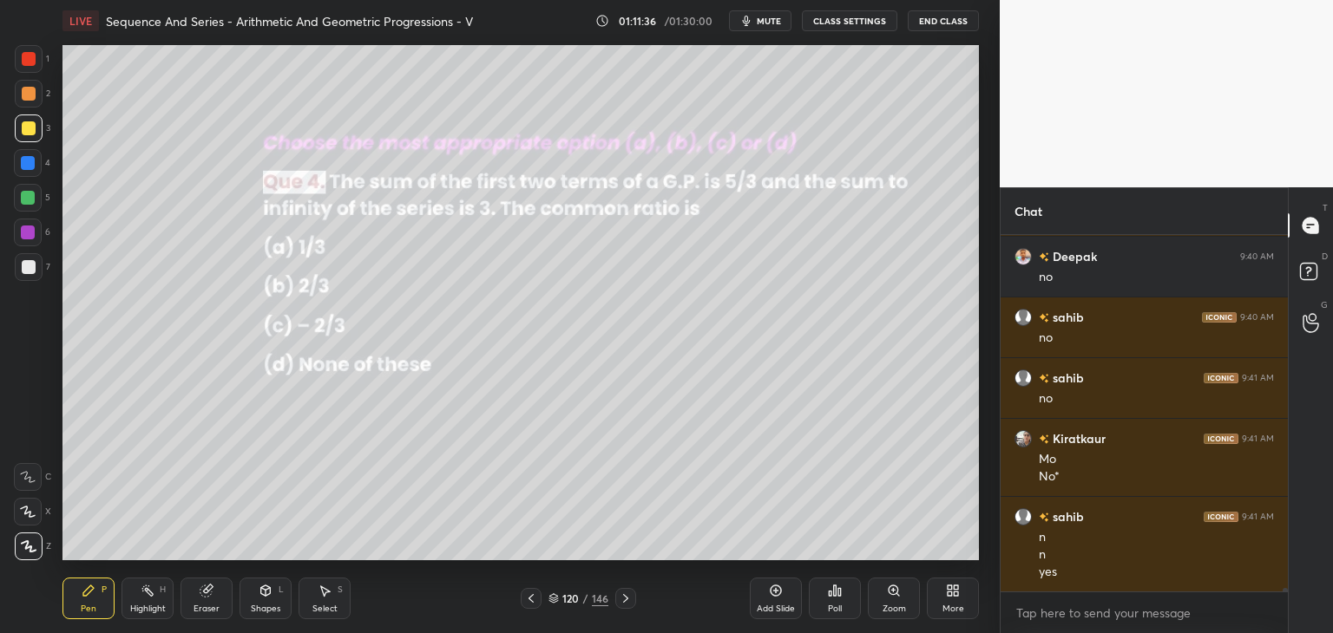
scroll to position [33403, 0]
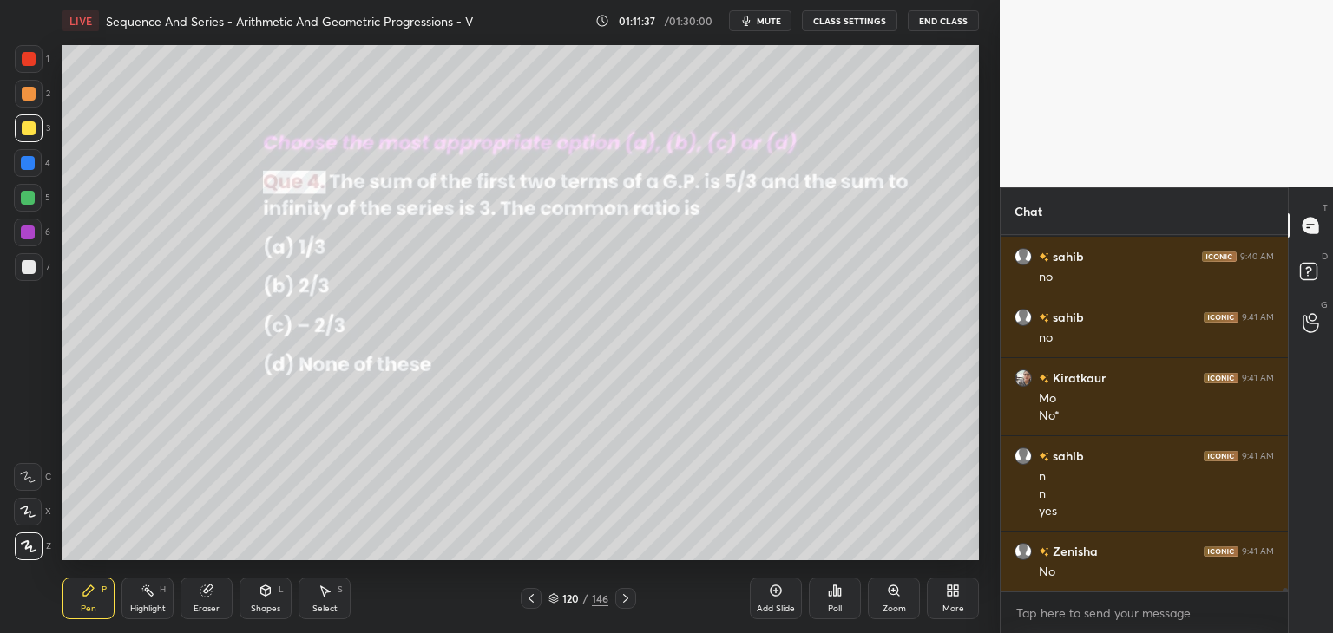
drag, startPoint x: 325, startPoint y: 599, endPoint x: 364, endPoint y: 577, distance: 44.7
click at [325, 600] on div "Select S" at bounding box center [325, 599] width 52 height 42
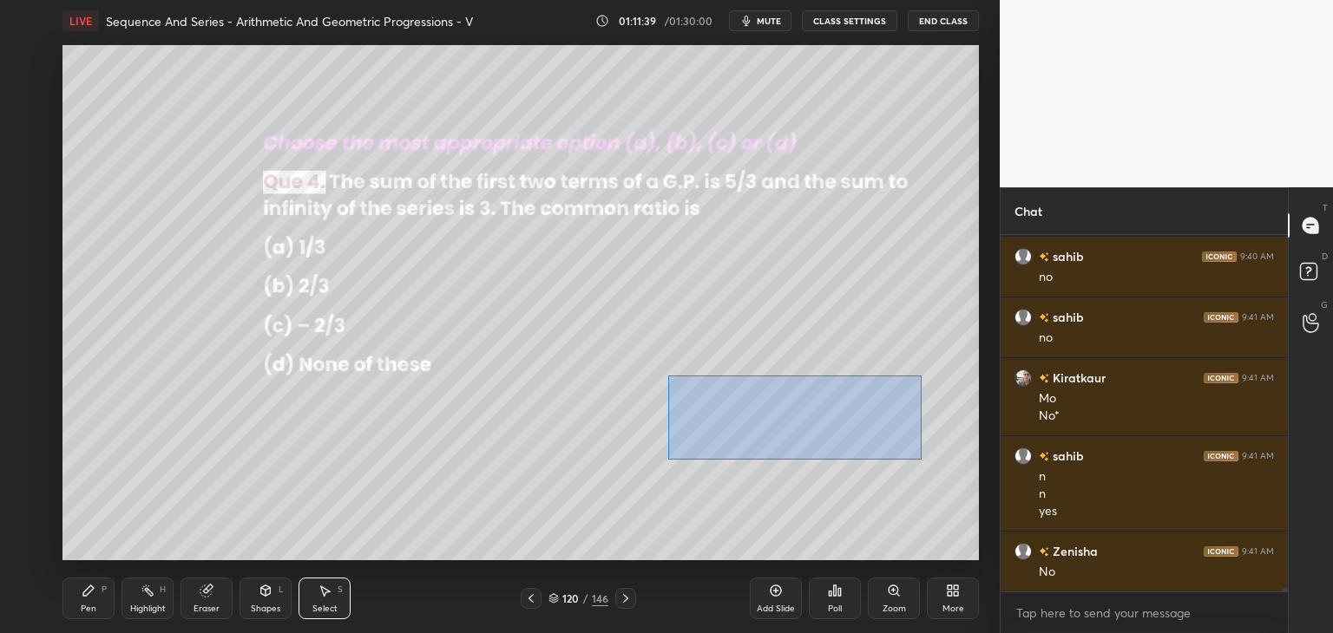
drag, startPoint x: 668, startPoint y: 376, endPoint x: 922, endPoint y: 451, distance: 264.4
click at [922, 459] on div "0 ° Undo Copy Paste here Duplicate Duplicate to new slide Delete" at bounding box center [520, 302] width 916 height 515
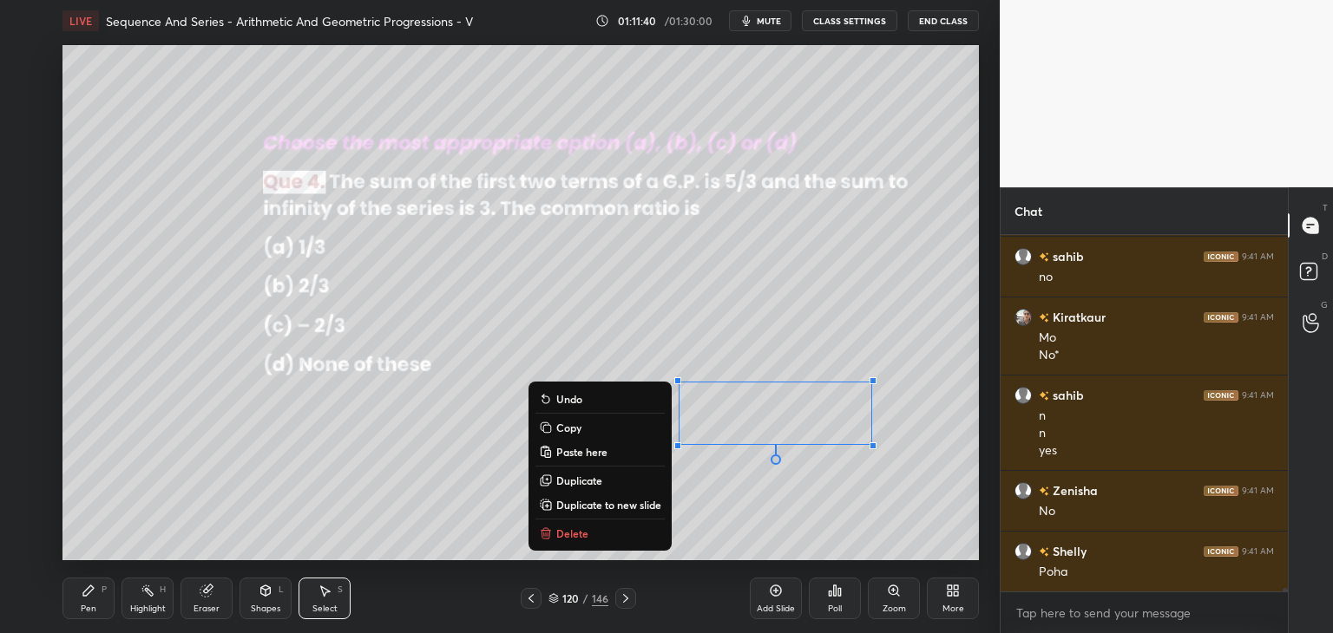
click at [556, 431] on p "Copy" at bounding box center [568, 428] width 25 height 14
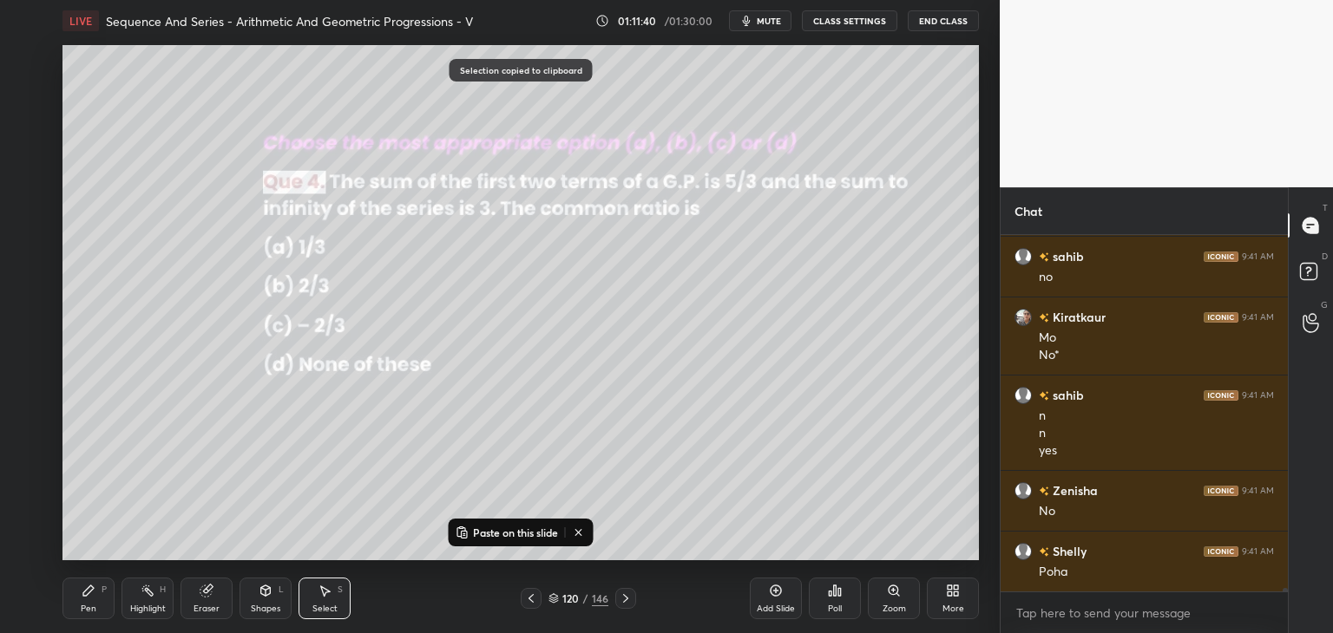
scroll to position [33525, 0]
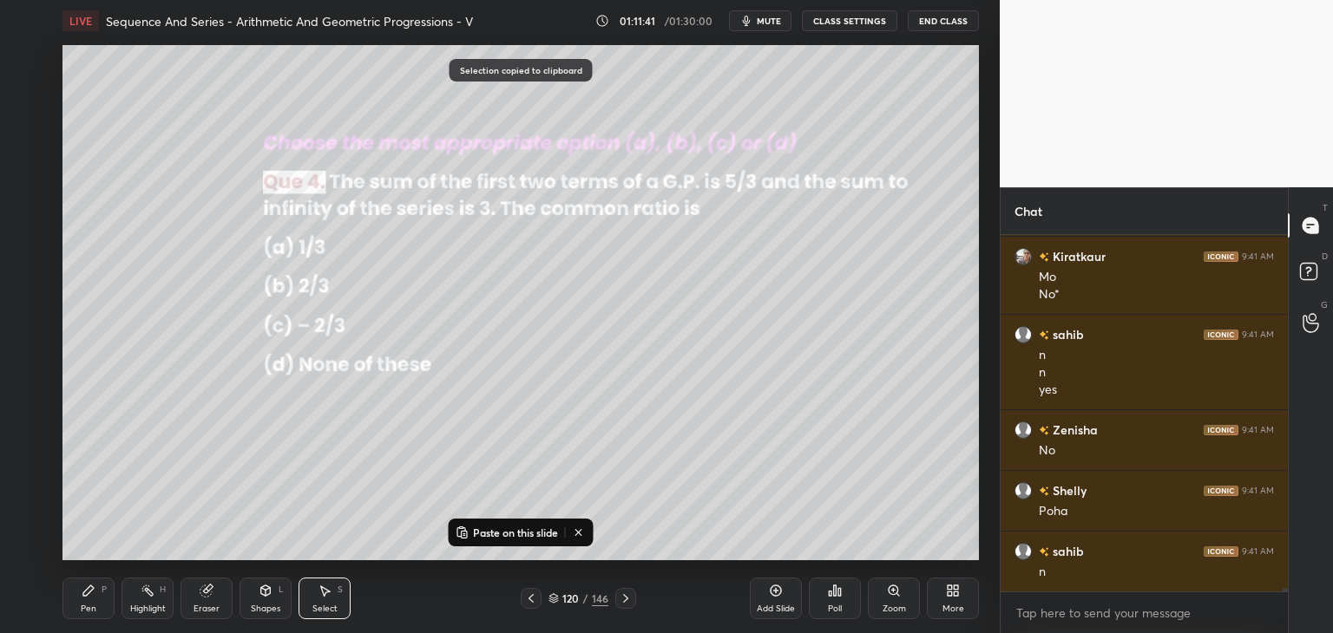
click at [776, 605] on div "Add Slide" at bounding box center [776, 609] width 38 height 9
drag, startPoint x: 481, startPoint y: 532, endPoint x: 517, endPoint y: 504, distance: 45.8
click at [482, 532] on p "Paste on this slide" at bounding box center [515, 533] width 85 height 14
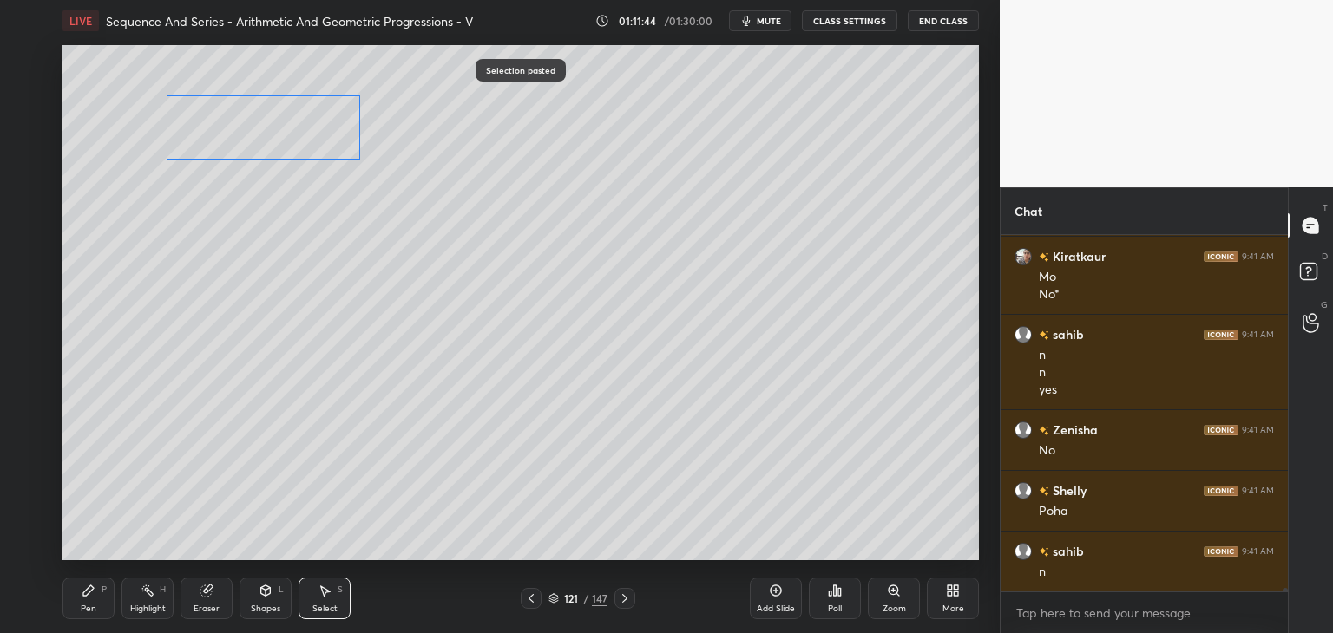
drag, startPoint x: 730, startPoint y: 419, endPoint x: 240, endPoint y: 164, distance: 552.7
click at [228, 134] on div "0 ° Undo Copy Paste here Duplicate Duplicate to new slide Delete" at bounding box center [520, 302] width 916 height 515
drag, startPoint x: 198, startPoint y: 357, endPoint x: 195, endPoint y: 391, distance: 33.9
click at [195, 355] on div "0 ° Undo Copy Paste here Duplicate Duplicate to new slide Delete" at bounding box center [520, 302] width 916 height 515
click at [87, 601] on div "Pen P" at bounding box center [88, 599] width 52 height 42
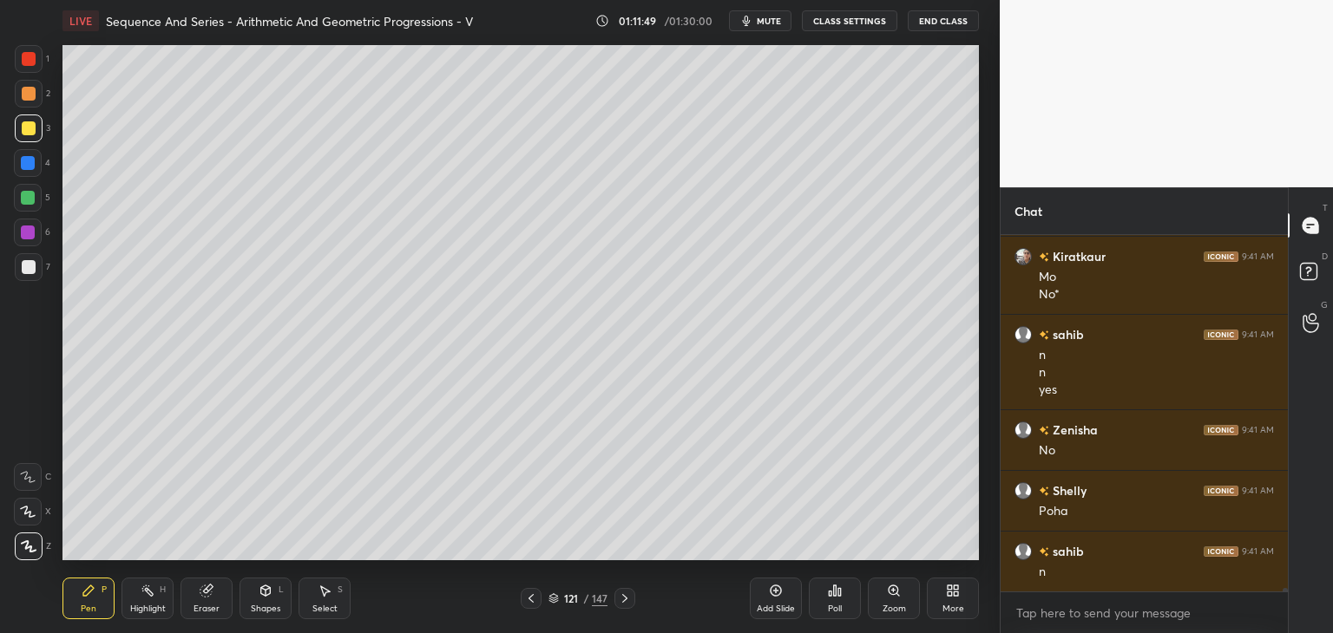
drag, startPoint x: 198, startPoint y: 612, endPoint x: 198, endPoint y: 562, distance: 49.5
click at [198, 611] on div "Eraser" at bounding box center [207, 609] width 26 height 9
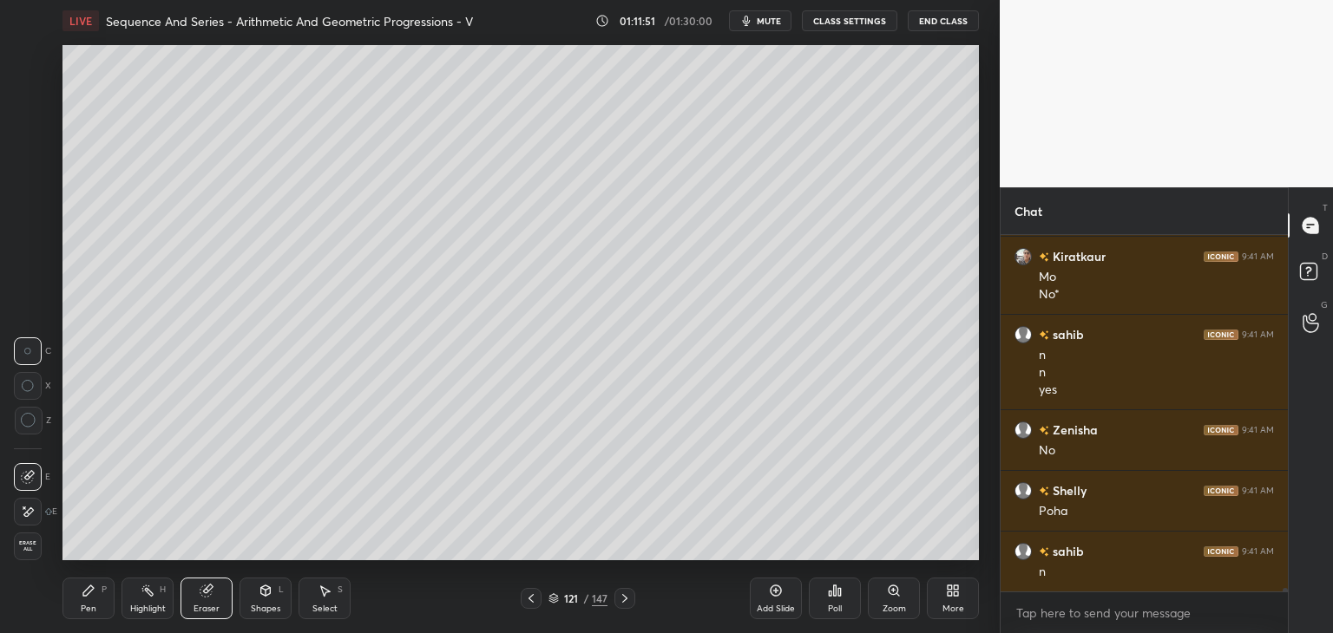
drag, startPoint x: 94, startPoint y: 607, endPoint x: 101, endPoint y: 574, distance: 32.9
click at [93, 608] on div "Pen" at bounding box center [89, 609] width 16 height 9
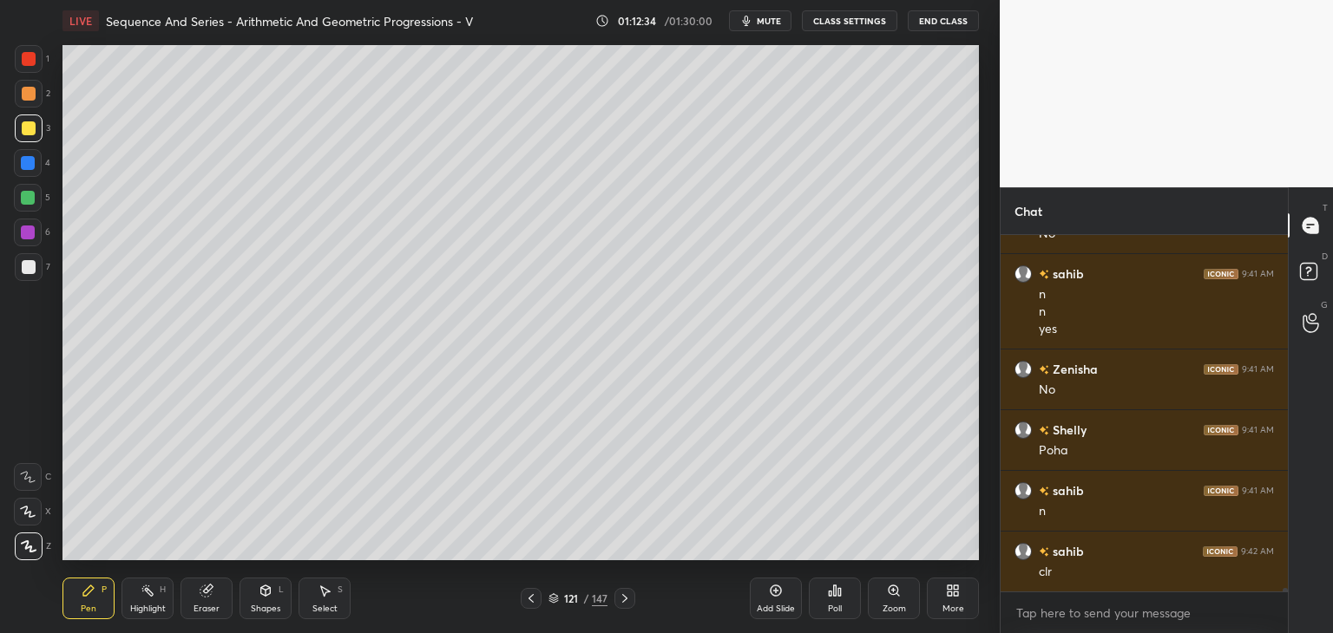
scroll to position [33677, 0]
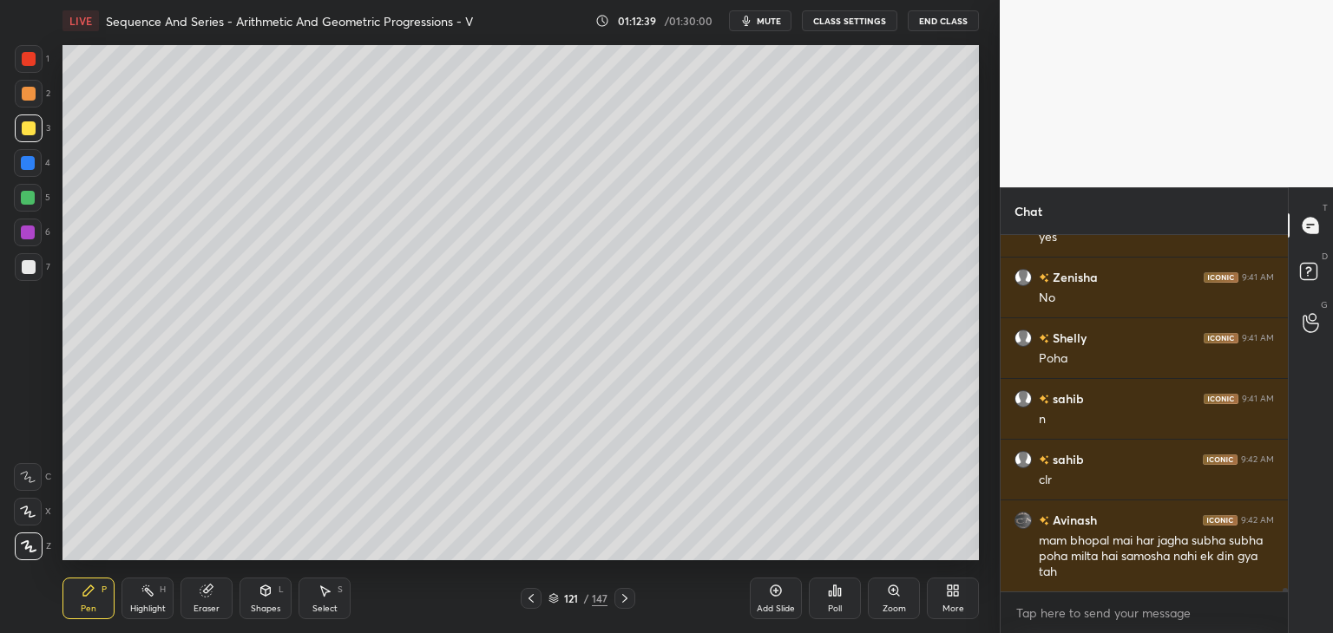
click at [531, 597] on icon at bounding box center [531, 599] width 14 height 14
drag, startPoint x: 625, startPoint y: 601, endPoint x: 636, endPoint y: 564, distance: 39.0
click at [625, 601] on icon at bounding box center [625, 599] width 14 height 14
click at [535, 594] on icon at bounding box center [531, 599] width 14 height 14
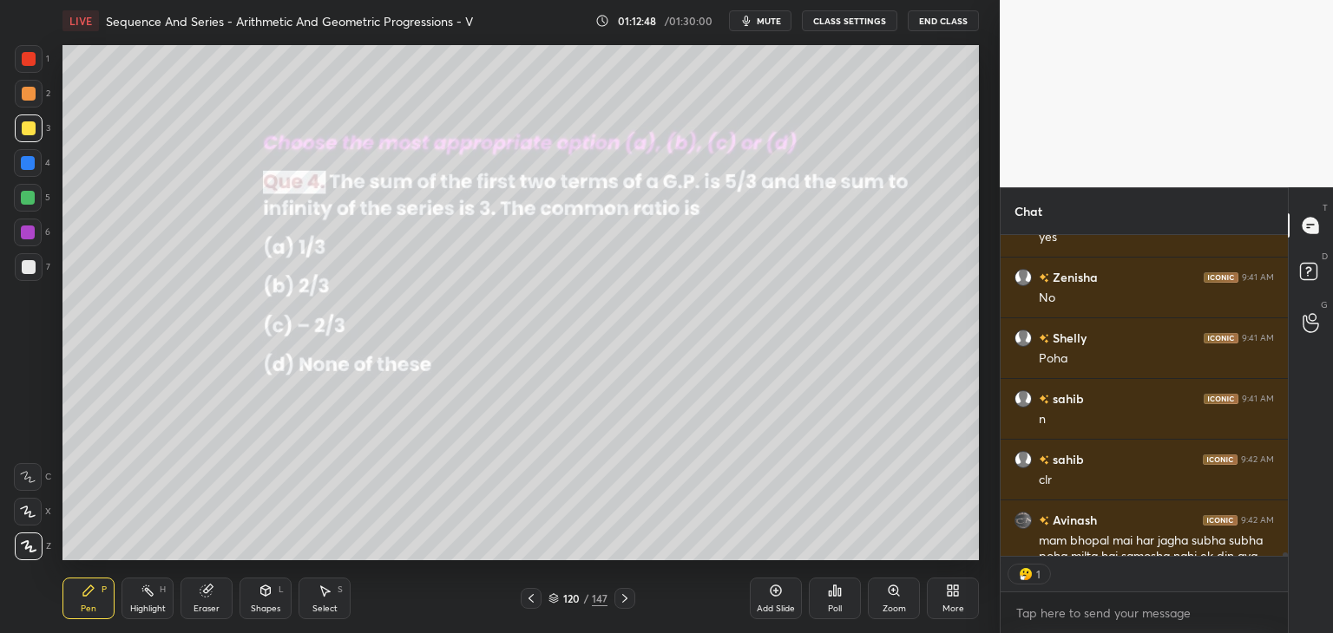
drag, startPoint x: 626, startPoint y: 608, endPoint x: 642, endPoint y: 583, distance: 30.1
click at [626, 607] on div "Pen P Highlight H Eraser Shapes L Select S 120 / 147 Add Slide Poll Zoom More" at bounding box center [520, 598] width 916 height 69
click at [623, 599] on icon at bounding box center [625, 599] width 14 height 14
click at [521, 603] on div at bounding box center [531, 598] width 21 height 21
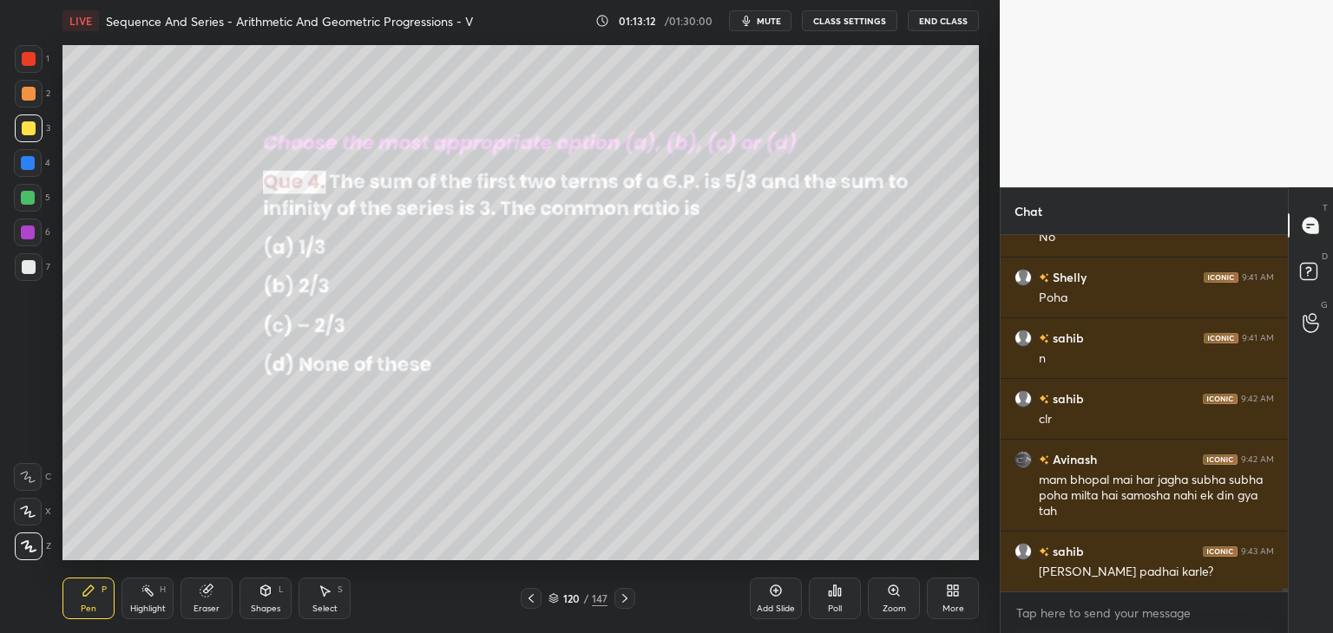
scroll to position [33799, 0]
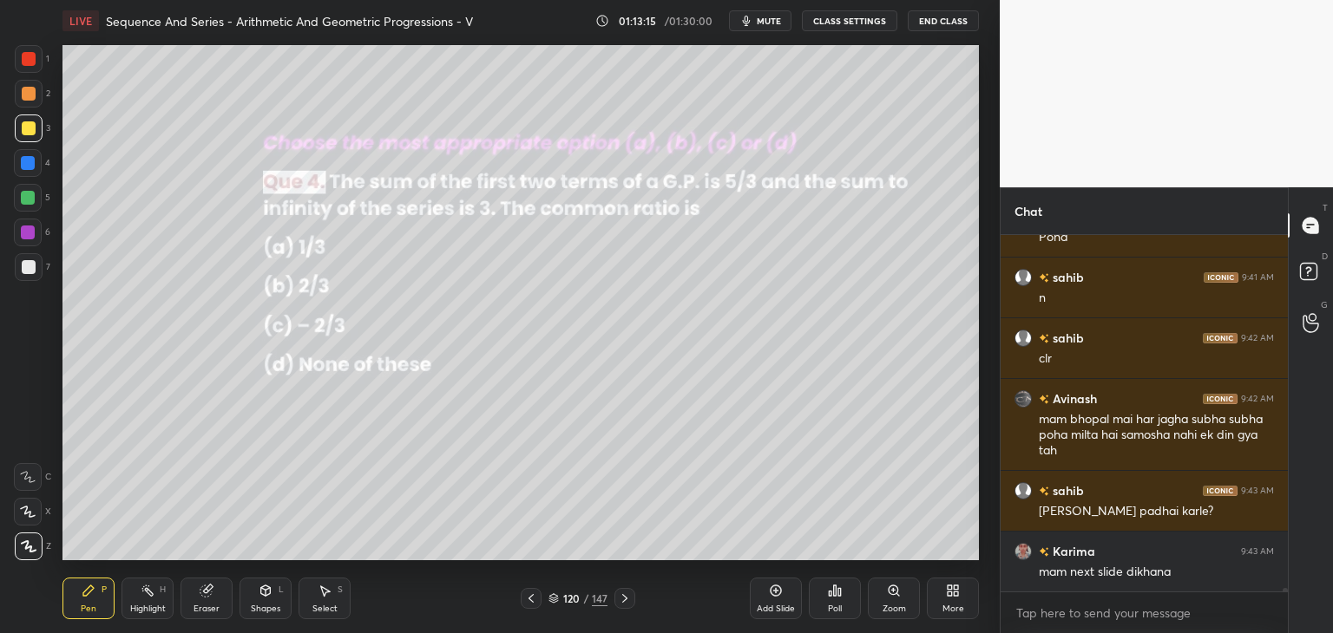
click at [627, 603] on icon at bounding box center [625, 599] width 14 height 14
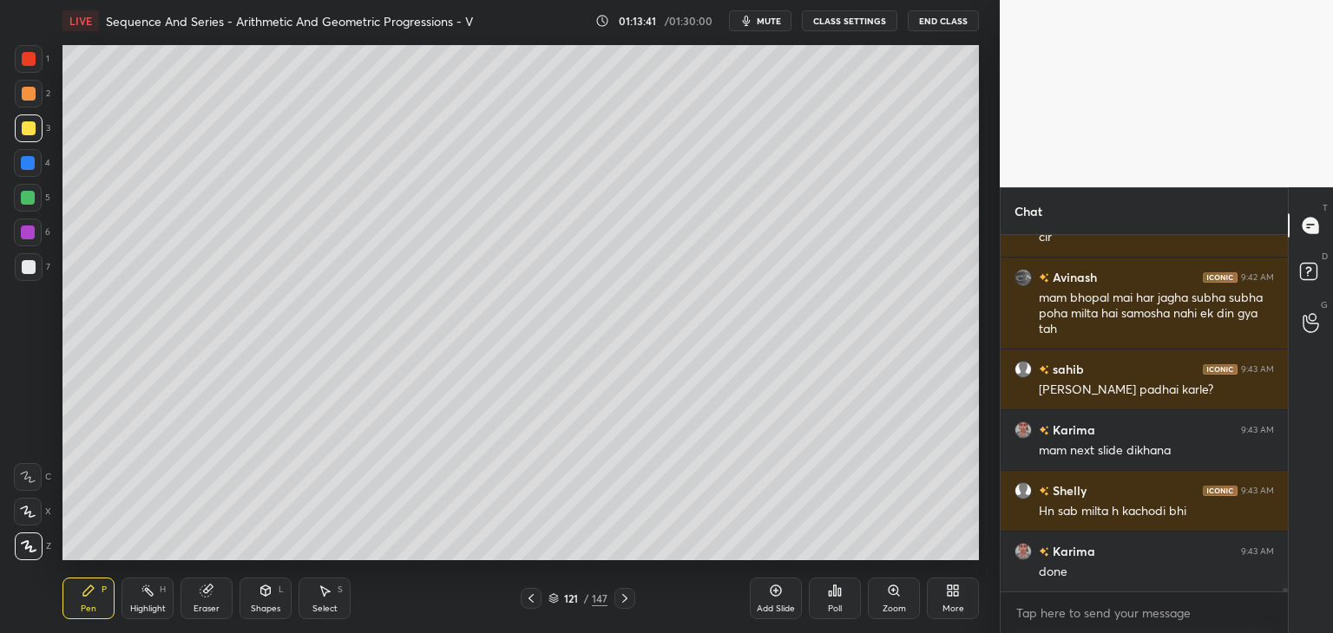
scroll to position [33997, 0]
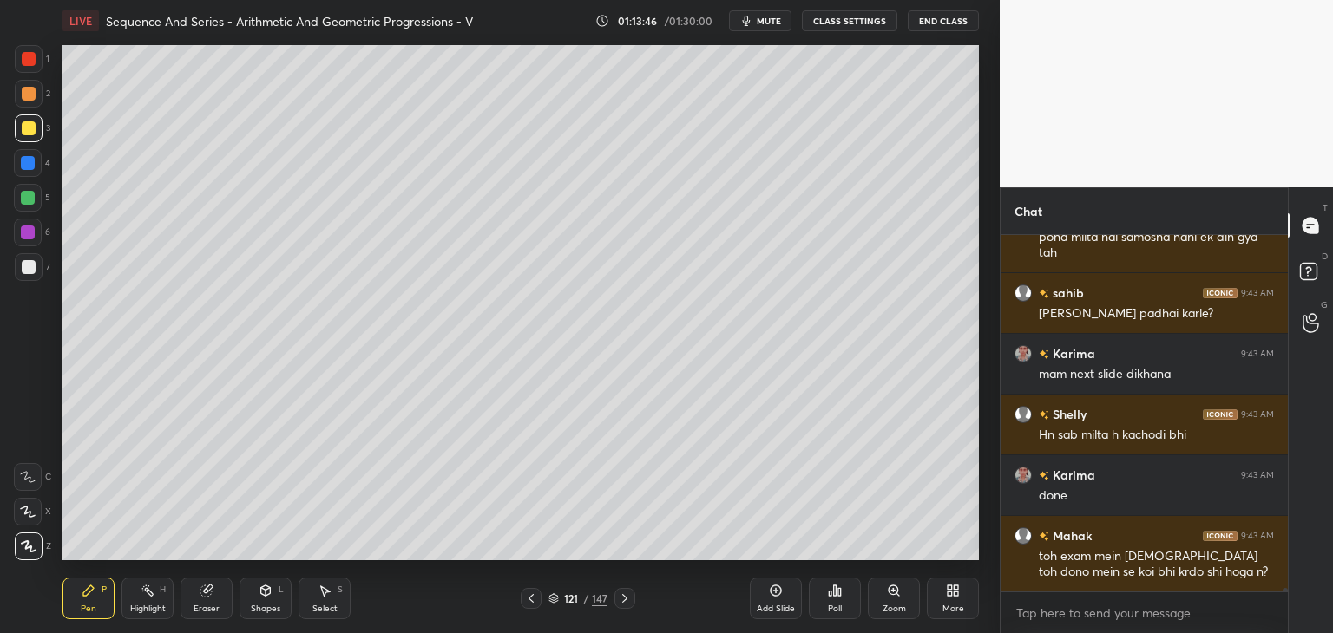
click at [541, 607] on div at bounding box center [531, 598] width 21 height 21
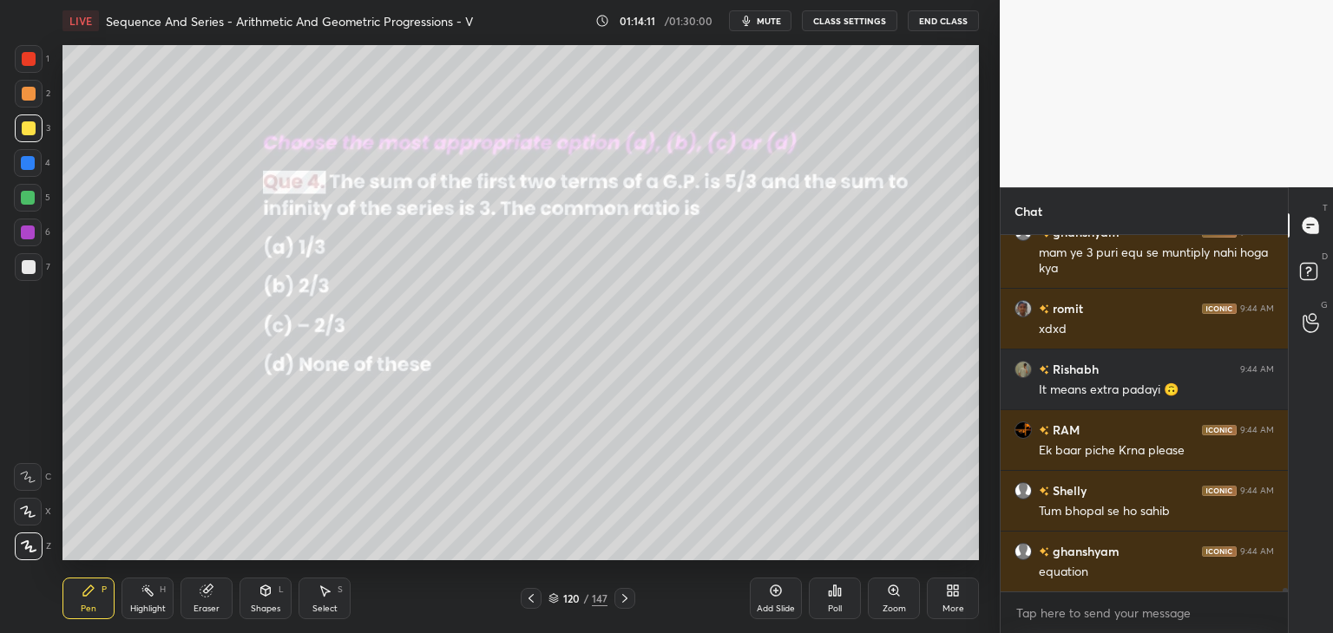
scroll to position [34592, 0]
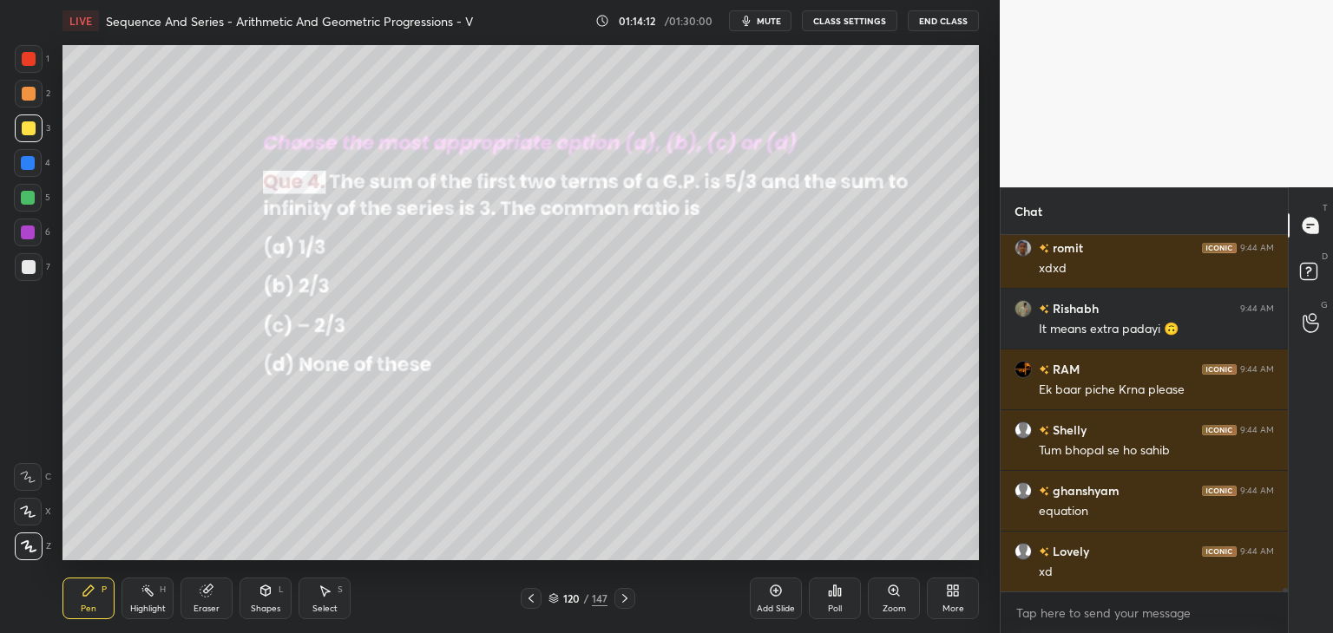
click at [624, 601] on icon at bounding box center [624, 598] width 5 height 9
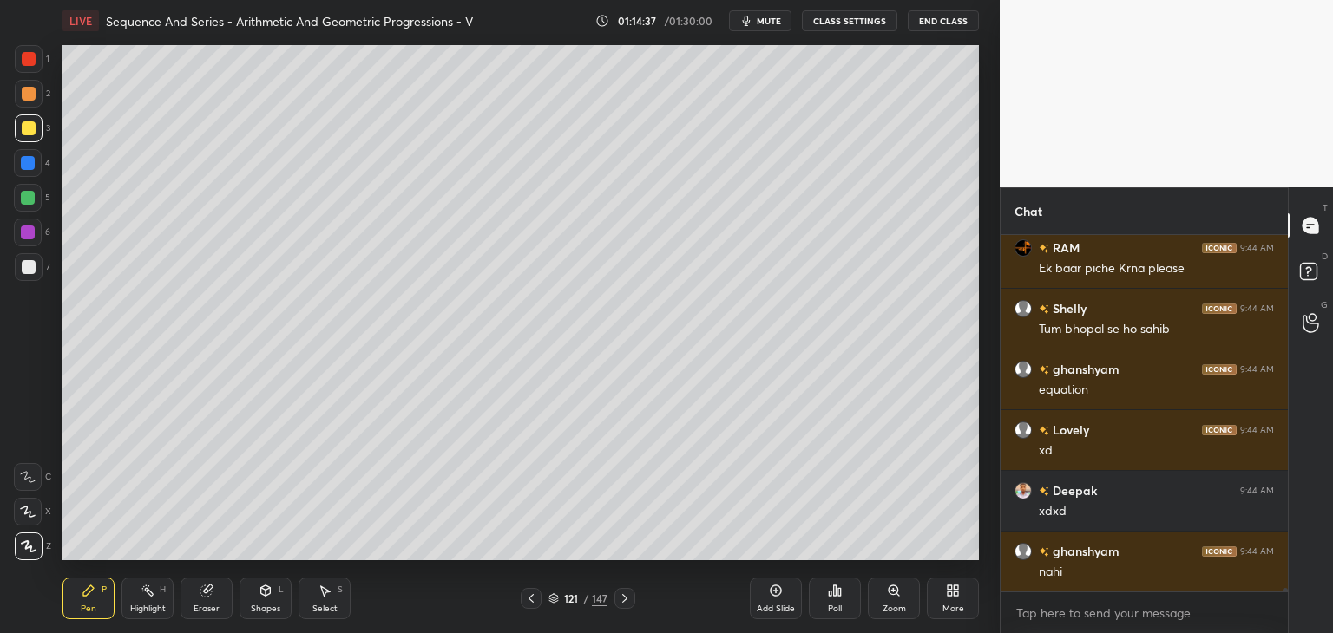
scroll to position [34774, 0]
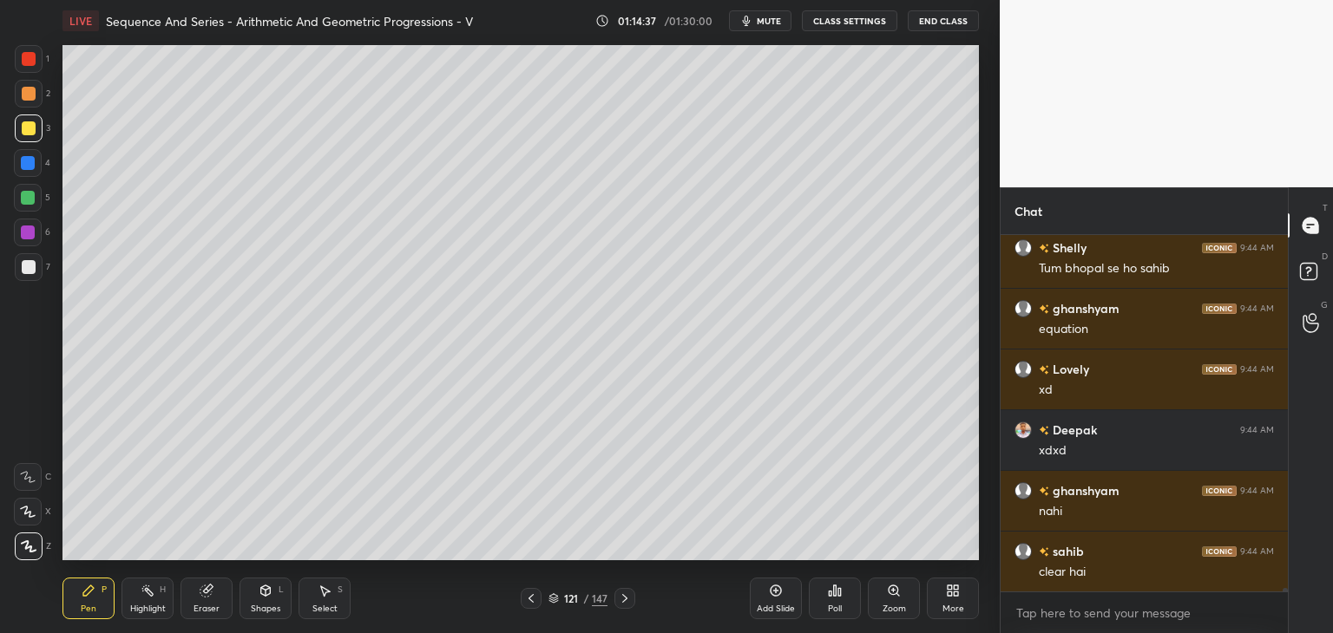
click at [330, 601] on div "Select S" at bounding box center [325, 599] width 52 height 42
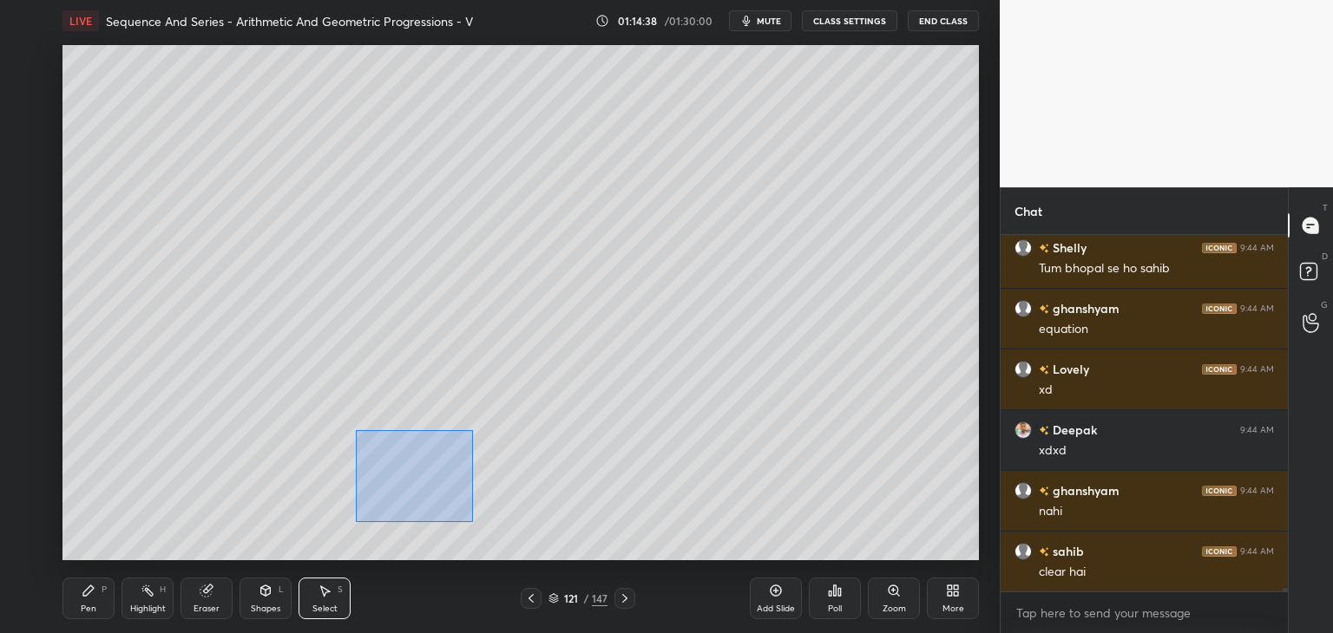
drag, startPoint x: 371, startPoint y: 450, endPoint x: 482, endPoint y: 525, distance: 135.0
click at [482, 525] on div "0 ° Undo Copy Paste here Duplicate Duplicate to new slide Delete" at bounding box center [520, 302] width 916 height 515
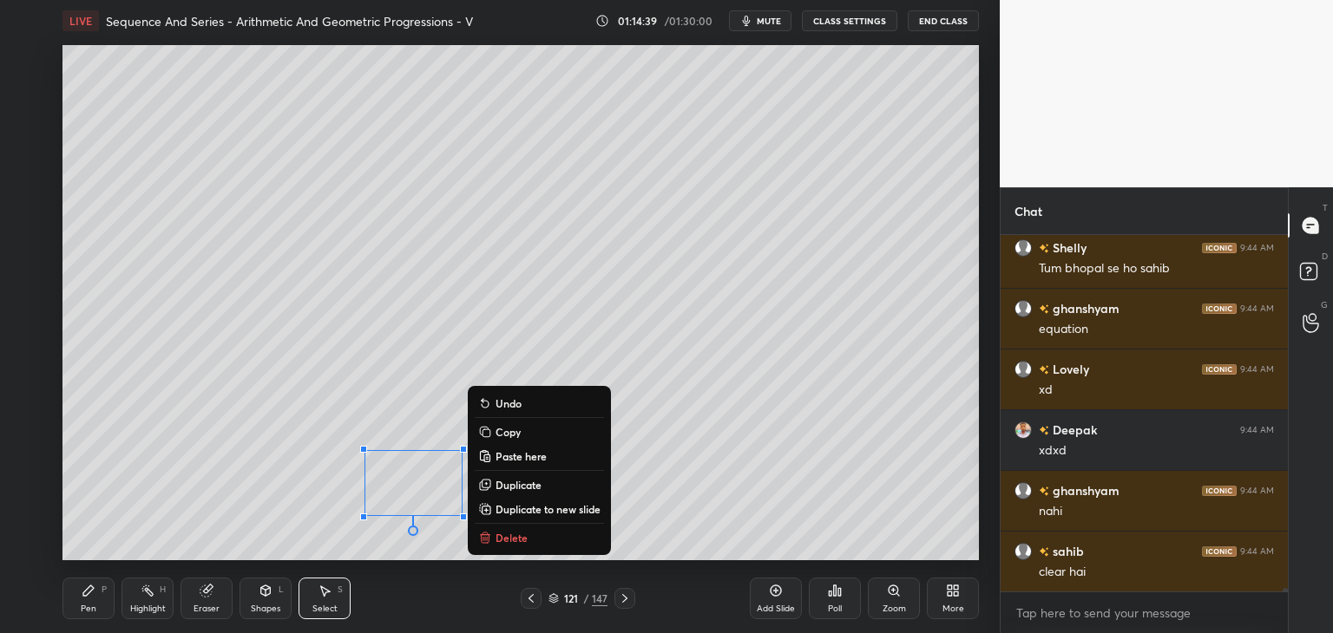
drag, startPoint x: 506, startPoint y: 539, endPoint x: 513, endPoint y: 568, distance: 30.3
click at [506, 538] on p "Delete" at bounding box center [512, 538] width 32 height 14
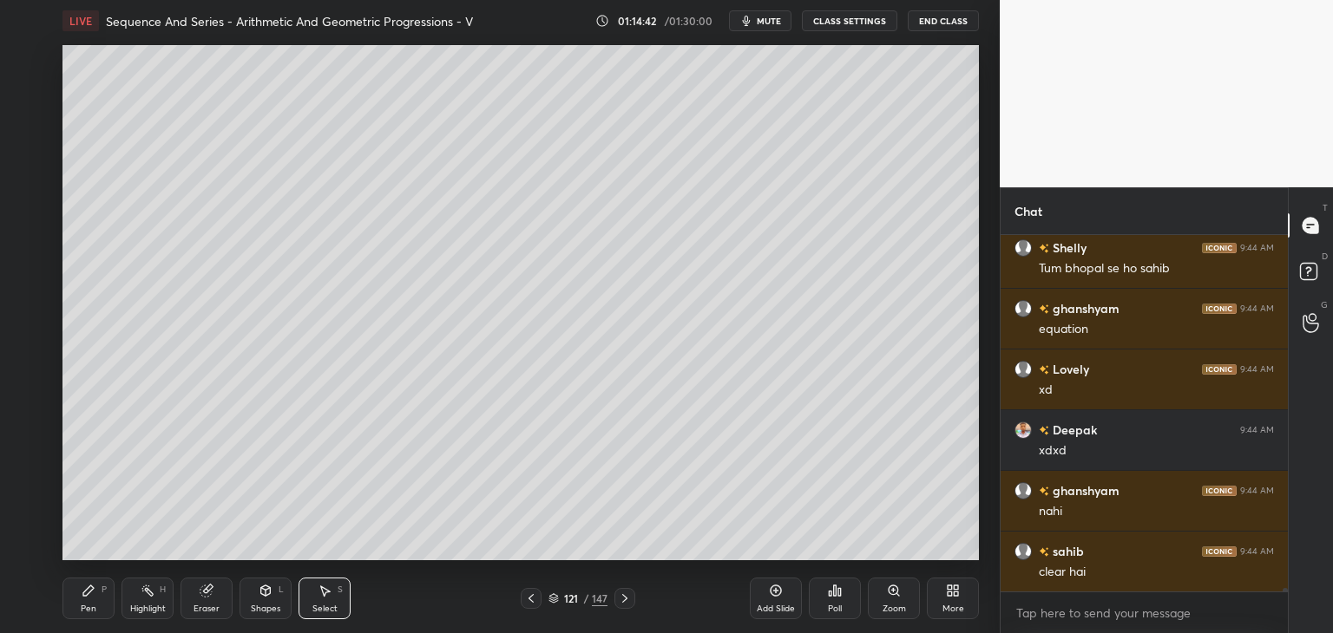
click at [534, 603] on icon at bounding box center [531, 599] width 14 height 14
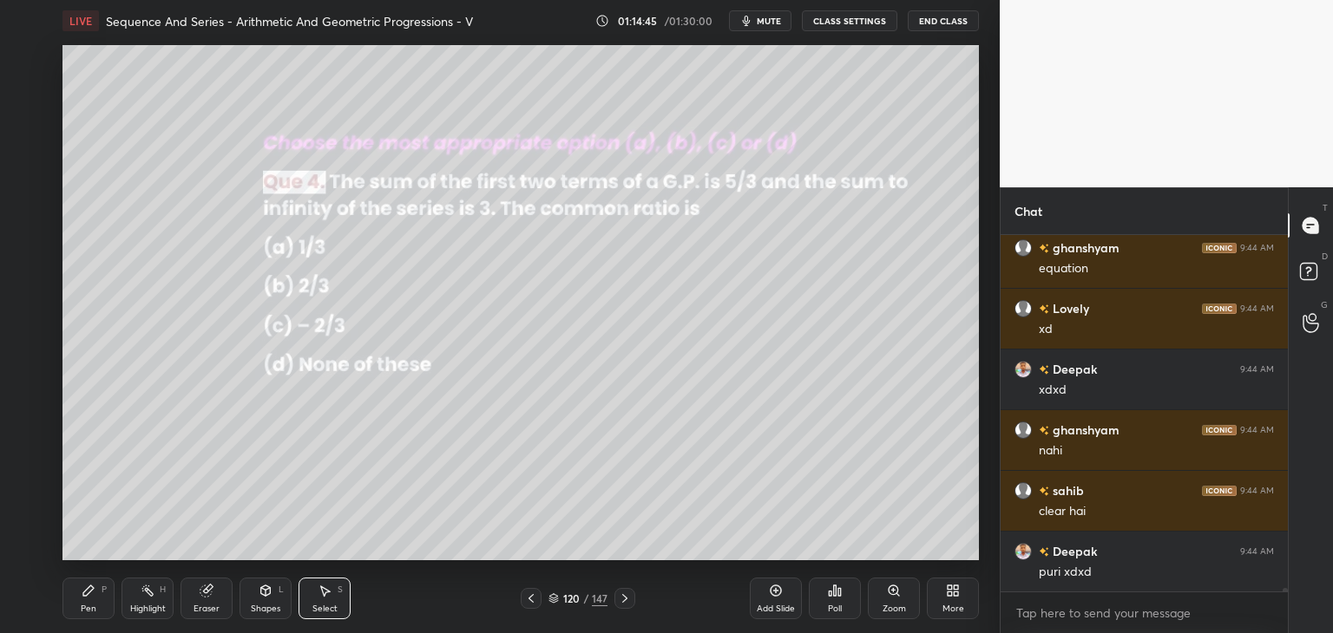
click at [623, 598] on icon at bounding box center [625, 599] width 14 height 14
click at [627, 601] on icon at bounding box center [625, 599] width 14 height 14
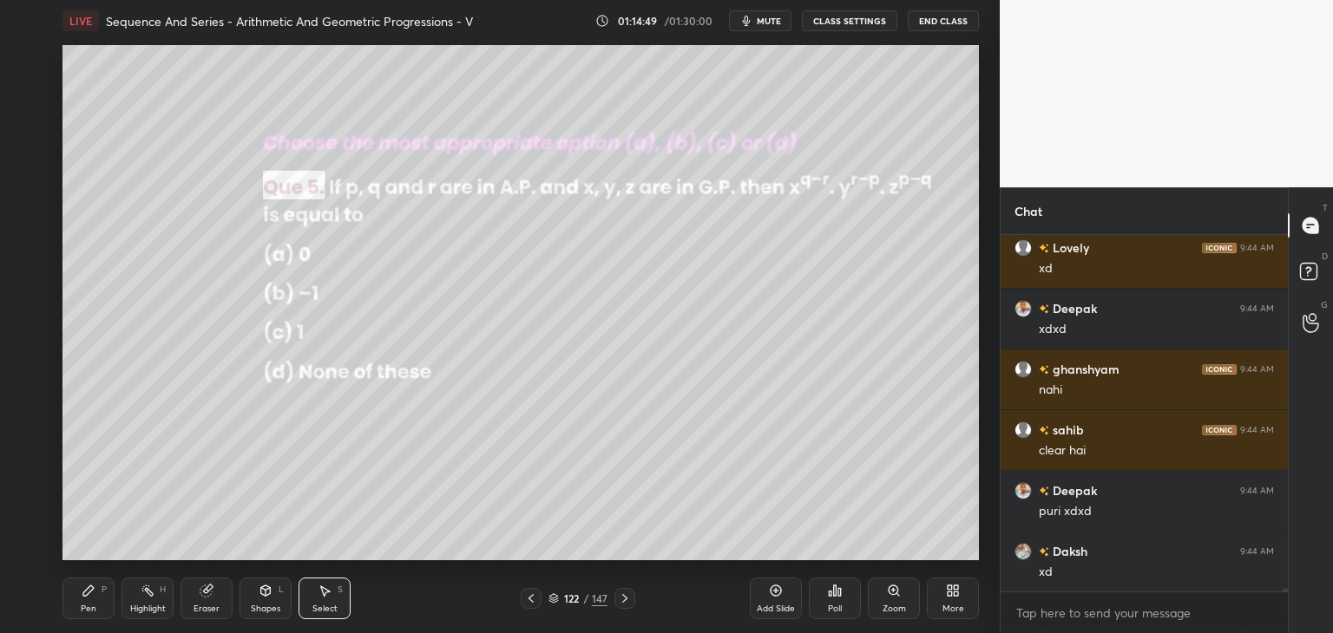
click at [841, 608] on div "Poll" at bounding box center [835, 609] width 14 height 9
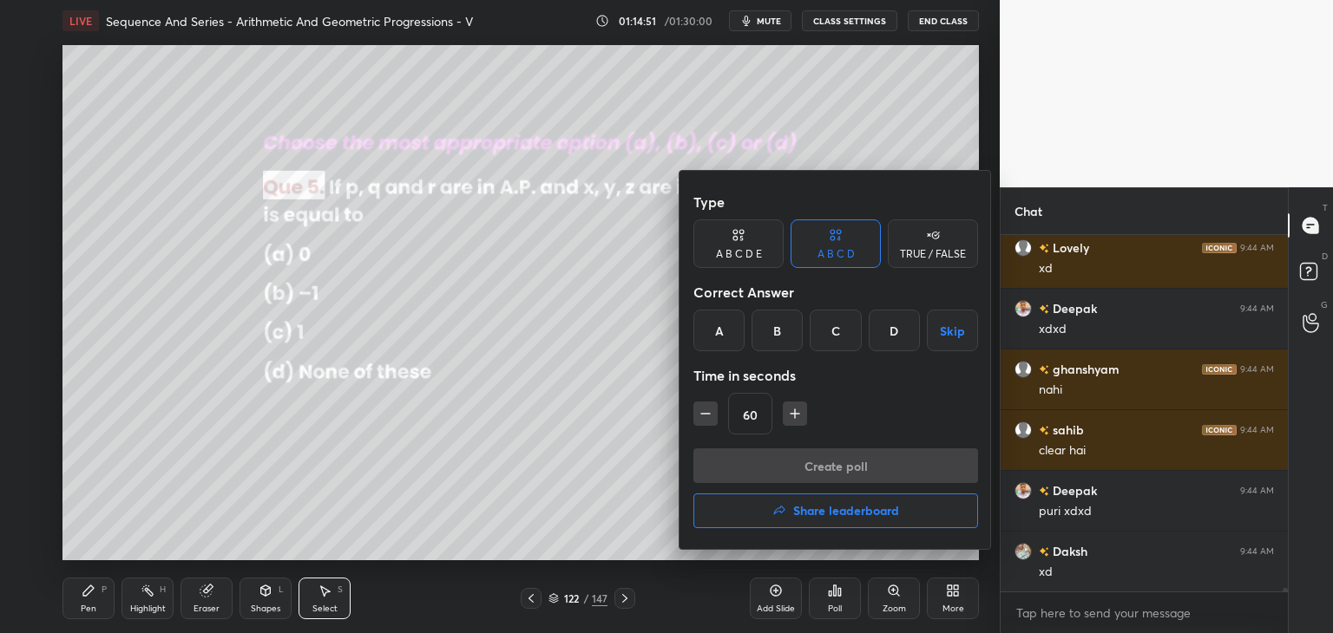
click at [843, 338] on div "C" at bounding box center [835, 331] width 51 height 42
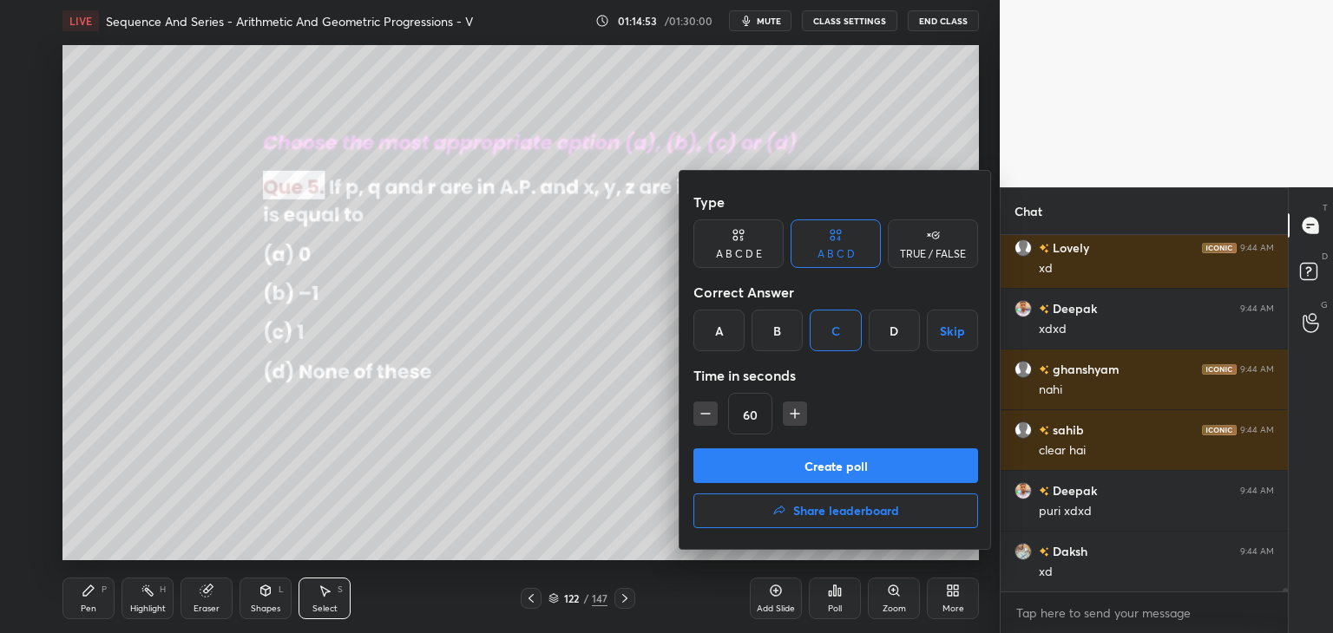
drag, startPoint x: 835, startPoint y: 467, endPoint x: 885, endPoint y: 476, distance: 51.1
click at [836, 468] on button "Create poll" at bounding box center [835, 466] width 285 height 35
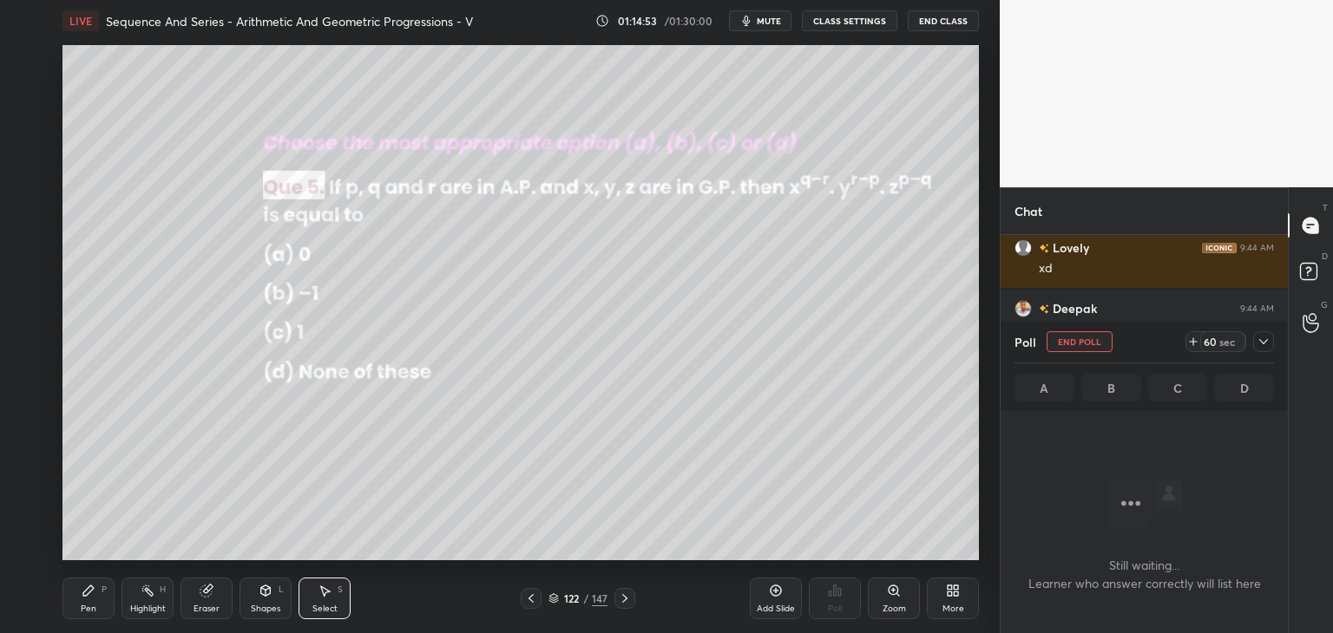
scroll to position [261, 282]
drag, startPoint x: 1267, startPoint y: 338, endPoint x: 1278, endPoint y: 348, distance: 15.4
click at [1267, 338] on icon at bounding box center [1264, 342] width 14 height 14
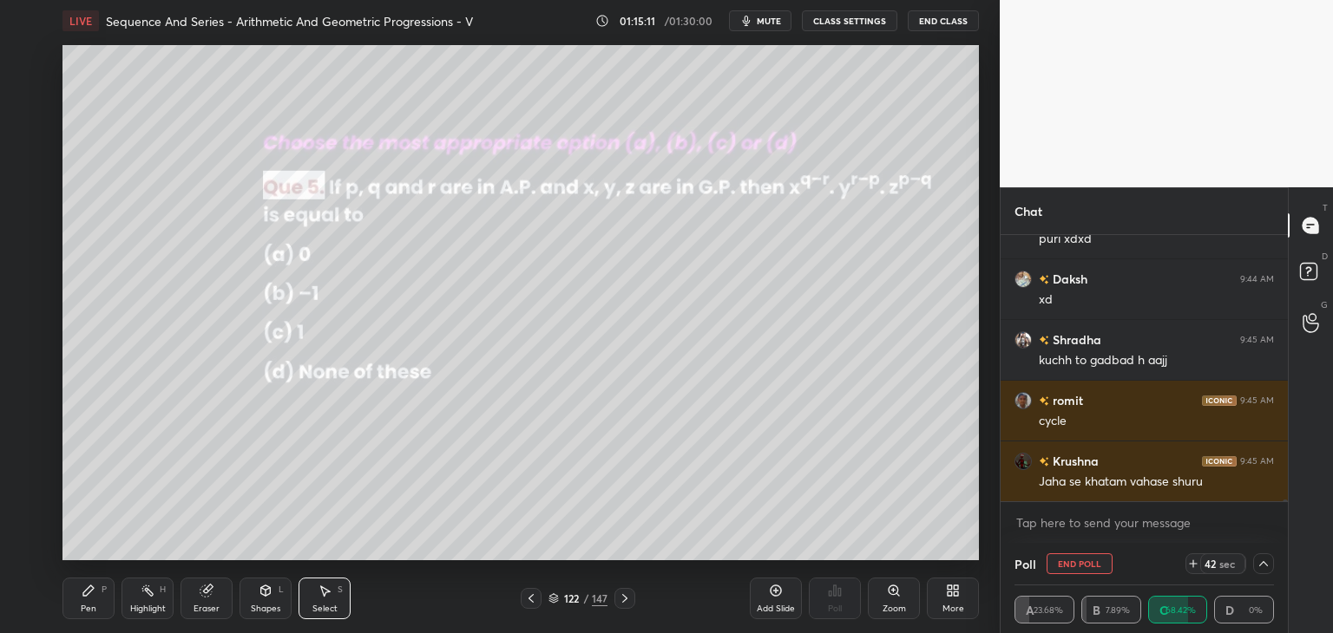
scroll to position [35229, 0]
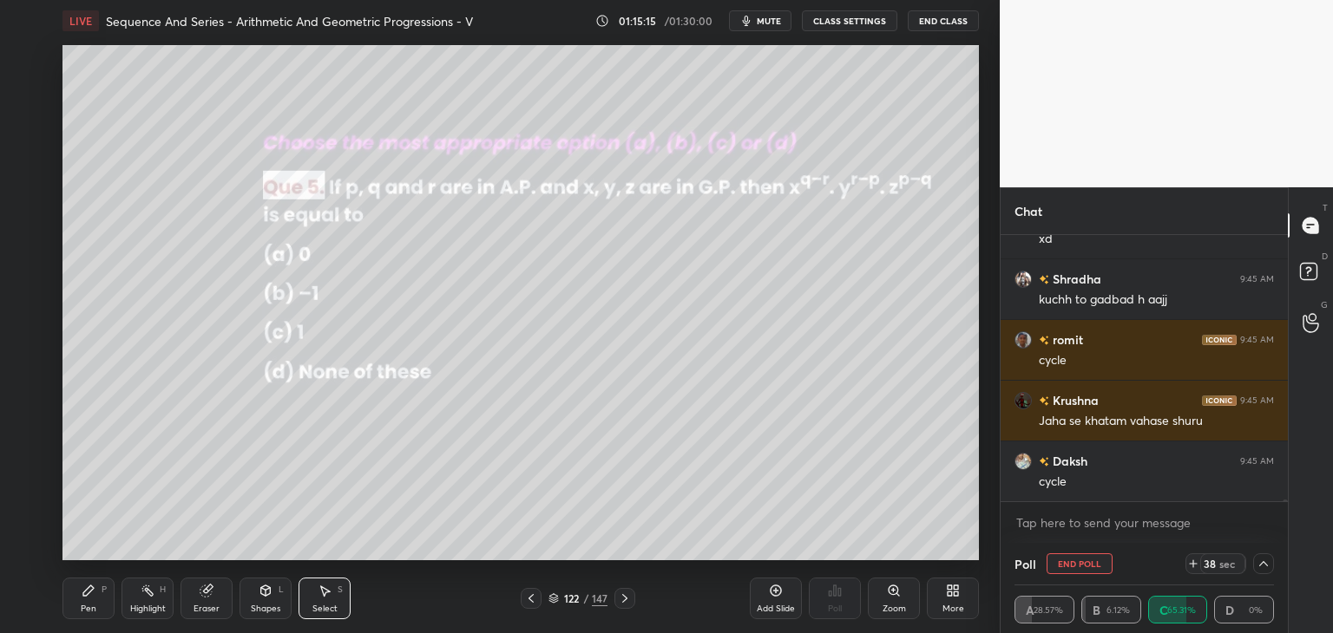
click at [86, 601] on div "Pen P" at bounding box center [88, 599] width 52 height 42
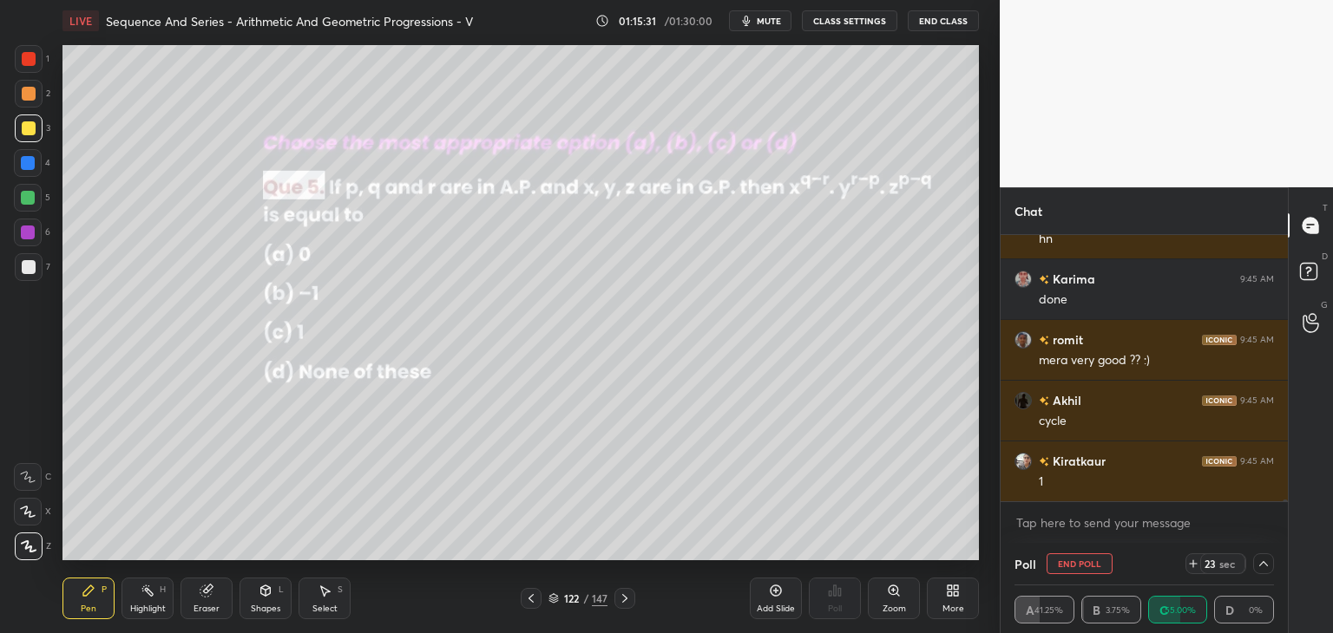
scroll to position [35593, 0]
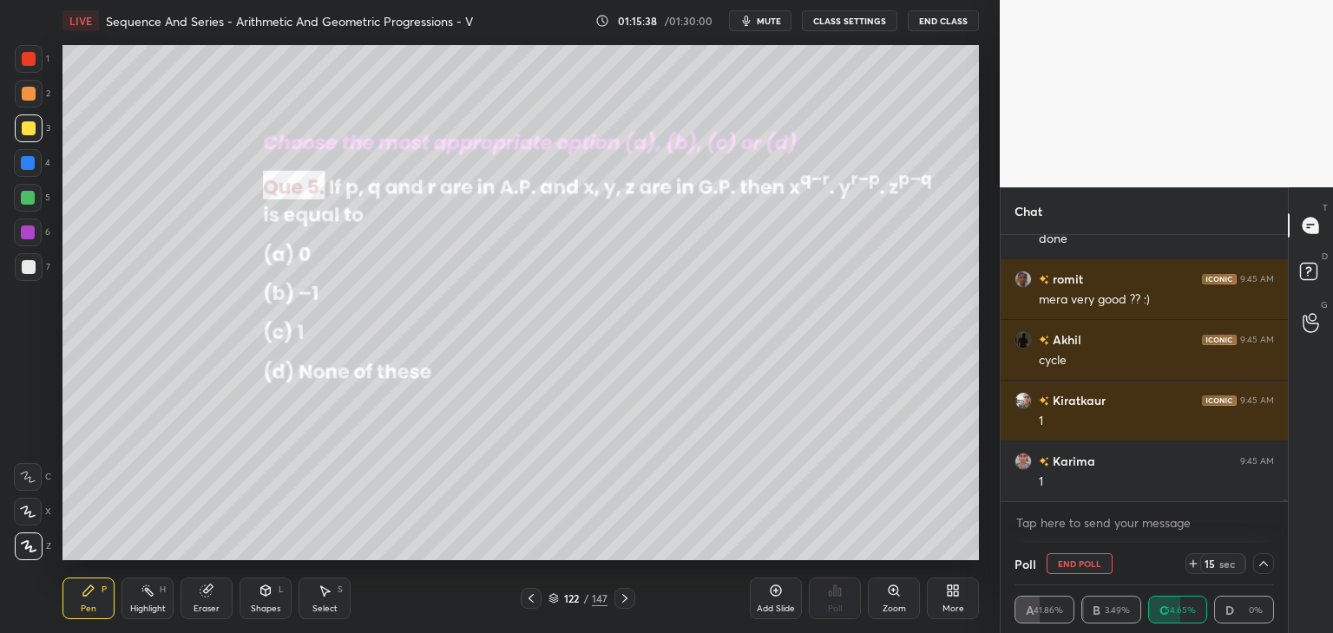
click at [219, 601] on div "Eraser" at bounding box center [207, 599] width 52 height 42
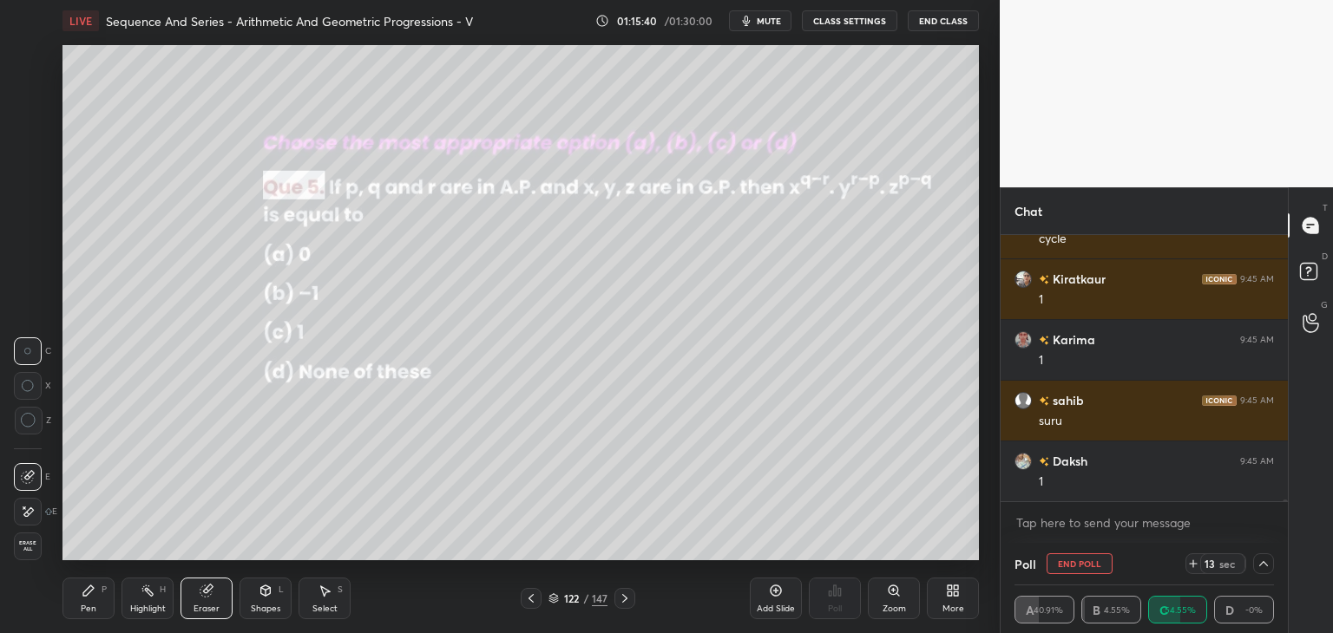
scroll to position [35776, 0]
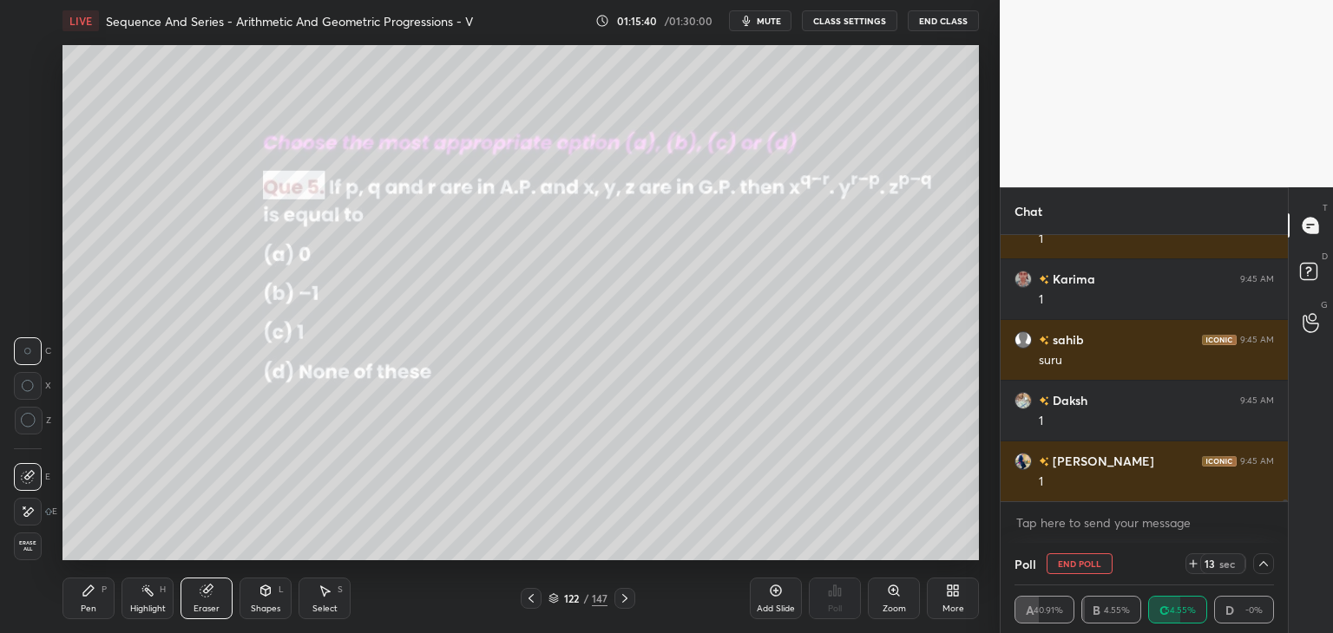
click at [90, 606] on div "Pen" at bounding box center [89, 609] width 16 height 9
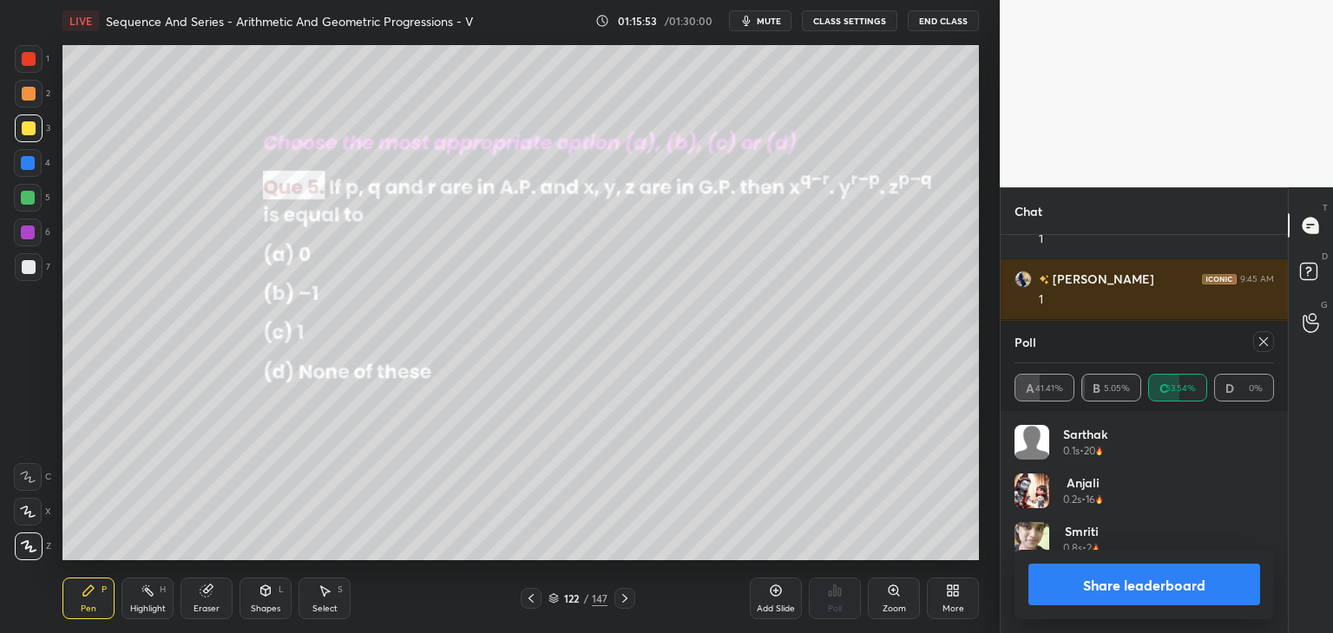
scroll to position [203, 254]
click at [1264, 344] on icon at bounding box center [1264, 342] width 14 height 14
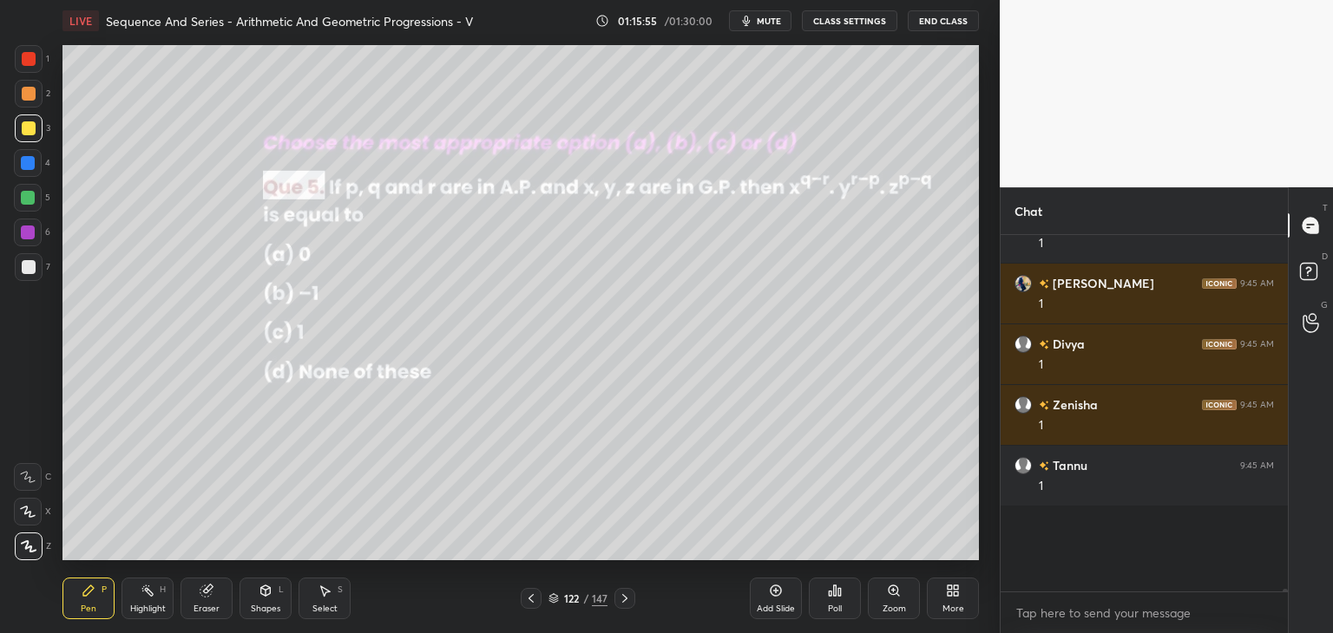
scroll to position [170, 282]
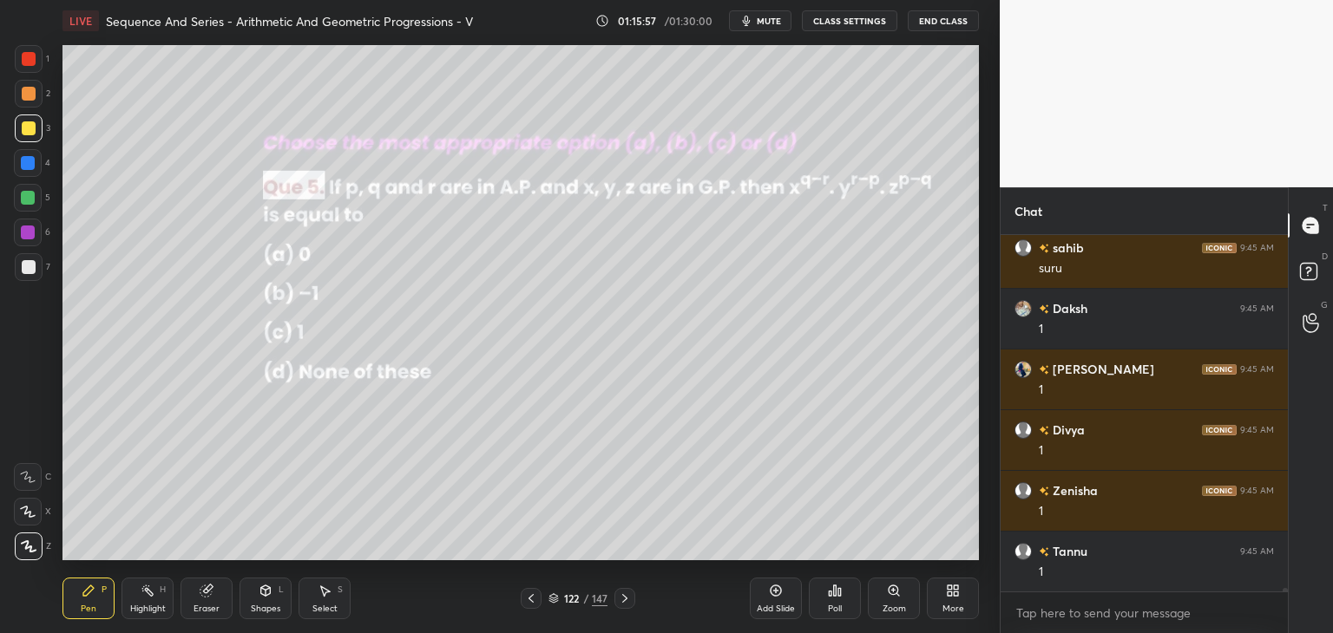
click at [625, 598] on icon at bounding box center [625, 599] width 14 height 14
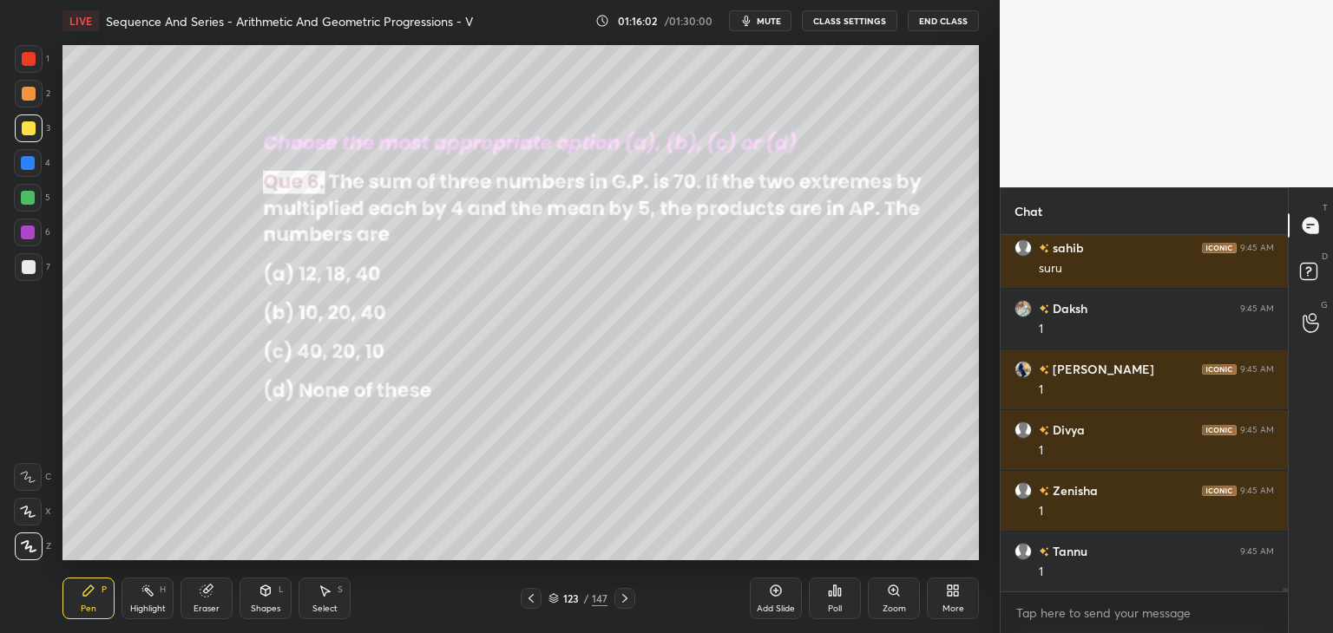
click at [834, 615] on div "Poll" at bounding box center [835, 599] width 52 height 42
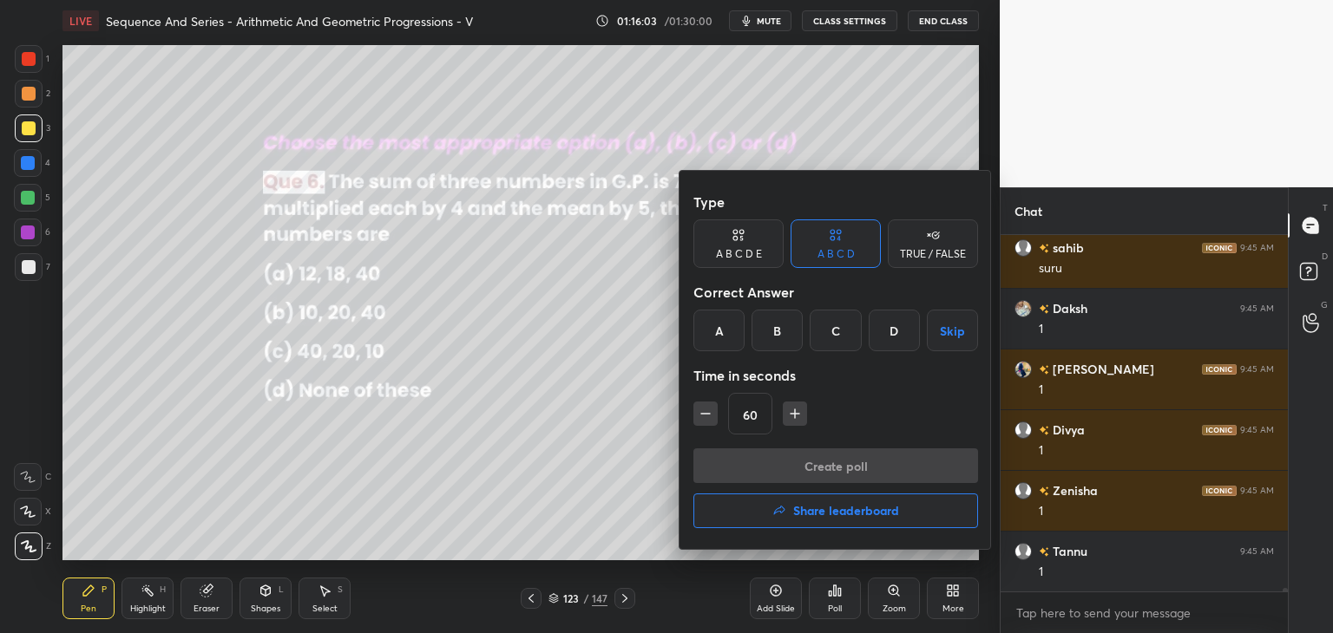
click at [781, 328] on div "B" at bounding box center [777, 331] width 51 height 42
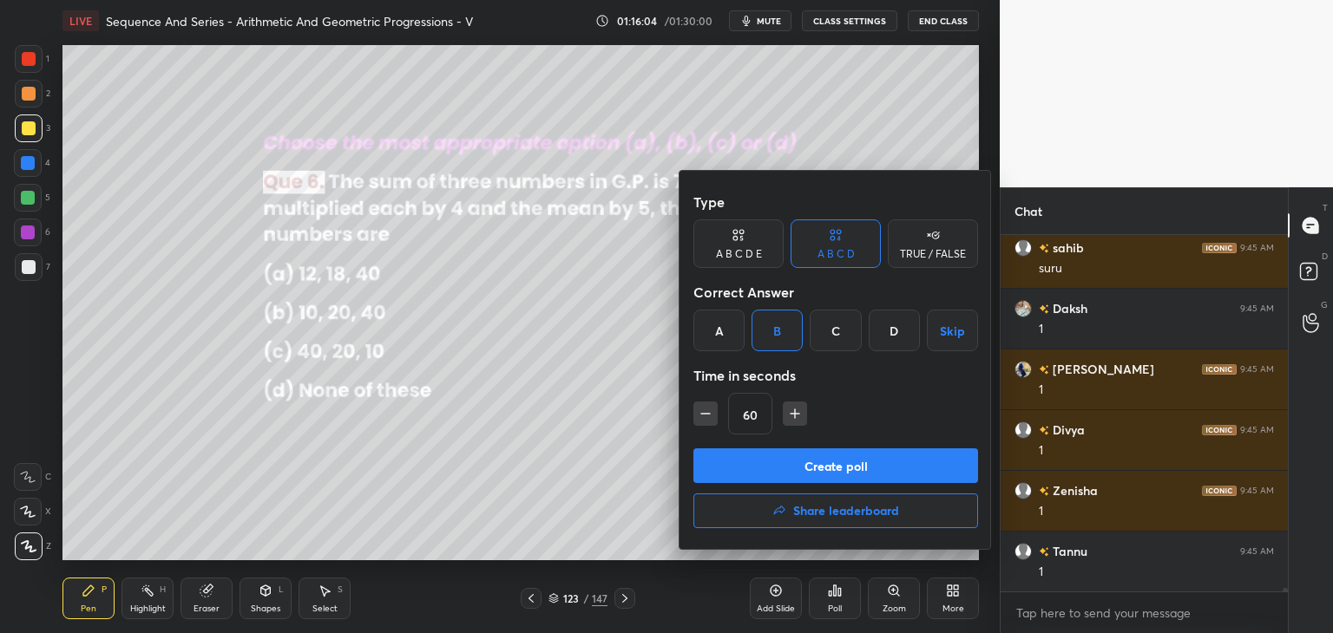
click at [764, 467] on button "Create poll" at bounding box center [835, 466] width 285 height 35
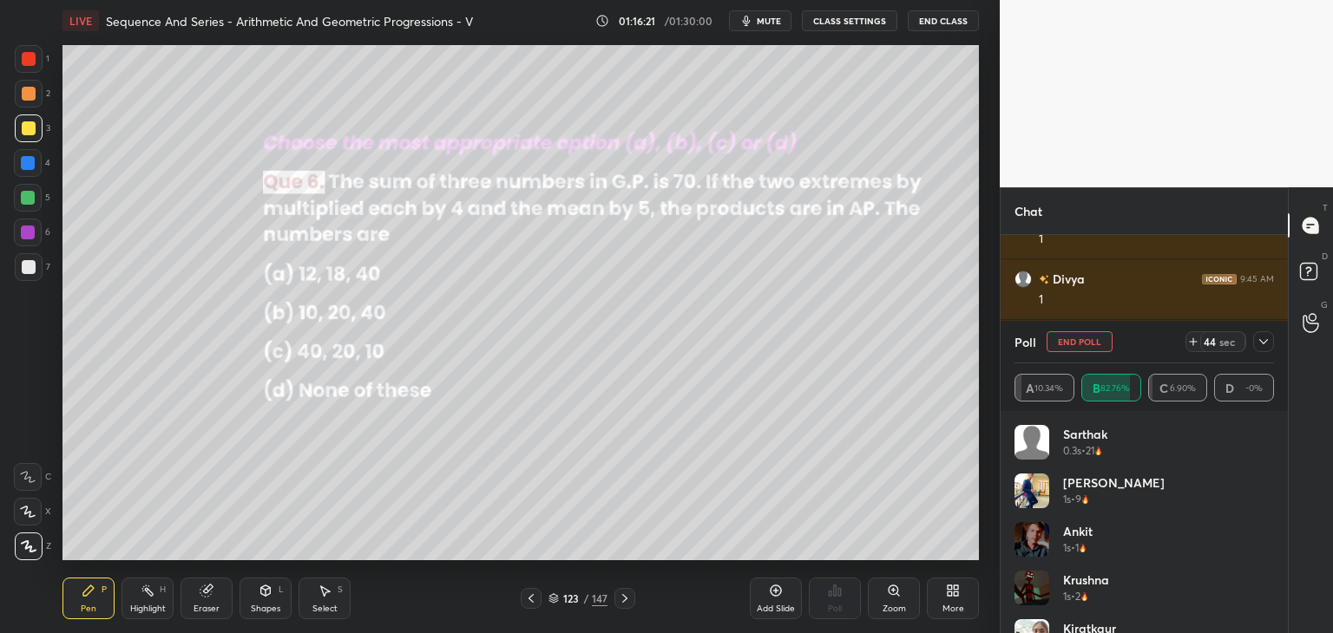
click at [1261, 338] on icon at bounding box center [1264, 342] width 14 height 14
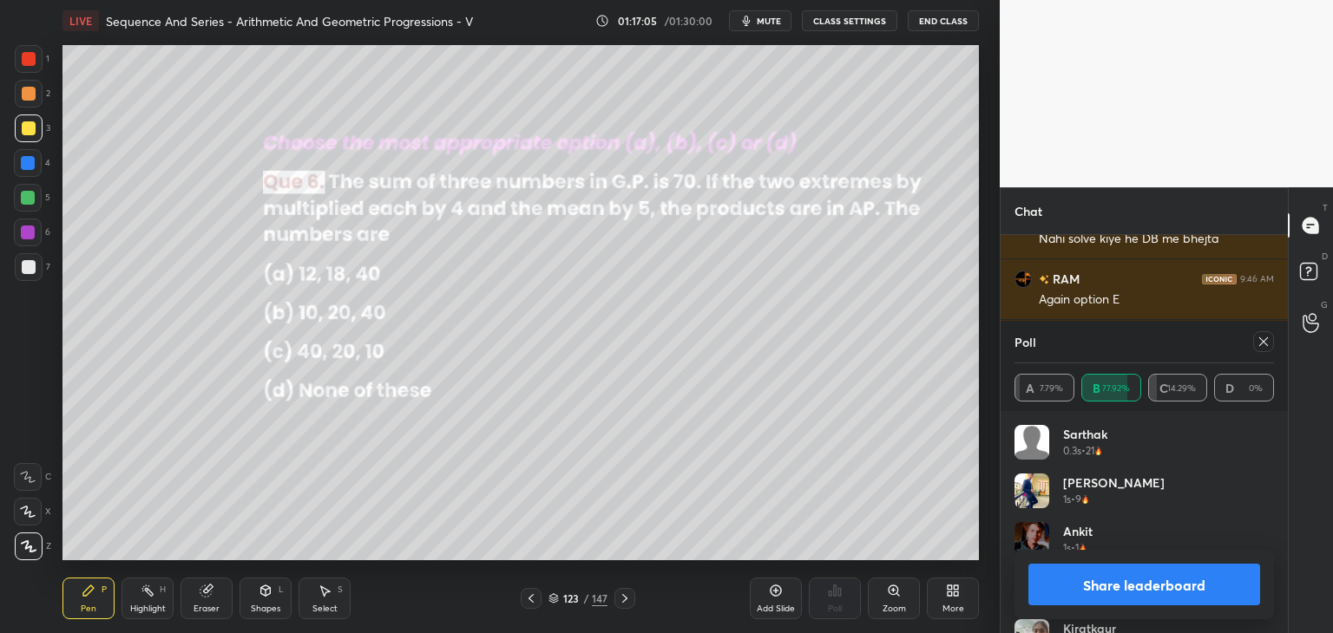
scroll to position [36444, 0]
click at [1266, 345] on icon at bounding box center [1264, 342] width 14 height 14
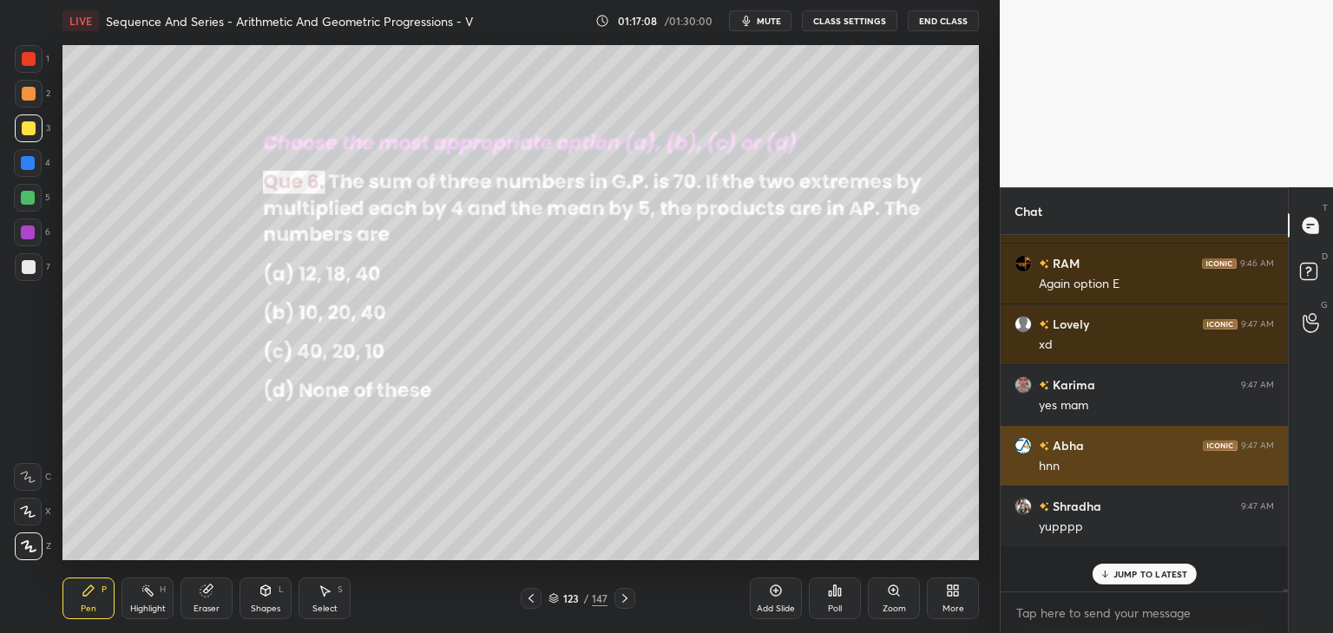
scroll to position [331, 282]
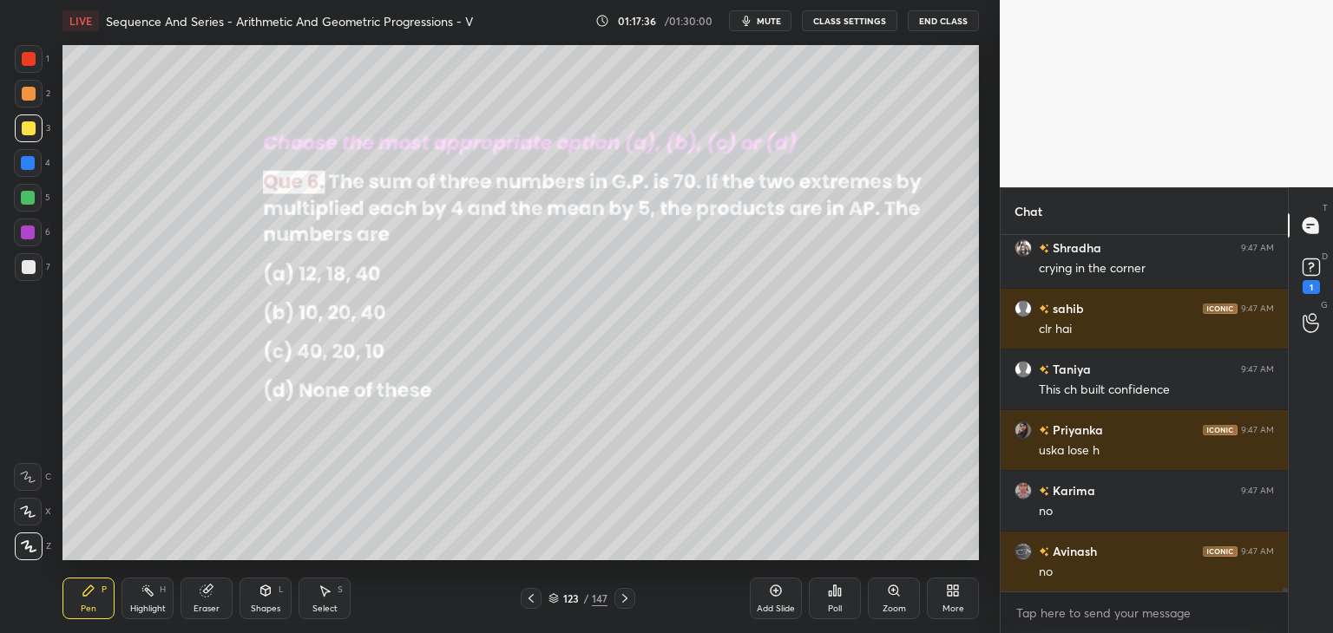
click at [268, 610] on div "Shapes" at bounding box center [266, 609] width 30 height 9
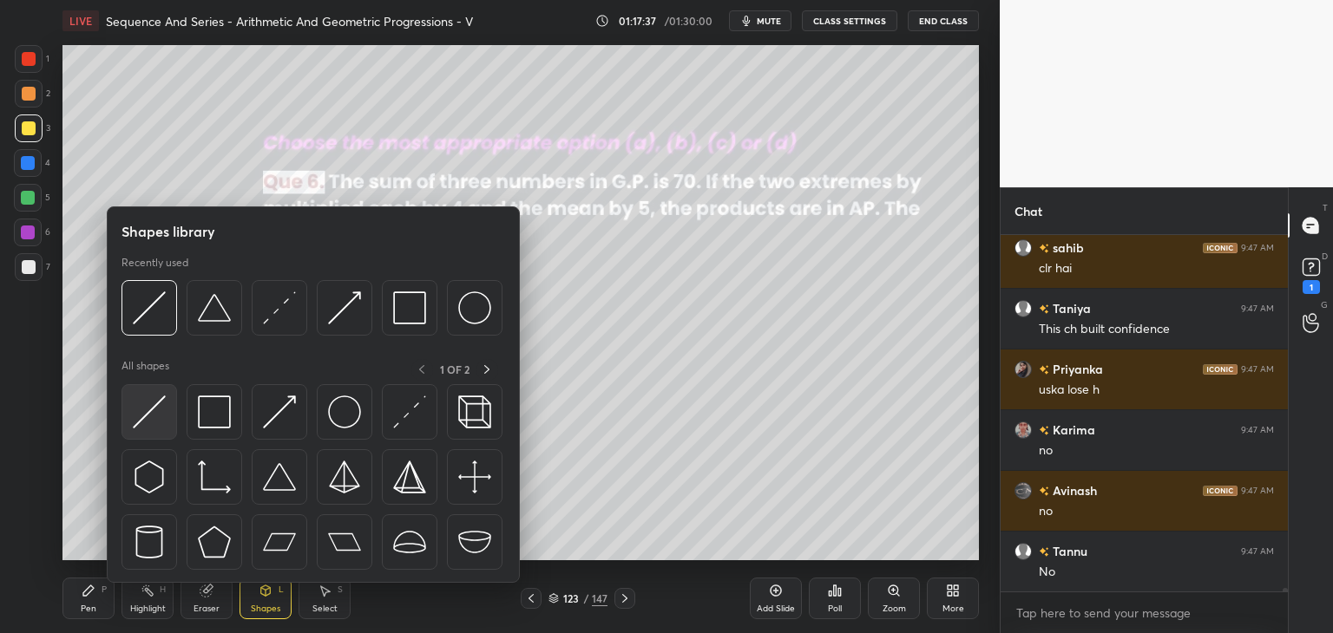
click at [153, 416] on img at bounding box center [149, 412] width 33 height 33
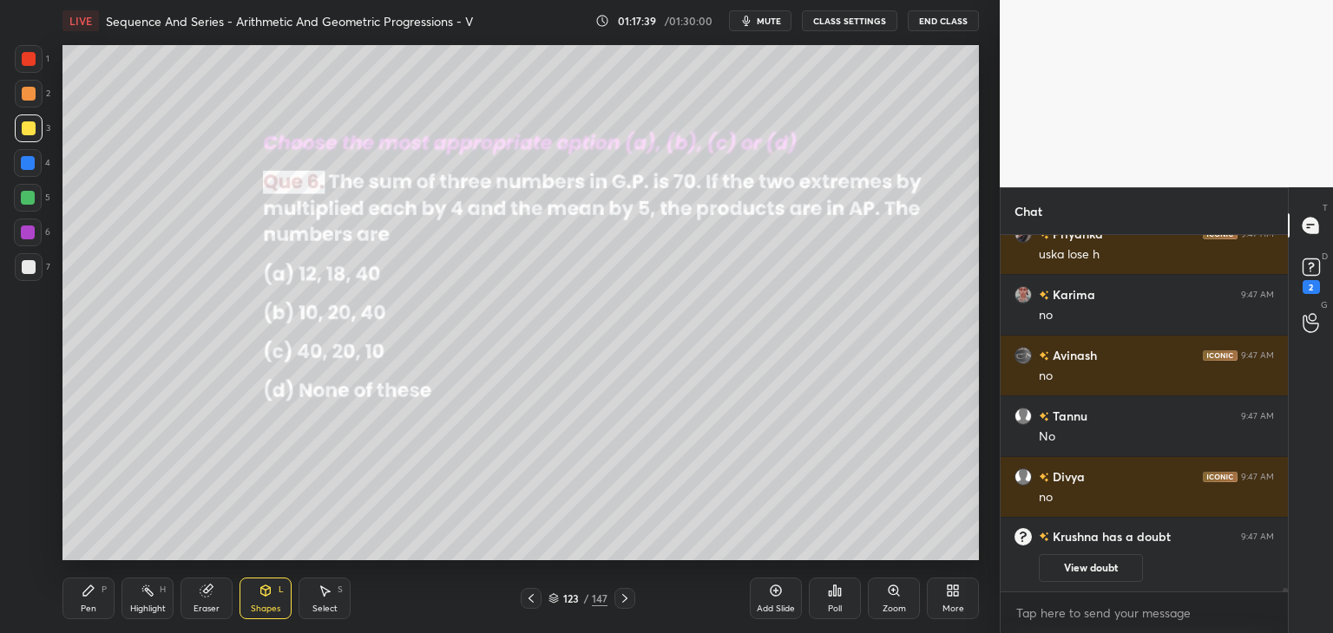
click at [97, 603] on div "Pen P" at bounding box center [88, 599] width 52 height 42
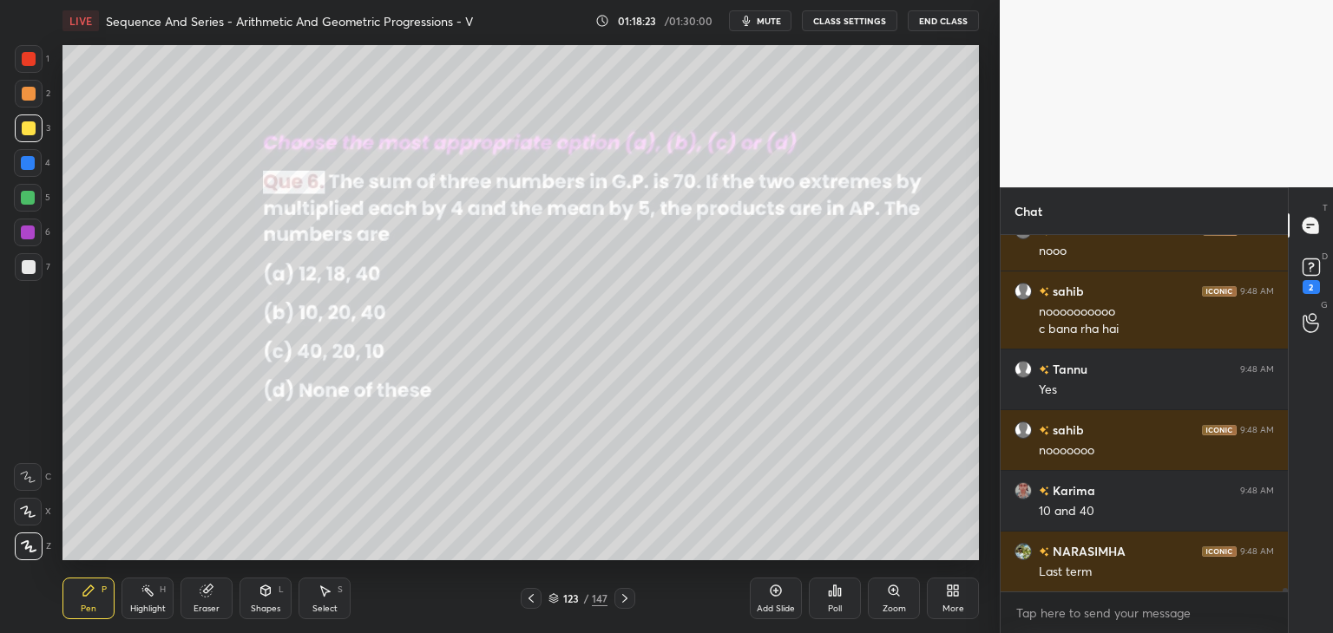
scroll to position [36274, 0]
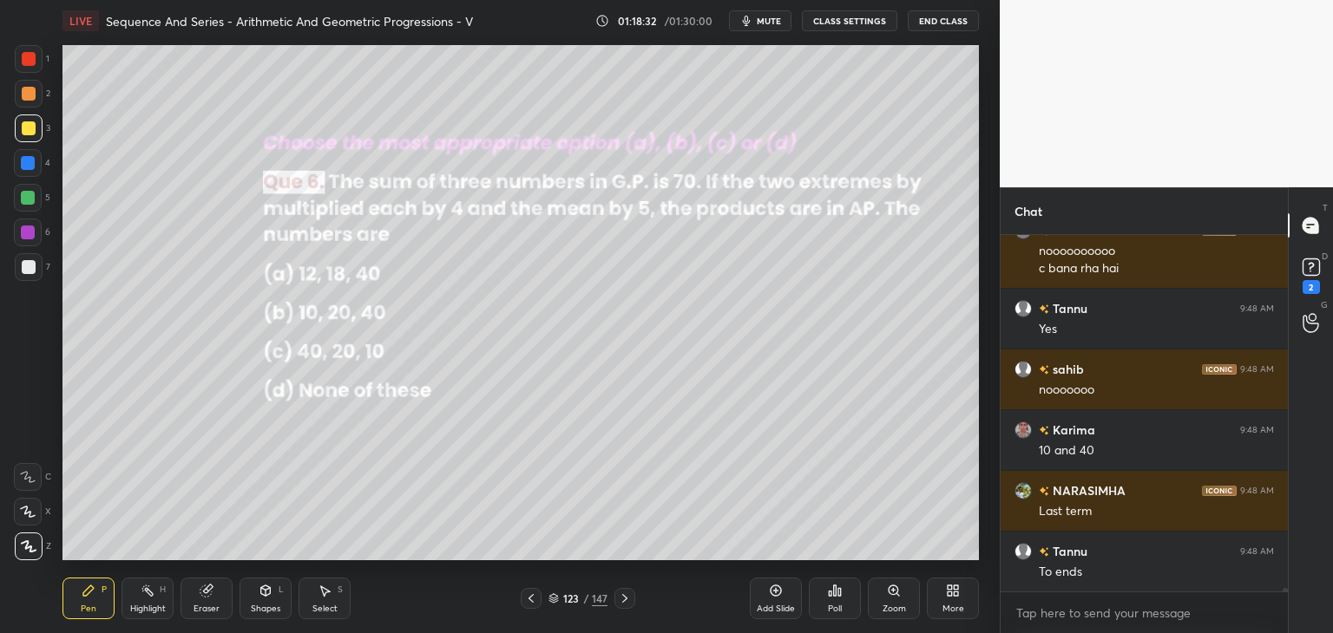
drag, startPoint x: 331, startPoint y: 601, endPoint x: 347, endPoint y: 574, distance: 31.1
click at [331, 600] on div "Select S" at bounding box center [325, 599] width 52 height 42
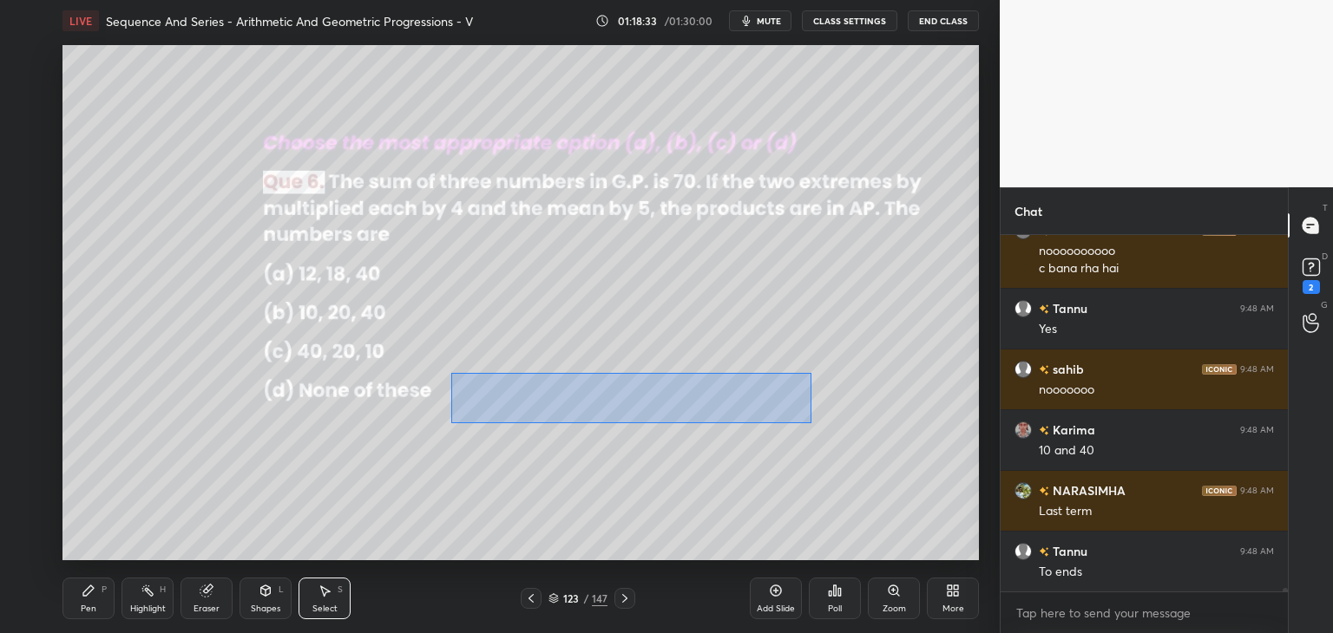
scroll to position [36334, 0]
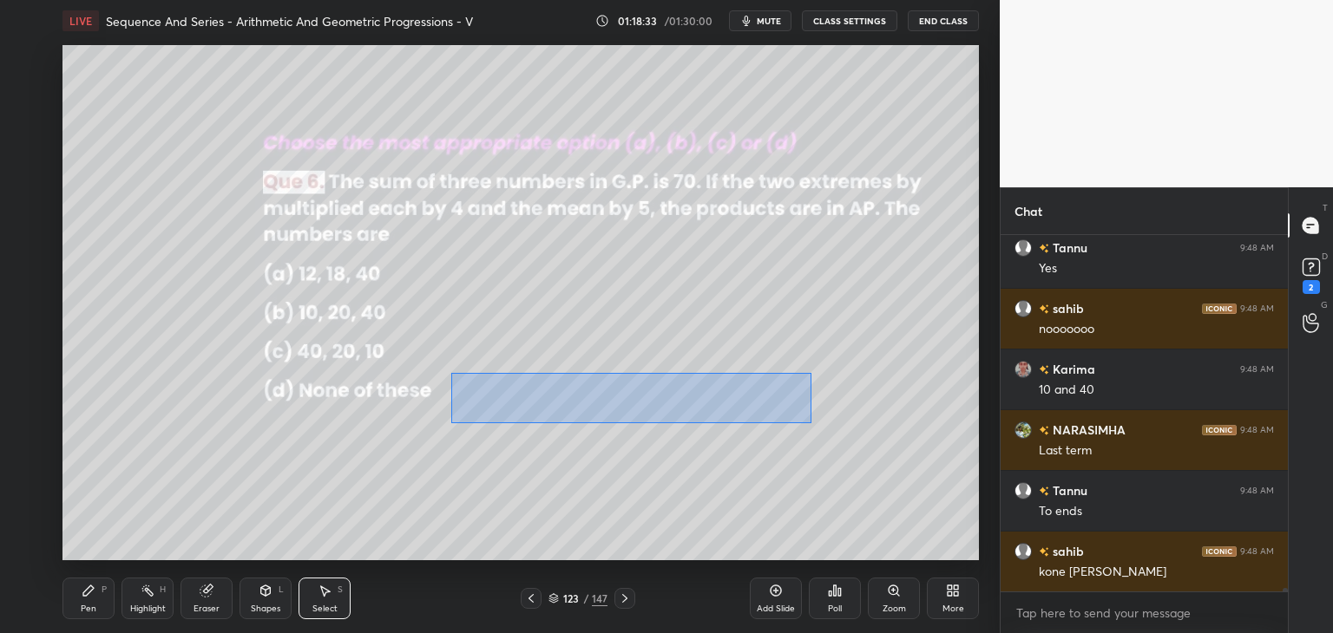
drag, startPoint x: 468, startPoint y: 386, endPoint x: 813, endPoint y: 432, distance: 348.4
click at [813, 432] on div "0 ° Undo Copy Paste here Duplicate Duplicate to new slide Delete" at bounding box center [520, 302] width 916 height 515
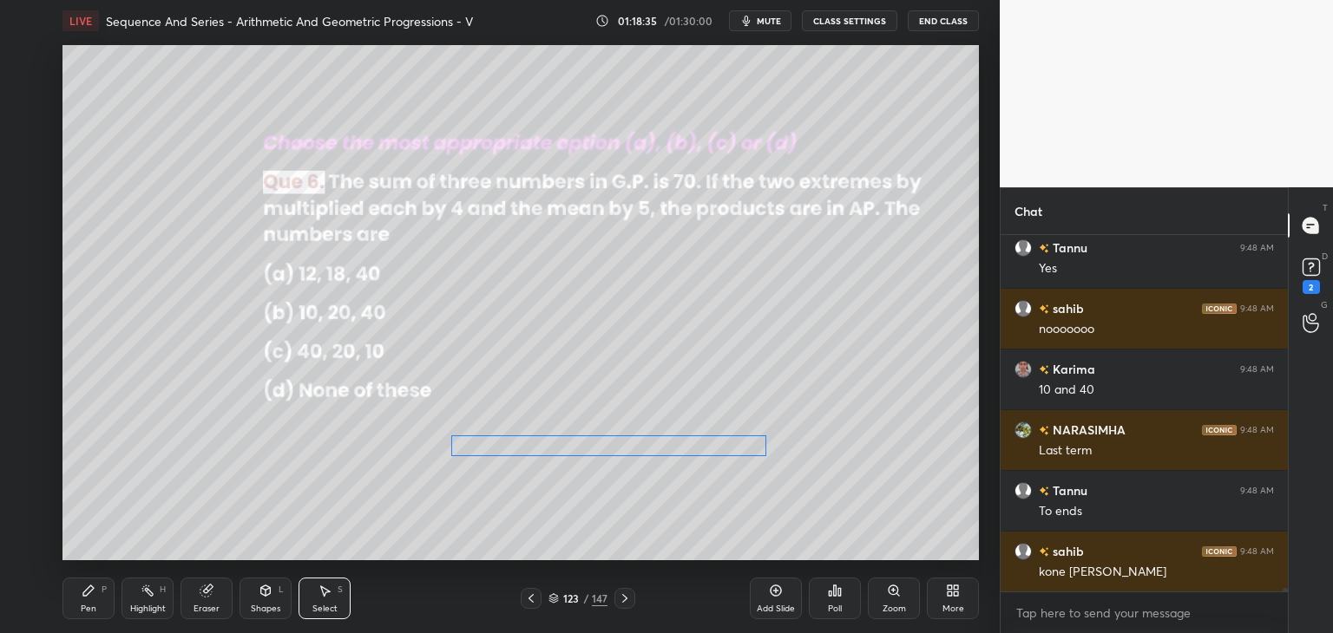
drag, startPoint x: 608, startPoint y: 397, endPoint x: 590, endPoint y: 442, distance: 48.7
click at [598, 440] on div "0 ° Undo Copy Paste here Duplicate Duplicate to new slide Delete" at bounding box center [520, 302] width 916 height 515
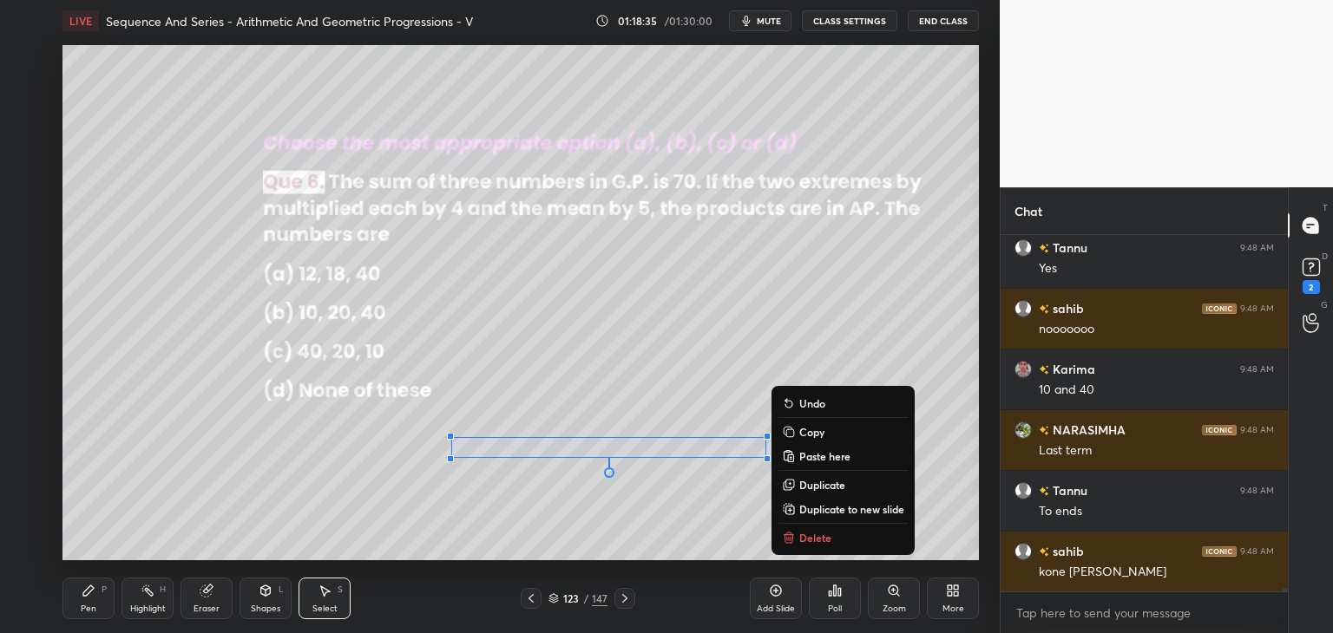
drag, startPoint x: 91, startPoint y: 598, endPoint x: 109, endPoint y: 572, distance: 31.8
click at [91, 597] on icon at bounding box center [89, 591] width 14 height 14
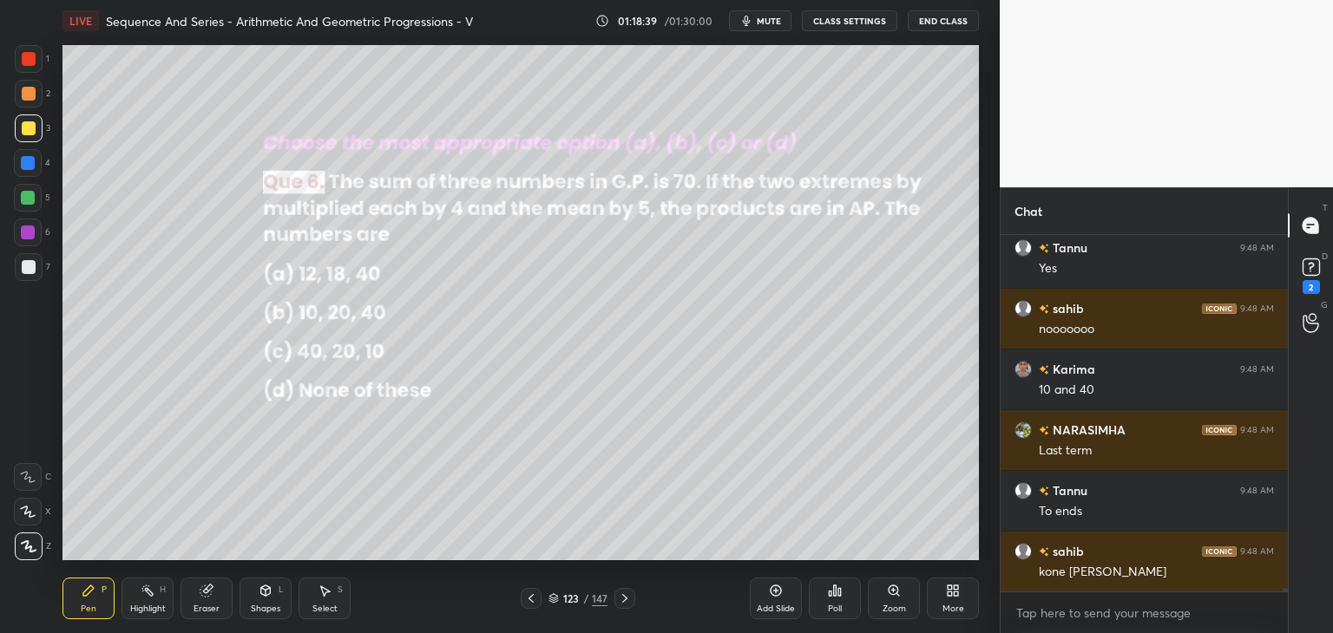
scroll to position [36395, 0]
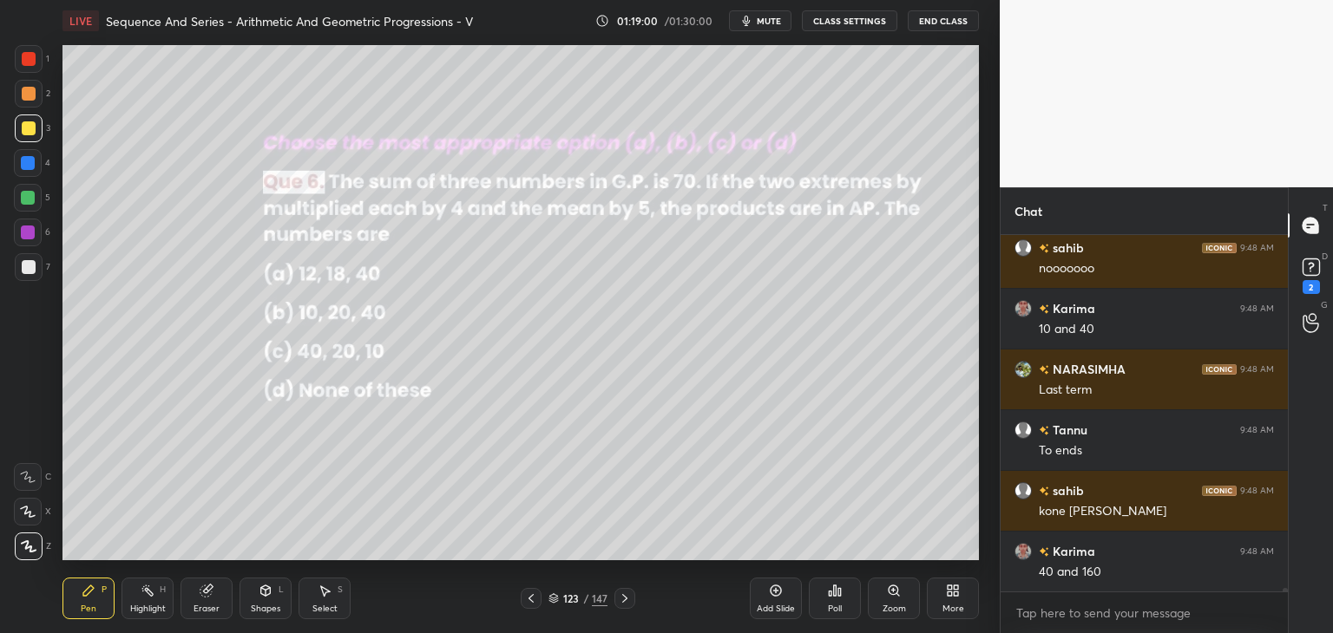
click at [33, 267] on div at bounding box center [29, 267] width 14 height 14
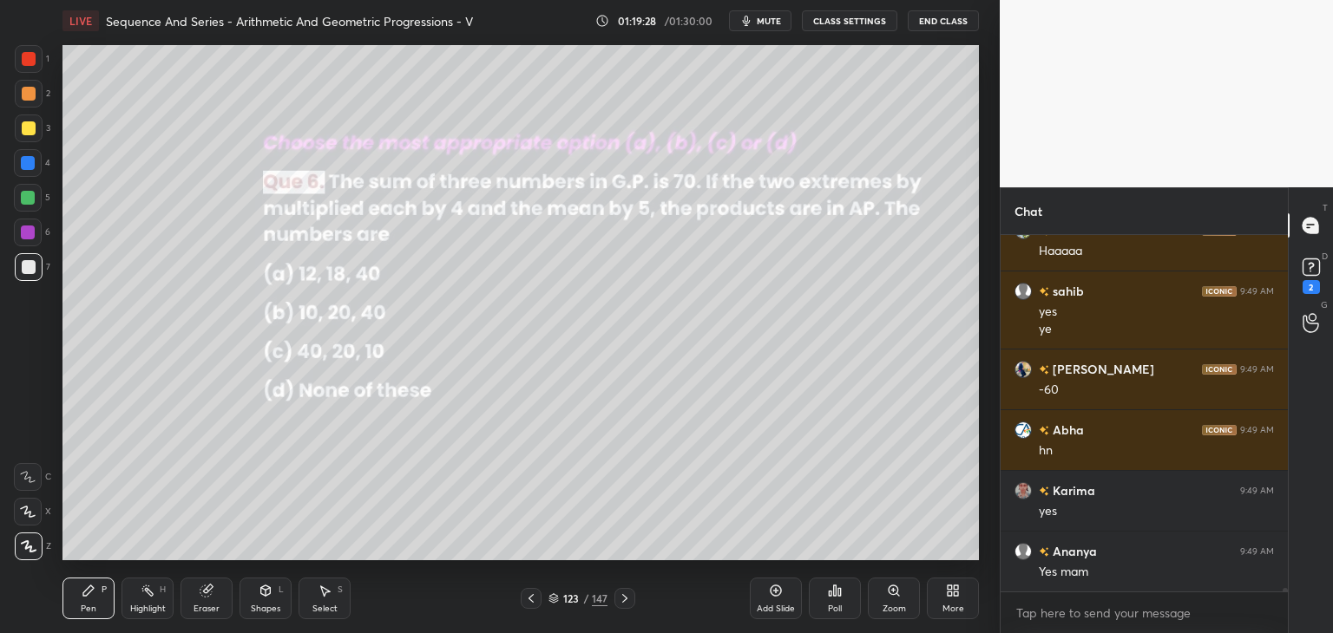
scroll to position [37263, 0]
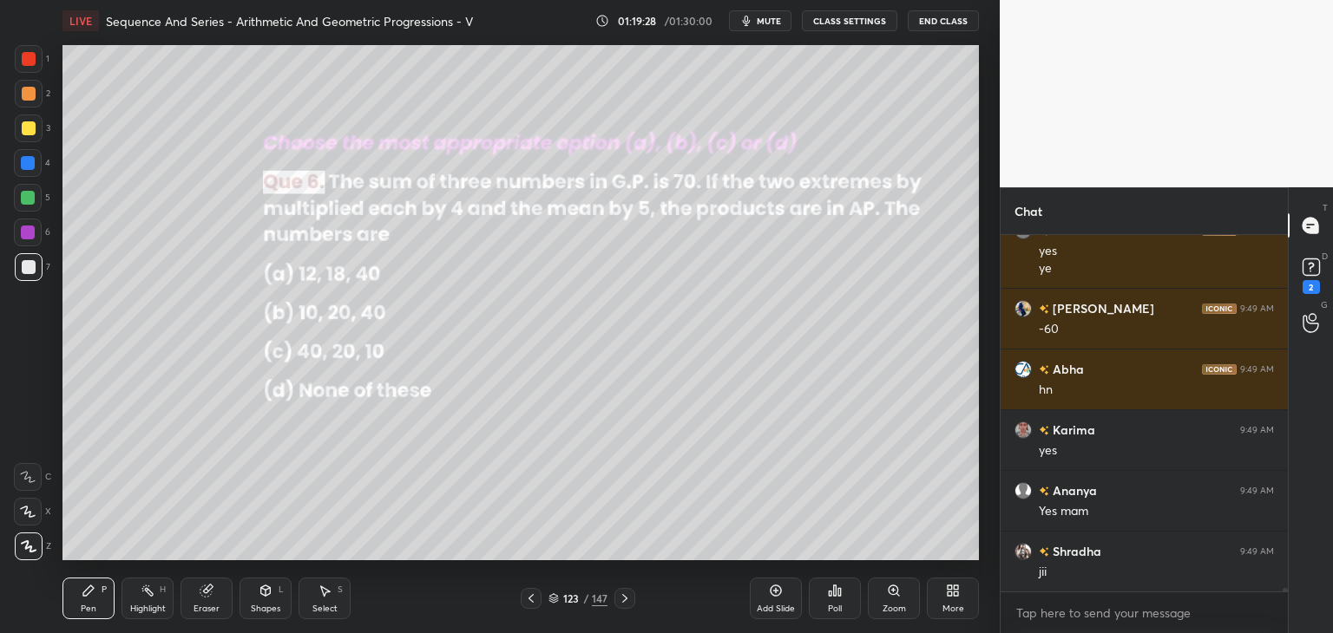
click at [626, 602] on icon at bounding box center [625, 599] width 14 height 14
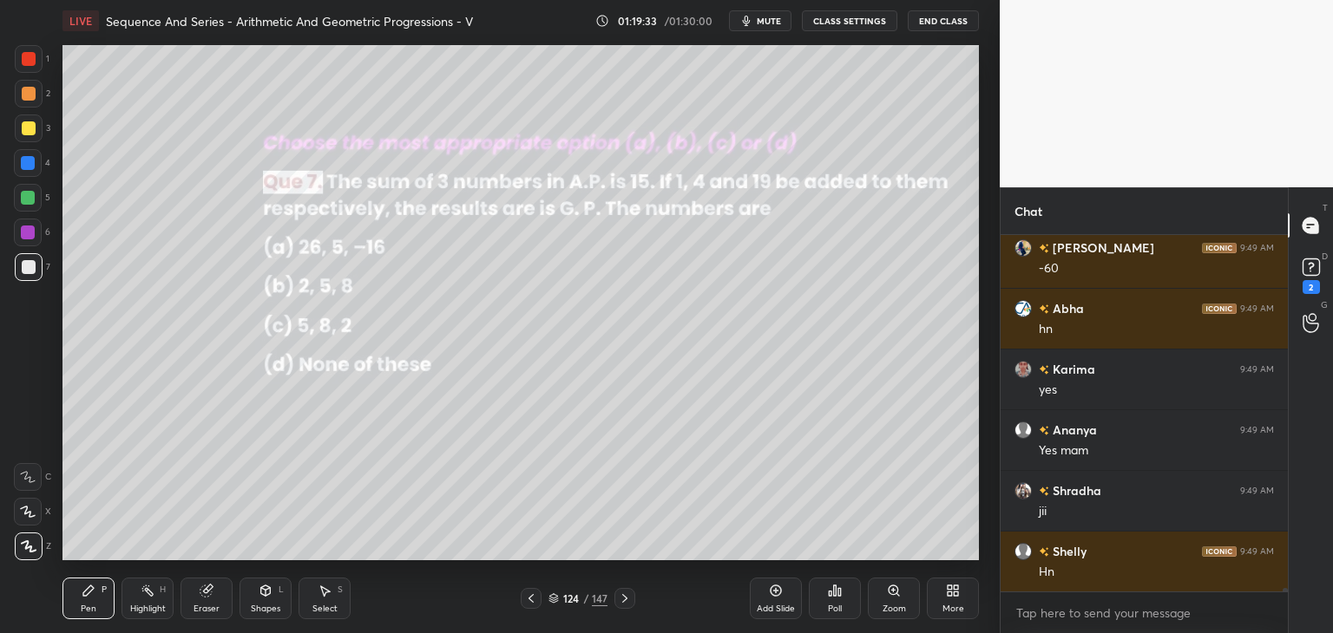
scroll to position [37385, 0]
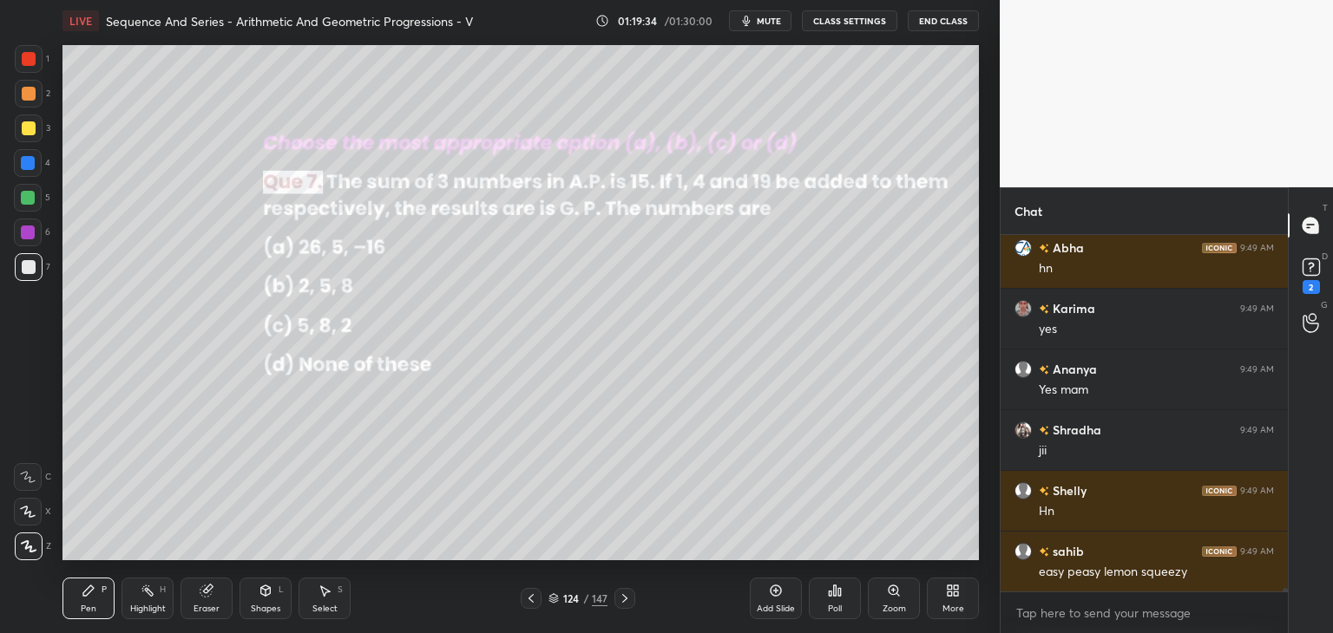
click at [840, 605] on div "Poll" at bounding box center [835, 609] width 14 height 9
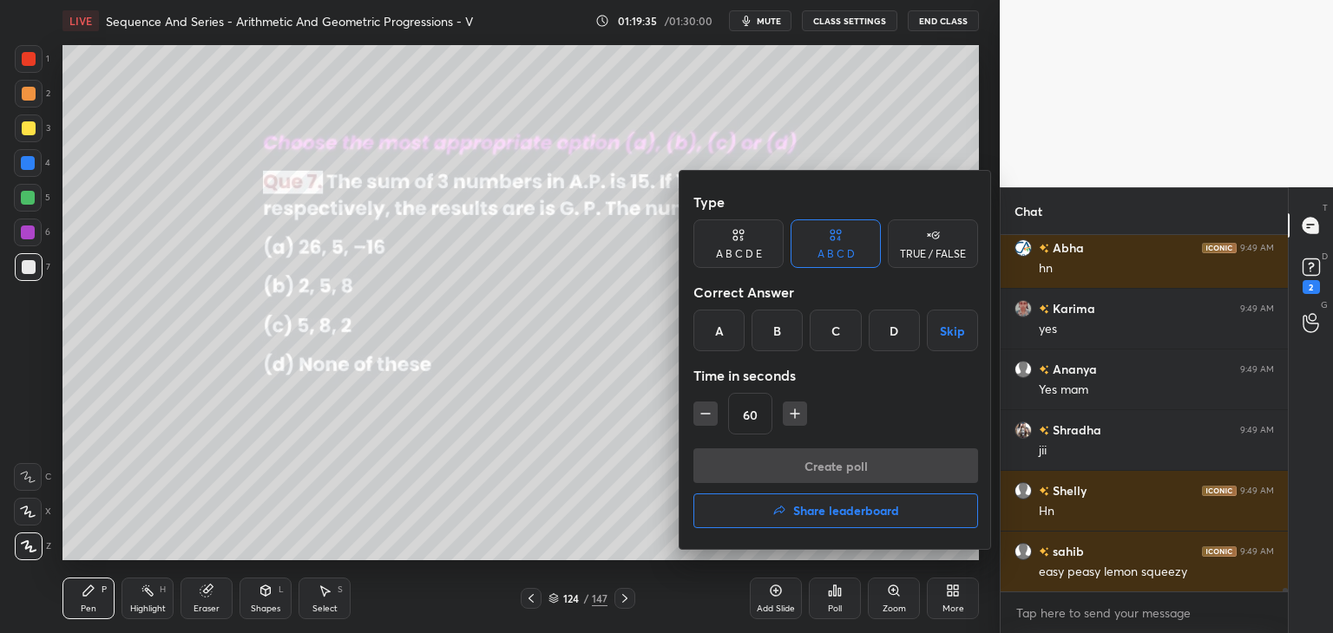
drag, startPoint x: 722, startPoint y: 346, endPoint x: 734, endPoint y: 346, distance: 12.1
click at [725, 345] on div "A" at bounding box center [718, 331] width 51 height 42
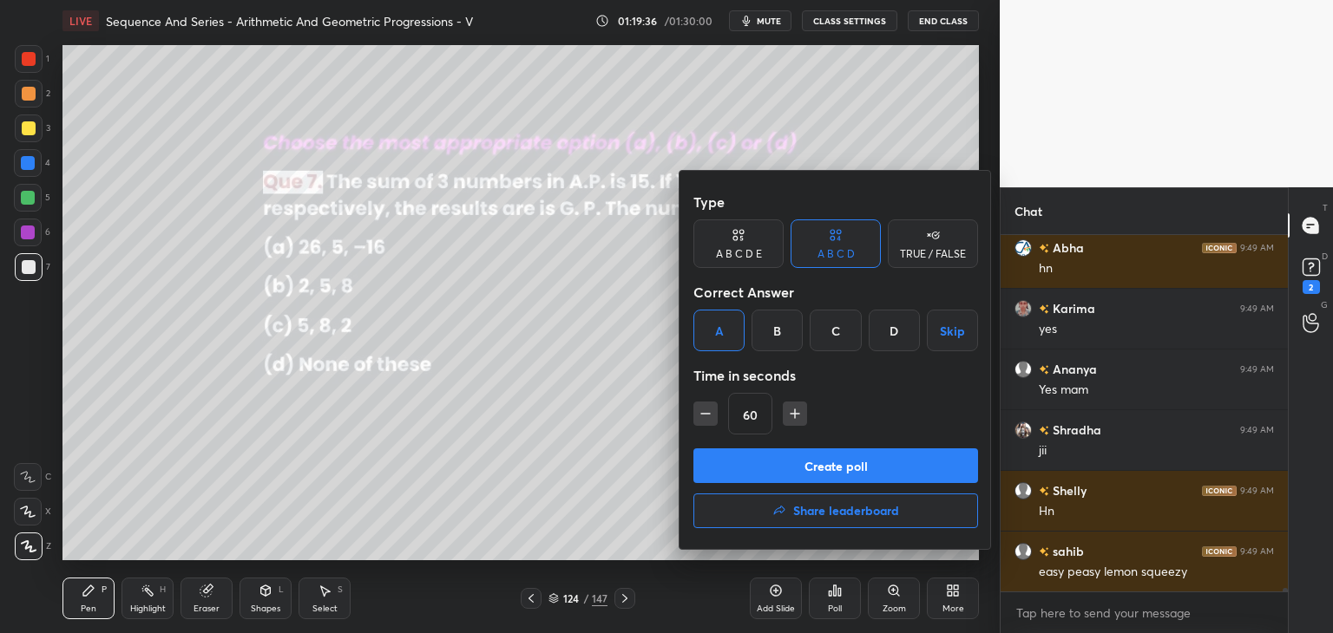
click at [790, 468] on button "Create poll" at bounding box center [835, 466] width 285 height 35
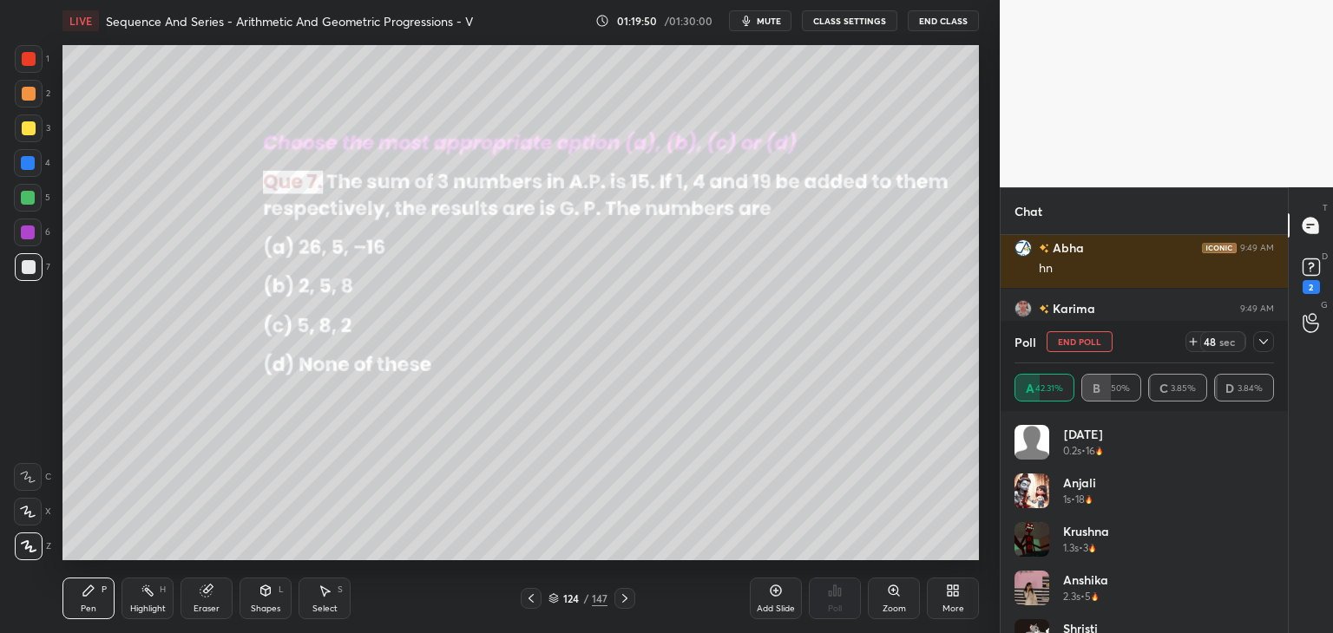
scroll to position [37536, 0]
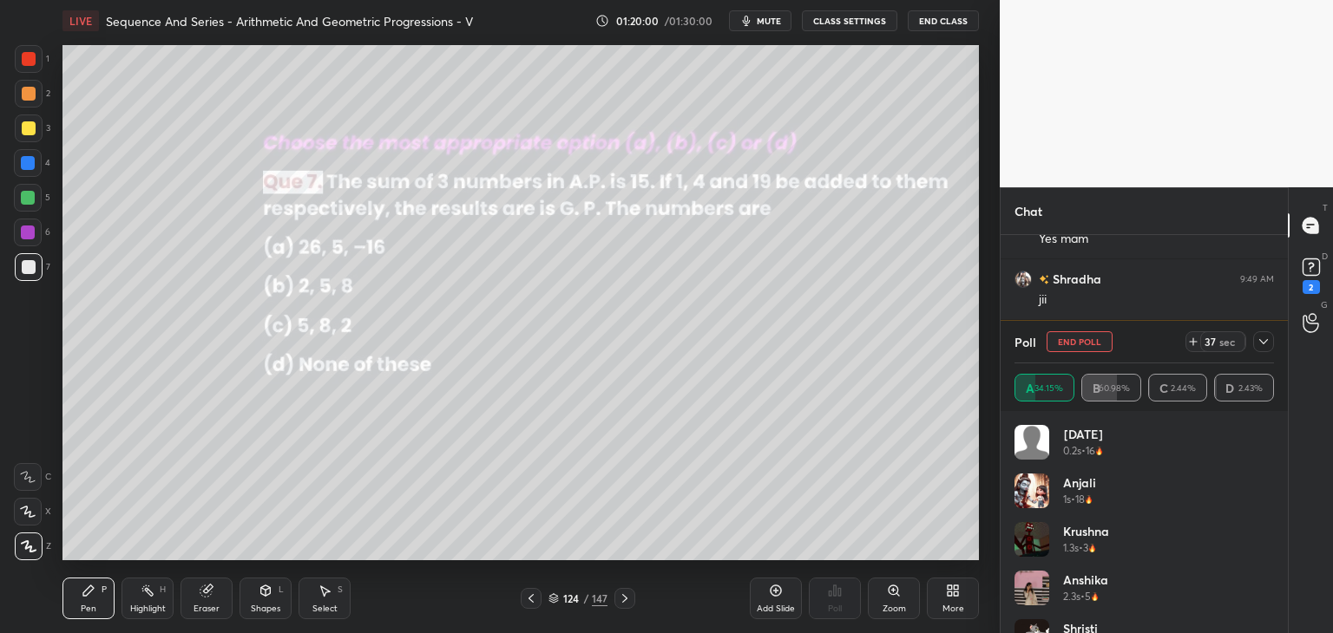
drag, startPoint x: 1266, startPoint y: 338, endPoint x: 1250, endPoint y: 355, distance: 23.9
click at [1266, 338] on icon at bounding box center [1264, 342] width 14 height 14
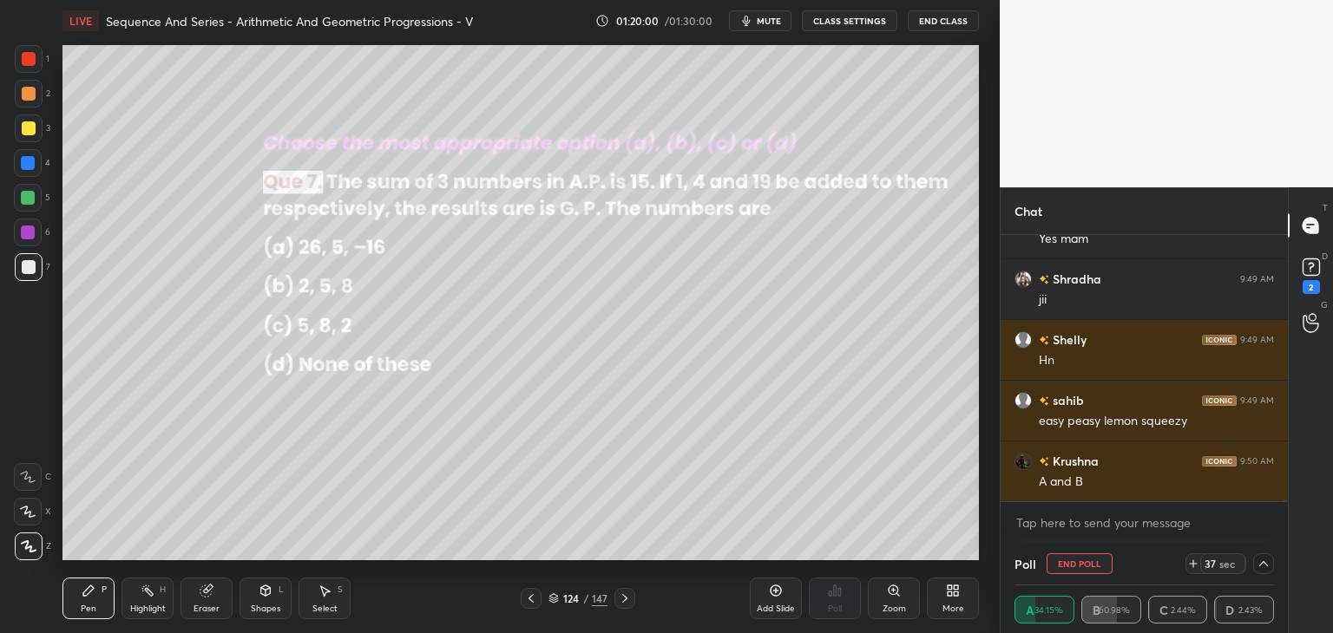
scroll to position [0, 0]
click at [1261, 562] on icon at bounding box center [1264, 564] width 14 height 14
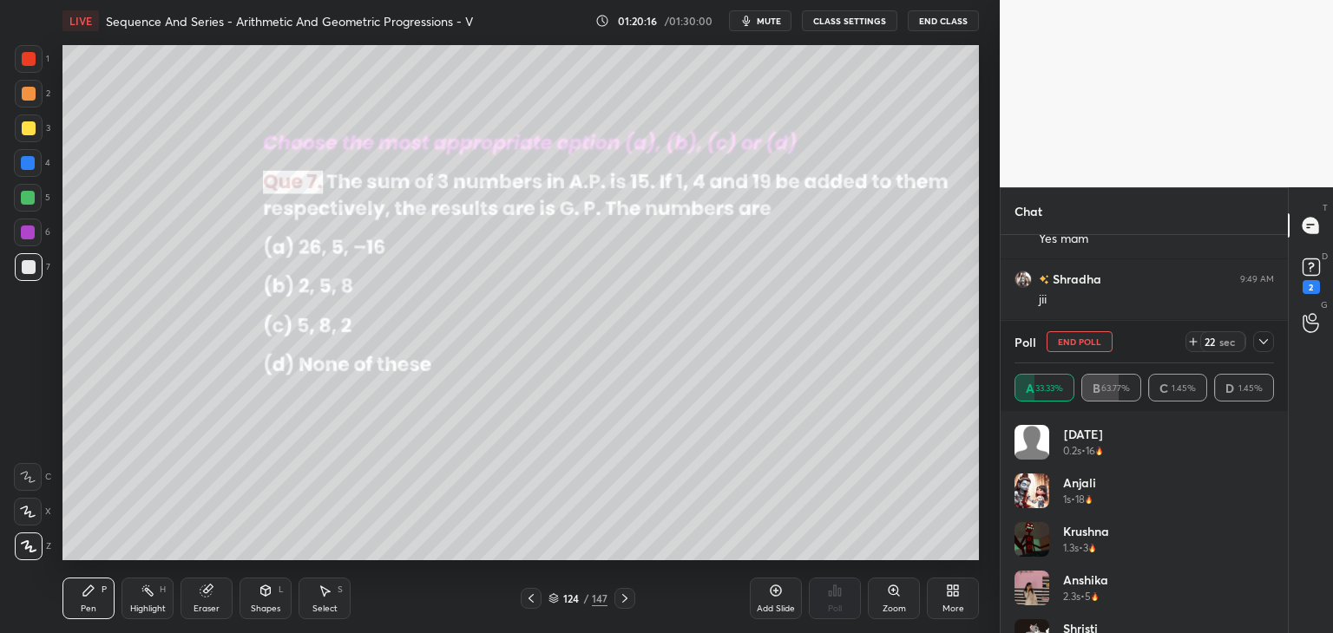
scroll to position [5, 5]
click at [1257, 345] on icon at bounding box center [1264, 342] width 14 height 14
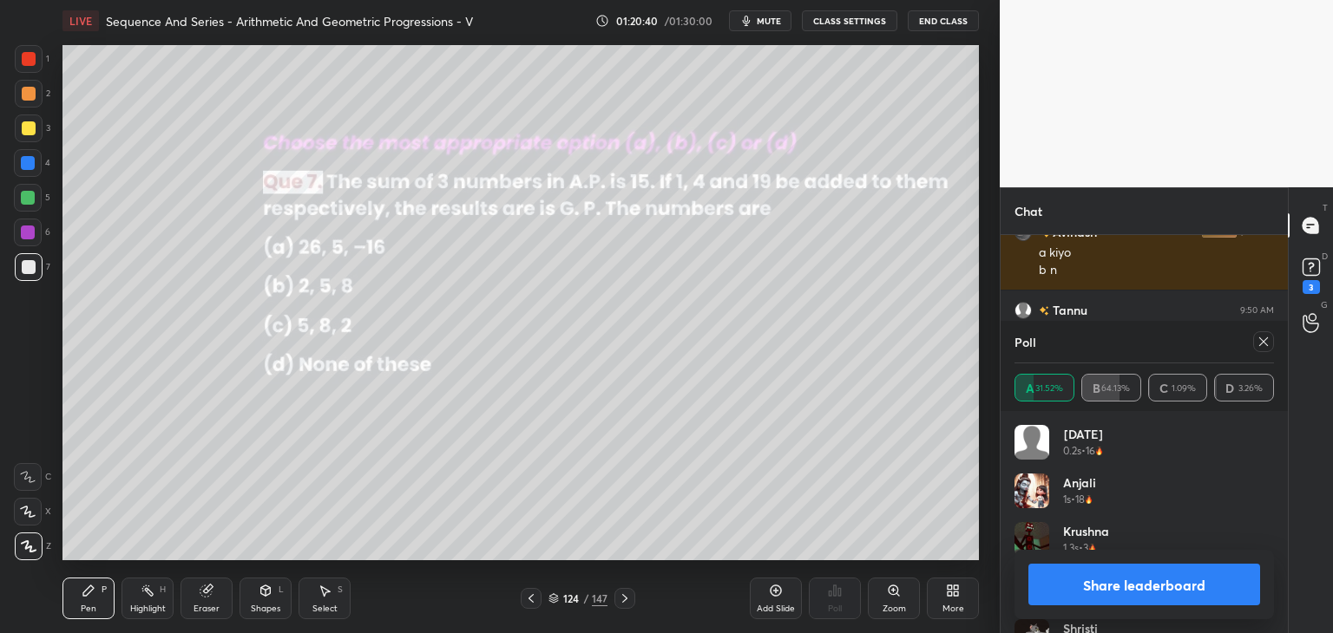
scroll to position [37268, 0]
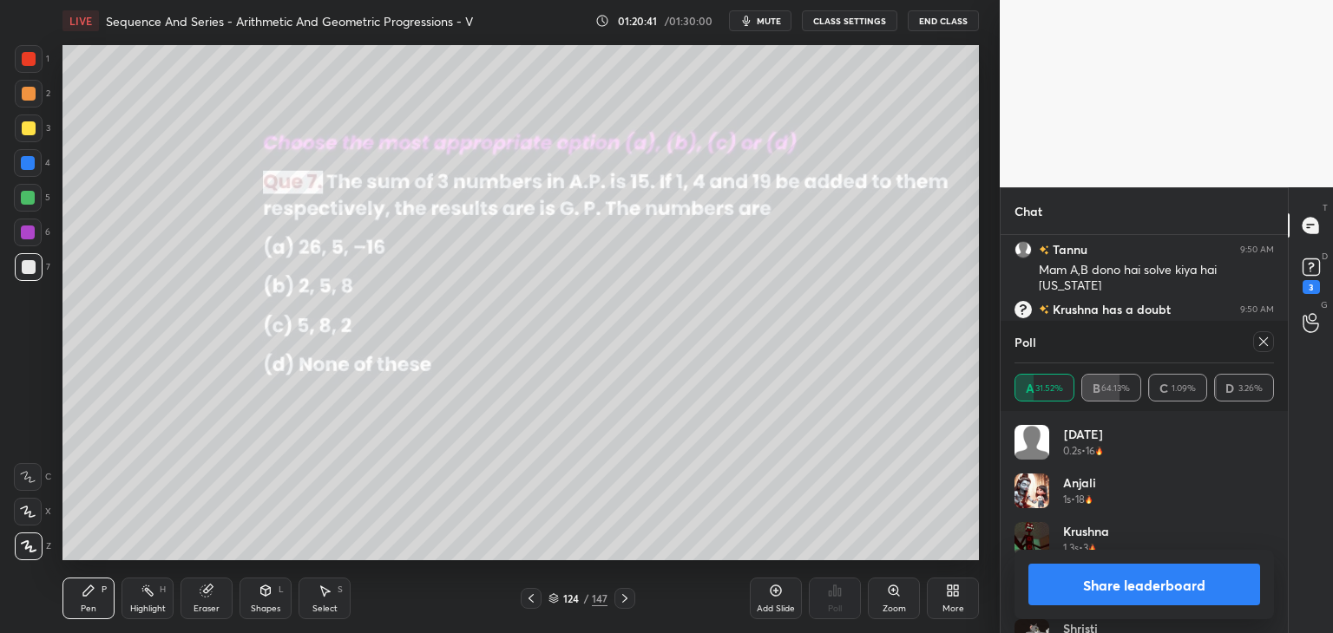
click at [1266, 338] on icon at bounding box center [1264, 342] width 14 height 14
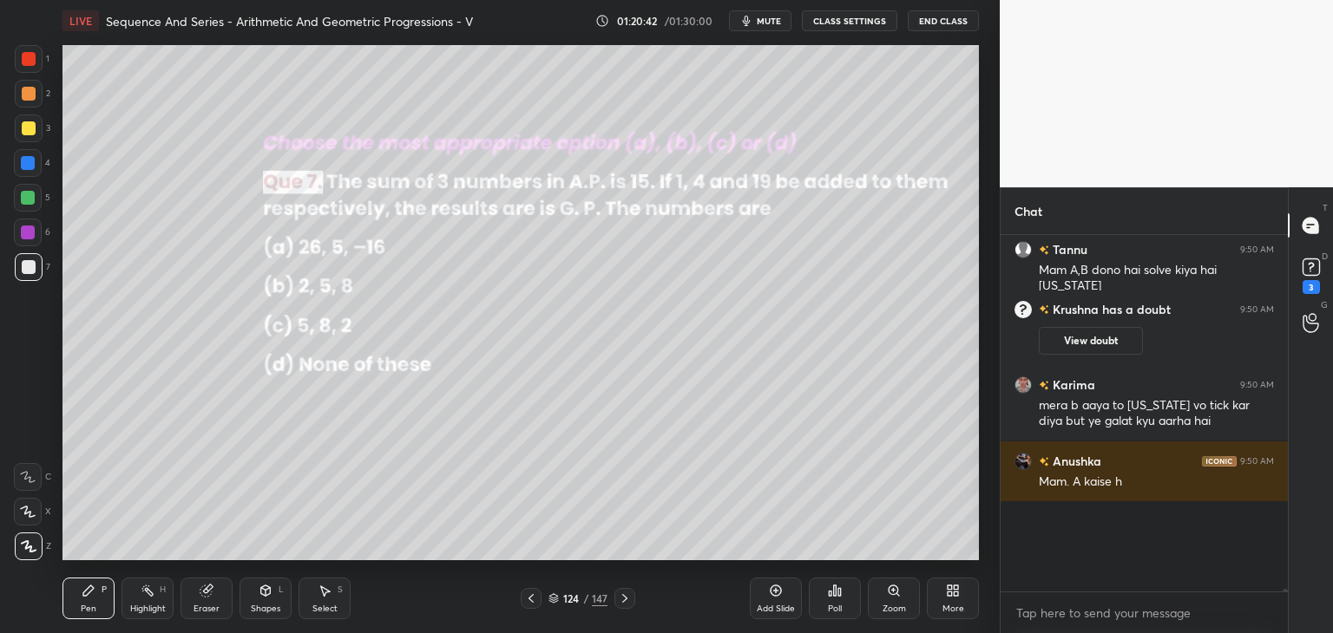
scroll to position [5, 5]
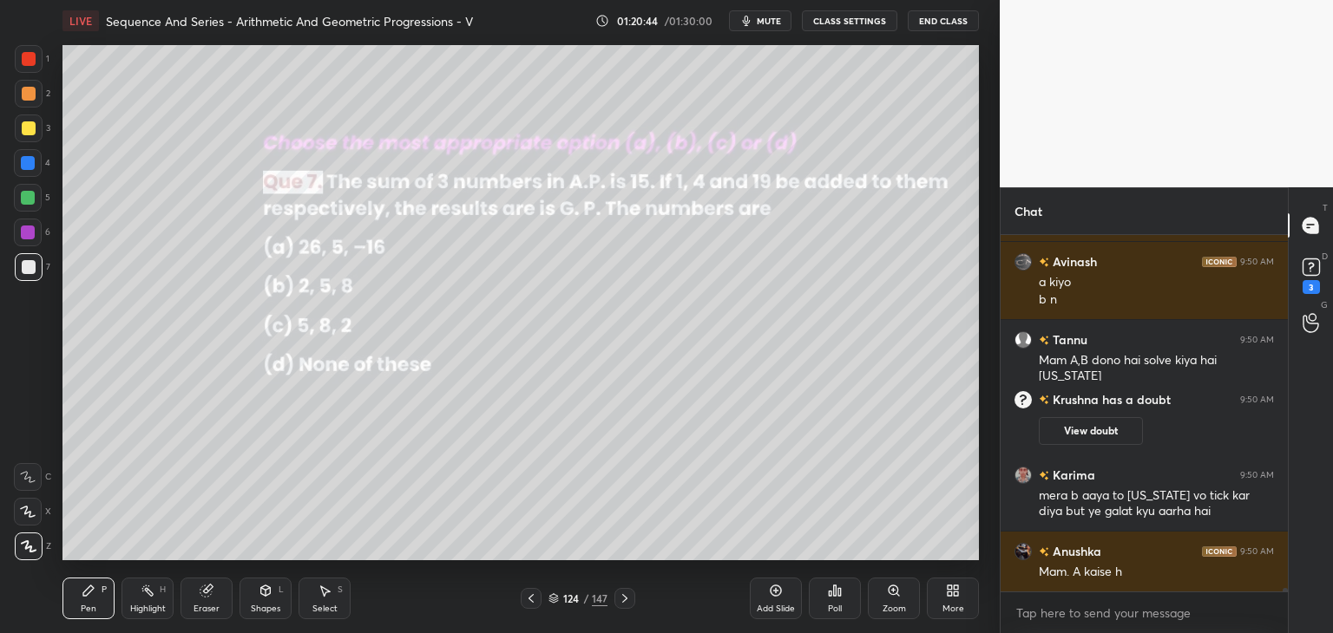
click at [101, 601] on div "Pen P" at bounding box center [88, 599] width 52 height 42
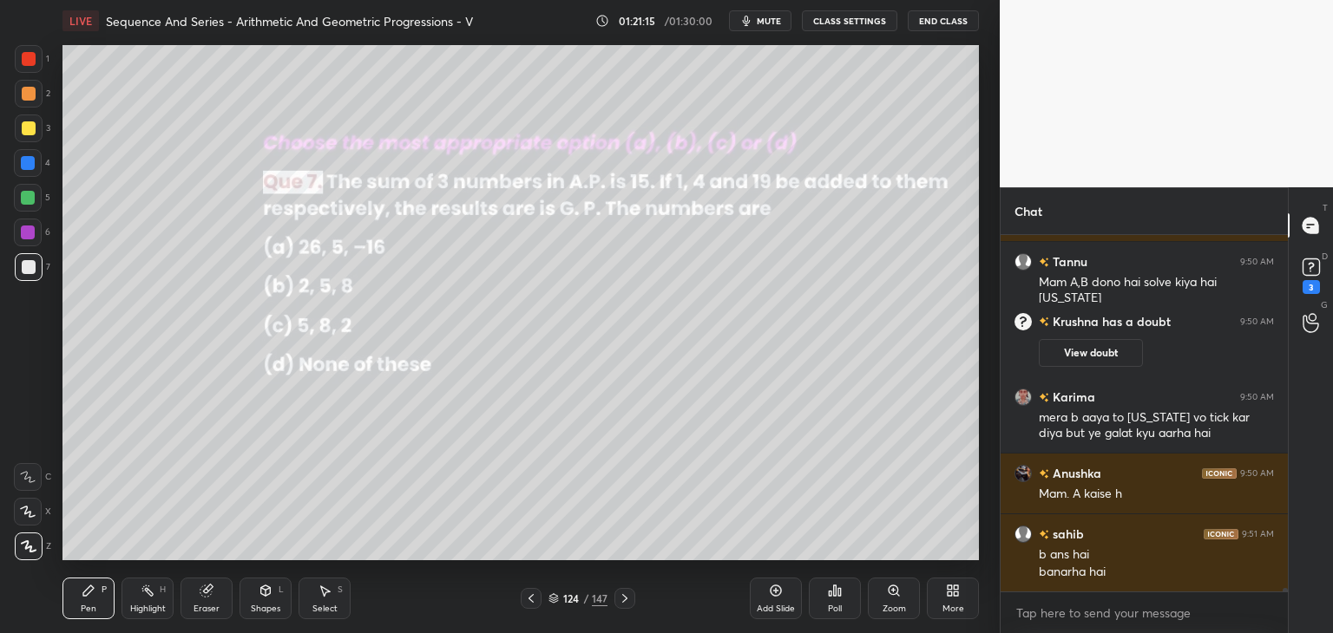
drag, startPoint x: 201, startPoint y: 598, endPoint x: 204, endPoint y: 570, distance: 27.9
click at [200, 597] on div "Eraser" at bounding box center [207, 599] width 52 height 42
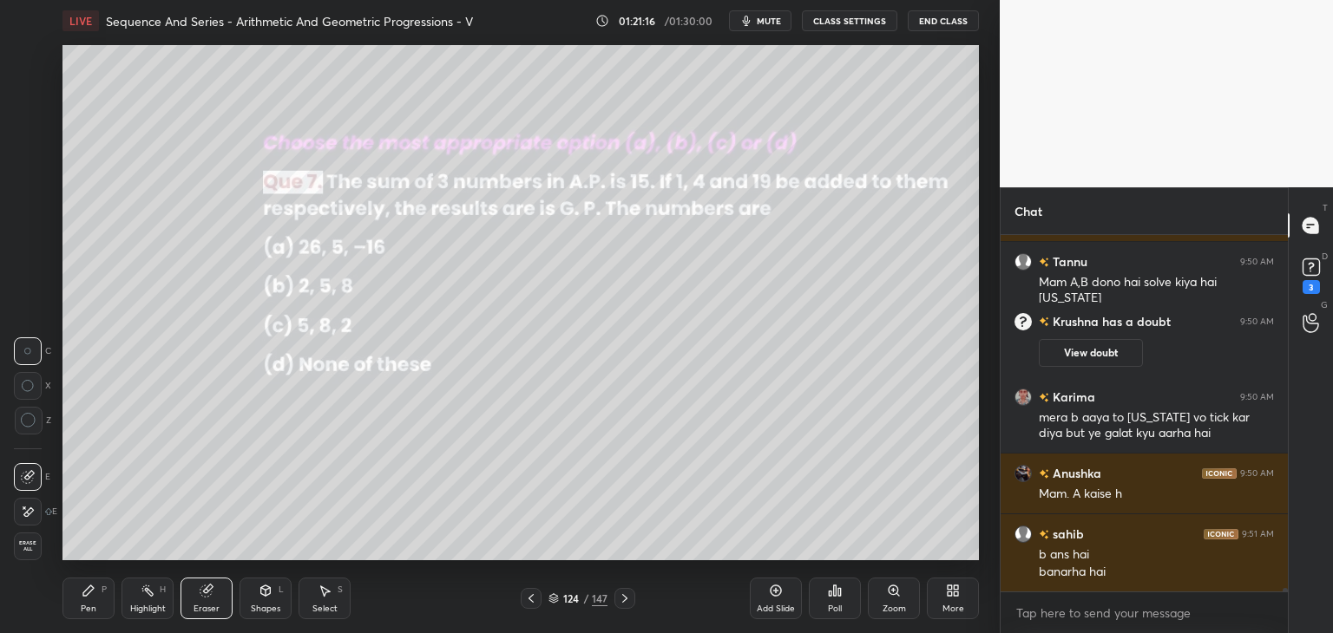
click at [88, 593] on icon at bounding box center [88, 591] width 10 height 10
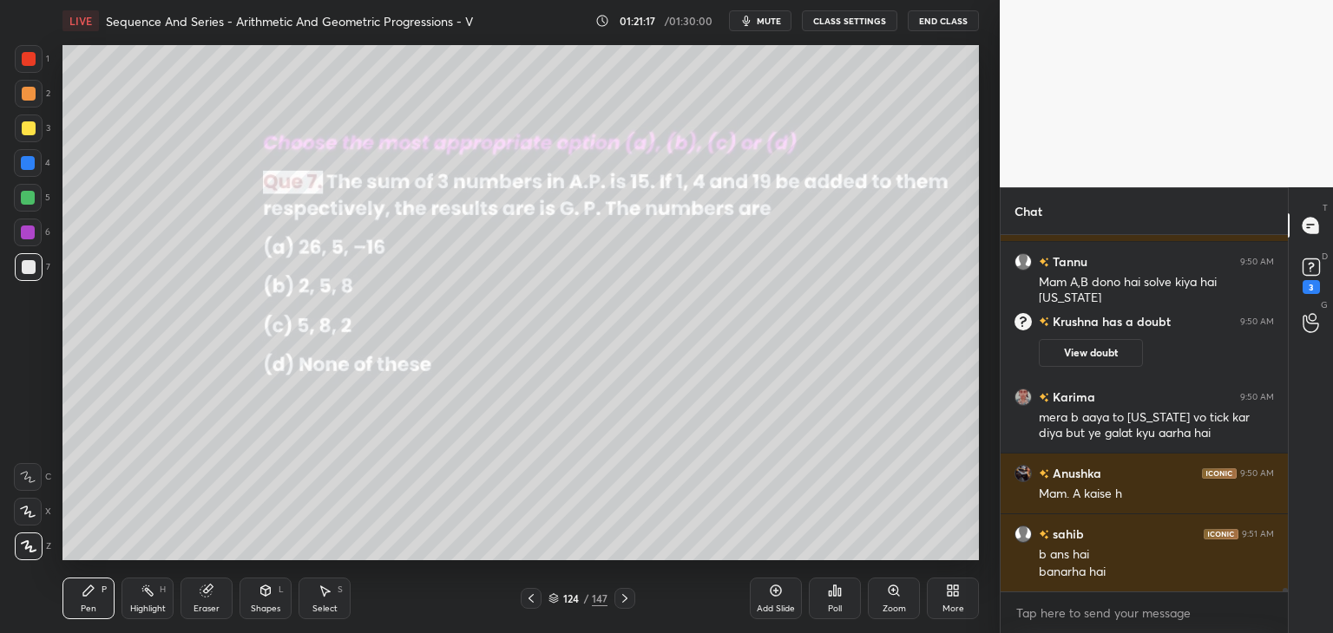
drag, startPoint x: 200, startPoint y: 589, endPoint x: 201, endPoint y: 574, distance: 15.6
click at [200, 590] on icon at bounding box center [205, 591] width 11 height 11
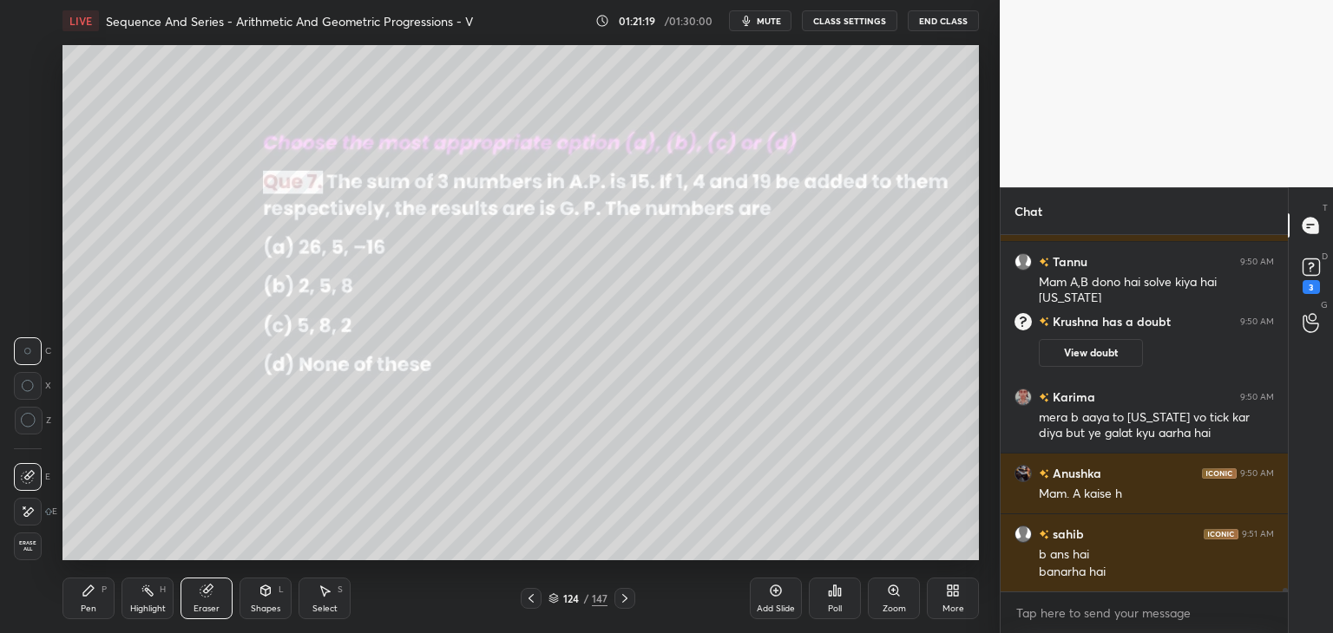
drag, startPoint x: 91, startPoint y: 605, endPoint x: 96, endPoint y: 583, distance: 22.3
click at [91, 601] on div "Pen P" at bounding box center [88, 599] width 52 height 42
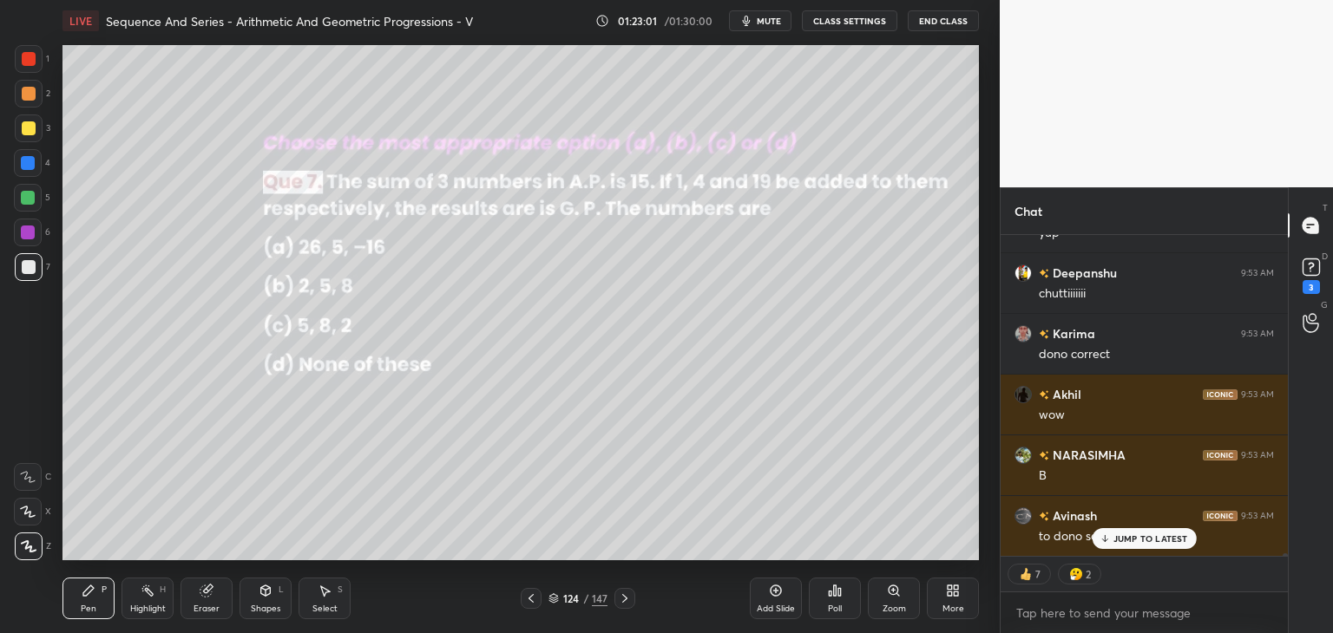
scroll to position [38738, 0]
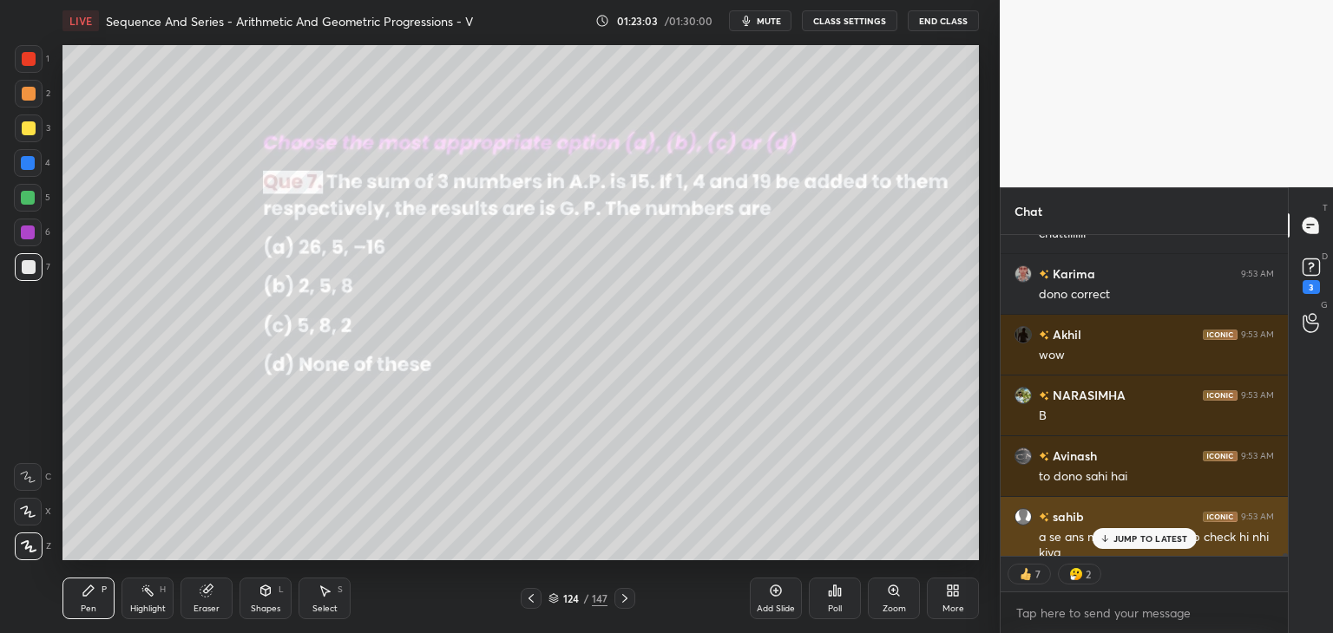
click at [1132, 535] on p "JUMP TO LATEST" at bounding box center [1150, 539] width 75 height 10
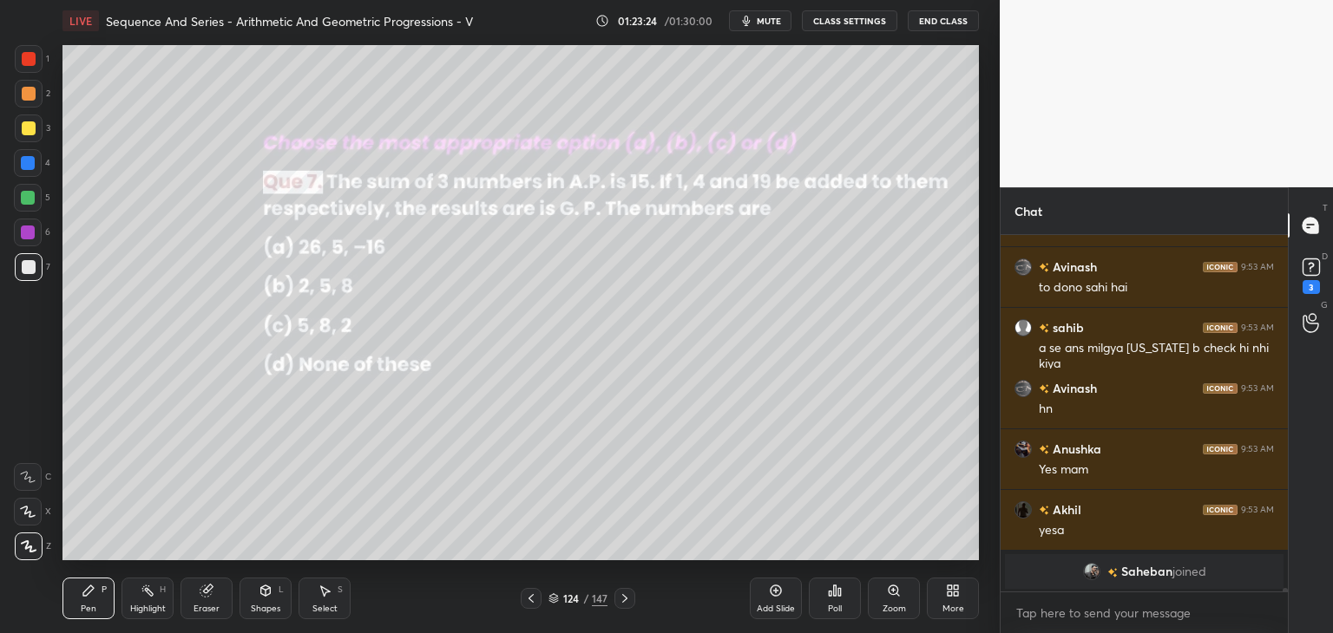
scroll to position [38440, 0]
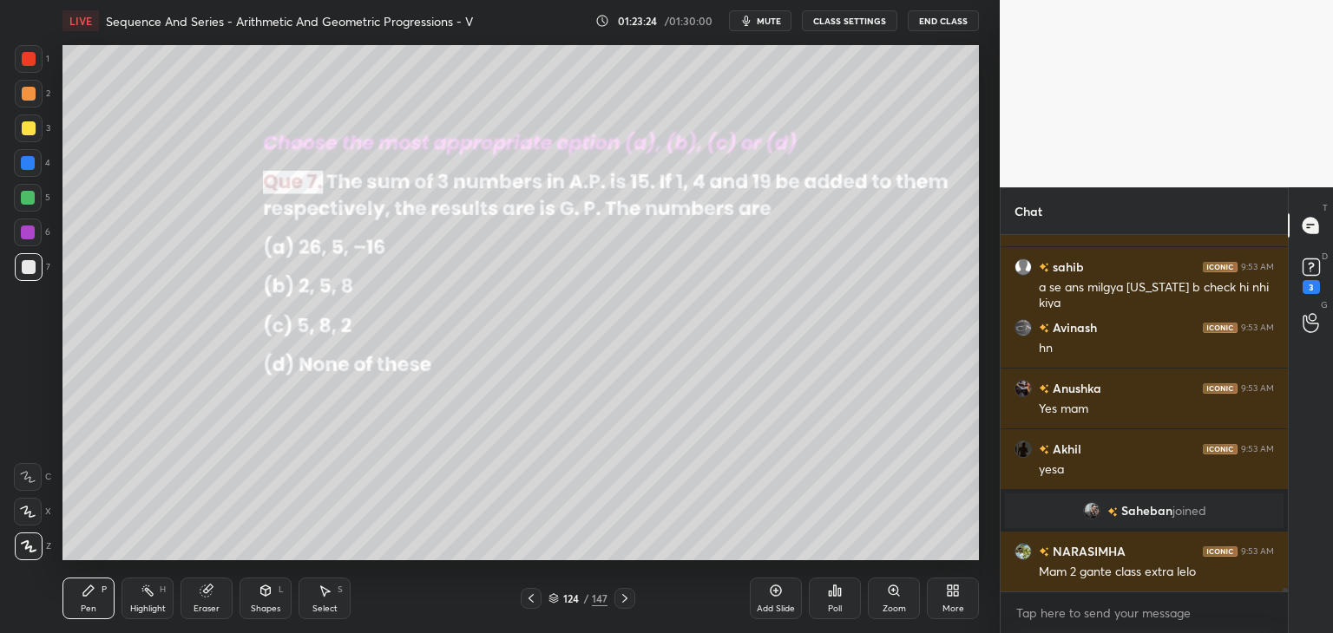
click at [621, 599] on icon at bounding box center [625, 599] width 14 height 14
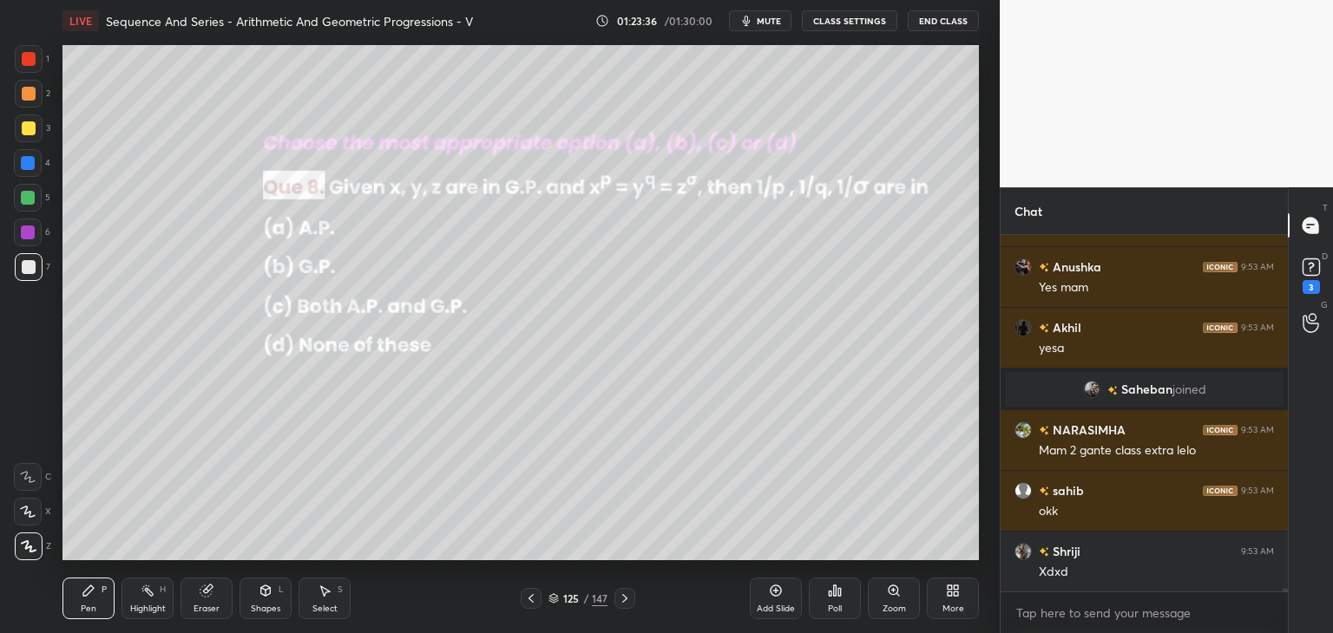
scroll to position [38622, 0]
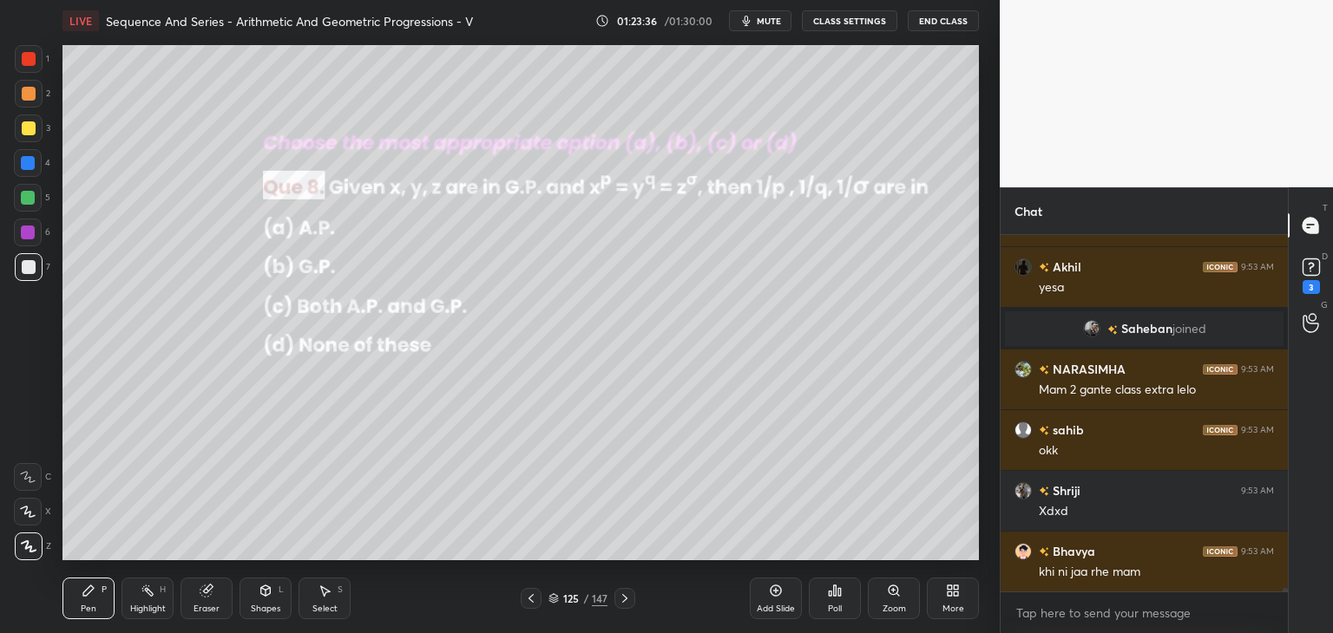
click at [620, 604] on icon at bounding box center [625, 599] width 14 height 14
click at [826, 600] on div "Poll" at bounding box center [835, 599] width 52 height 42
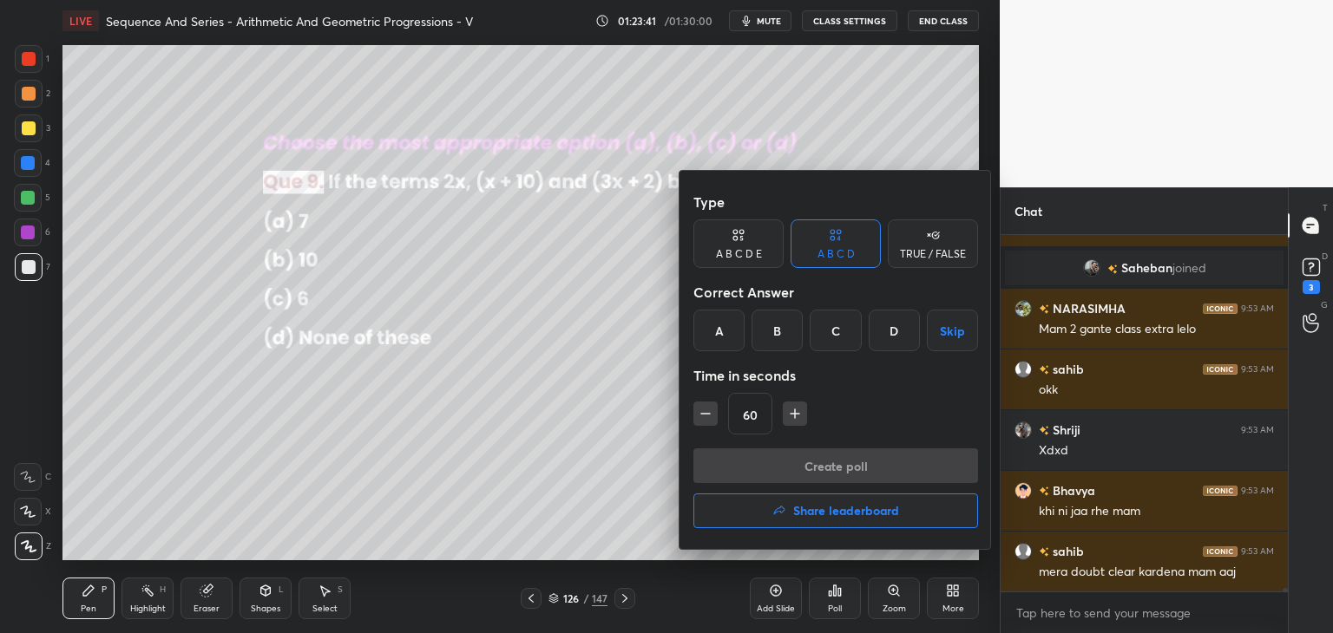
scroll to position [38743, 0]
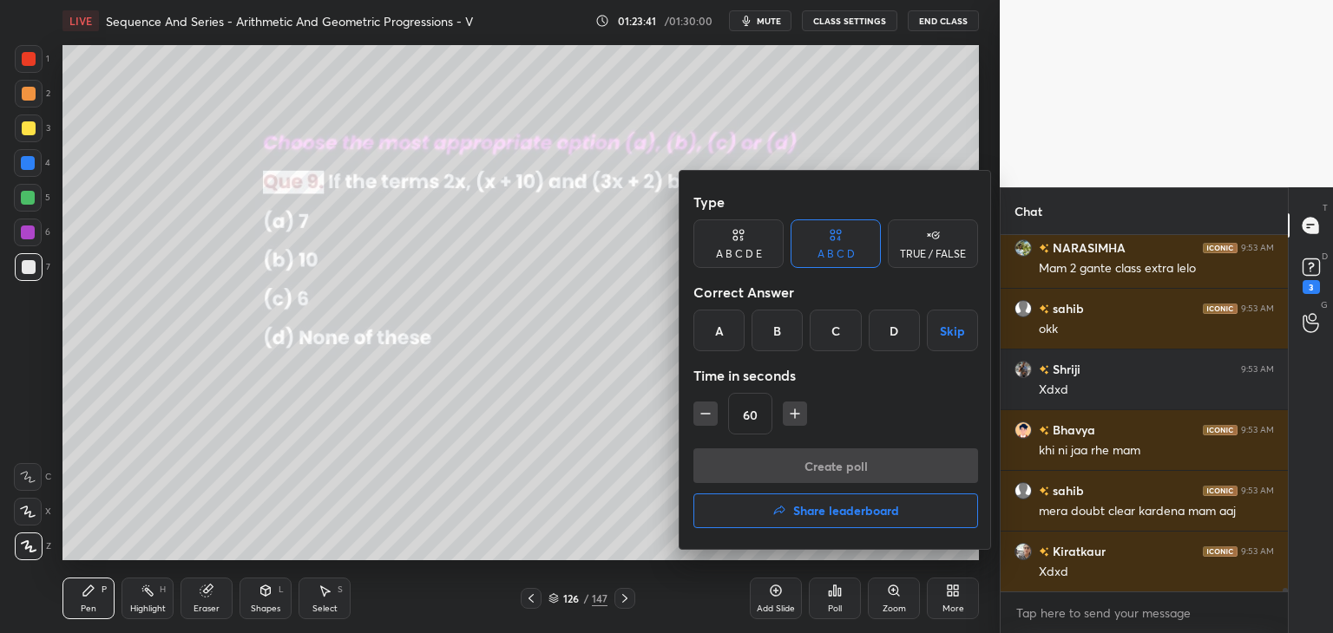
click at [848, 330] on div "C" at bounding box center [835, 331] width 51 height 42
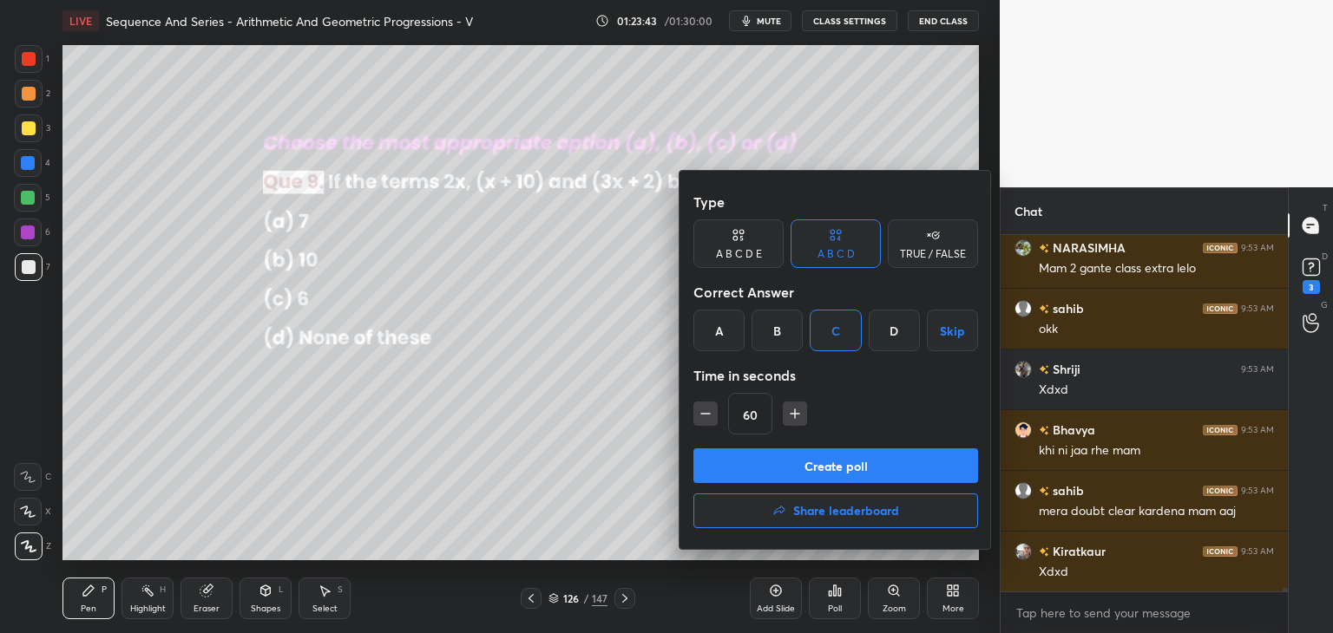
click at [805, 480] on button "Create poll" at bounding box center [835, 466] width 285 height 35
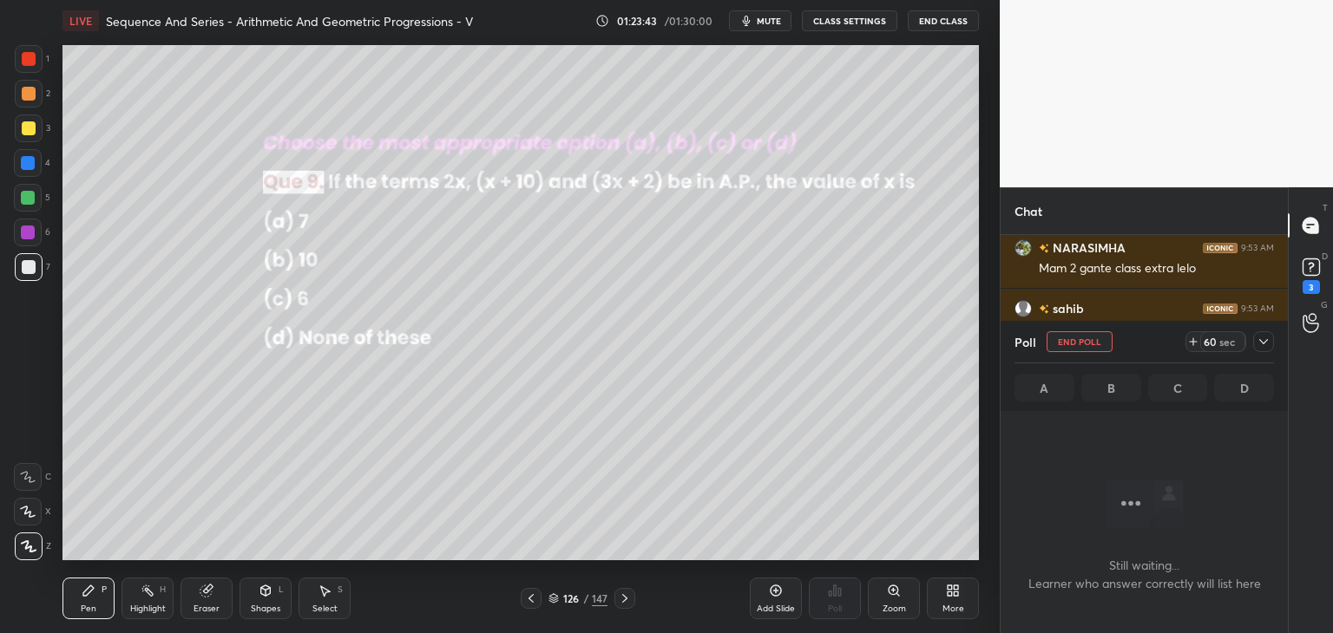
scroll to position [6, 5]
click at [1264, 336] on icon at bounding box center [1264, 342] width 14 height 14
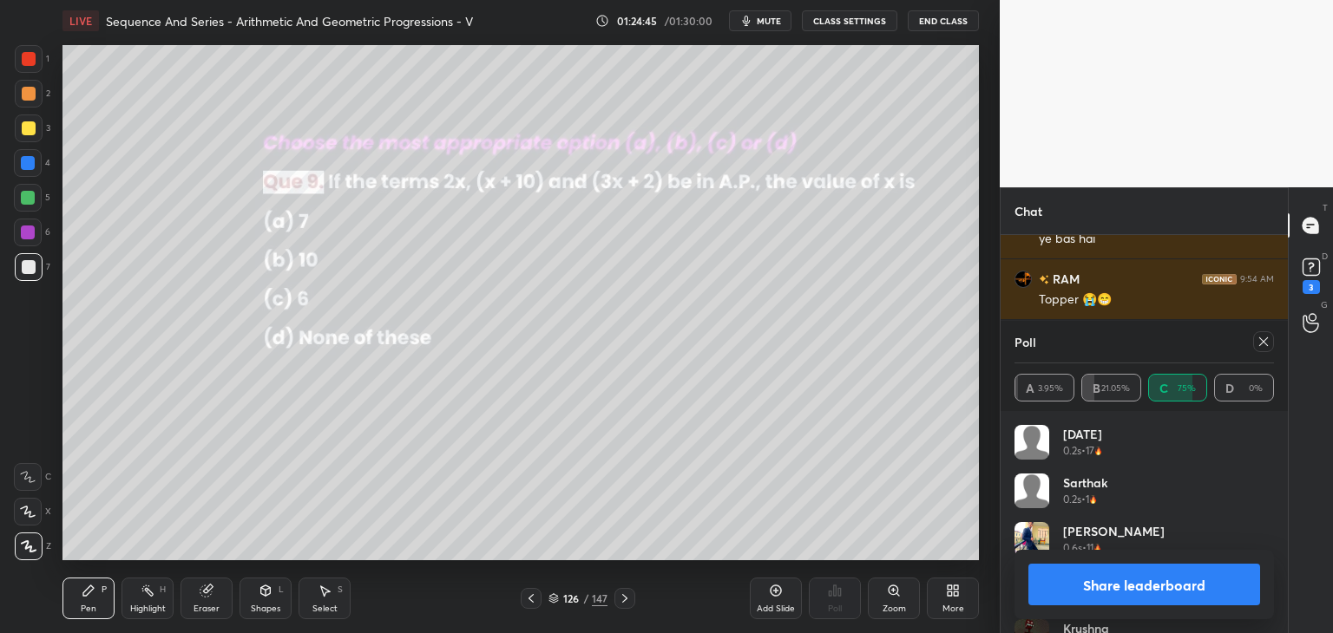
click at [1263, 334] on div at bounding box center [1263, 341] width 21 height 21
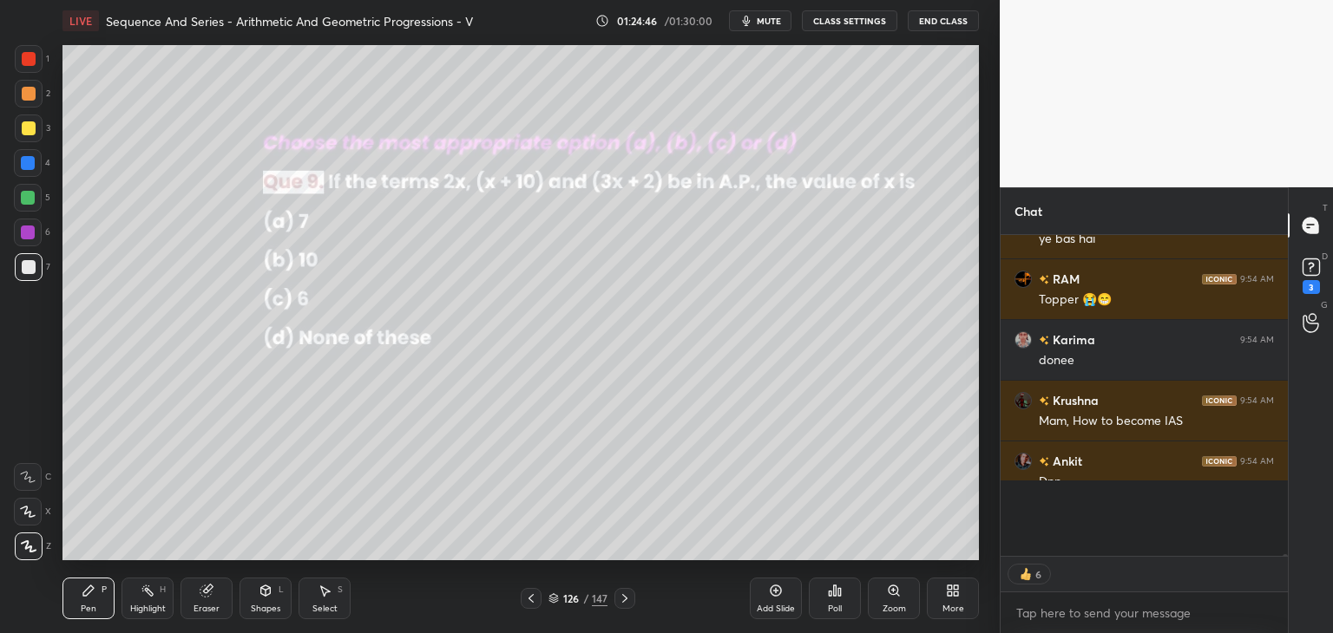
scroll to position [5, 5]
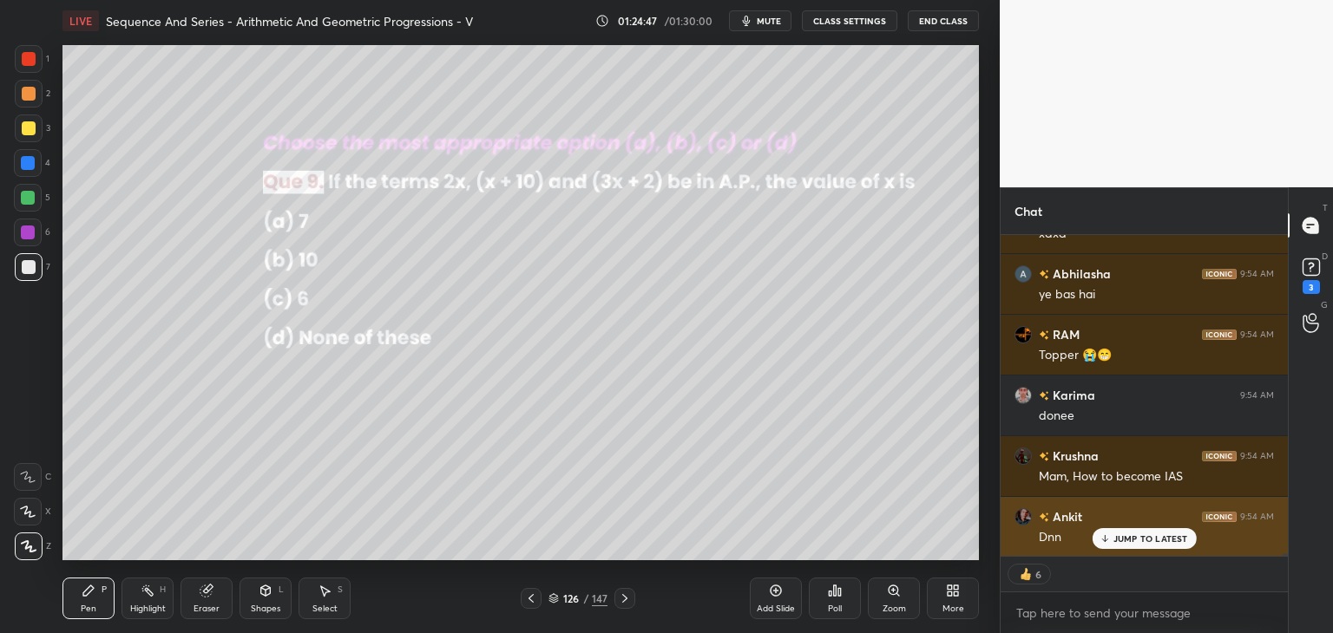
click at [1130, 542] on p "JUMP TO LATEST" at bounding box center [1150, 539] width 75 height 10
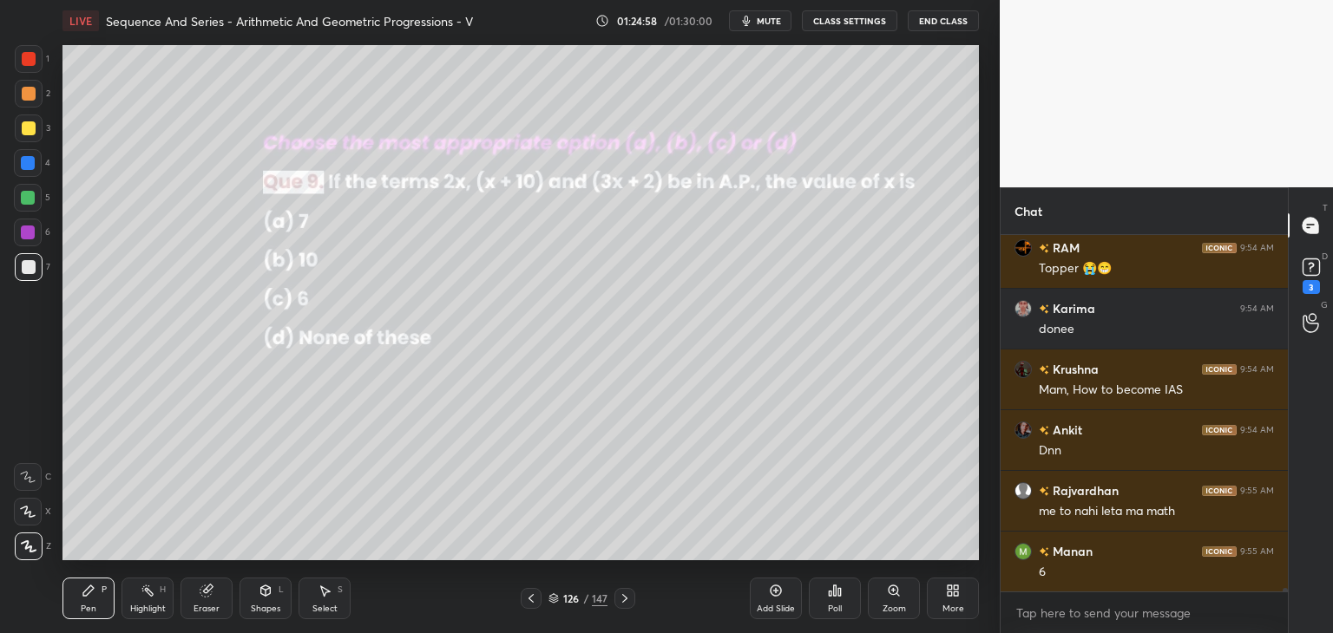
click at [100, 607] on div "Pen P" at bounding box center [88, 599] width 52 height 42
click at [30, 132] on div at bounding box center [29, 128] width 14 height 14
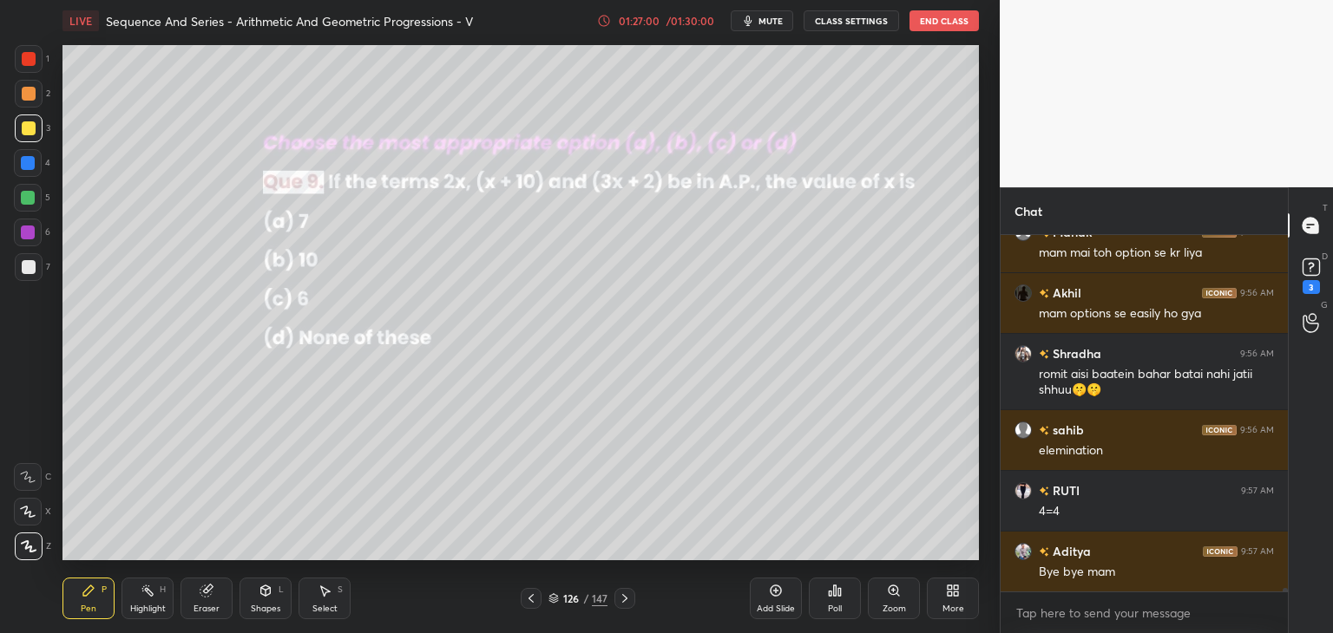
scroll to position [40307, 0]
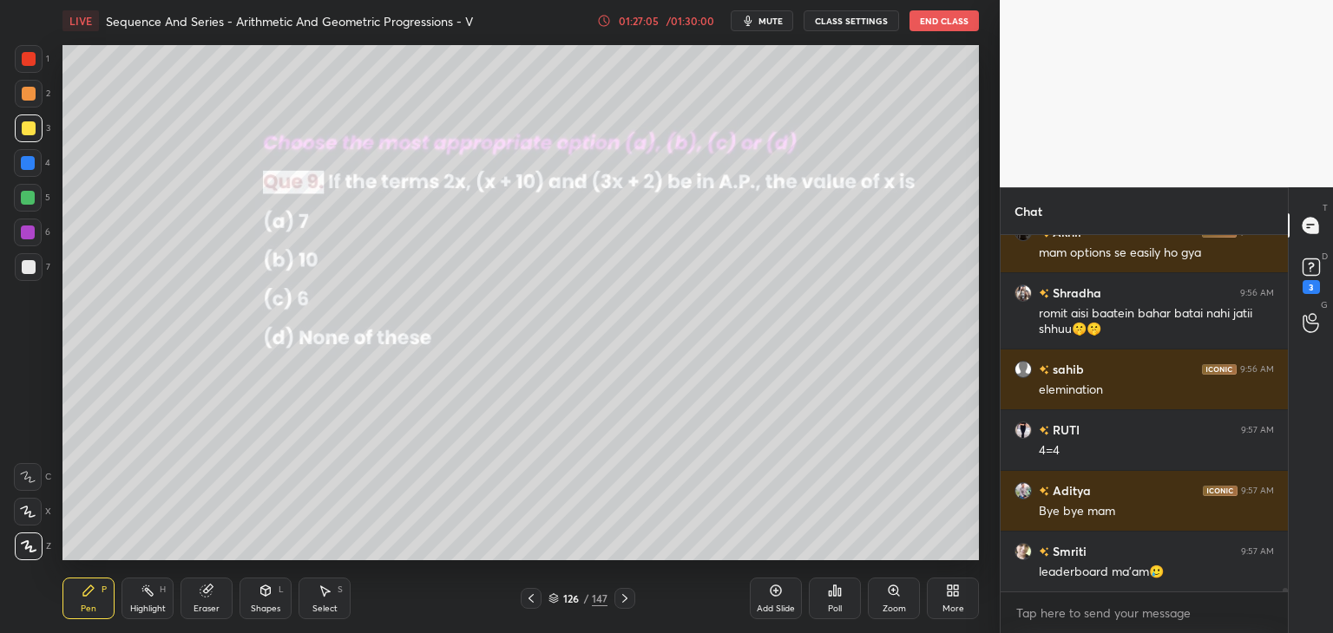
click at [828, 612] on div "Poll" at bounding box center [835, 609] width 14 height 9
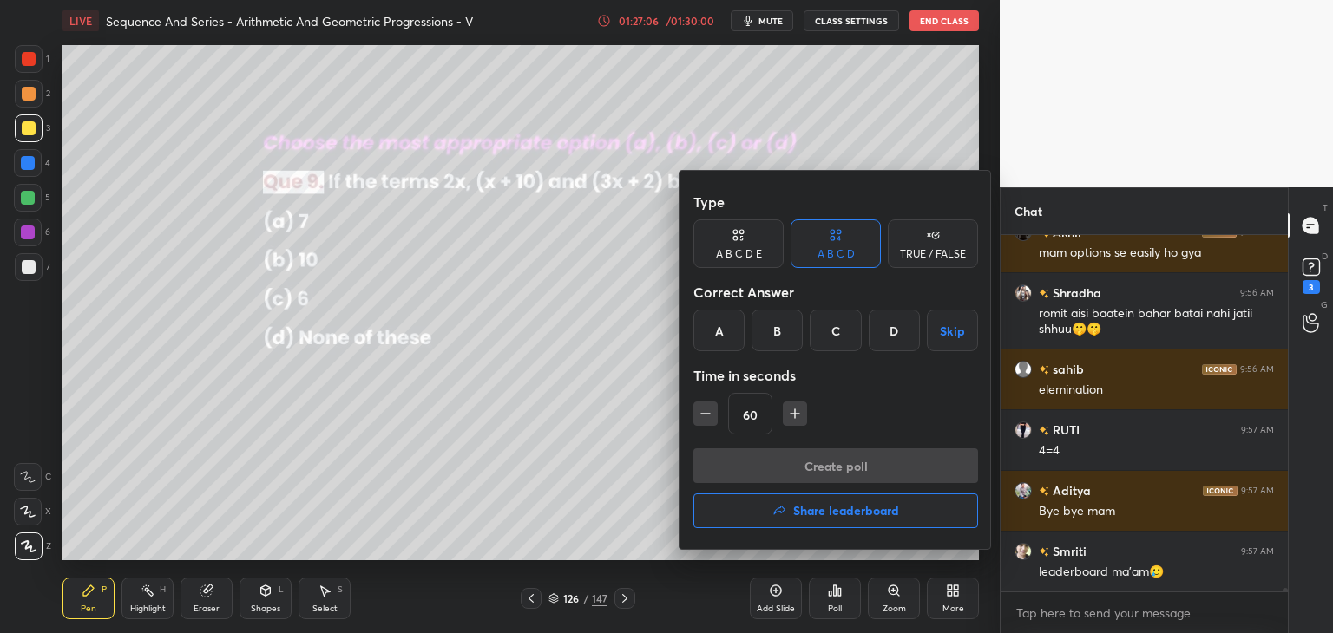
click at [812, 515] on h4 "Share leaderboard" at bounding box center [846, 511] width 106 height 12
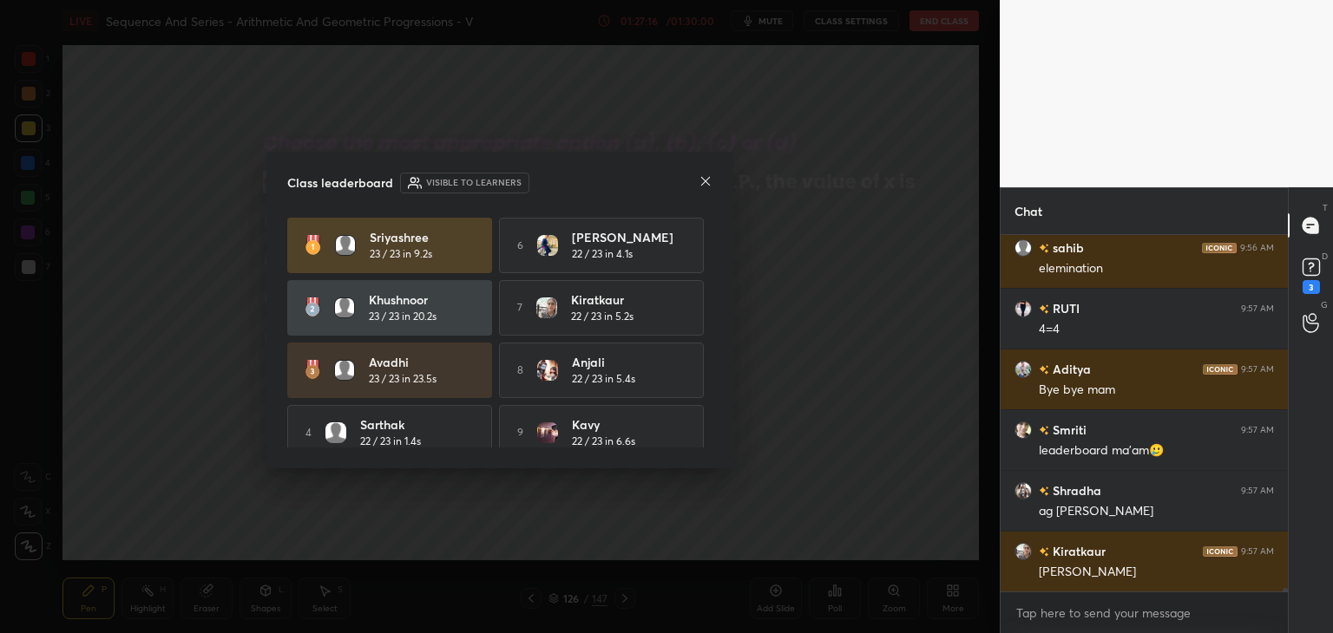
scroll to position [40489, 0]
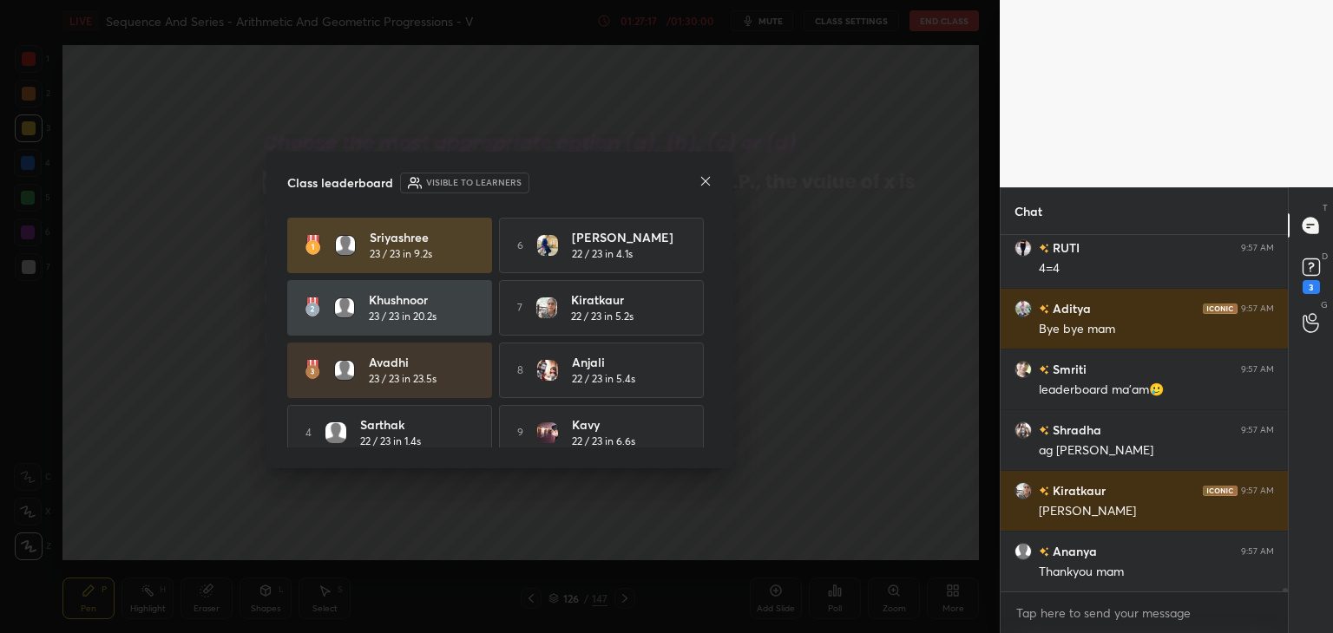
click at [706, 407] on div "Sriyashree 23 / 23 in 9.2s 6 Raj 22 / 23 in 4.1s Khushnoor 23 / 23 in 20.2s 7 K…" at bounding box center [499, 370] width 425 height 305
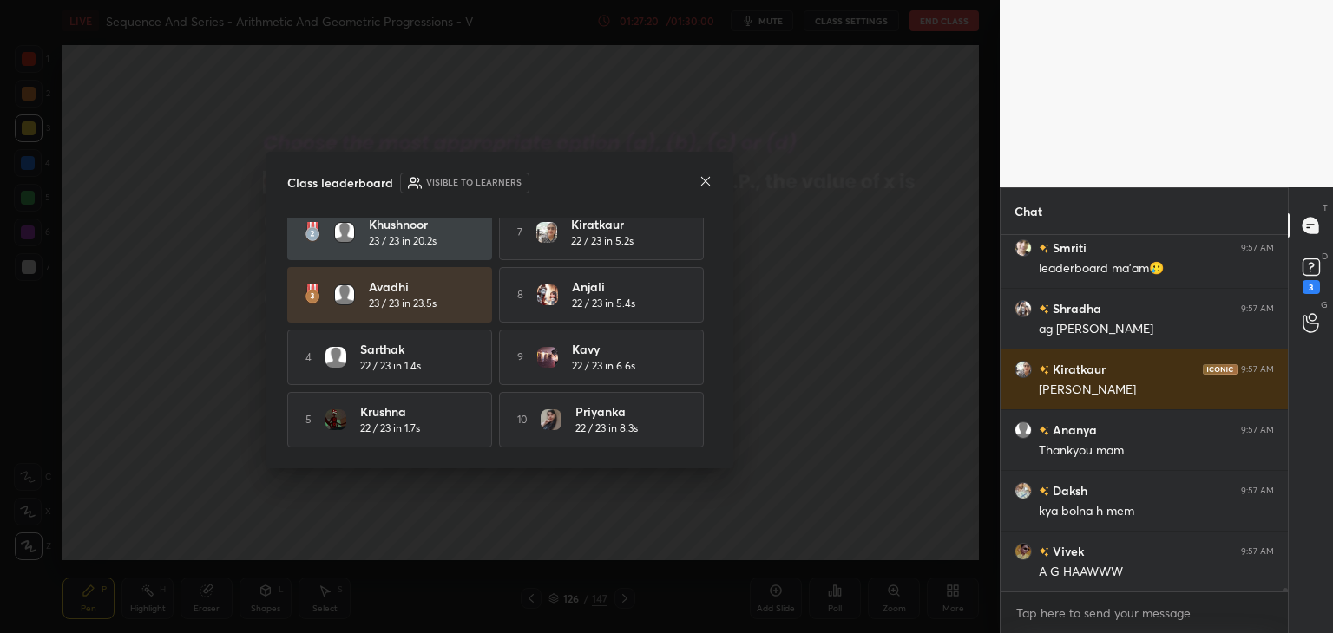
scroll to position [40672, 0]
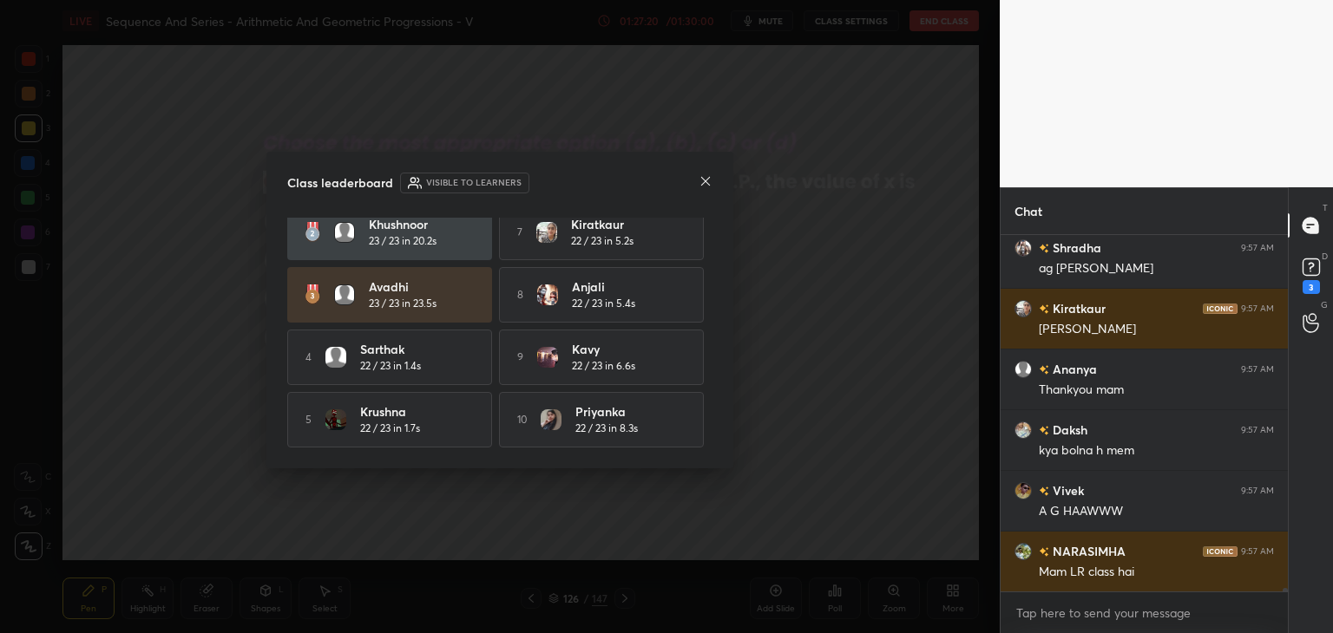
click at [705, 179] on icon at bounding box center [706, 181] width 14 height 14
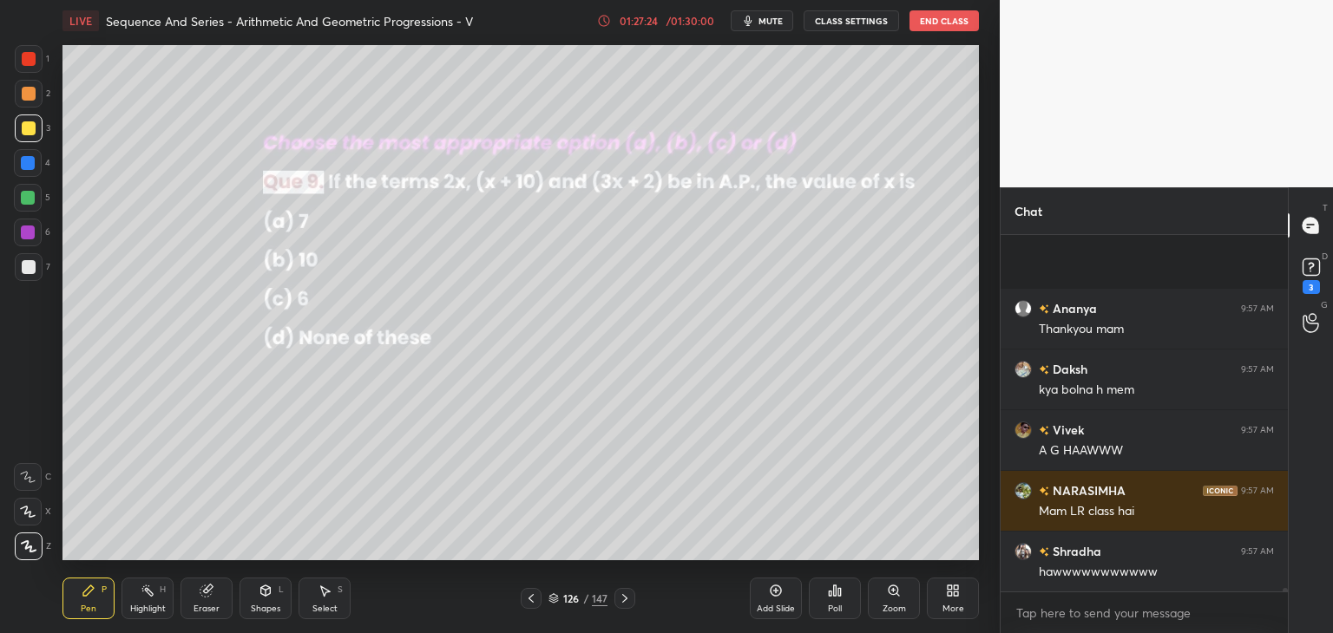
scroll to position [40854, 0]
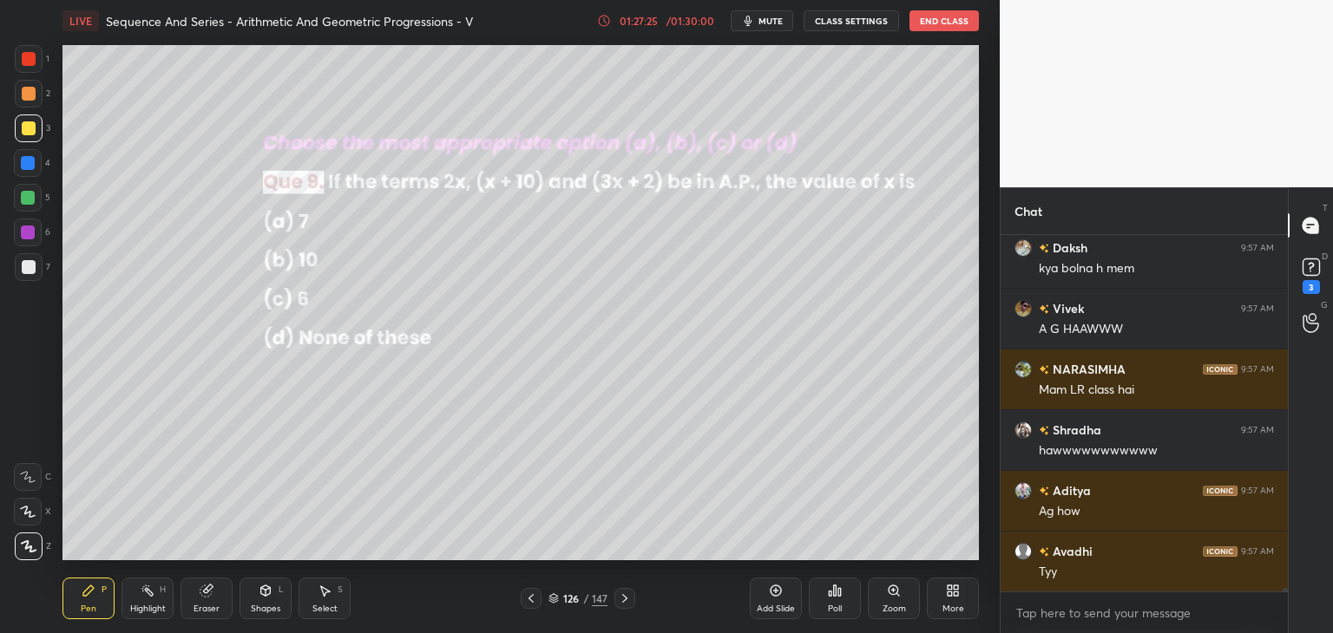
click at [619, 595] on icon at bounding box center [625, 599] width 14 height 14
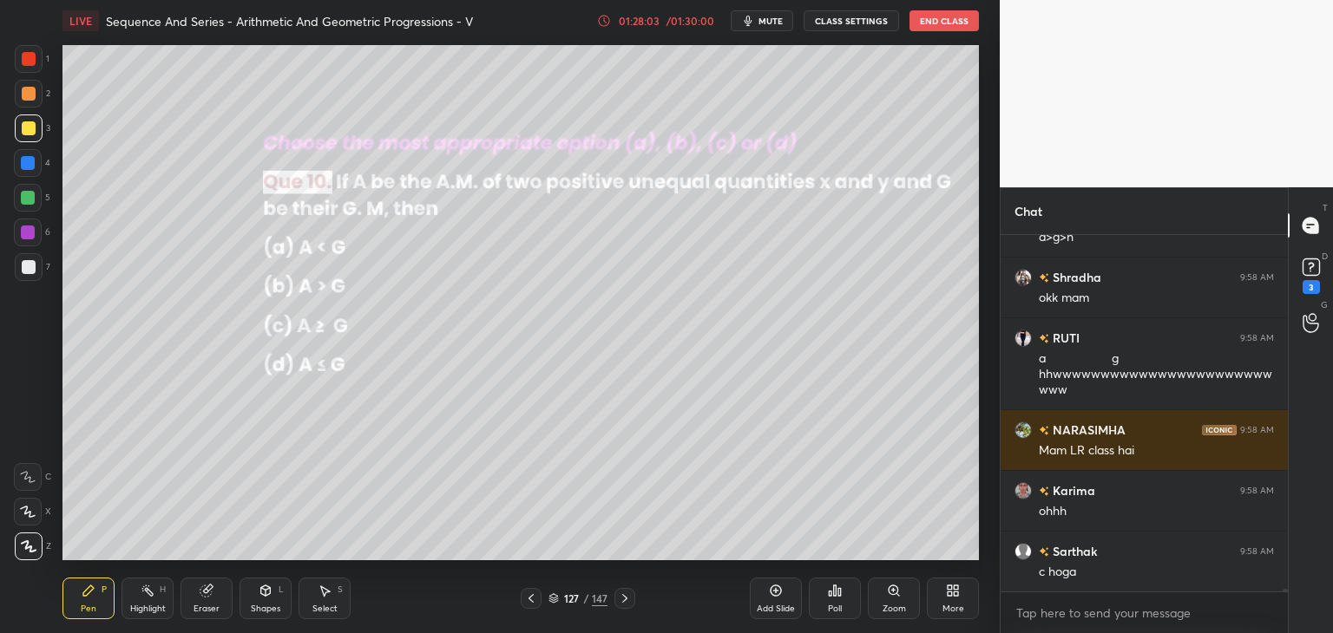
scroll to position [42274, 0]
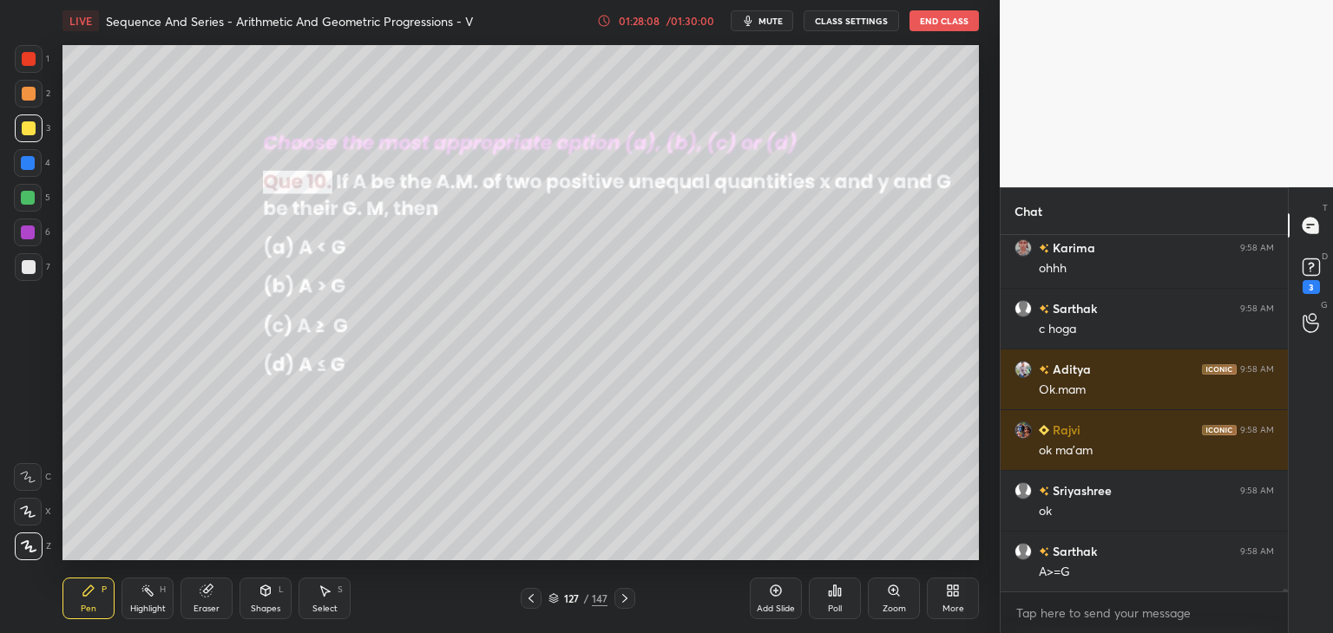
click at [624, 597] on icon at bounding box center [624, 598] width 5 height 9
click at [624, 600] on icon at bounding box center [625, 599] width 14 height 14
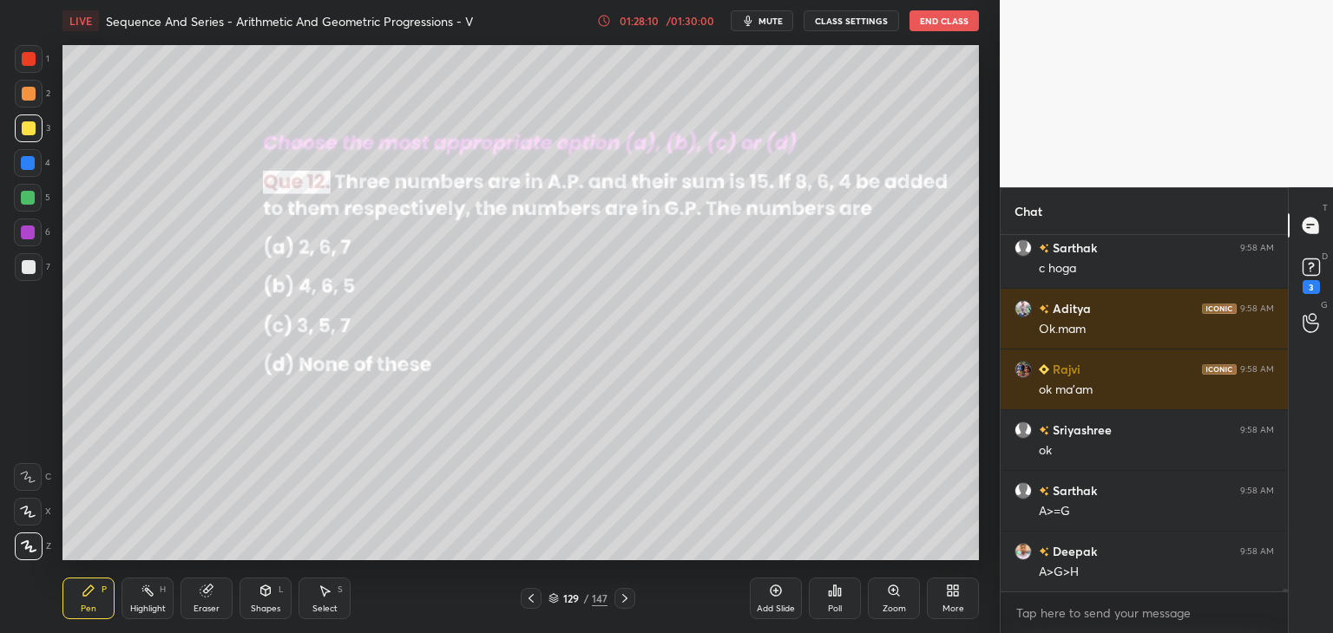
click at [624, 599] on icon at bounding box center [625, 599] width 14 height 14
click at [623, 601] on icon at bounding box center [625, 599] width 14 height 14
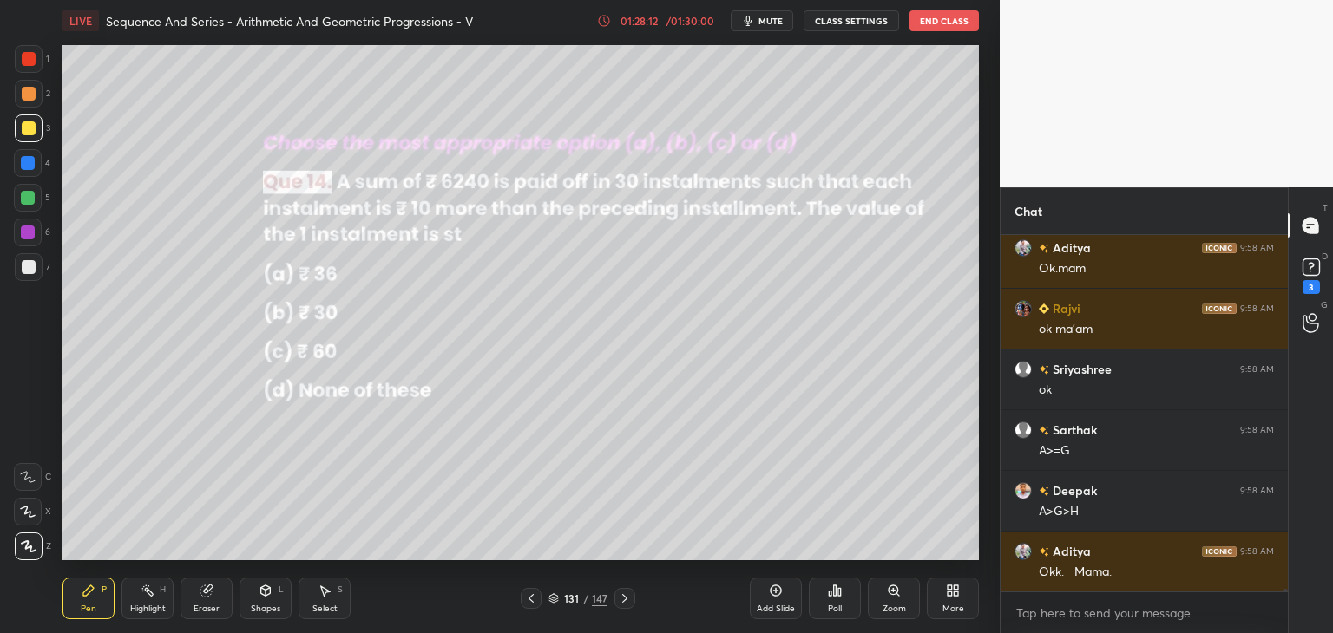
click at [623, 604] on icon at bounding box center [625, 599] width 14 height 14
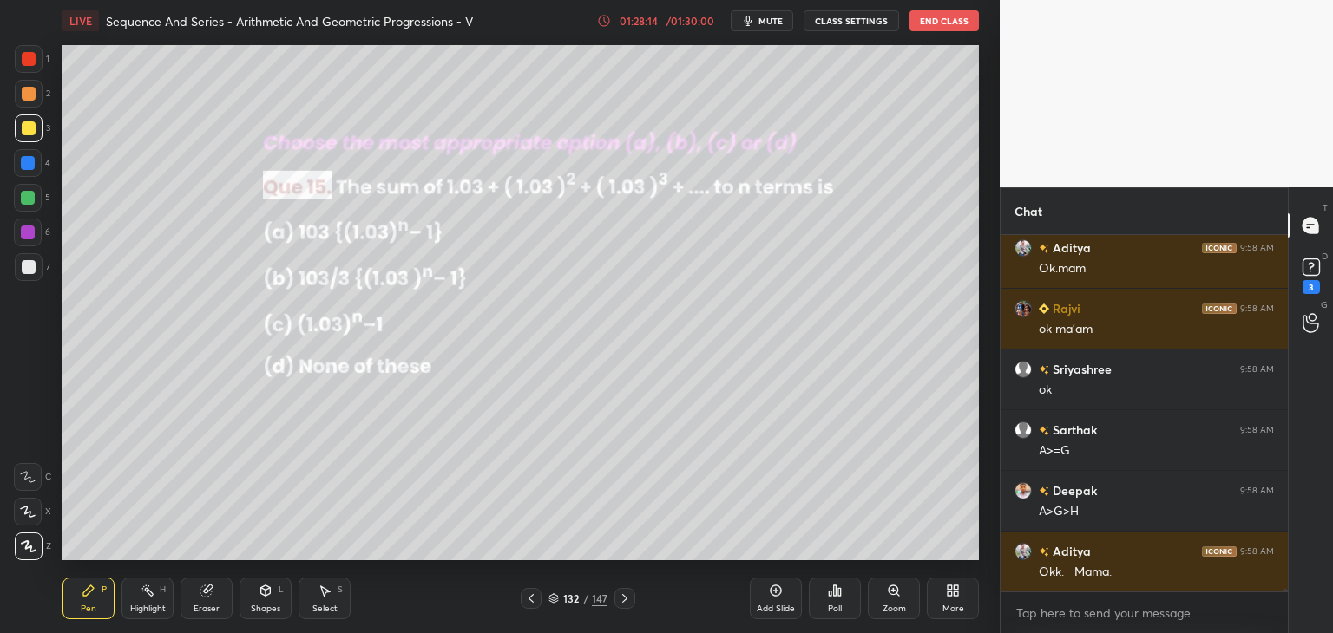
drag, startPoint x: 617, startPoint y: 599, endPoint x: 626, endPoint y: 601, distance: 9.1
click at [618, 600] on icon at bounding box center [625, 599] width 14 height 14
click at [623, 597] on icon at bounding box center [625, 599] width 14 height 14
click at [621, 594] on icon at bounding box center [625, 599] width 14 height 14
click at [625, 598] on icon at bounding box center [625, 599] width 14 height 14
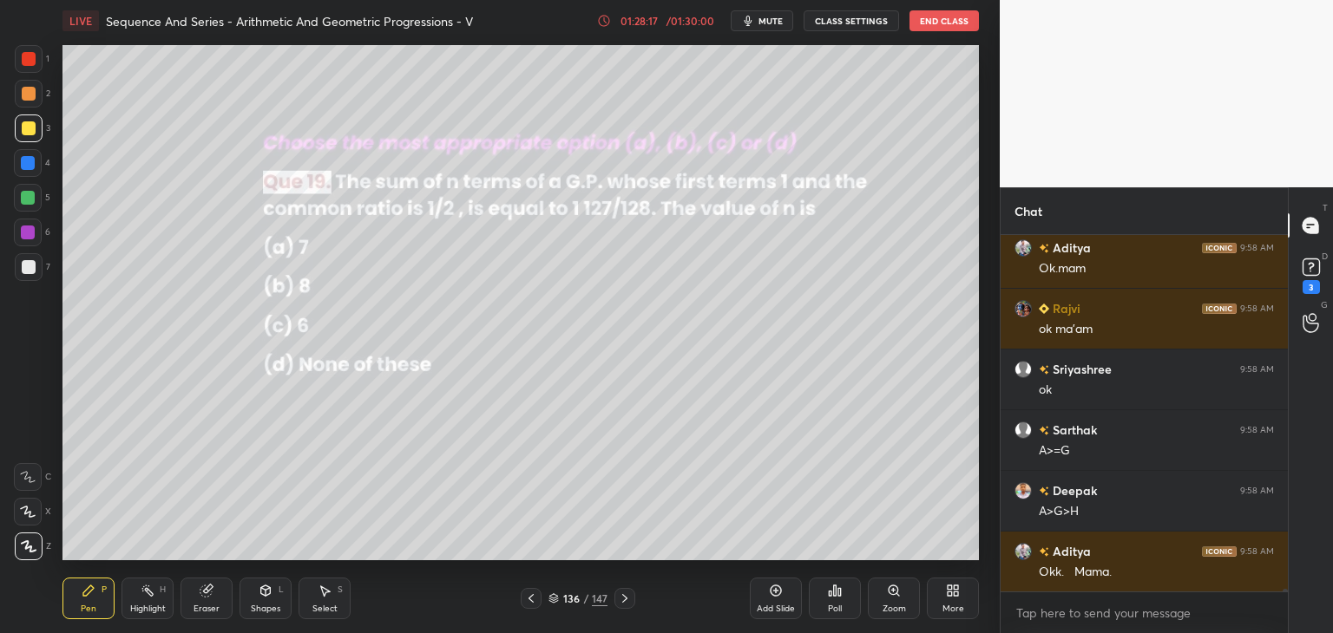
click at [625, 598] on icon at bounding box center [624, 598] width 5 height 9
click at [625, 597] on icon at bounding box center [625, 599] width 14 height 14
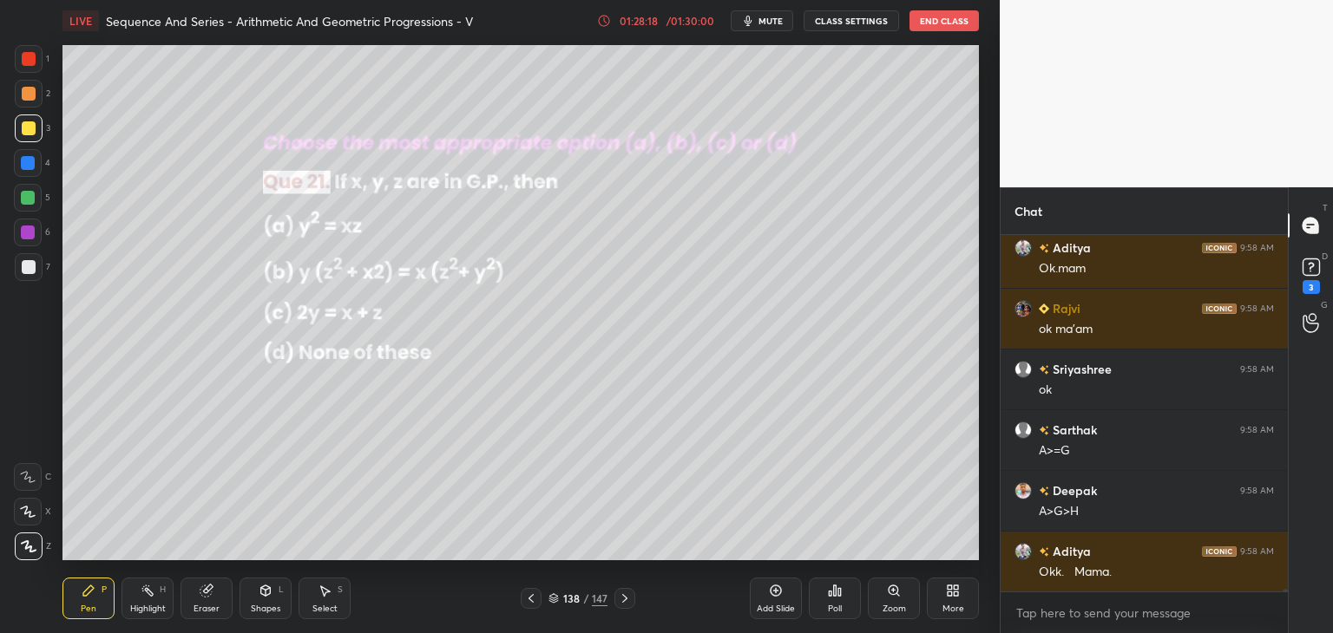
click at [626, 596] on icon at bounding box center [625, 599] width 14 height 14
click at [621, 598] on icon at bounding box center [625, 599] width 14 height 14
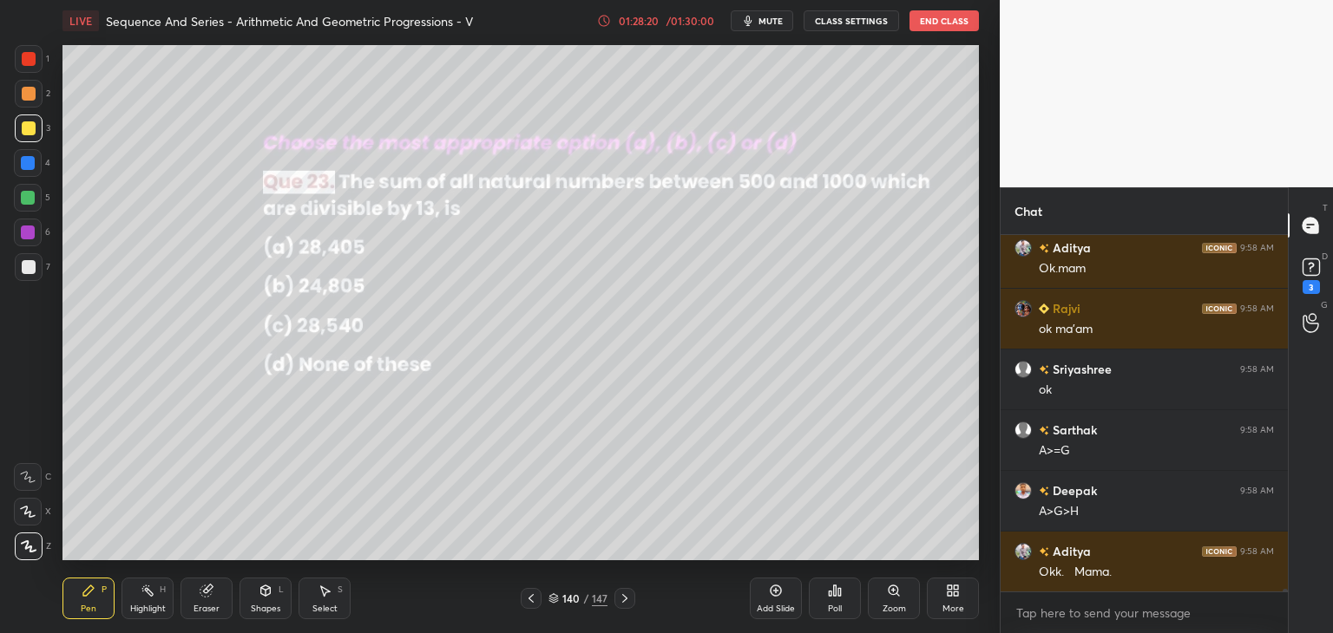
click at [623, 598] on icon at bounding box center [625, 599] width 14 height 14
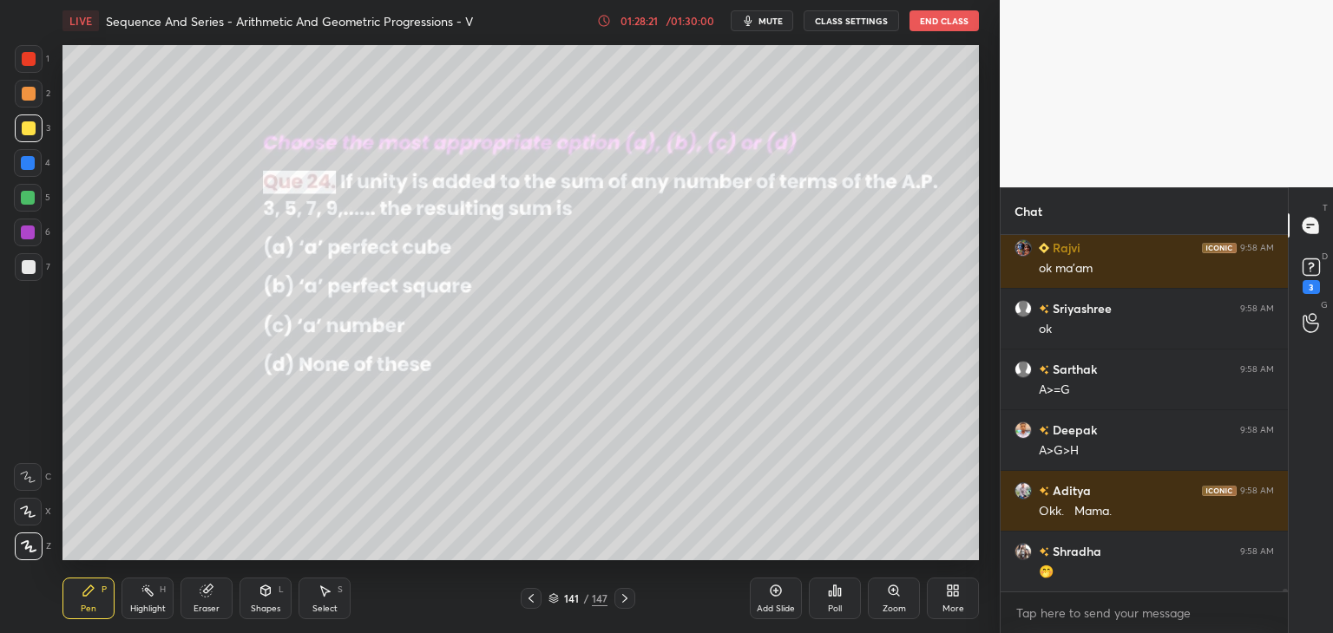
click at [621, 600] on icon at bounding box center [625, 599] width 14 height 14
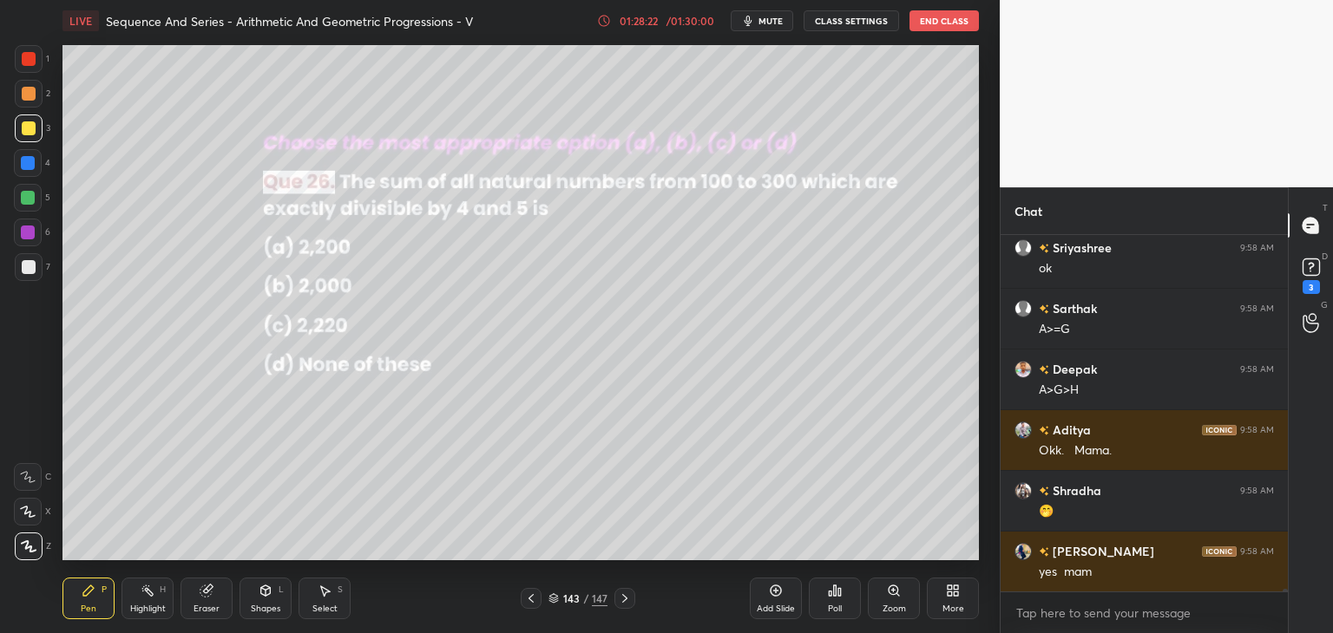
click at [621, 601] on icon at bounding box center [625, 599] width 14 height 14
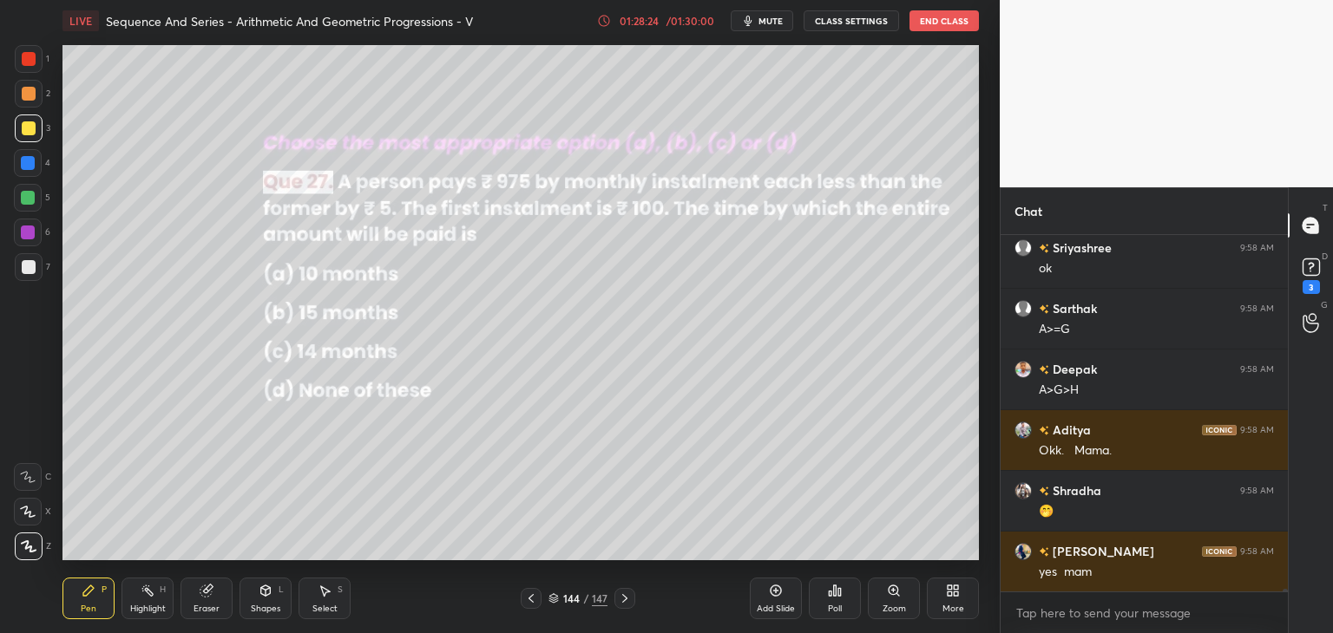
click at [627, 600] on icon at bounding box center [625, 599] width 14 height 14
click at [625, 599] on icon at bounding box center [625, 599] width 14 height 14
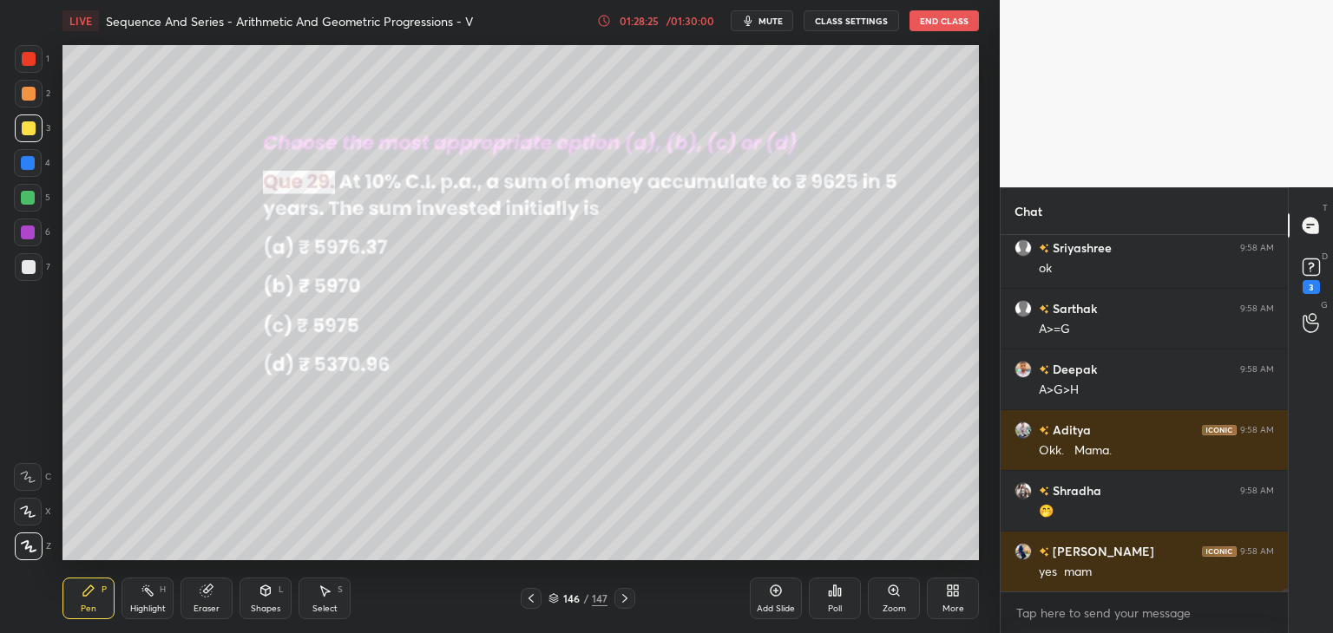
scroll to position [42760, 0]
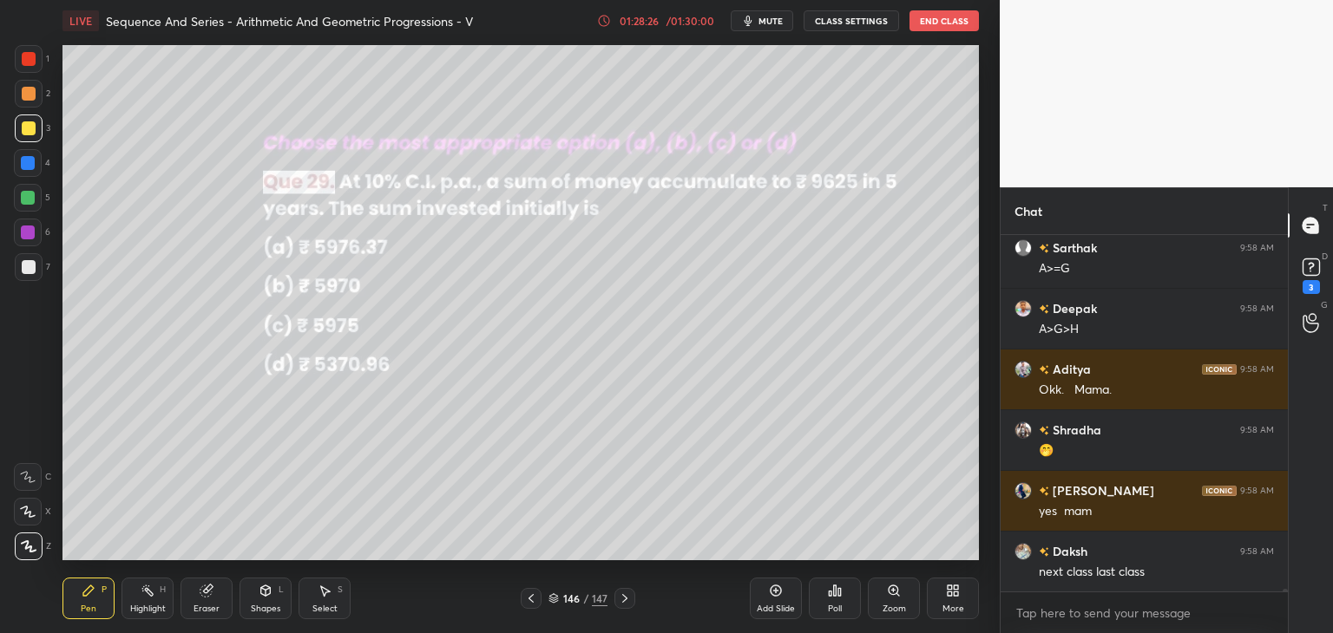
click at [622, 601] on icon at bounding box center [625, 599] width 14 height 14
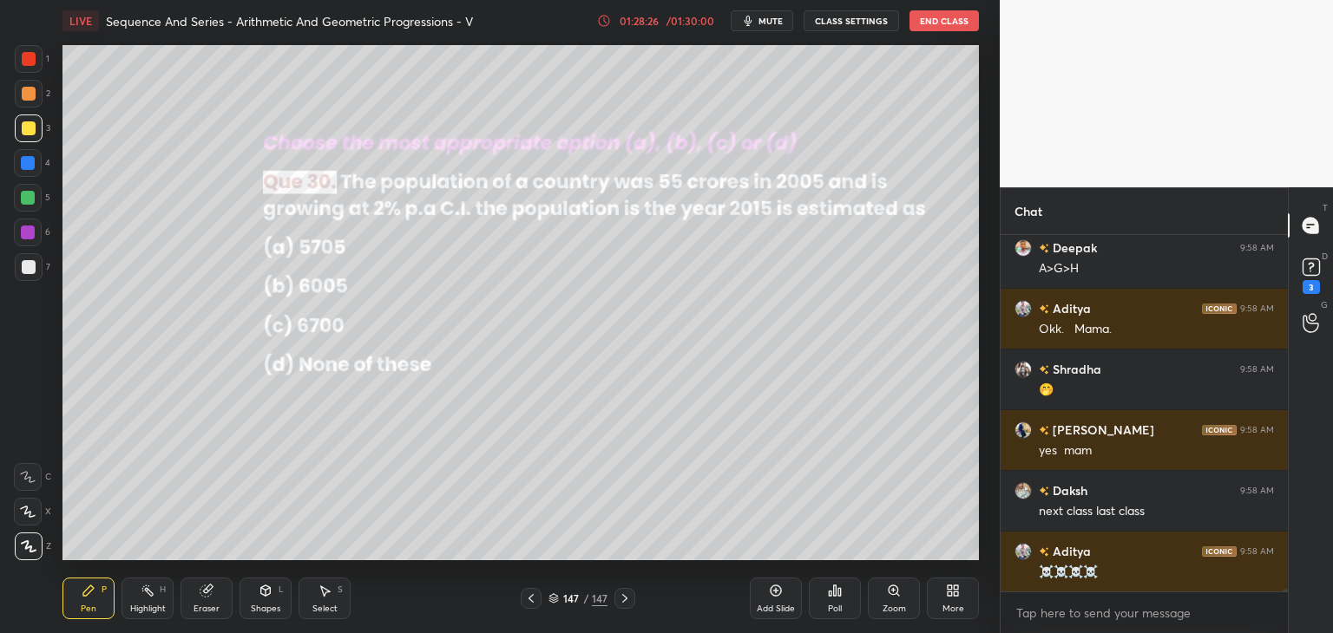
click at [621, 602] on icon at bounding box center [625, 599] width 14 height 14
click at [622, 601] on icon at bounding box center [625, 599] width 14 height 14
click at [623, 599] on icon at bounding box center [625, 599] width 14 height 14
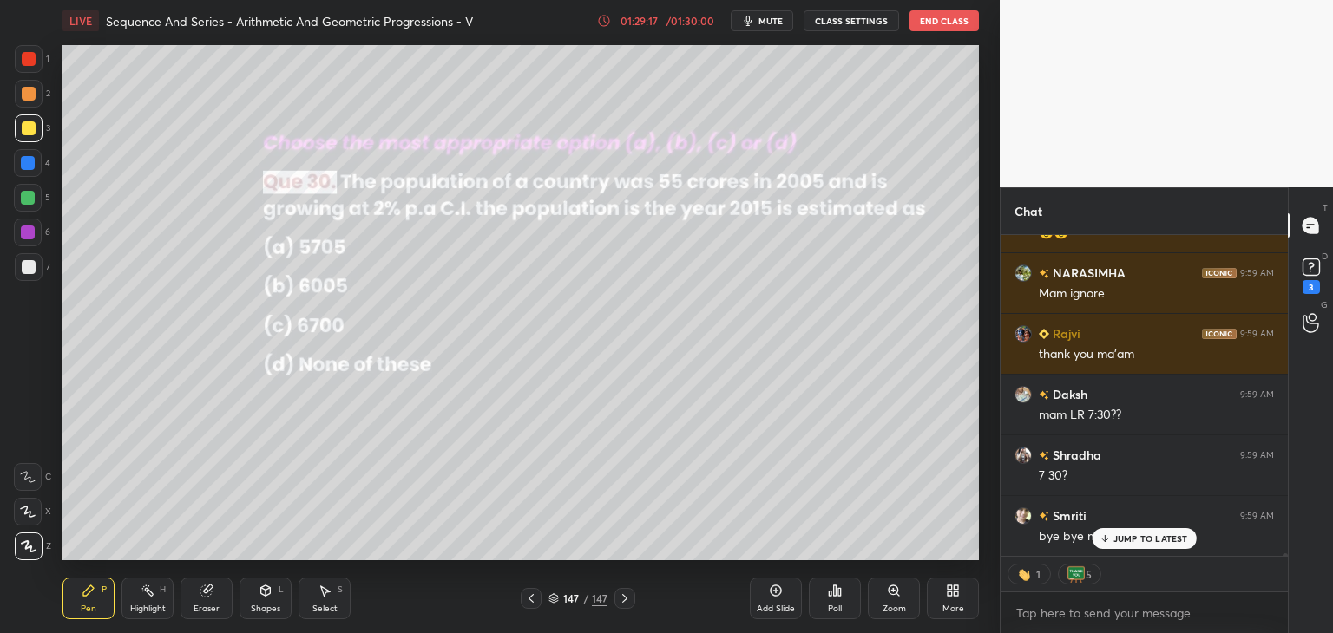
scroll to position [44223, 0]
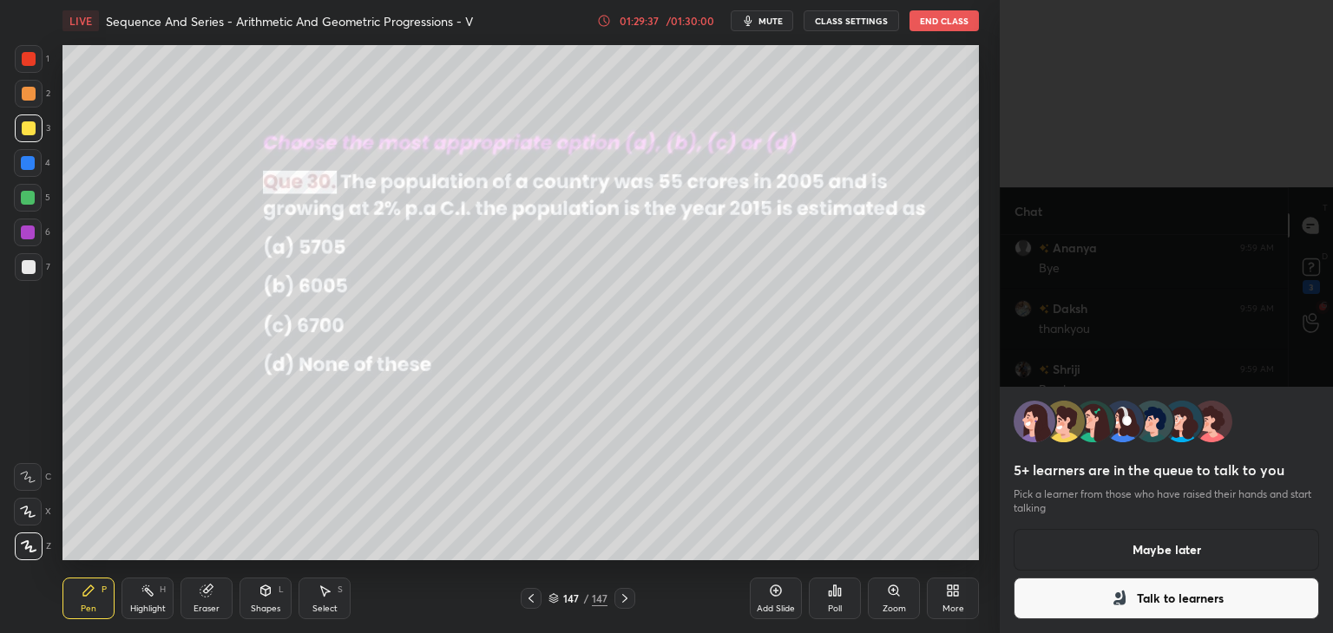
click at [1154, 547] on button "Maybe later" at bounding box center [1166, 550] width 305 height 42
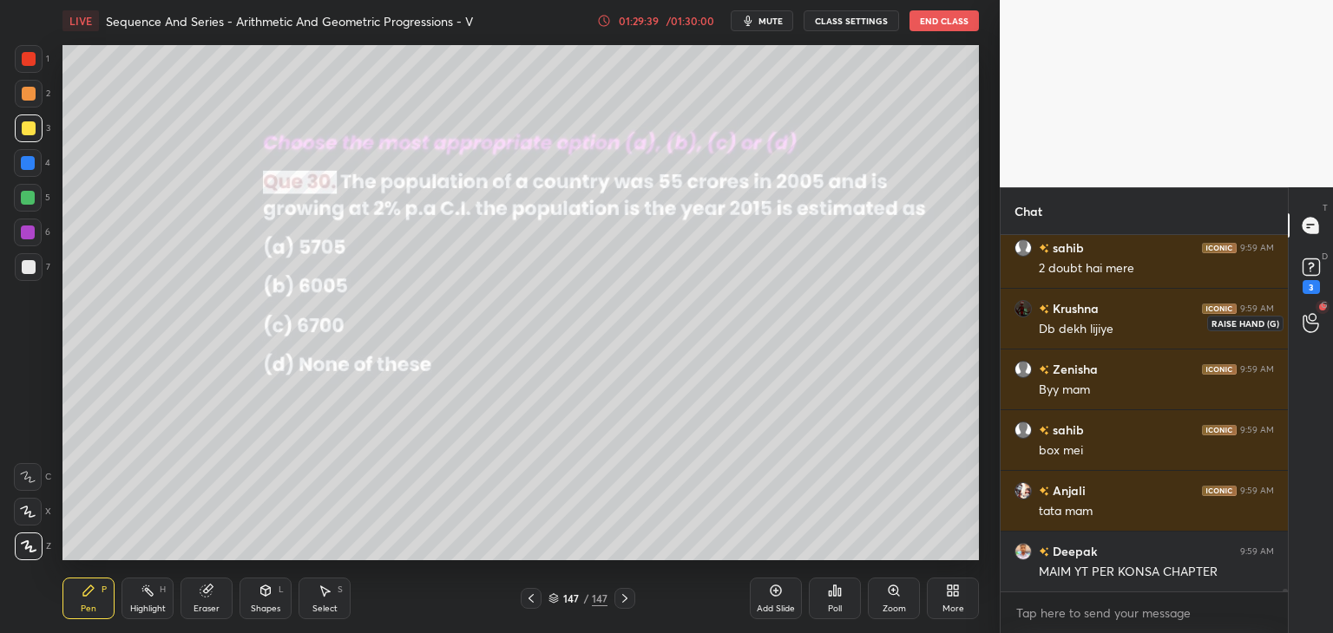
click at [1306, 322] on icon at bounding box center [1311, 323] width 16 height 20
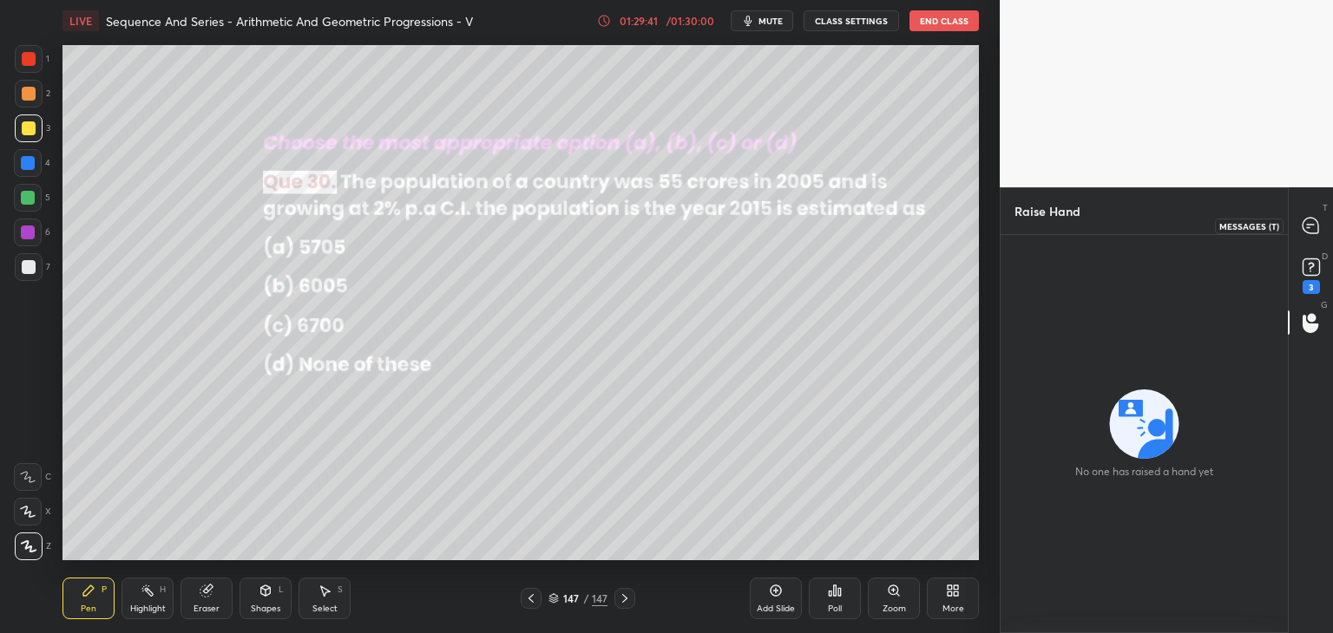
drag, startPoint x: 1315, startPoint y: 223, endPoint x: 1316, endPoint y: 240, distance: 16.5
click at [1314, 226] on icon at bounding box center [1311, 226] width 16 height 16
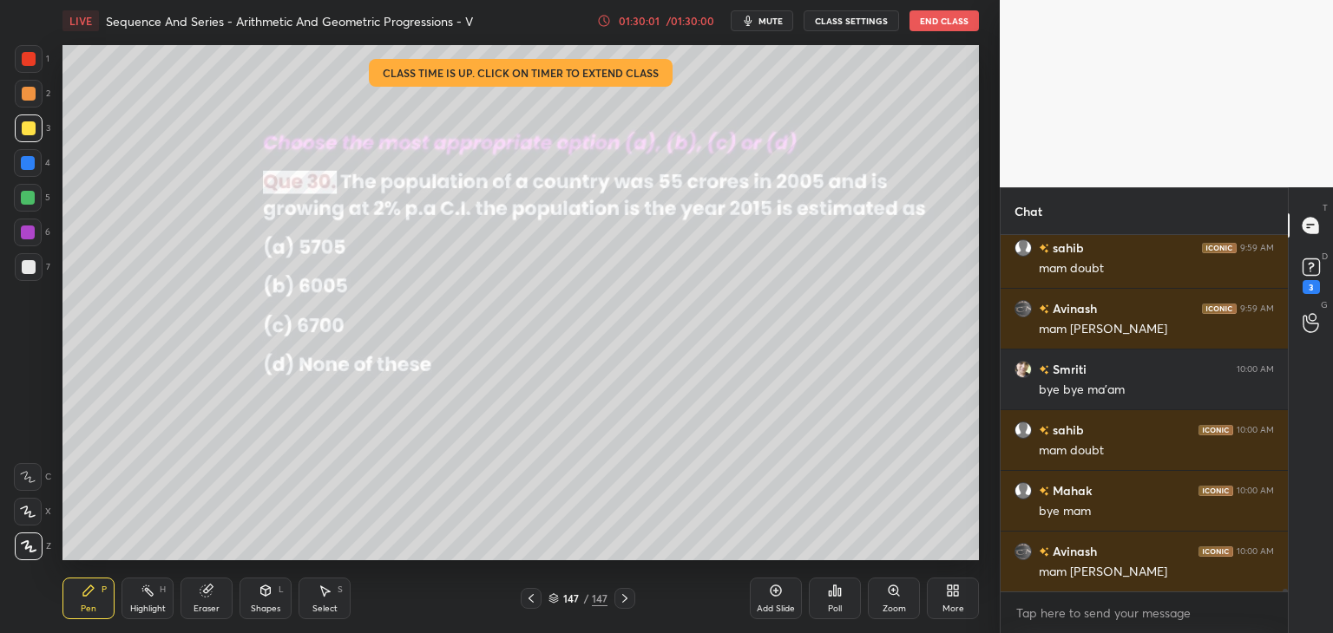
click at [927, 20] on button "End Class" at bounding box center [943, 20] width 69 height 21
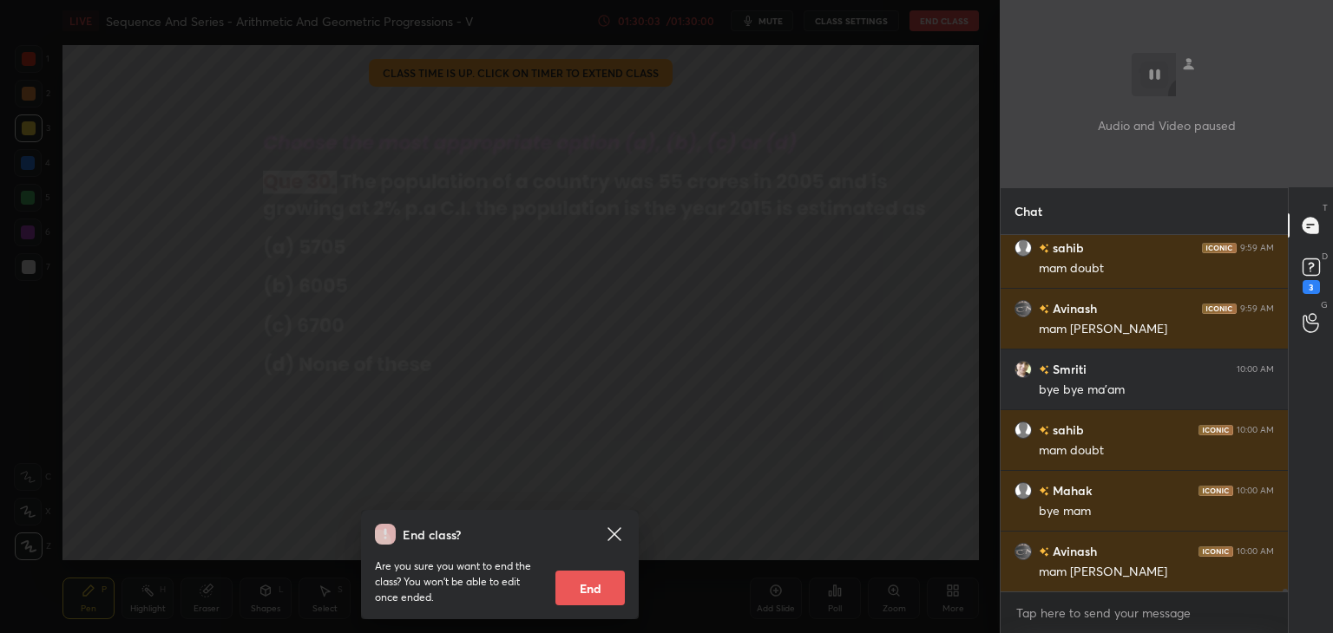
drag, startPoint x: 594, startPoint y: 593, endPoint x: 604, endPoint y: 589, distance: 11.0
click at [595, 592] on button "End" at bounding box center [589, 588] width 69 height 35
type textarea "x"
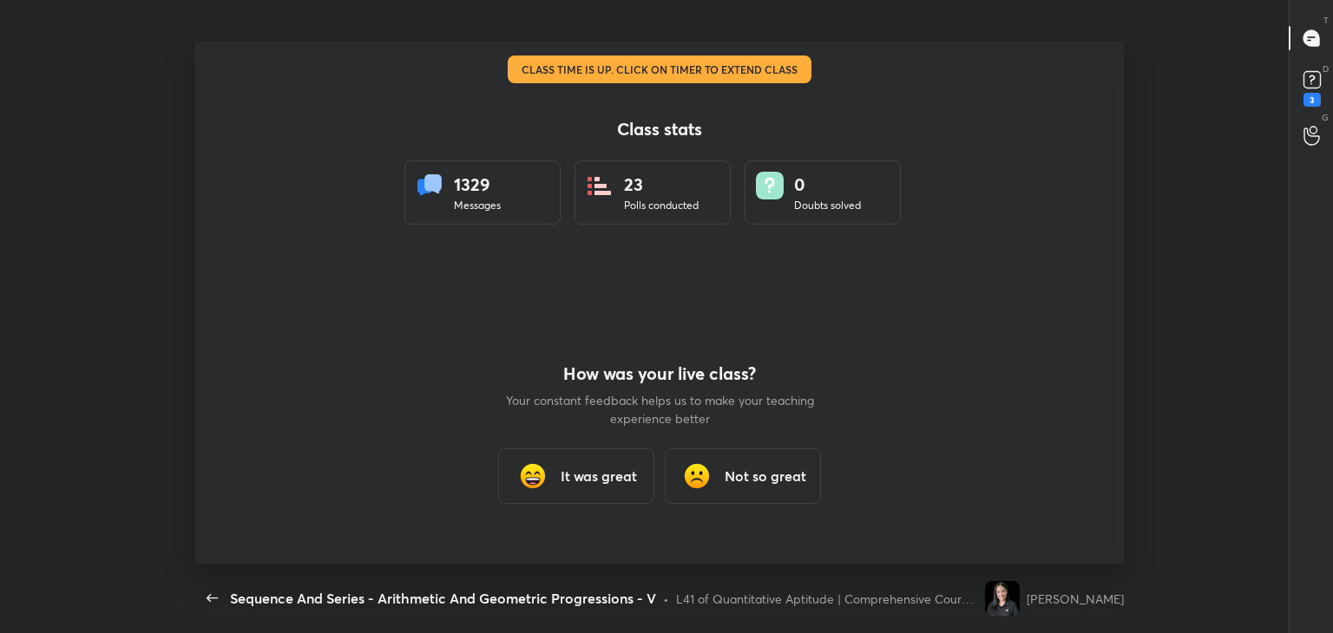
click at [578, 487] on div "It was great" at bounding box center [576, 477] width 156 height 56
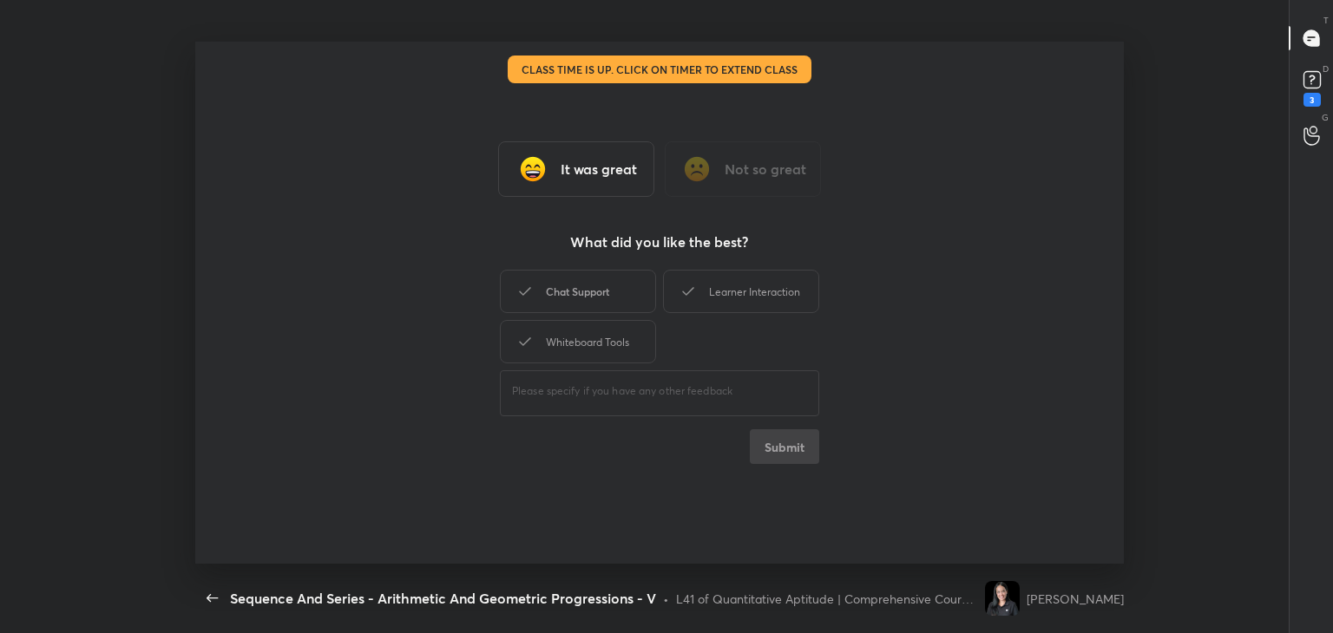
click at [604, 292] on div "Chat Support" at bounding box center [578, 291] width 156 height 43
click at [596, 340] on div "Whiteboard Tools" at bounding box center [578, 341] width 156 height 43
click at [709, 306] on div "Learner Interaction" at bounding box center [741, 291] width 156 height 43
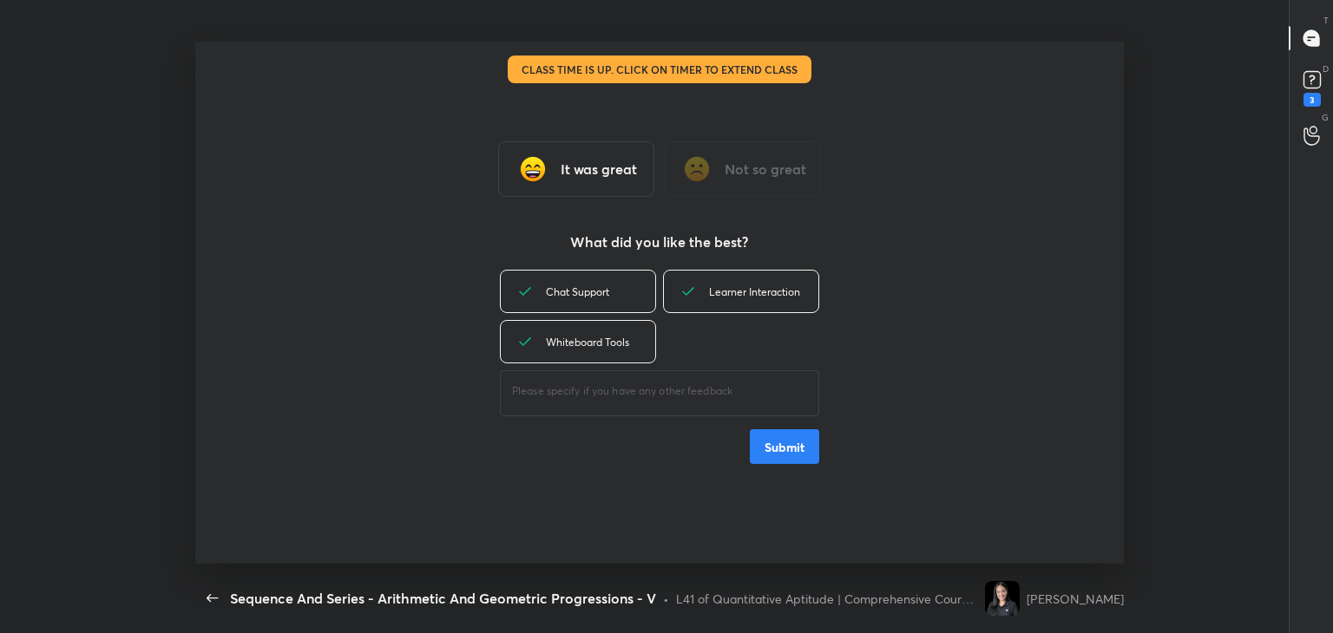
click at [787, 458] on button "Submit" at bounding box center [784, 447] width 69 height 35
